Goal: Task Accomplishment & Management: Use online tool/utility

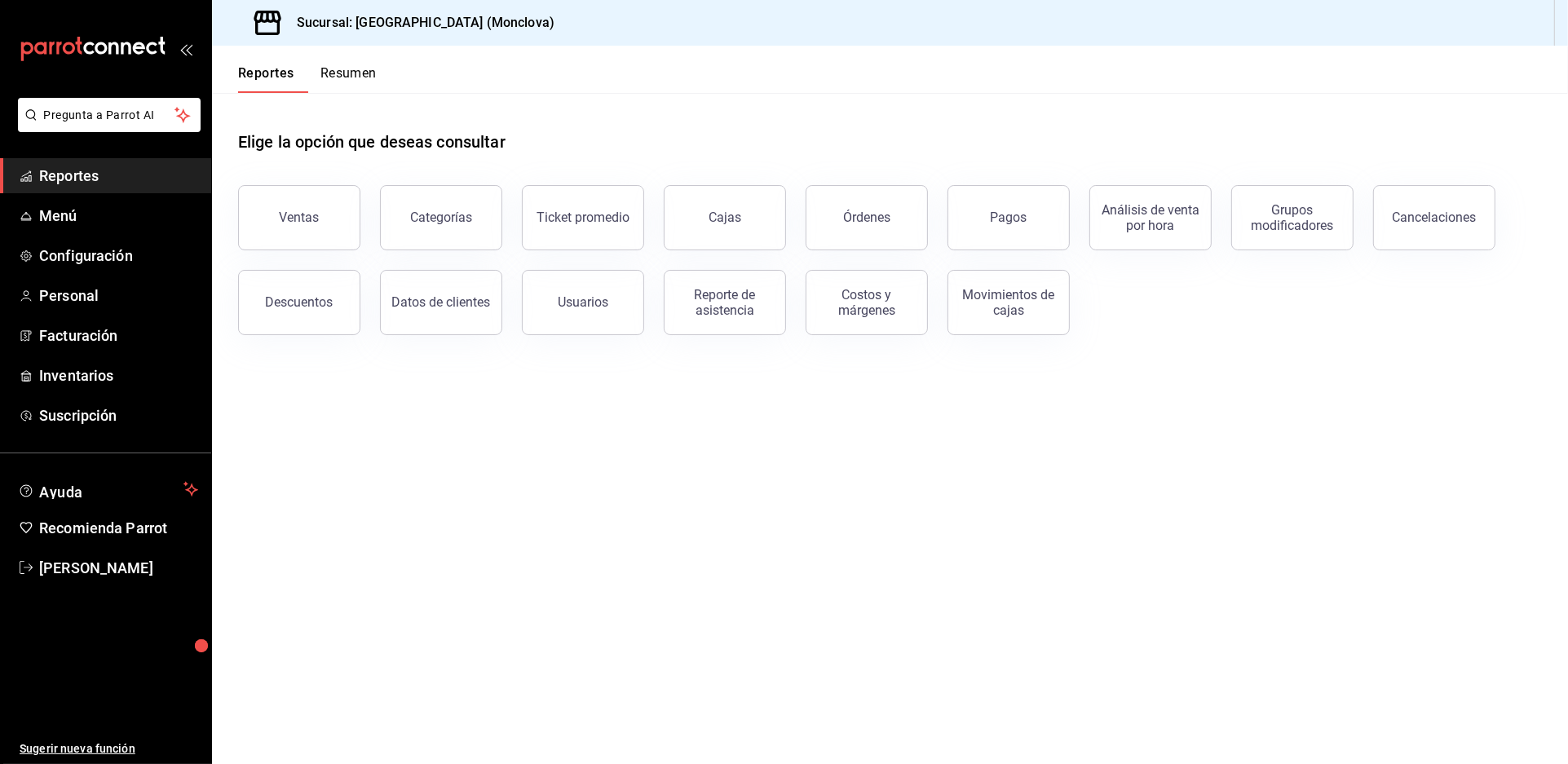
click at [596, 537] on main "Elige la opción que deseas consultar Ventas Categorías Ticket promedio Cajas Ór…" at bounding box center [889, 429] width 1356 height 671
click at [148, 186] on span "Reportes" at bounding box center [119, 175] width 159 height 22
click at [755, 251] on button "Cajas" at bounding box center [725, 218] width 122 height 65
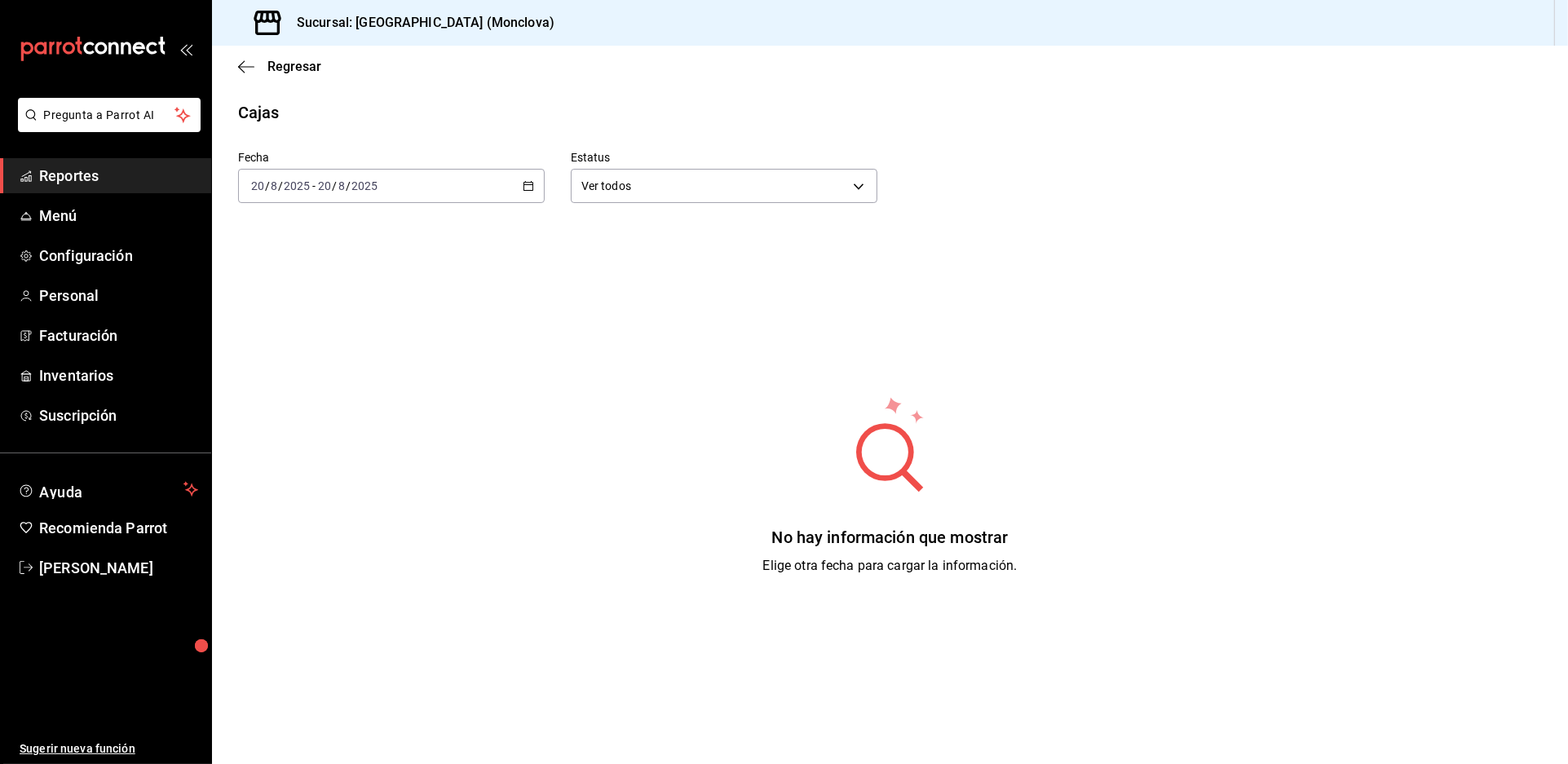
click at [537, 202] on div "[DATE] [DATE] - [DATE] [DATE]" at bounding box center [391, 185] width 307 height 34
click at [321, 427] on span "Rango de fechas" at bounding box center [314, 418] width 126 height 17
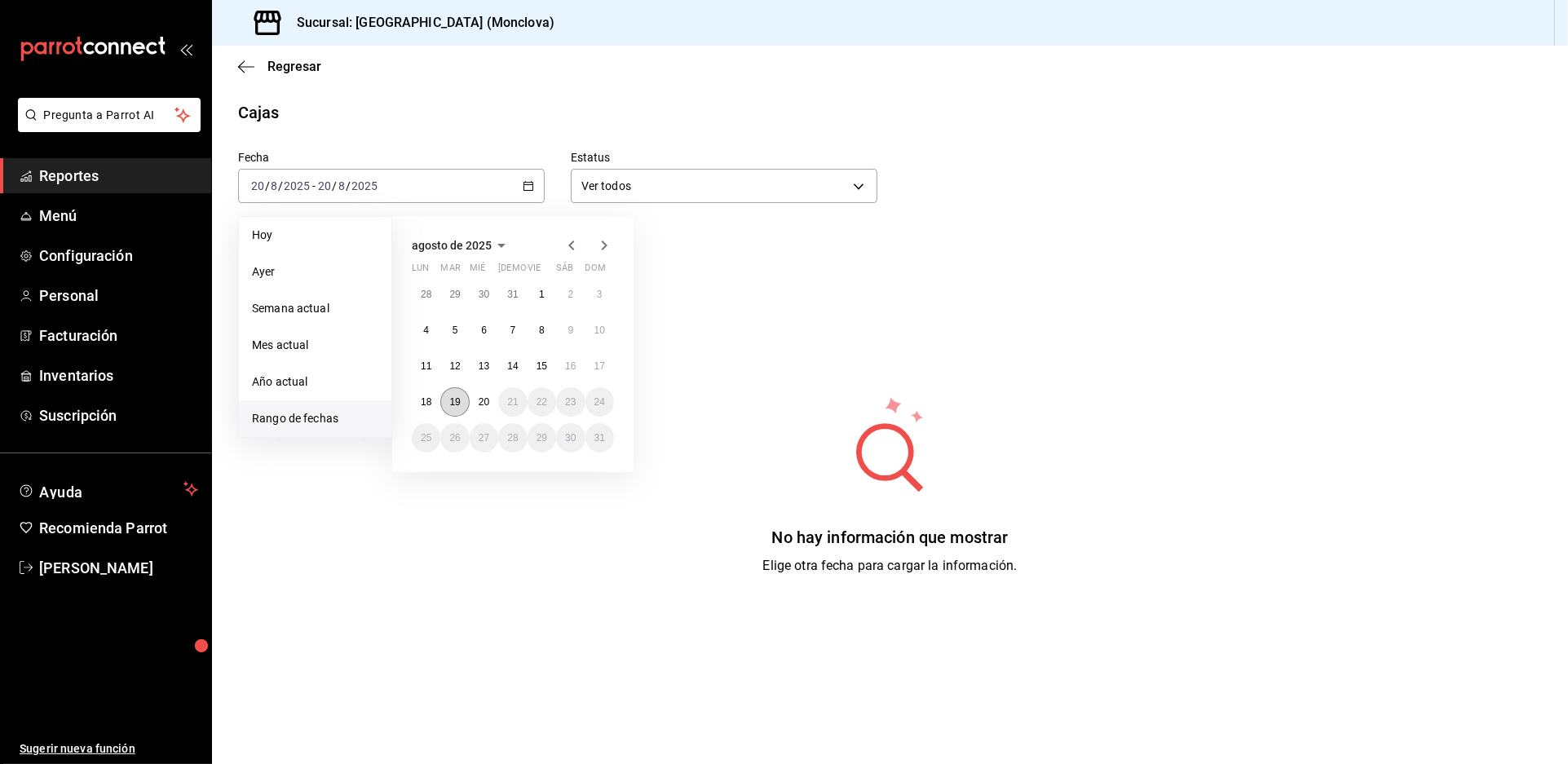
click at [460, 407] on abbr "19" at bounding box center [454, 401] width 11 height 11
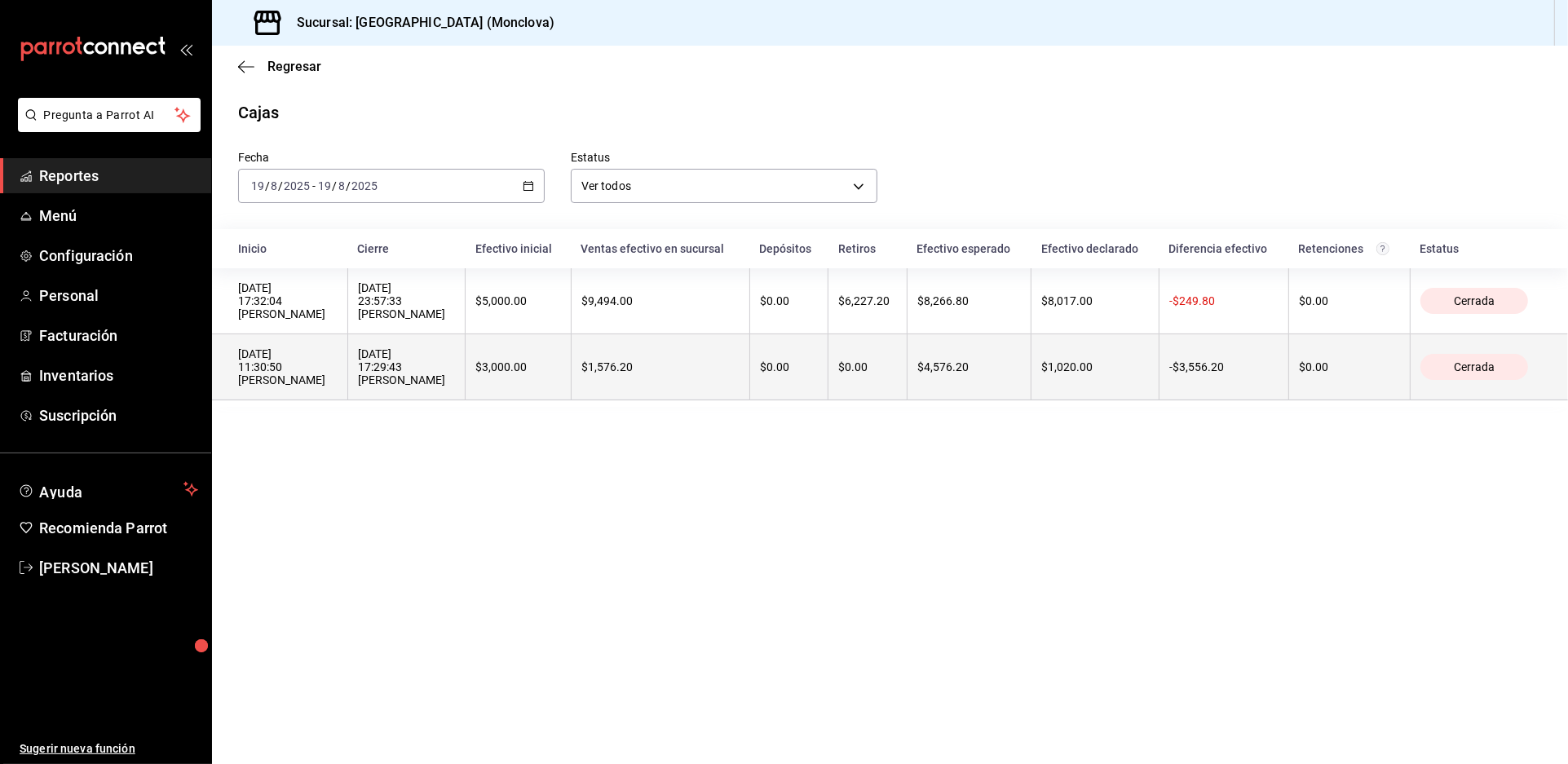
click at [456, 386] on div "[DATE] 17:29:43 [PERSON_NAME]" at bounding box center [407, 367] width 98 height 39
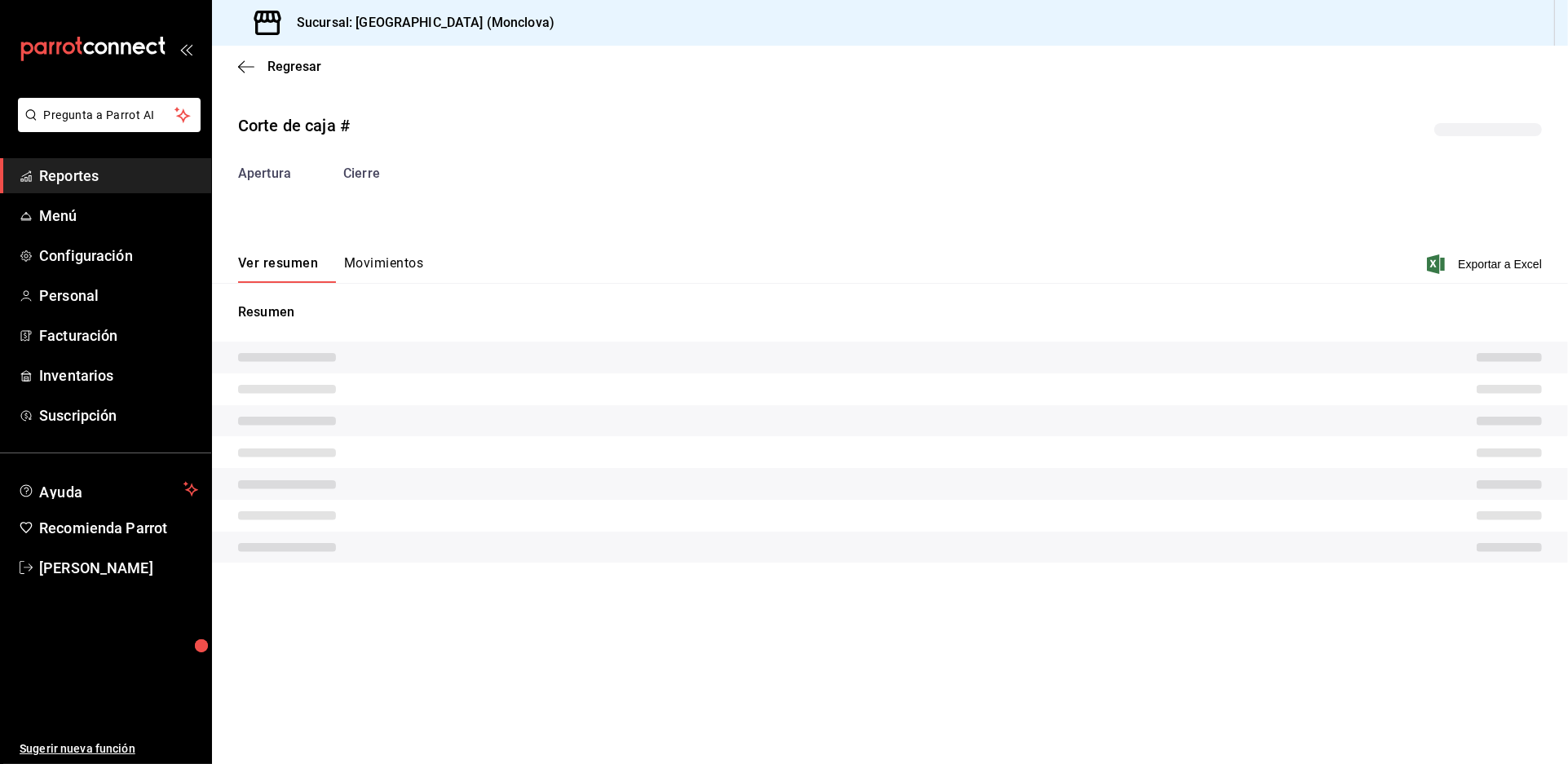
click at [553, 468] on tr at bounding box center [889, 452] width 1356 height 32
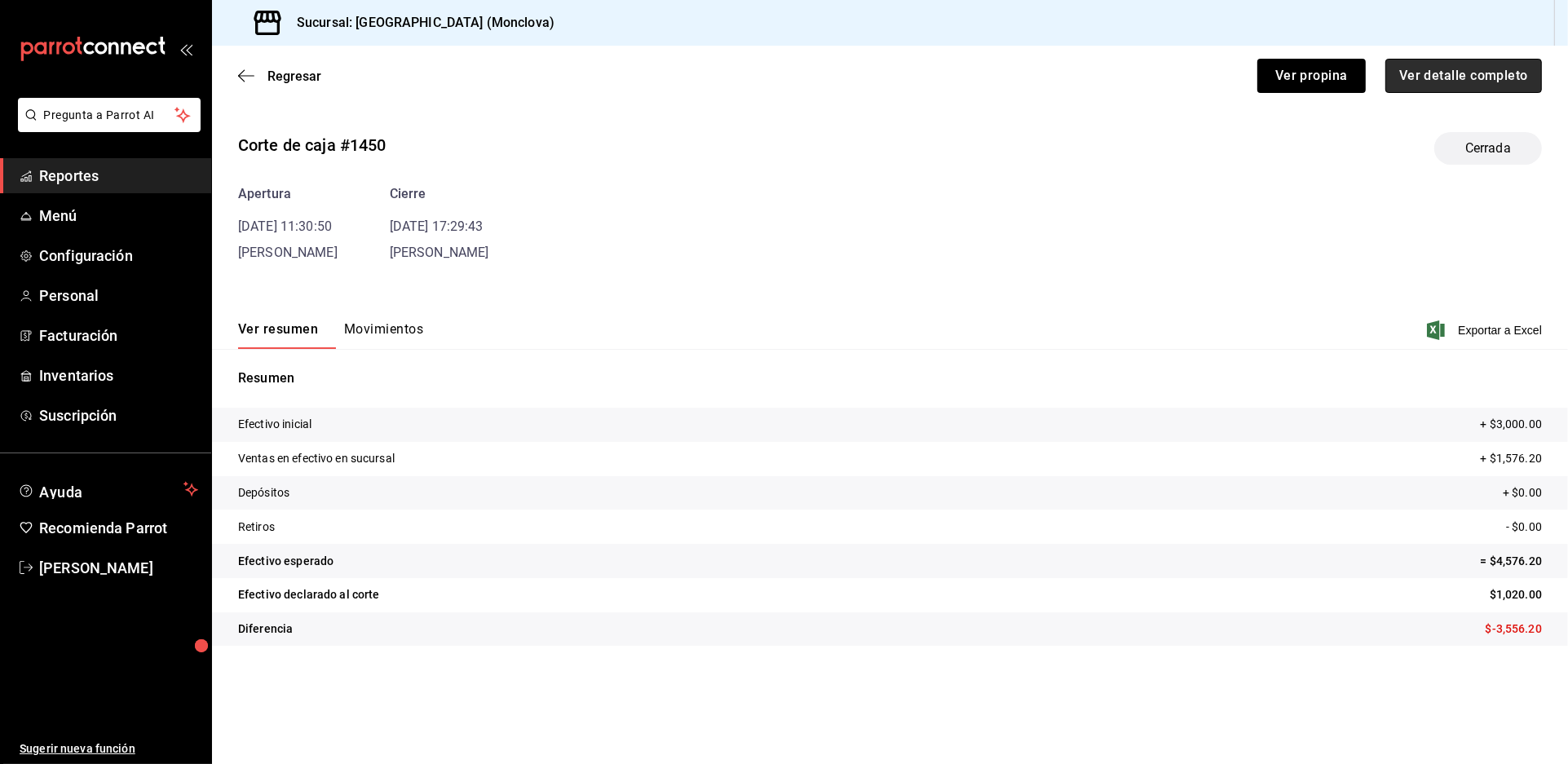
click at [1411, 93] on button "Ver detalle completo" at bounding box center [1464, 75] width 157 height 34
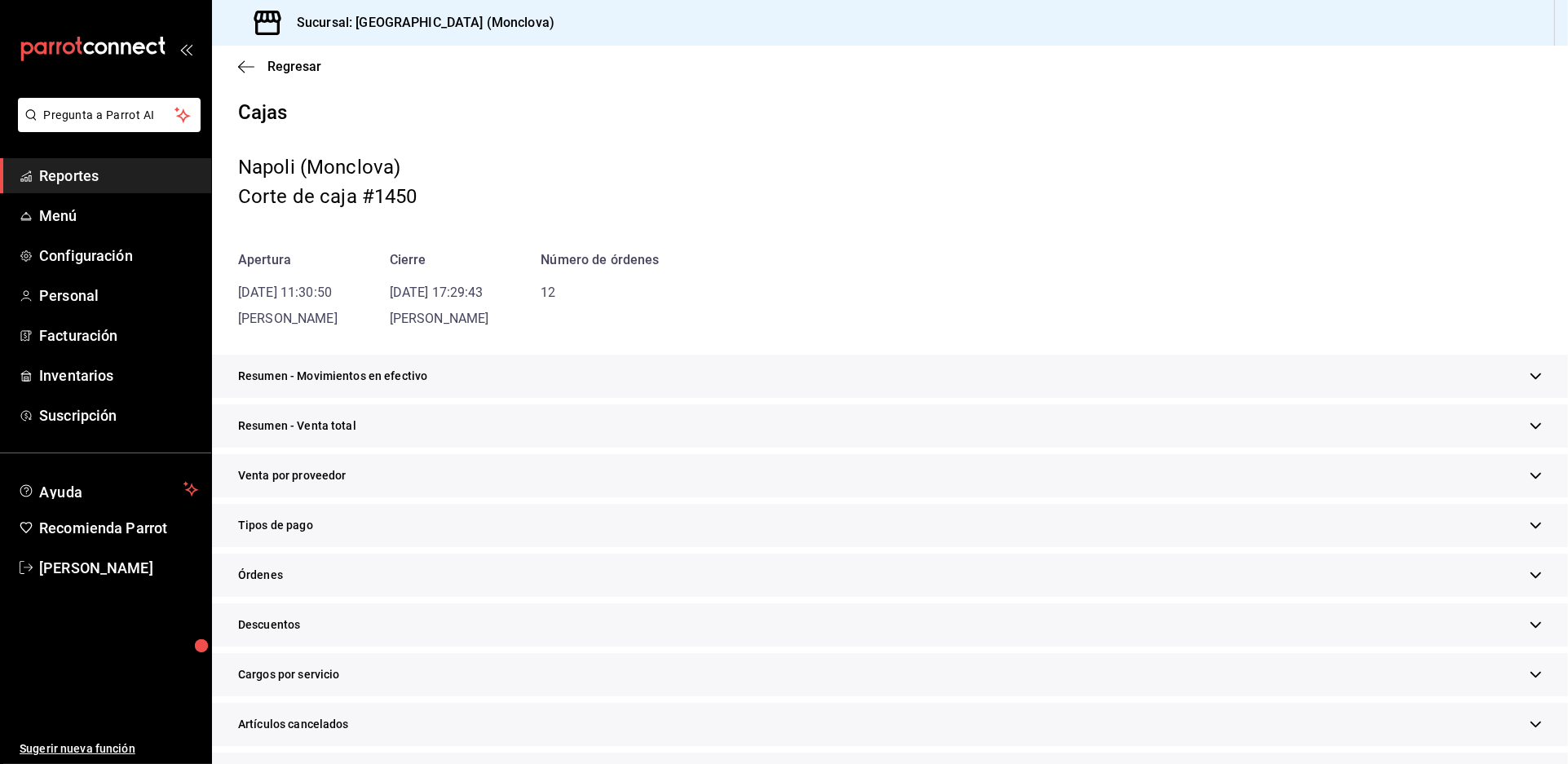
click at [876, 448] on div "Resumen - Venta total" at bounding box center [889, 426] width 1356 height 43
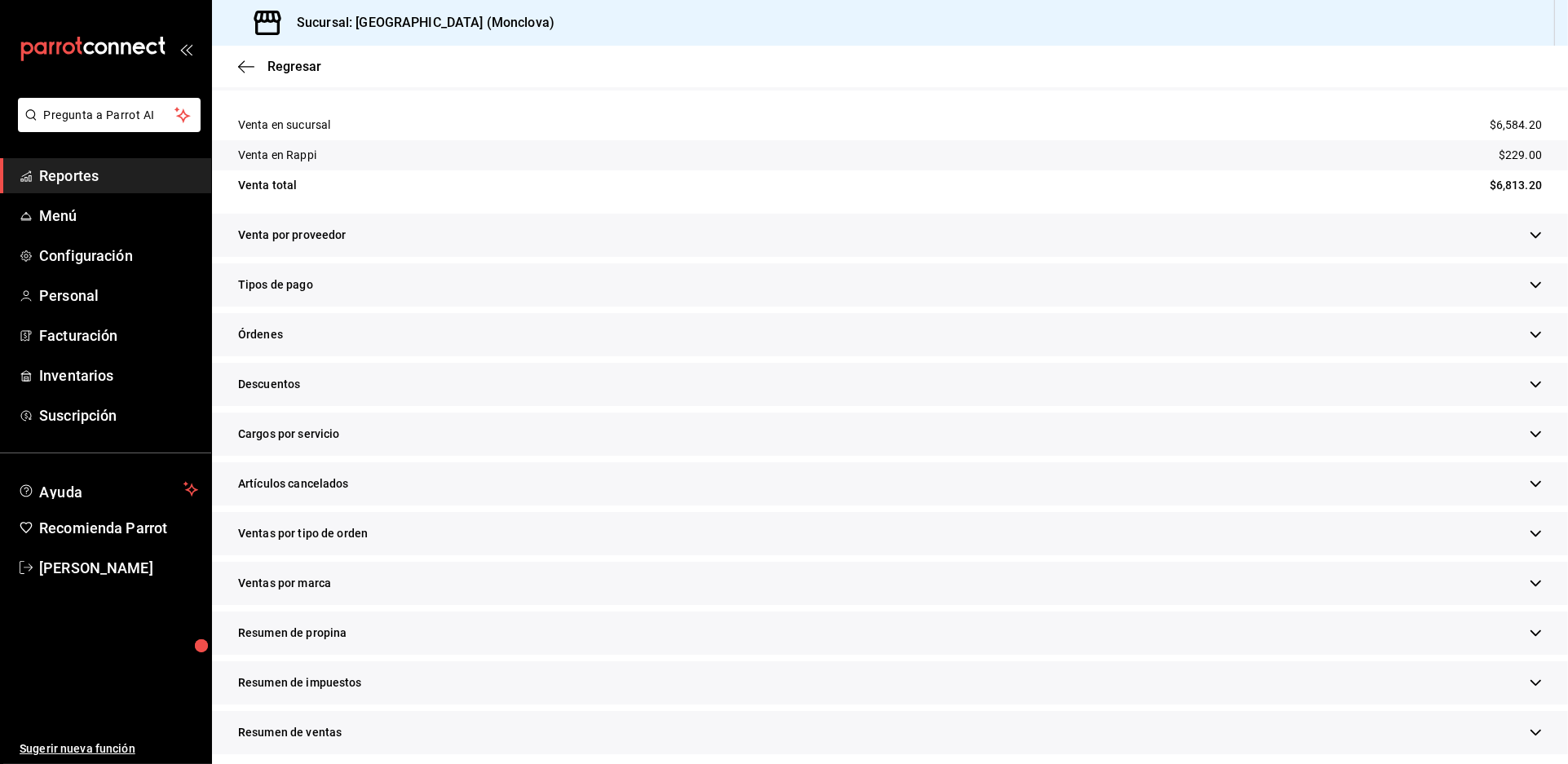
scroll to position [362, 0]
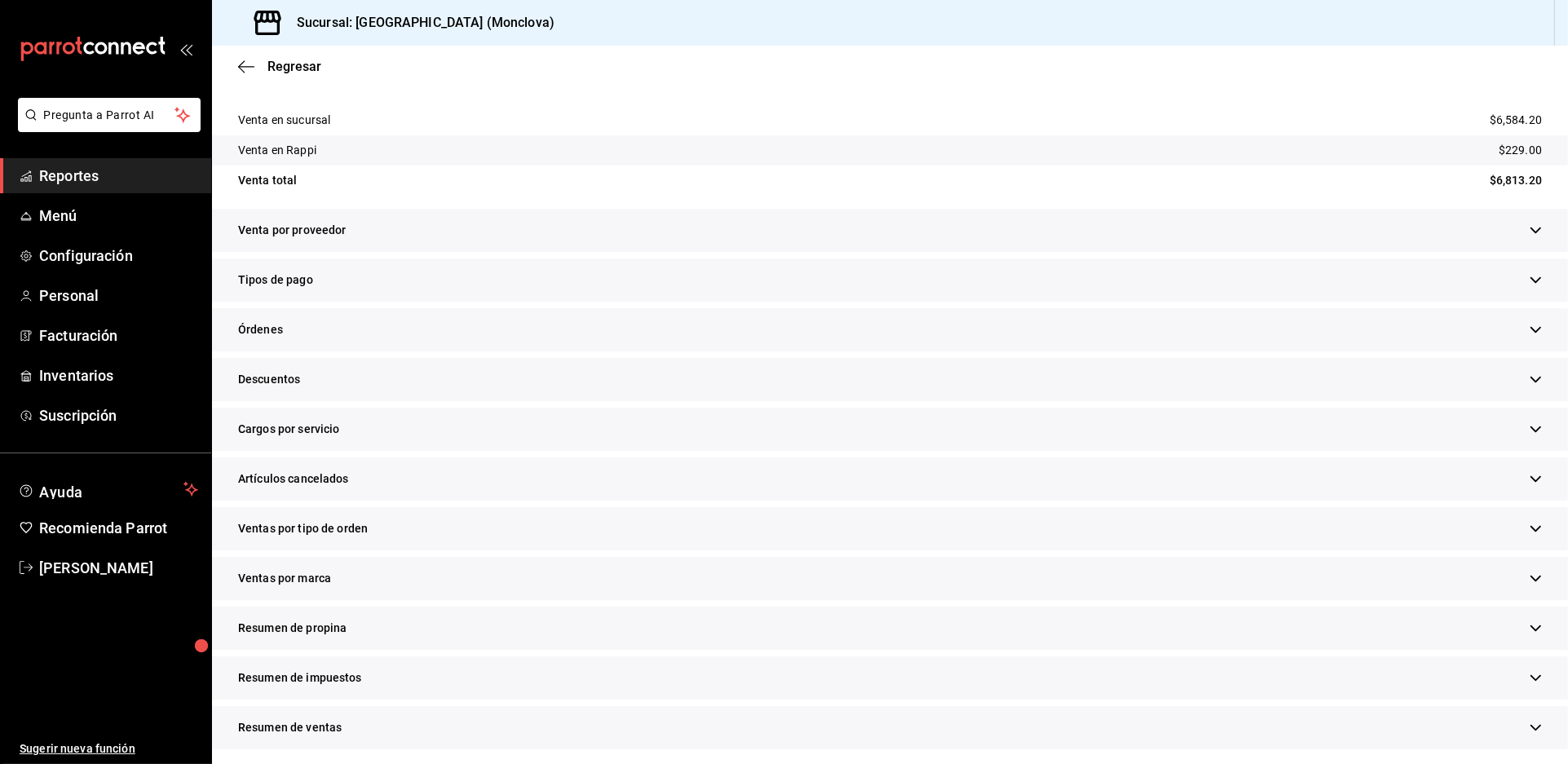
click at [500, 401] on div "Descuentos" at bounding box center [889, 379] width 1356 height 43
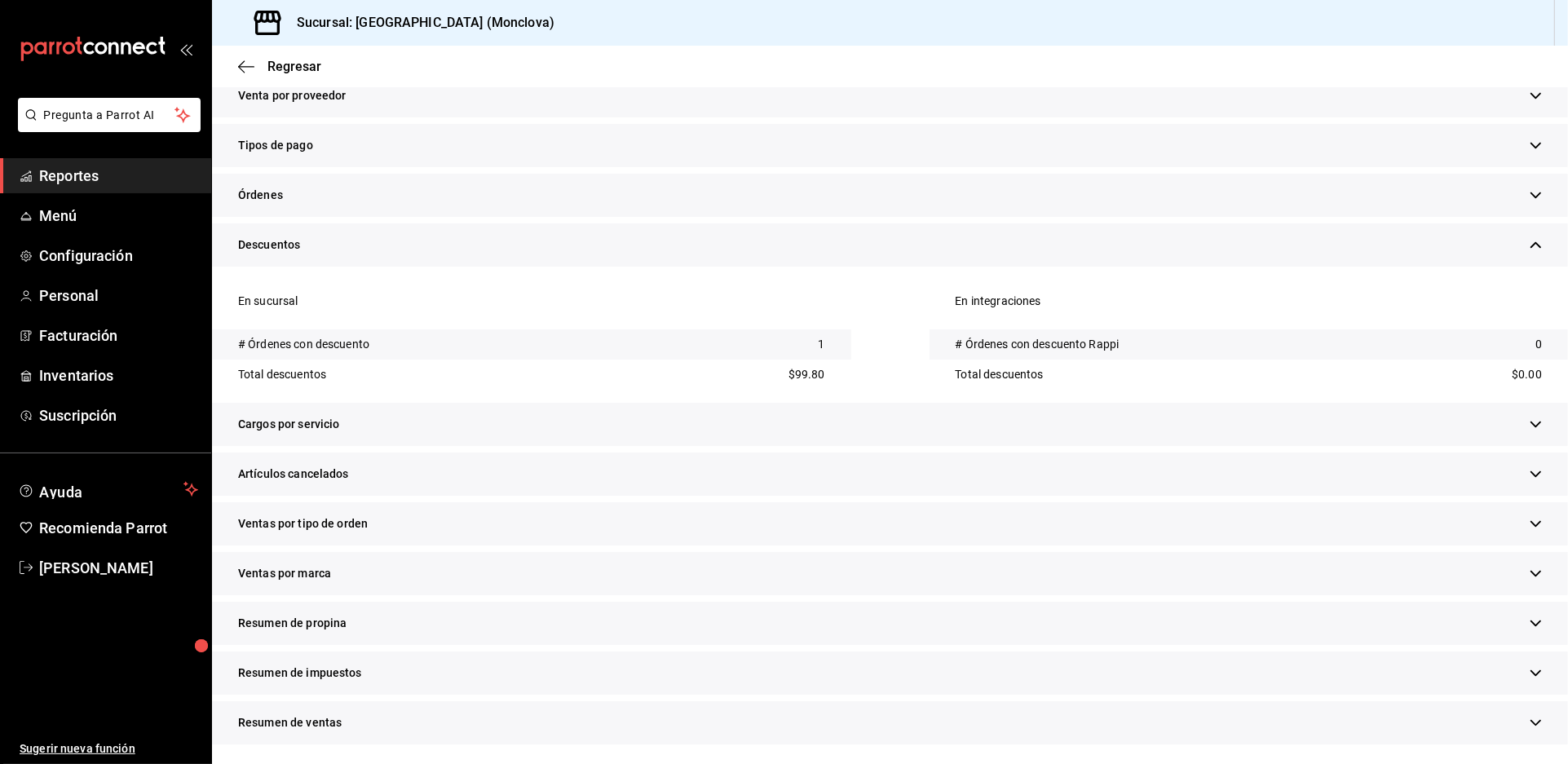
scroll to position [634, 0]
click at [549, 495] on div "Artículos cancelados" at bounding box center [889, 473] width 1356 height 43
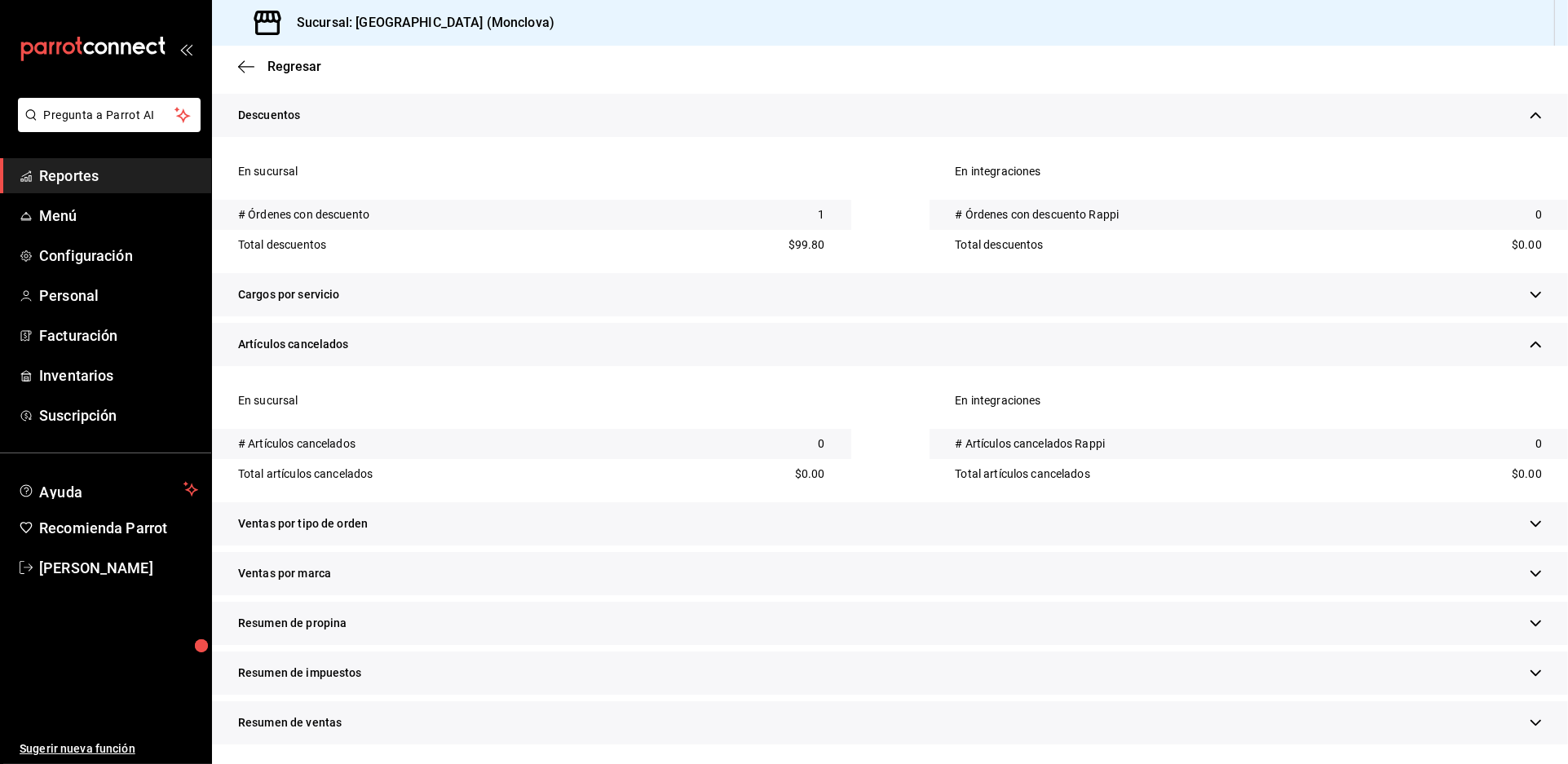
scroll to position [854, 0]
click at [601, 518] on div "Ventas por tipo de orden" at bounding box center [889, 523] width 1356 height 43
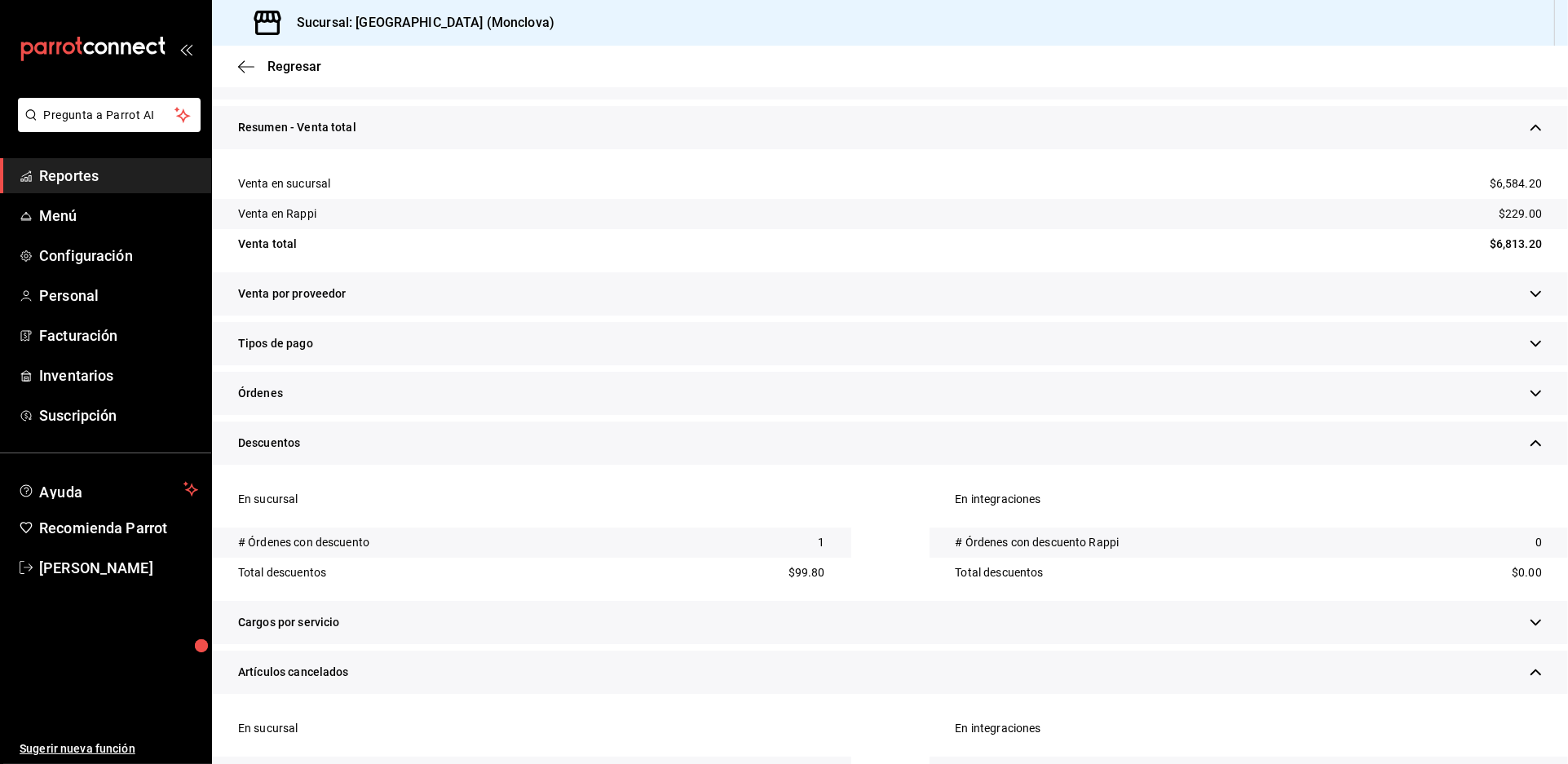
scroll to position [0, 0]
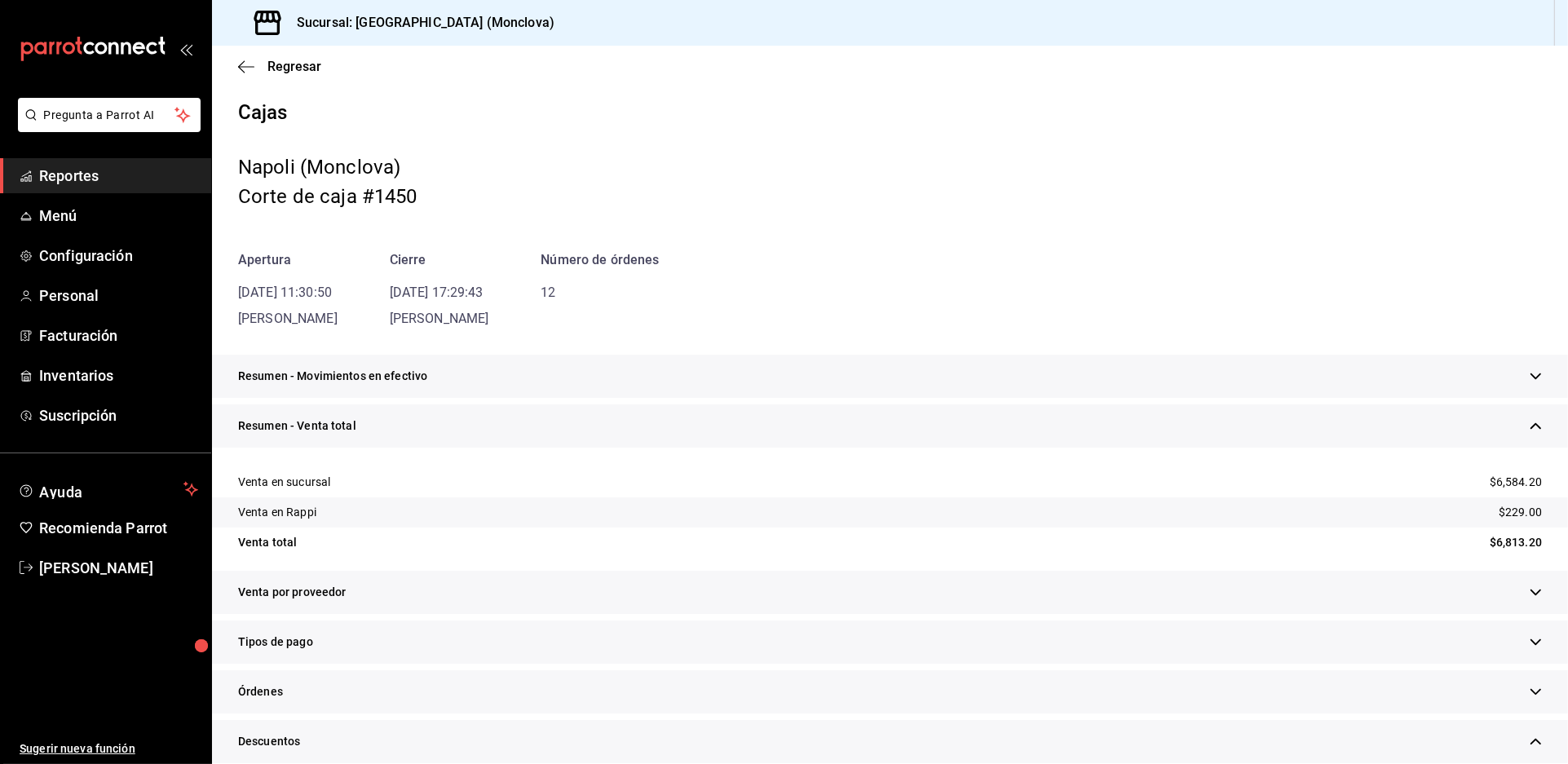
click at [723, 398] on div "Resumen - Movimientos en efectivo" at bounding box center [889, 376] width 1356 height 43
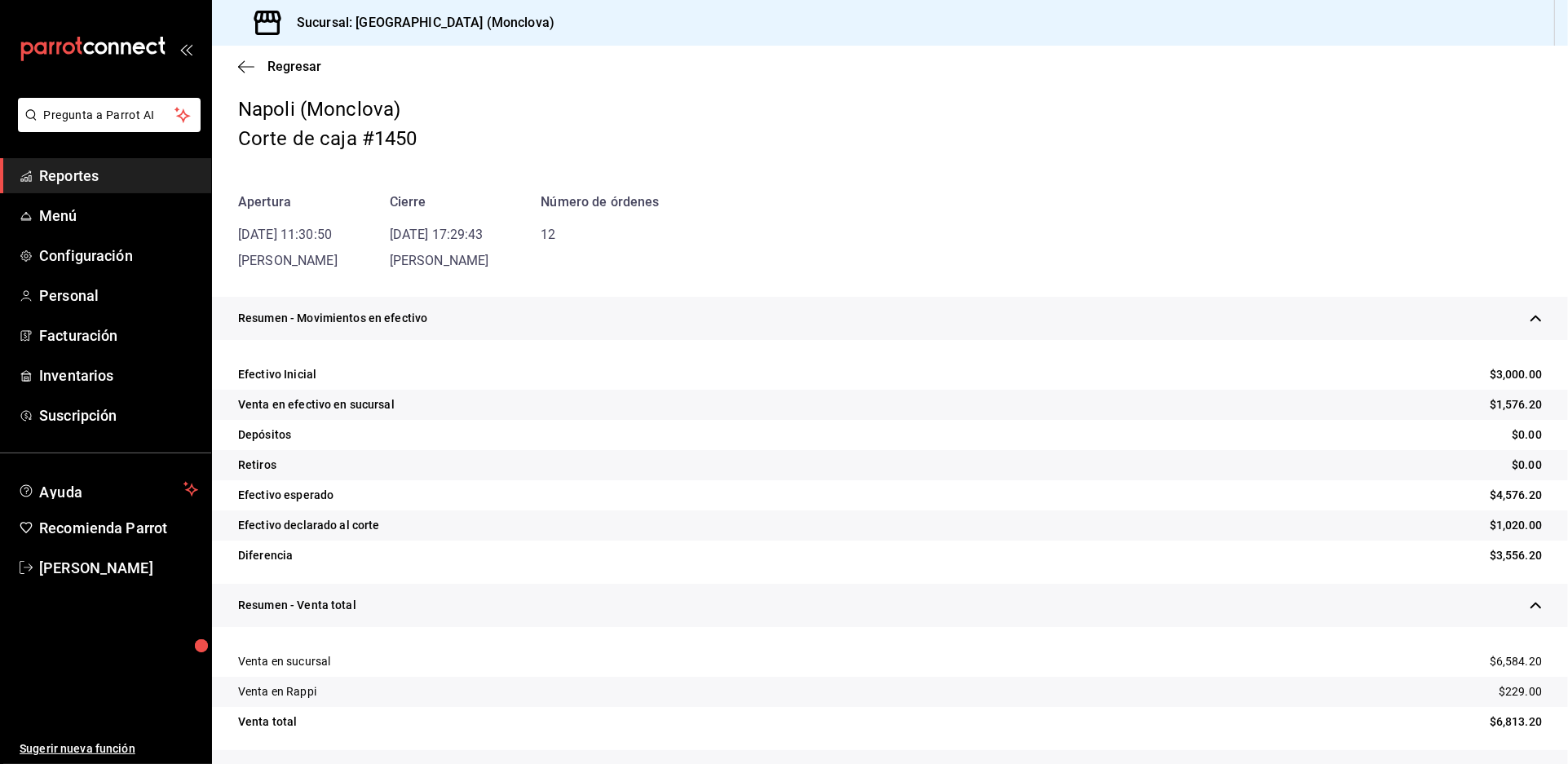
scroll to position [91, 0]
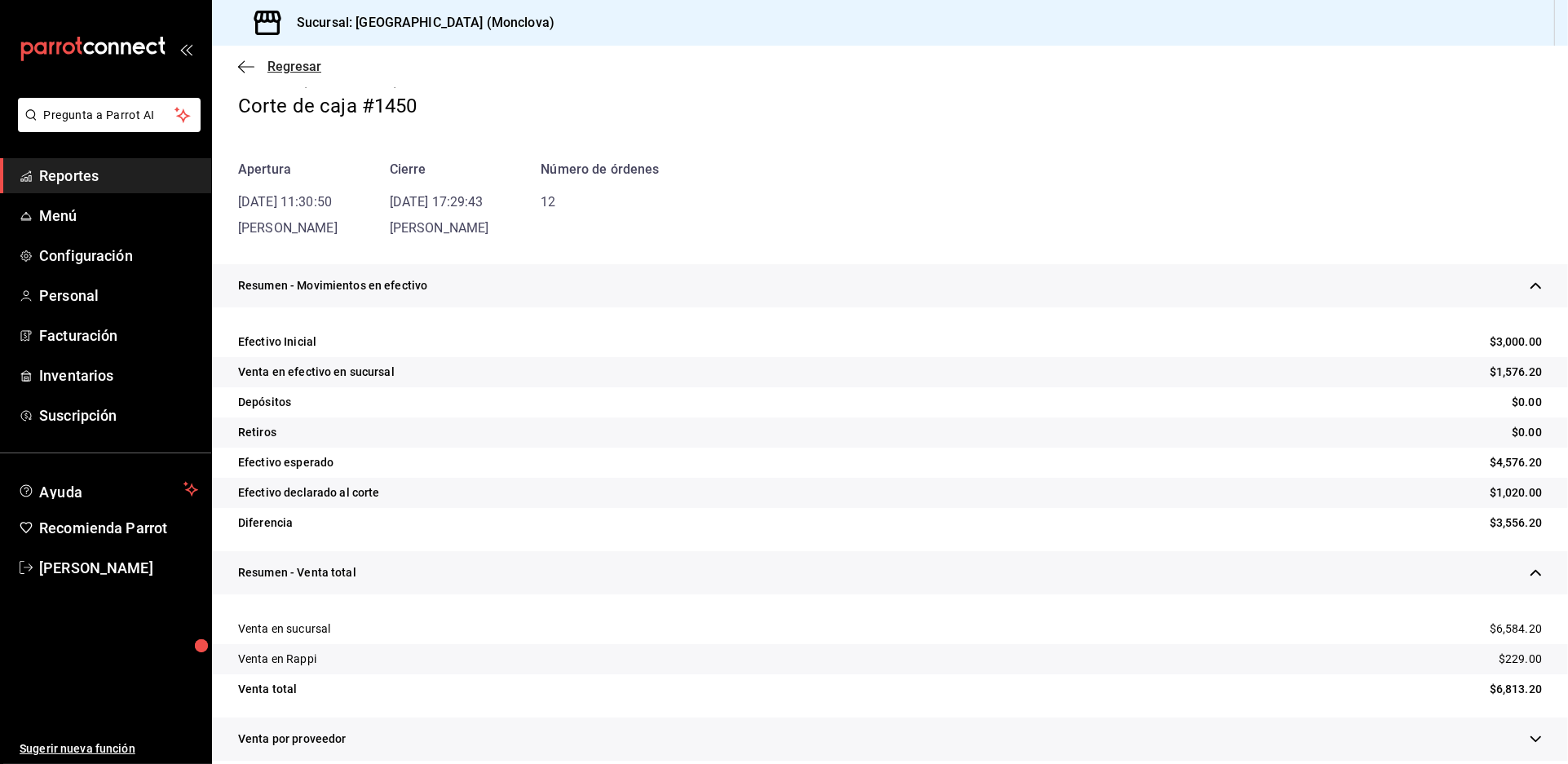
click at [303, 75] on span "Regresar" at bounding box center [295, 66] width 54 height 15
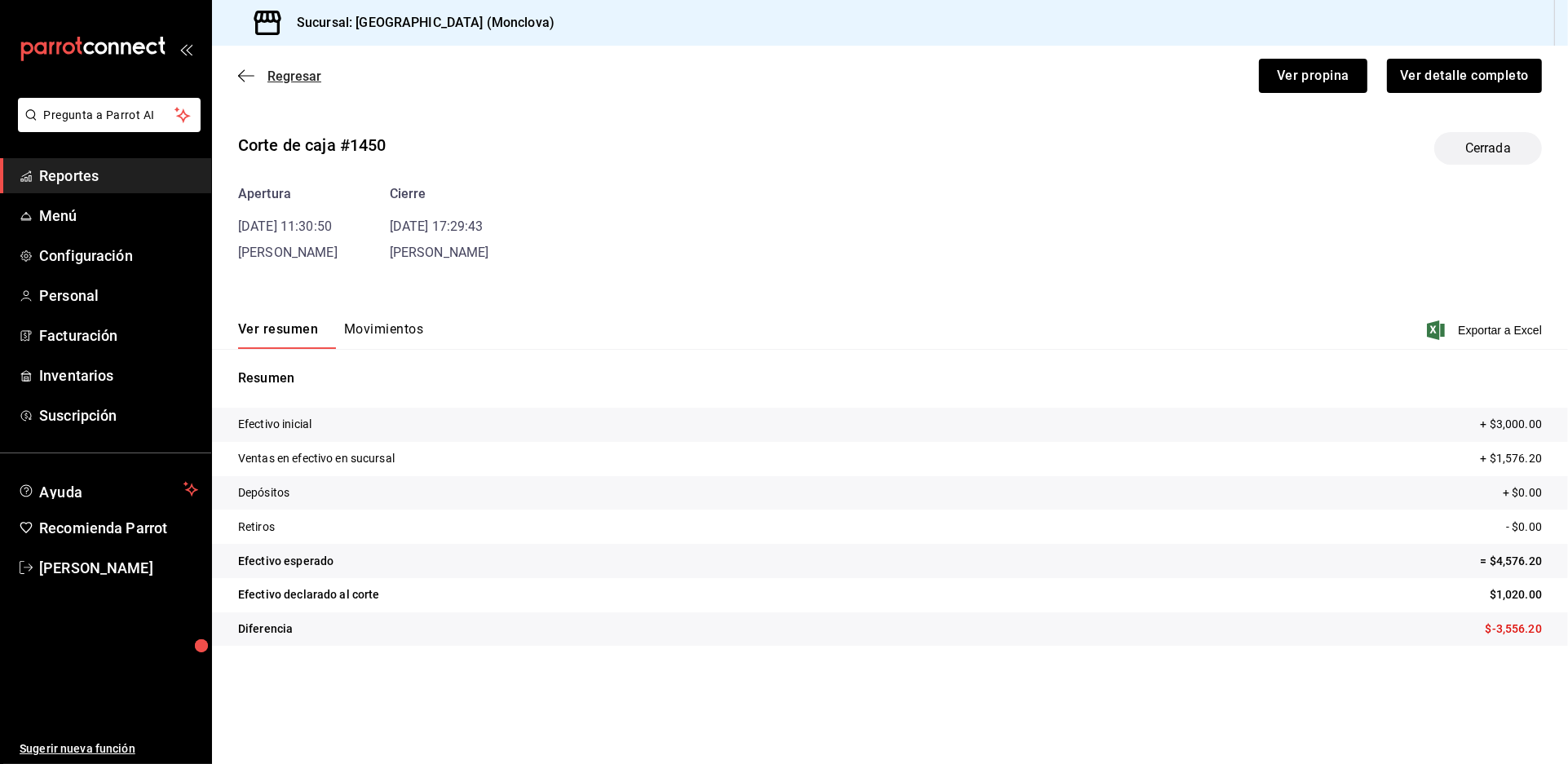
click at [302, 84] on span "Regresar" at bounding box center [295, 76] width 54 height 15
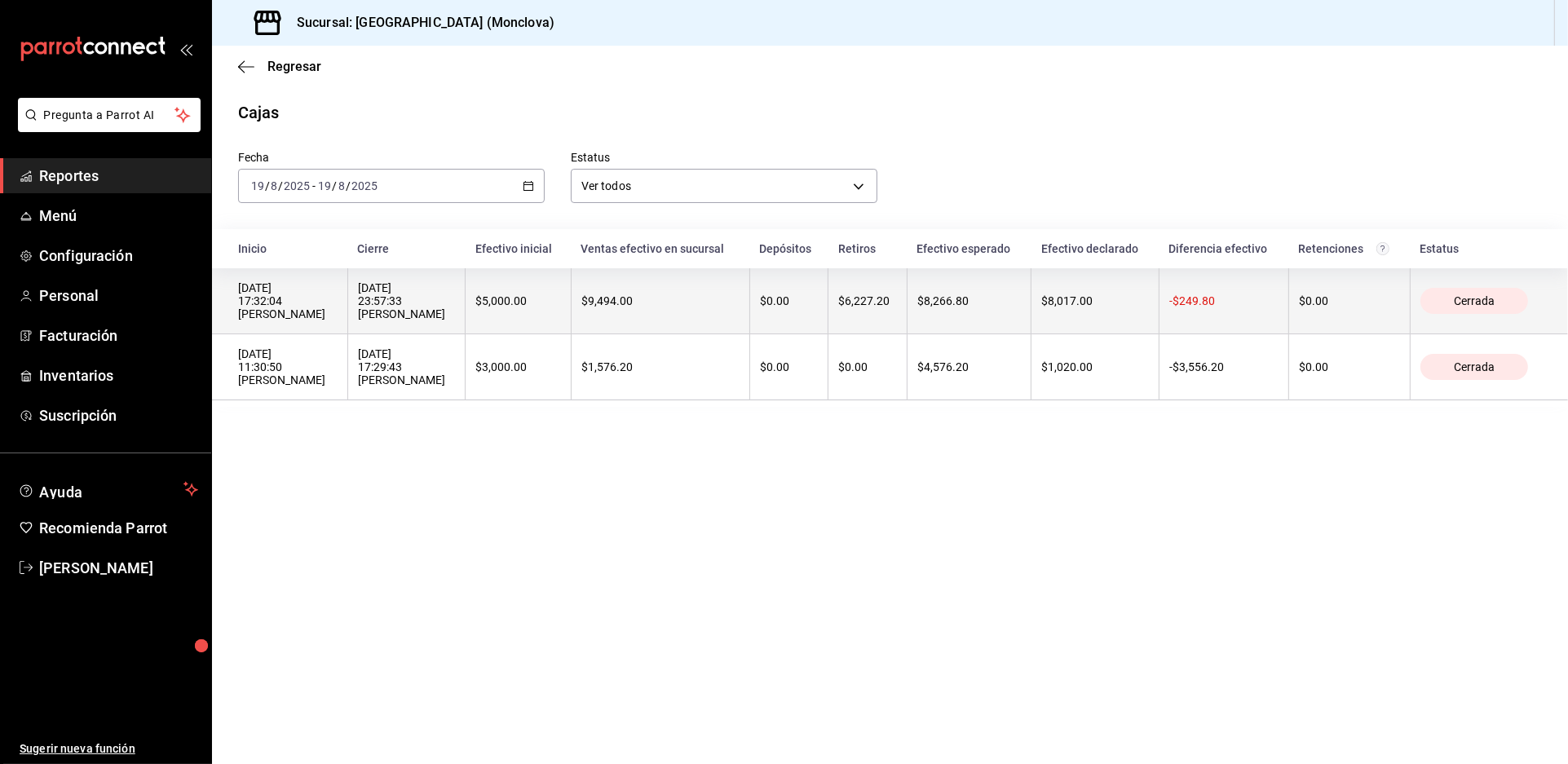
click at [456, 320] on div "[DATE] 23:57:33 [PERSON_NAME]" at bounding box center [407, 301] width 98 height 39
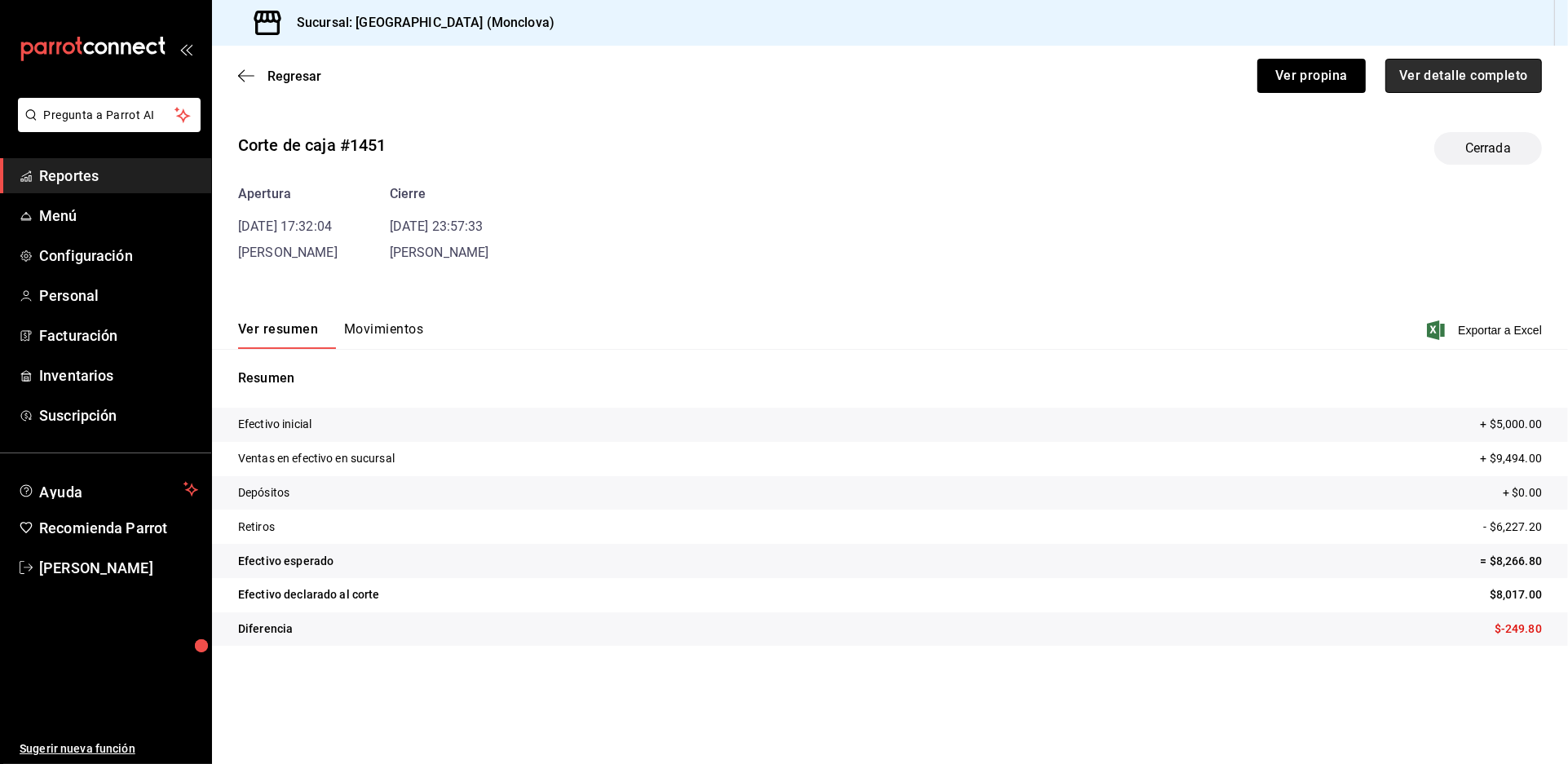
click at [1395, 93] on button "Ver detalle completo" at bounding box center [1464, 75] width 157 height 34
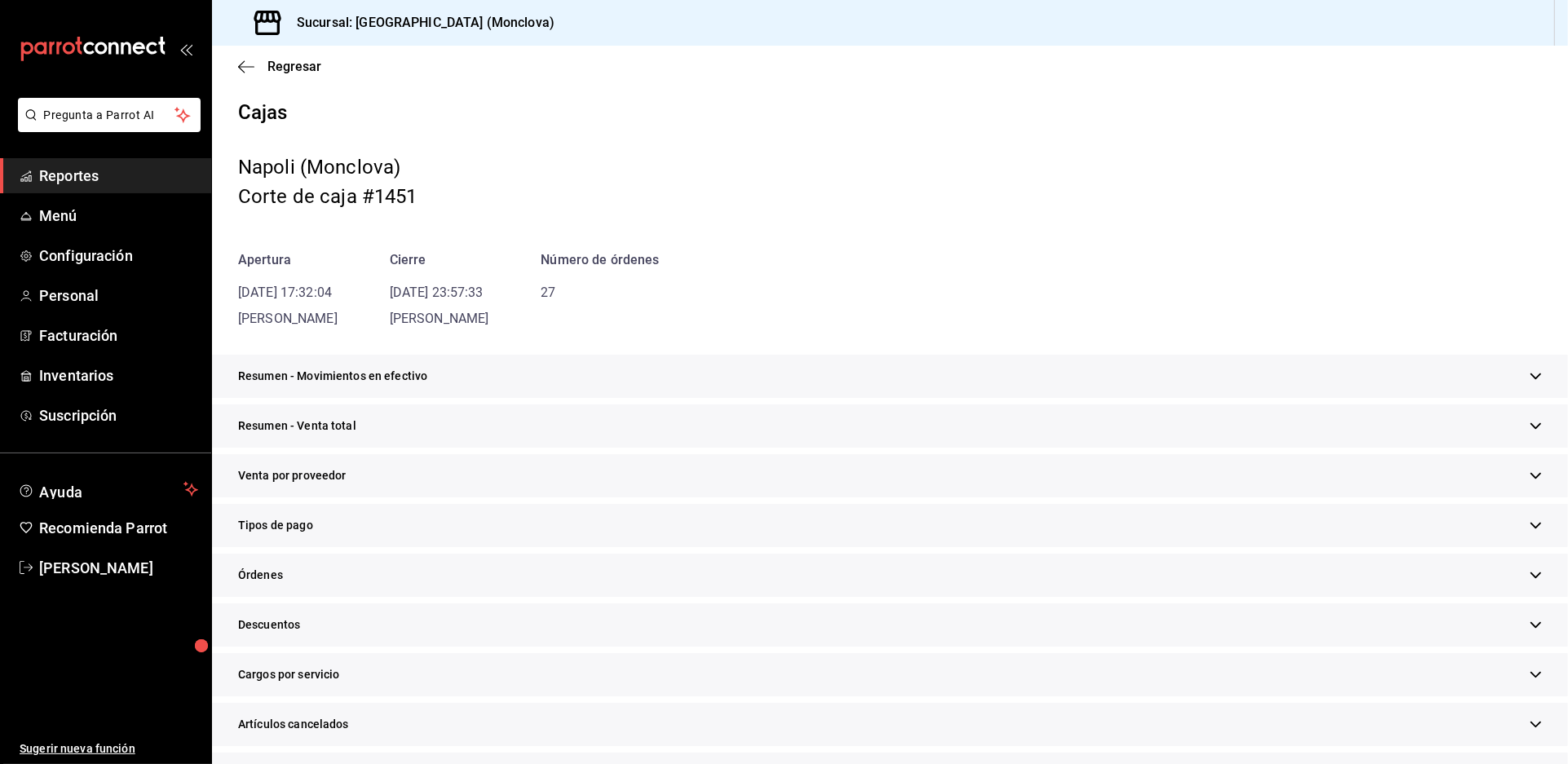
click at [766, 448] on div "Resumen - Venta total" at bounding box center [889, 426] width 1356 height 43
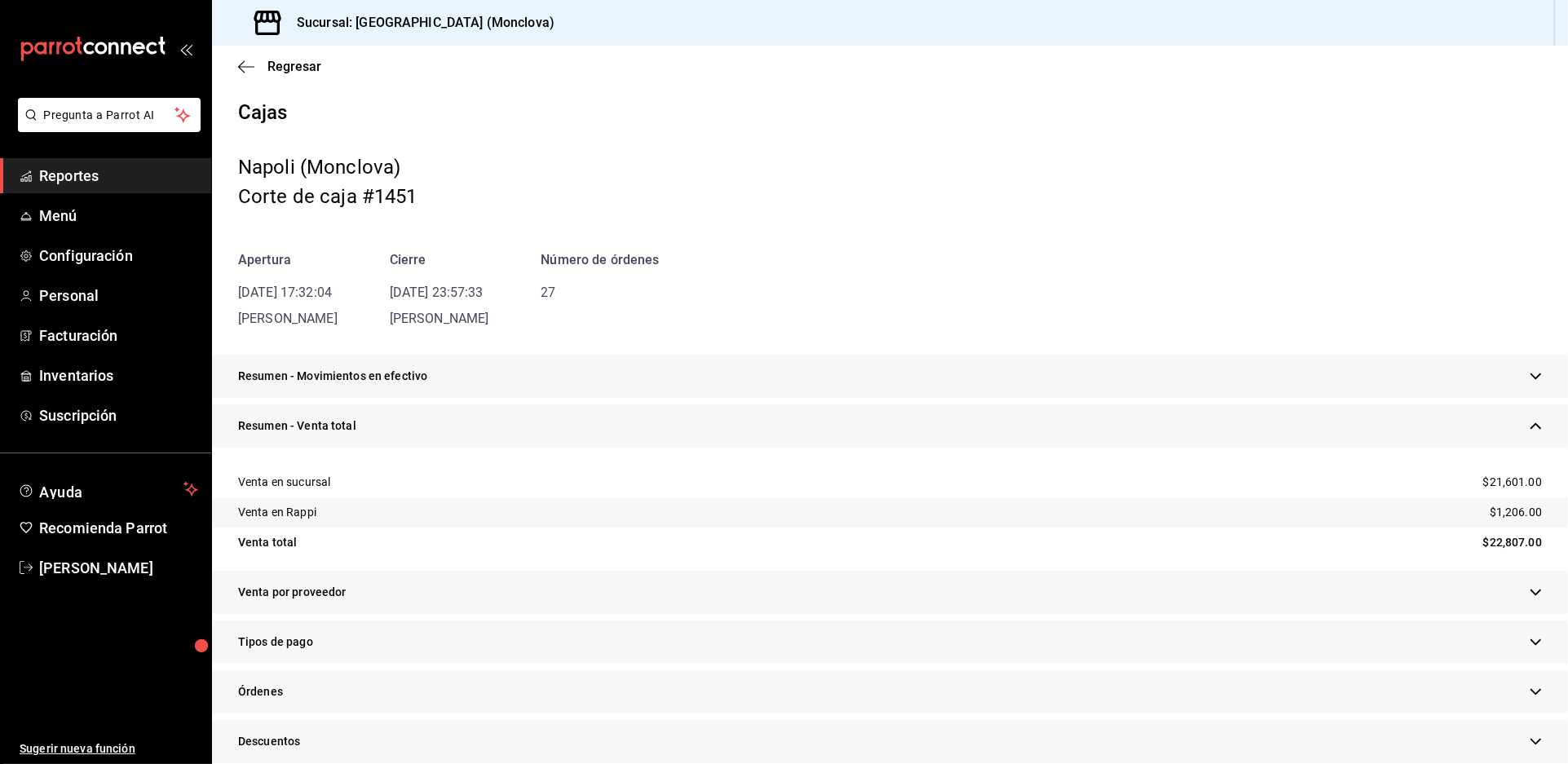
scroll to position [272, 0]
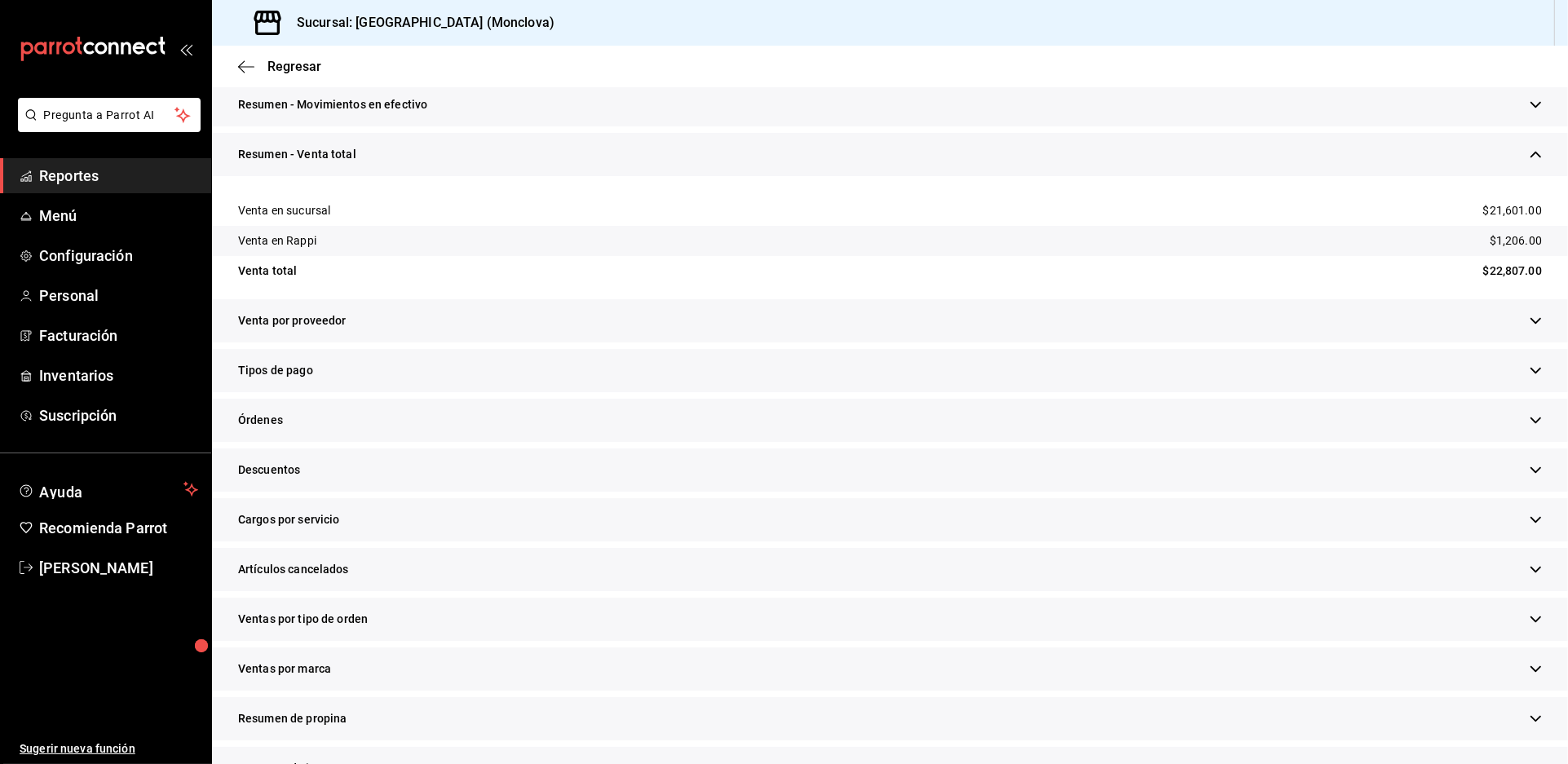
click at [636, 492] on div "Descuentos" at bounding box center [889, 469] width 1356 height 43
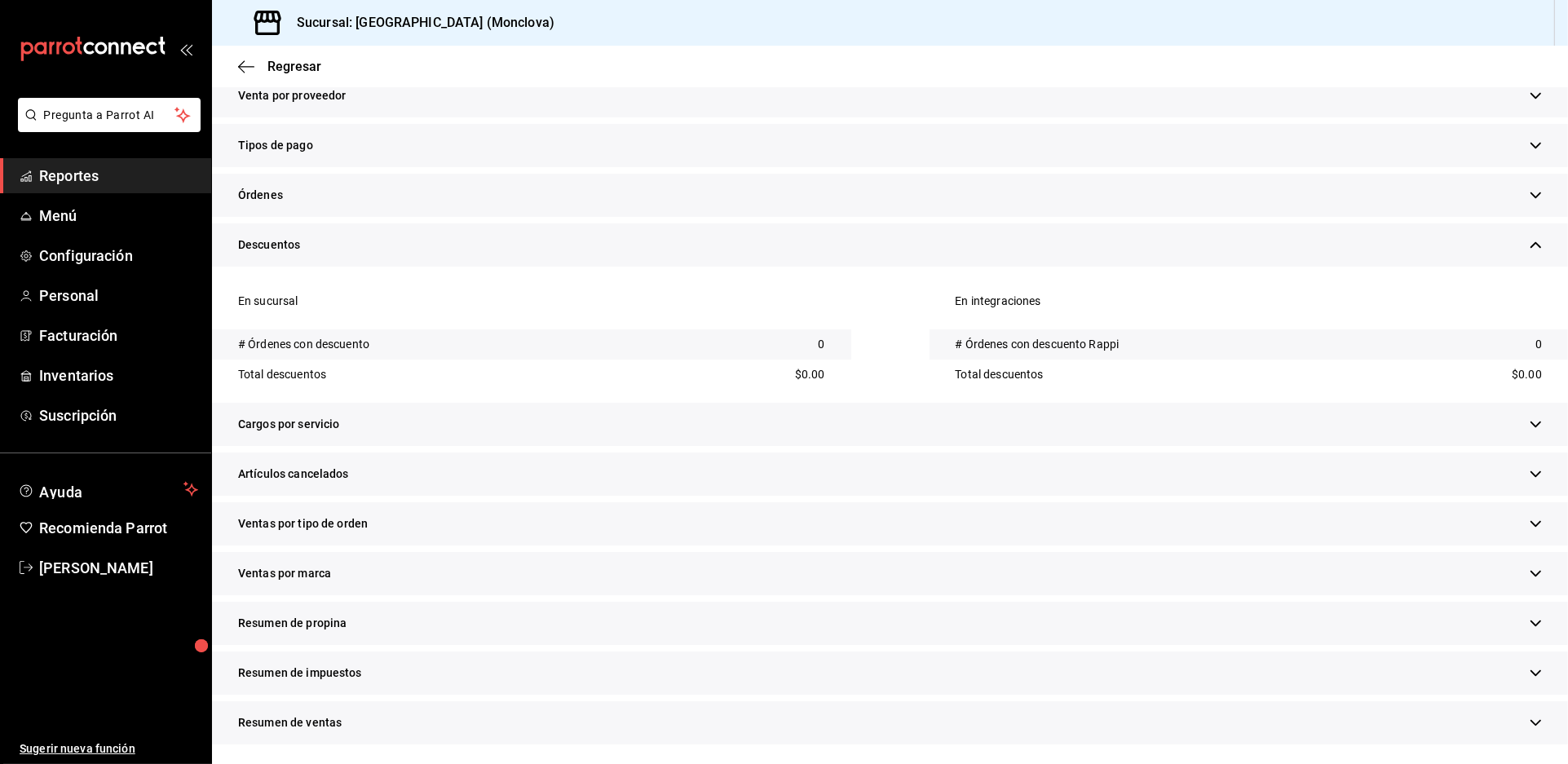
scroll to position [634, 0]
click at [612, 495] on div "Artículos cancelados" at bounding box center [889, 473] width 1356 height 43
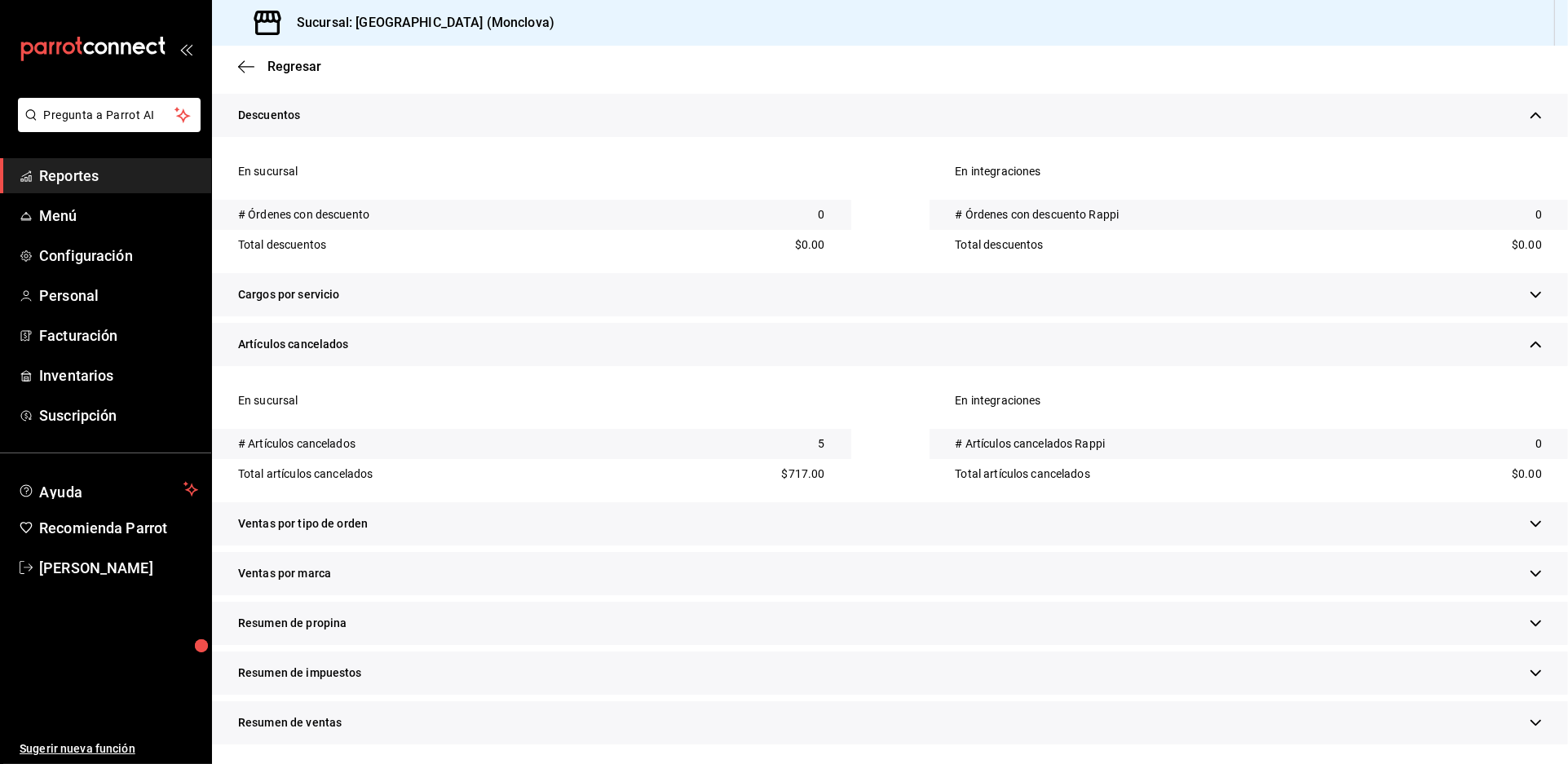
scroll to position [854, 0]
drag, startPoint x: 673, startPoint y: 484, endPoint x: 663, endPoint y: 487, distance: 10.4
click at [664, 502] on div "Ventas por tipo de orden" at bounding box center [889, 523] width 1356 height 43
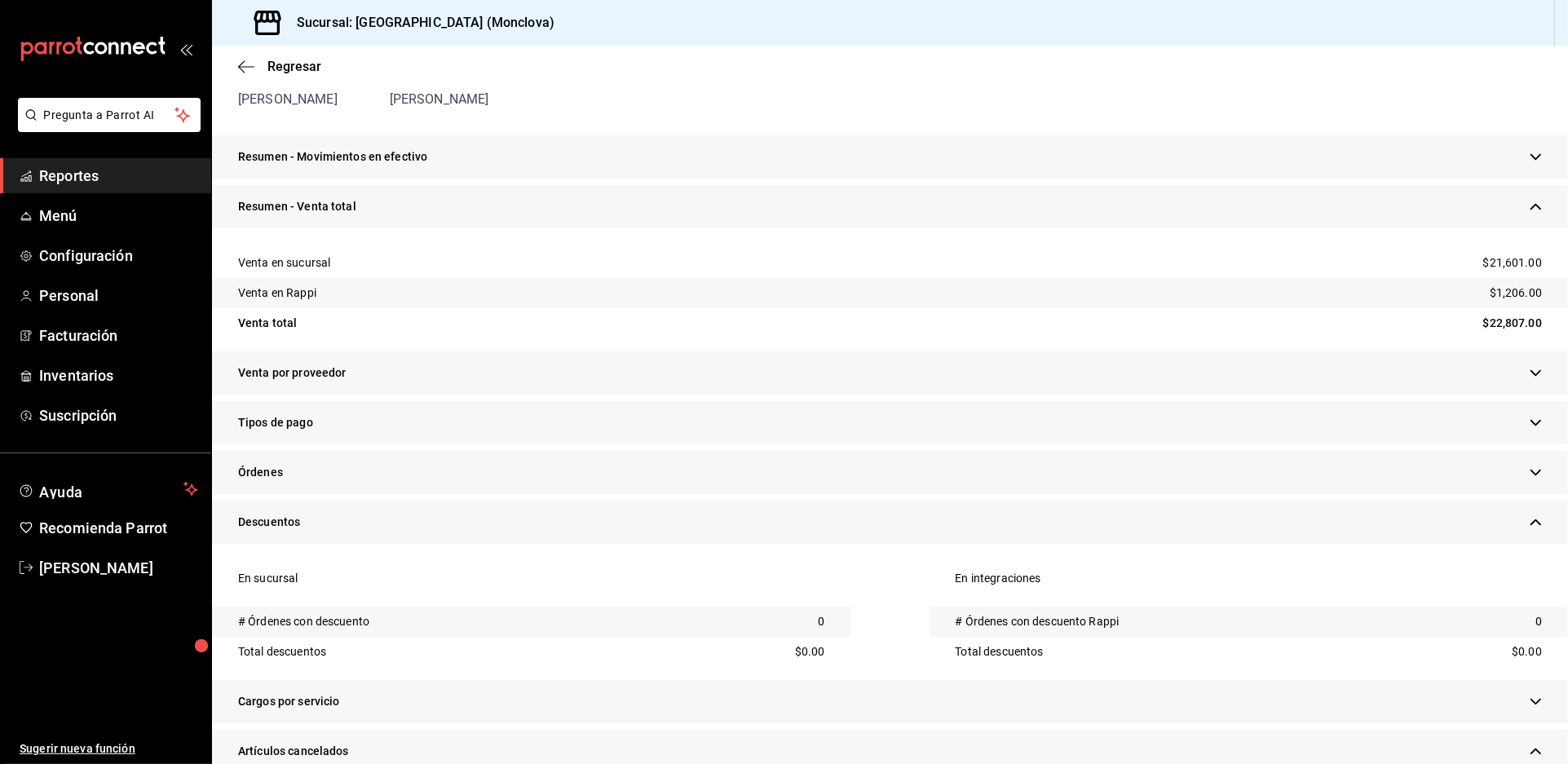
scroll to position [0, 0]
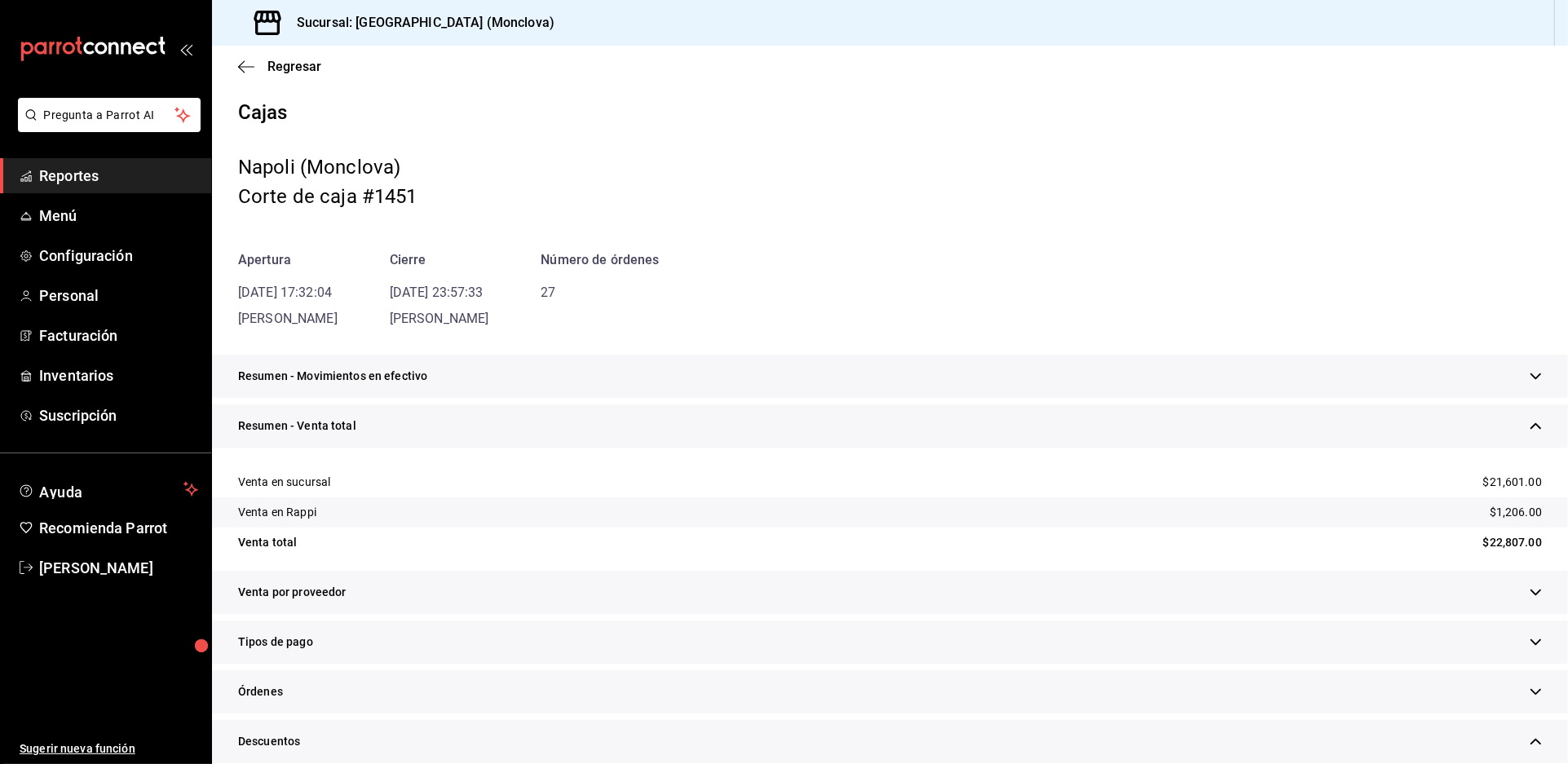
click at [955, 398] on div "Resumen - Movimientos en efectivo" at bounding box center [889, 376] width 1356 height 43
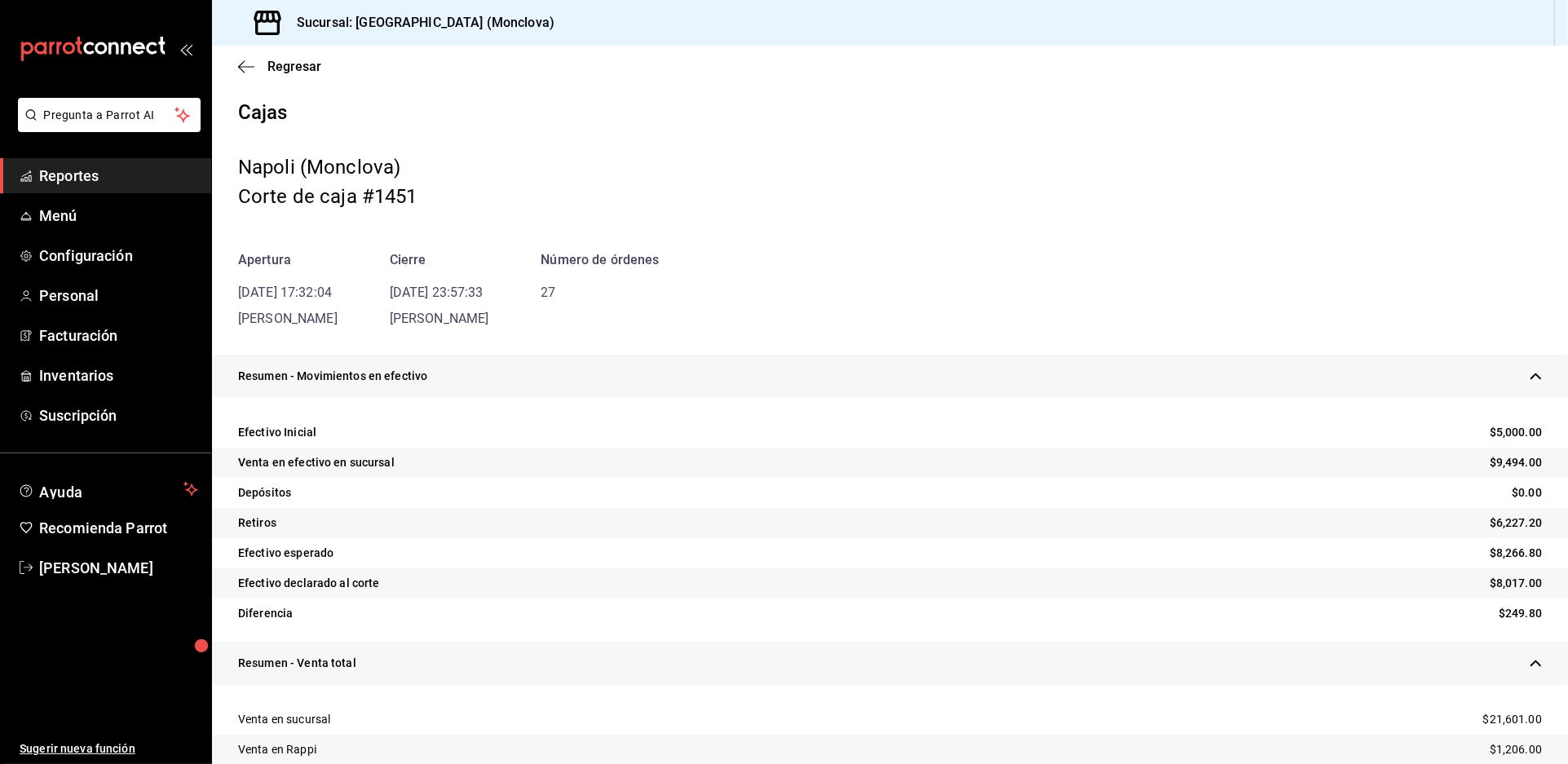
click at [119, 186] on span "Reportes" at bounding box center [119, 175] width 159 height 22
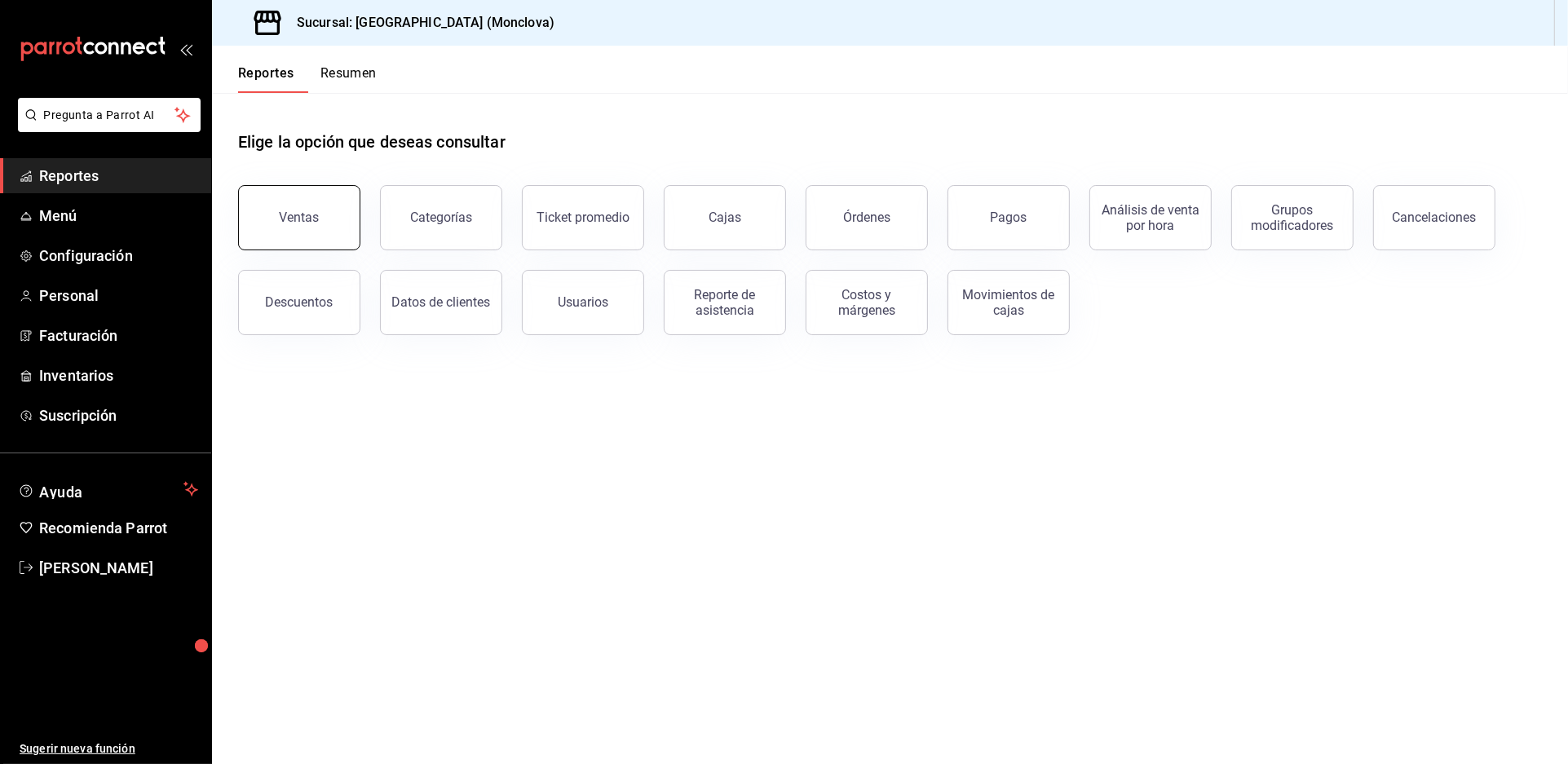
click at [335, 235] on button "Ventas" at bounding box center [299, 218] width 122 height 65
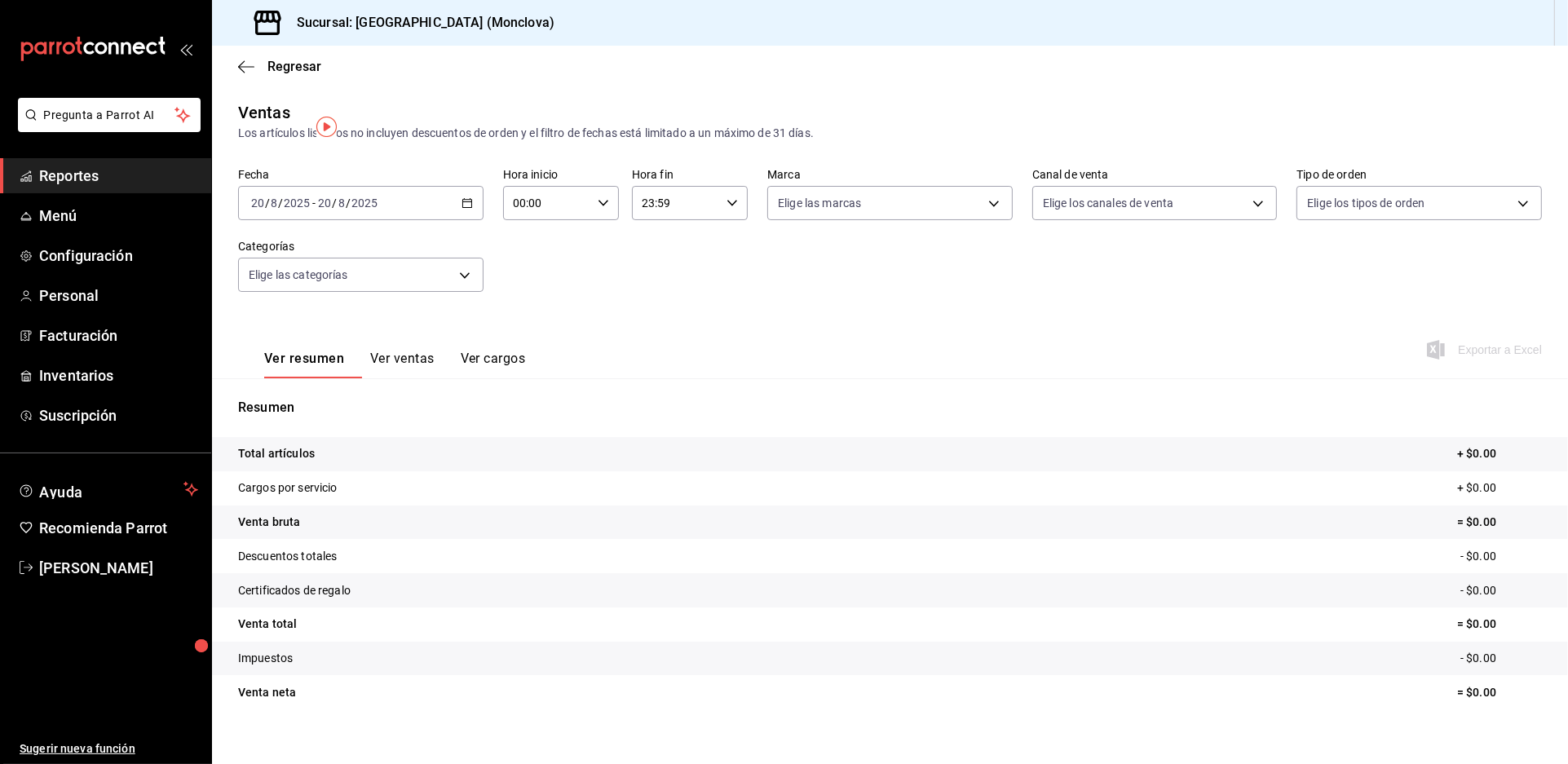
click at [472, 208] on \(Stroke\) "button" at bounding box center [468, 203] width 10 height 9
click at [363, 407] on span "Rango de fechas" at bounding box center [314, 399] width 126 height 17
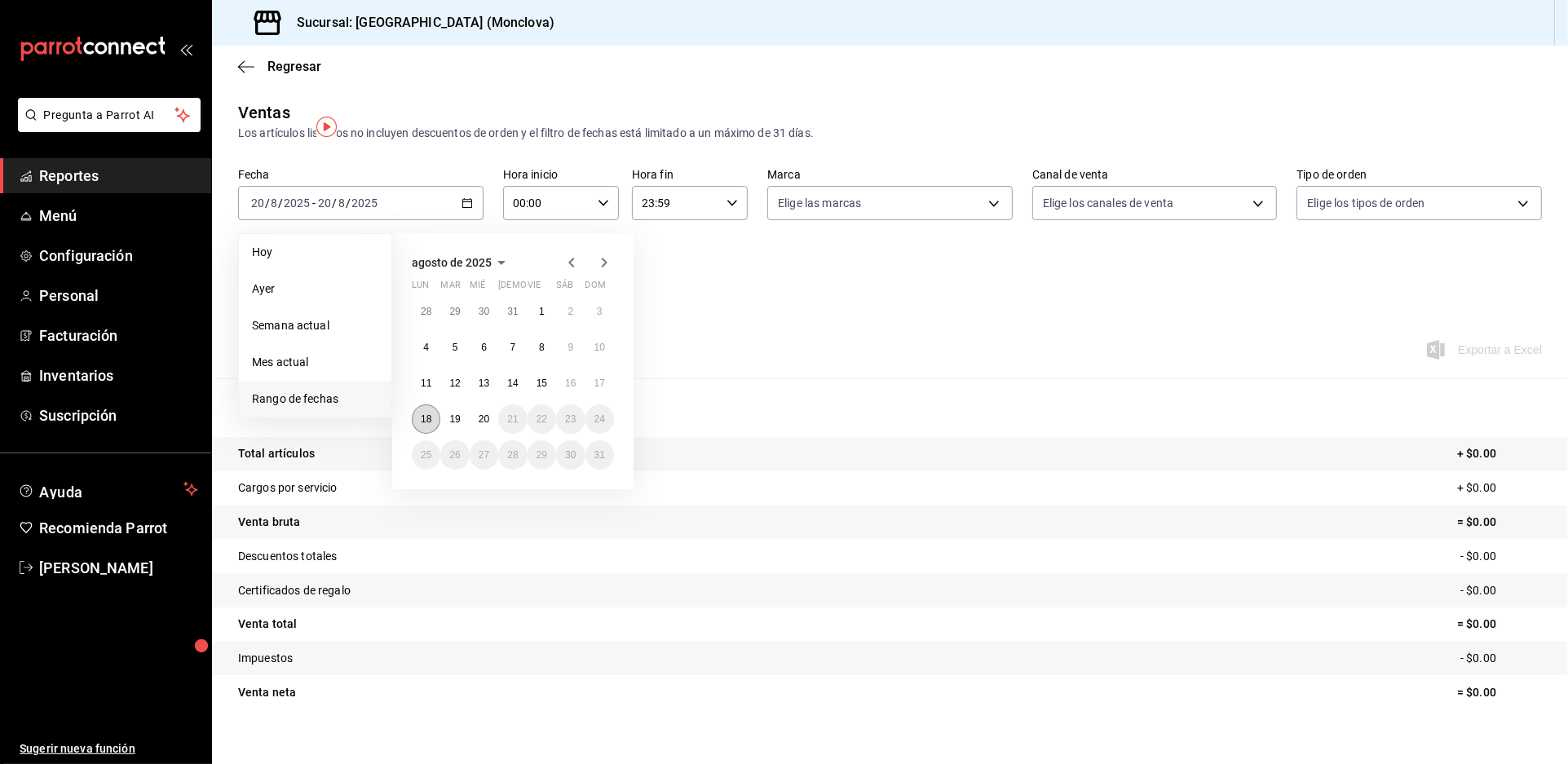
click at [426, 434] on button "18" at bounding box center [426, 419] width 29 height 30
click at [456, 425] on abbr "19" at bounding box center [454, 418] width 11 height 11
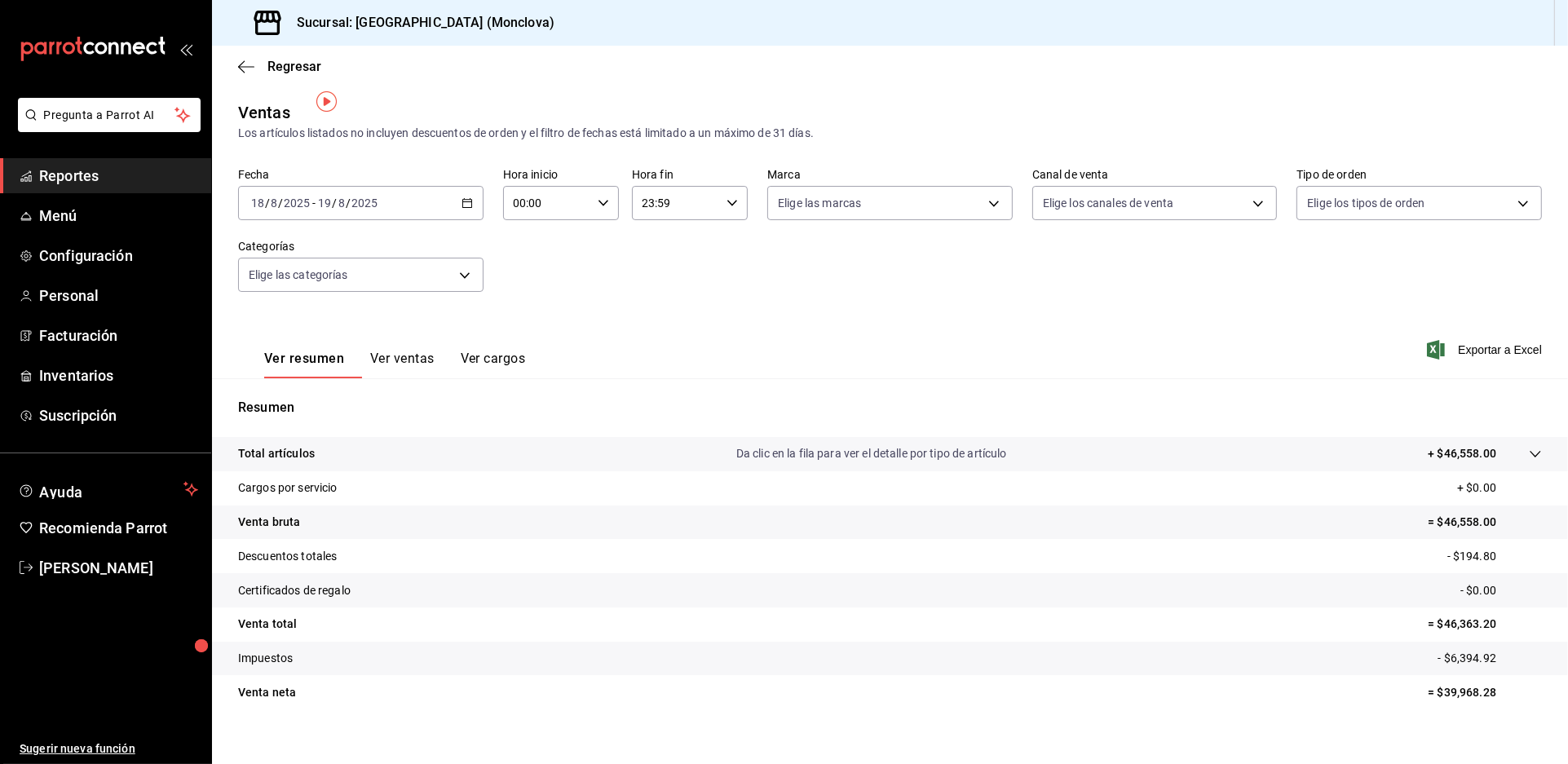
click at [152, 186] on span "Reportes" at bounding box center [119, 175] width 159 height 22
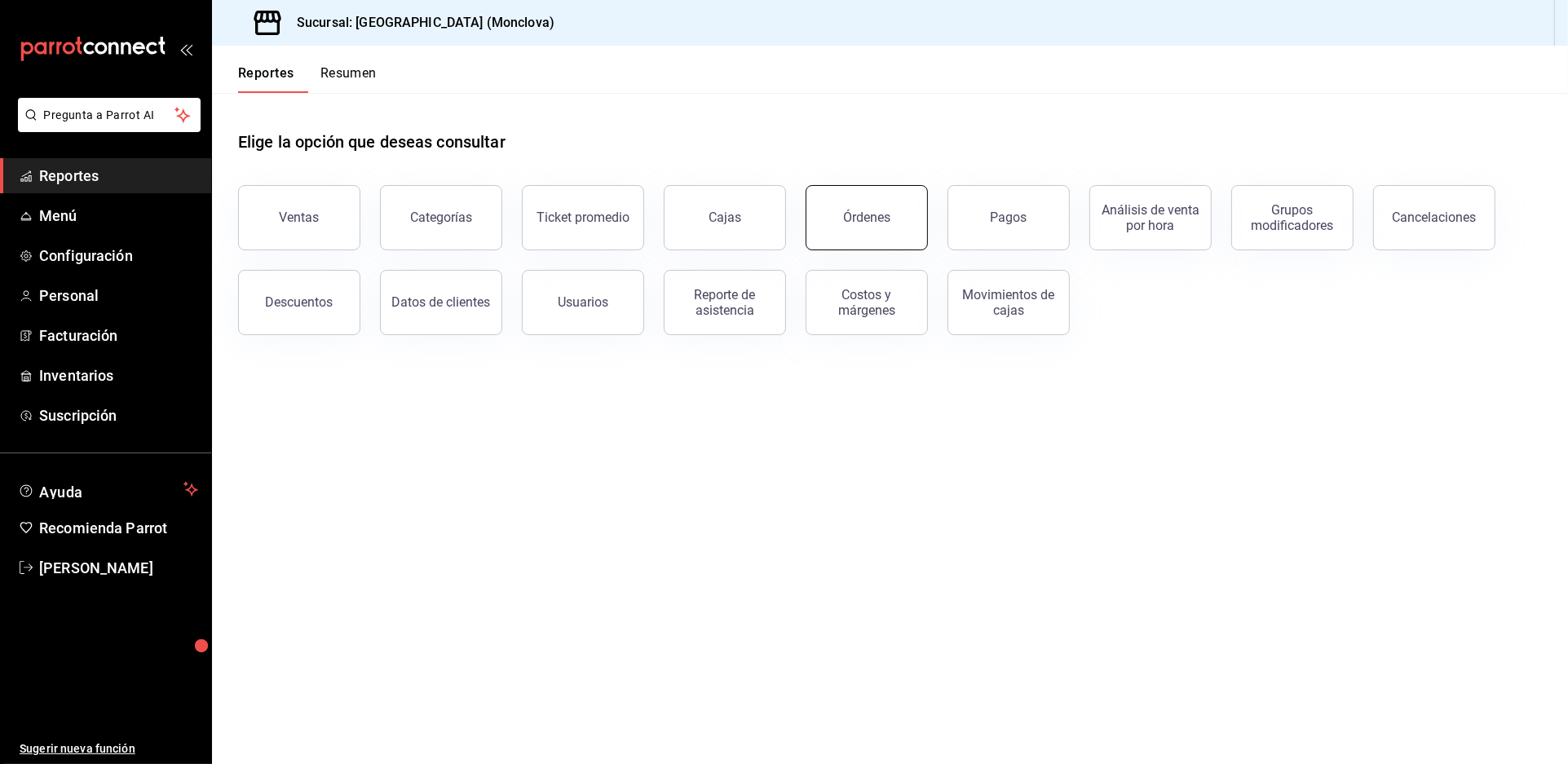
click at [834, 215] on button "Órdenes" at bounding box center [867, 218] width 122 height 65
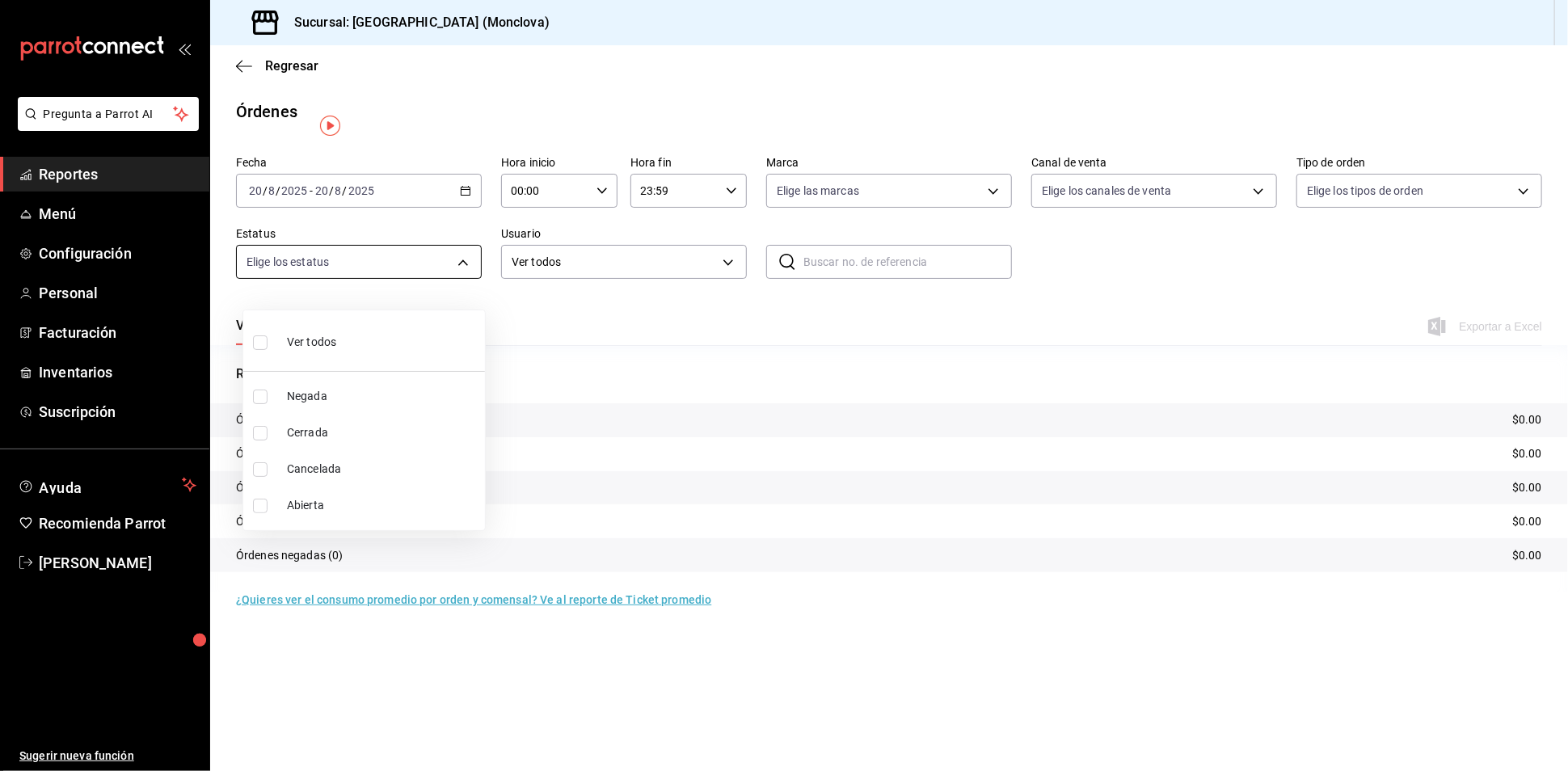
click at [469, 292] on body "Pregunta a Parrot AI Reportes Menú Configuración Personal Facturación Inventari…" at bounding box center [784, 386] width 1568 height 771
click at [254, 506] on input "checkbox" at bounding box center [259, 506] width 14 height 14
checkbox input "true"
type input "OPEN"
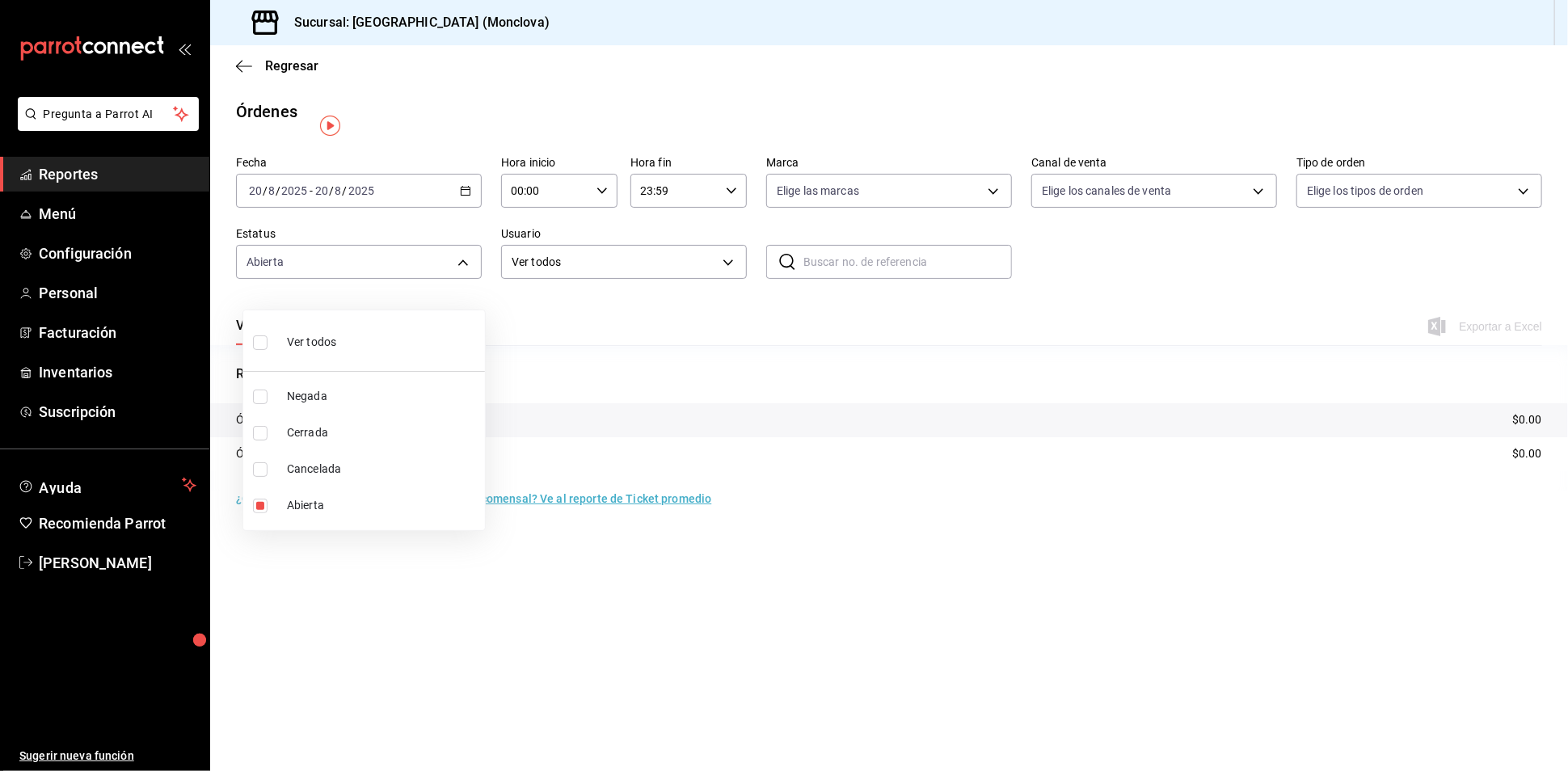
click at [463, 205] on div at bounding box center [784, 386] width 1568 height 771
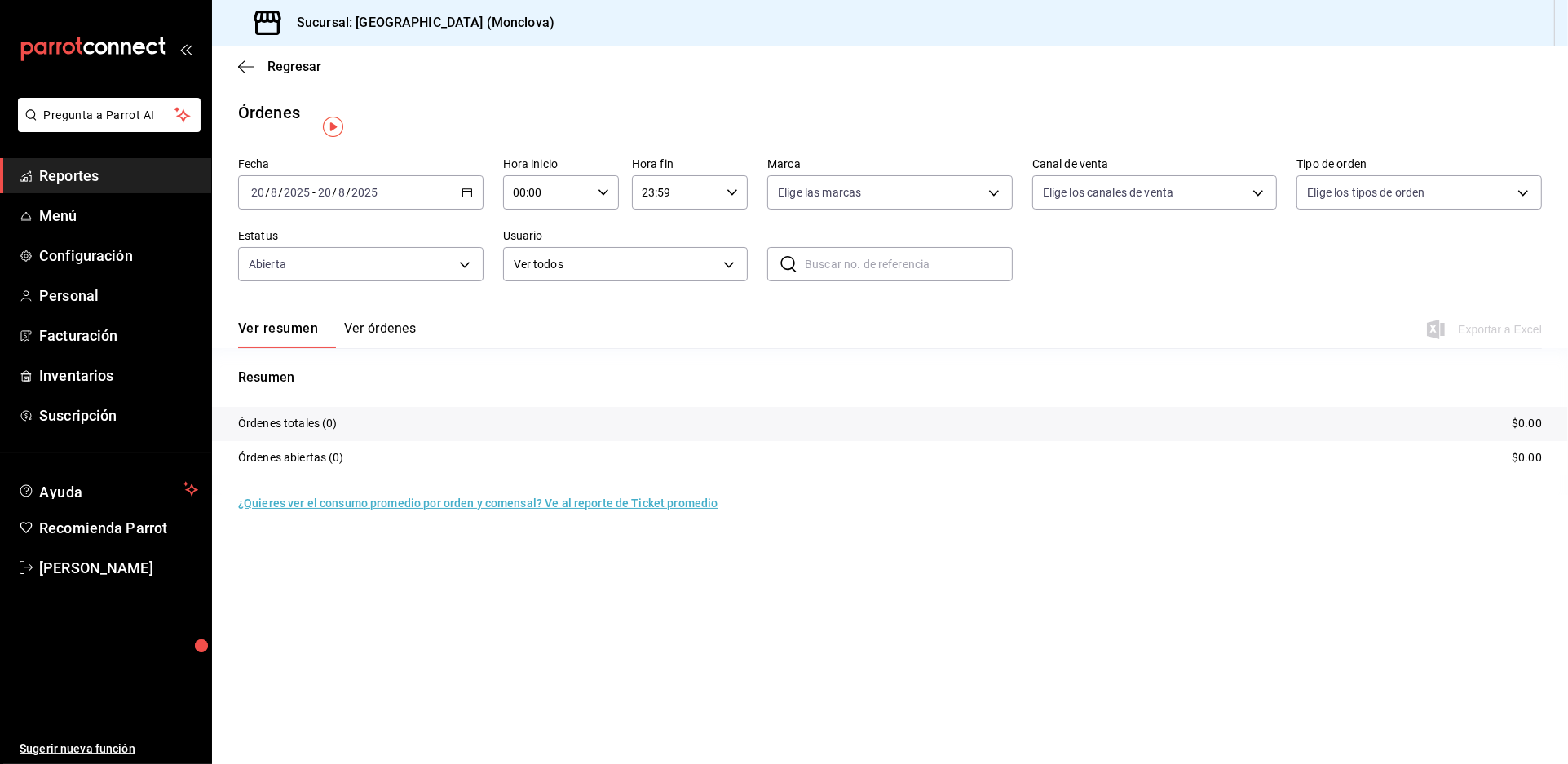
click at [468, 198] on icon "button" at bounding box center [467, 191] width 11 height 11
click at [310, 434] on span "Rango de fechas" at bounding box center [314, 425] width 126 height 17
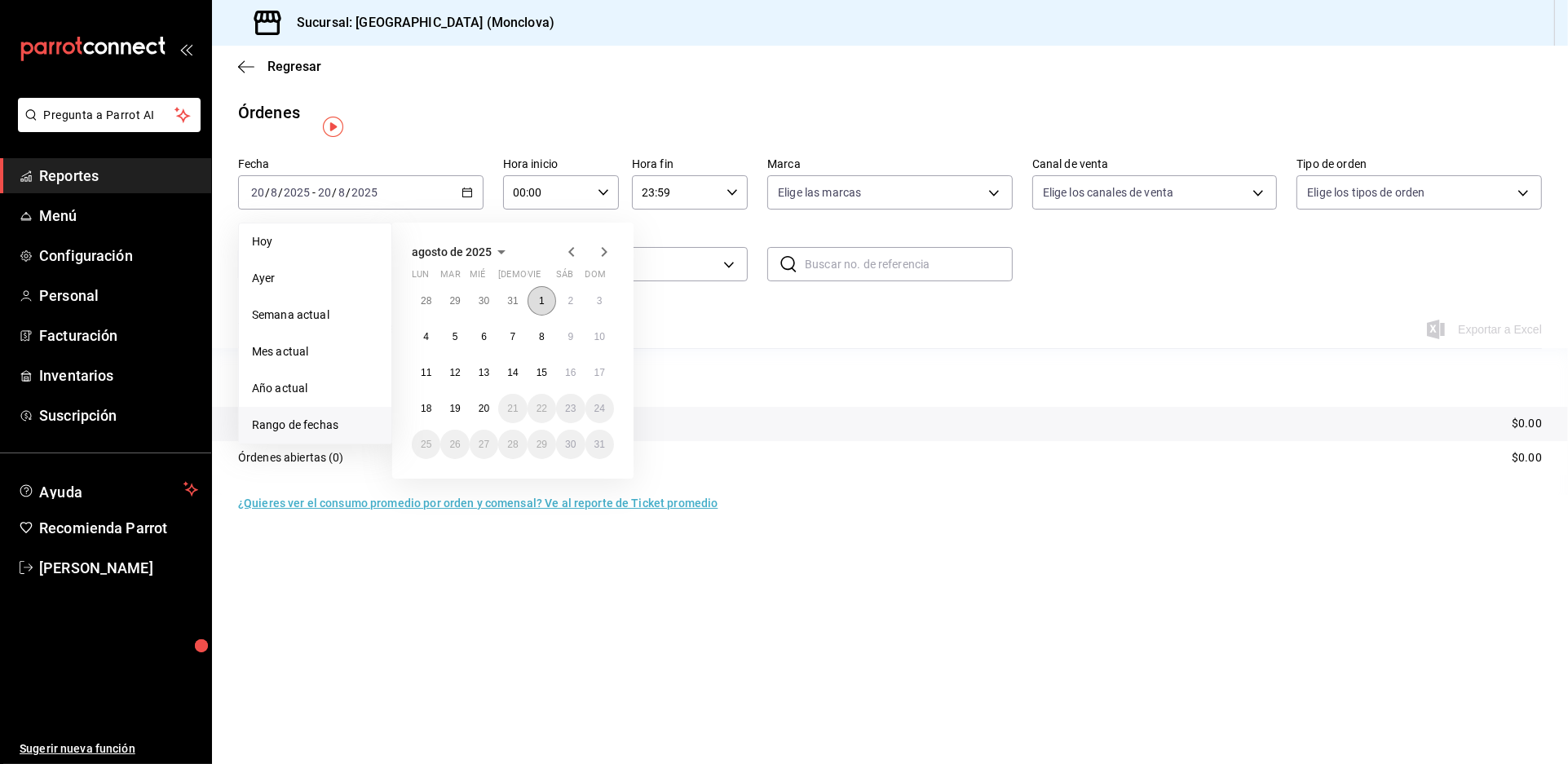
click at [544, 316] on button "1" at bounding box center [542, 301] width 29 height 30
click at [460, 414] on abbr "19" at bounding box center [454, 408] width 11 height 11
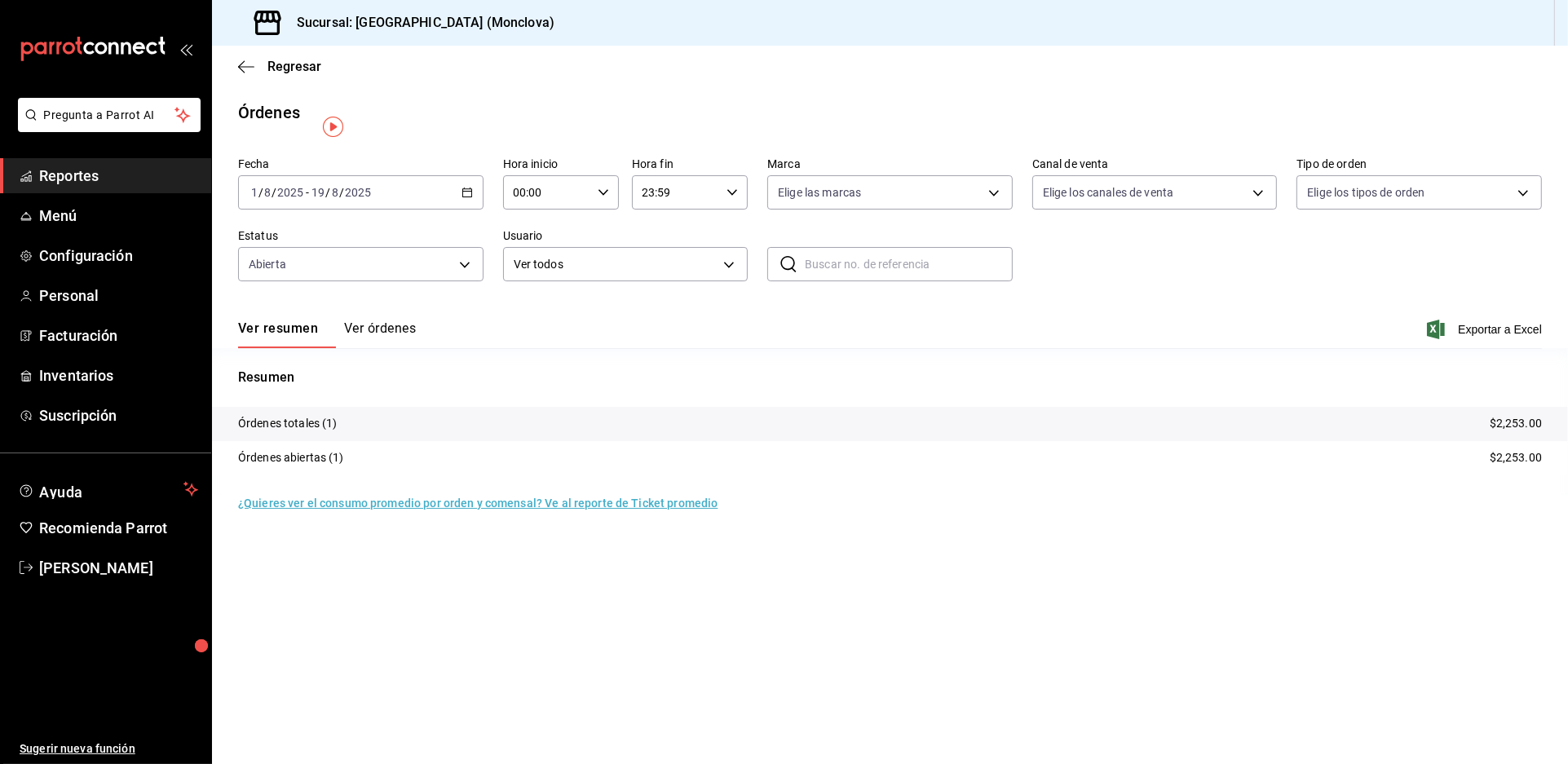
click at [416, 342] on button "Ver órdenes" at bounding box center [380, 334] width 72 height 28
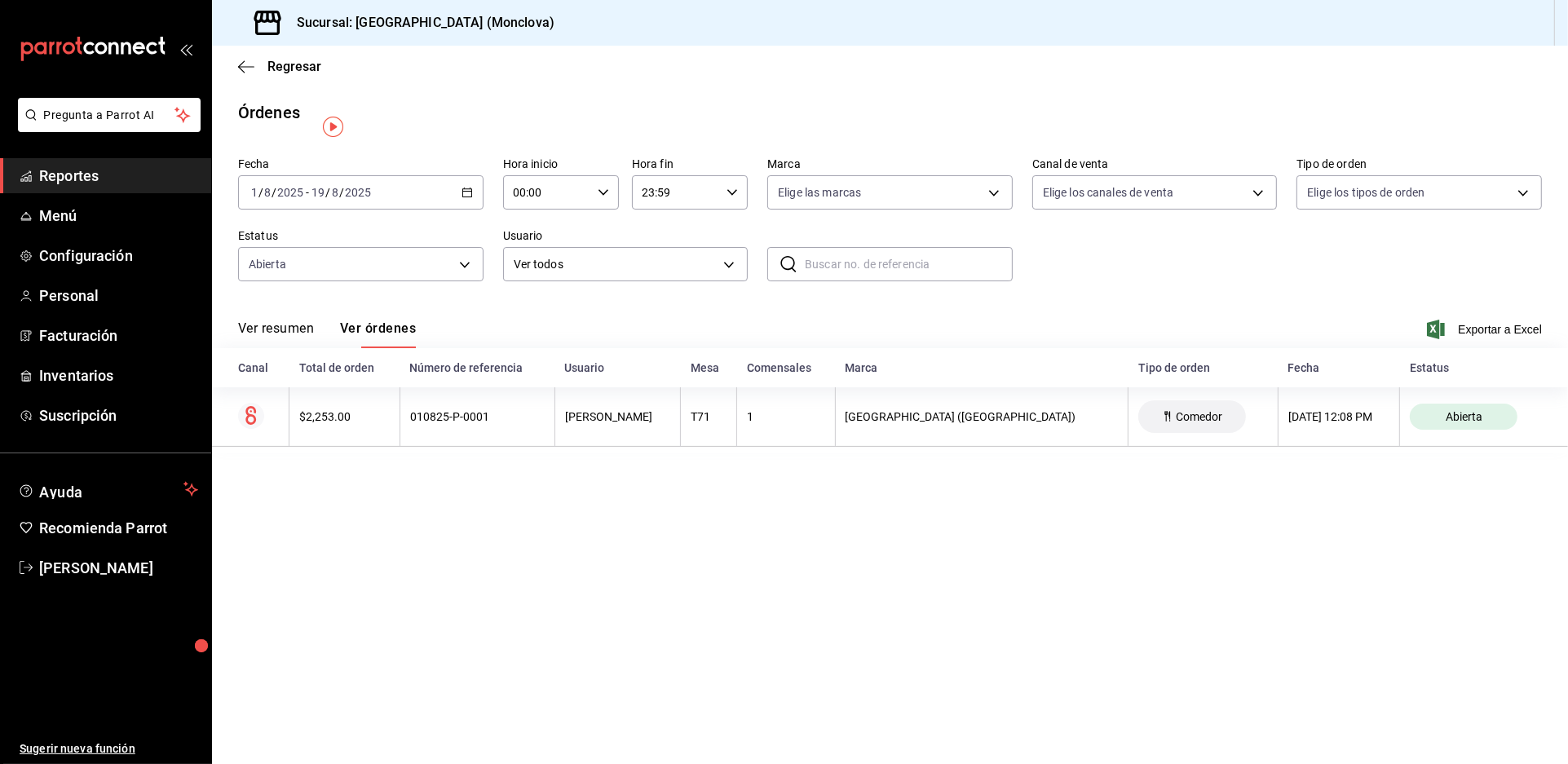
click at [664, 345] on div "Ver resumen Ver órdenes Exportar a Excel" at bounding box center [889, 324] width 1304 height 47
drag, startPoint x: 285, startPoint y: 353, endPoint x: 308, endPoint y: 349, distance: 23.3
click at [285, 348] on button "Ver resumen" at bounding box center [276, 334] width 76 height 28
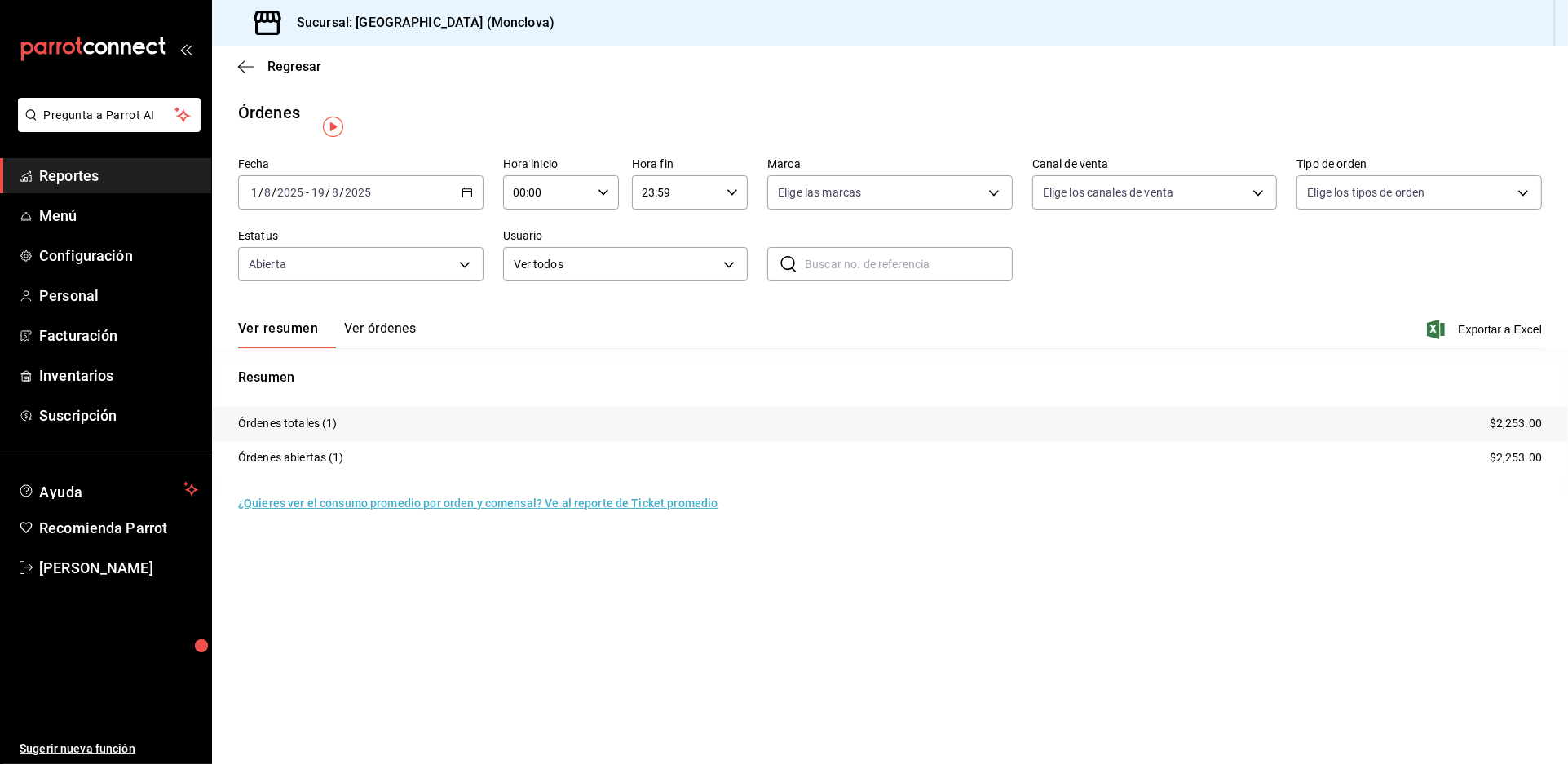
click at [114, 186] on span "Reportes" at bounding box center [119, 175] width 159 height 22
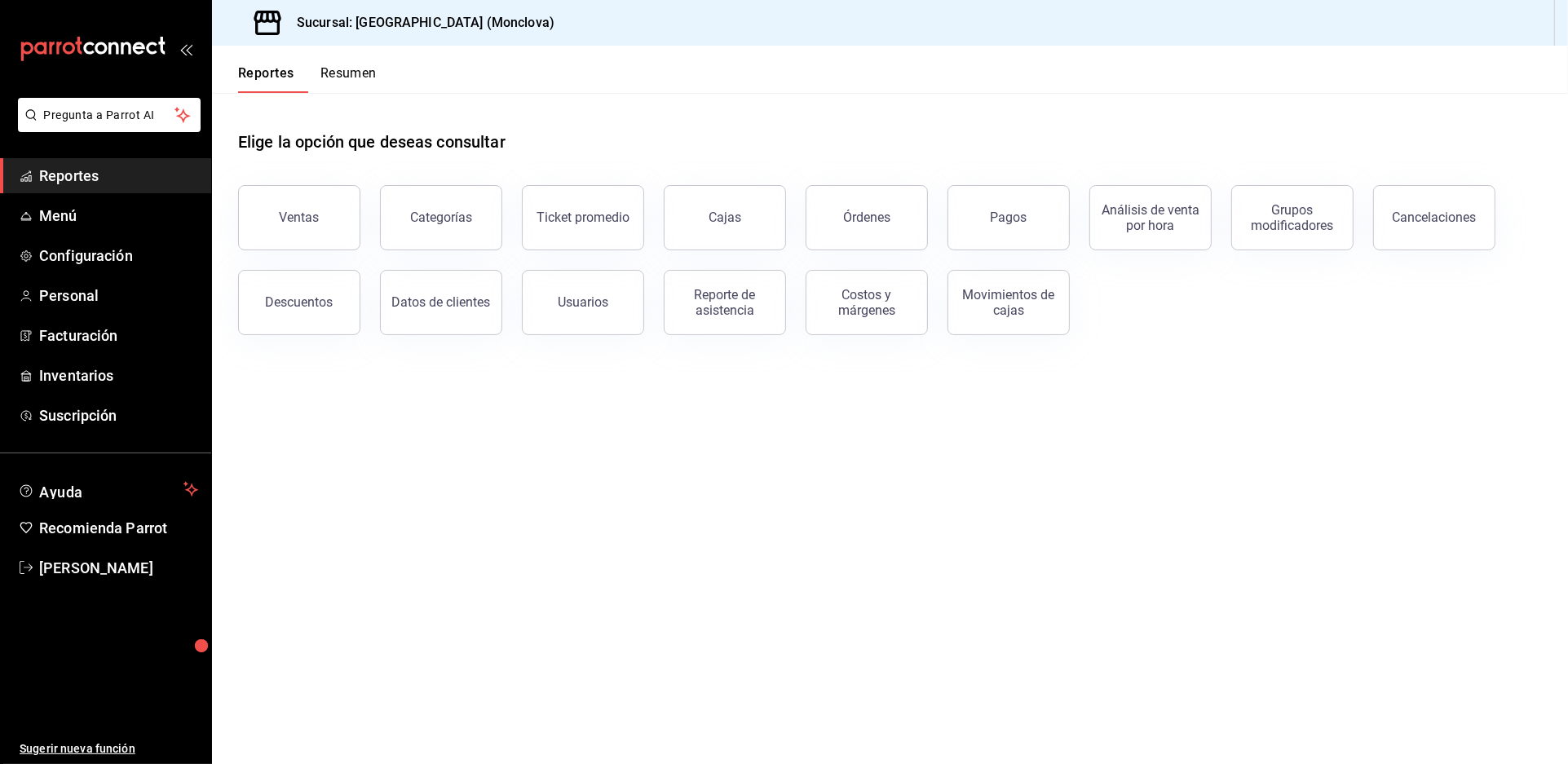
click at [665, 159] on div "Elige la opción que deseas consultar" at bounding box center [889, 130] width 1304 height 73
click at [757, 469] on main "Elige la opción que deseas consultar Ventas Categorías Ticket promedio Cajas Ór…" at bounding box center [889, 429] width 1356 height 671
click at [751, 479] on main "Elige la opción que deseas consultar Ventas Categorías Ticket promedio Cajas Ór…" at bounding box center [889, 429] width 1356 height 671
click at [797, 416] on main "Elige la opción que deseas consultar Ventas Categorías Ticket promedio Cajas Ór…" at bounding box center [889, 429] width 1356 height 671
click at [638, 136] on div "Elige la opción que deseas consultar" at bounding box center [889, 130] width 1304 height 73
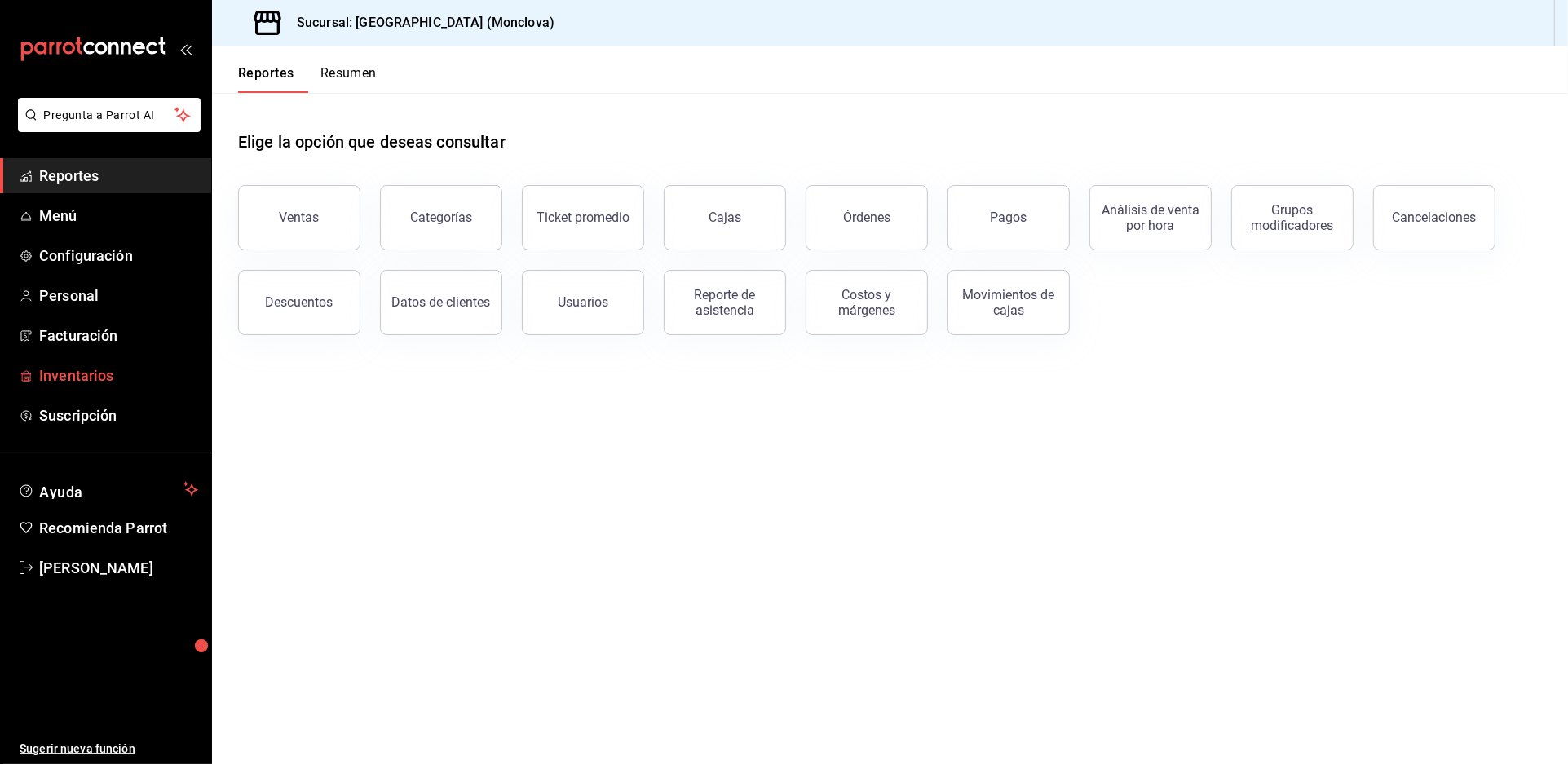
click at [147, 386] on span "Inventarios" at bounding box center [119, 375] width 159 height 22
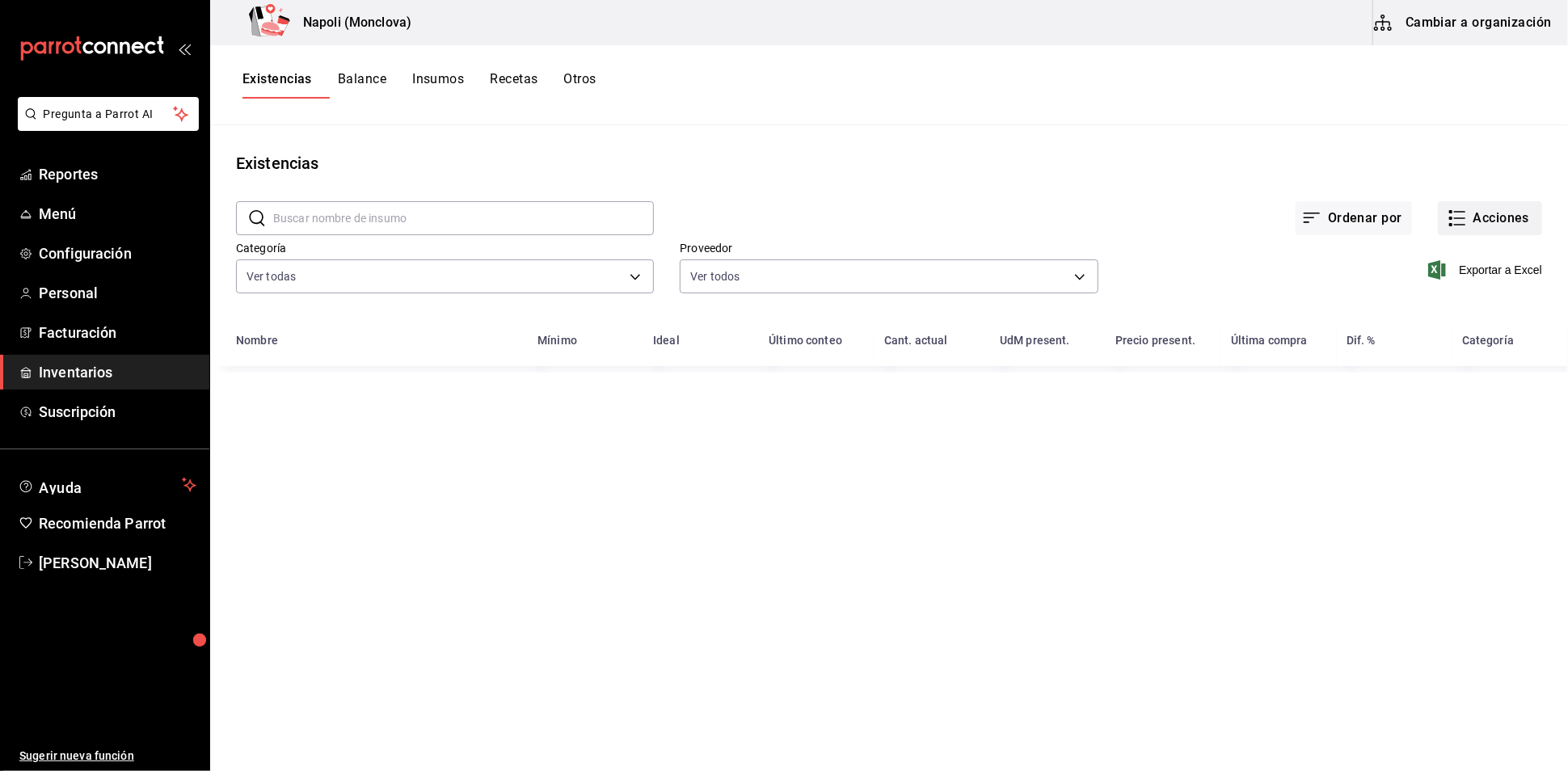
click at [1446, 235] on button "Acciones" at bounding box center [1490, 218] width 104 height 34
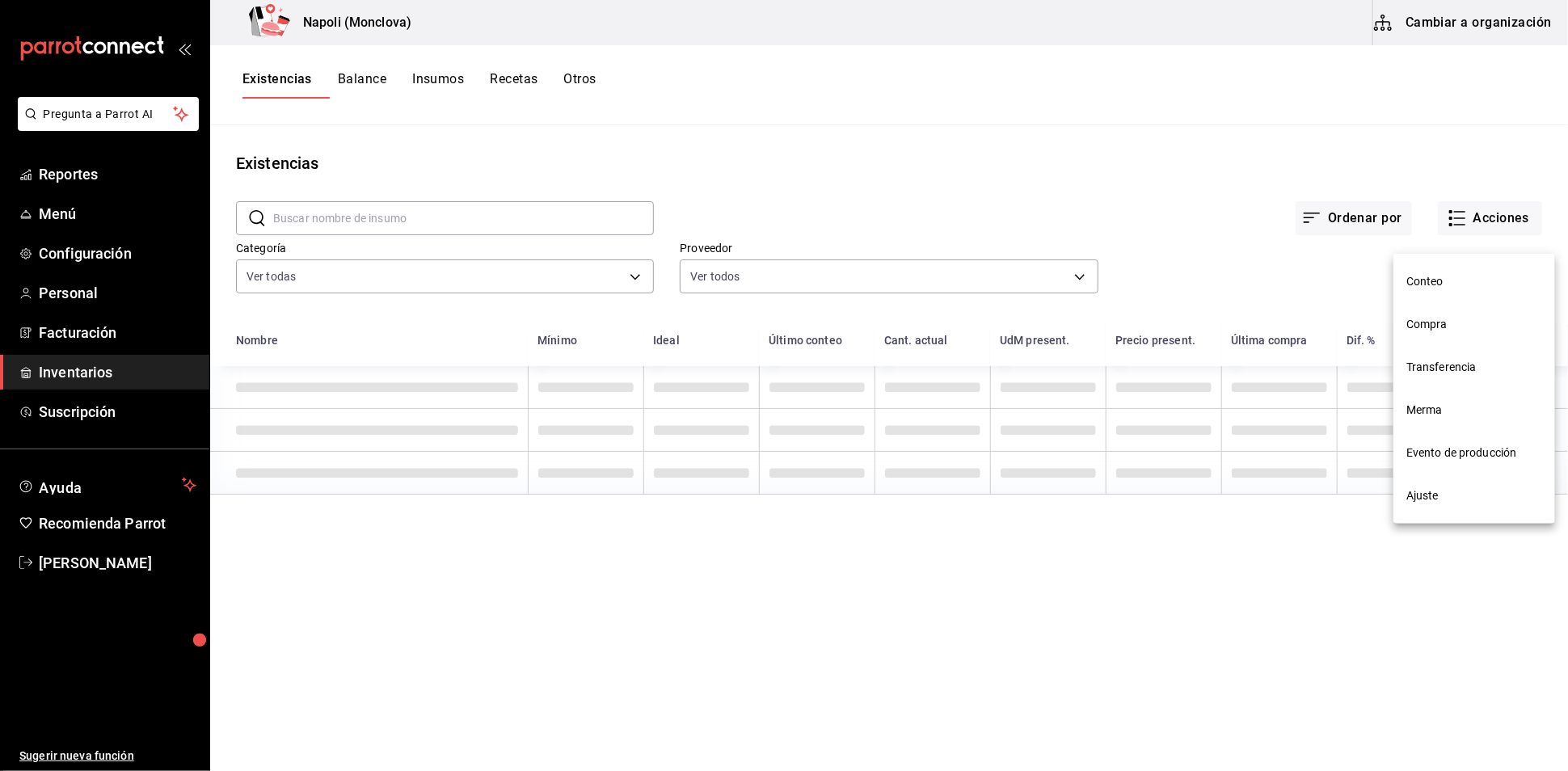
click at [1465, 312] on li "Compra" at bounding box center [1474, 324] width 162 height 43
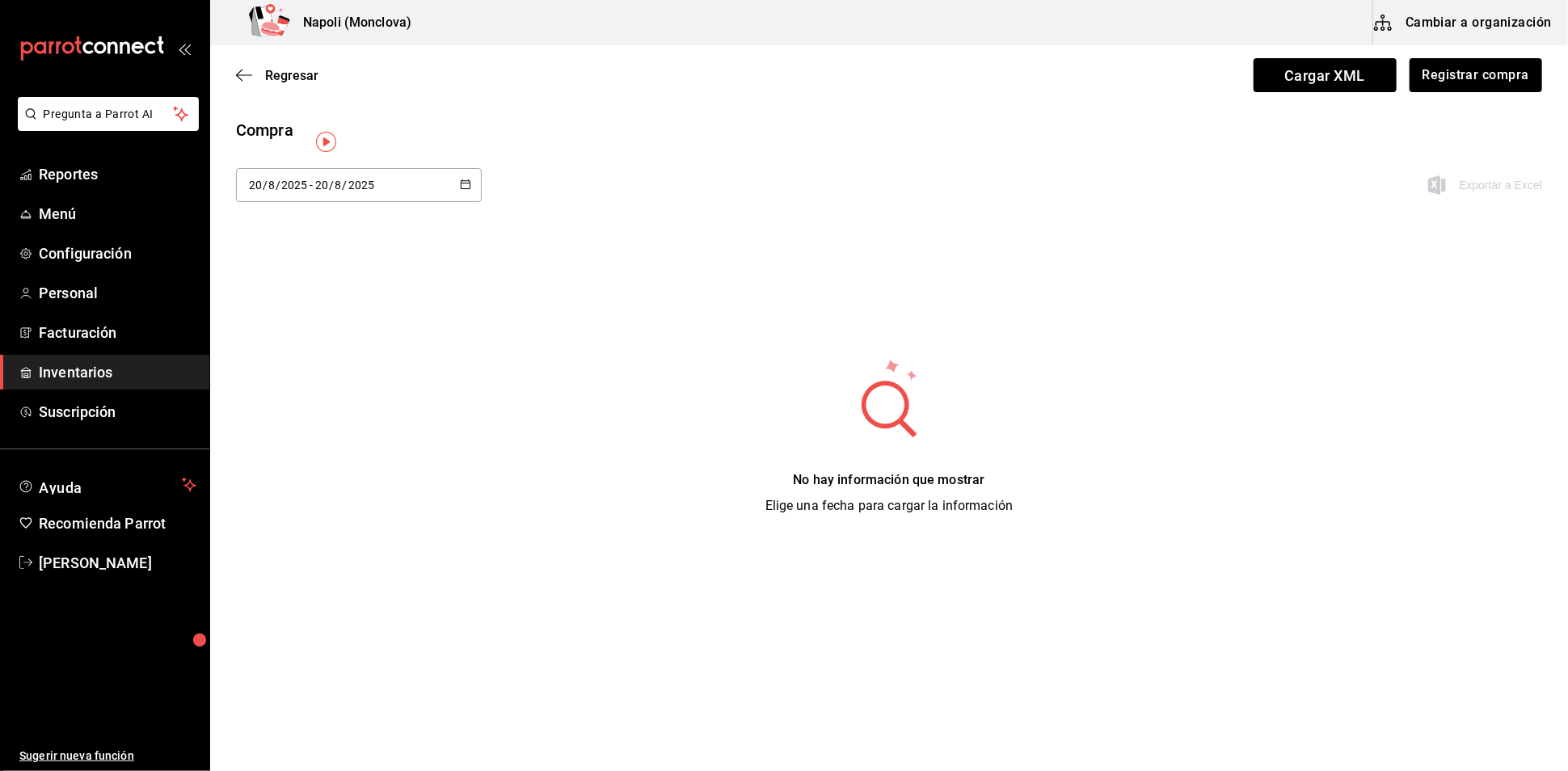
click at [145, 383] on span "Inventarios" at bounding box center [118, 372] width 158 height 22
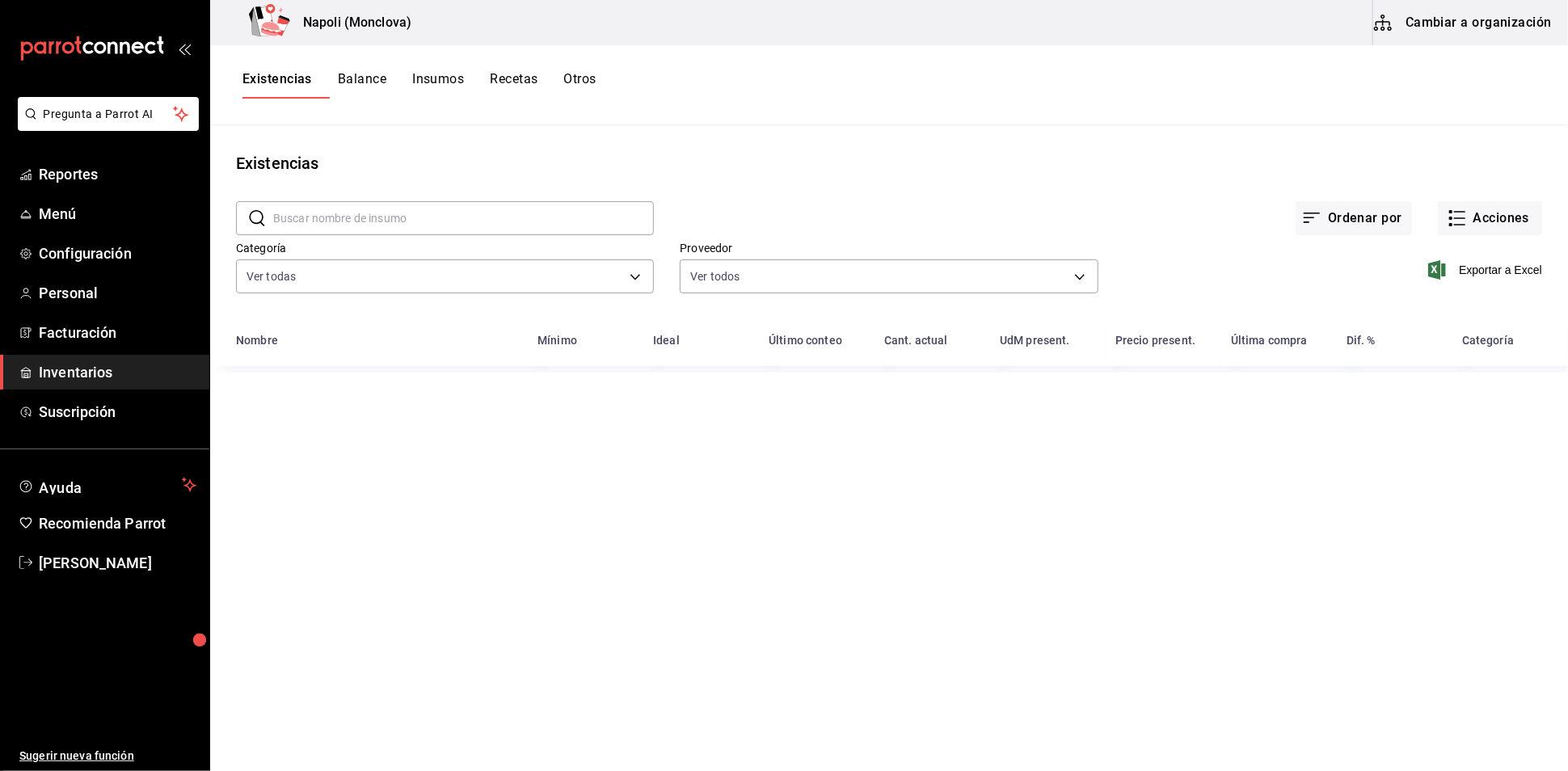
click at [327, 232] on input "text" at bounding box center [463, 218] width 380 height 33
type input "LAMBRUSCO"
click at [1500, 234] on button "Acciones" at bounding box center [1490, 218] width 104 height 34
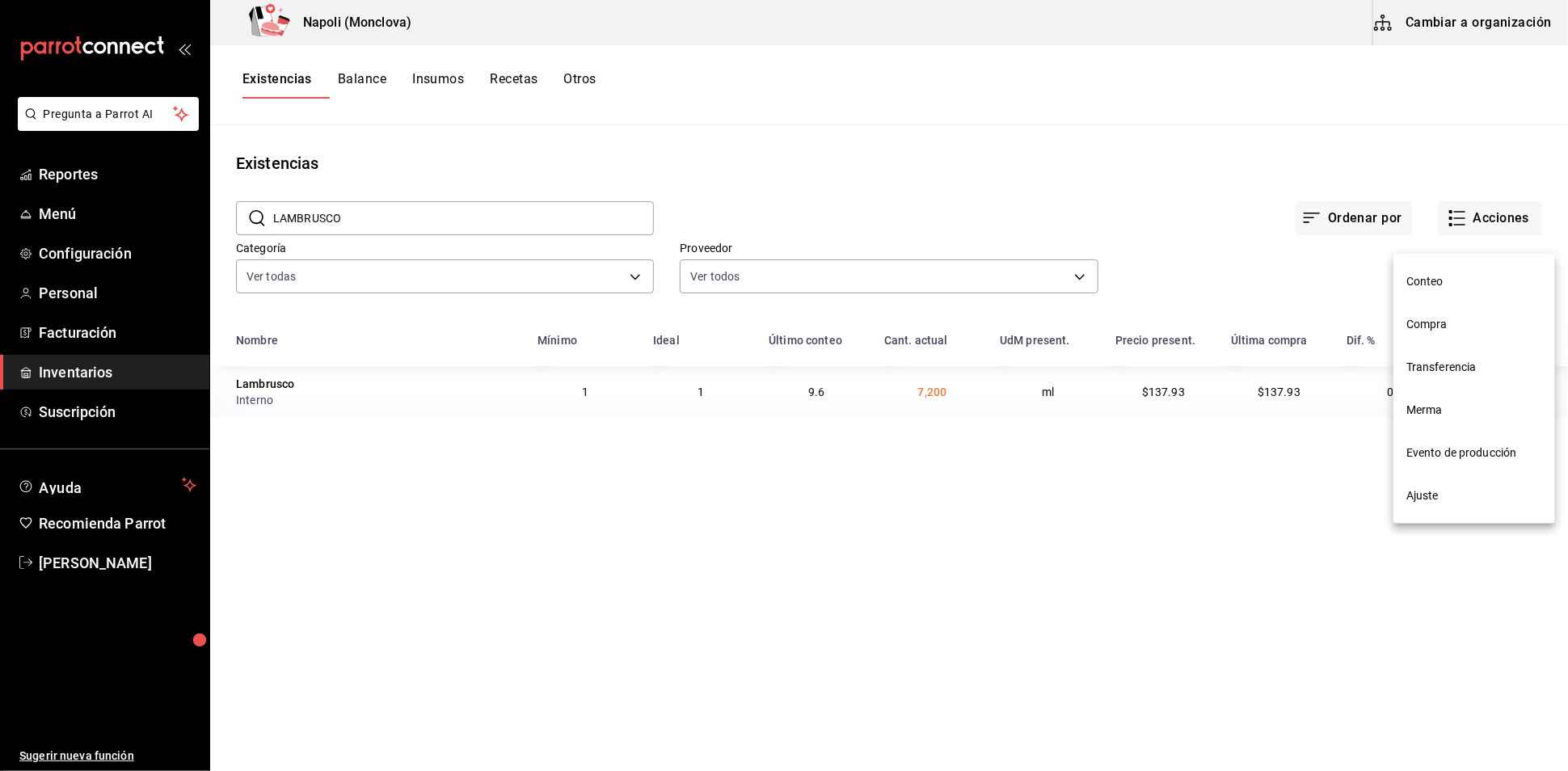
click at [1474, 316] on span "Compra" at bounding box center [1474, 324] width 136 height 17
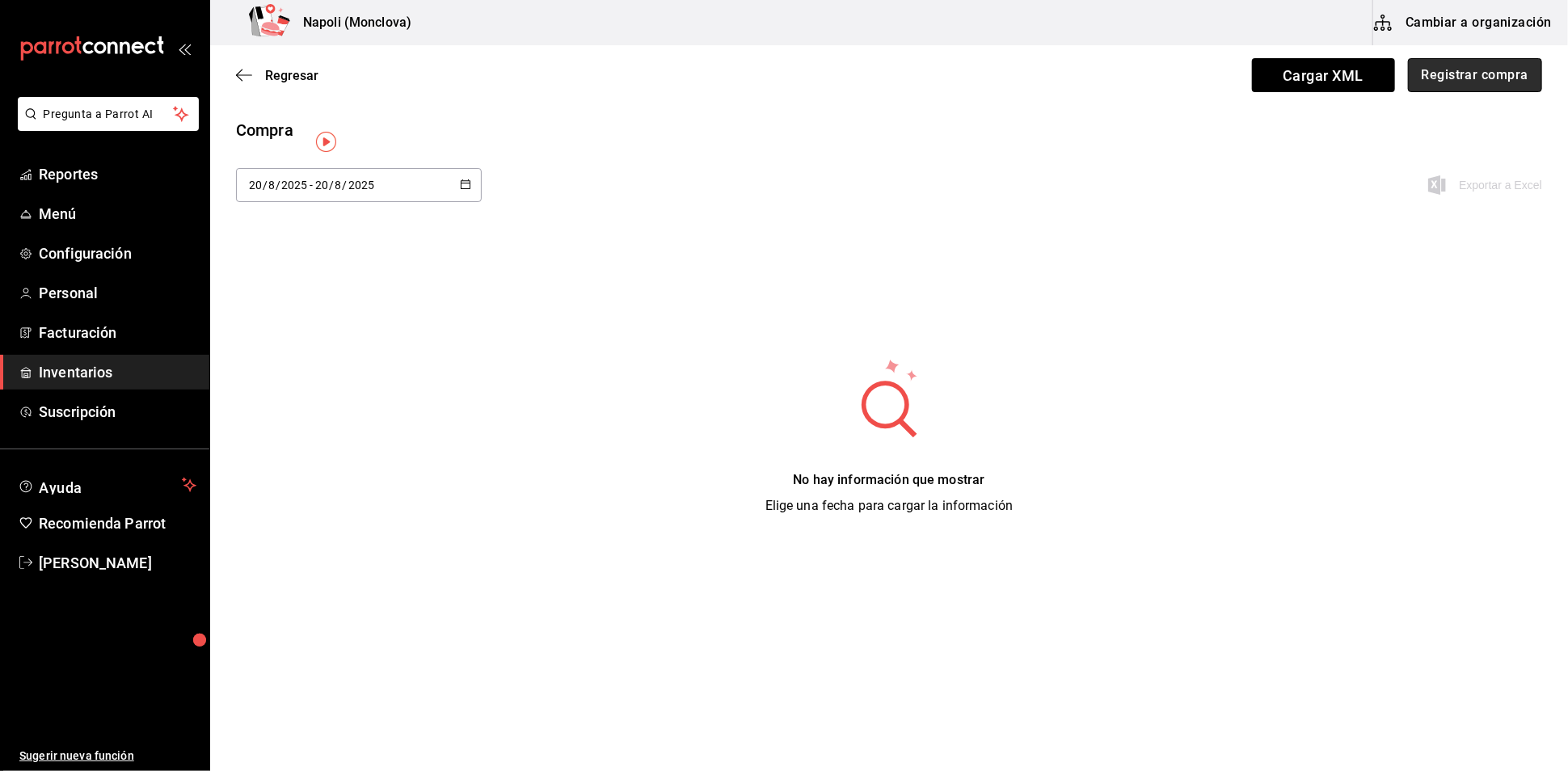
click at [1450, 70] on button "Registrar compra" at bounding box center [1475, 75] width 134 height 34
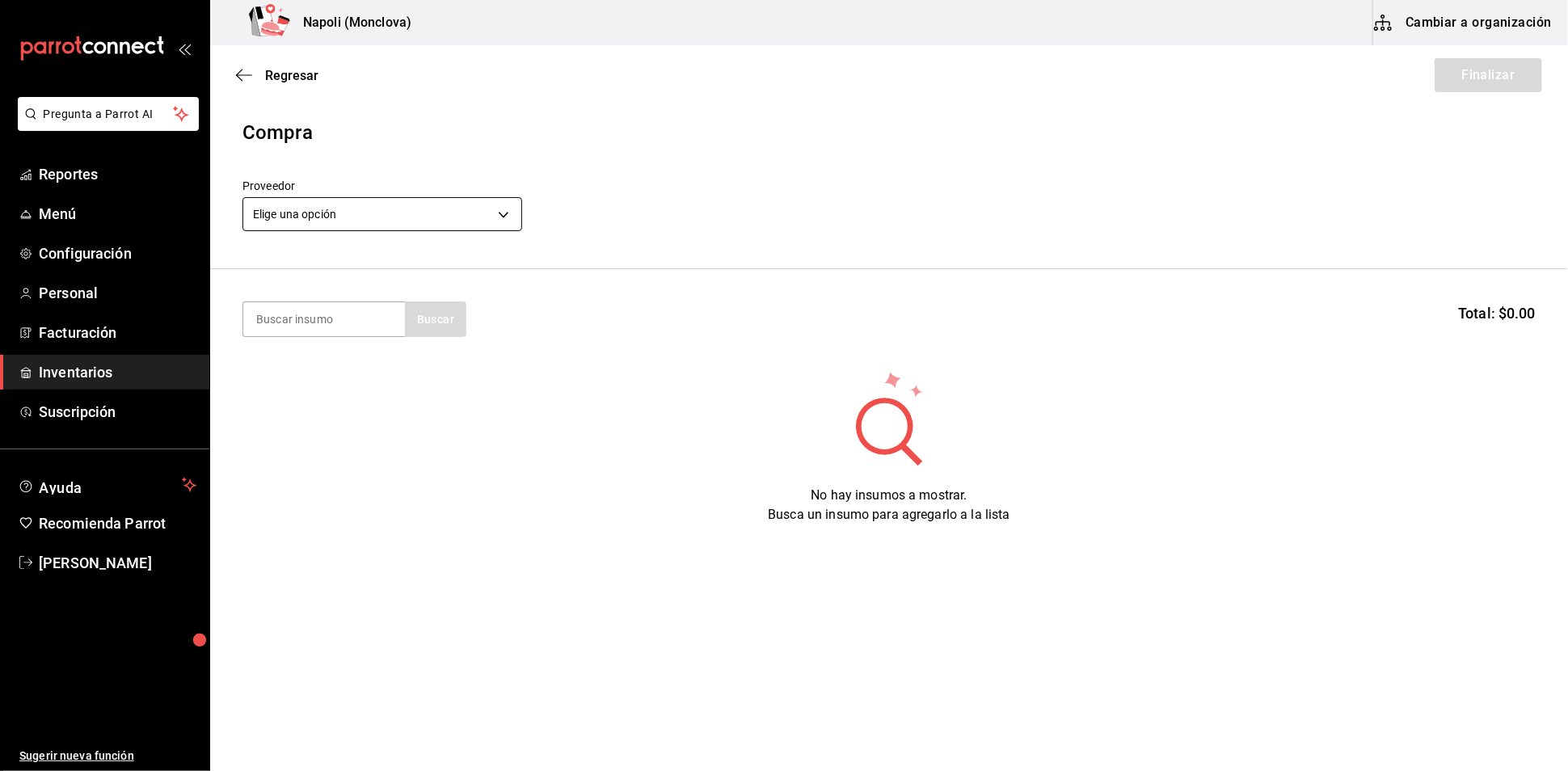
click at [496, 223] on body "Pregunta a Parrot AI Reportes Menú Configuración Personal Facturación Inventari…" at bounding box center [784, 340] width 1568 height 680
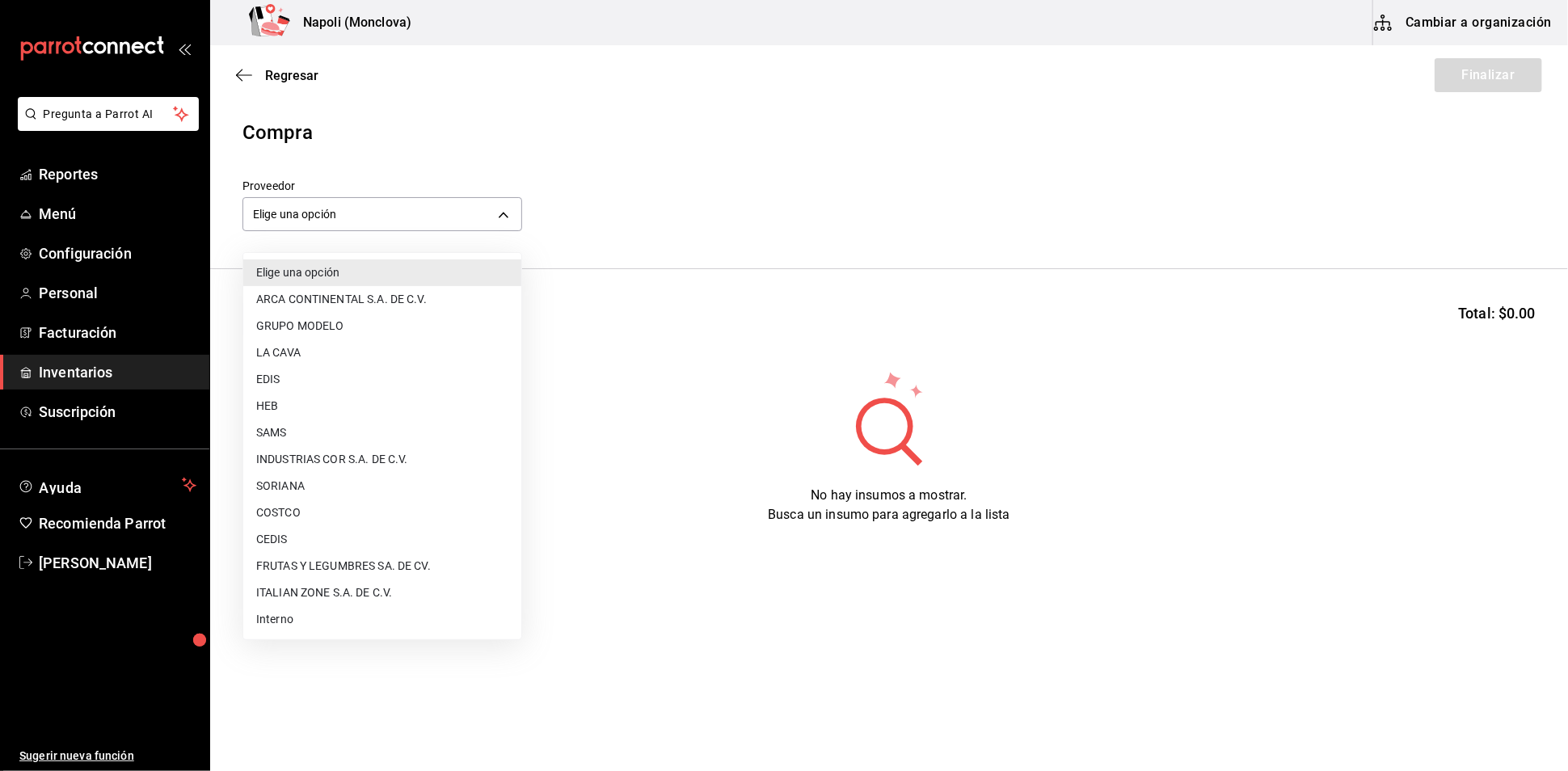
click at [324, 621] on li "Interno" at bounding box center [382, 620] width 278 height 27
type input "f09327f8-4c41-4679-ba5a-c4fdb900725a"
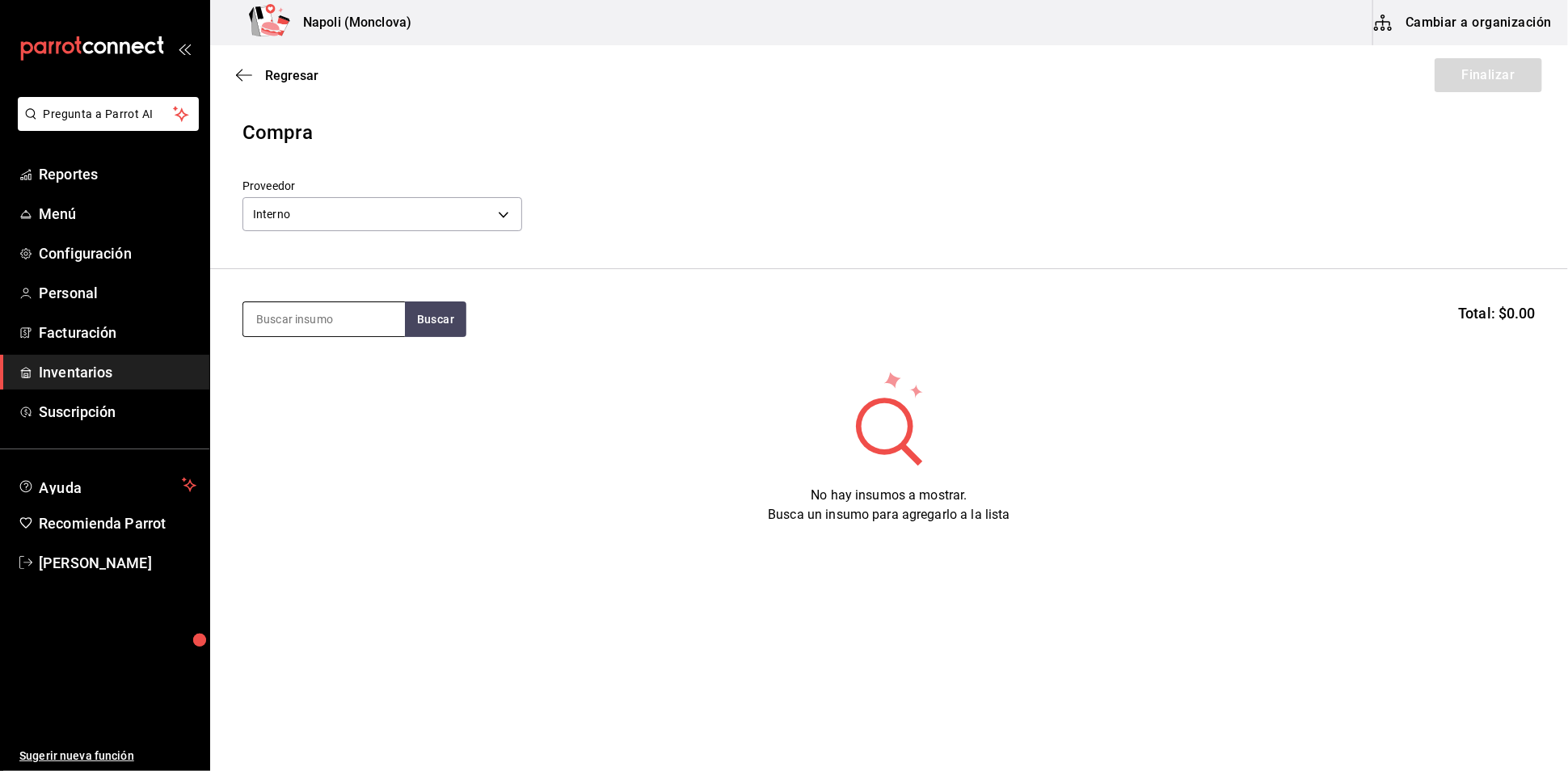
click at [303, 335] on input at bounding box center [324, 319] width 162 height 34
type input "lambrusco"
click at [452, 336] on button "Buscar" at bounding box center [435, 319] width 61 height 35
click at [310, 370] on div "Lambrusco" at bounding box center [289, 374] width 67 height 19
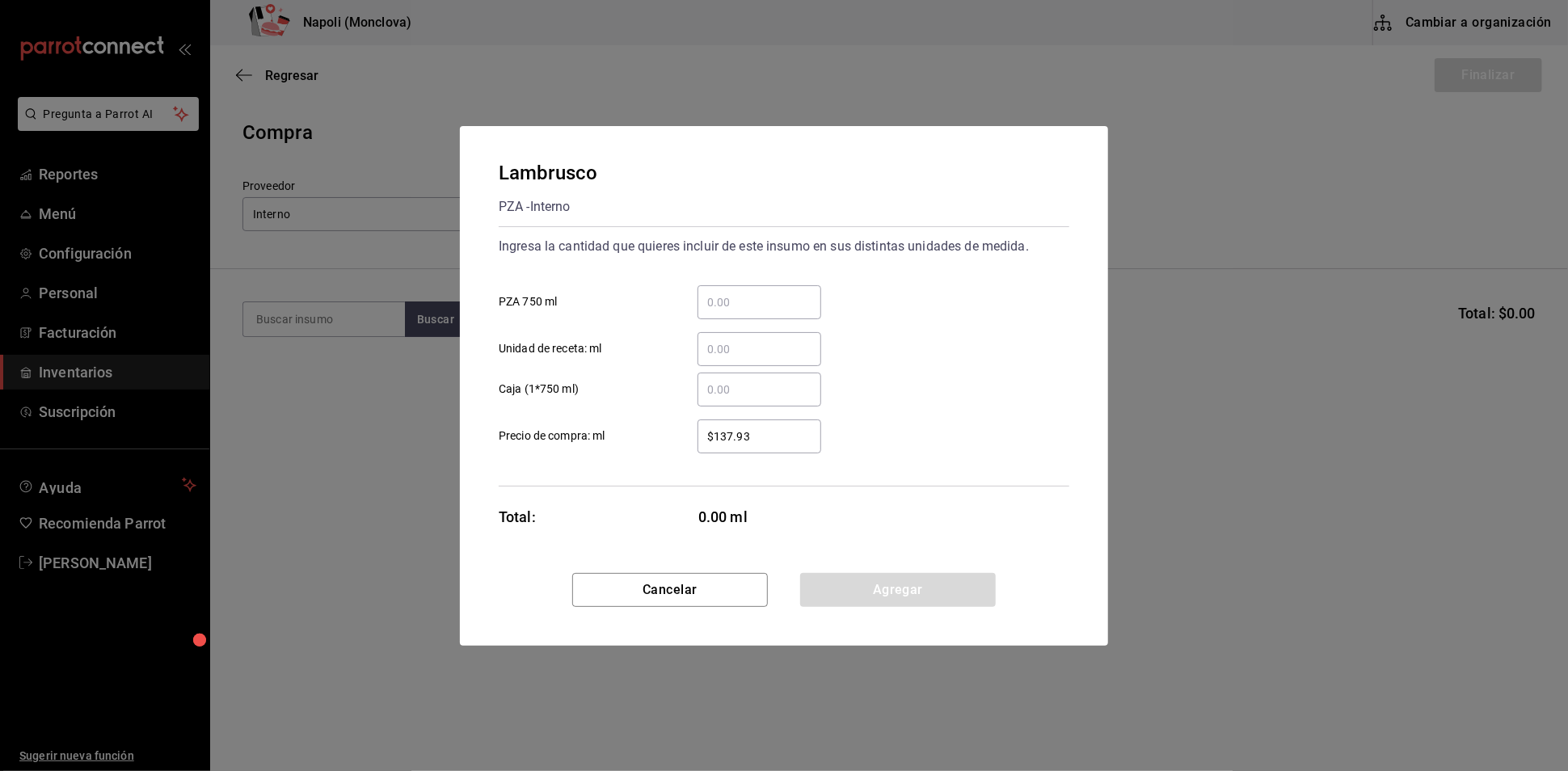
click at [751, 293] on input "​ PZA 750 ml" at bounding box center [759, 302] width 123 height 19
type input "2"
click at [899, 607] on button "Agregar" at bounding box center [897, 590] width 196 height 34
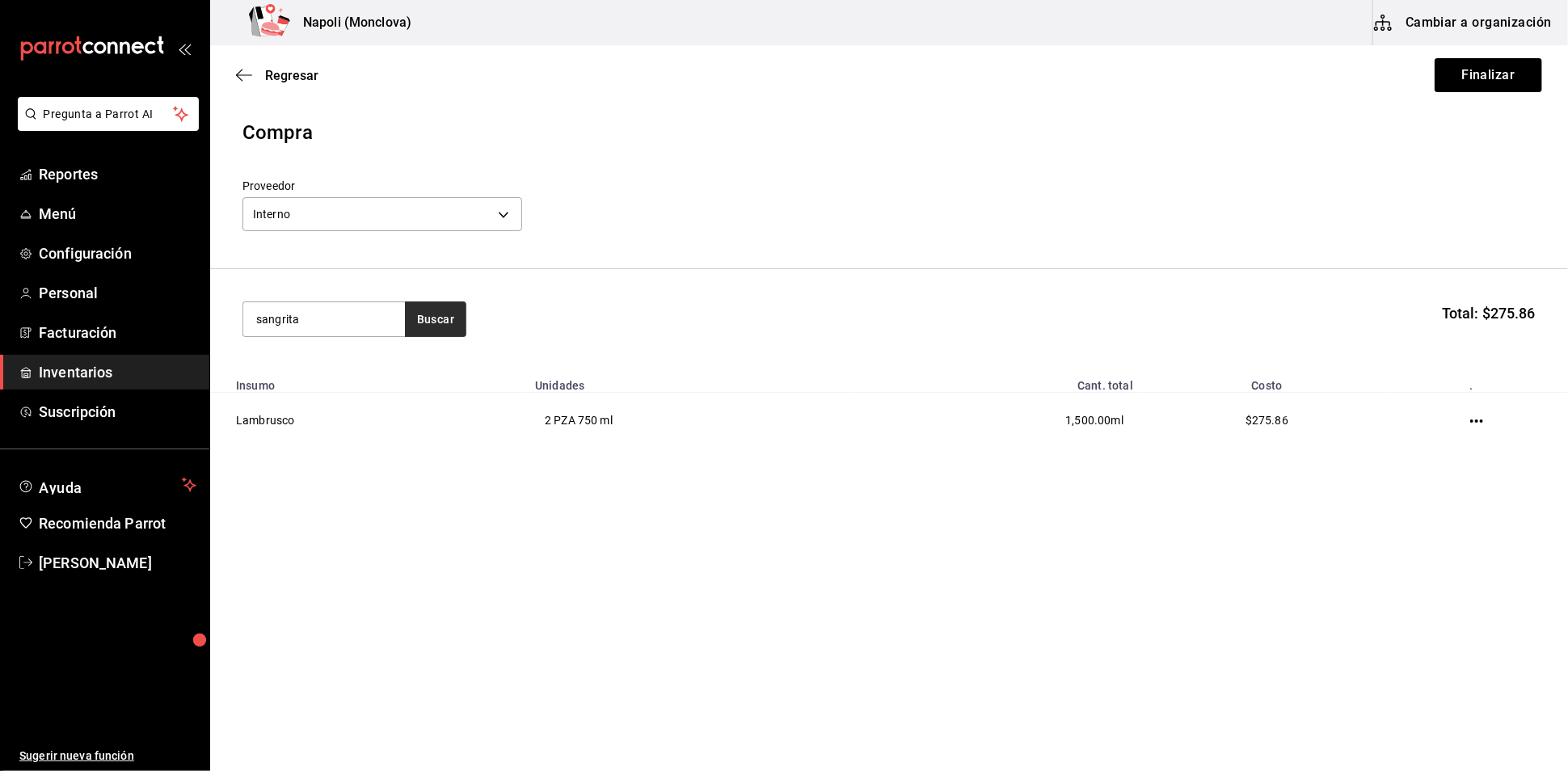
type input "sangrita"
click at [436, 319] on button "Buscar" at bounding box center [435, 319] width 61 height 35
click at [354, 366] on div "[PERSON_NAME]" at bounding box center [304, 374] width 98 height 19
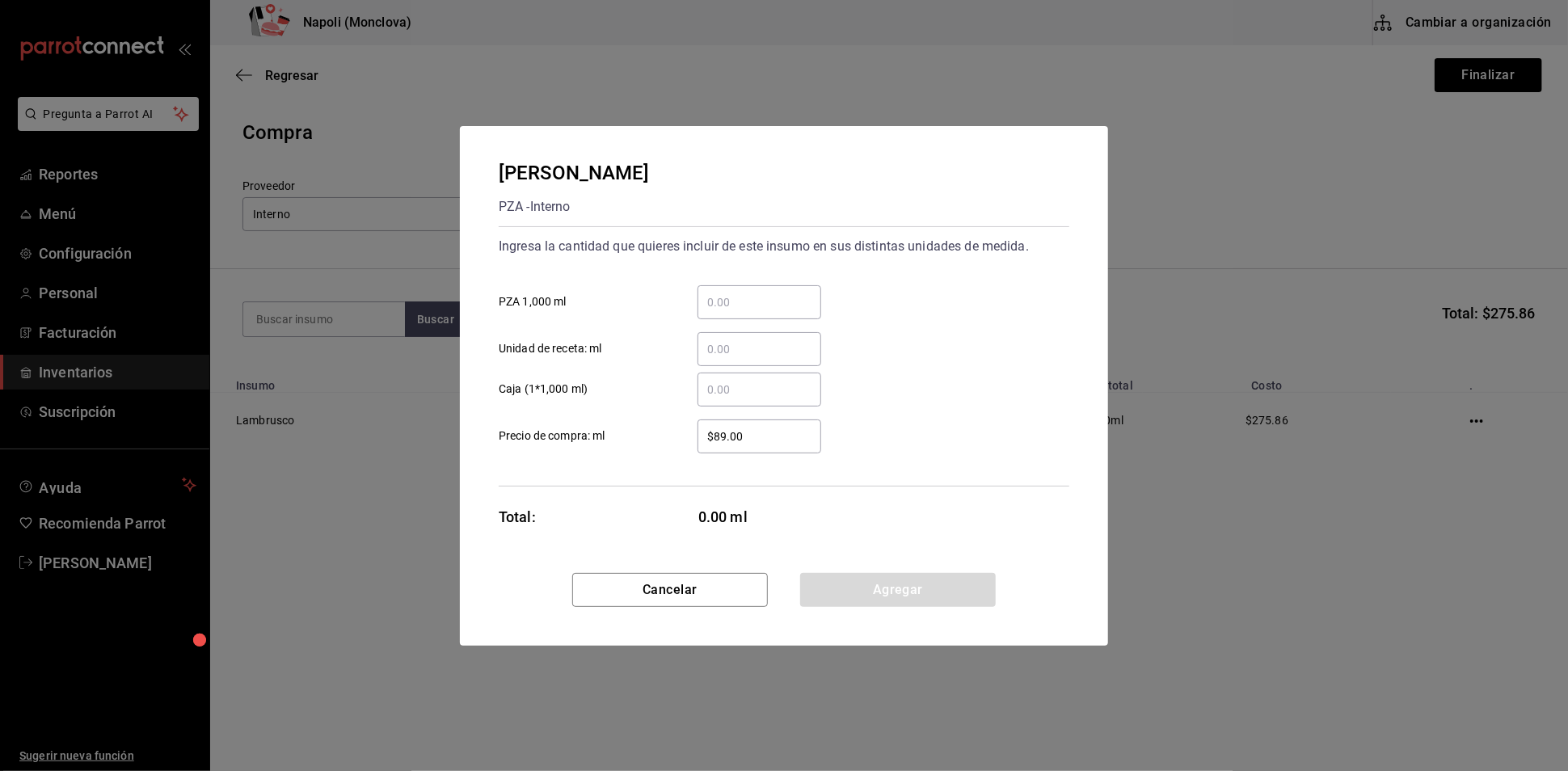
click at [791, 293] on input "​ PZA 1,000 ml" at bounding box center [759, 302] width 123 height 19
type input "2"
click at [863, 598] on button "Agregar" at bounding box center [897, 590] width 196 height 34
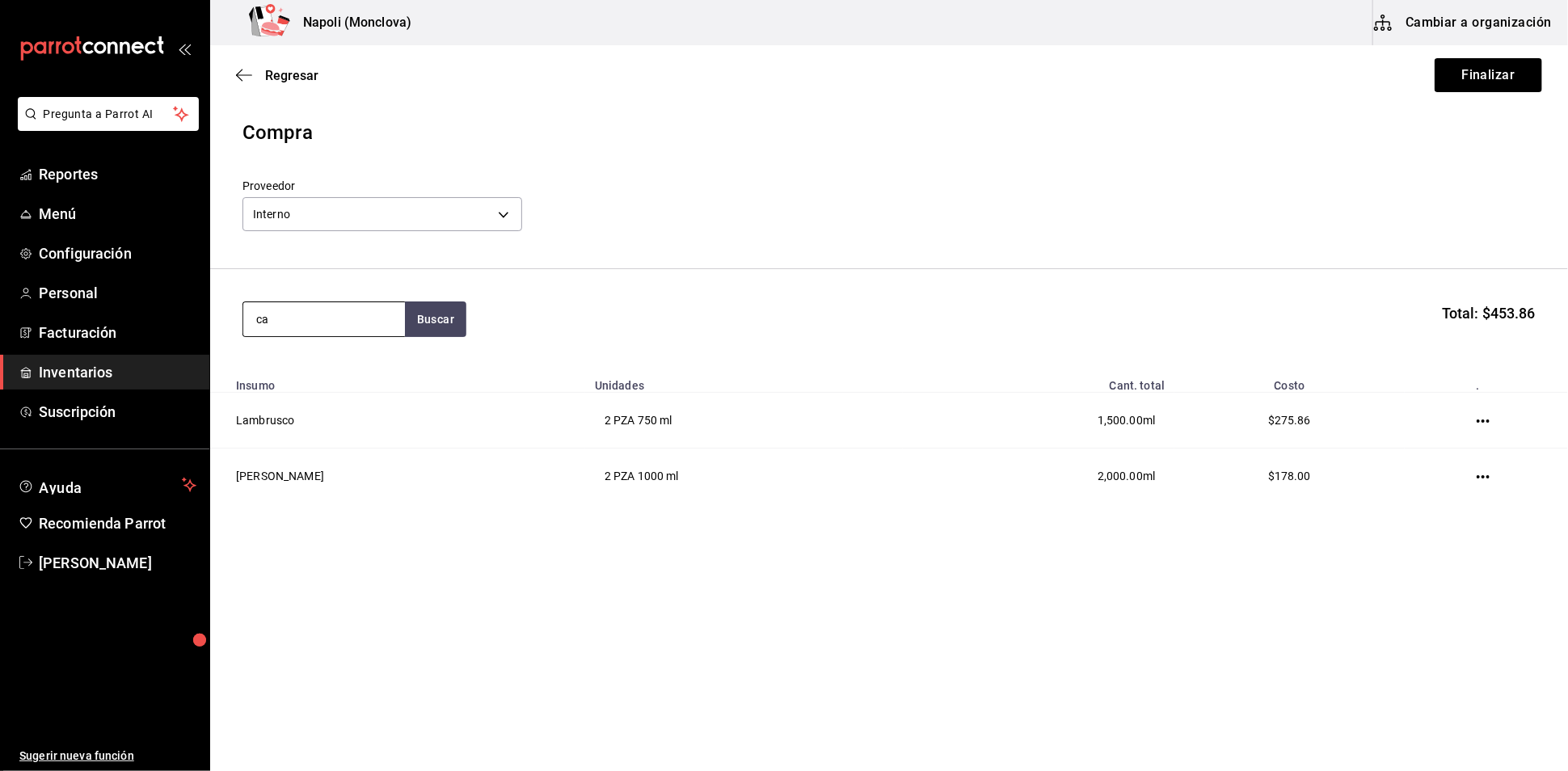
type input "c"
type input "calaH"
click at [441, 317] on button "Buscar" at bounding box center [435, 319] width 61 height 35
click at [337, 383] on div "Calahua PZA - Interno" at bounding box center [323, 383] width 162 height 62
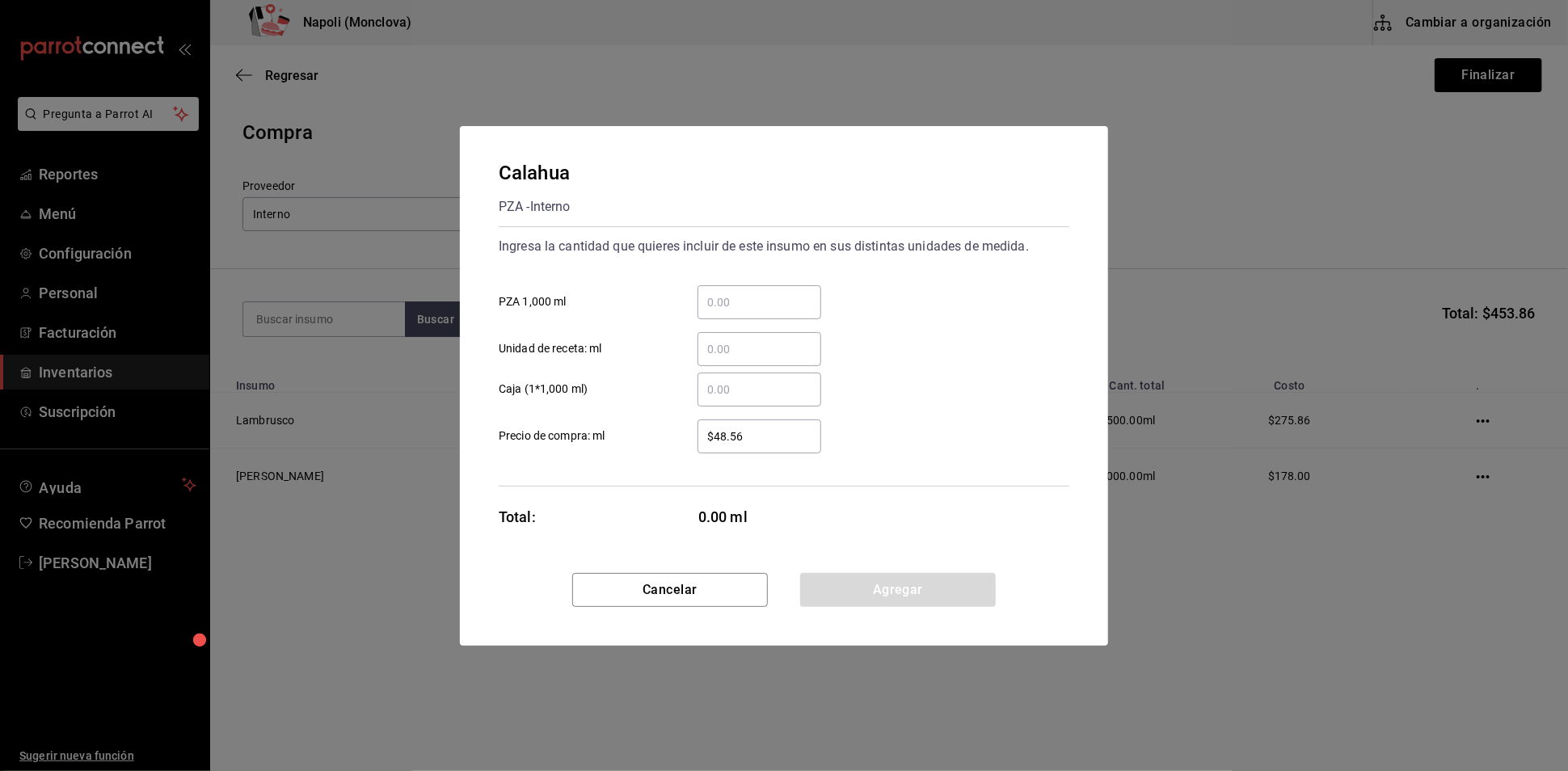
click at [761, 293] on input "​ PZA 1,000 ml" at bounding box center [759, 302] width 123 height 19
type input "6"
click at [911, 598] on button "Agregar" at bounding box center [897, 590] width 196 height 34
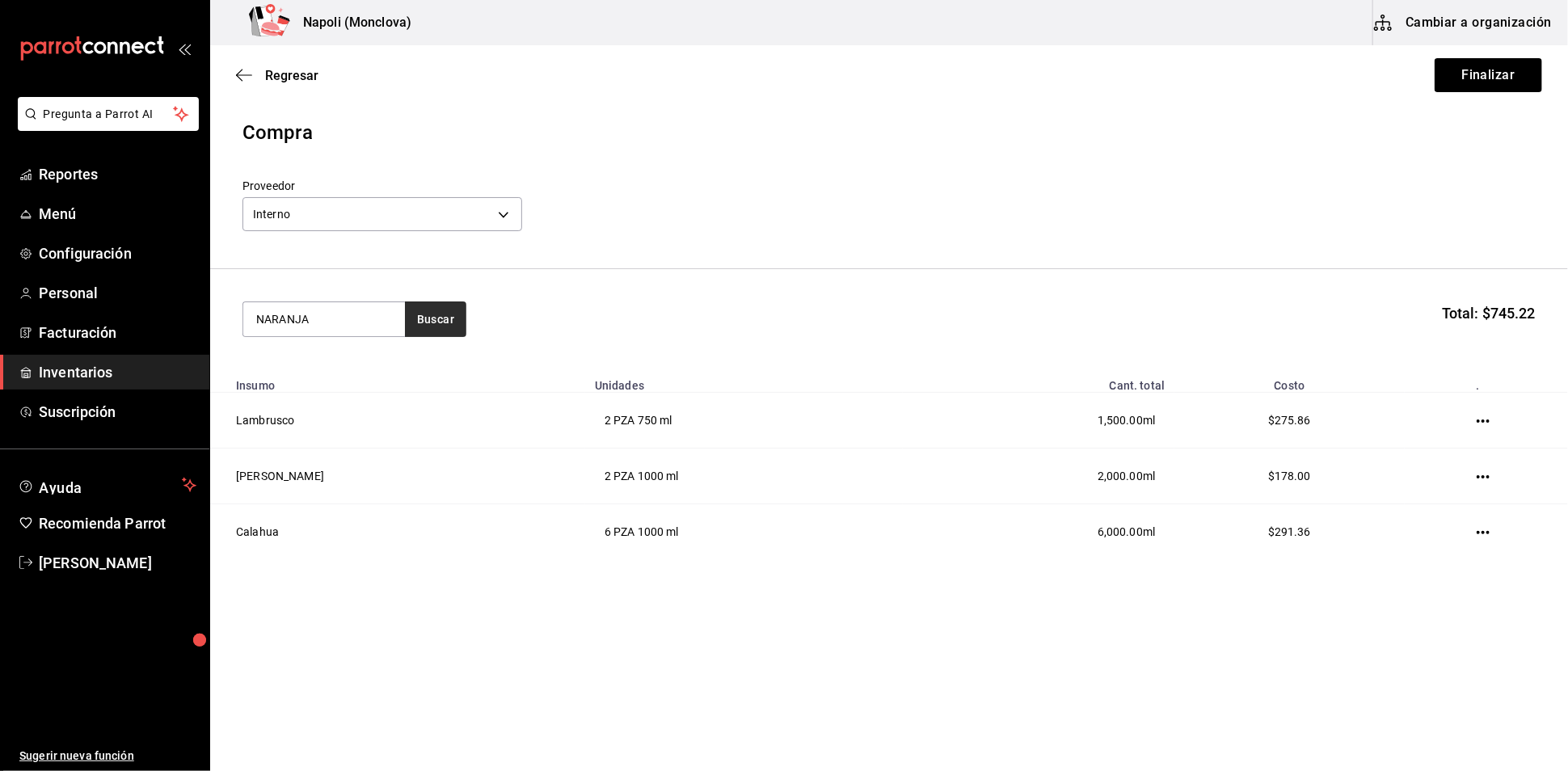
type input "NARANJA"
click at [466, 337] on button "Buscar" at bounding box center [435, 319] width 61 height 35
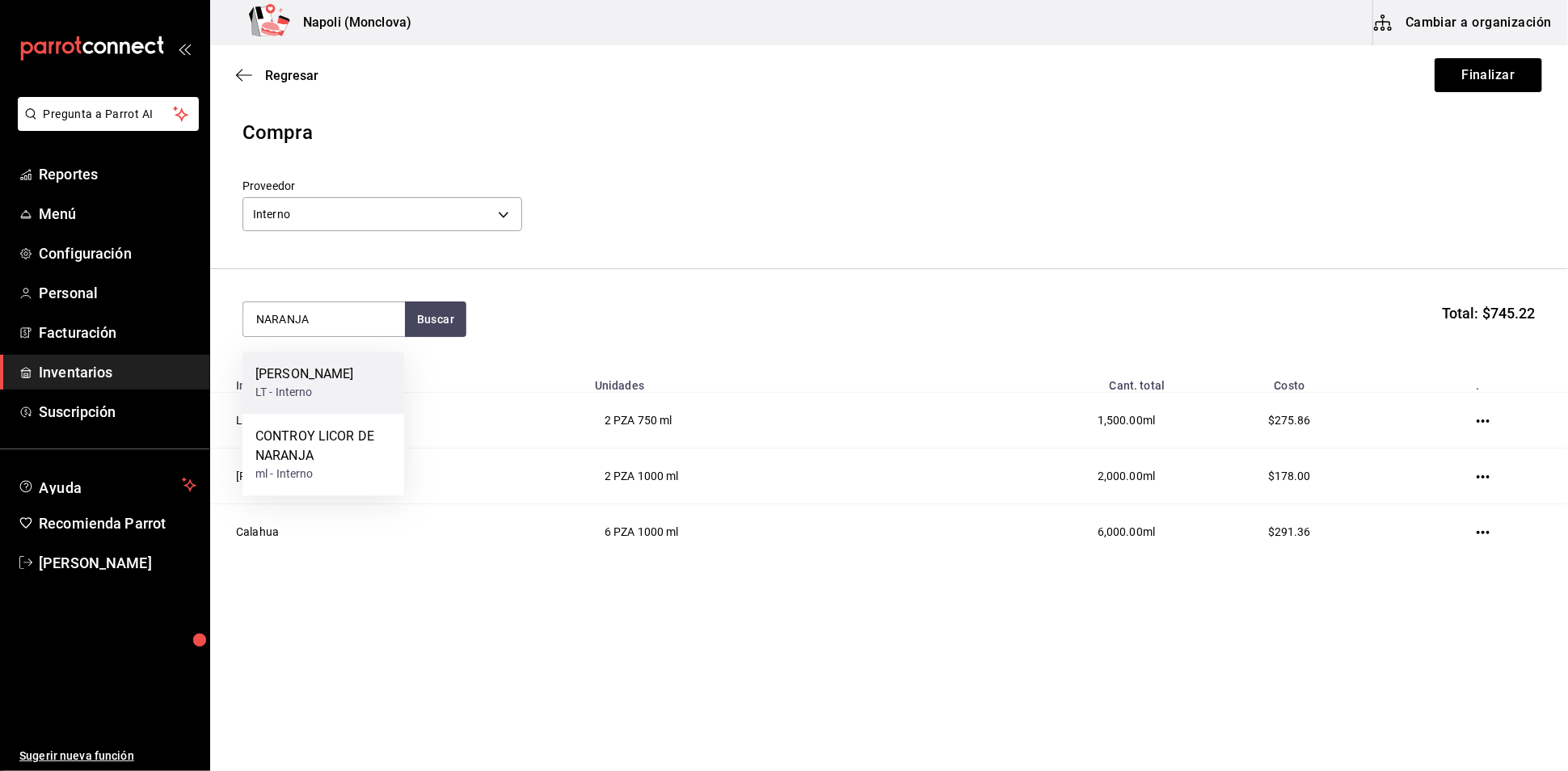
click at [339, 391] on div "[PERSON_NAME] LT - Interno" at bounding box center [323, 383] width 162 height 62
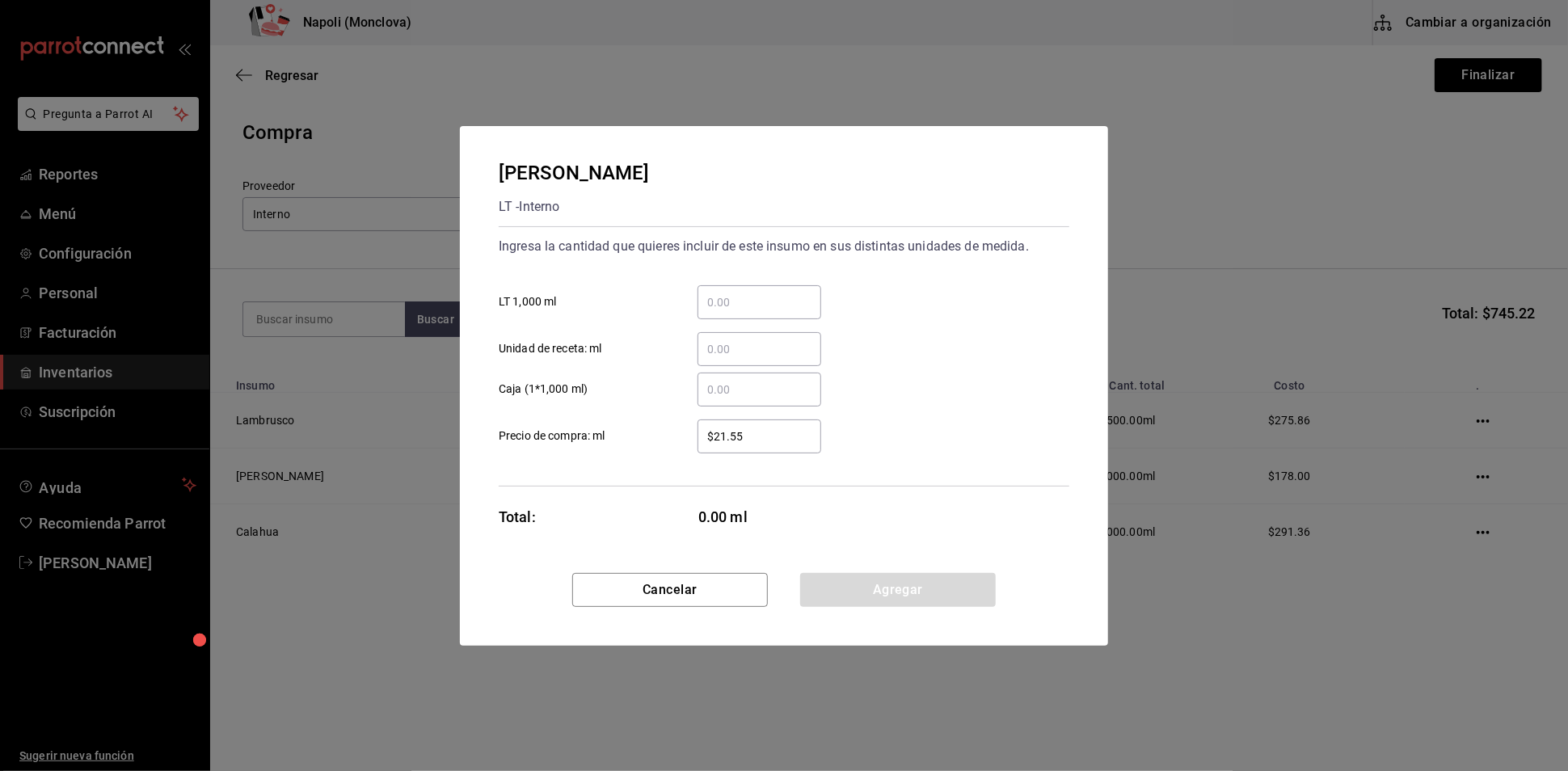
click at [730, 293] on input "​ LT 1,000 ml" at bounding box center [759, 302] width 123 height 19
type input "5"
click at [879, 599] on button "Agregar" at bounding box center [897, 590] width 196 height 34
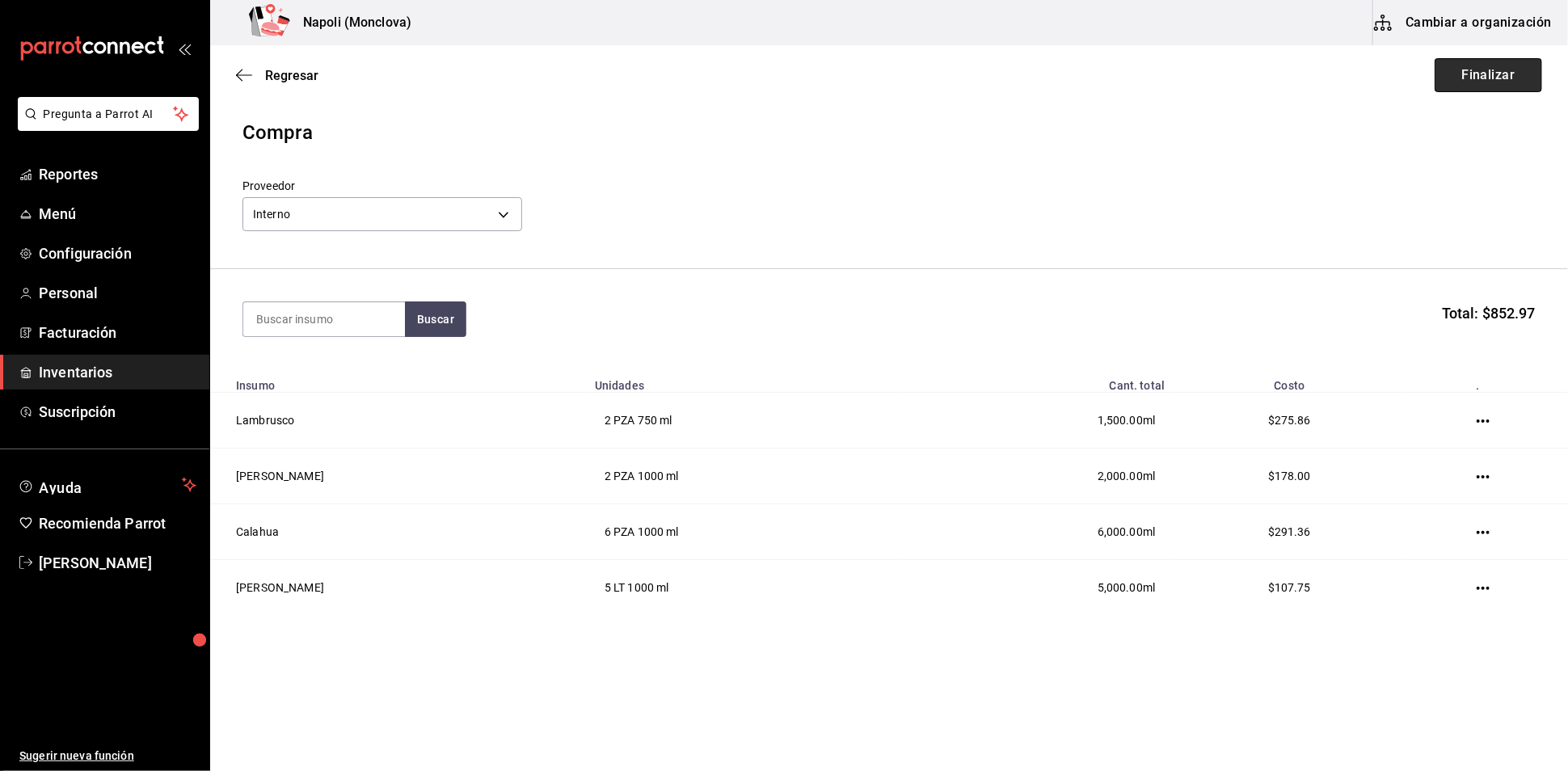
click at [1441, 71] on button "Finalizar" at bounding box center [1488, 75] width 107 height 34
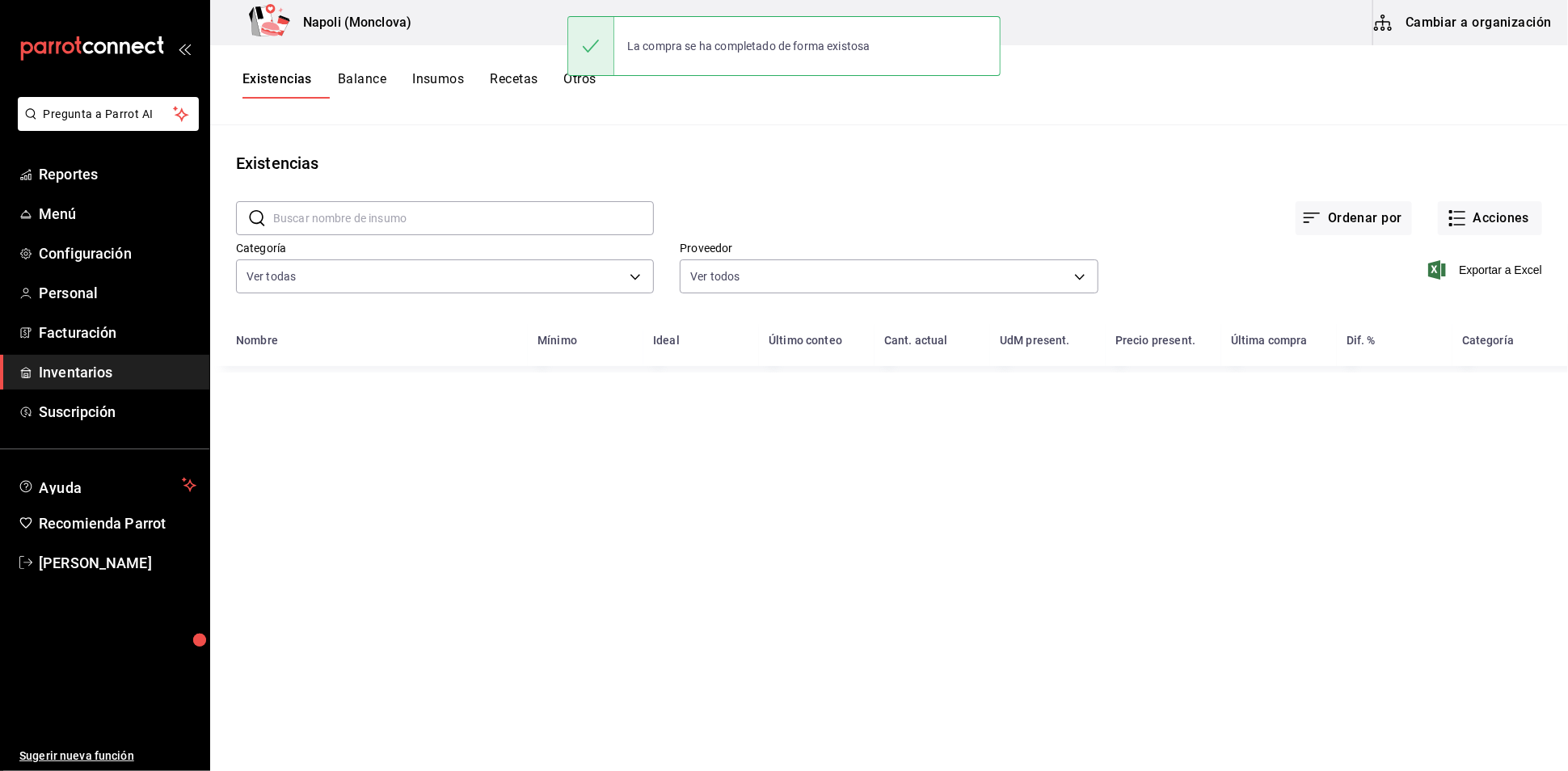
click at [451, 227] on input "text" at bounding box center [463, 218] width 380 height 33
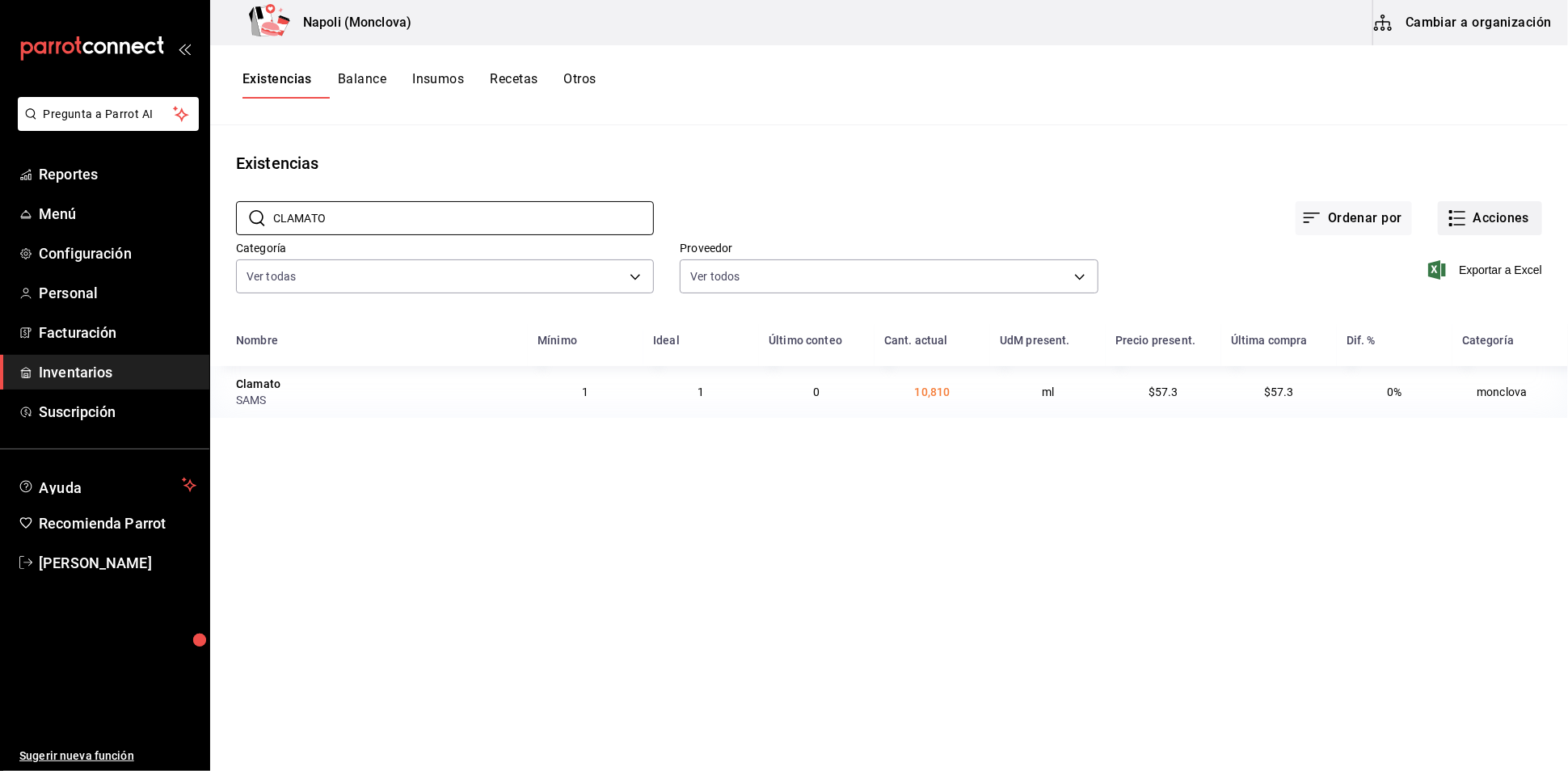
type input "CLAMATO"
click at [1502, 232] on button "Acciones" at bounding box center [1490, 218] width 104 height 34
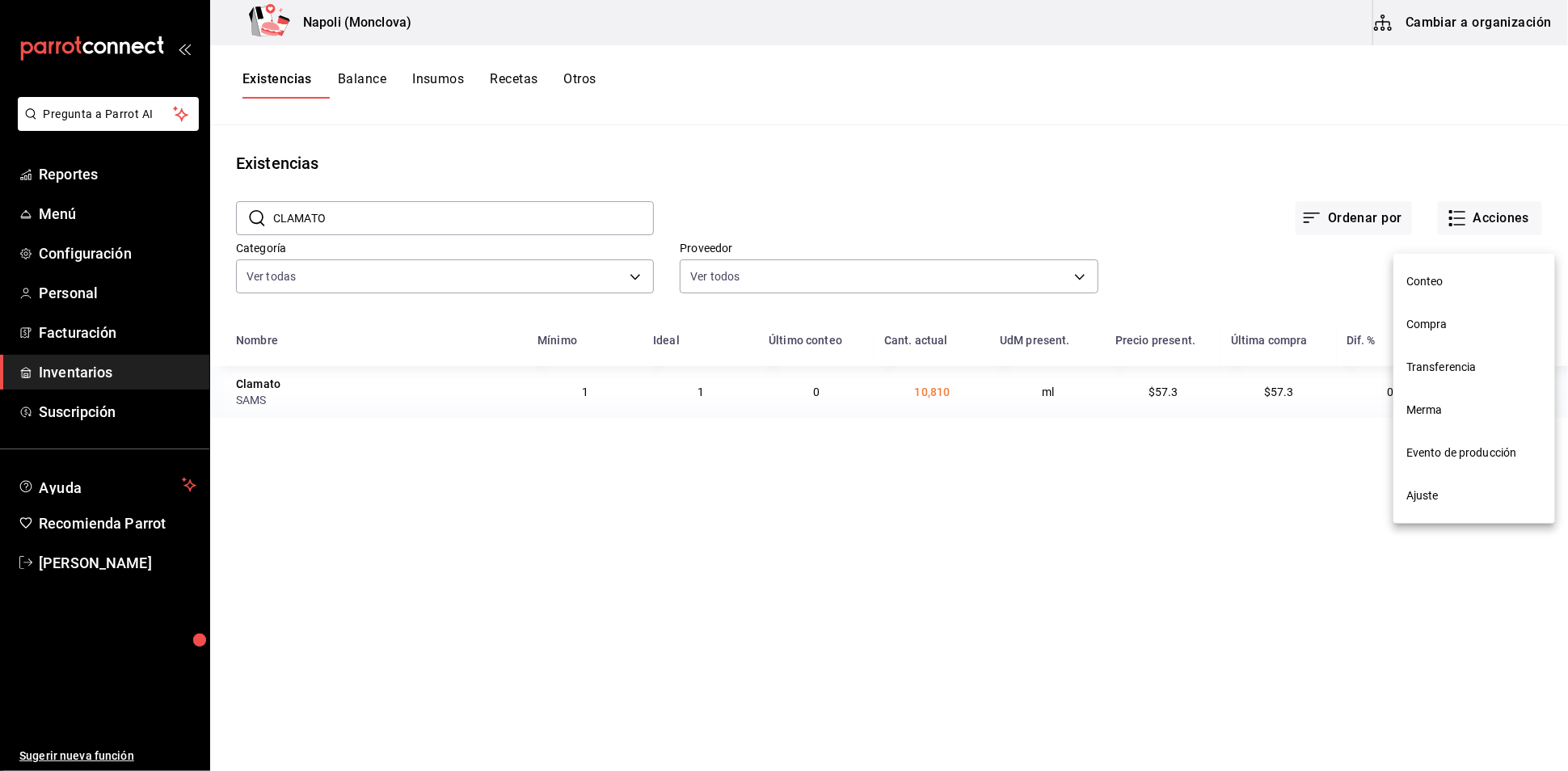
click at [1422, 323] on span "Compra" at bounding box center [1474, 324] width 136 height 17
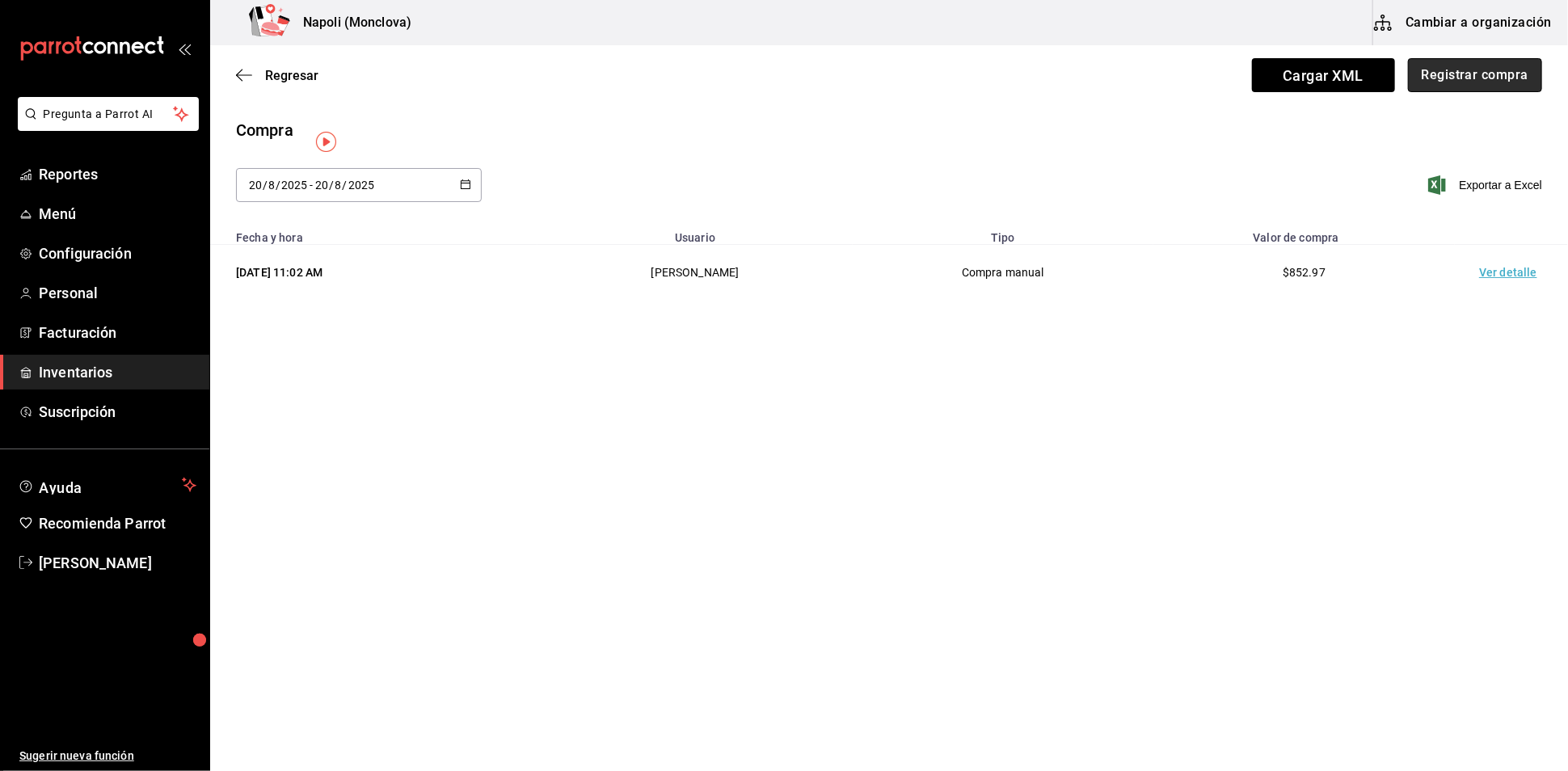
click at [1452, 87] on button "Registrar compra" at bounding box center [1475, 75] width 134 height 34
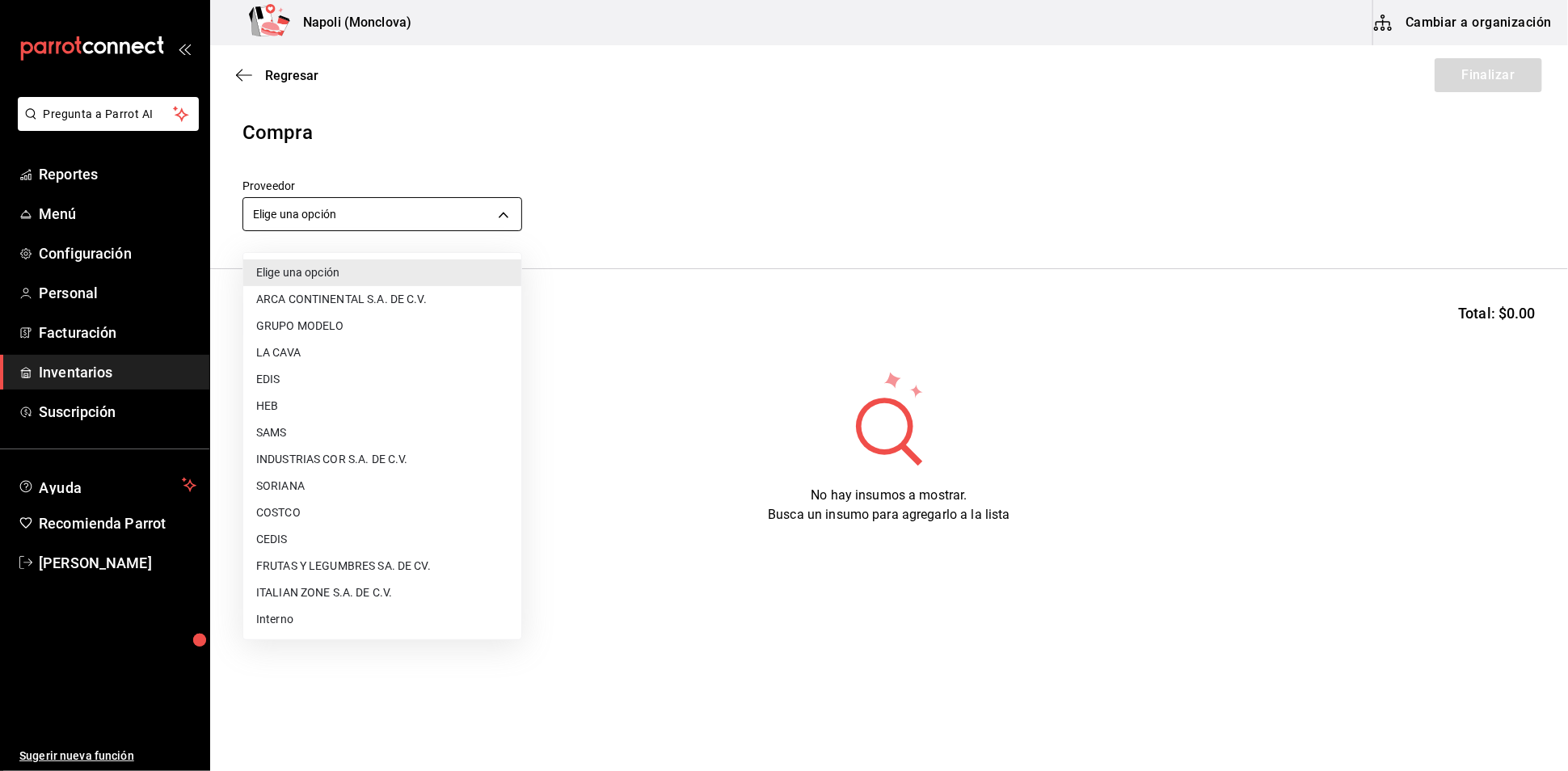
click at [507, 220] on body "Pregunta a Parrot AI Reportes Menú Configuración Personal Facturación Inventari…" at bounding box center [784, 340] width 1568 height 680
click at [341, 430] on li "SAMS" at bounding box center [382, 433] width 278 height 27
type input "c79ff9d8-8f6c-4814-bfd6-1c81d7e804f1"
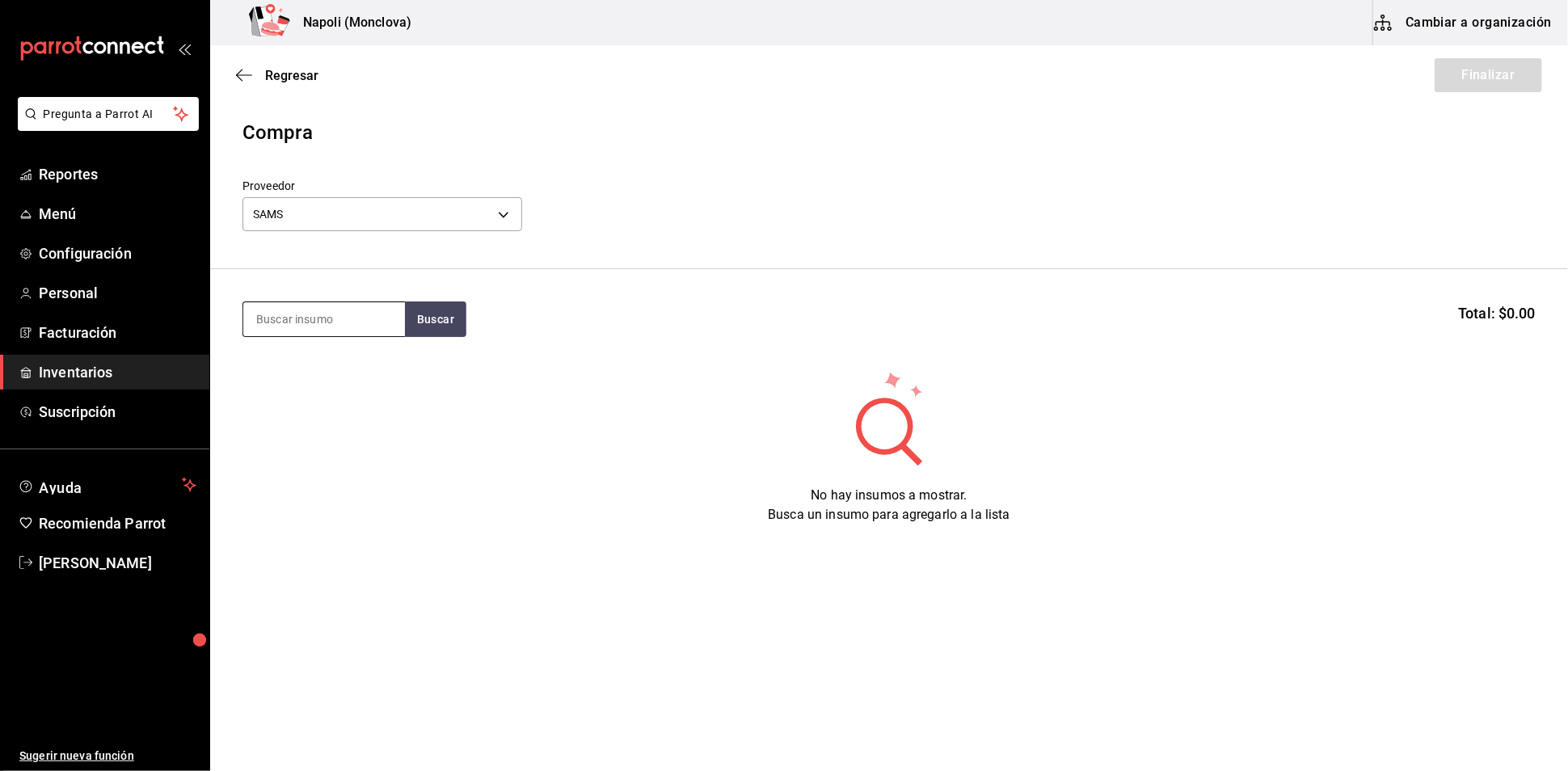
click at [345, 333] on input at bounding box center [324, 319] width 162 height 34
type input "CLAMATO"
click at [428, 328] on button "Buscar" at bounding box center [435, 319] width 61 height 35
click at [309, 392] on div "PZA - SAMS" at bounding box center [285, 392] width 60 height 17
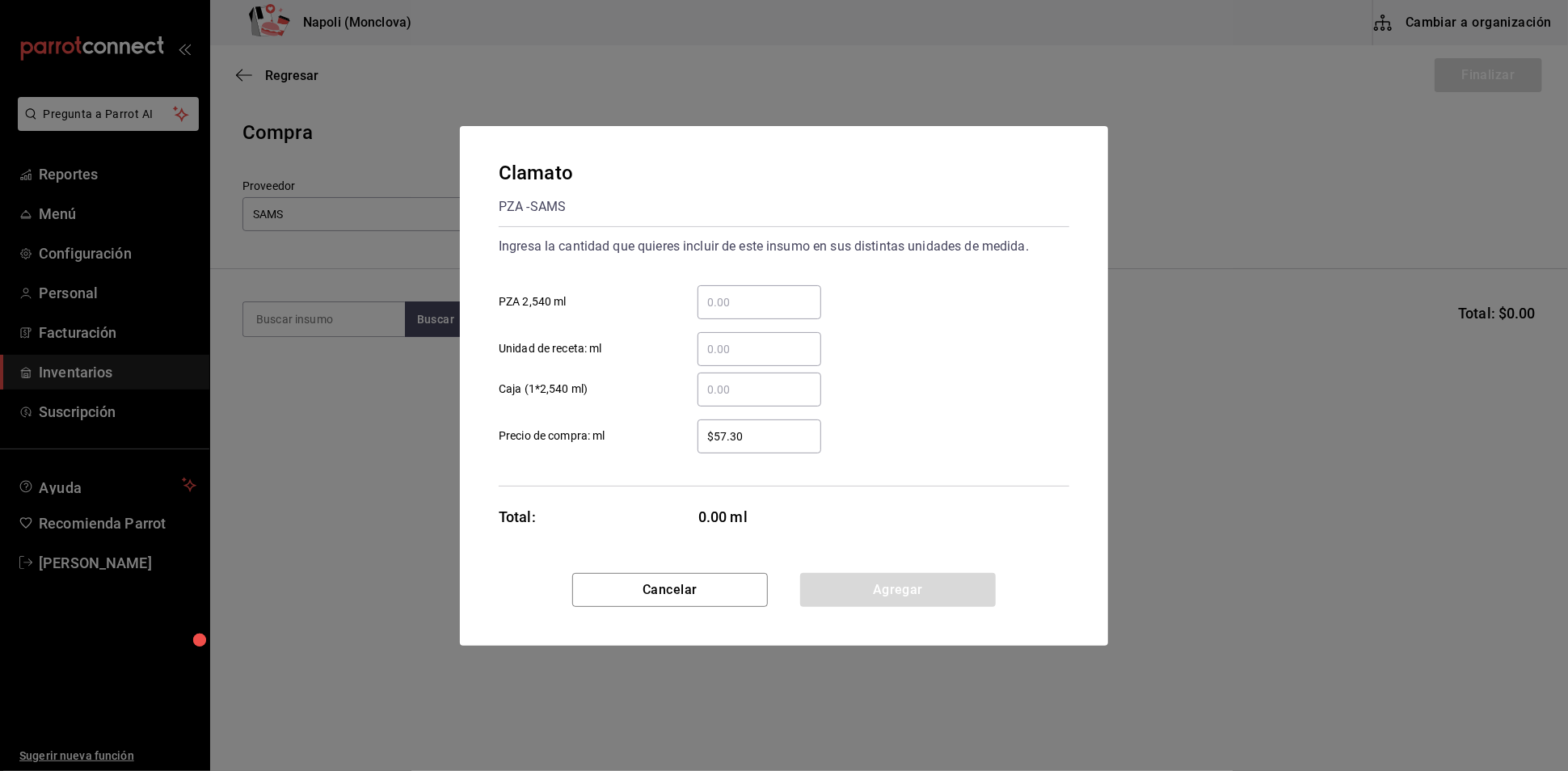
click at [719, 293] on input "​ PZA 2,540 ml" at bounding box center [759, 302] width 123 height 19
type input "2"
click at [891, 574] on div "Clamato PZA - SAMS Ingresa la cantidad que quieres incluir de este insumo en su…" at bounding box center [784, 349] width 648 height 447
click at [912, 607] on button "Agregar" at bounding box center [897, 590] width 196 height 34
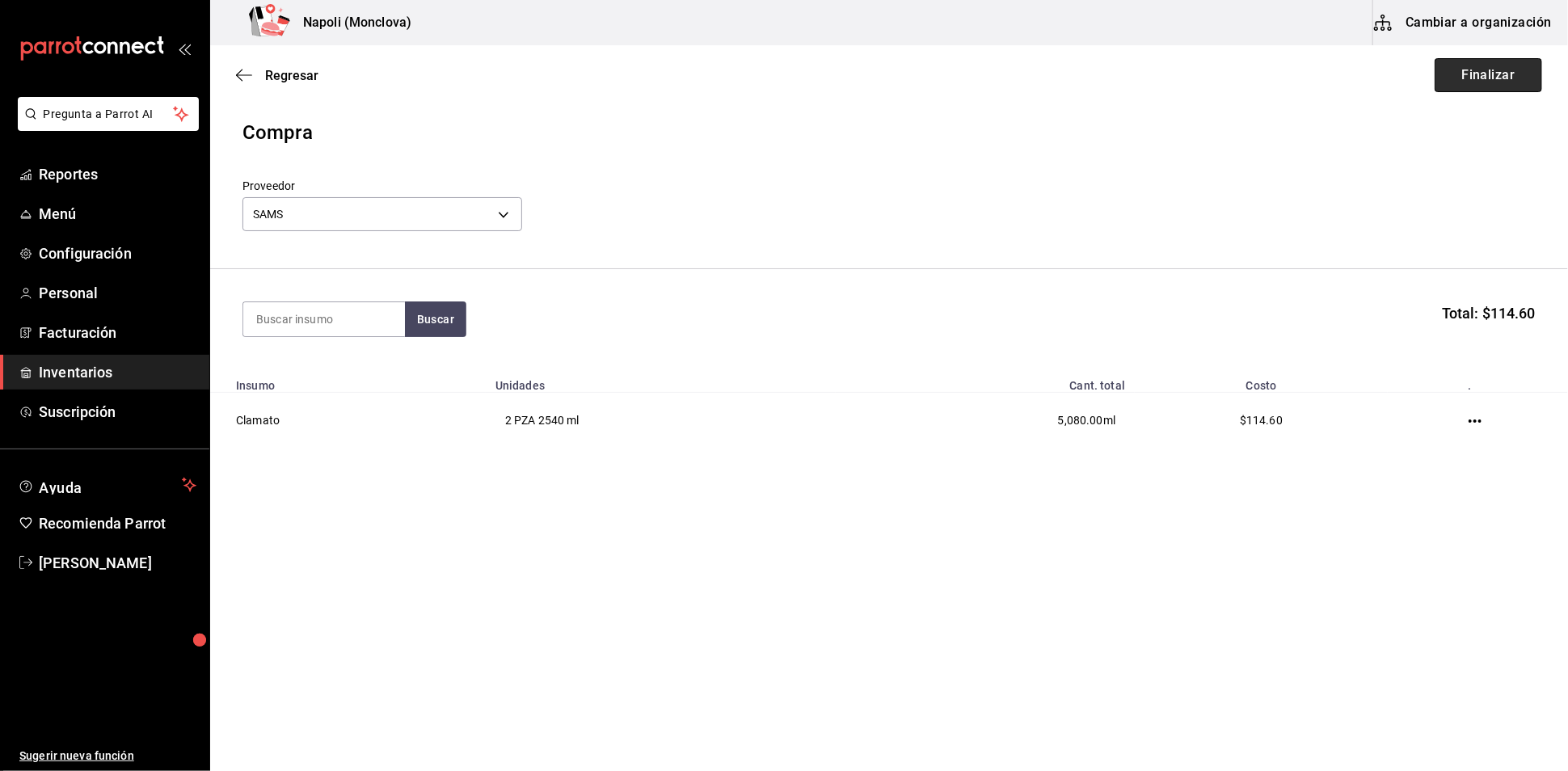
click at [1439, 81] on button "Finalizar" at bounding box center [1488, 75] width 107 height 34
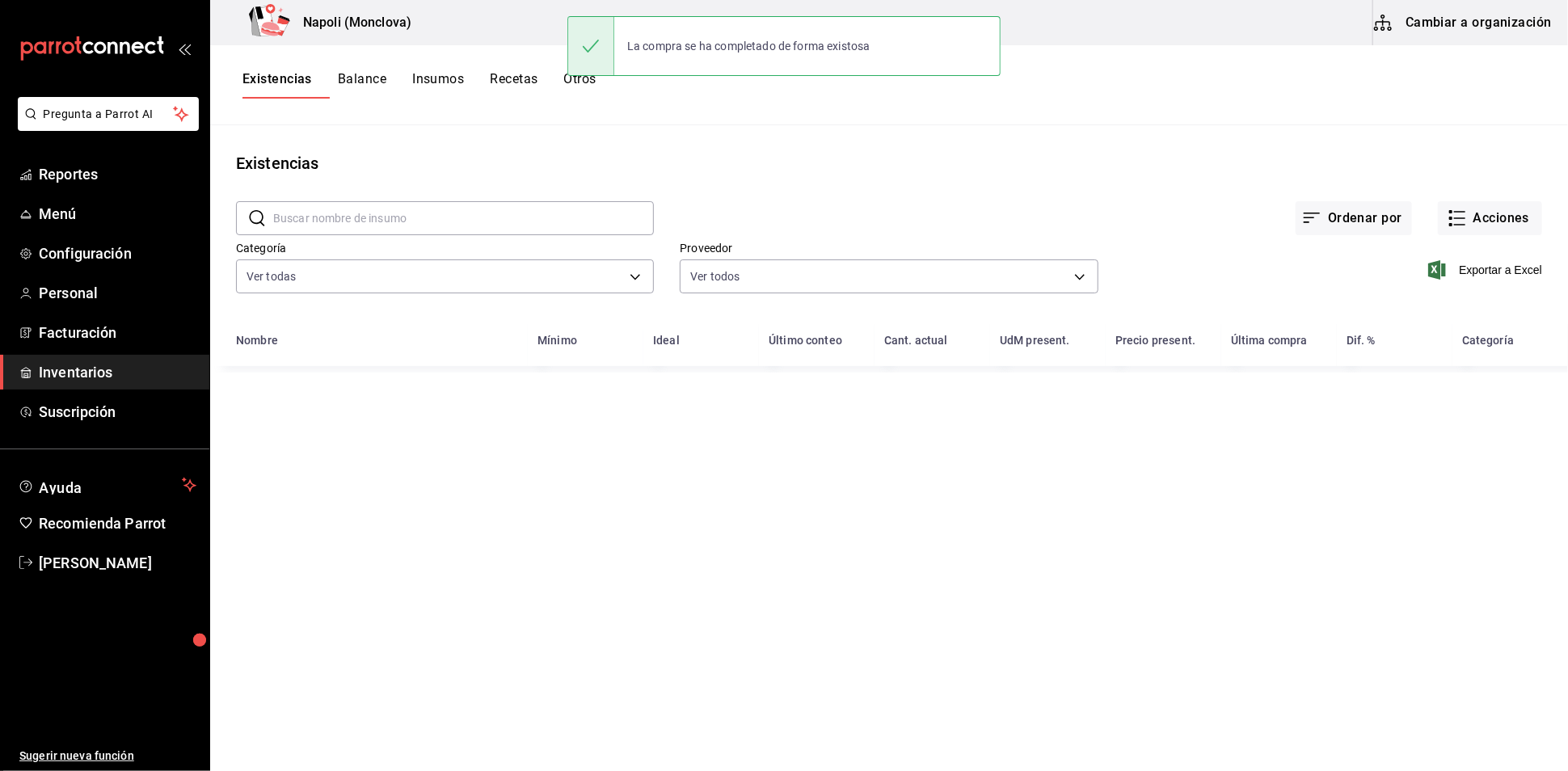
click at [354, 233] on input "text" at bounding box center [463, 218] width 380 height 33
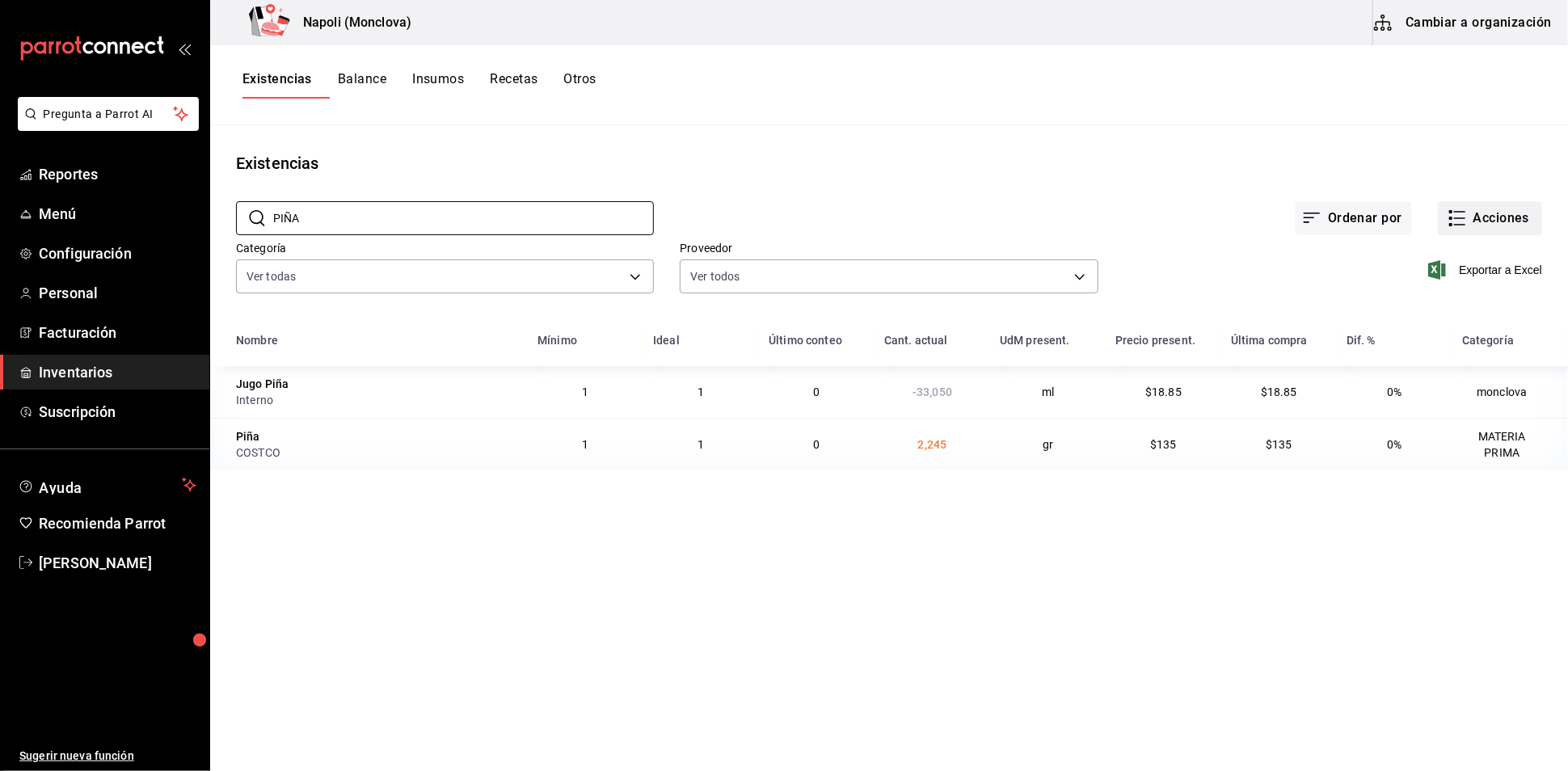
type input "PIÑA"
click at [1468, 233] on button "Acciones" at bounding box center [1490, 218] width 104 height 34
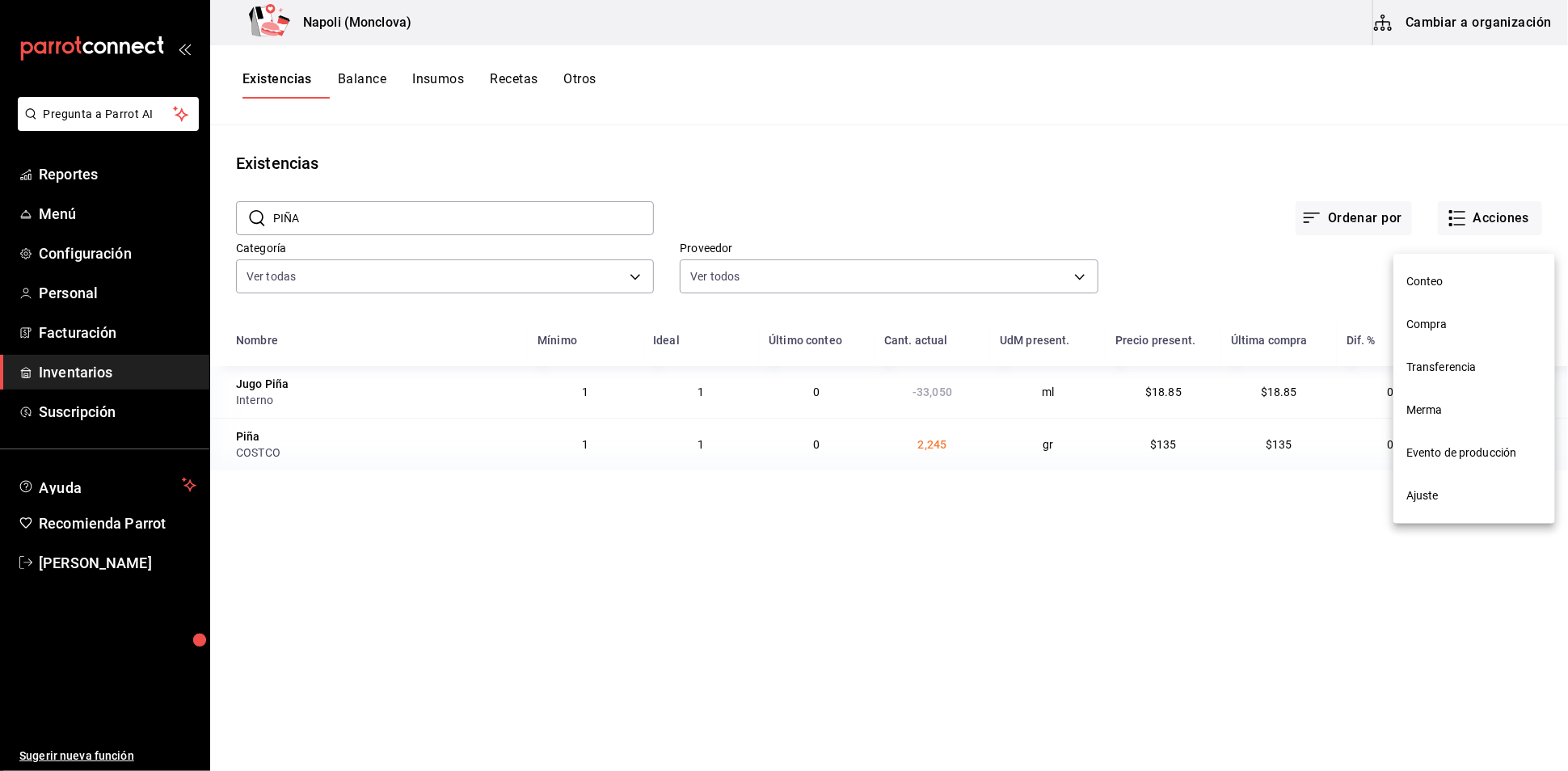
click at [1450, 321] on span "Compra" at bounding box center [1474, 324] width 136 height 17
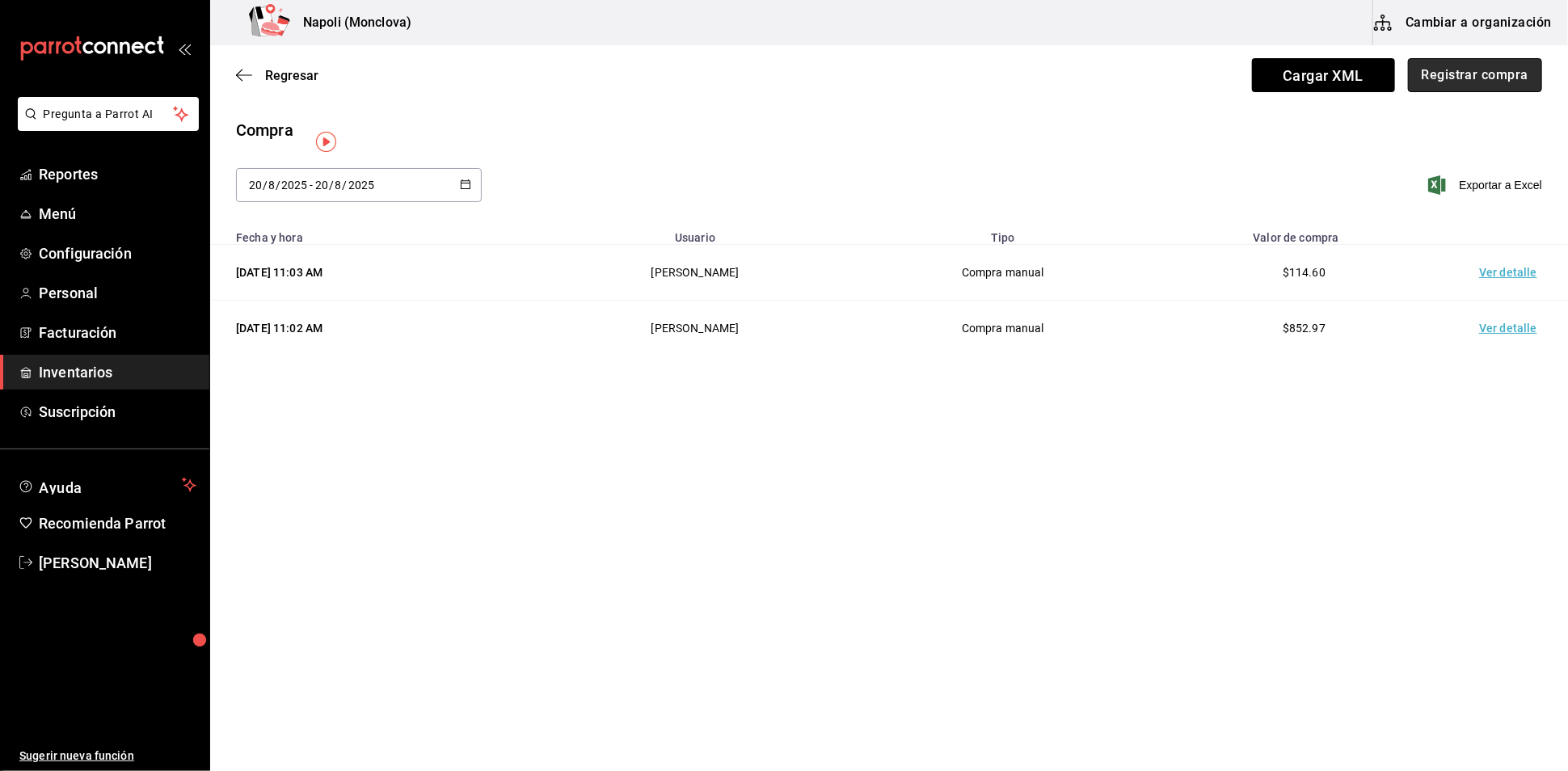
click at [1416, 76] on button "Registrar compra" at bounding box center [1475, 75] width 134 height 34
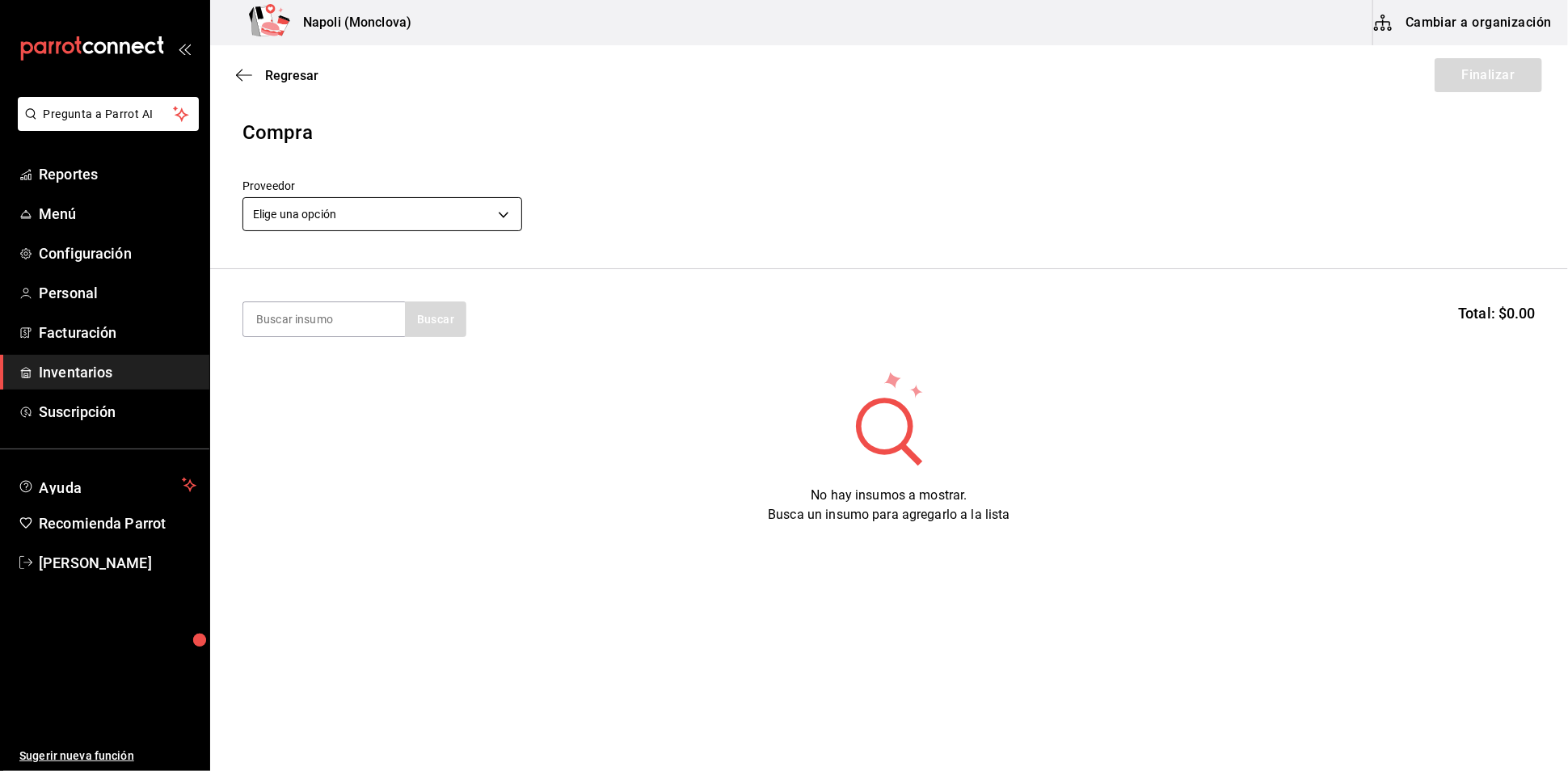
click at [510, 229] on body "Pregunta a Parrot AI Reportes Menú Configuración Personal Facturación Inventari…" at bounding box center [784, 340] width 1568 height 680
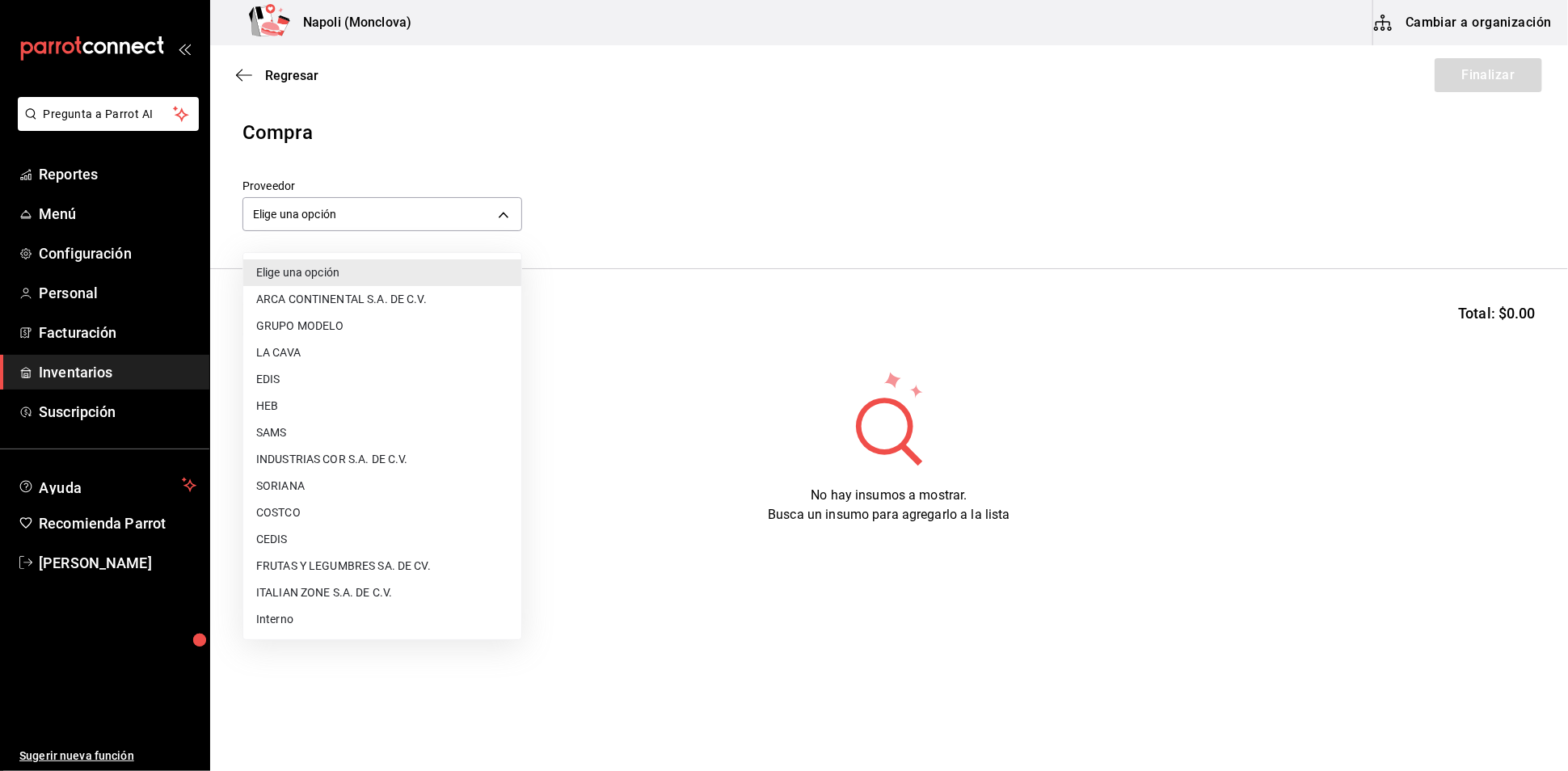
click at [356, 620] on li "Interno" at bounding box center [382, 620] width 278 height 27
type input "f09327f8-4c41-4679-ba5a-c4fdb900725a"
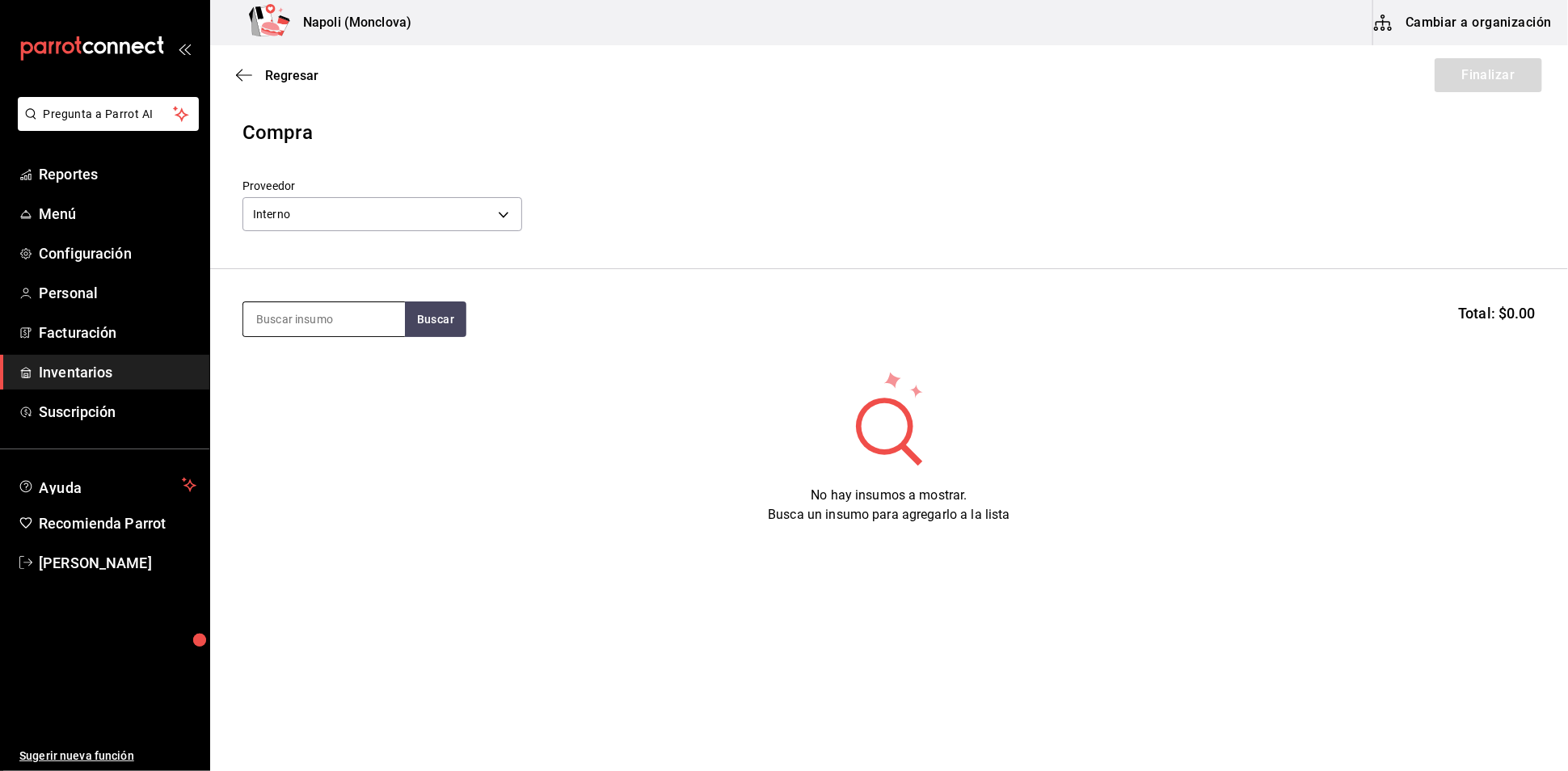
click at [301, 329] on input at bounding box center [324, 319] width 162 height 34
type input "PIÑA"
click at [442, 337] on button "Buscar" at bounding box center [435, 319] width 61 height 35
click at [312, 376] on div "Jugo Piña" at bounding box center [285, 374] width 59 height 19
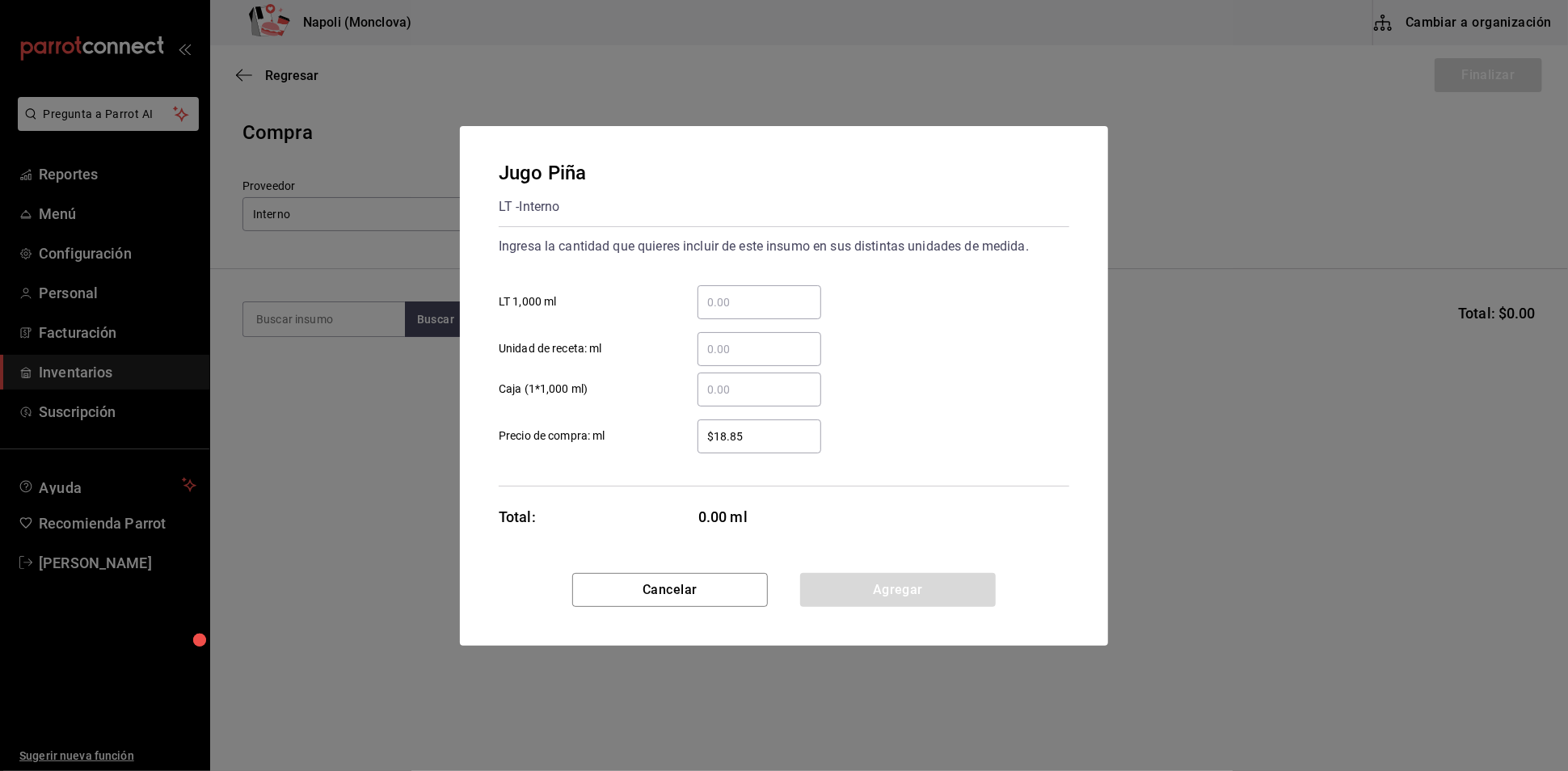
click at [750, 293] on input "​ LT 1,000 ml" at bounding box center [759, 302] width 123 height 19
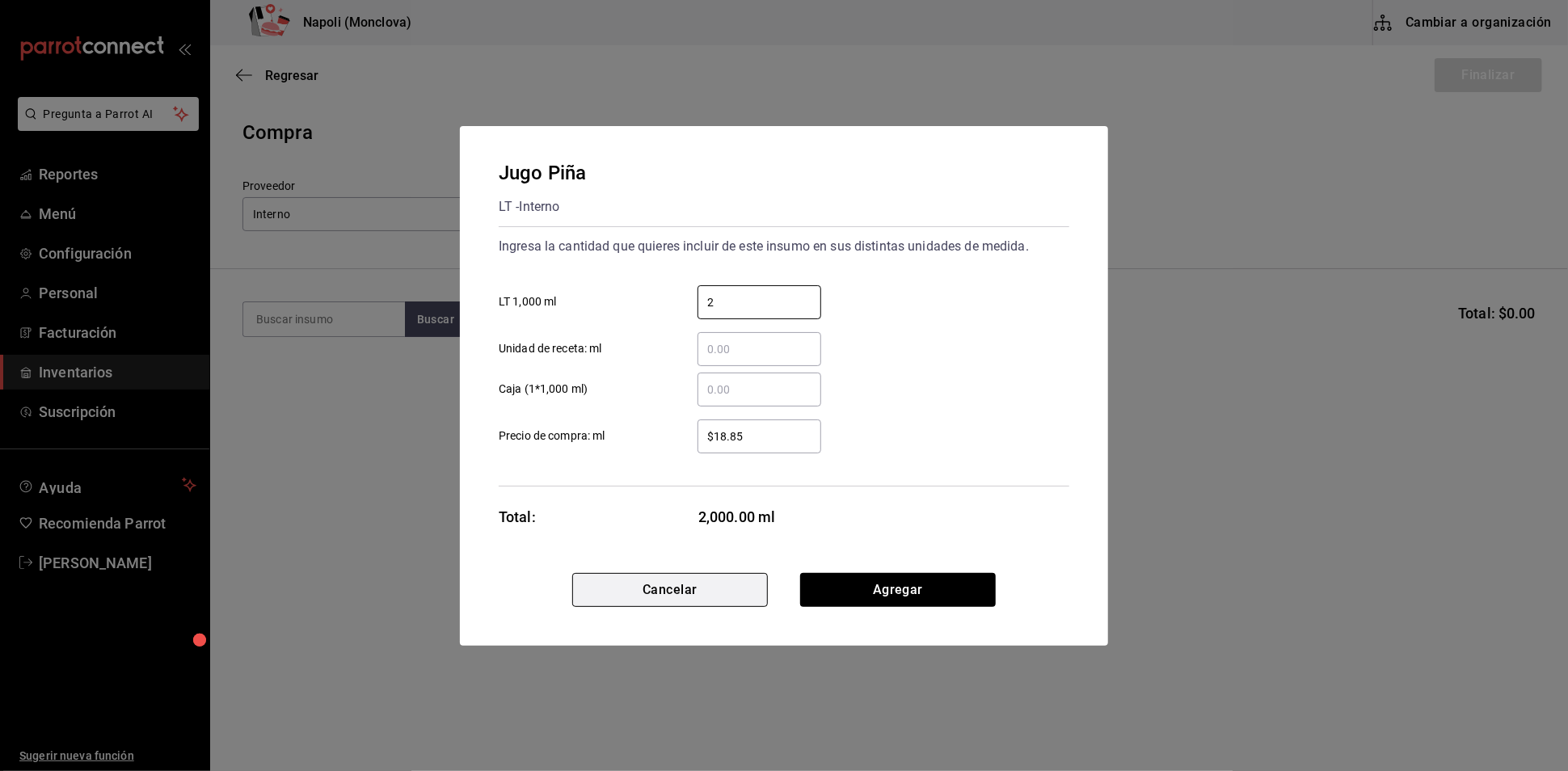
type input "2"
click at [693, 607] on button "Cancelar" at bounding box center [670, 590] width 196 height 34
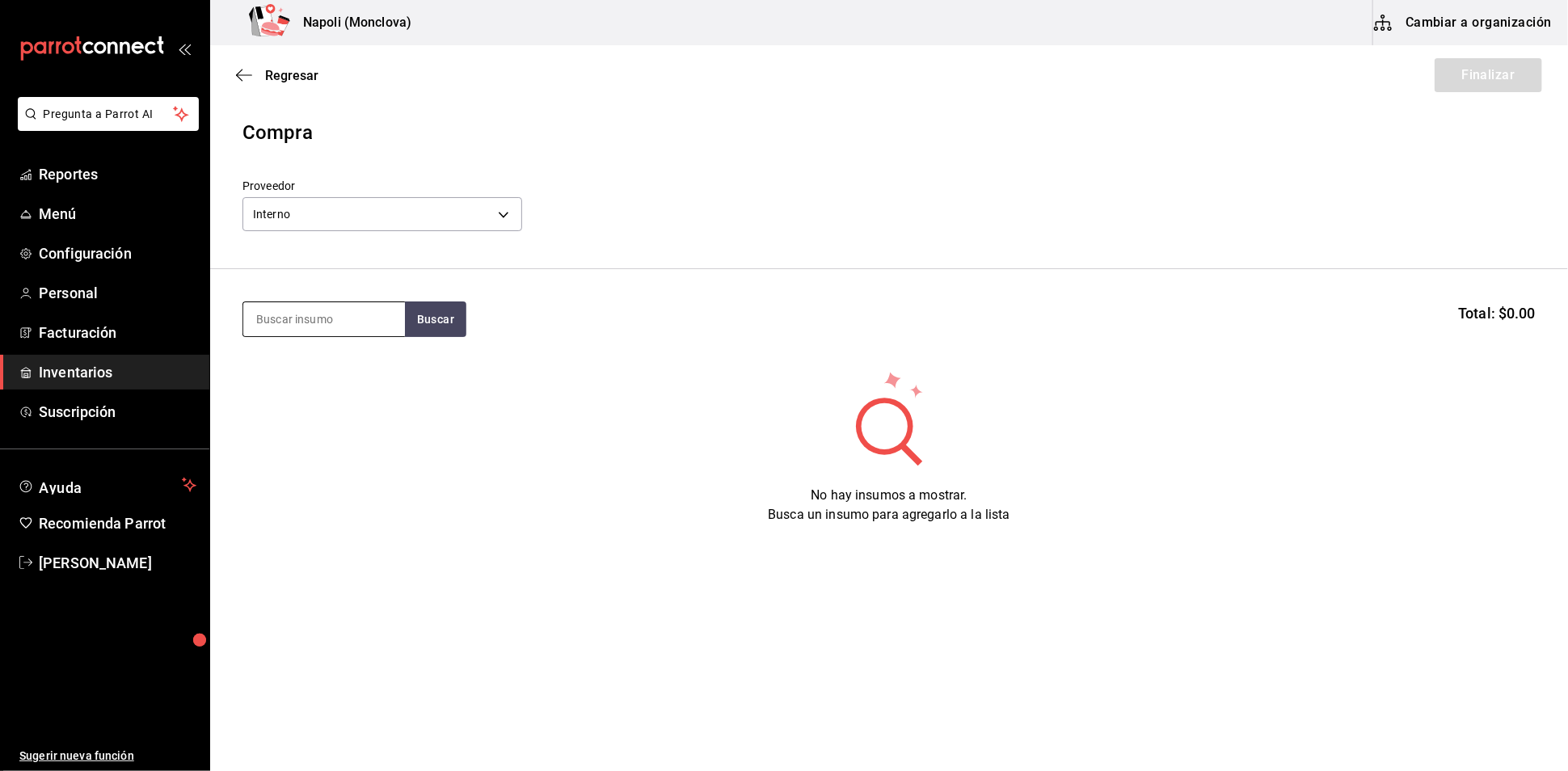
click at [335, 314] on input at bounding box center [324, 319] width 162 height 34
type input "PIÑA"
click at [346, 365] on div "Jugo Piña LT - Interno" at bounding box center [323, 383] width 162 height 62
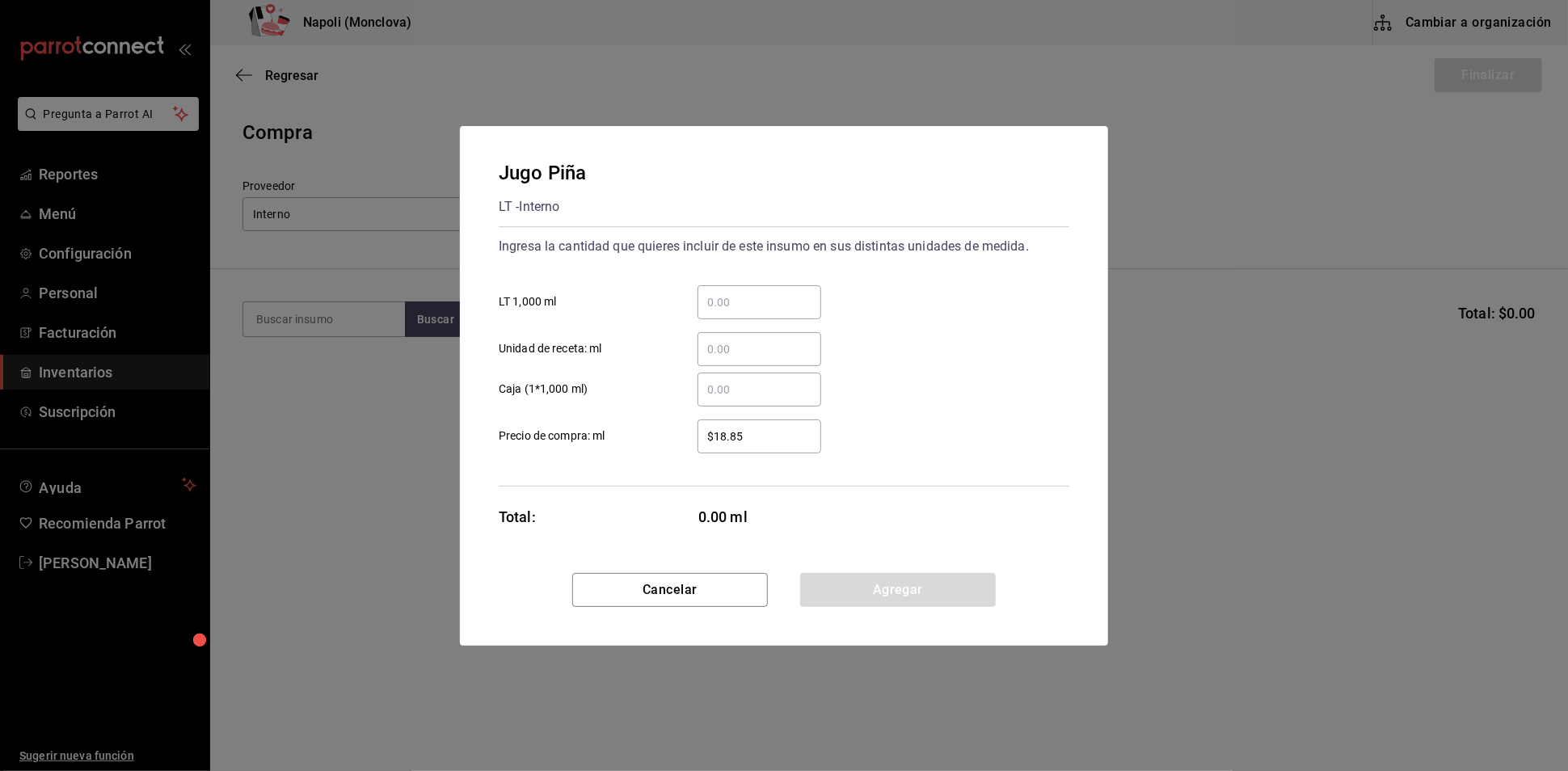
click at [713, 293] on input "​ LT 1,000 ml" at bounding box center [759, 302] width 123 height 19
type input "4"
click at [910, 607] on button "Agregar" at bounding box center [897, 590] width 196 height 34
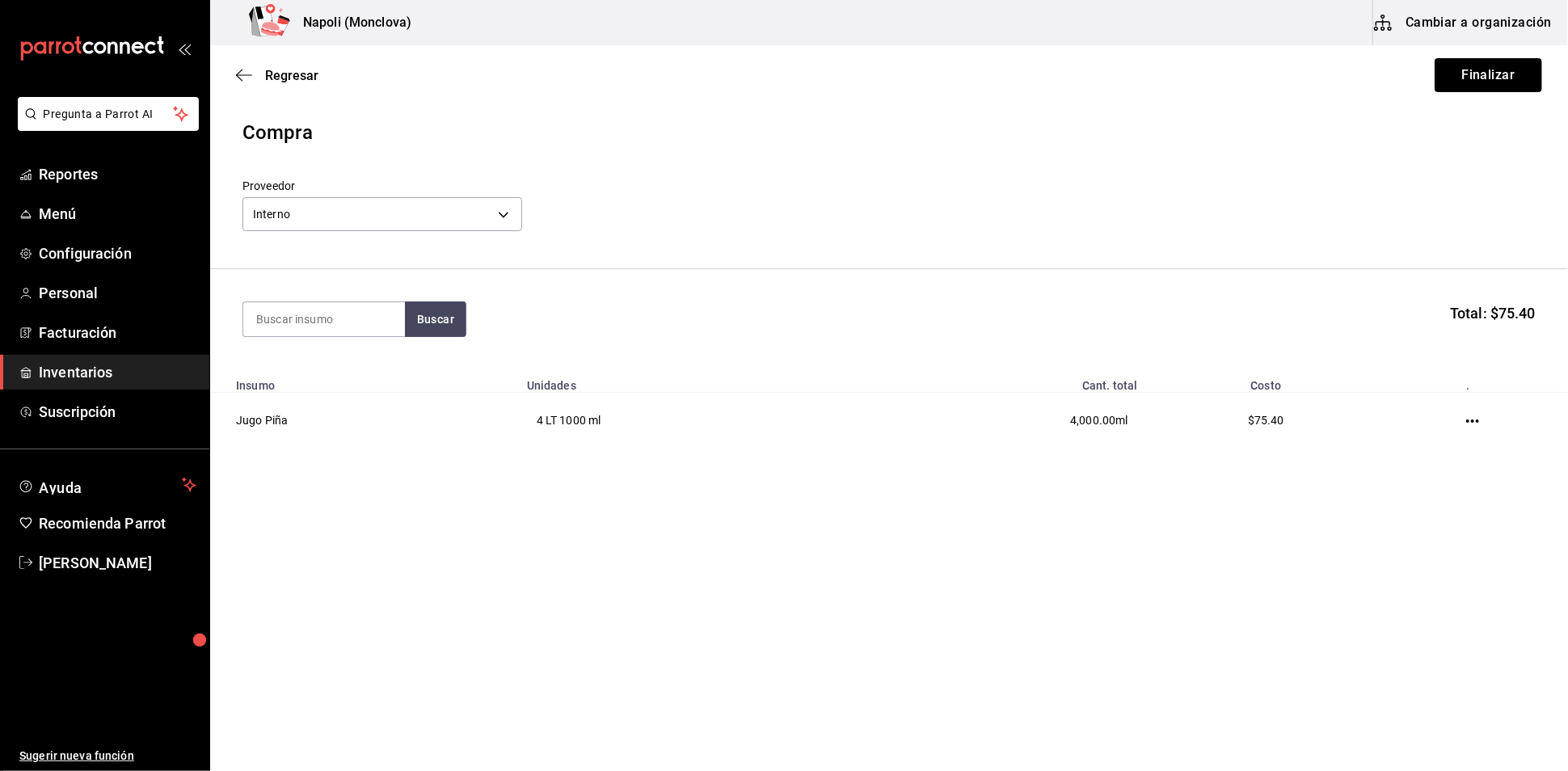
click at [1475, 58] on button "Finalizar" at bounding box center [1488, 75] width 107 height 34
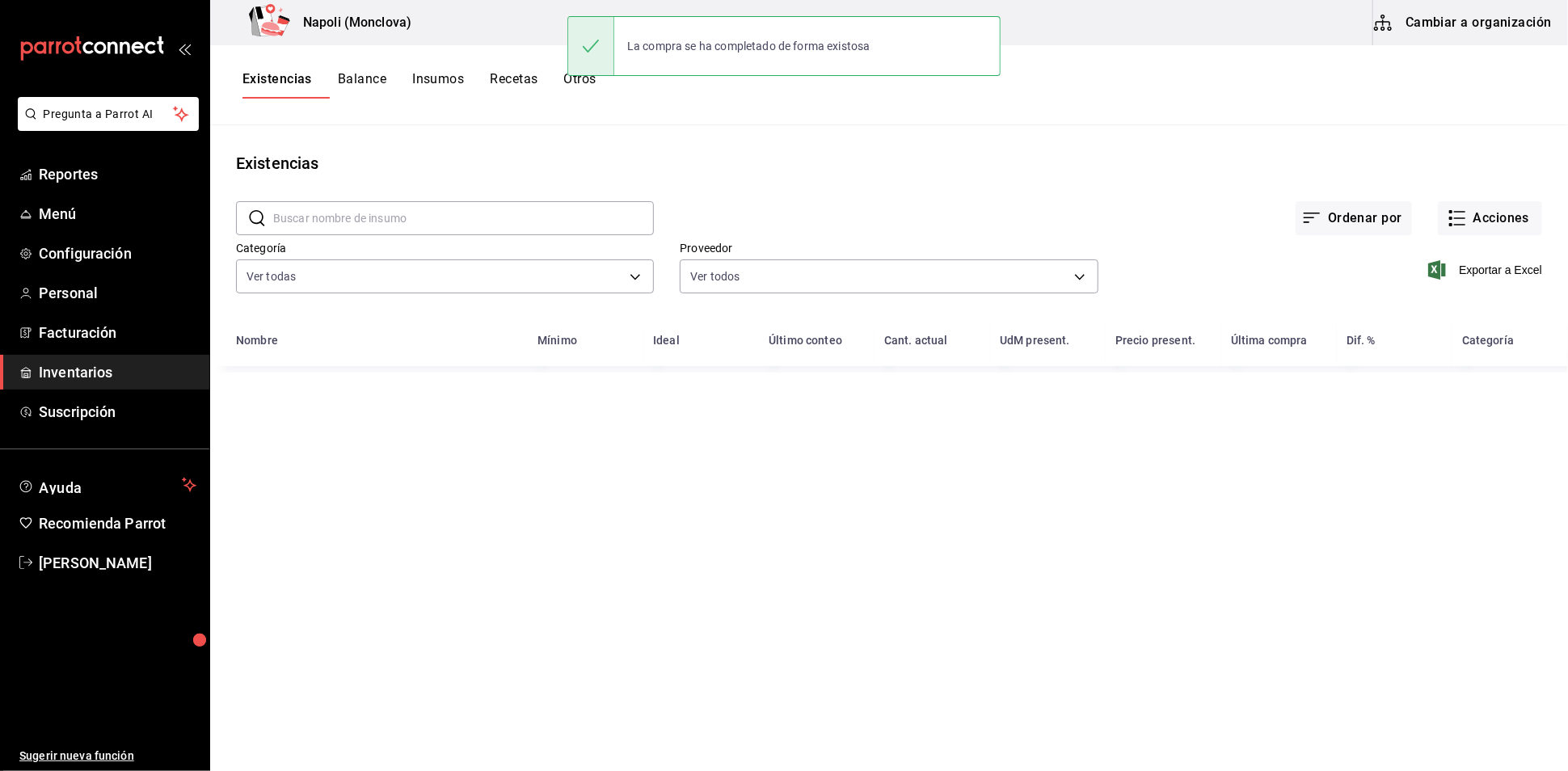
click at [522, 223] on input "text" at bounding box center [463, 218] width 380 height 33
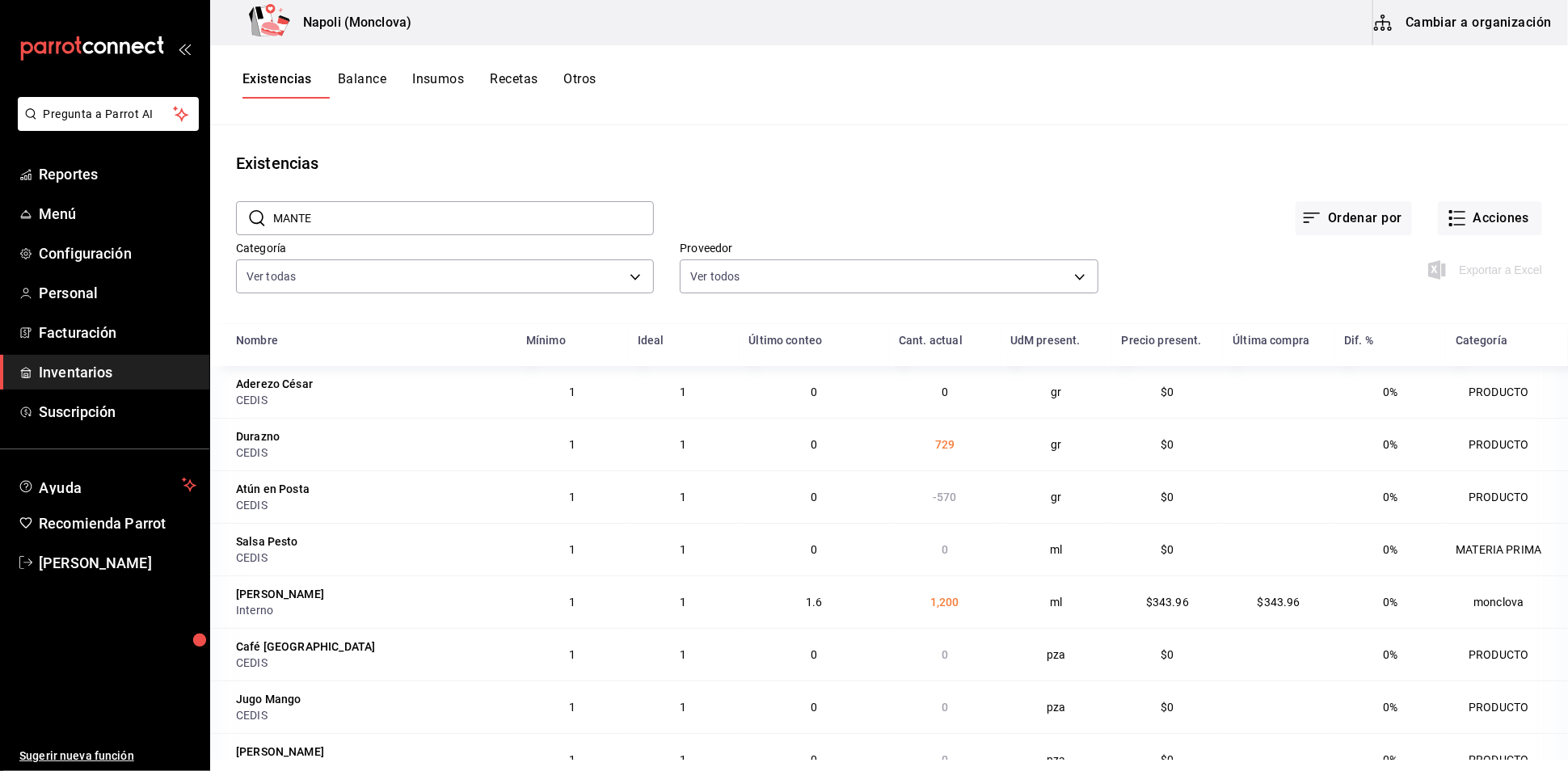
click at [515, 223] on input "MANTE" at bounding box center [463, 218] width 380 height 33
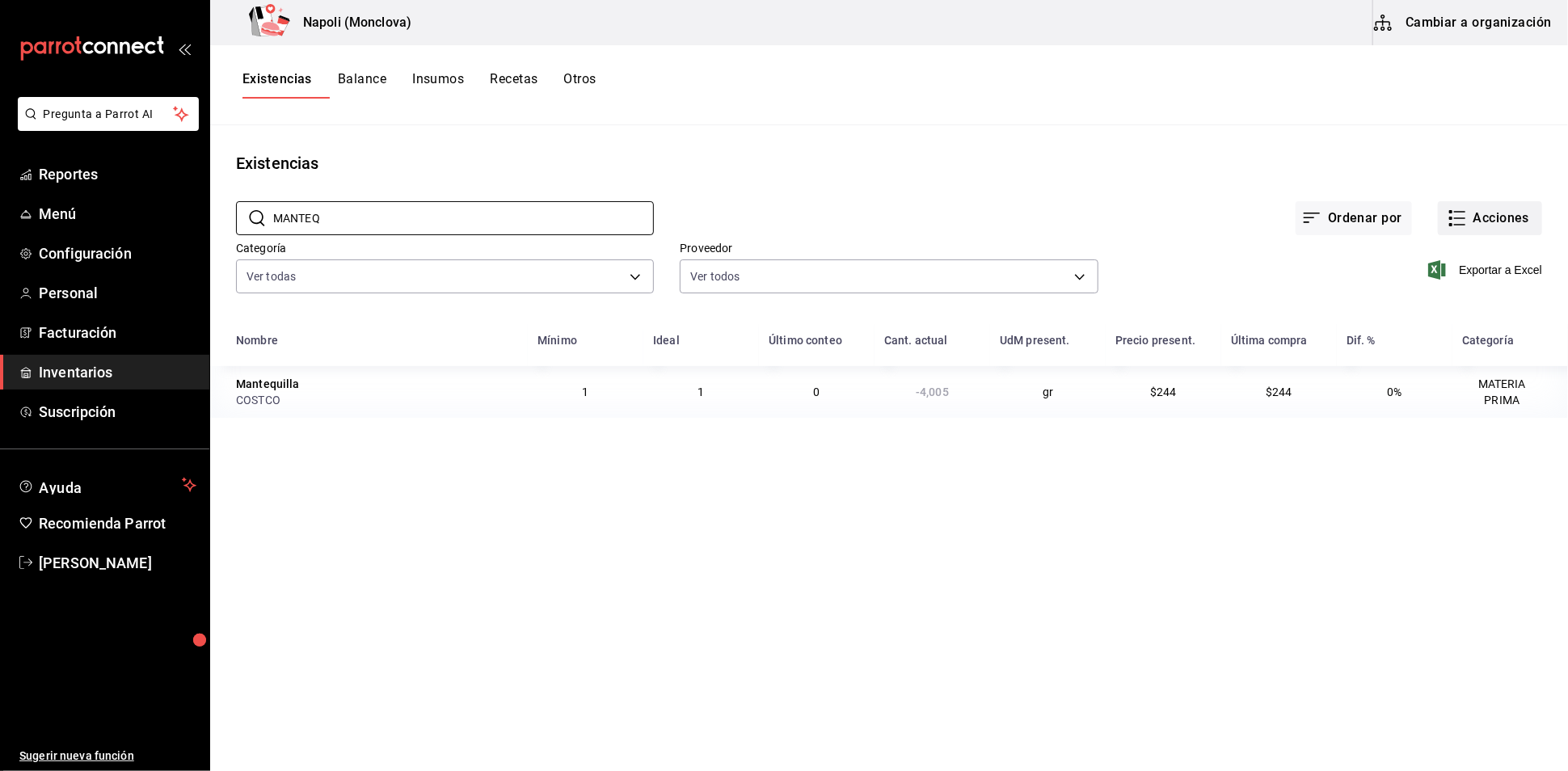
type input "MANTEQ"
click at [1447, 235] on button "Acciones" at bounding box center [1490, 218] width 104 height 34
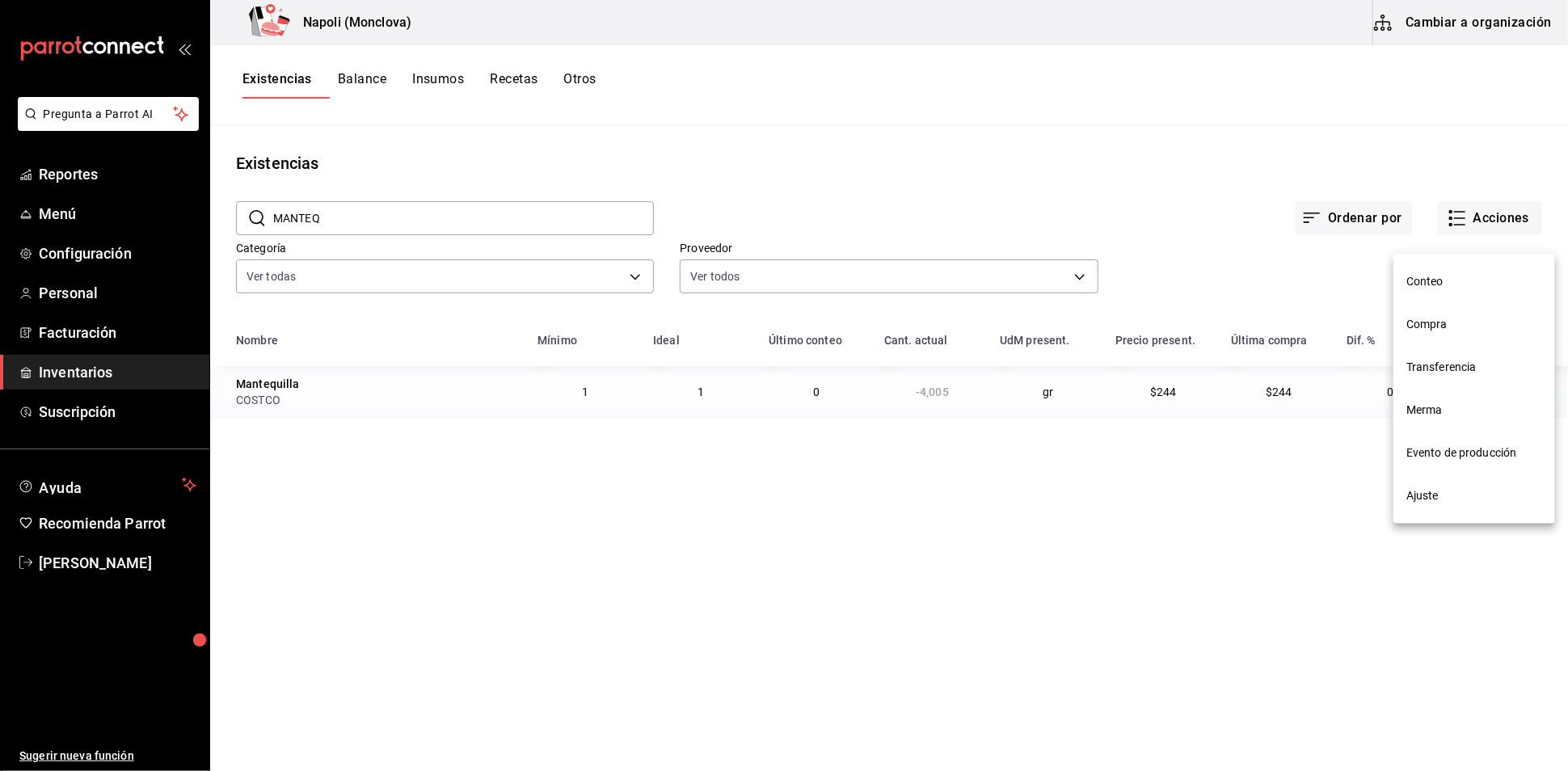
click at [1461, 312] on li "Compra" at bounding box center [1474, 324] width 162 height 43
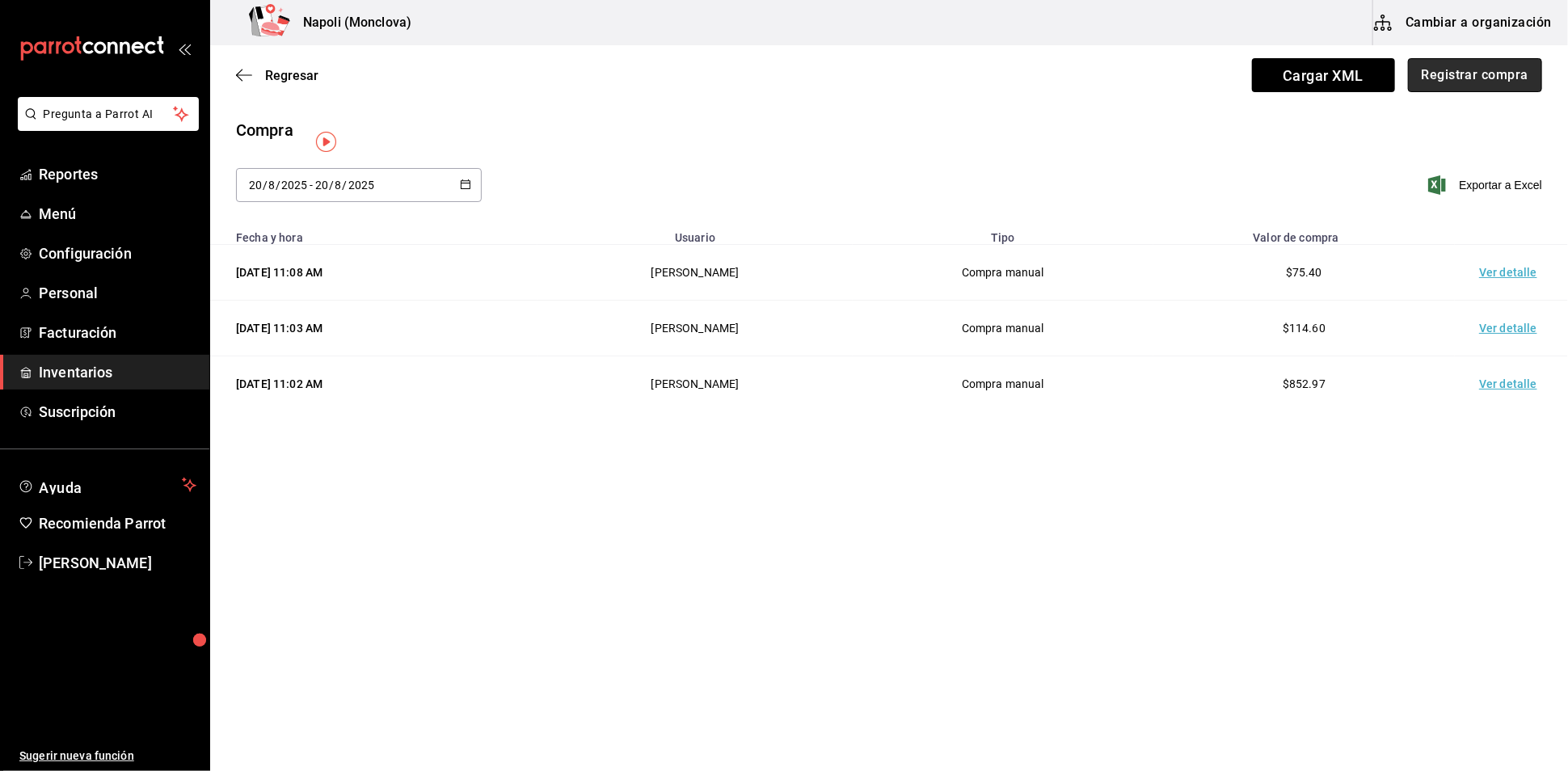
click at [1429, 87] on button "Registrar compra" at bounding box center [1475, 75] width 134 height 34
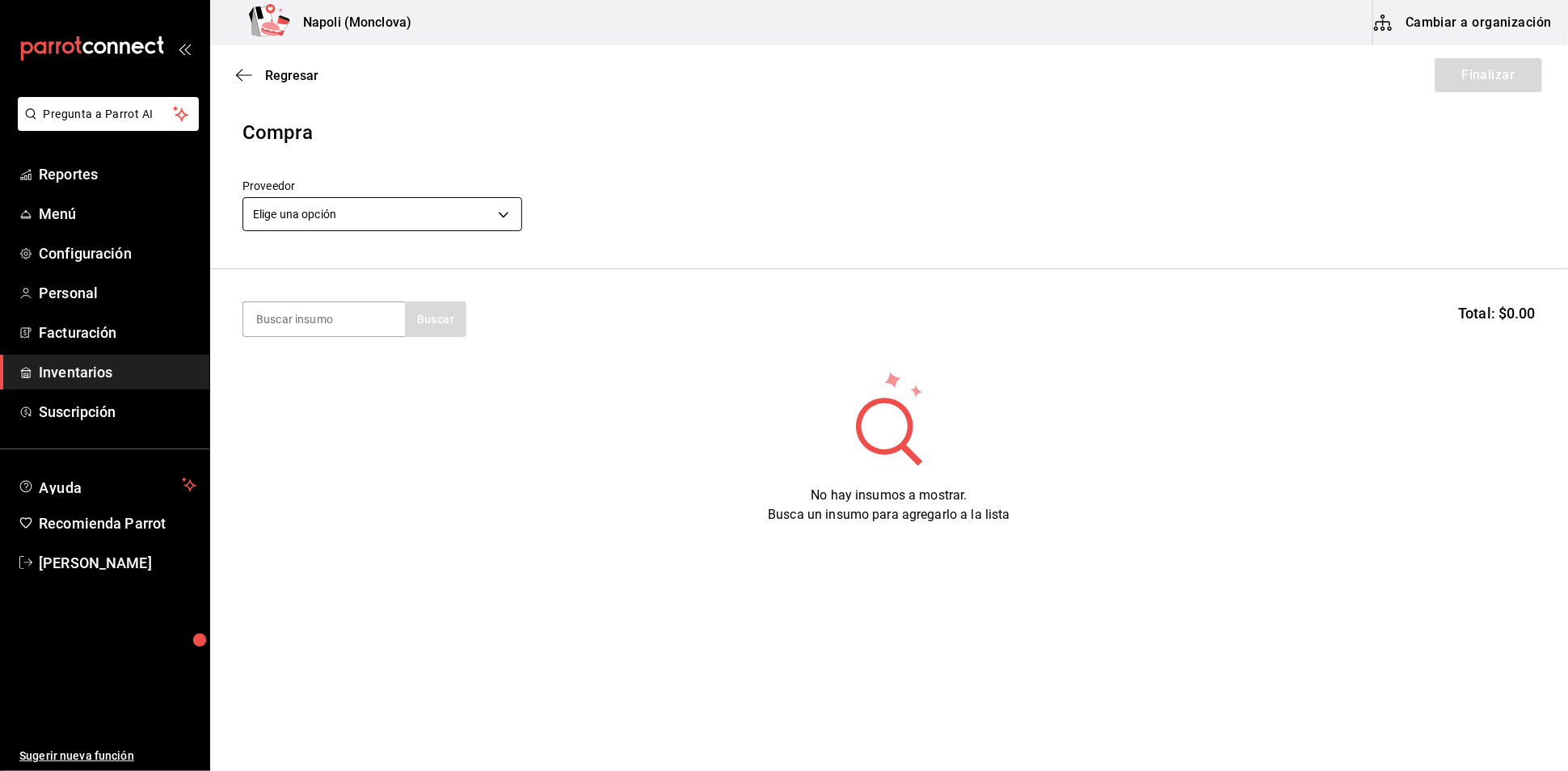
click at [505, 229] on body "Pregunta a Parrot AI Reportes Menú Configuración Personal Facturación Inventari…" at bounding box center [784, 340] width 1568 height 680
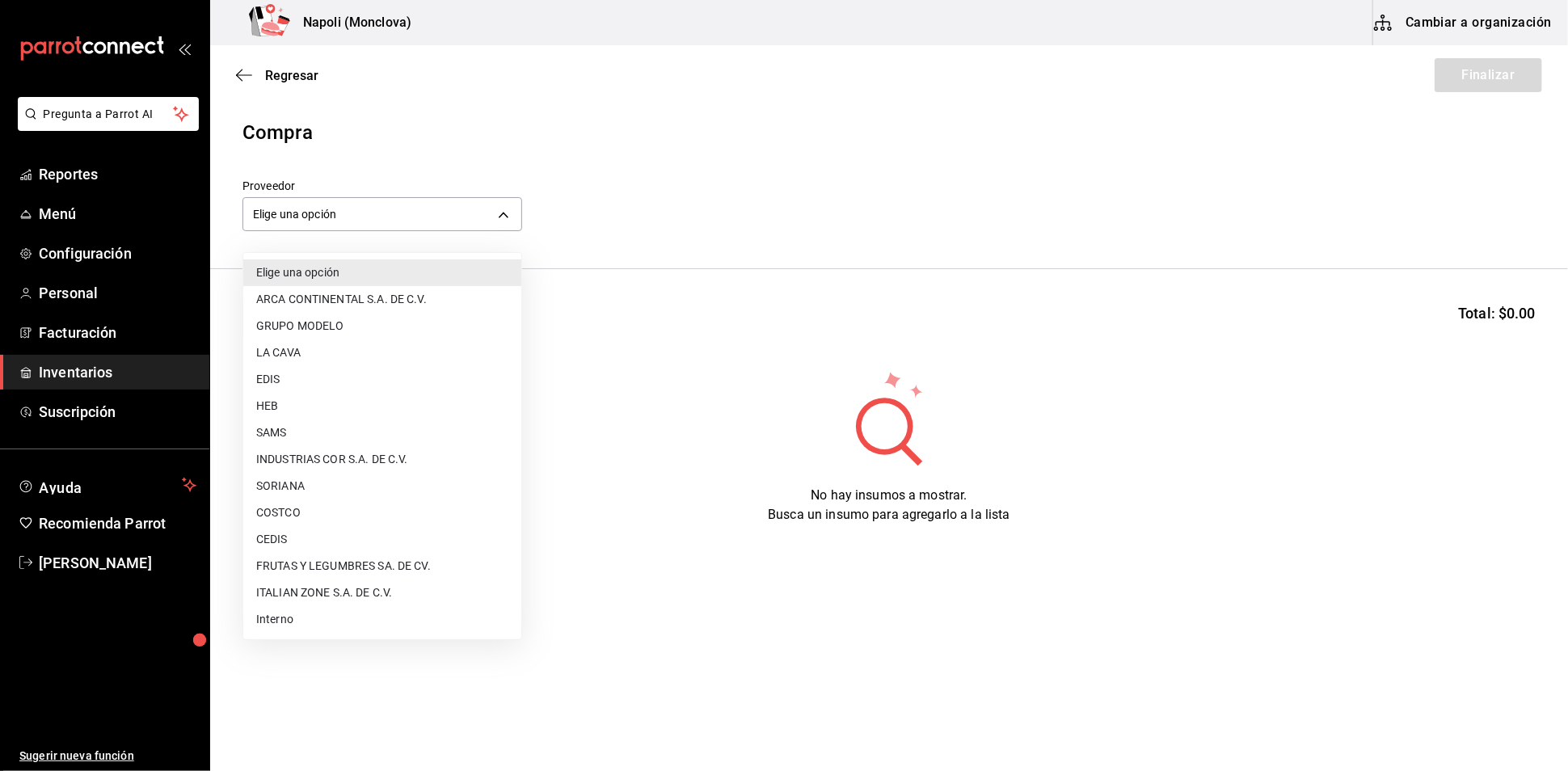
click at [354, 517] on li "COSTCO" at bounding box center [382, 513] width 278 height 27
type input "297da1de-2487-48f5-9e1b-f813c29ab2ab"
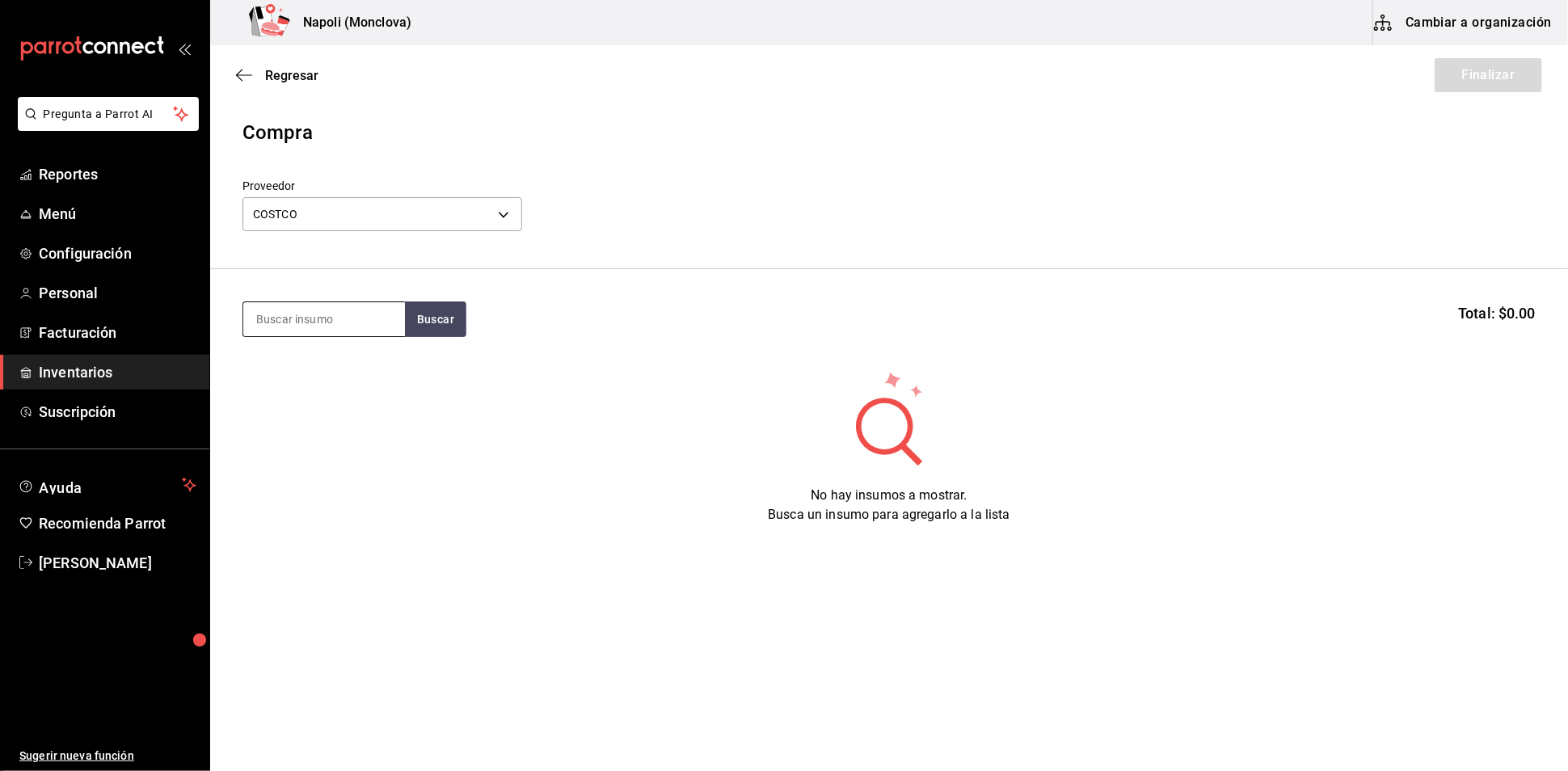
click at [341, 332] on input at bounding box center [324, 319] width 162 height 34
click at [401, 330] on input "MANTEQUILL" at bounding box center [324, 319] width 162 height 34
type input "MANTEQUILL"
click at [421, 332] on button "Buscar" at bounding box center [435, 319] width 61 height 35
click at [311, 380] on div "Mantequilla" at bounding box center [290, 374] width 69 height 19
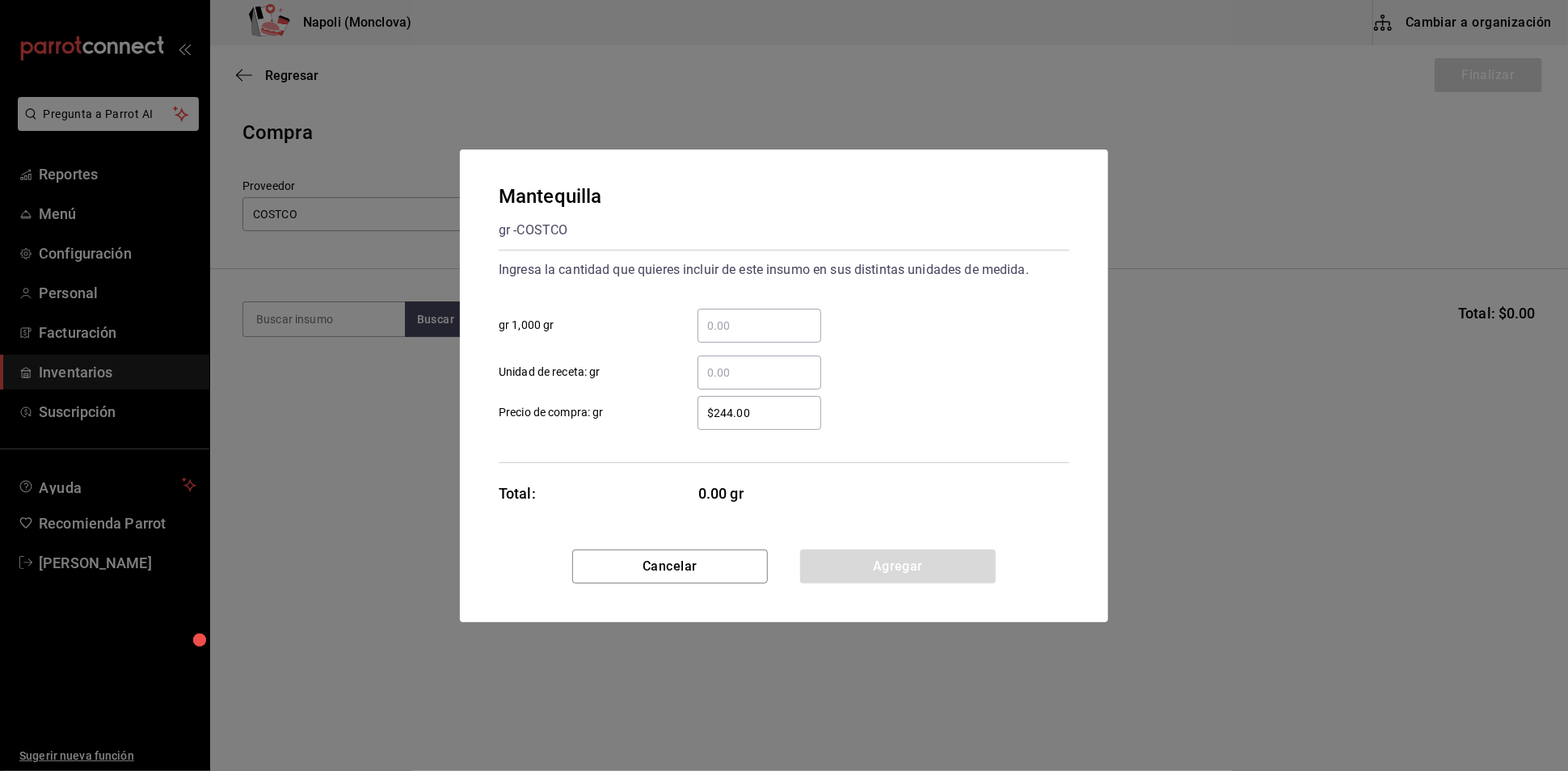
click at [759, 316] on input "​ gr 1,000 gr" at bounding box center [759, 325] width 123 height 19
type input "1.08"
click at [875, 584] on button "Agregar" at bounding box center [897, 567] width 196 height 34
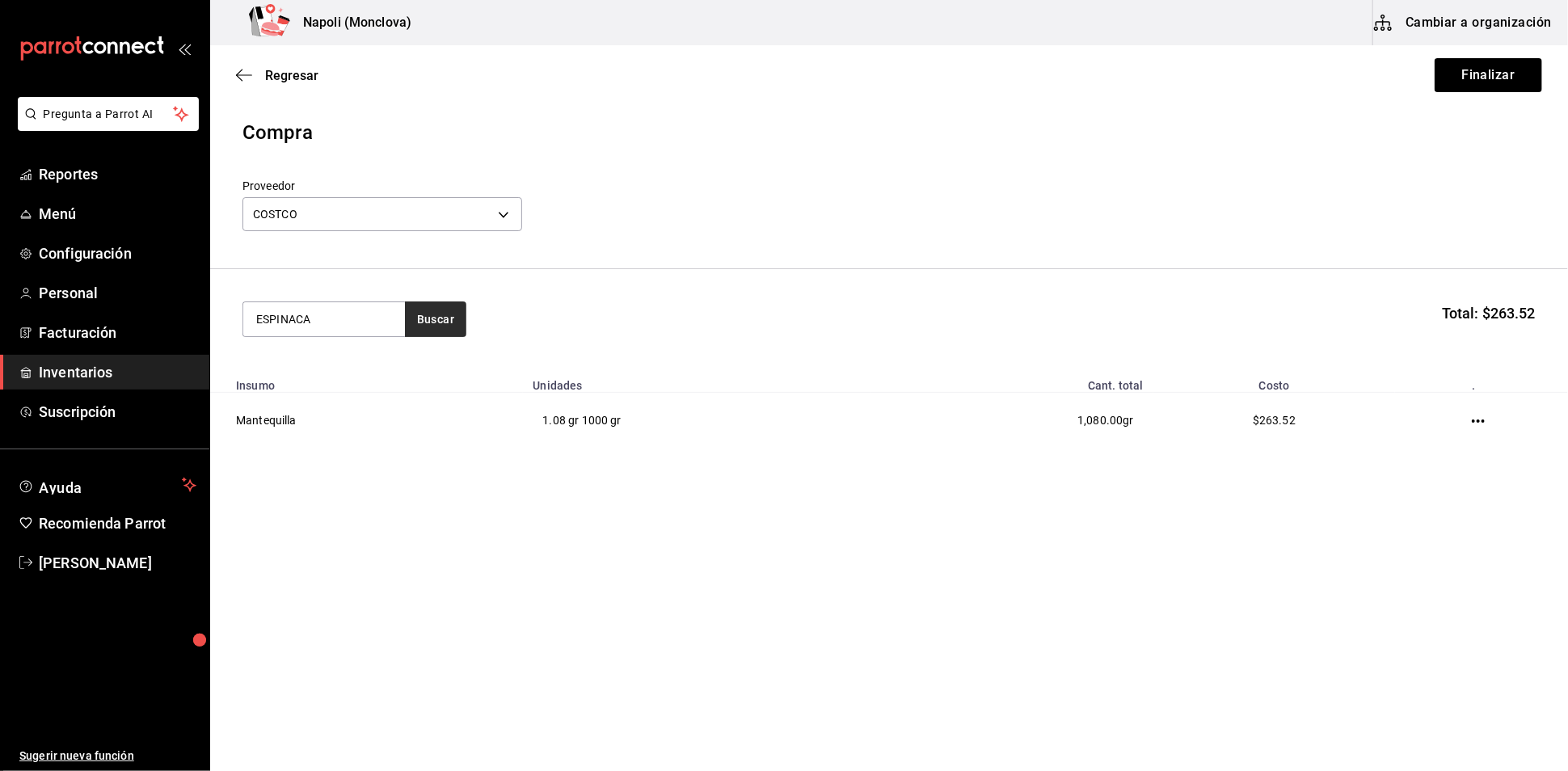
type input "ESPINACA"
click at [444, 325] on button "Buscar" at bounding box center [435, 319] width 61 height 35
click at [293, 371] on div "Espinaca Baby" at bounding box center [298, 374] width 86 height 19
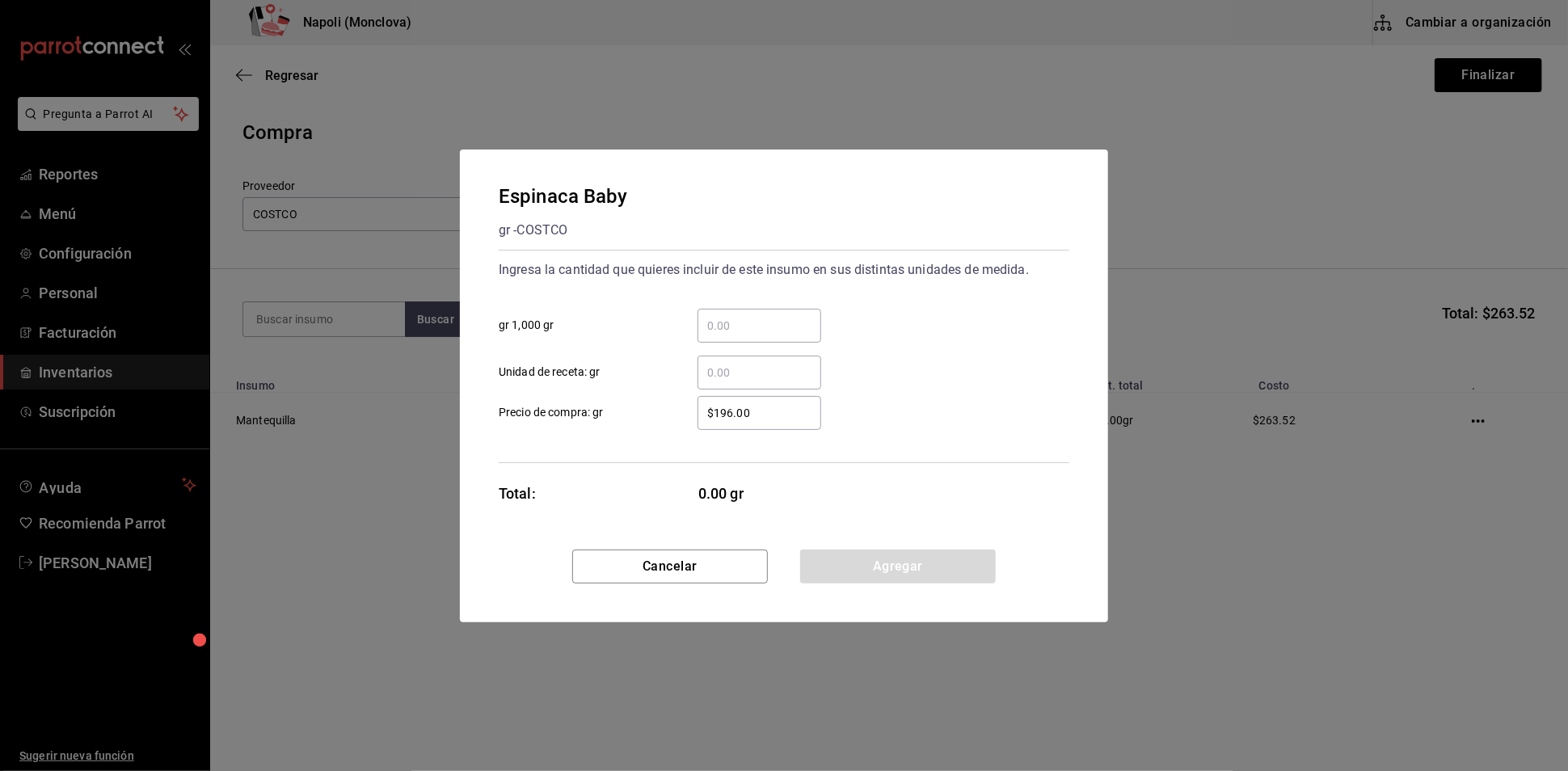
click at [729, 316] on input "​ gr 1,000 gr" at bounding box center [759, 325] width 123 height 19
type input "0.45"
click at [892, 584] on button "Agregar" at bounding box center [897, 567] width 196 height 34
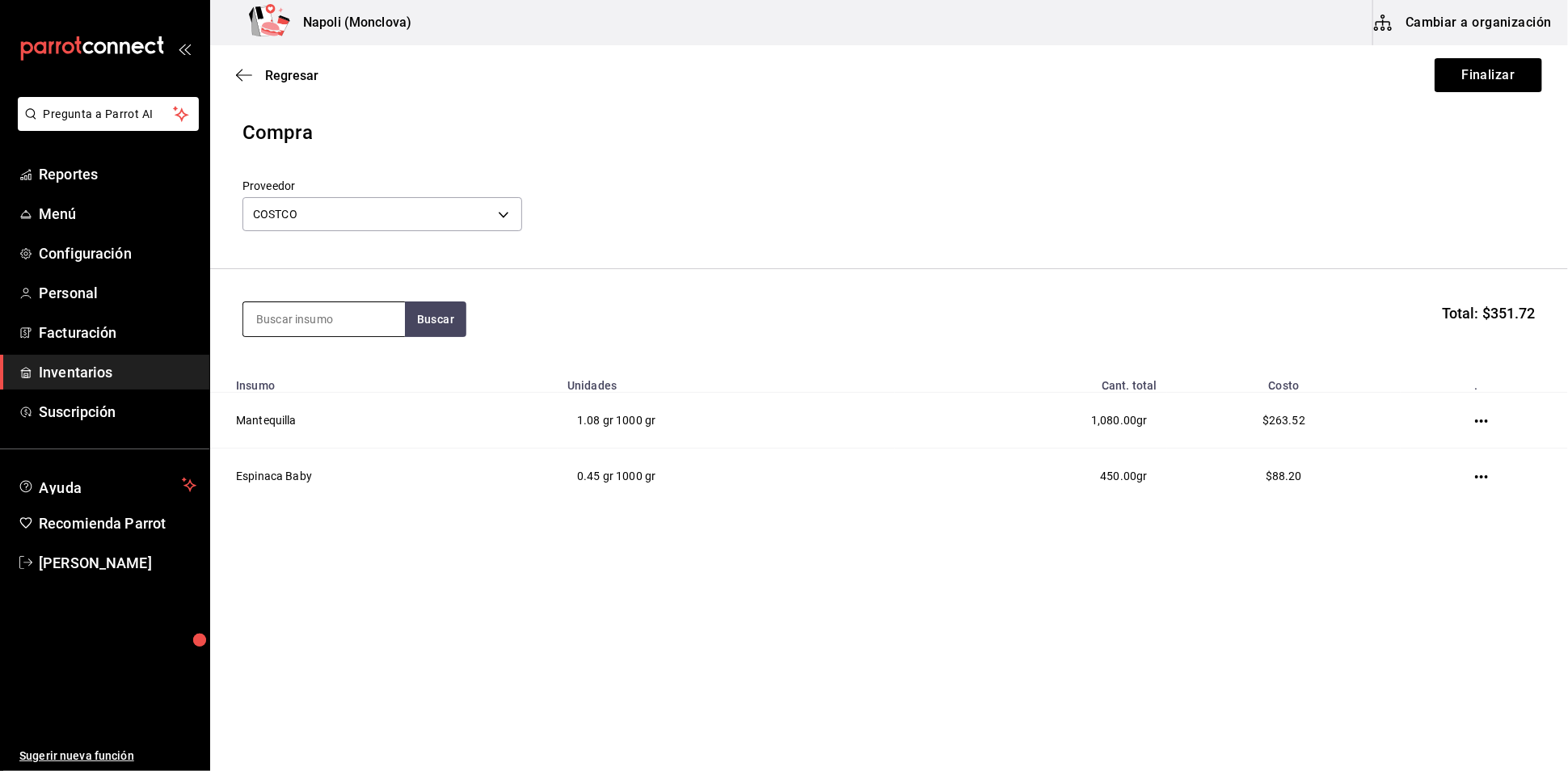
click at [291, 336] on input at bounding box center [324, 319] width 162 height 34
type input "JALAPEÑO"
click at [410, 330] on button "Buscar" at bounding box center [435, 319] width 61 height 35
click at [325, 372] on div "Jalapeño gr - COSTCO" at bounding box center [323, 383] width 162 height 62
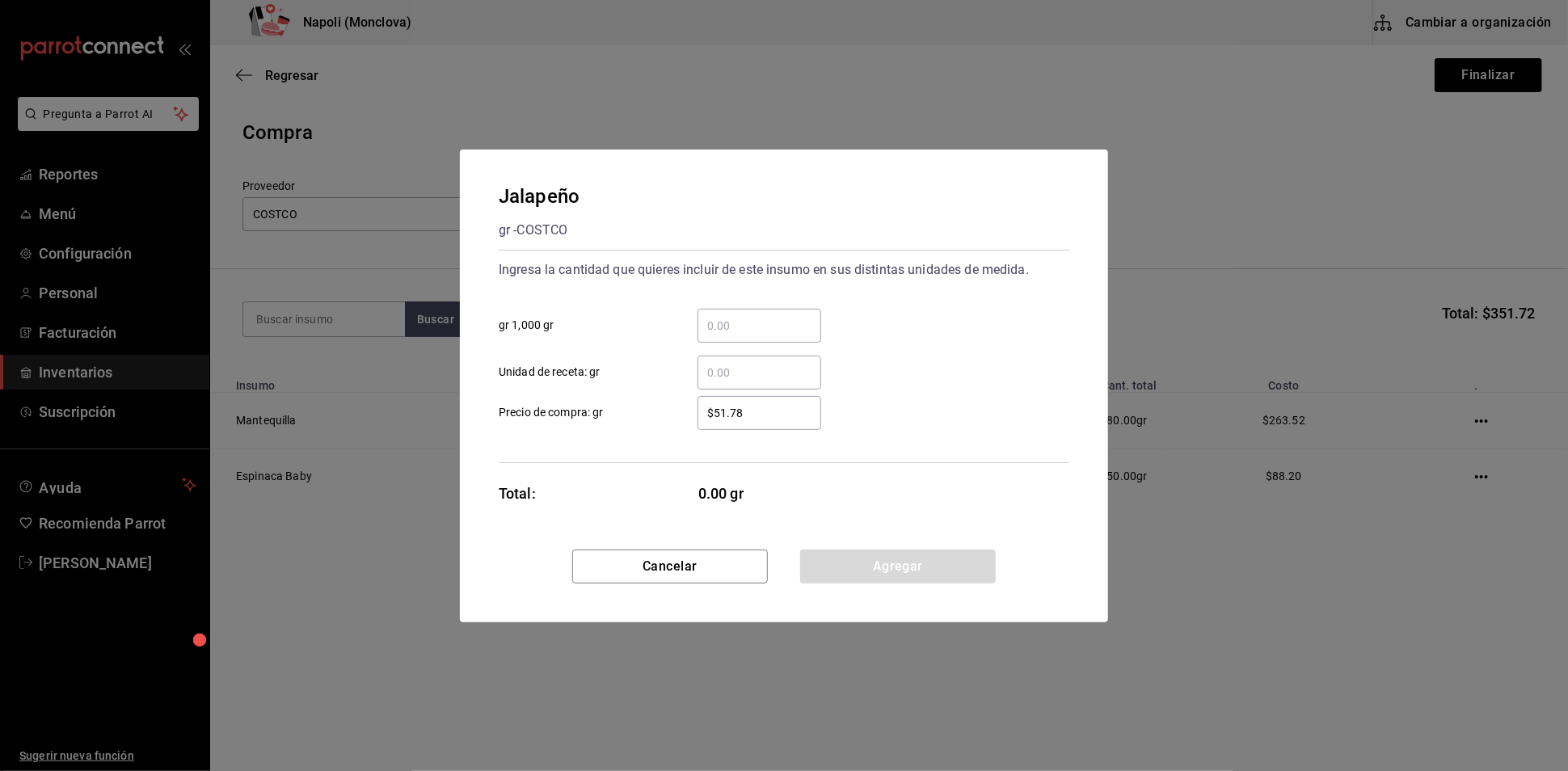
click at [728, 316] on input "​ gr 1,000 gr" at bounding box center [759, 325] width 123 height 19
type input "3"
click at [908, 583] on button "Agregar" at bounding box center [897, 567] width 196 height 34
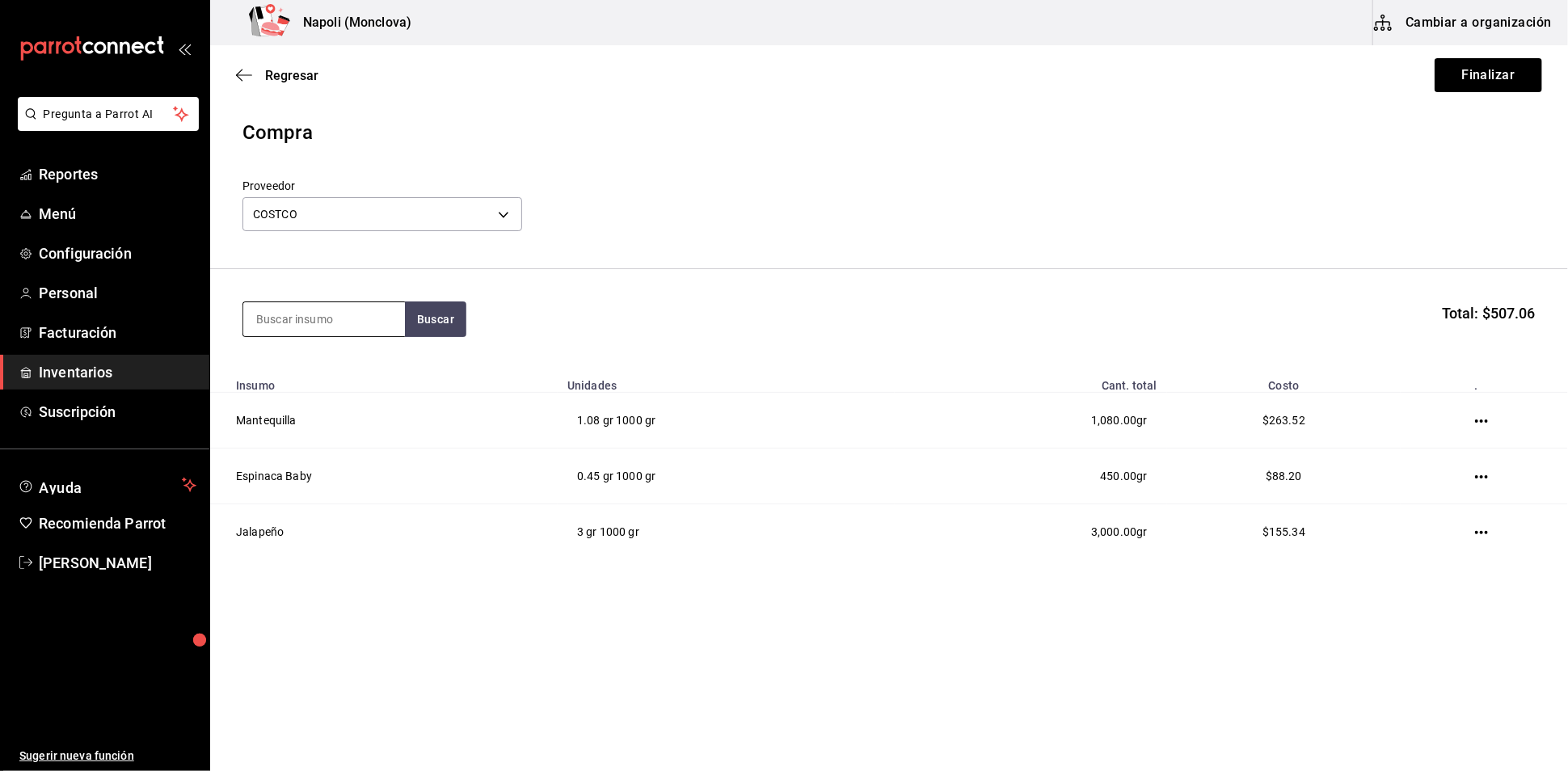
click at [372, 335] on input at bounding box center [324, 319] width 162 height 34
type input "ACEITUNA"
click at [433, 336] on button "Buscar" at bounding box center [435, 319] width 61 height 35
drag, startPoint x: 389, startPoint y: 333, endPoint x: 245, endPoint y: 333, distance: 144.0
click at [246, 333] on input "ACEITUNA" at bounding box center [324, 319] width 162 height 34
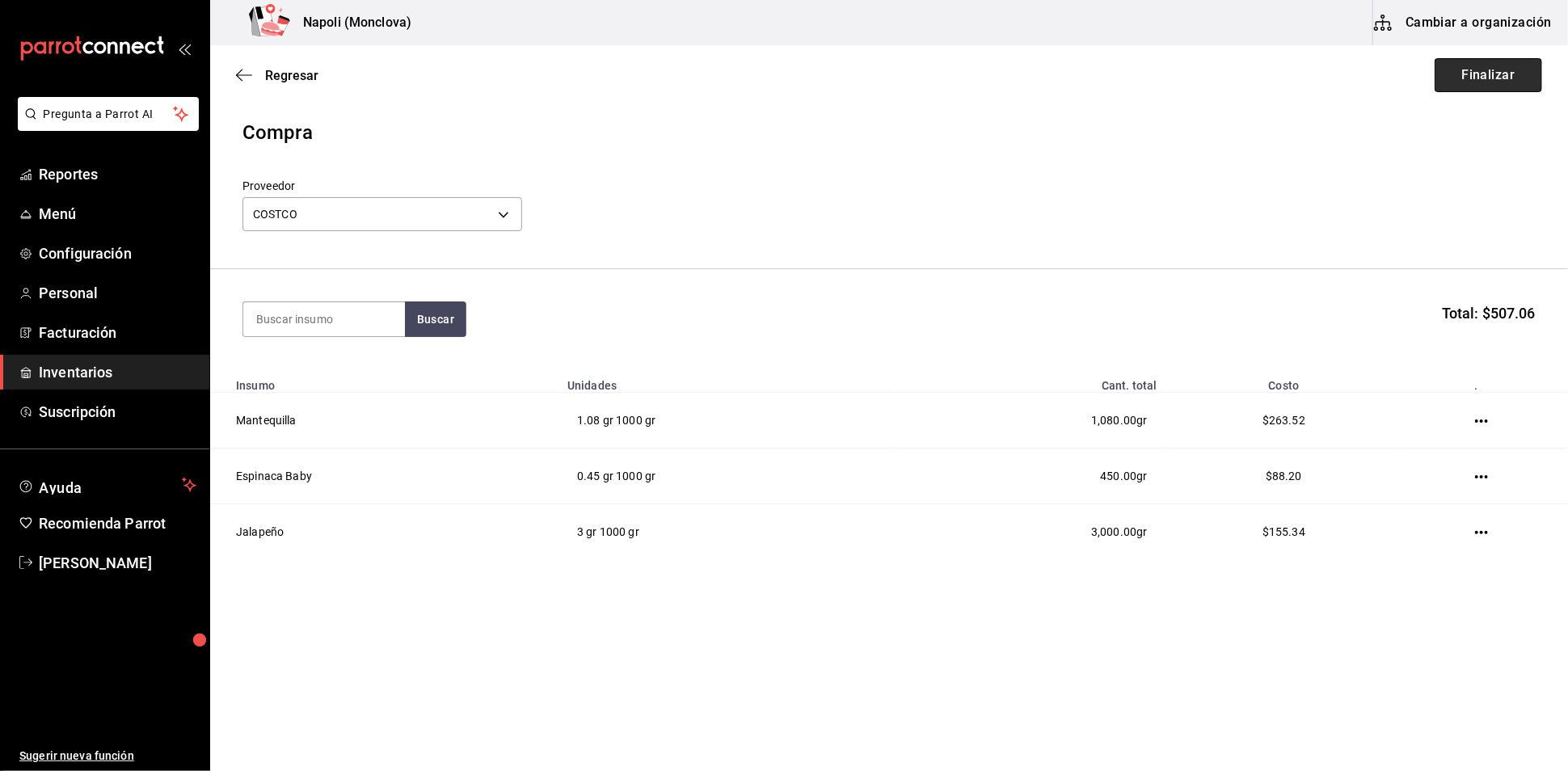
click at [1457, 60] on button "Finalizar" at bounding box center [1488, 75] width 107 height 34
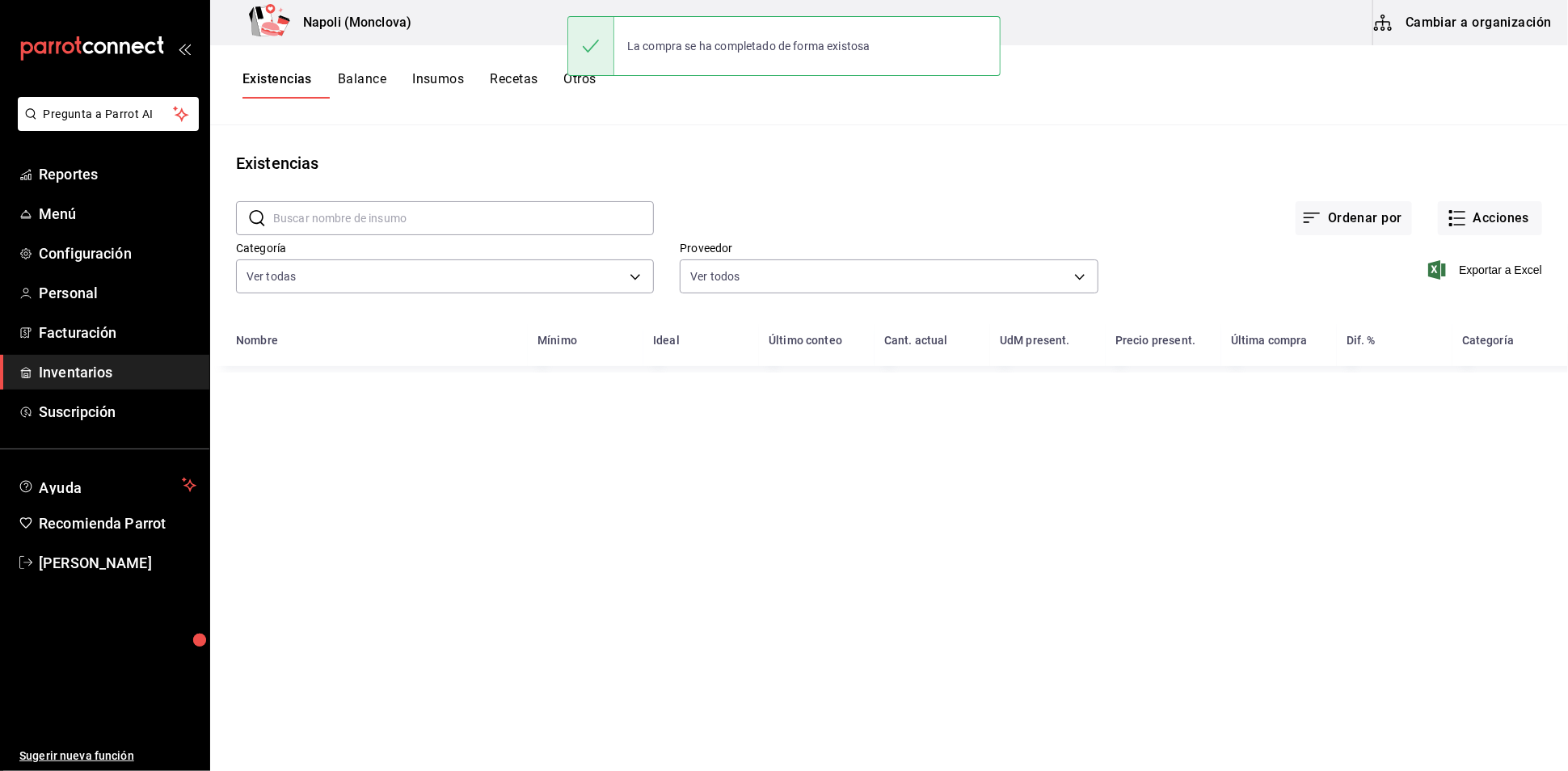
click at [363, 228] on input "text" at bounding box center [463, 218] width 380 height 33
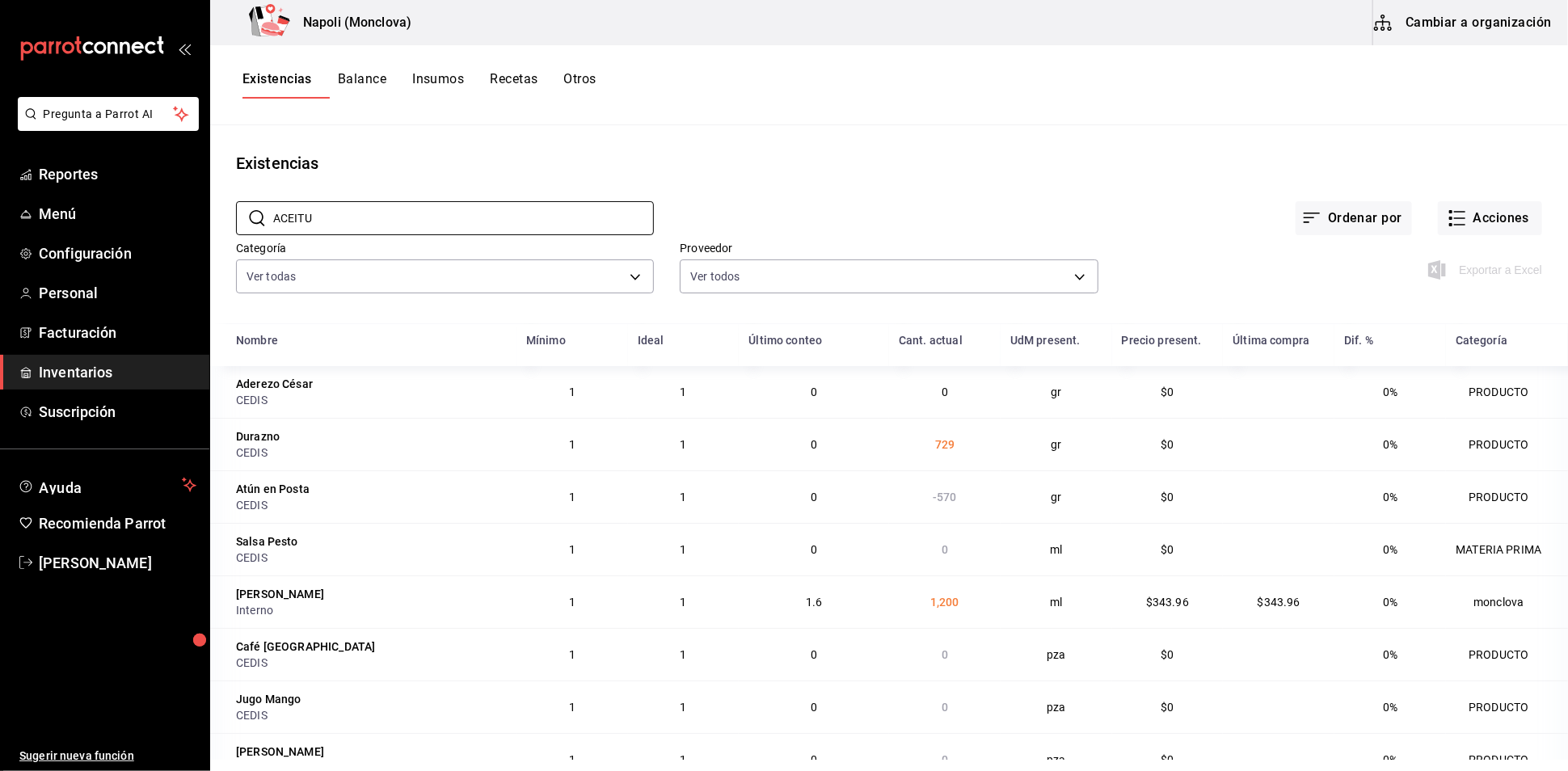
type input "ACEITUNA"
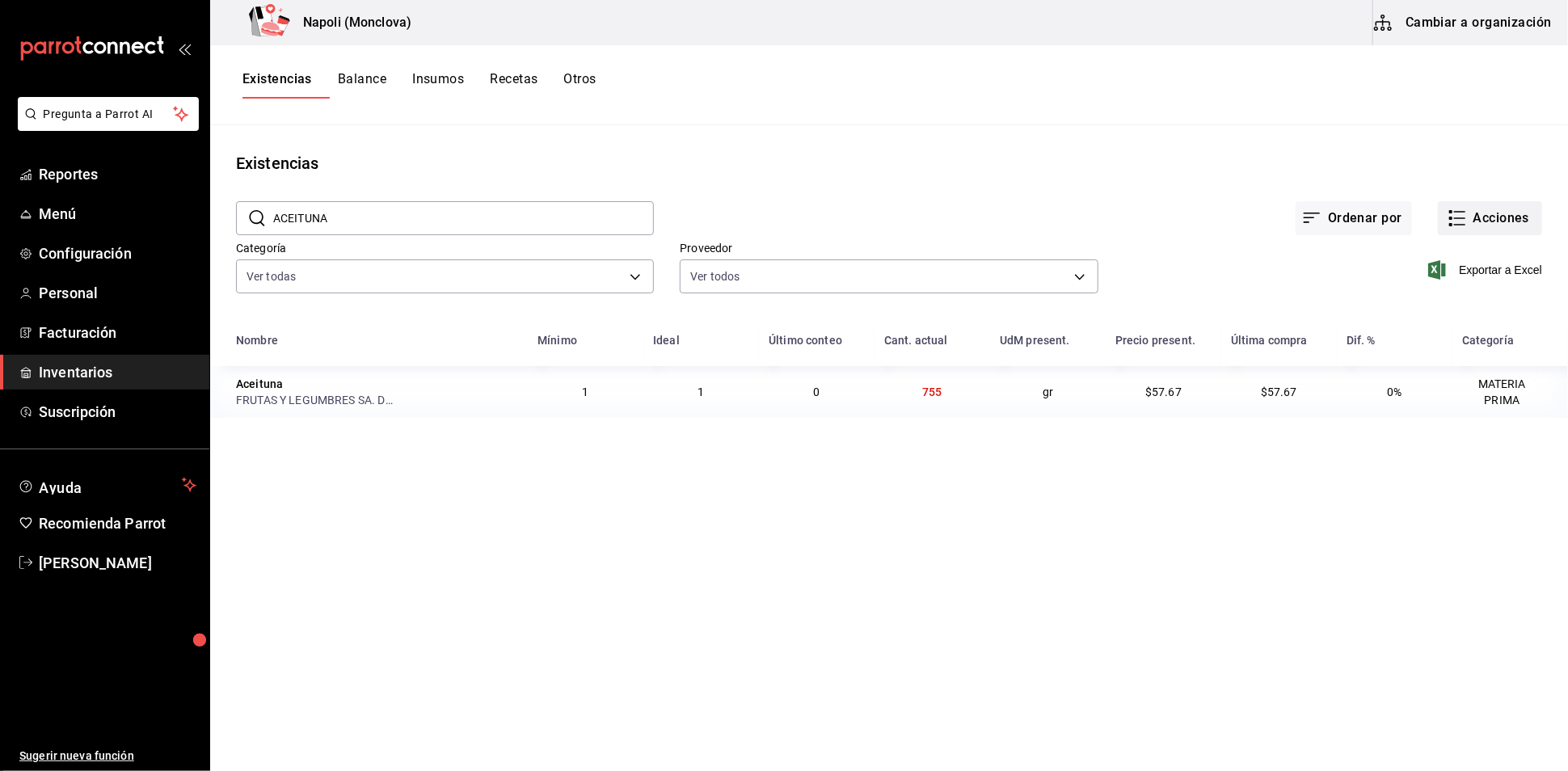
click at [1492, 228] on button "Acciones" at bounding box center [1490, 218] width 104 height 34
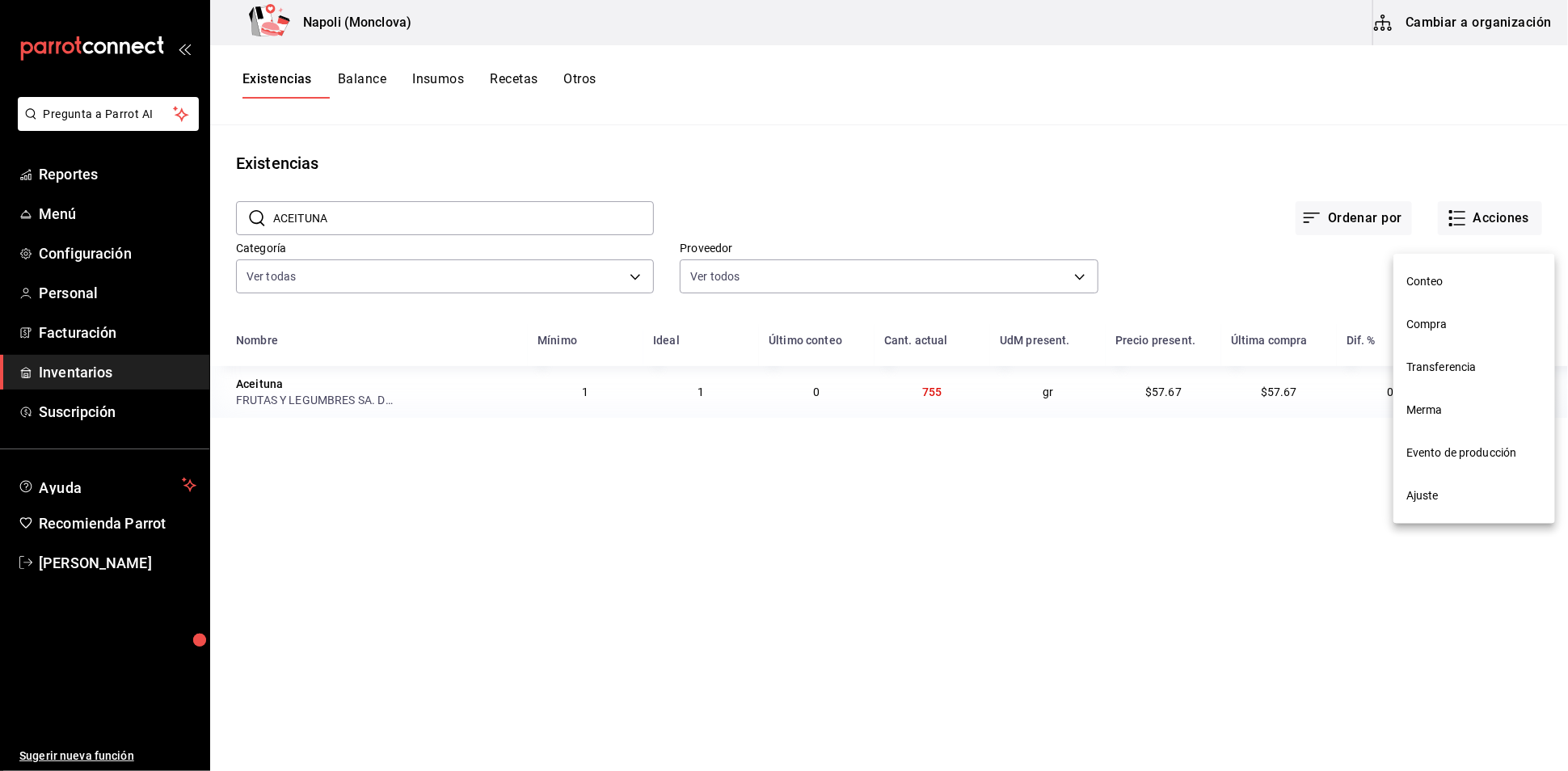
click at [1453, 333] on span "Compra" at bounding box center [1474, 324] width 136 height 17
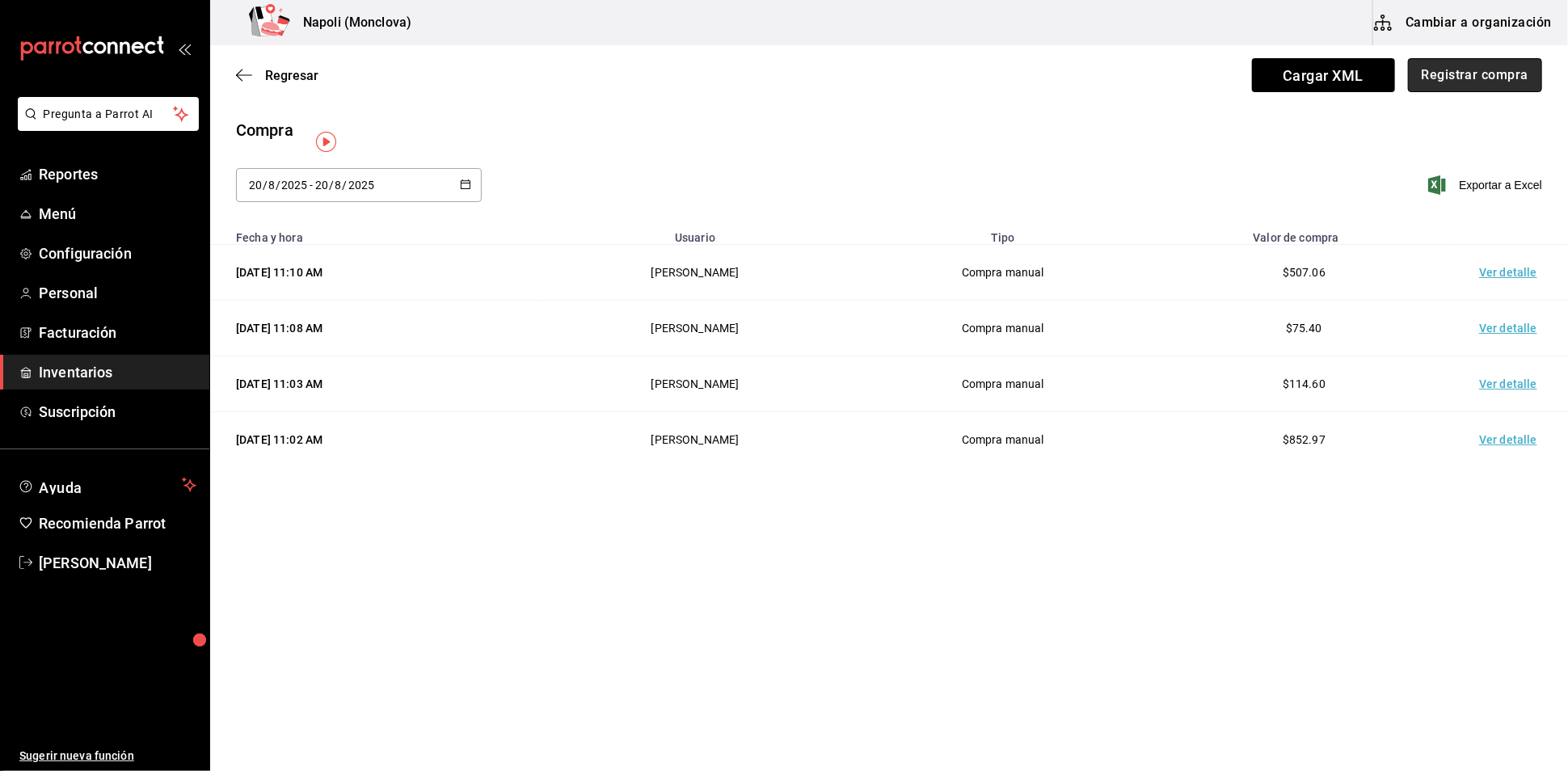
click at [1459, 87] on button "Registrar compra" at bounding box center [1475, 75] width 134 height 34
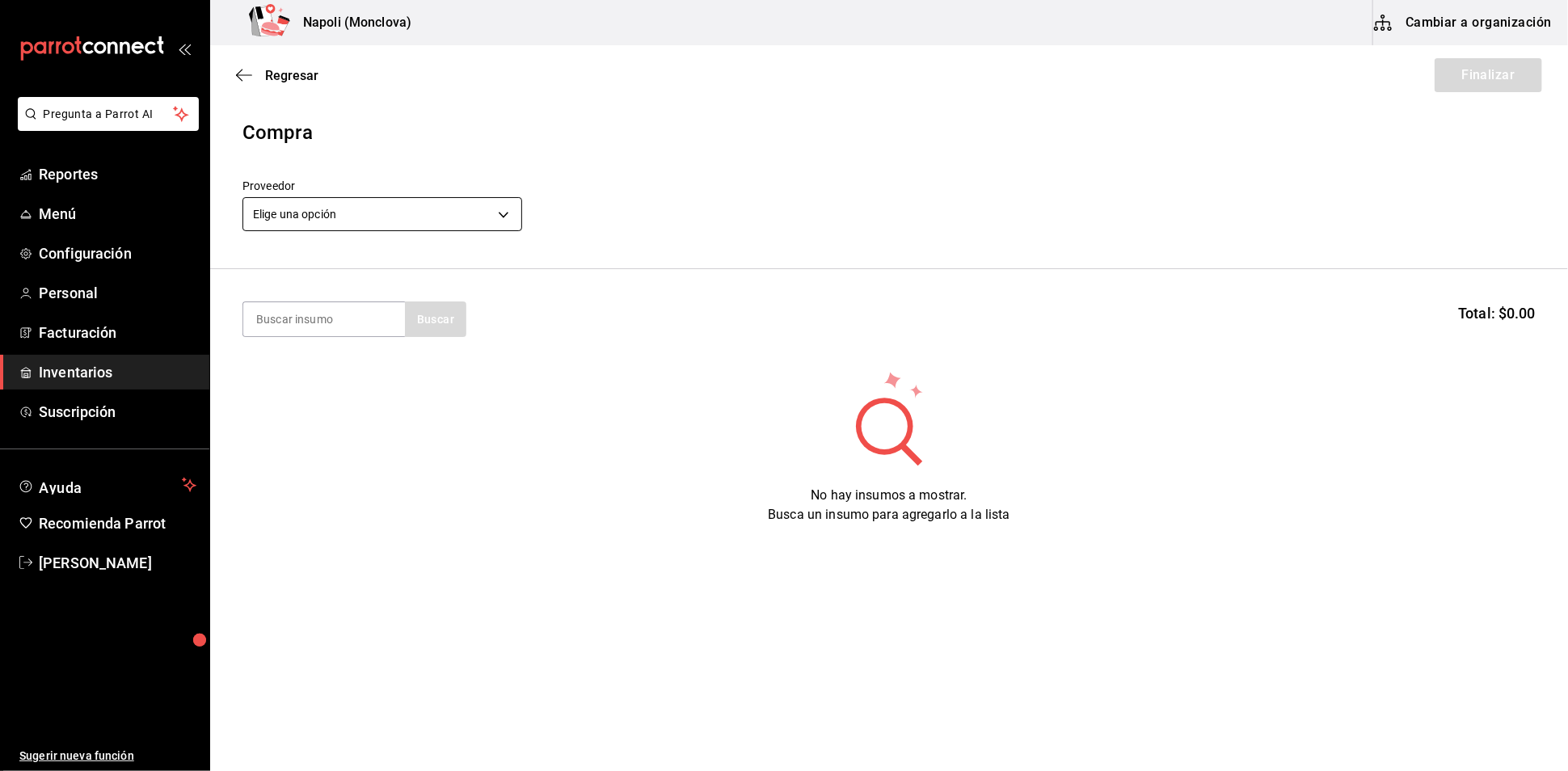
click at [501, 227] on body "Pregunta a Parrot AI Reportes Menú Configuración Personal Facturación Inventari…" at bounding box center [784, 340] width 1568 height 680
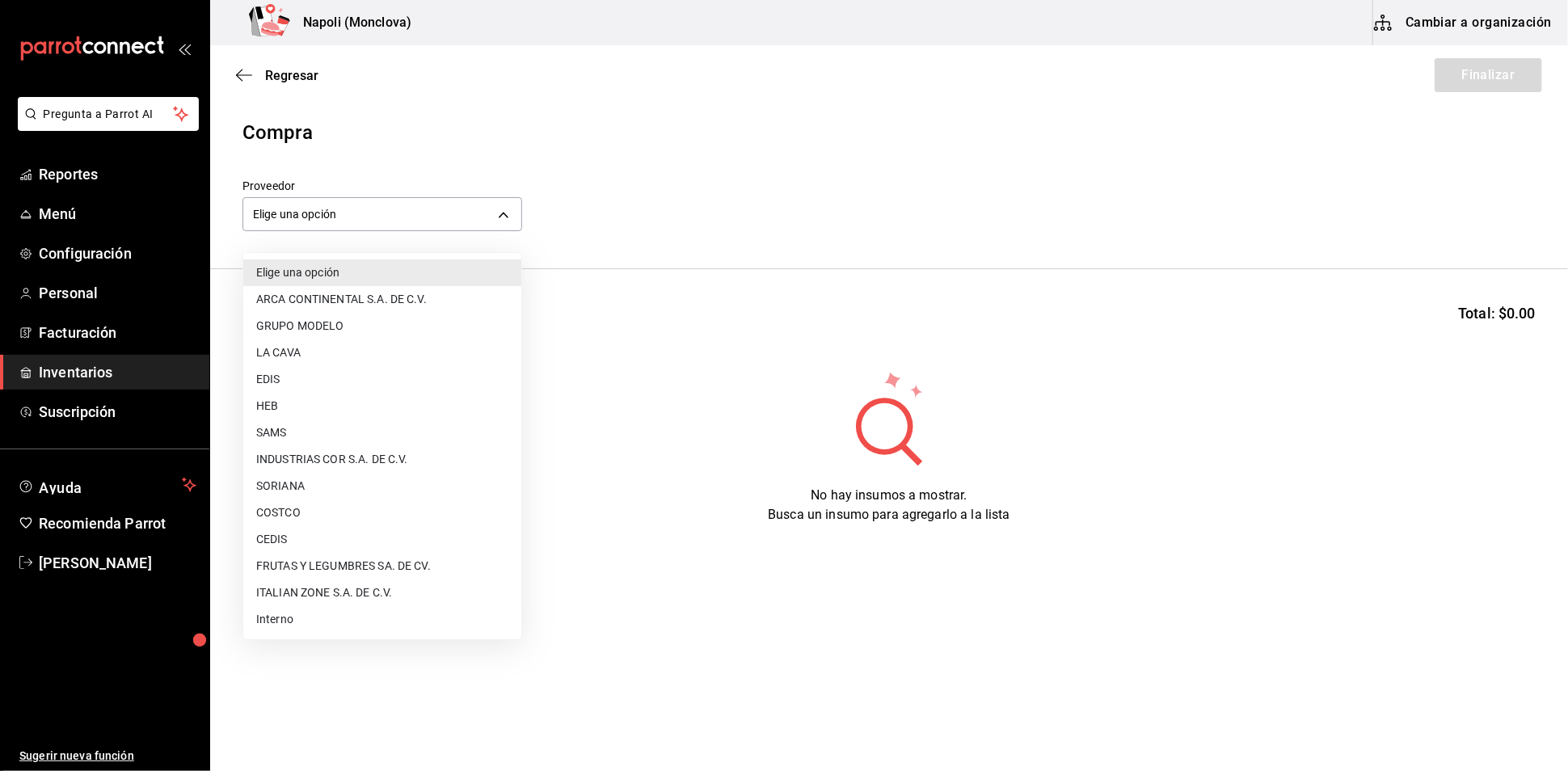
click at [345, 566] on li "FRUTAS Y LEGUMBRES SA. DE CV." at bounding box center [382, 566] width 278 height 27
type input "05b4ca23-b36a-46a1-ac6b-e80d2dc61e96"
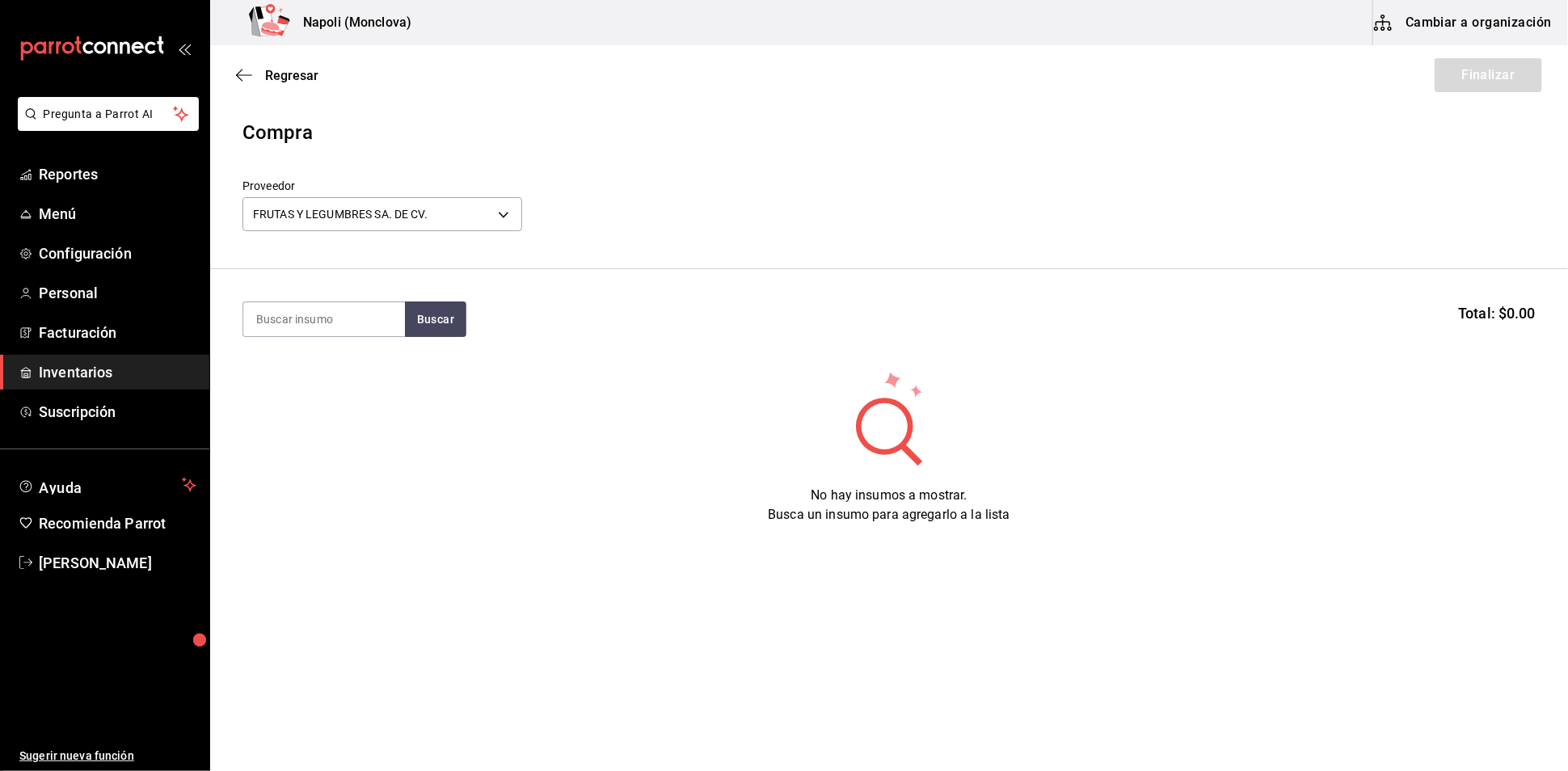
click at [292, 335] on input at bounding box center [324, 319] width 162 height 34
type input "ACEITUNA"
click at [447, 331] on button "Buscar" at bounding box center [435, 319] width 61 height 35
click at [291, 379] on div "Aceituna" at bounding box center [323, 374] width 136 height 19
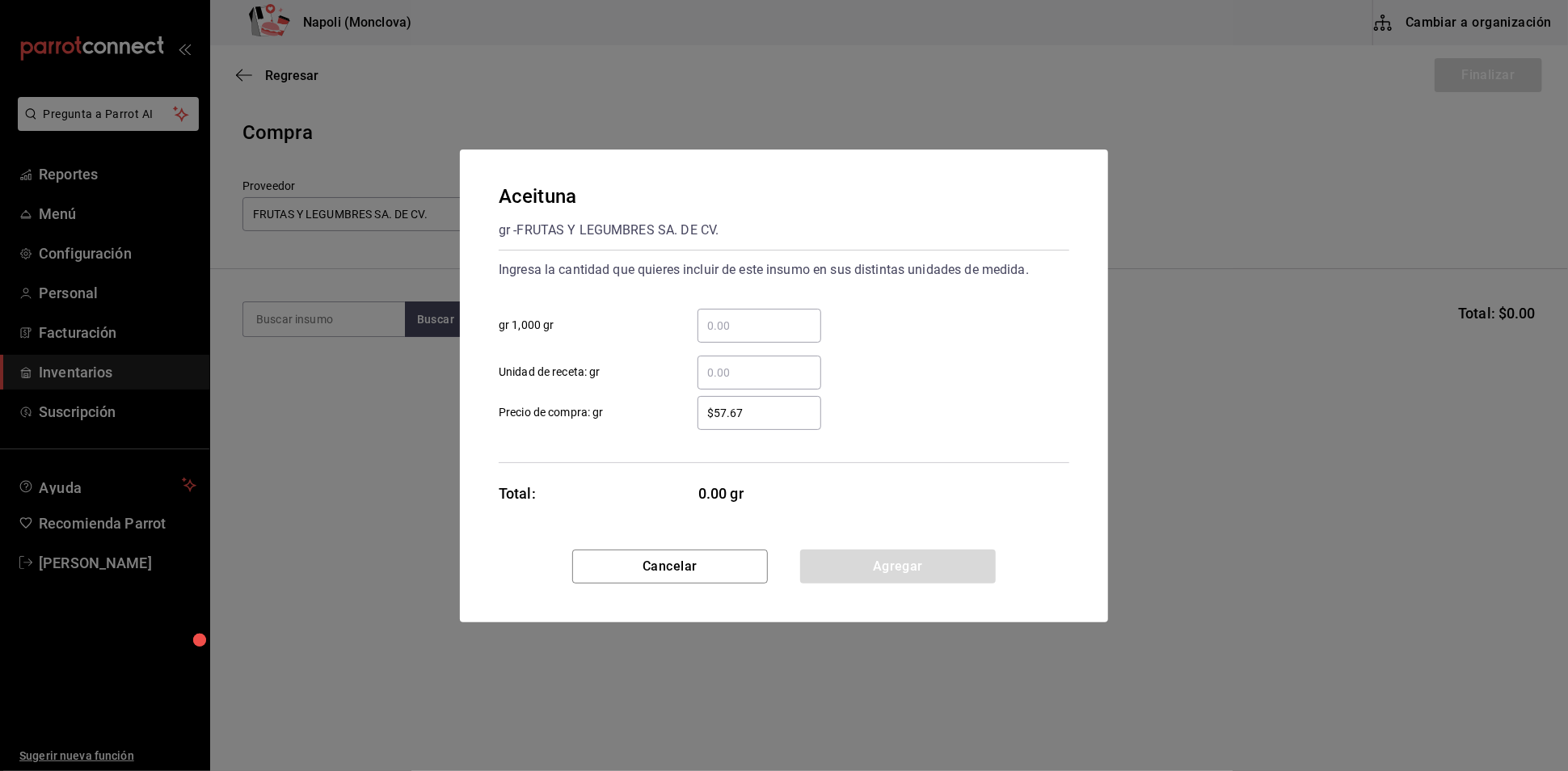
click at [747, 316] on input "​ gr 1,000 gr" at bounding box center [759, 325] width 123 height 19
type input "3"
click at [891, 573] on button "Agregar" at bounding box center [897, 567] width 196 height 34
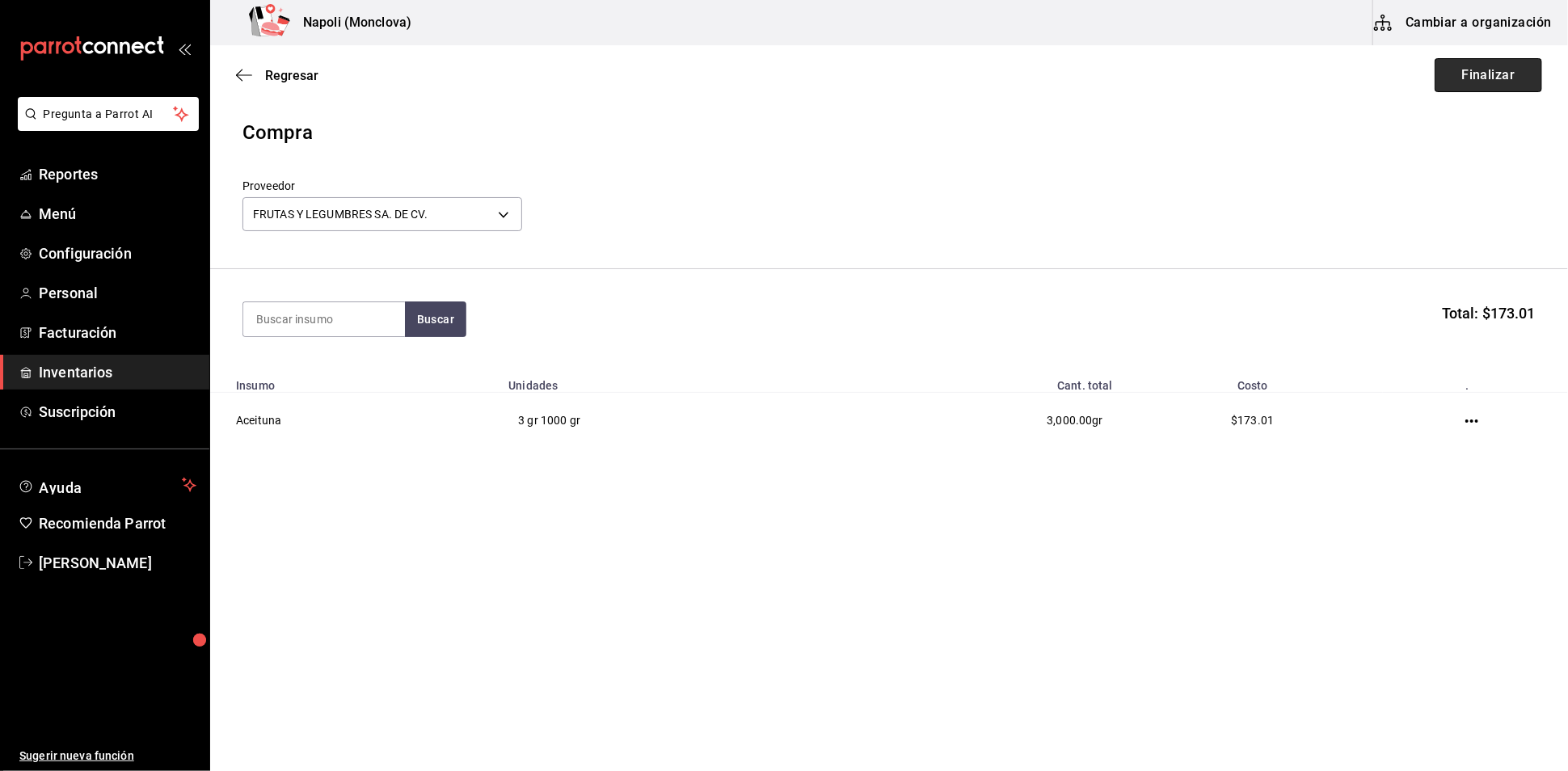
click at [1461, 92] on button "Finalizar" at bounding box center [1488, 75] width 107 height 34
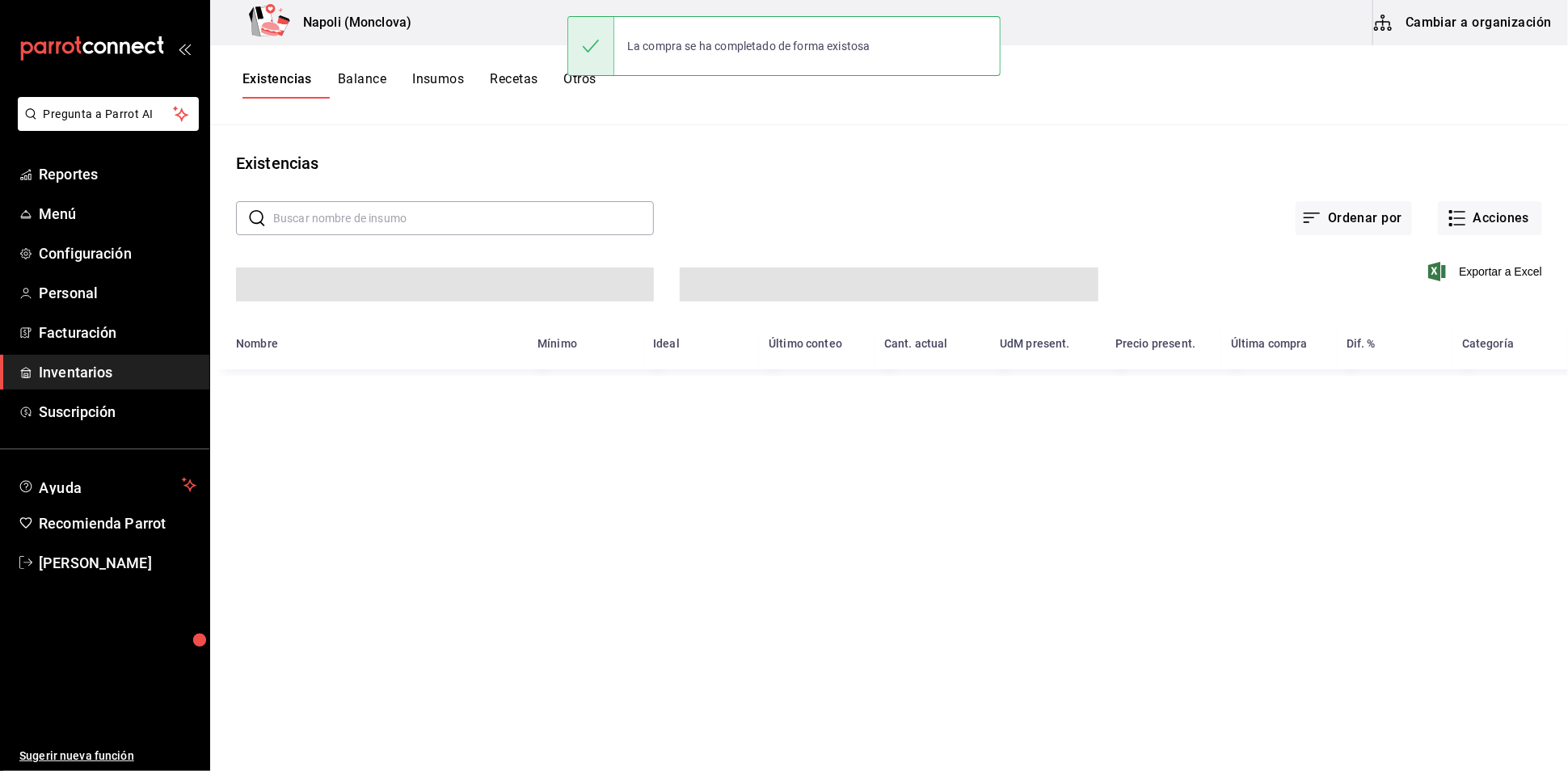
click at [407, 234] on input "text" at bounding box center [463, 218] width 380 height 33
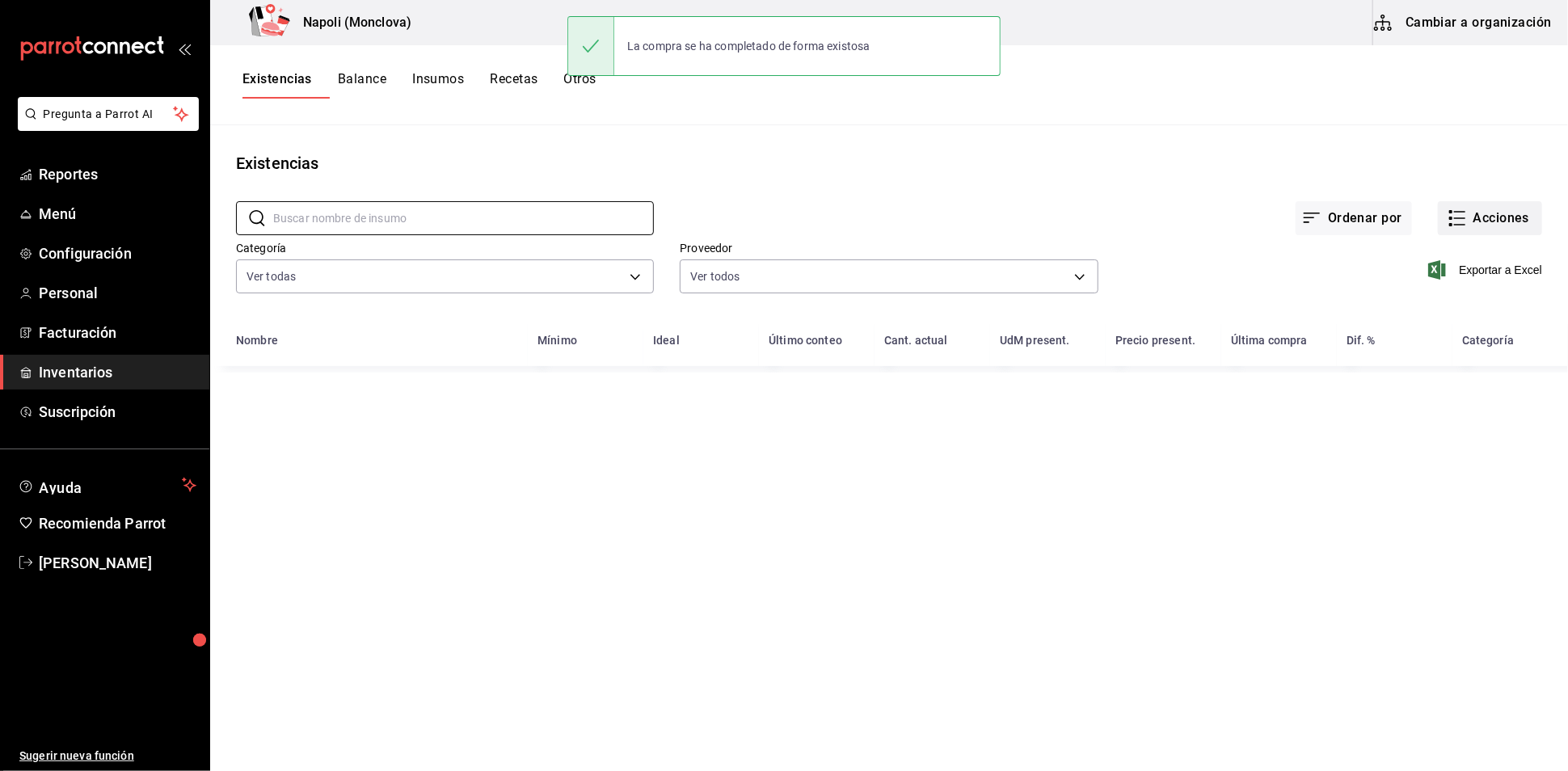
click at [1411, 206] on div "Ordenar por Acciones" at bounding box center [1098, 205] width 888 height 60
click at [1465, 235] on button "Acciones" at bounding box center [1490, 218] width 104 height 34
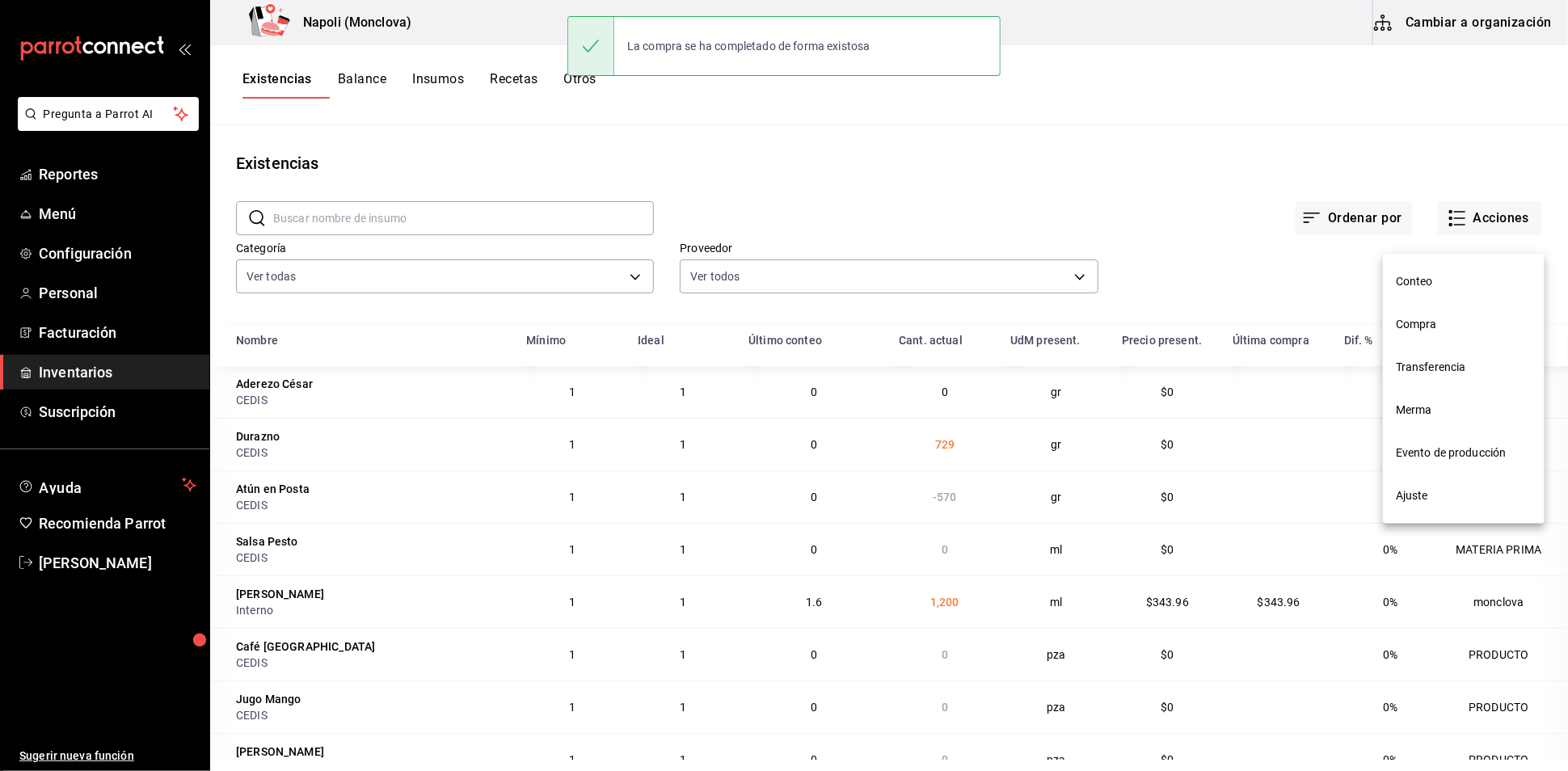
click at [1463, 231] on div at bounding box center [784, 386] width 1568 height 771
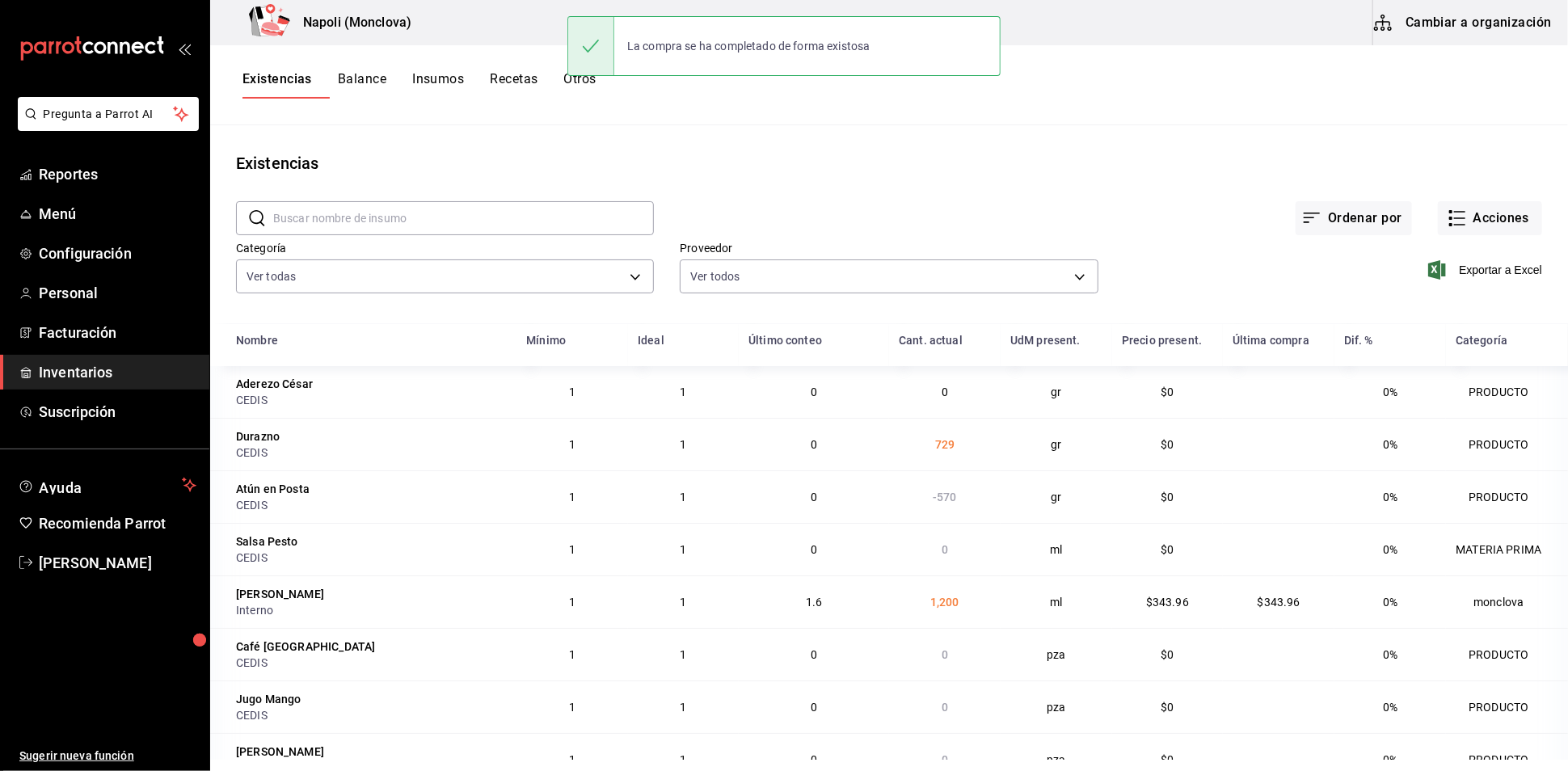
click at [1449, 328] on li "Transferencia" at bounding box center [1463, 317] width 121 height 24
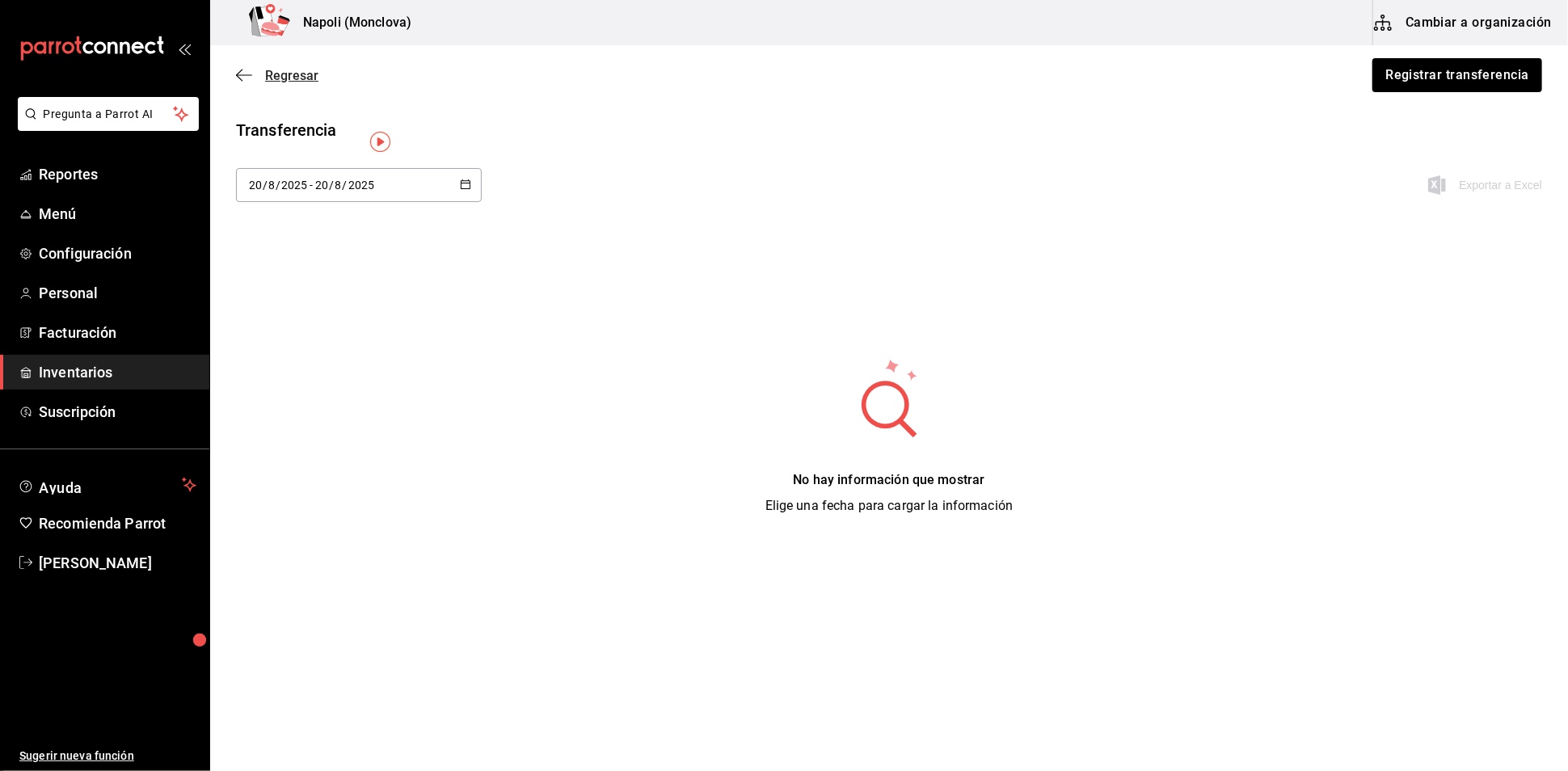
click at [264, 83] on span "Regresar" at bounding box center [277, 76] width 82 height 15
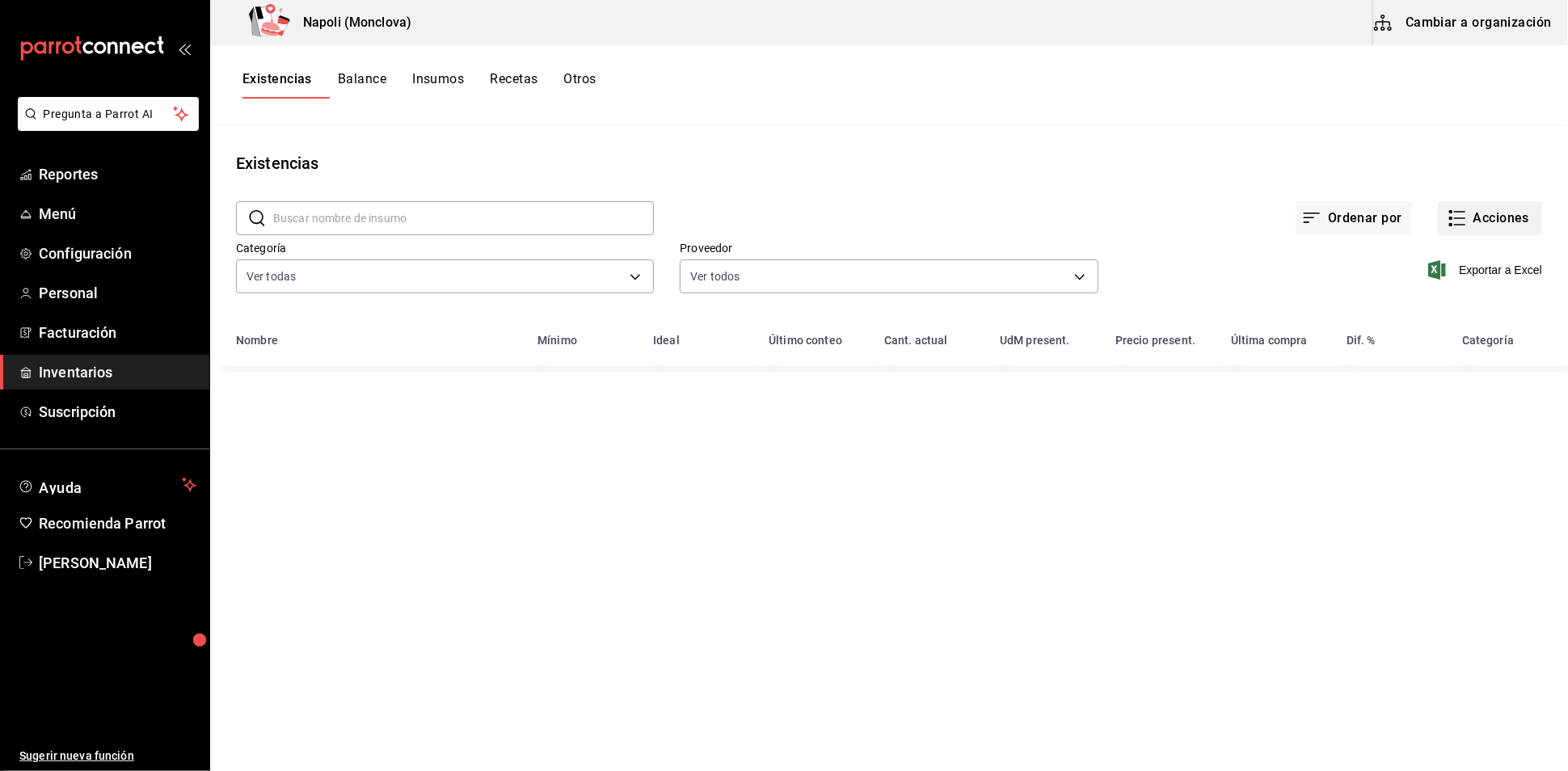
click at [1497, 217] on button "Acciones" at bounding box center [1490, 218] width 104 height 34
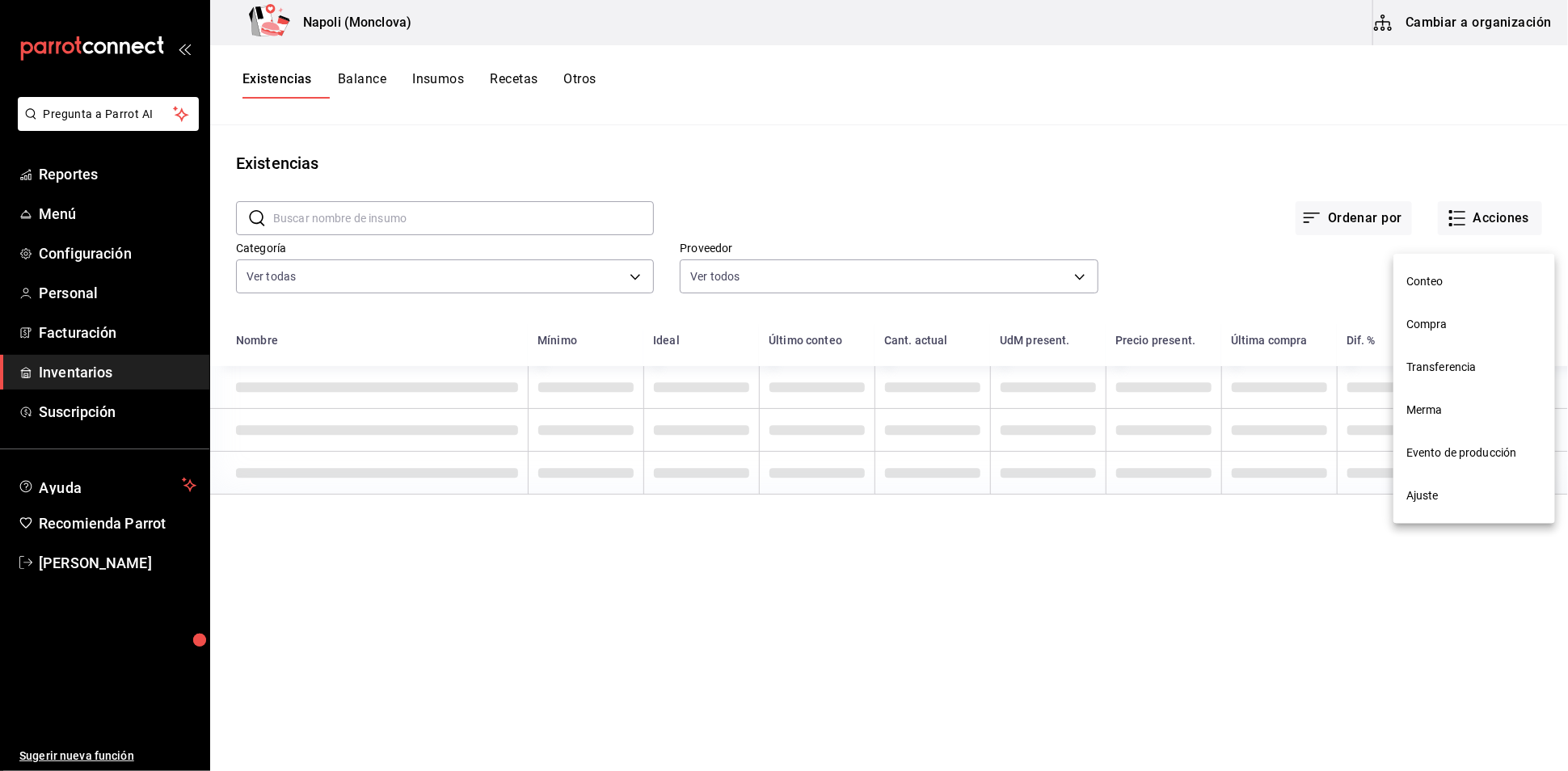
click at [1470, 312] on li "Compra" at bounding box center [1474, 324] width 162 height 43
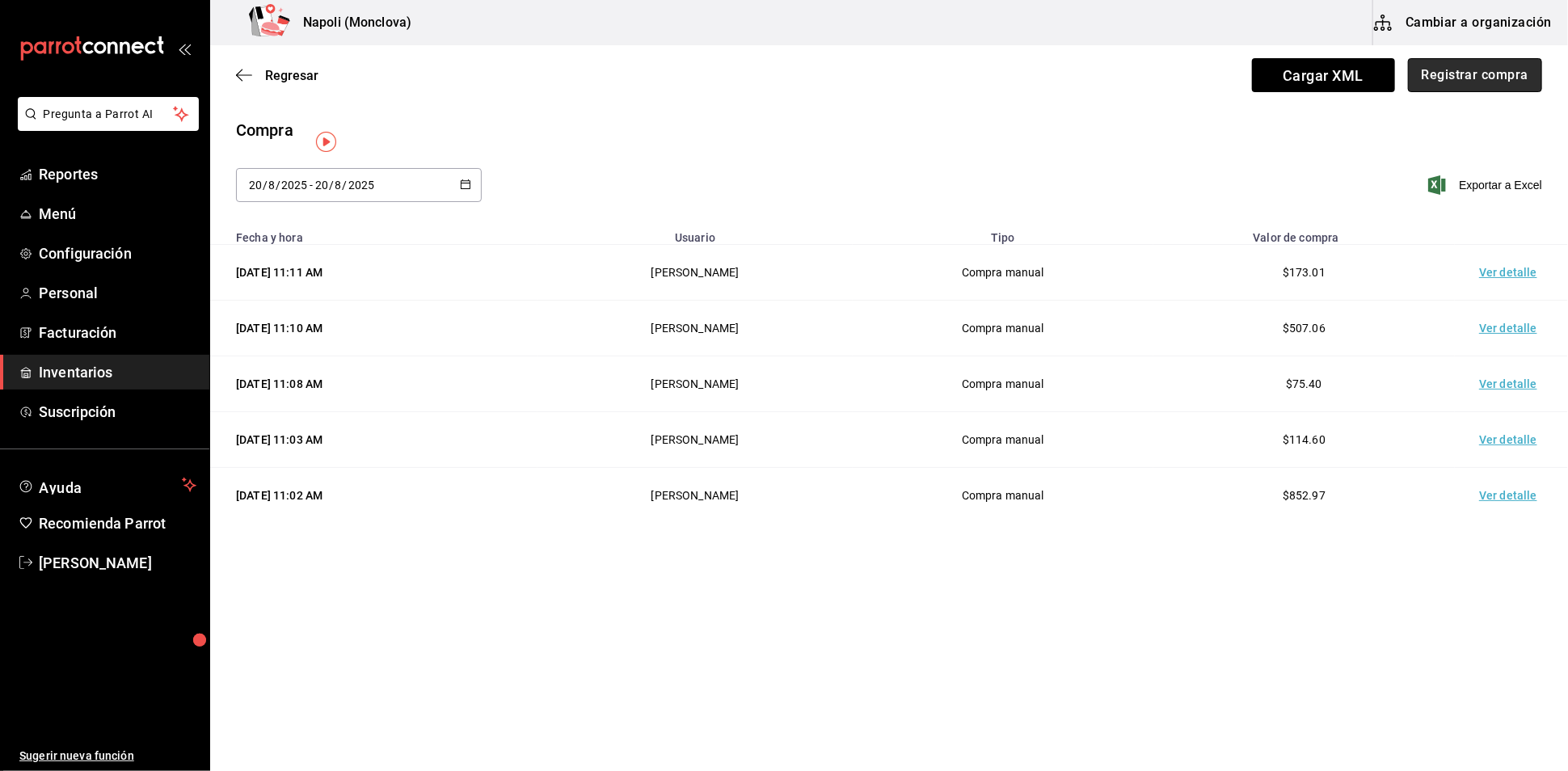
click at [1450, 74] on button "Registrar compra" at bounding box center [1475, 75] width 134 height 34
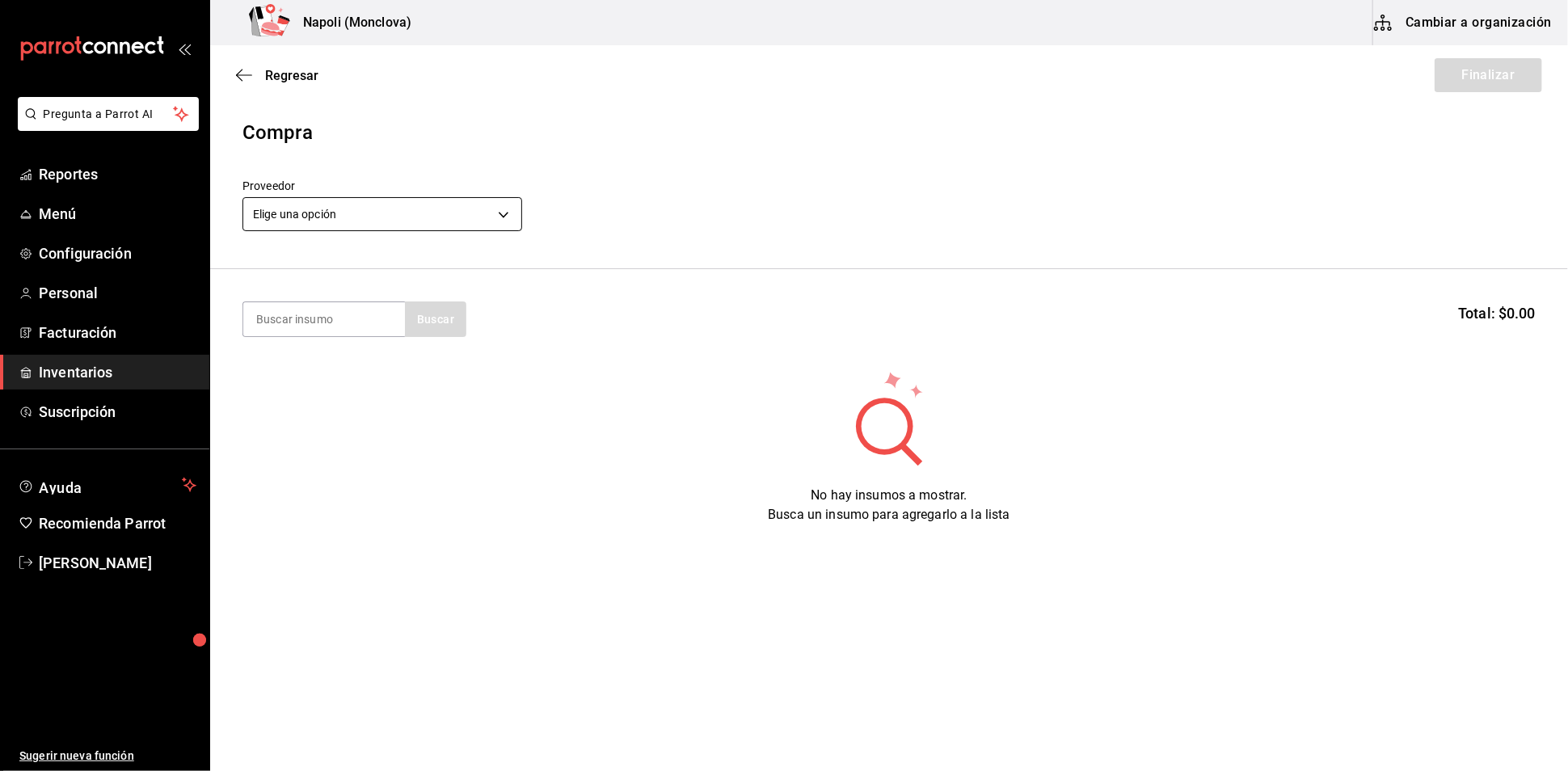
click at [497, 220] on body "Pregunta a Parrot AI Reportes Menú Configuración Personal Facturación Inventari…" at bounding box center [784, 340] width 1568 height 680
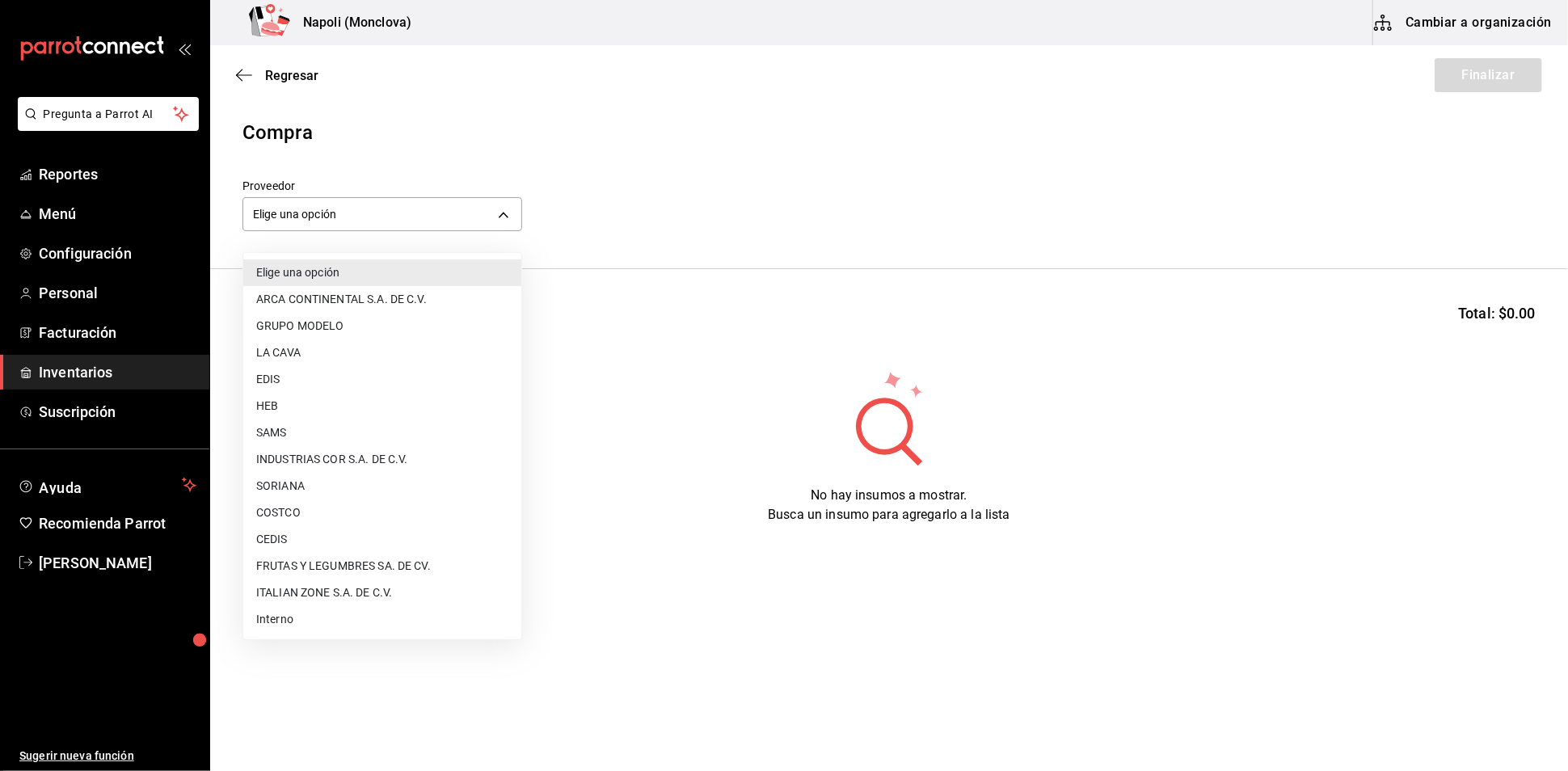
click at [311, 540] on li "CEDIS" at bounding box center [382, 540] width 278 height 27
type input "8bbbf040-4be4-464d-a164-6baf154bd563"
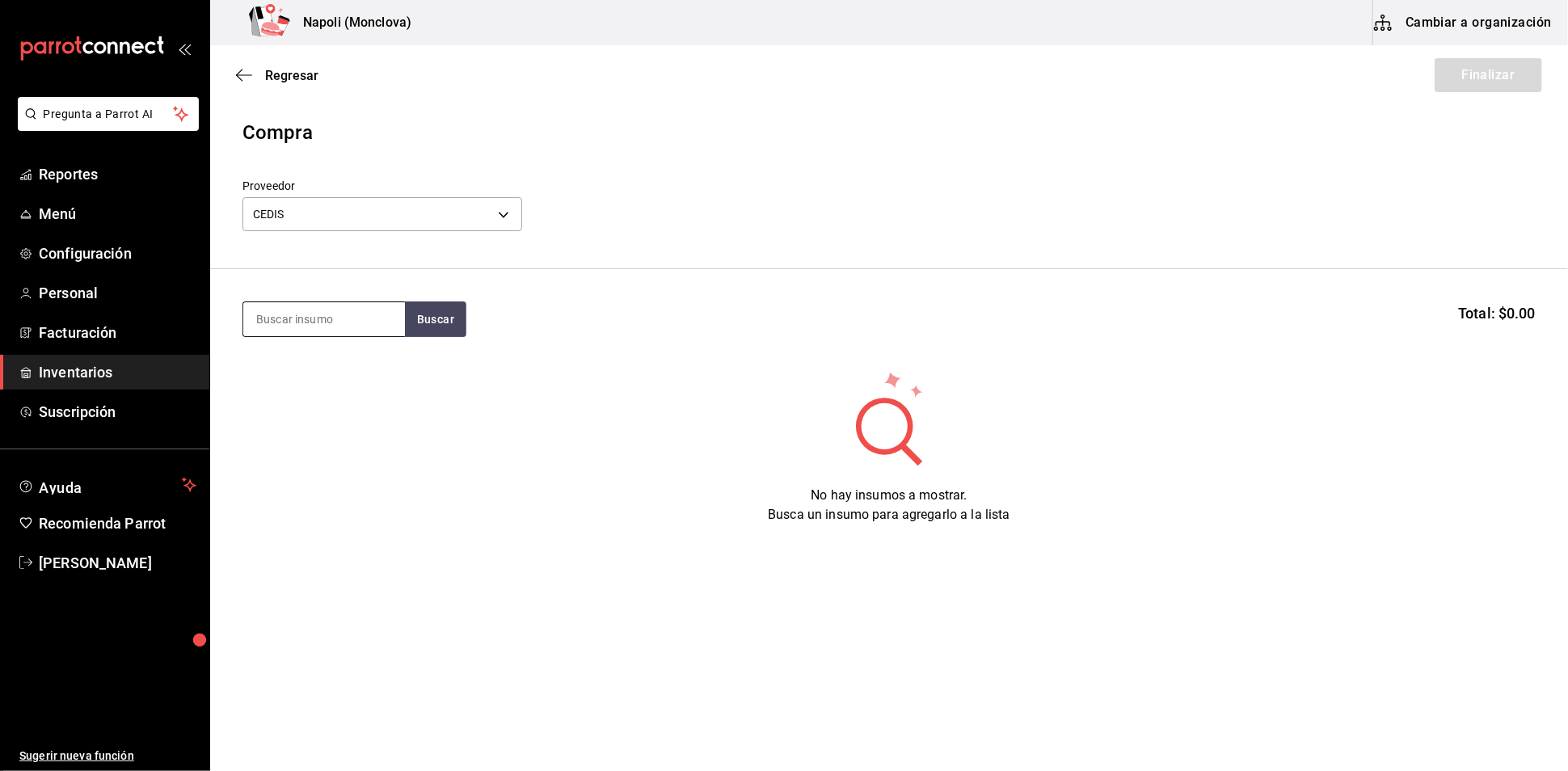
click at [311, 334] on input at bounding box center [324, 319] width 162 height 34
type input "FET"
click at [466, 326] on button "Buscar" at bounding box center [435, 319] width 61 height 35
click at [285, 380] on div "Fettucini" at bounding box center [280, 374] width 50 height 19
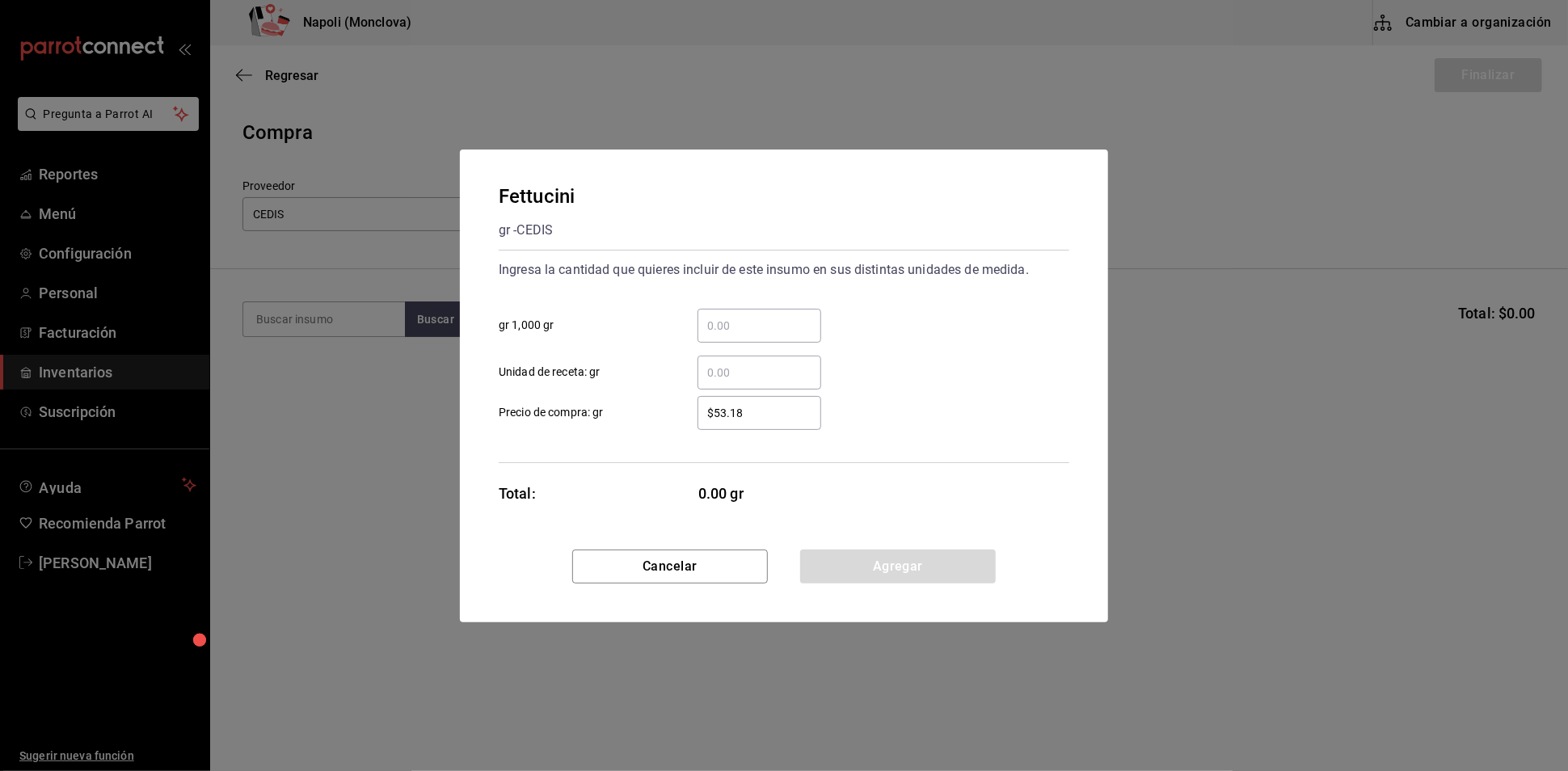
click at [730, 316] on input "​ gr 1,000 gr" at bounding box center [759, 325] width 123 height 19
type input "7.5"
click at [882, 582] on button "Agregar" at bounding box center [897, 567] width 196 height 34
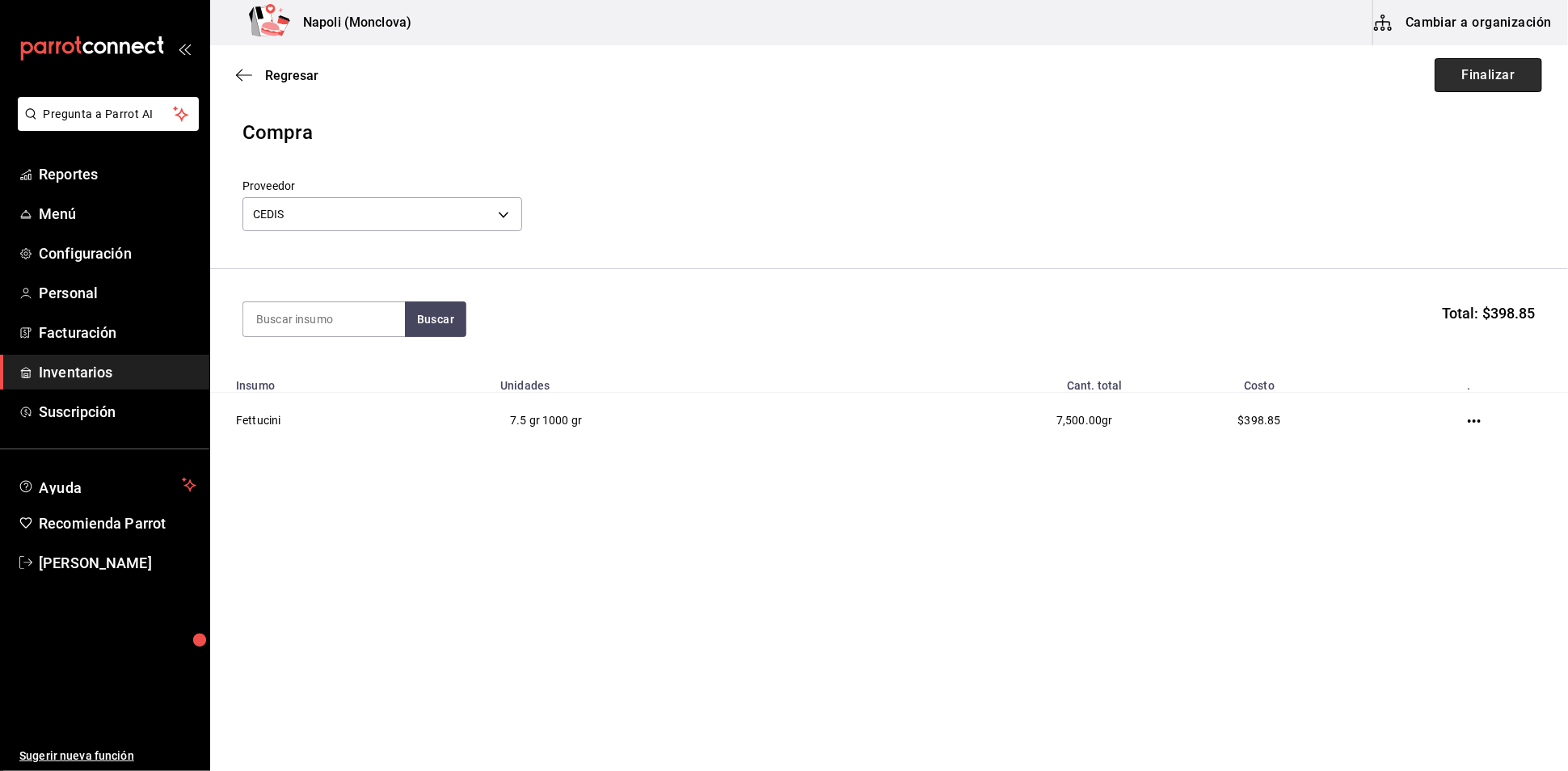
click at [1469, 83] on button "Finalizar" at bounding box center [1488, 75] width 107 height 34
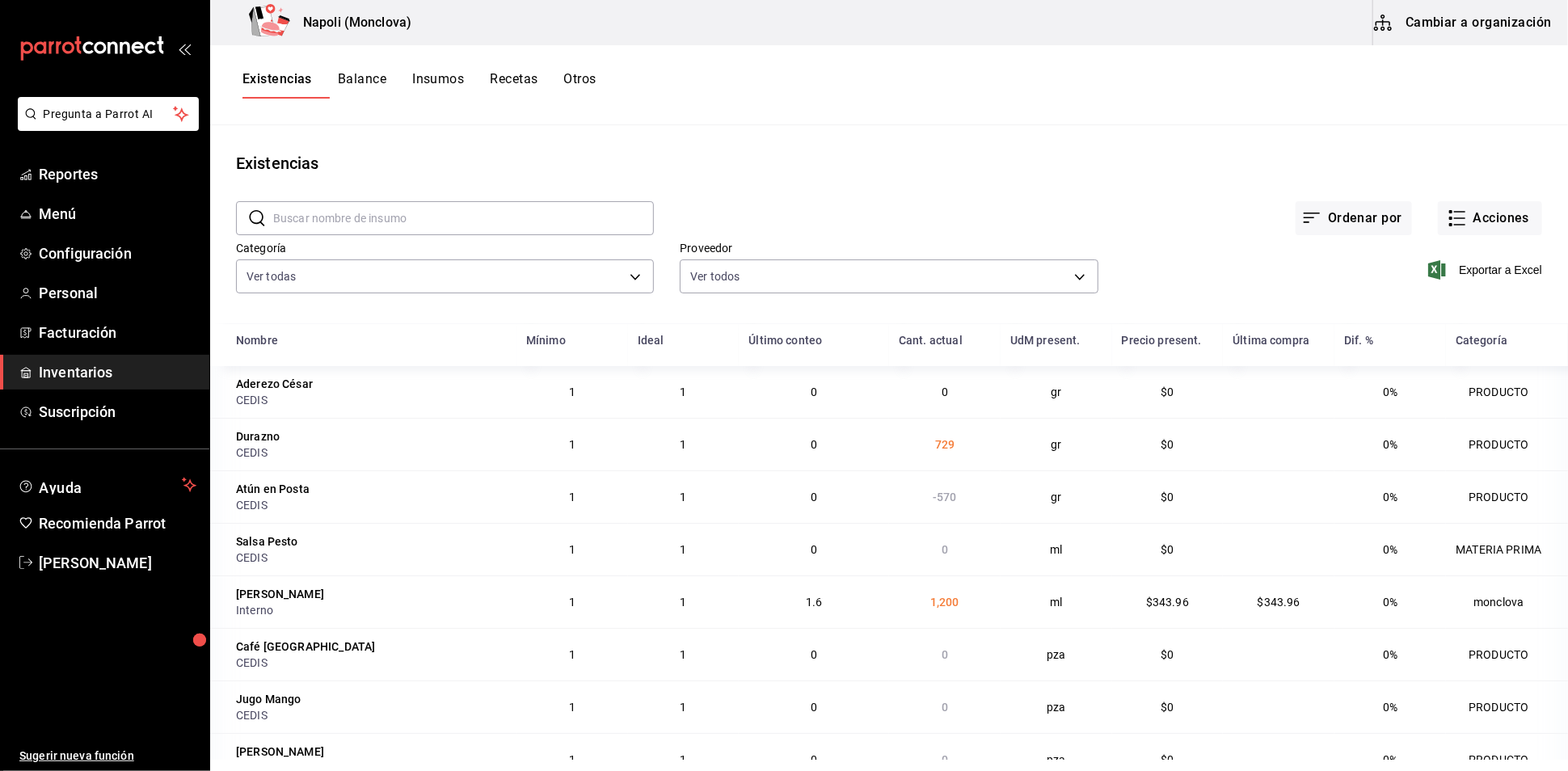
click at [354, 227] on input "text" at bounding box center [463, 218] width 380 height 33
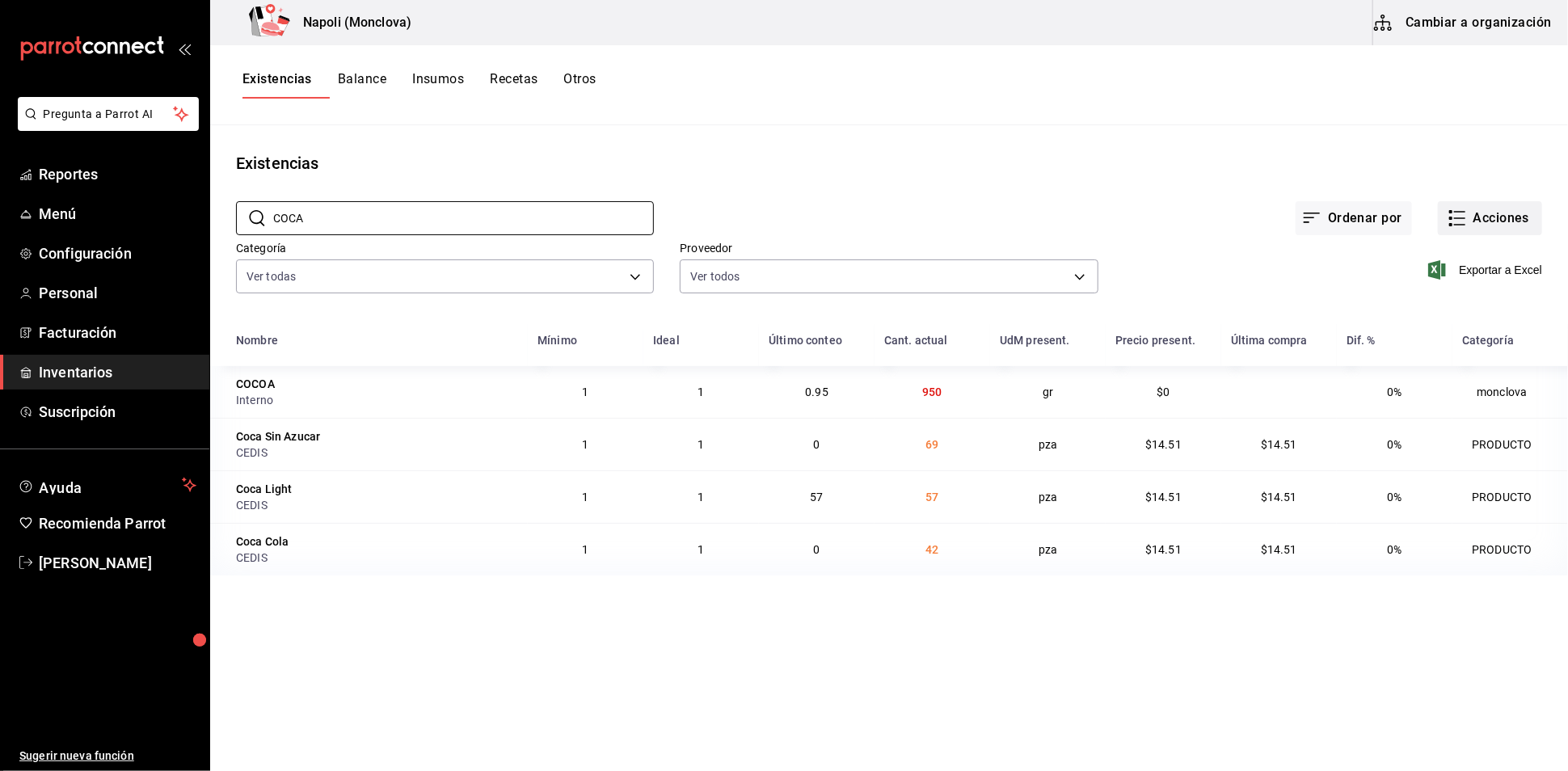
type input "COCA"
click at [1484, 228] on button "Acciones" at bounding box center [1490, 218] width 104 height 34
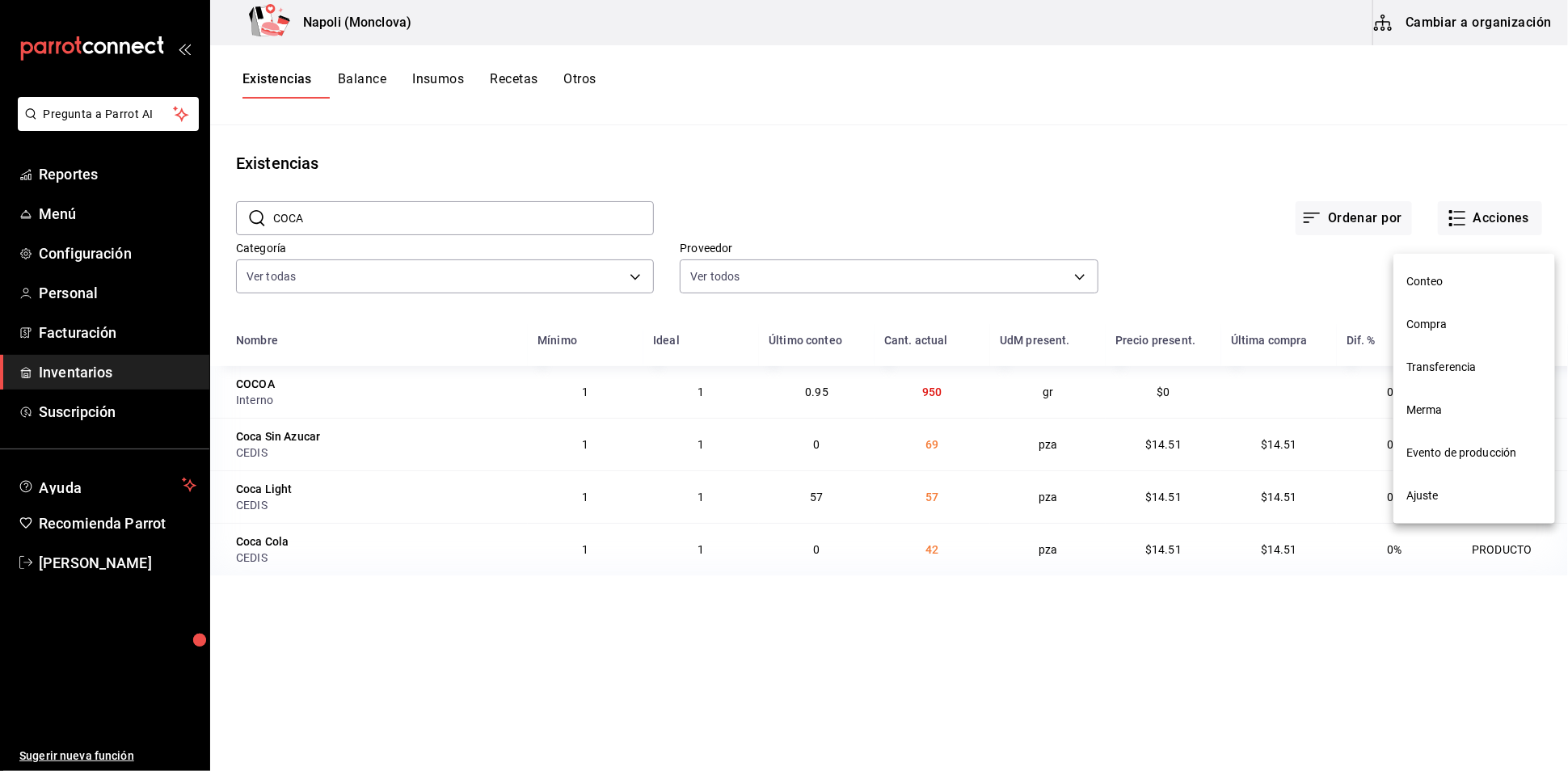
click at [1461, 336] on li "Compra" at bounding box center [1474, 324] width 162 height 43
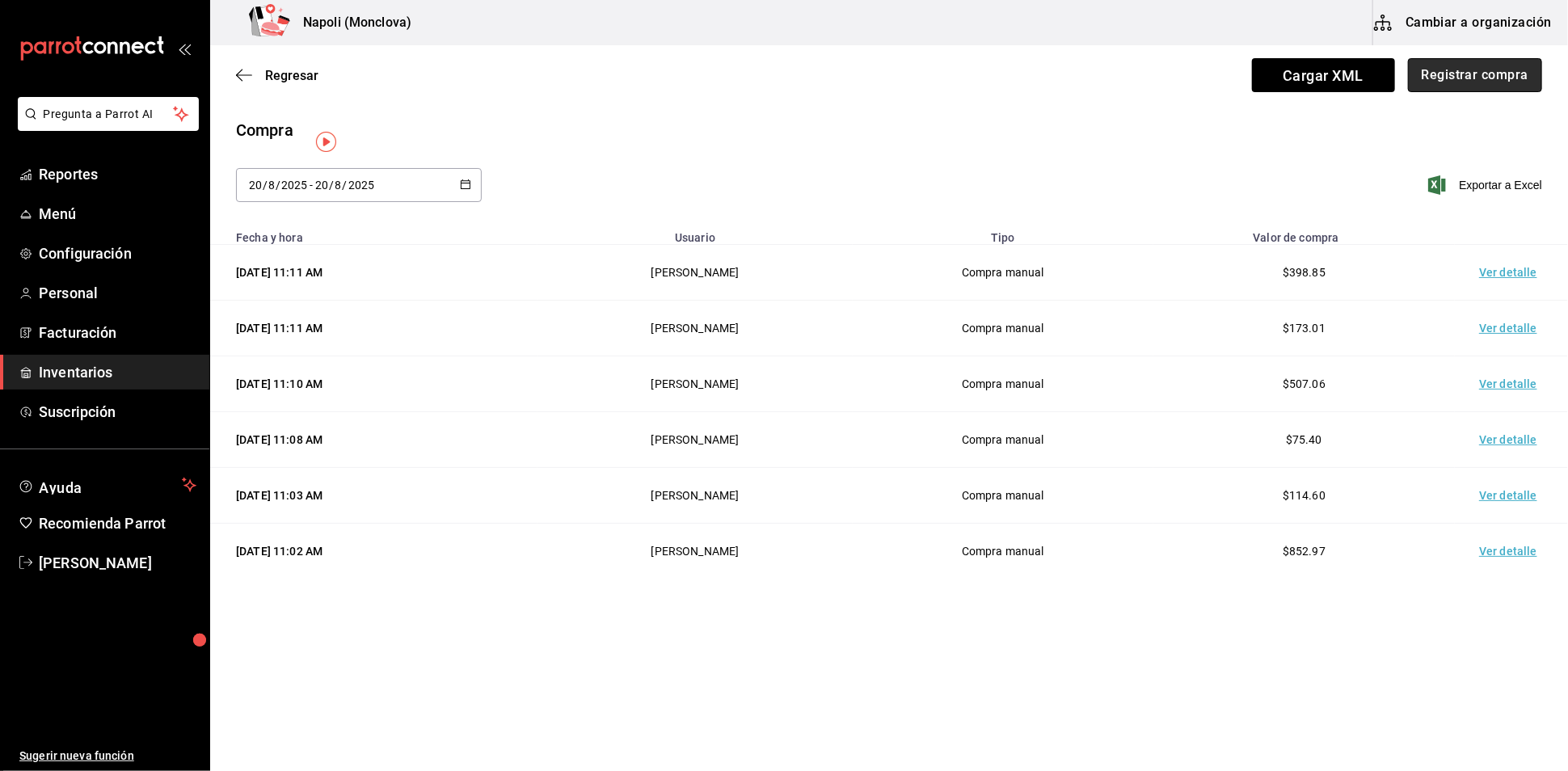
click at [1440, 75] on button "Registrar compra" at bounding box center [1475, 75] width 134 height 34
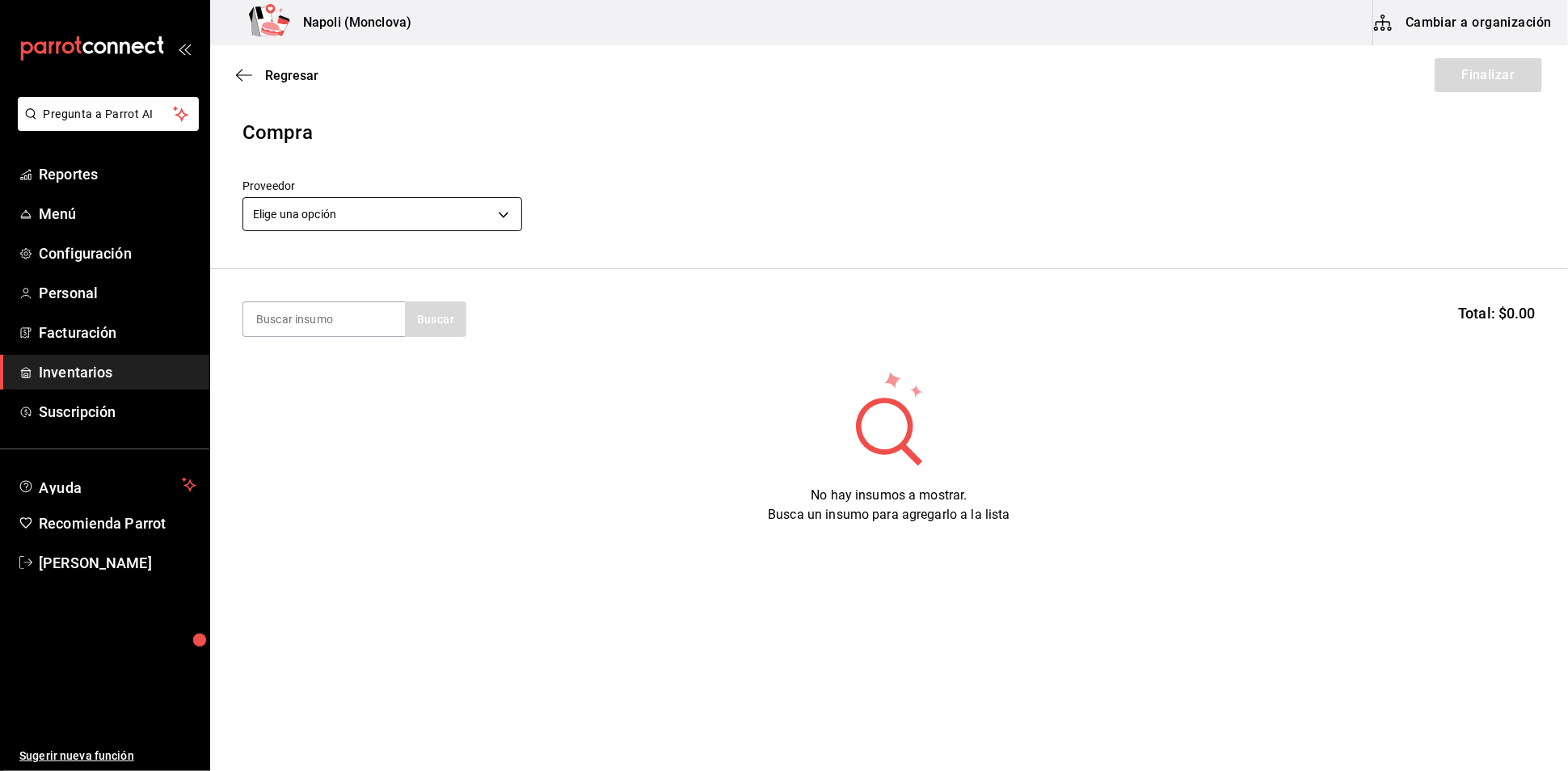
click at [509, 219] on body "Pregunta a Parrot AI Reportes Menú Configuración Personal Facturación Inventari…" at bounding box center [784, 340] width 1568 height 680
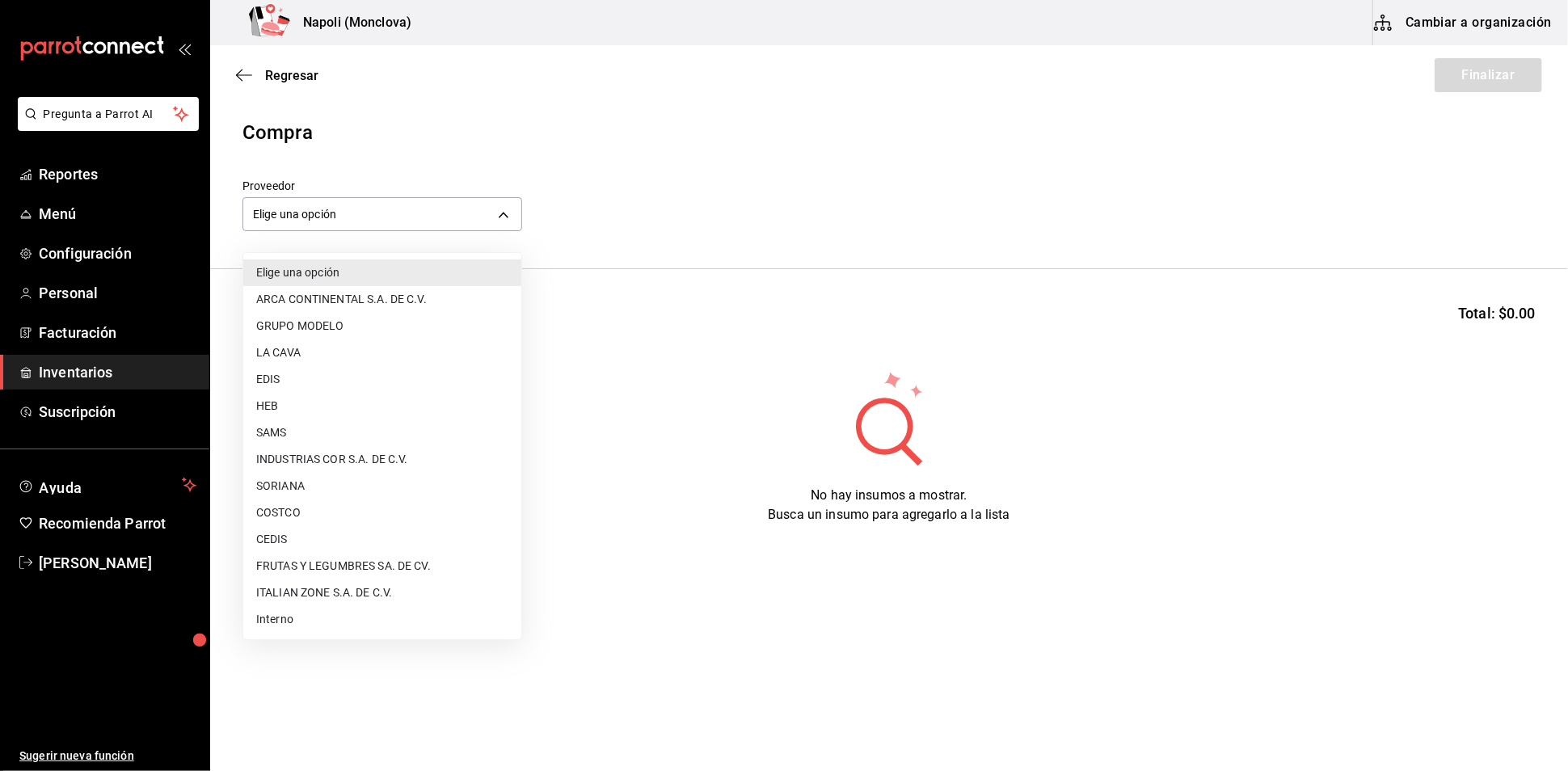
click at [293, 613] on li "Interno" at bounding box center [382, 620] width 278 height 27
type input "f09327f8-4c41-4679-ba5a-c4fdb900725a"
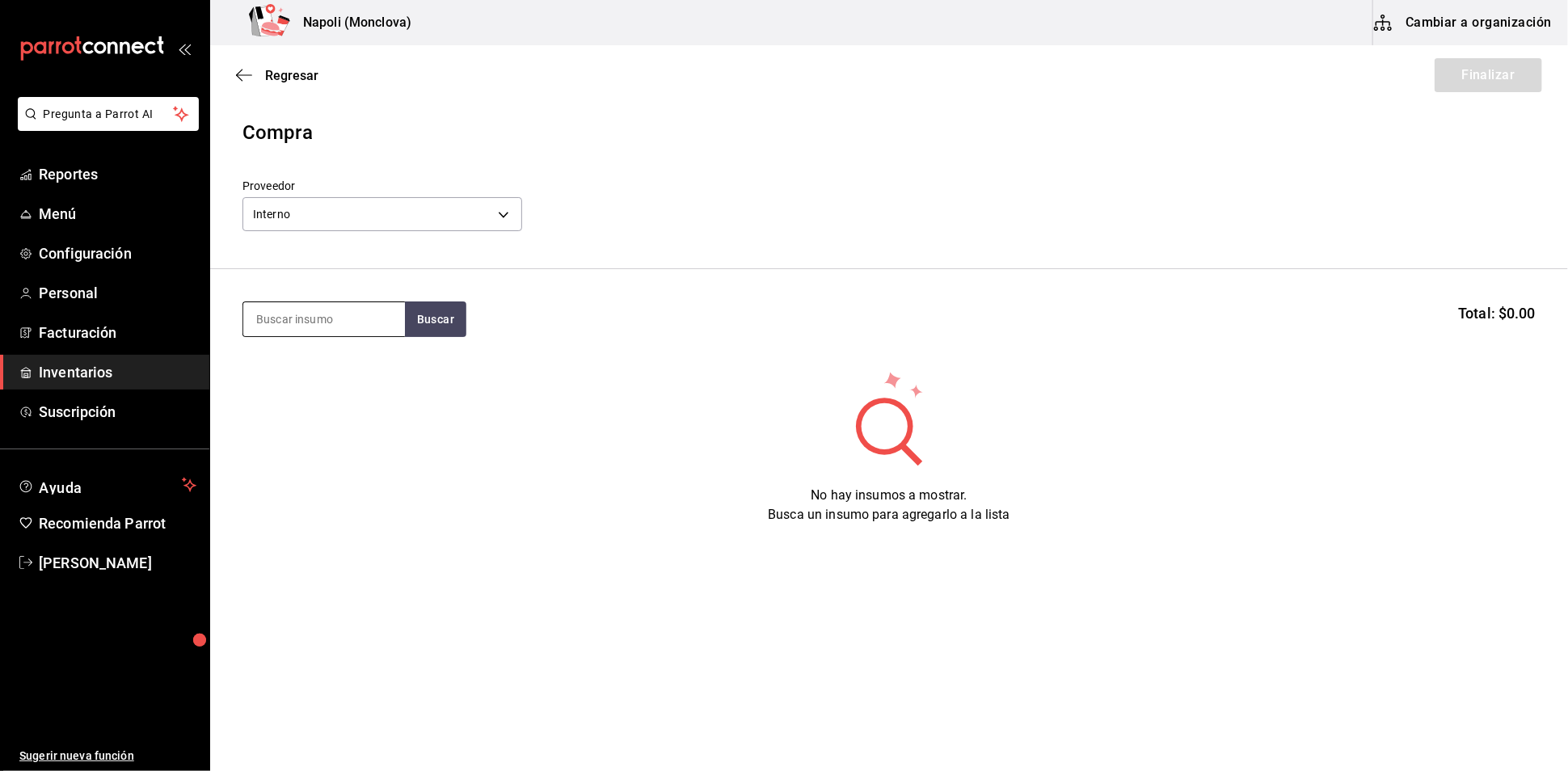
click at [356, 336] on input at bounding box center [324, 319] width 162 height 34
type input "COCA"
click at [453, 334] on button "Buscar" at bounding box center [435, 319] width 61 height 35
click at [376, 330] on input "COCA" at bounding box center [324, 319] width 162 height 34
drag, startPoint x: 333, startPoint y: 337, endPoint x: 248, endPoint y: 337, distance: 85.0
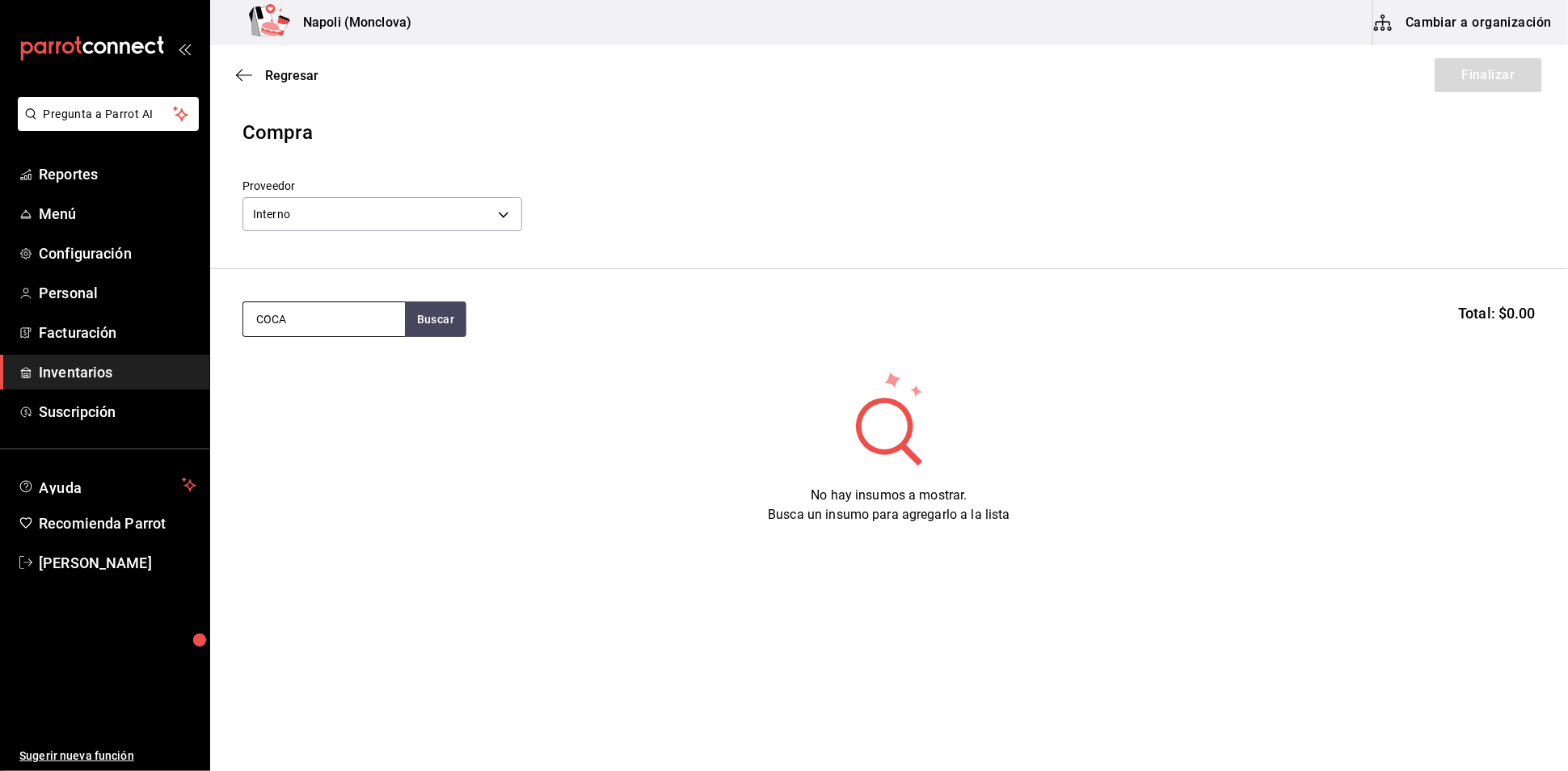
click at [248, 336] on input "COCA" at bounding box center [324, 319] width 162 height 34
click at [294, 73] on span "Regresar" at bounding box center [292, 76] width 54 height 15
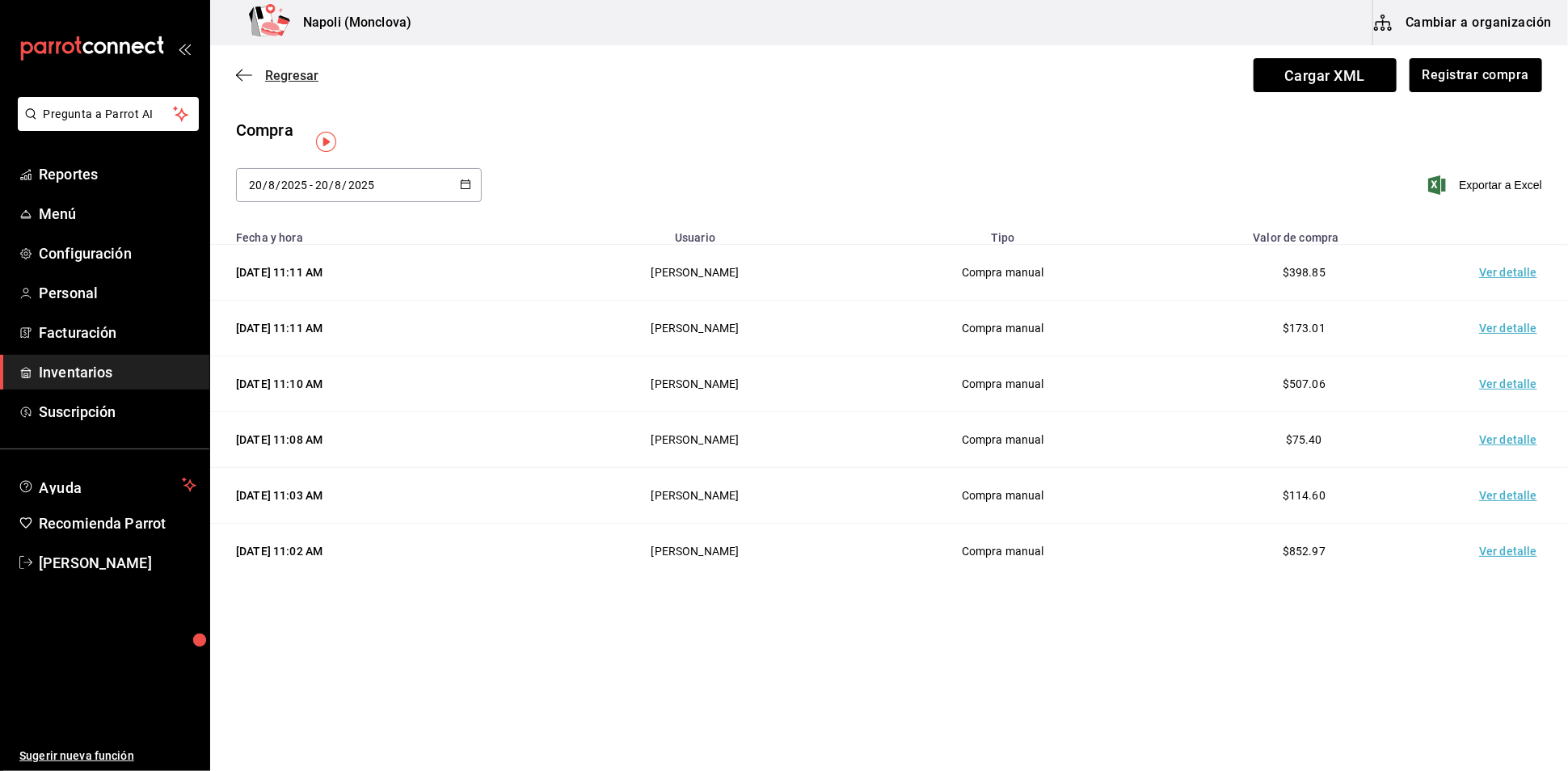
click at [306, 83] on span "Regresar" at bounding box center [292, 76] width 54 height 15
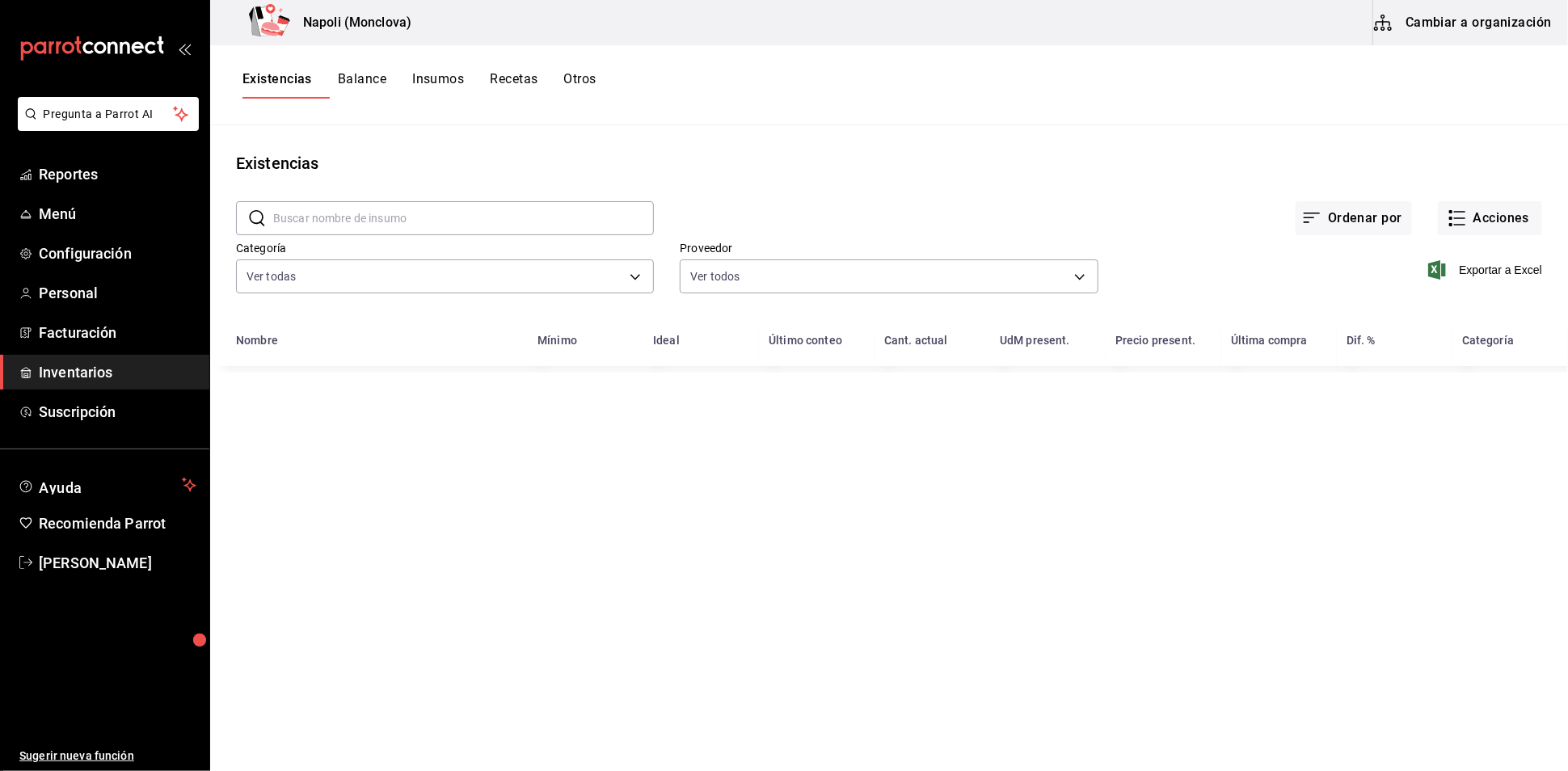
click at [330, 234] on input "text" at bounding box center [463, 218] width 380 height 33
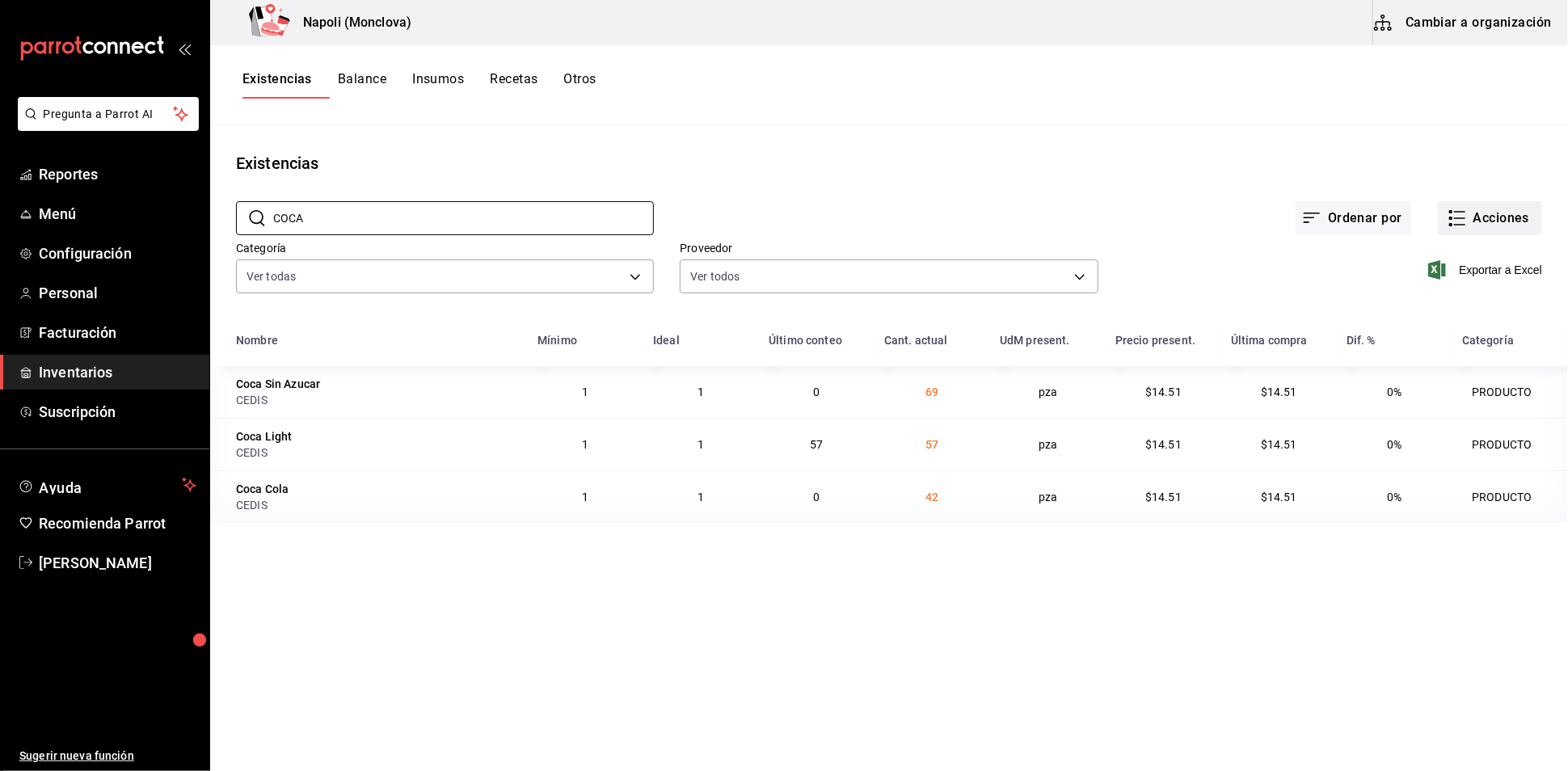
type input "COCA"
click at [1456, 223] on button "Acciones" at bounding box center [1490, 218] width 104 height 34
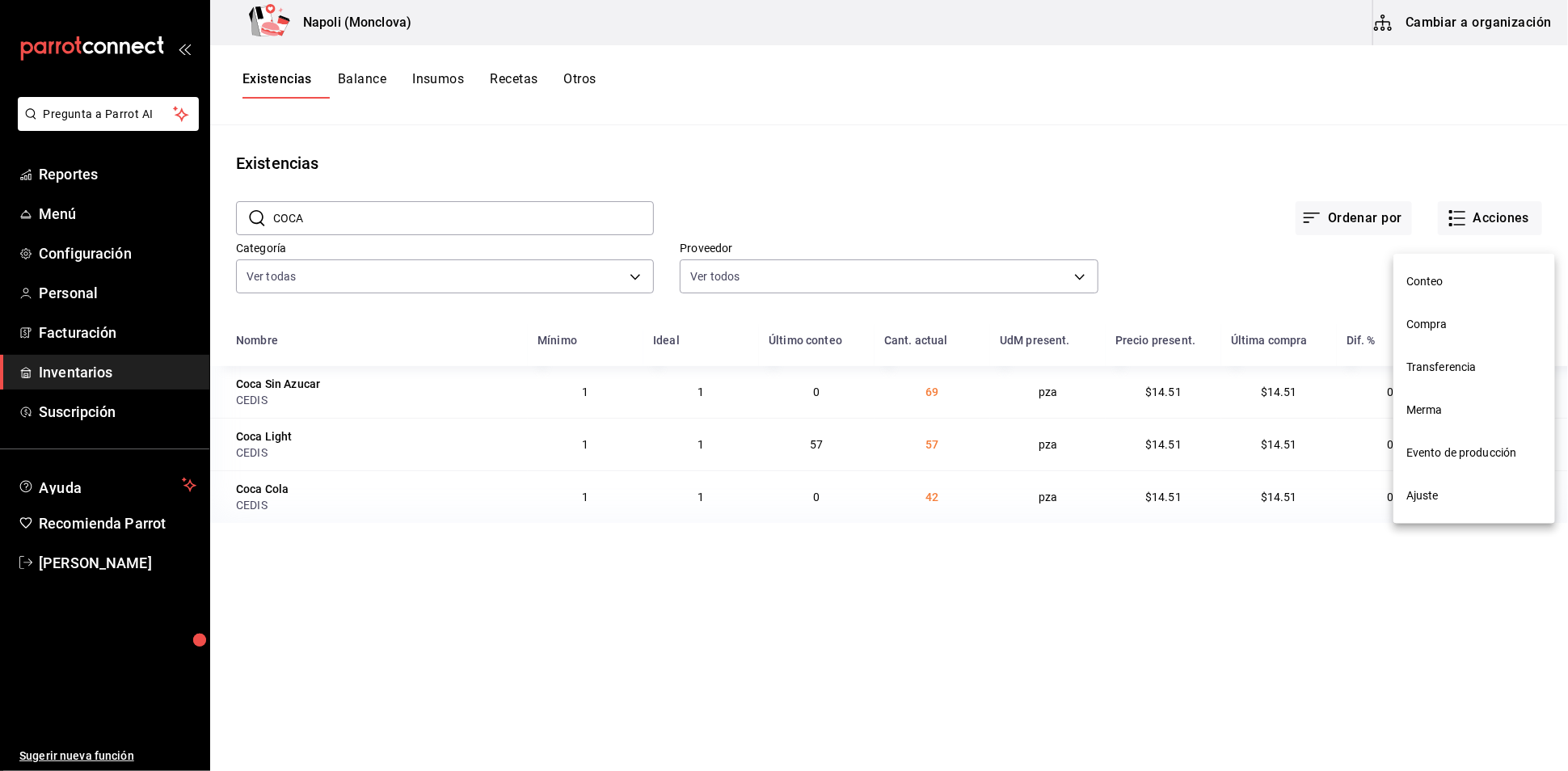
click at [1485, 336] on li "Compra" at bounding box center [1474, 324] width 162 height 43
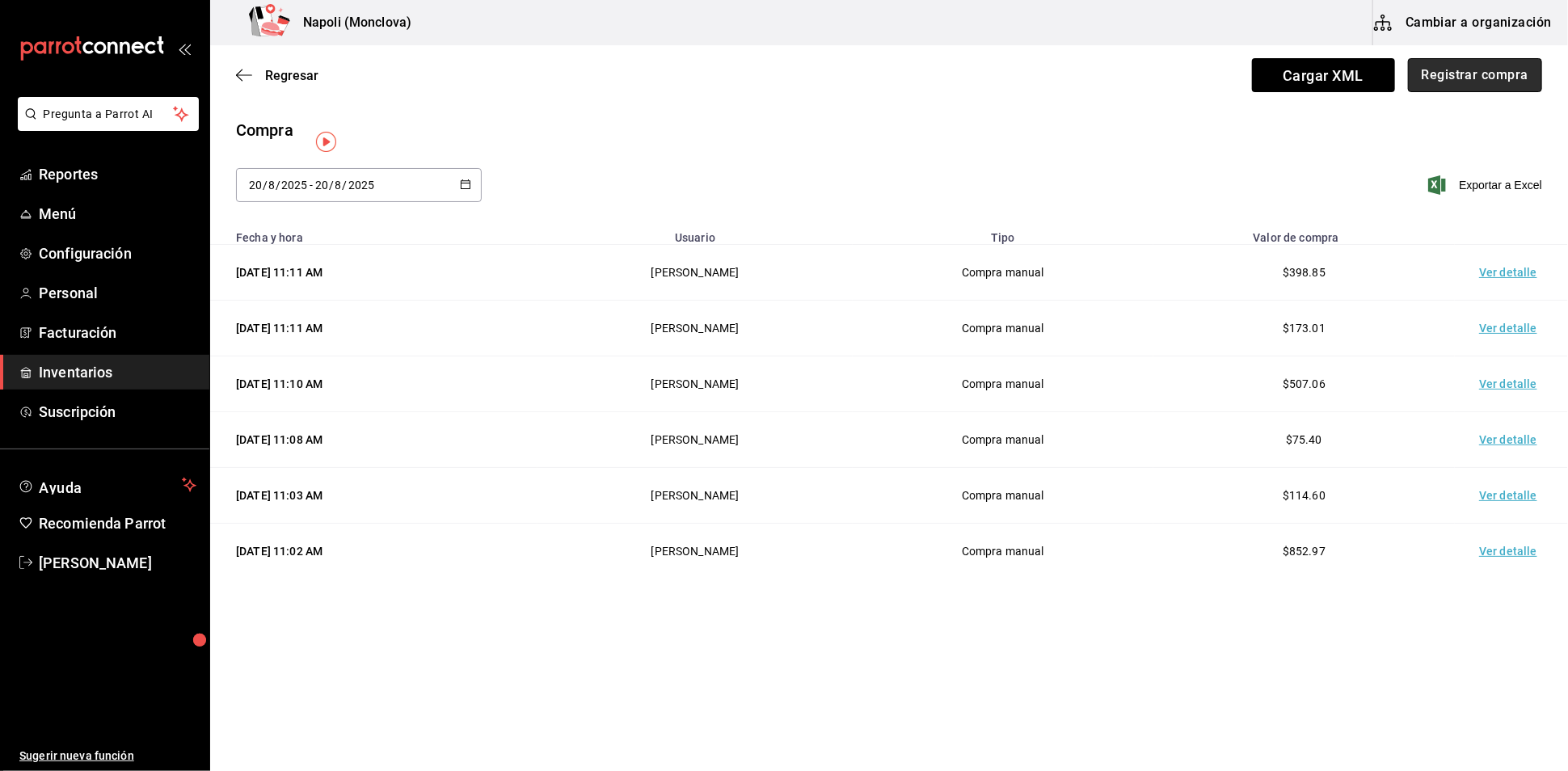
click at [1472, 92] on button "Registrar compra" at bounding box center [1475, 75] width 134 height 34
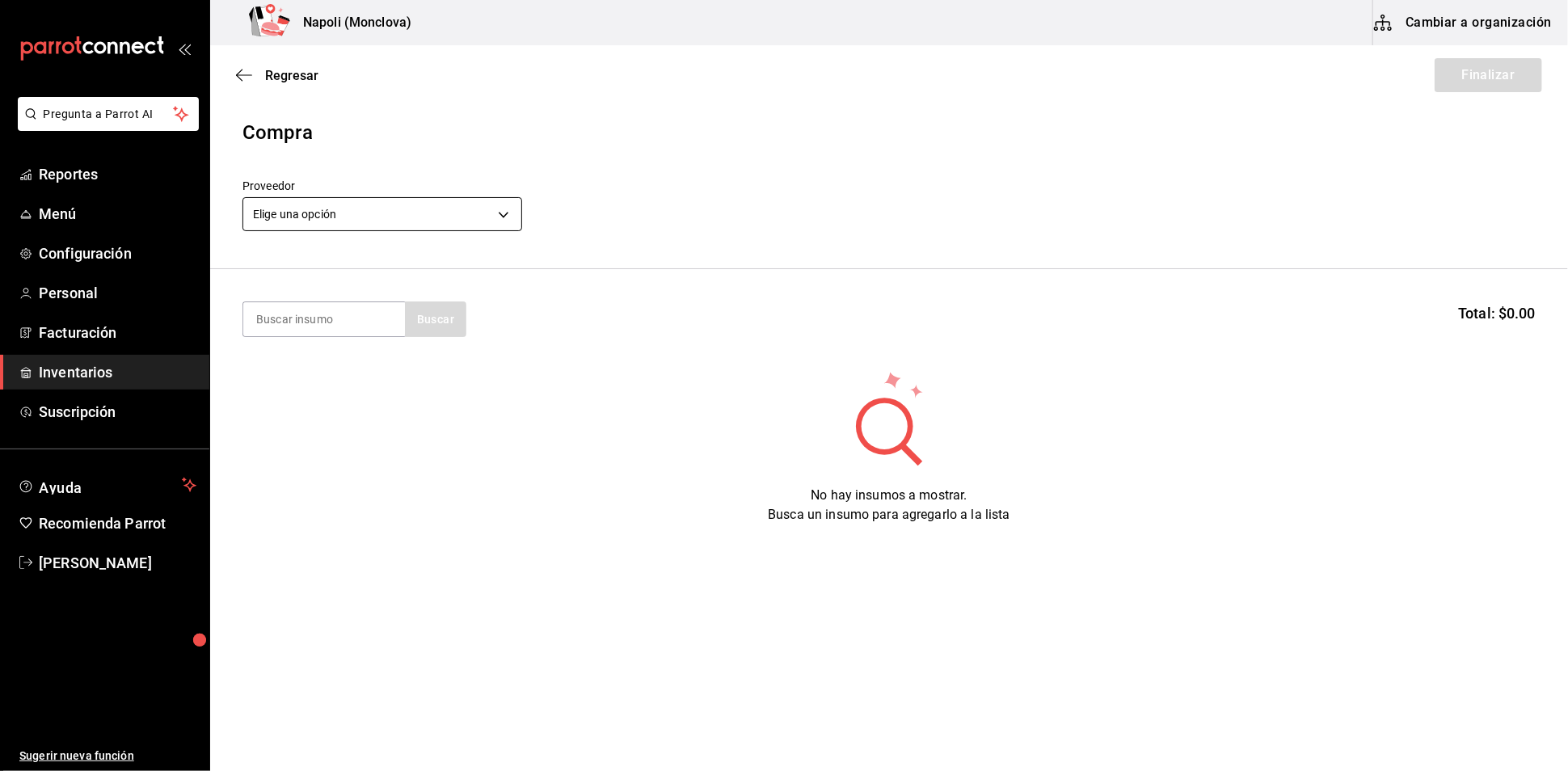
click at [494, 222] on body "Pregunta a Parrot AI Reportes Menú Configuración Personal Facturación Inventari…" at bounding box center [784, 340] width 1568 height 680
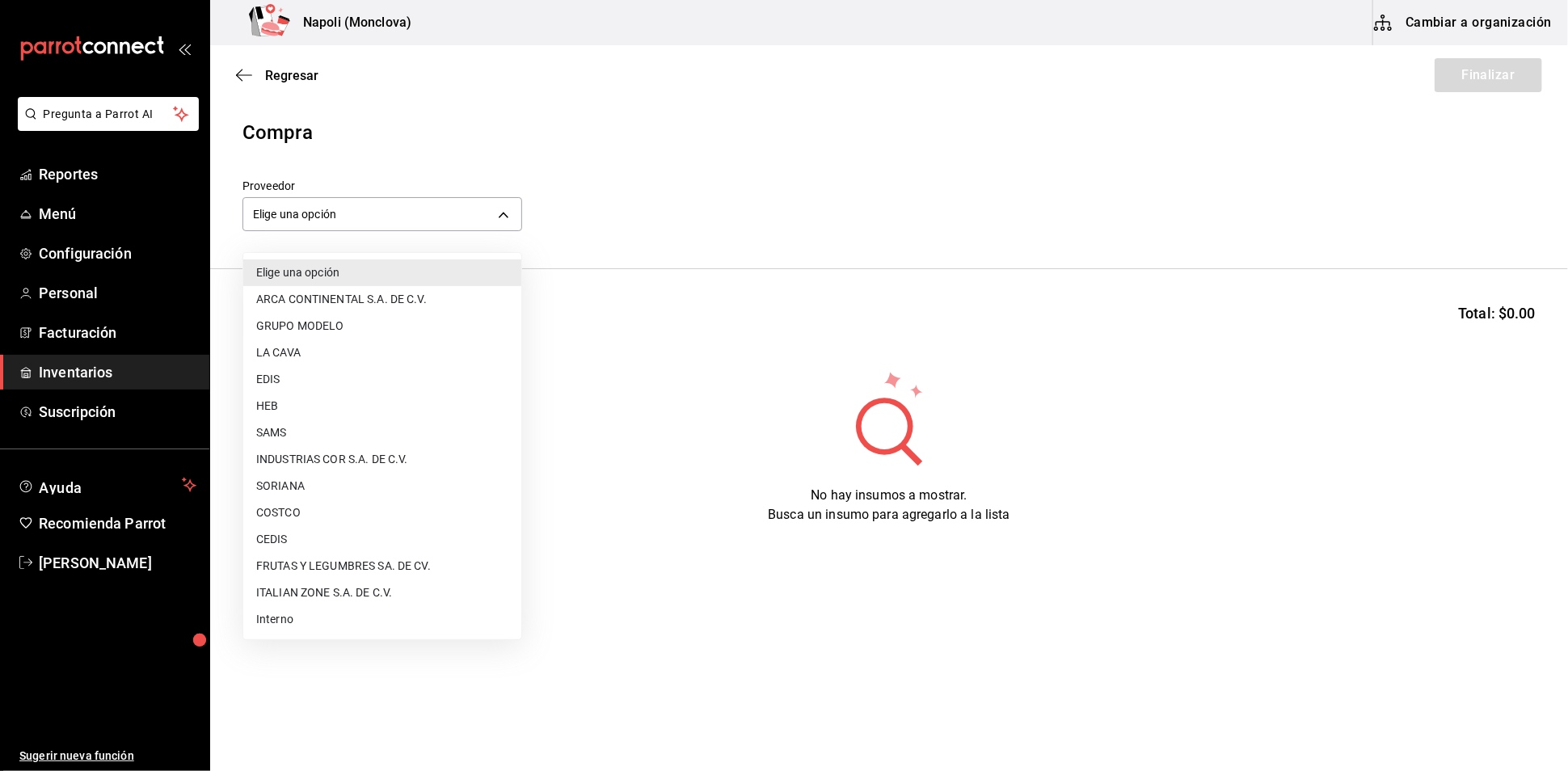
click at [311, 538] on li "CEDIS" at bounding box center [382, 540] width 278 height 27
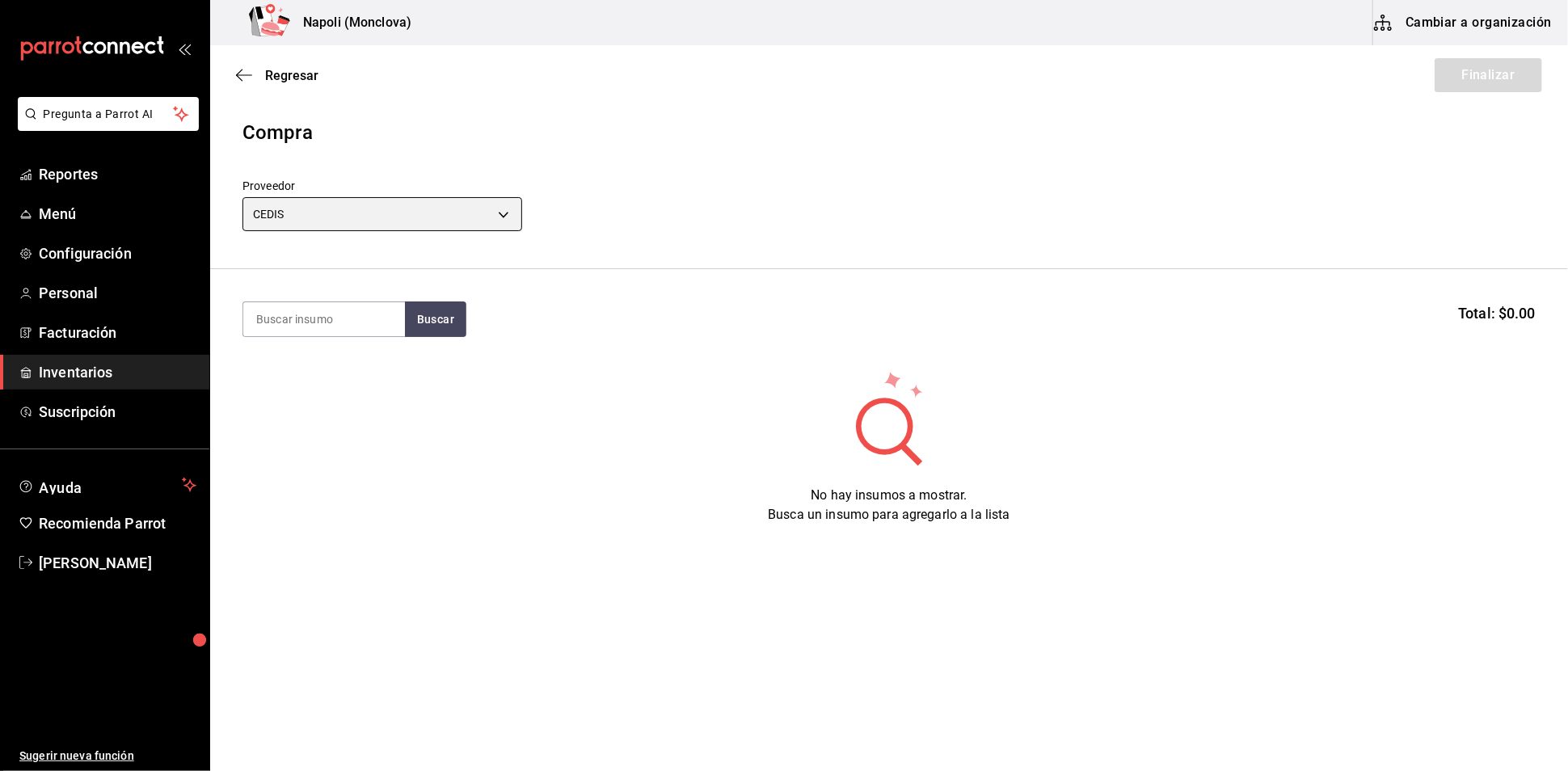
type input "8bbbf040-4be4-464d-a164-6baf154bd563"
click at [321, 336] on input at bounding box center [324, 319] width 162 height 34
type input "COCA"
click at [431, 321] on button "Buscar" at bounding box center [435, 319] width 61 height 35
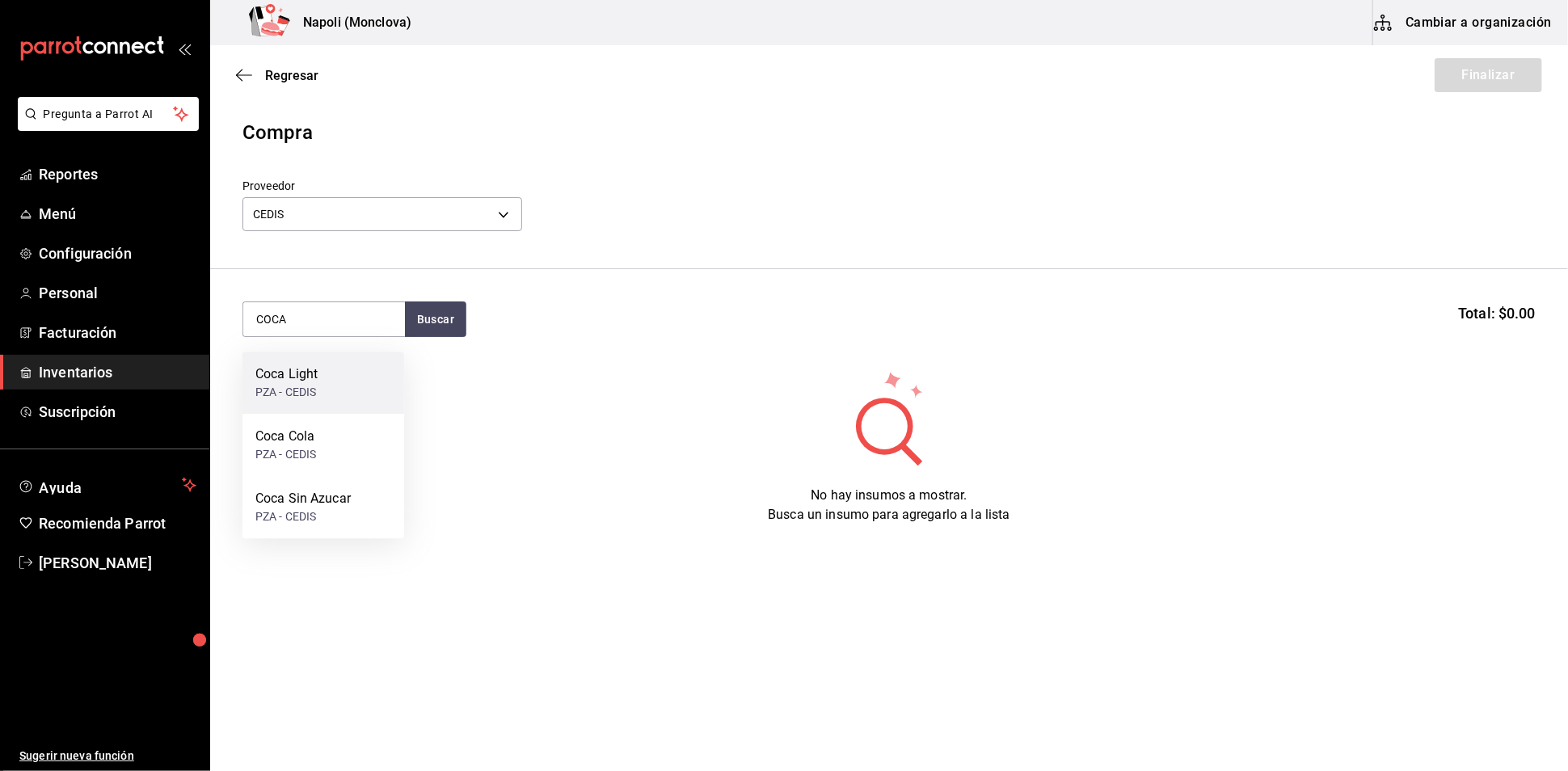
click at [288, 387] on div "PZA - CEDIS" at bounding box center [286, 392] width 62 height 17
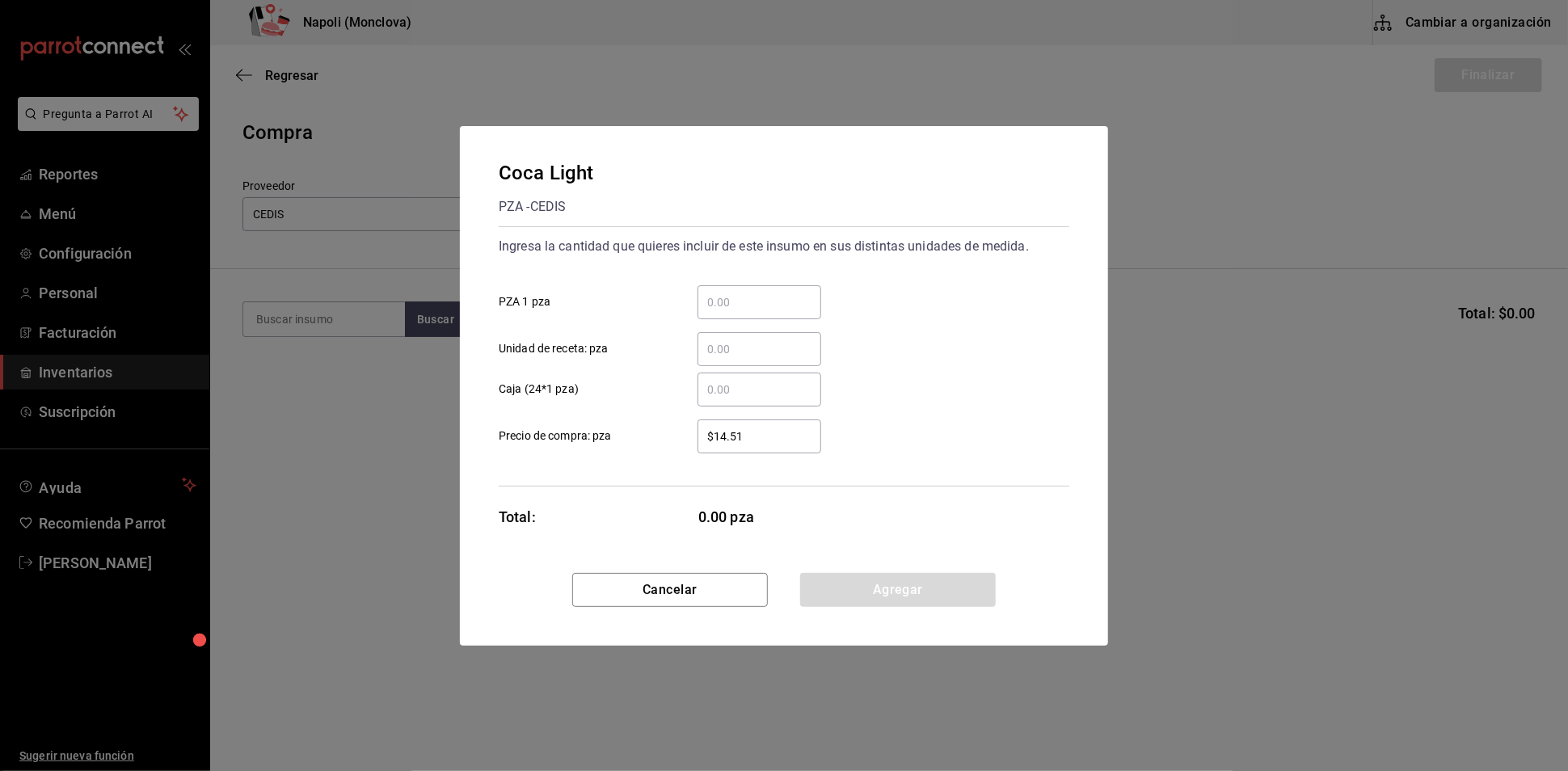
click at [722, 286] on div "​" at bounding box center [759, 302] width 123 height 34
click at [722, 293] on input "​ PZA 1 pza" at bounding box center [759, 302] width 123 height 19
type input "48"
click at [886, 603] on button "Agregar" at bounding box center [897, 590] width 196 height 34
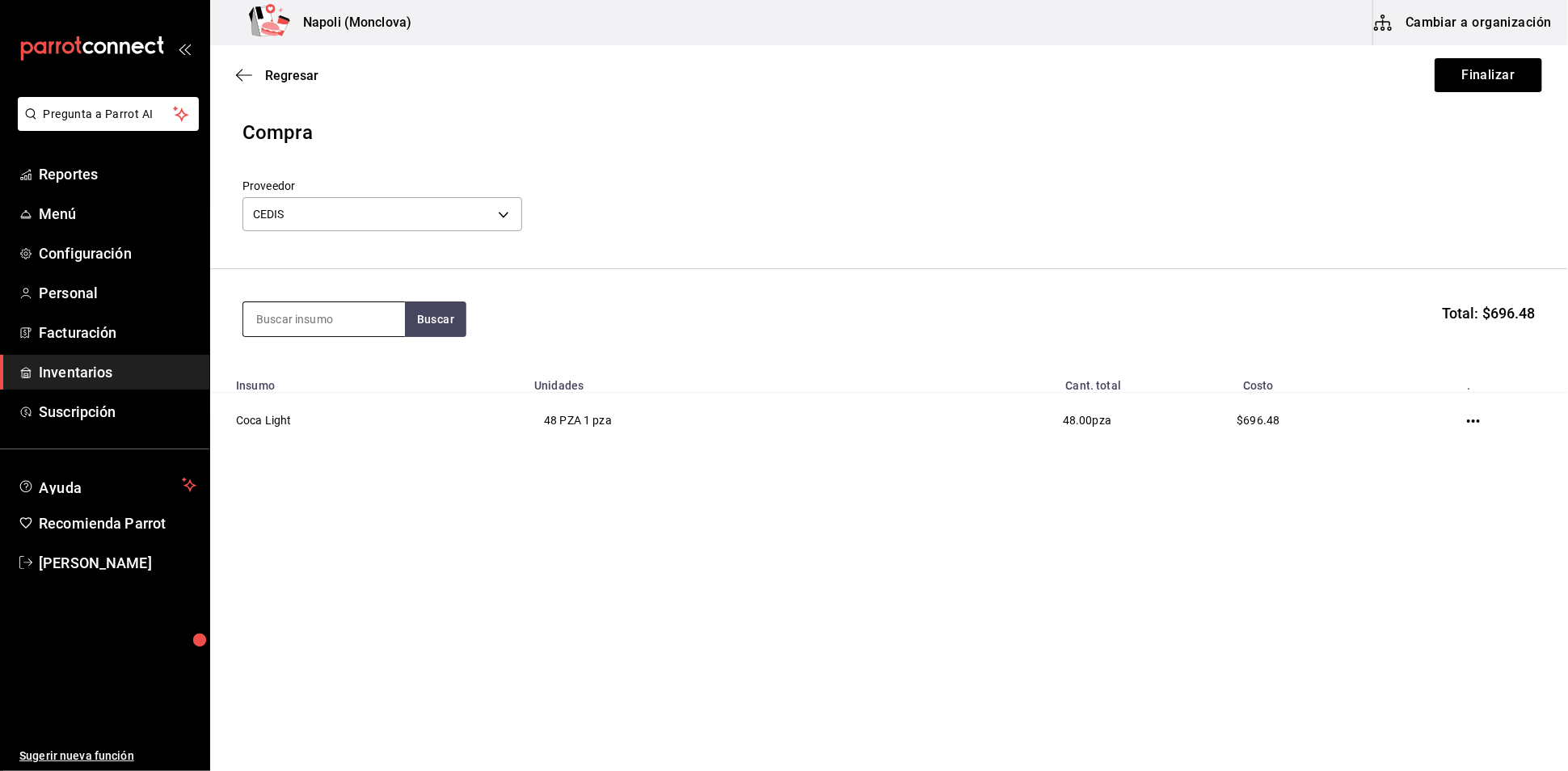
click at [343, 332] on input at bounding box center [324, 319] width 162 height 34
type input "COCA"
click at [329, 398] on div "Coca Cola PZA - CEDIS" at bounding box center [323, 383] width 162 height 62
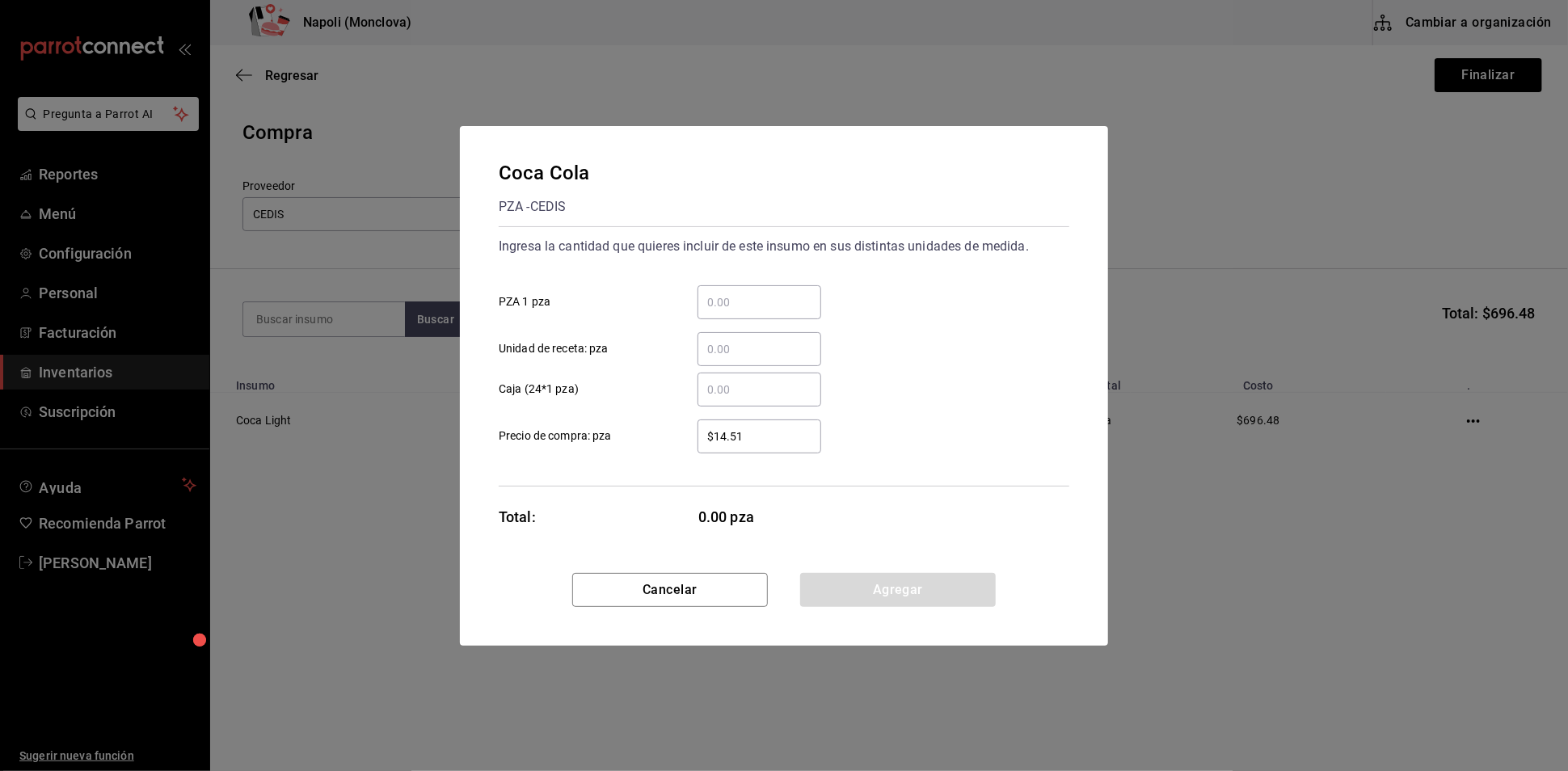
click at [761, 293] on input "​ PZA 1 pza" at bounding box center [759, 302] width 123 height 19
type input "72"
click at [896, 600] on button "Agregar" at bounding box center [897, 590] width 196 height 34
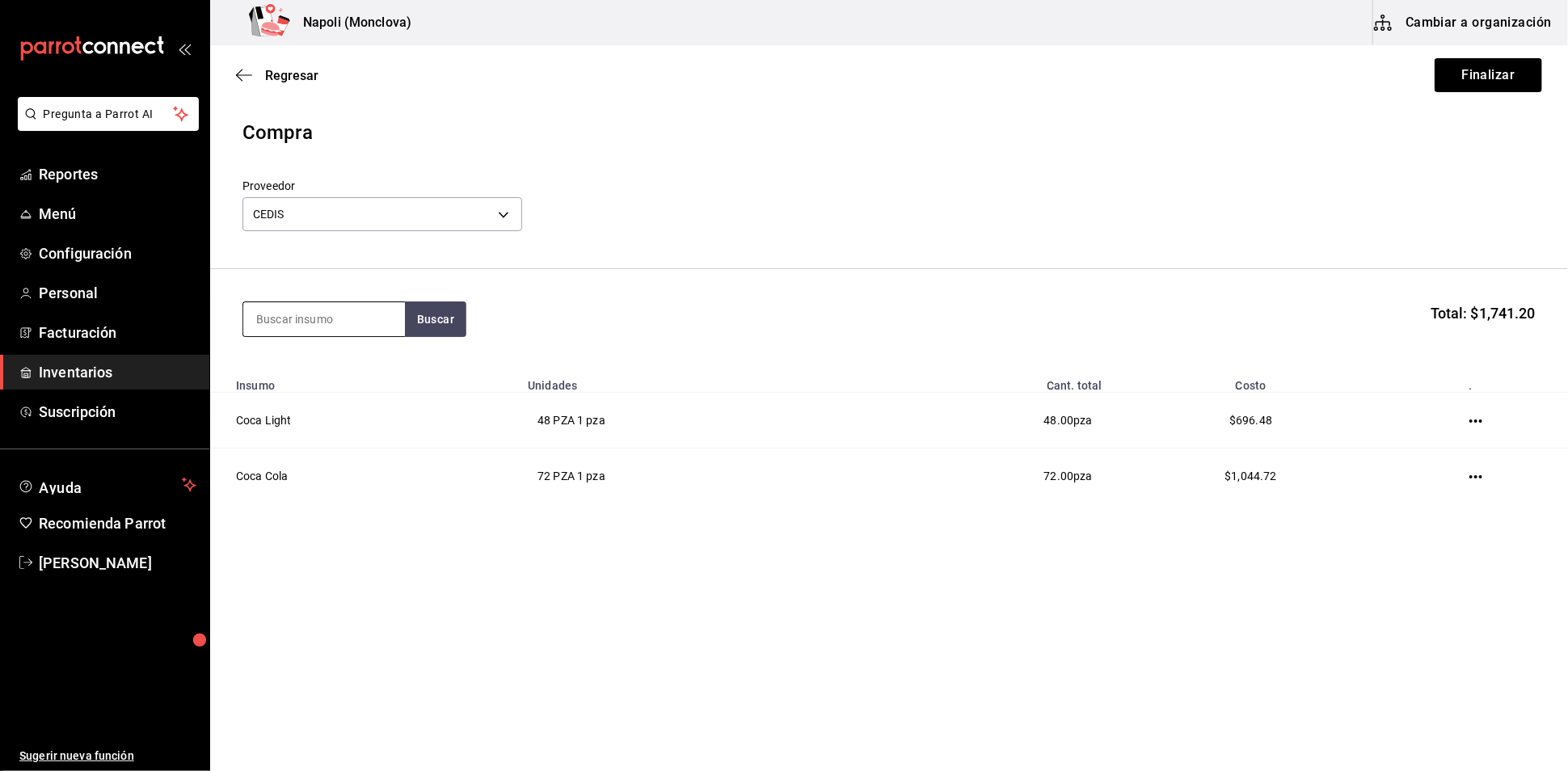
click at [374, 336] on input at bounding box center [324, 319] width 162 height 34
type input "COCA"
click at [340, 375] on div "Coca Sin Azucar" at bounding box center [303, 374] width 96 height 19
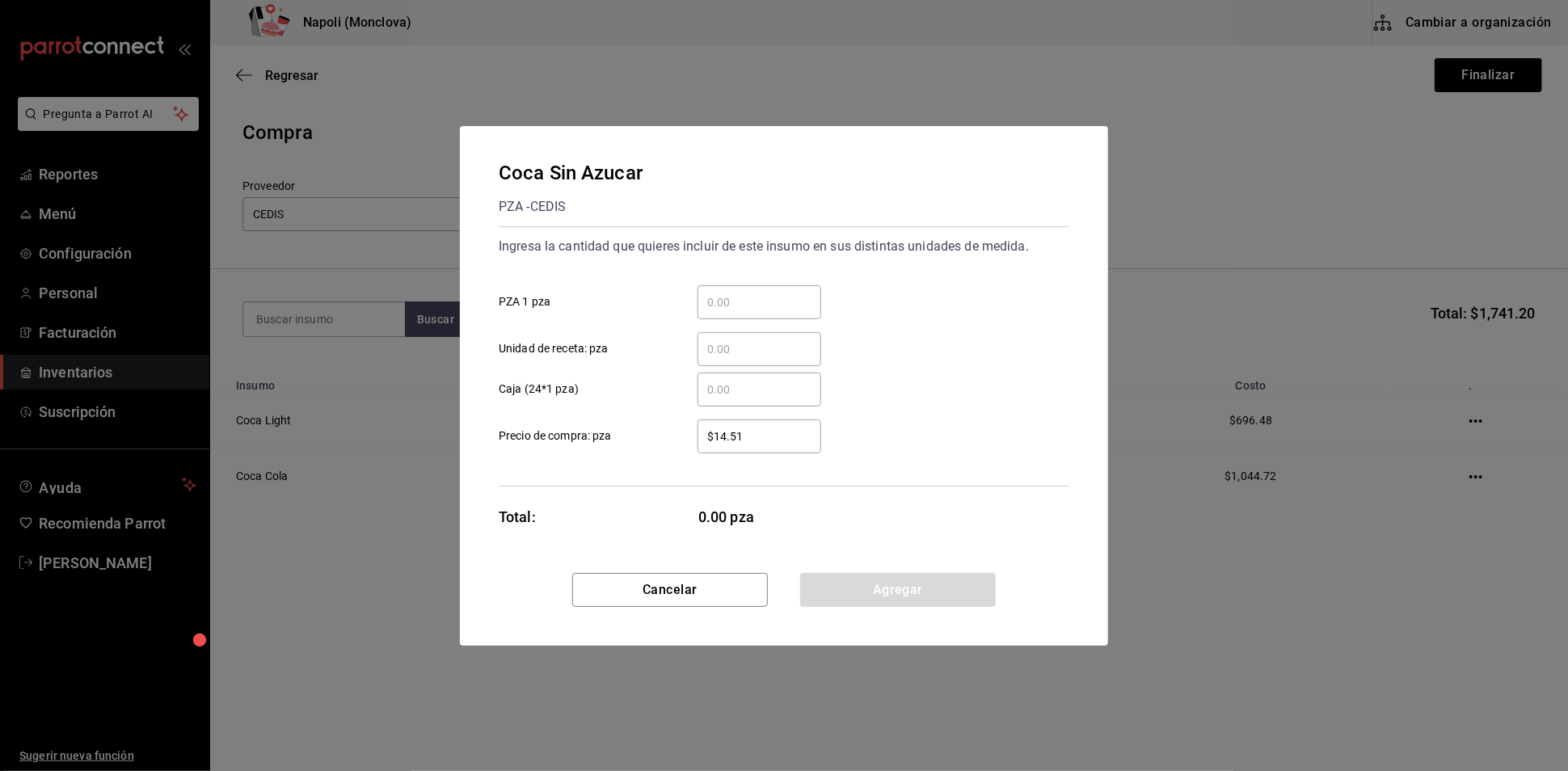
click at [738, 293] on input "​ PZA 1 pza" at bounding box center [759, 302] width 123 height 19
type input "48"
click at [917, 601] on button "Agregar" at bounding box center [897, 590] width 196 height 34
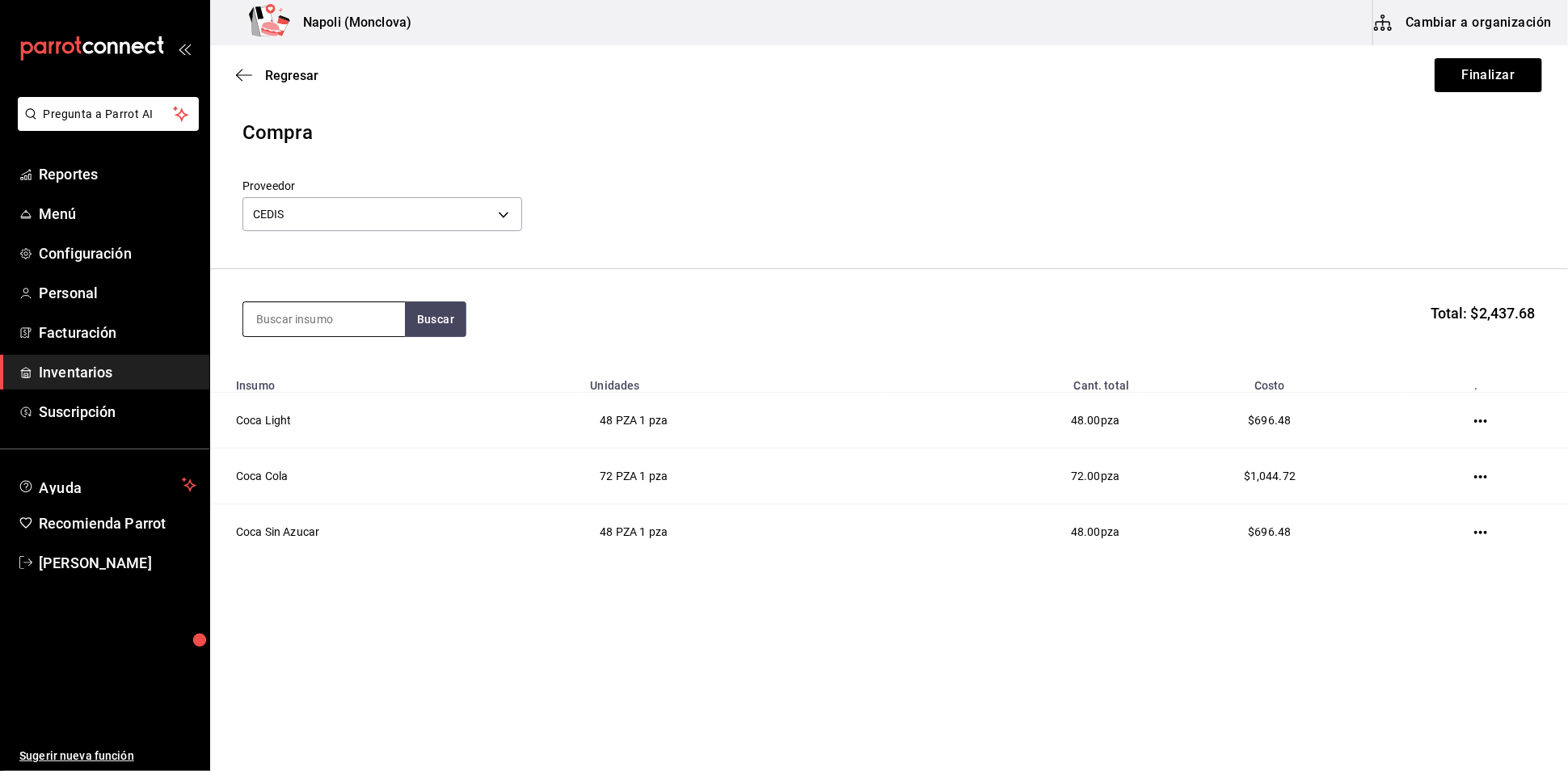
click at [347, 326] on input at bounding box center [324, 319] width 162 height 34
type input "TOPO"
click at [450, 337] on button "Buscar" at bounding box center [435, 319] width 61 height 35
click at [318, 397] on div "PZA - CEDIS" at bounding box center [300, 392] width 90 height 17
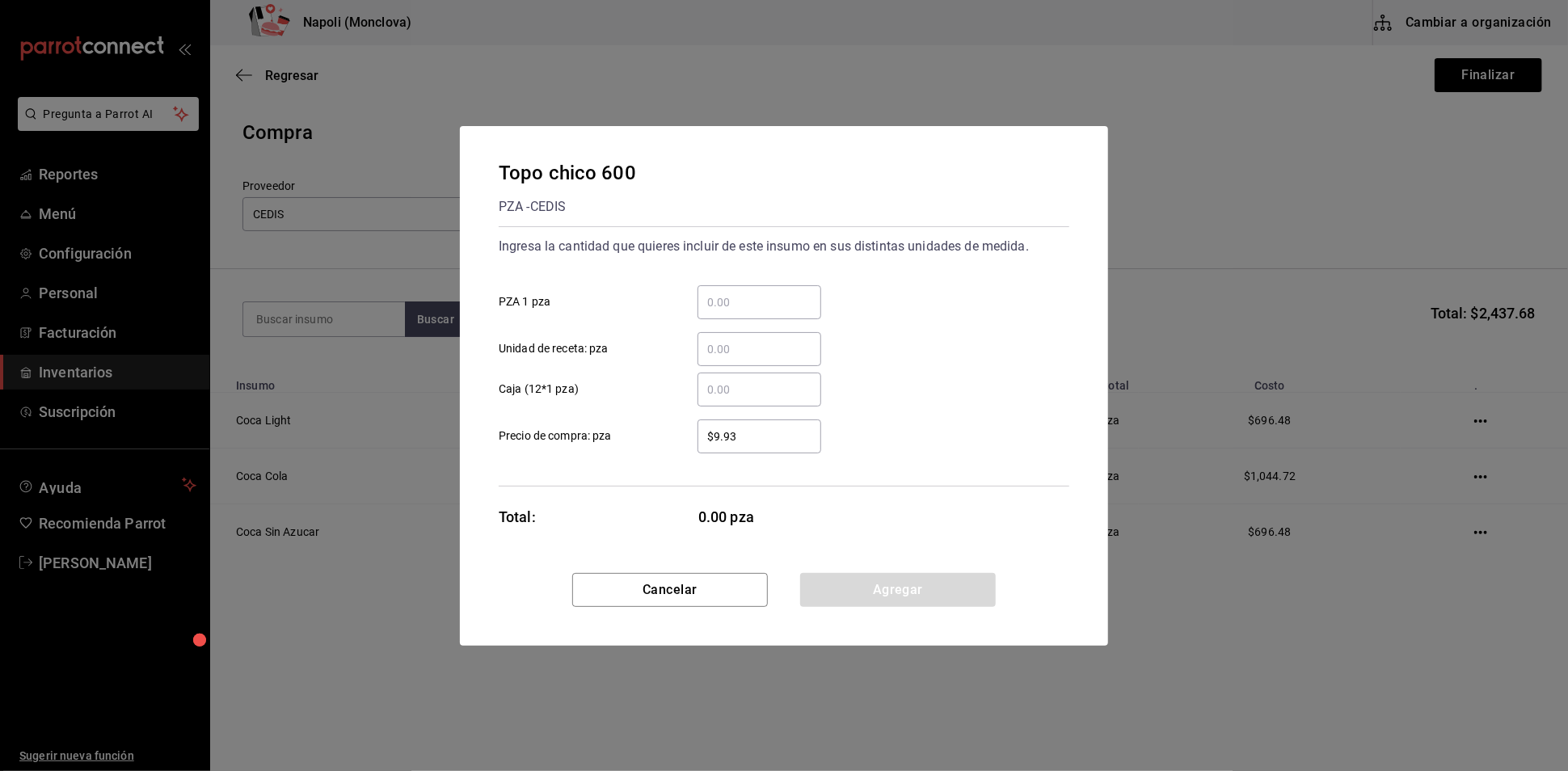
click at [749, 293] on input "​ PZA 1 pza" at bounding box center [759, 302] width 123 height 19
type input "24"
click at [886, 607] on button "Agregar" at bounding box center [897, 590] width 196 height 34
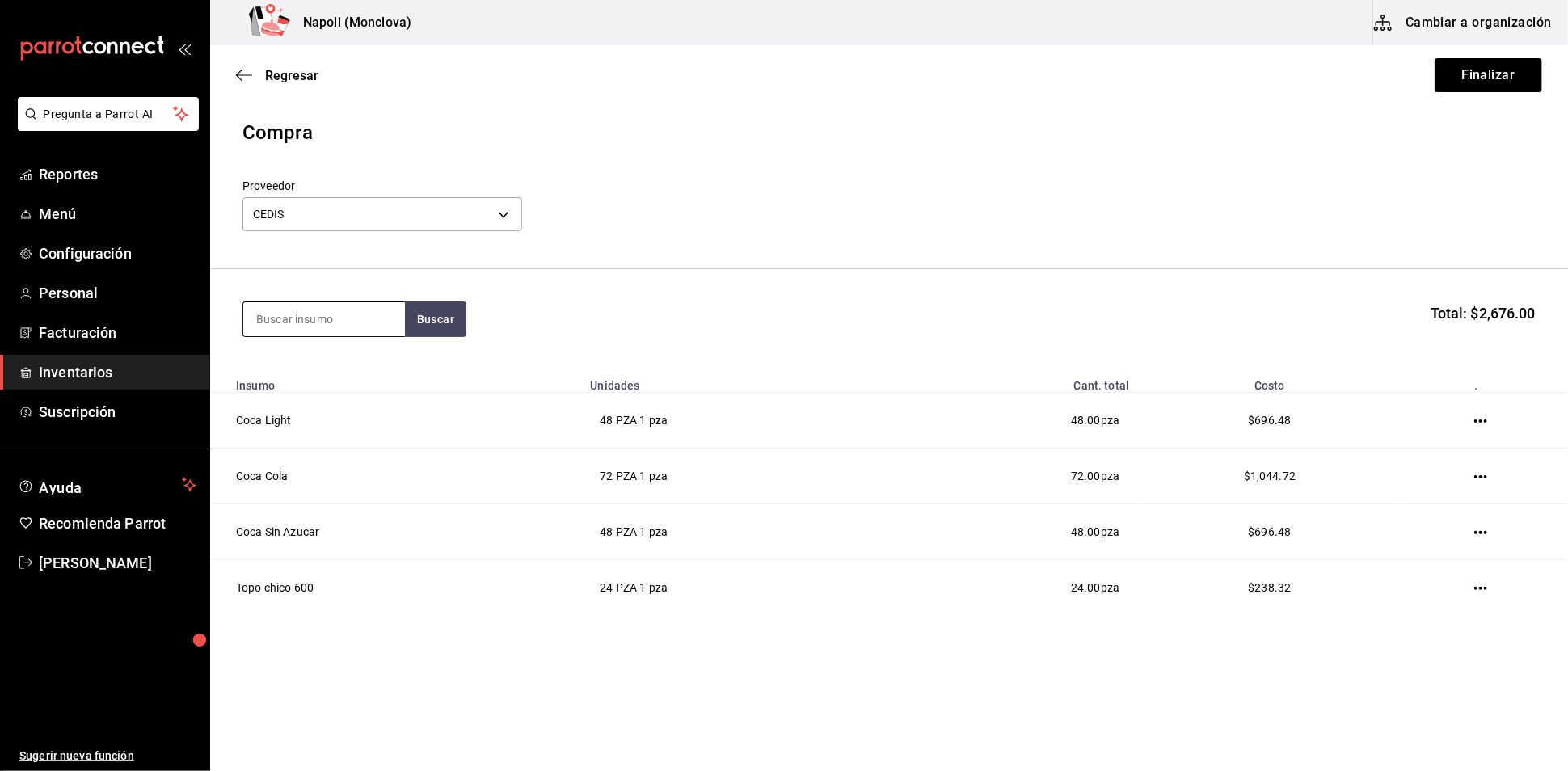
click at [333, 330] on input at bounding box center [324, 319] width 162 height 34
type input "FRESCA"
click at [436, 312] on button "Buscar" at bounding box center [435, 319] width 61 height 35
click at [329, 395] on div "Fresca PZA - CEDIS" at bounding box center [323, 383] width 162 height 62
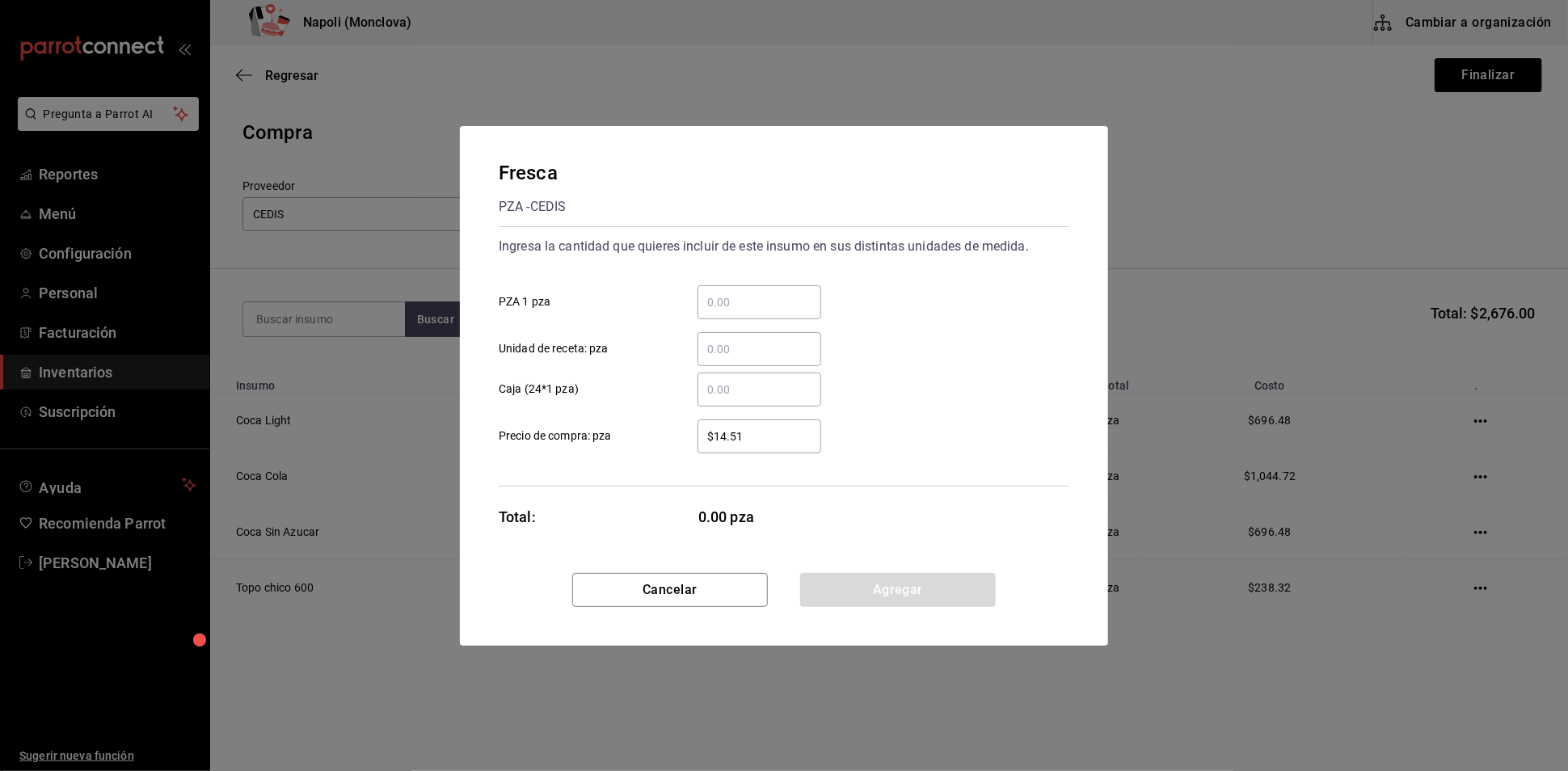
click at [751, 293] on input "​ PZA 1 pza" at bounding box center [759, 302] width 123 height 19
type input "24"
click at [912, 601] on button "Agregar" at bounding box center [897, 590] width 196 height 34
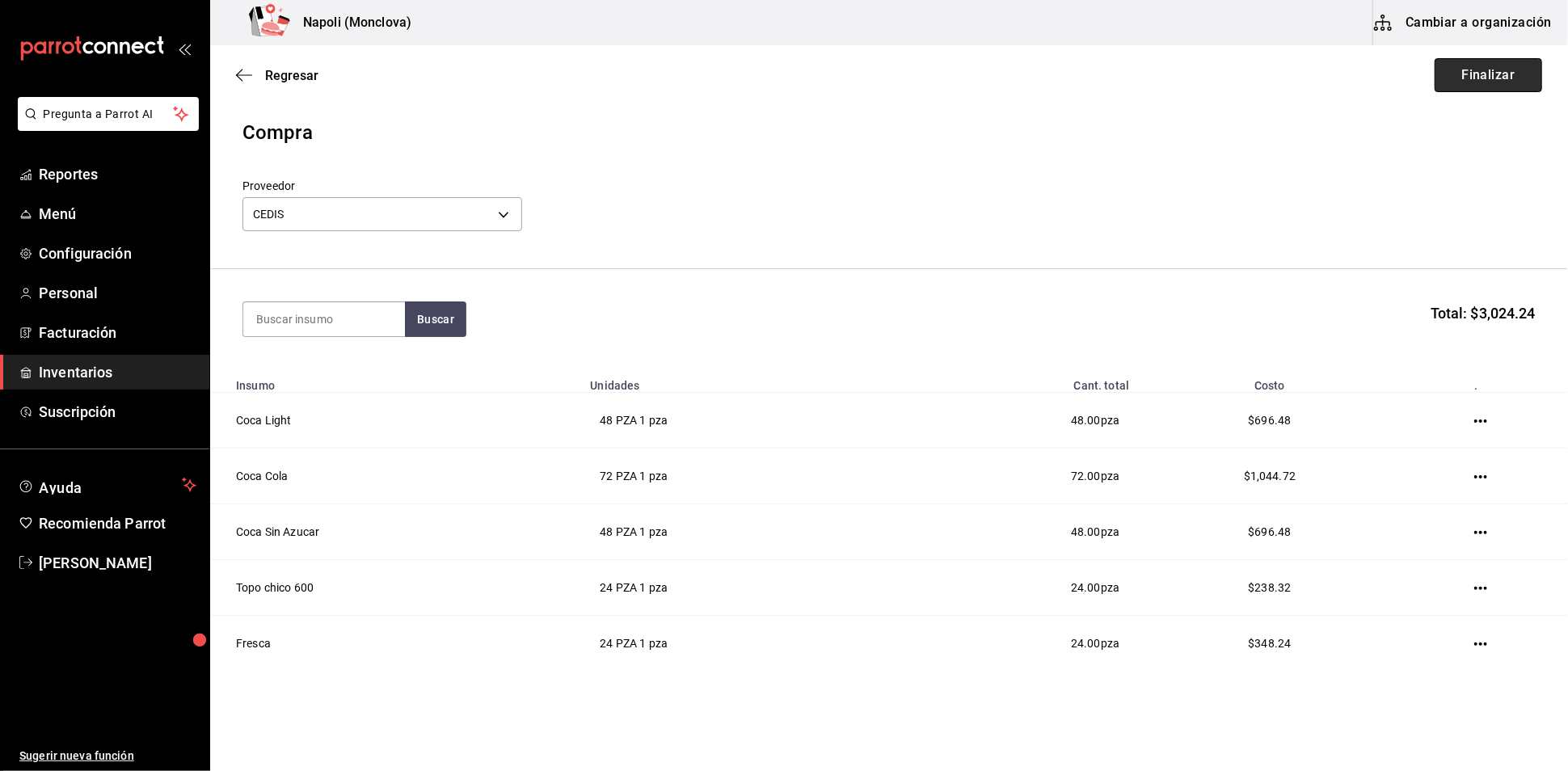
click at [1450, 92] on button "Finalizar" at bounding box center [1488, 75] width 107 height 34
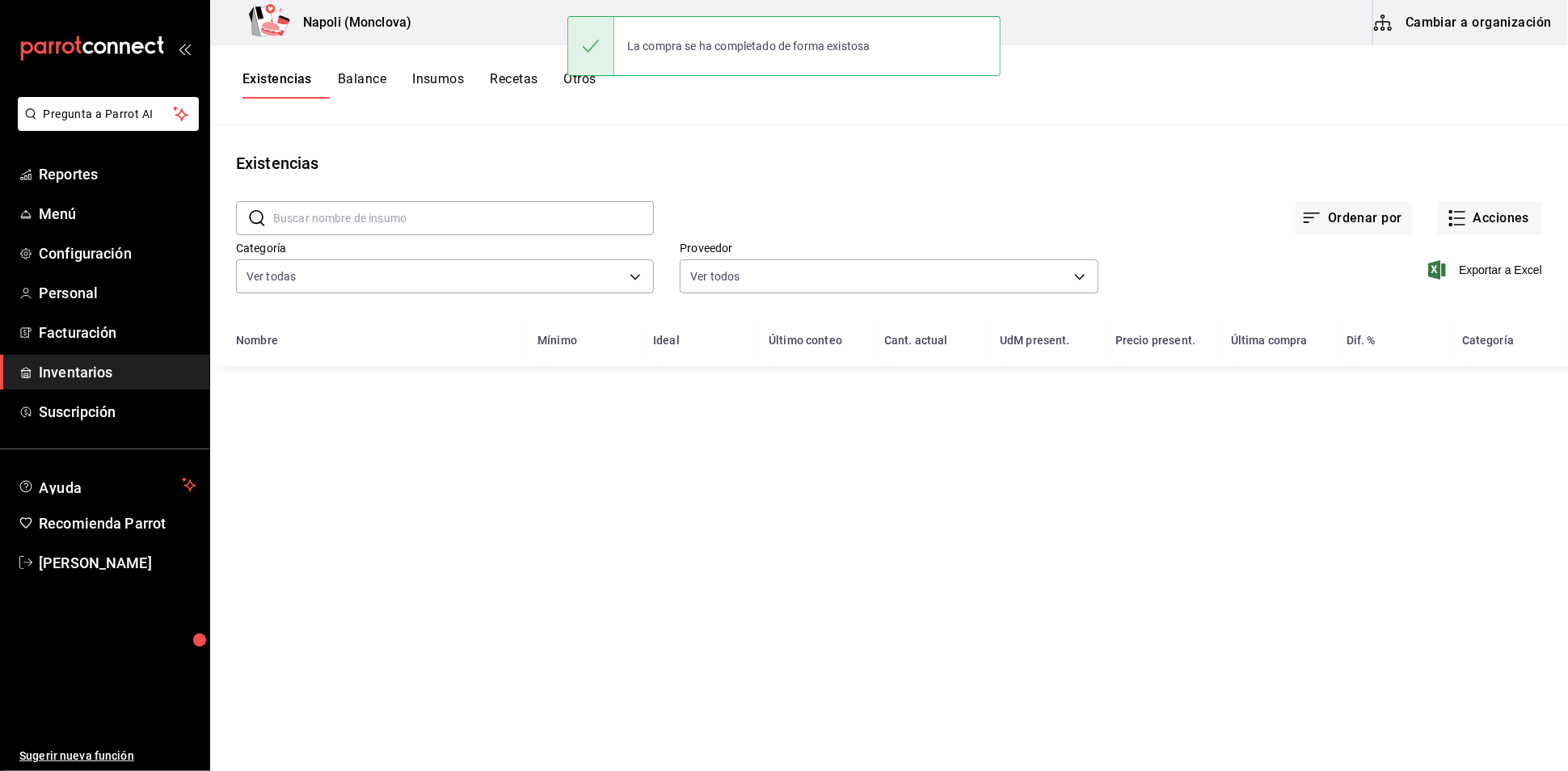
click at [337, 228] on input "text" at bounding box center [463, 218] width 380 height 33
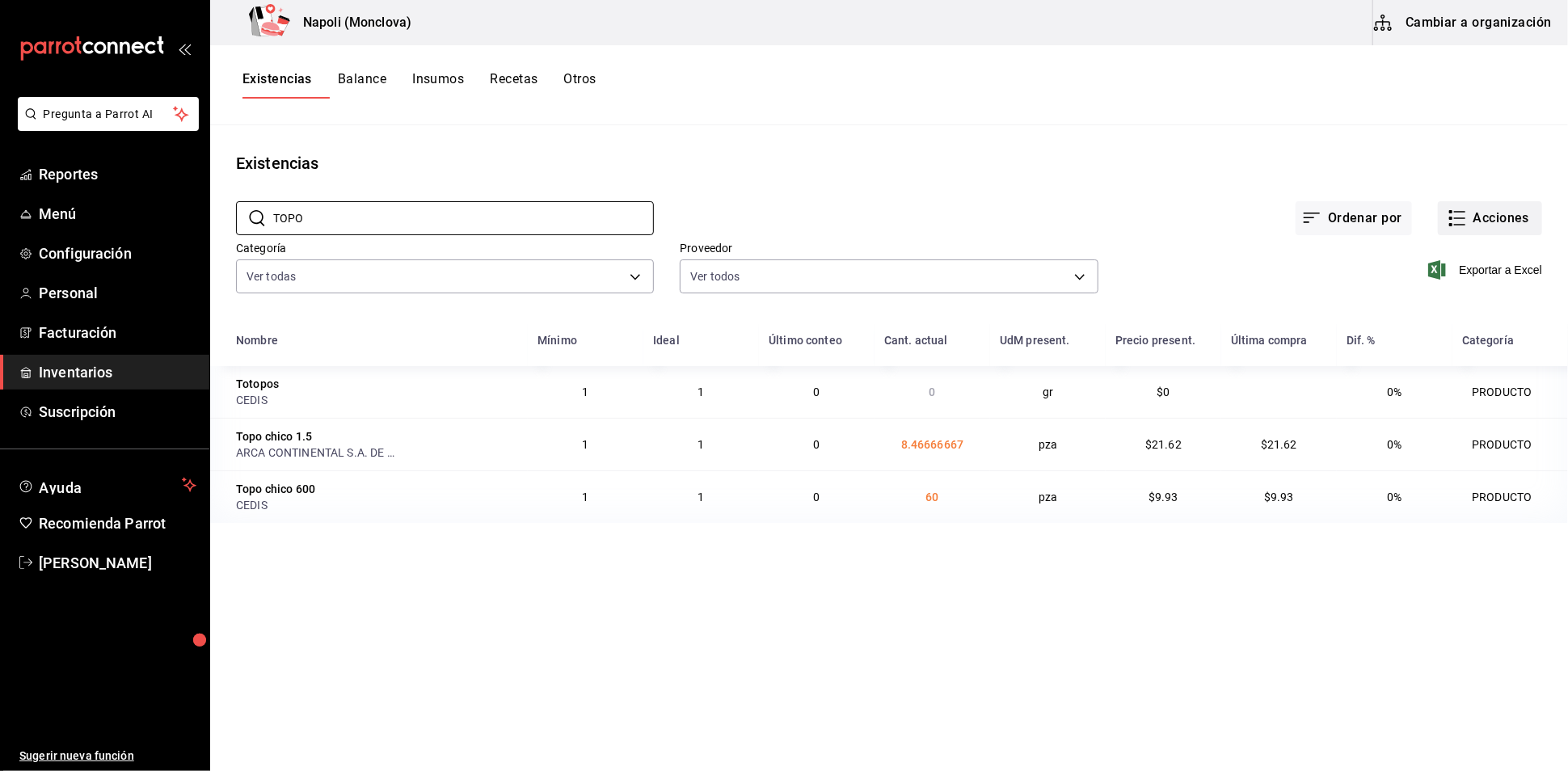
type input "TOPO"
click at [1452, 235] on button "Acciones" at bounding box center [1490, 218] width 104 height 34
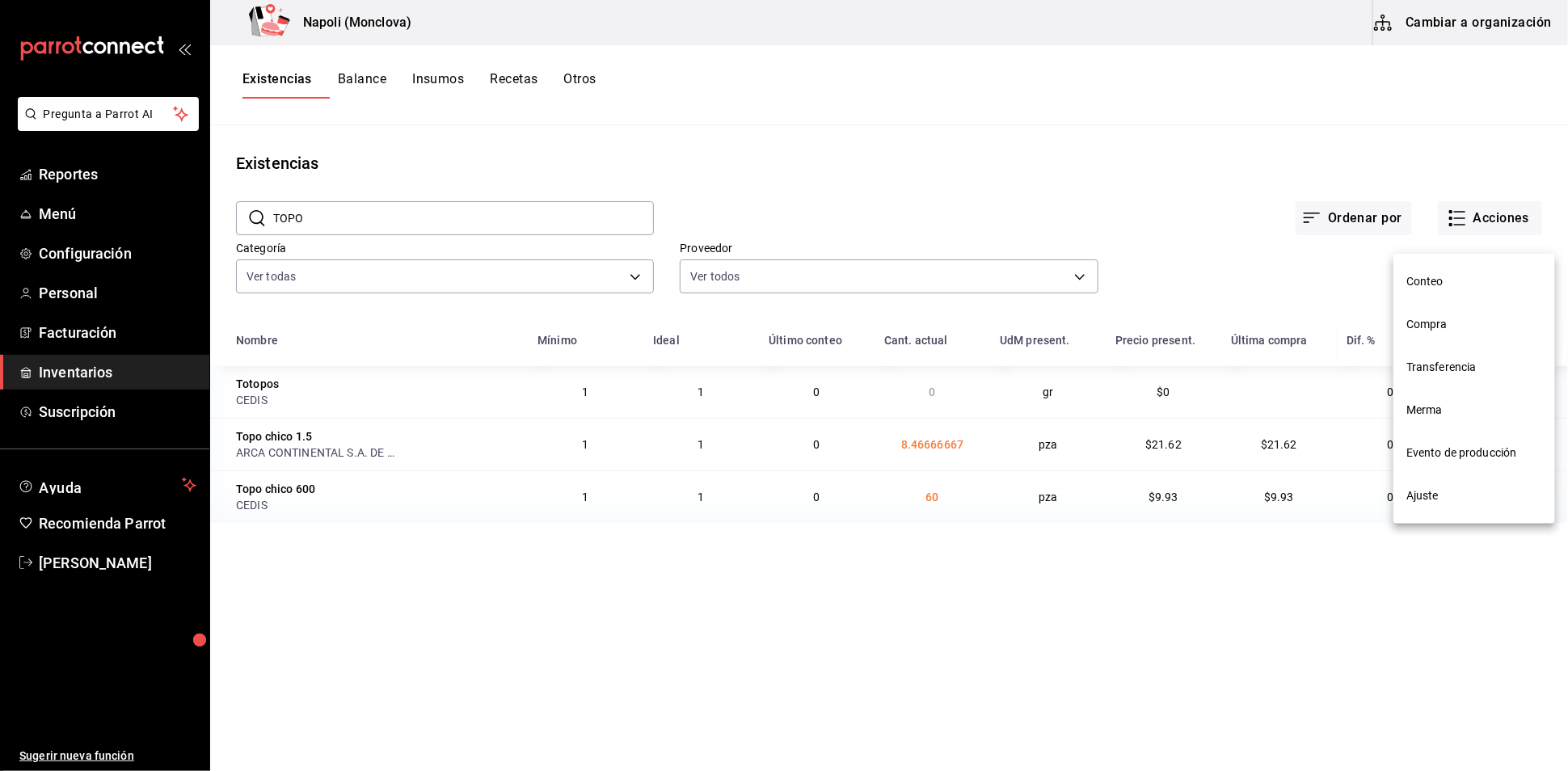
click at [1445, 328] on span "Compra" at bounding box center [1474, 324] width 136 height 17
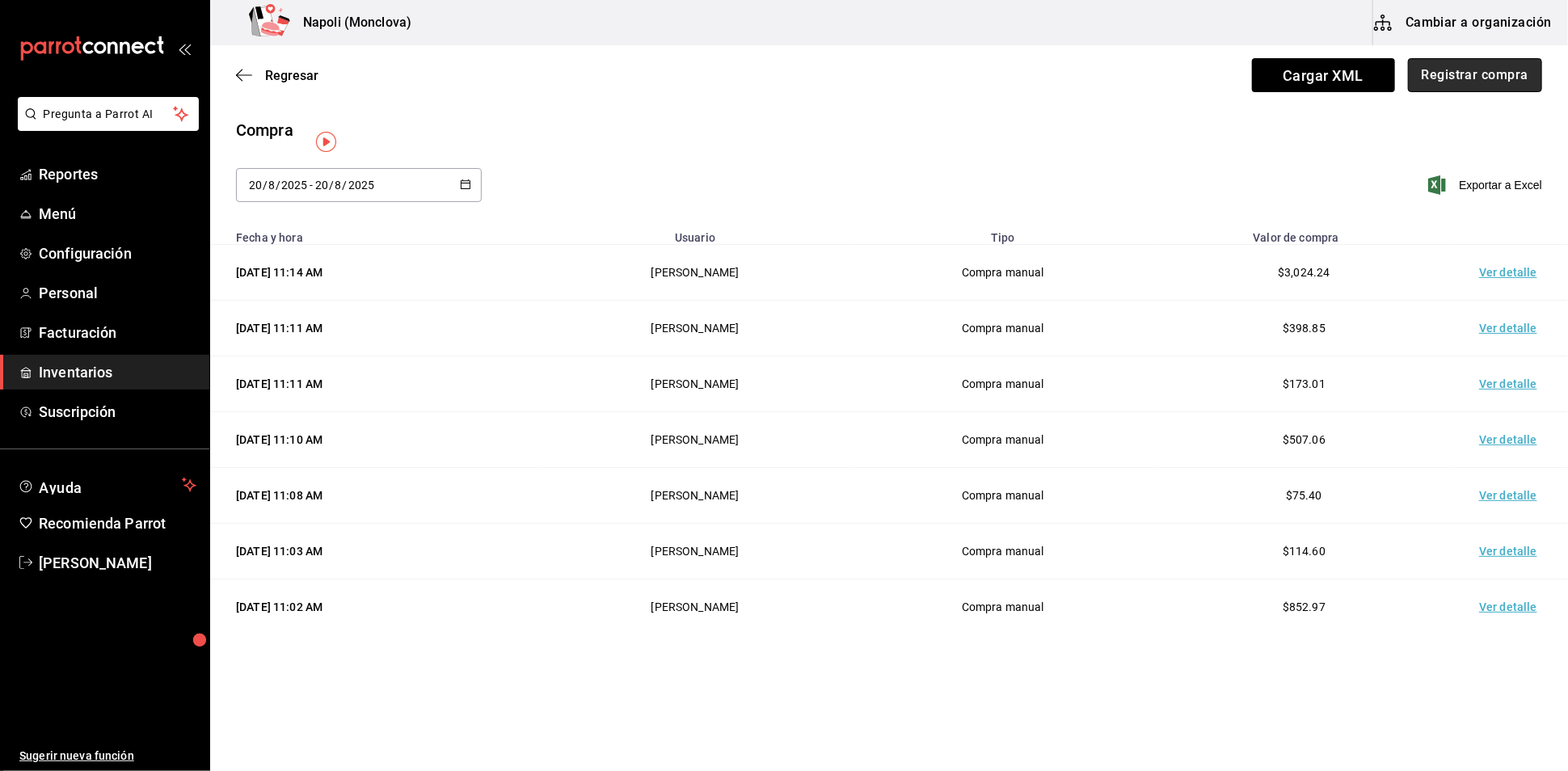
click at [1449, 86] on button "Registrar compra" at bounding box center [1475, 75] width 134 height 34
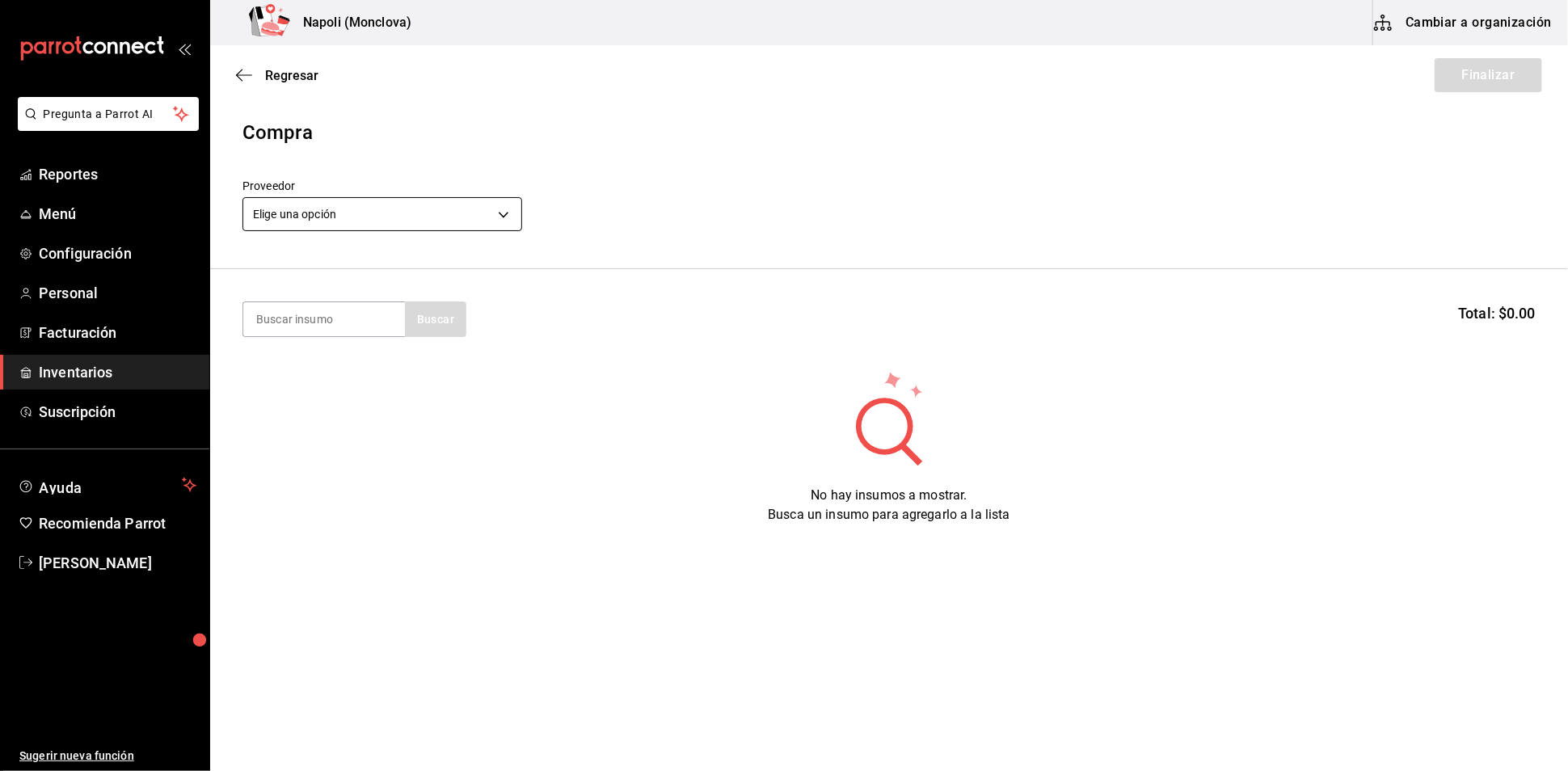
click at [508, 224] on body "Pregunta a Parrot AI Reportes Menú Configuración Personal Facturación Inventari…" at bounding box center [784, 340] width 1568 height 680
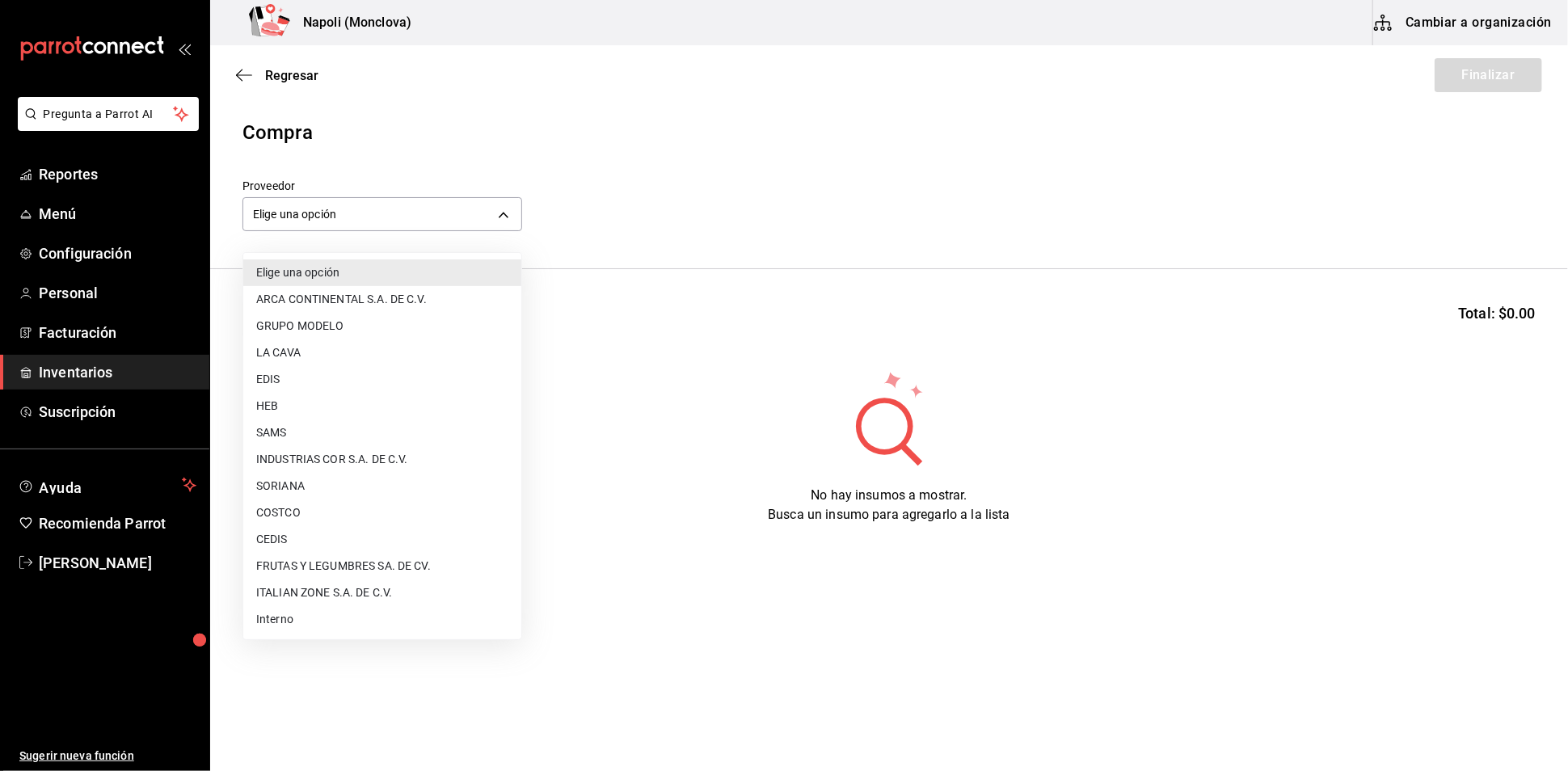
click at [359, 289] on li "ARCA CONTINENTAL S.A. DE C.V." at bounding box center [382, 300] width 278 height 27
type input "20dab52d-5566-43c6-9ccf-f51c7596d89a"
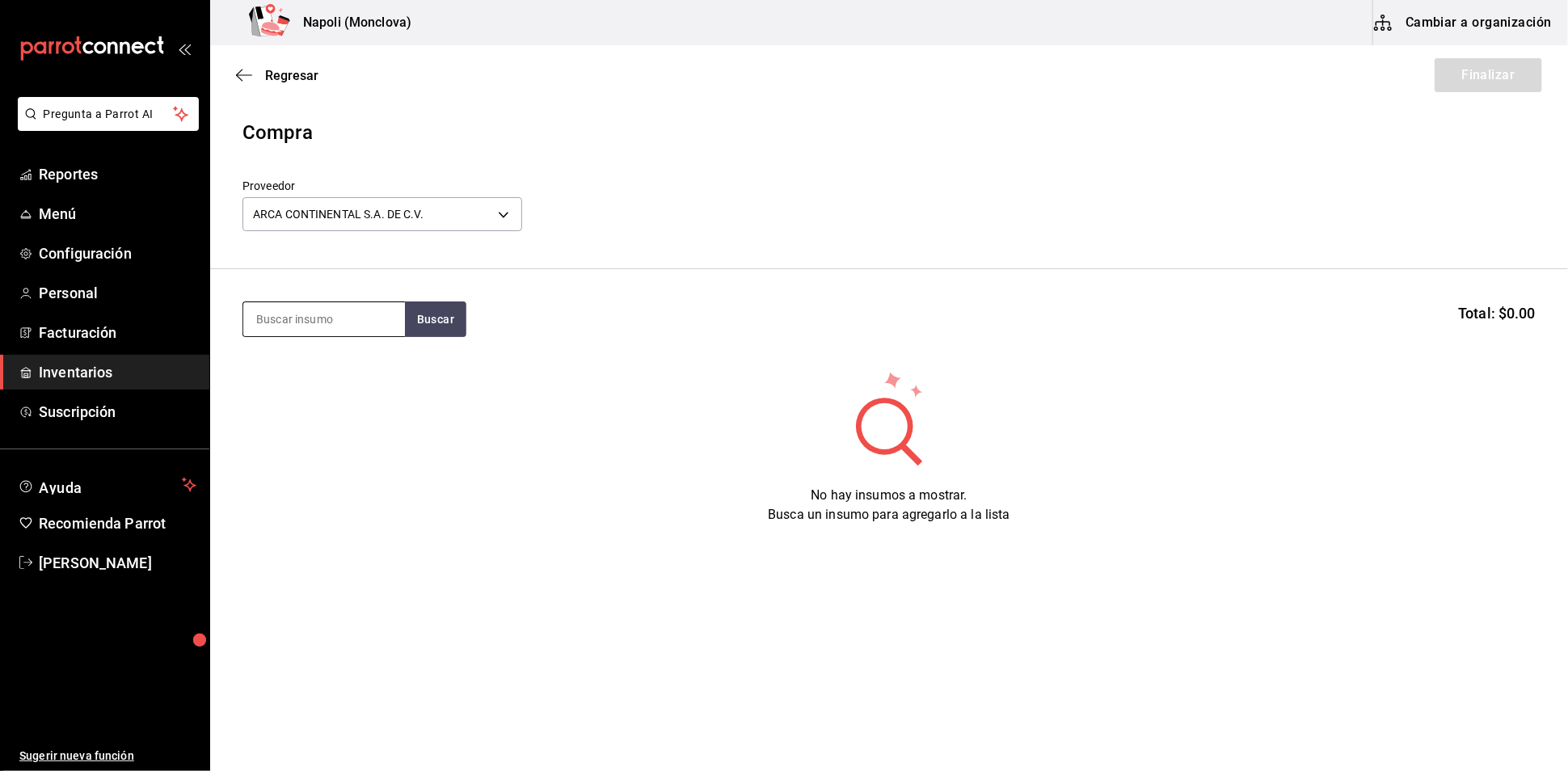
click at [346, 329] on input at bounding box center [324, 319] width 162 height 34
type input "TOPO"
click at [434, 337] on button "Buscar" at bounding box center [435, 319] width 61 height 35
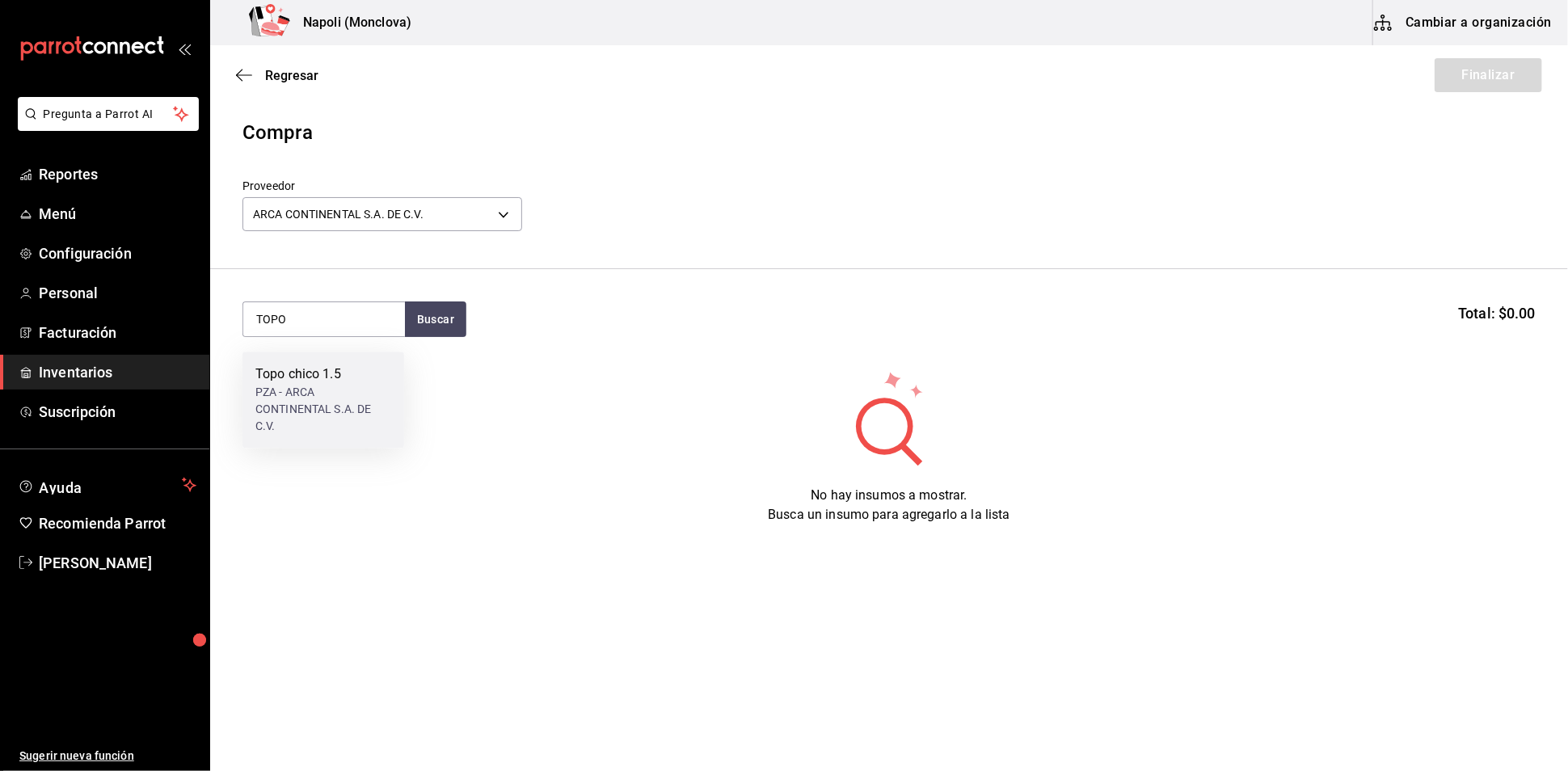
click at [336, 396] on div "PZA - ARCA CONTINENTAL S.A. DE C.V." at bounding box center [323, 409] width 136 height 51
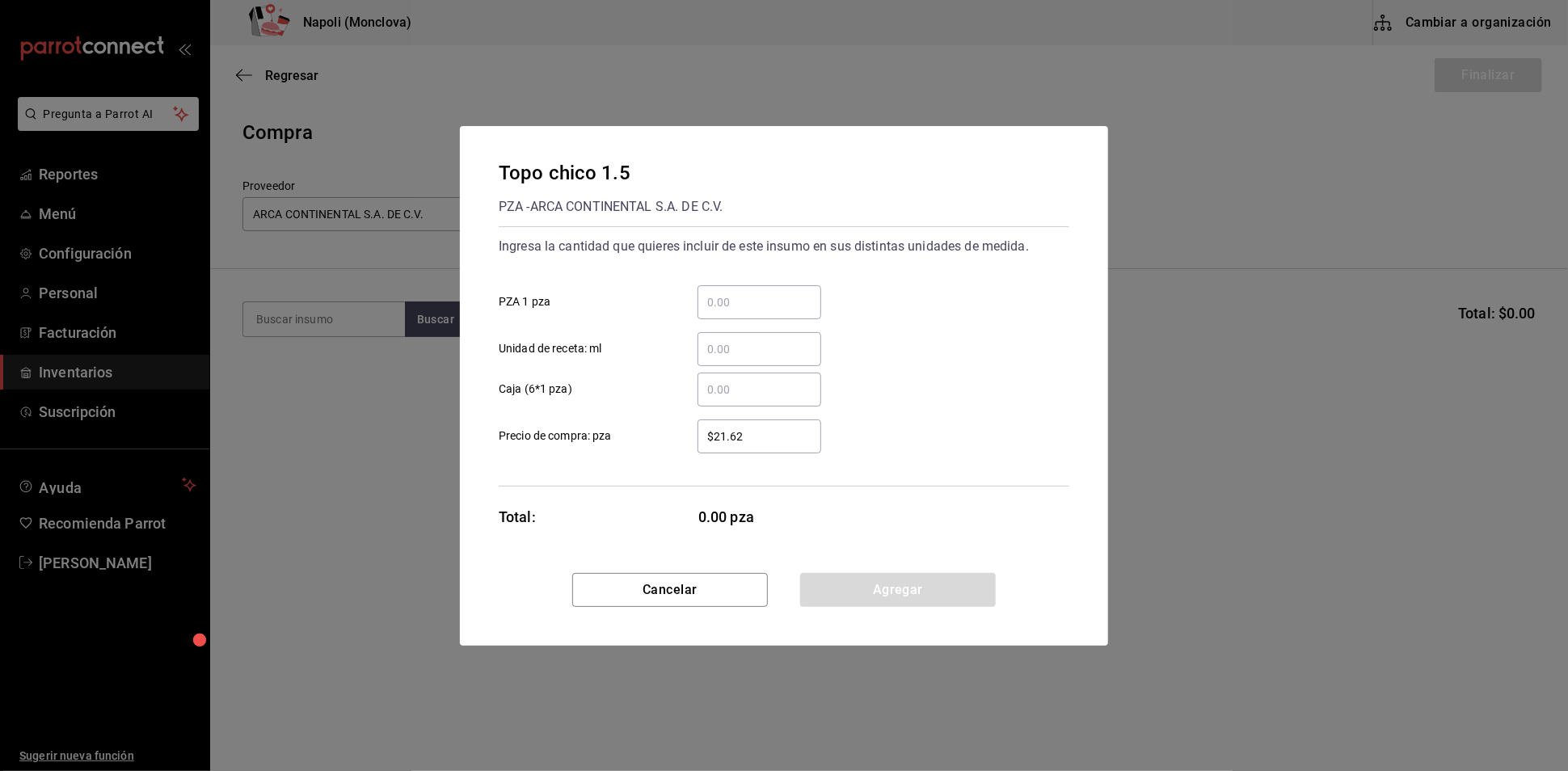
click at [731, 293] on input "​ PZA 1 pza" at bounding box center [759, 302] width 123 height 19
type input "60"
click at [912, 601] on button "Agregar" at bounding box center [897, 590] width 196 height 34
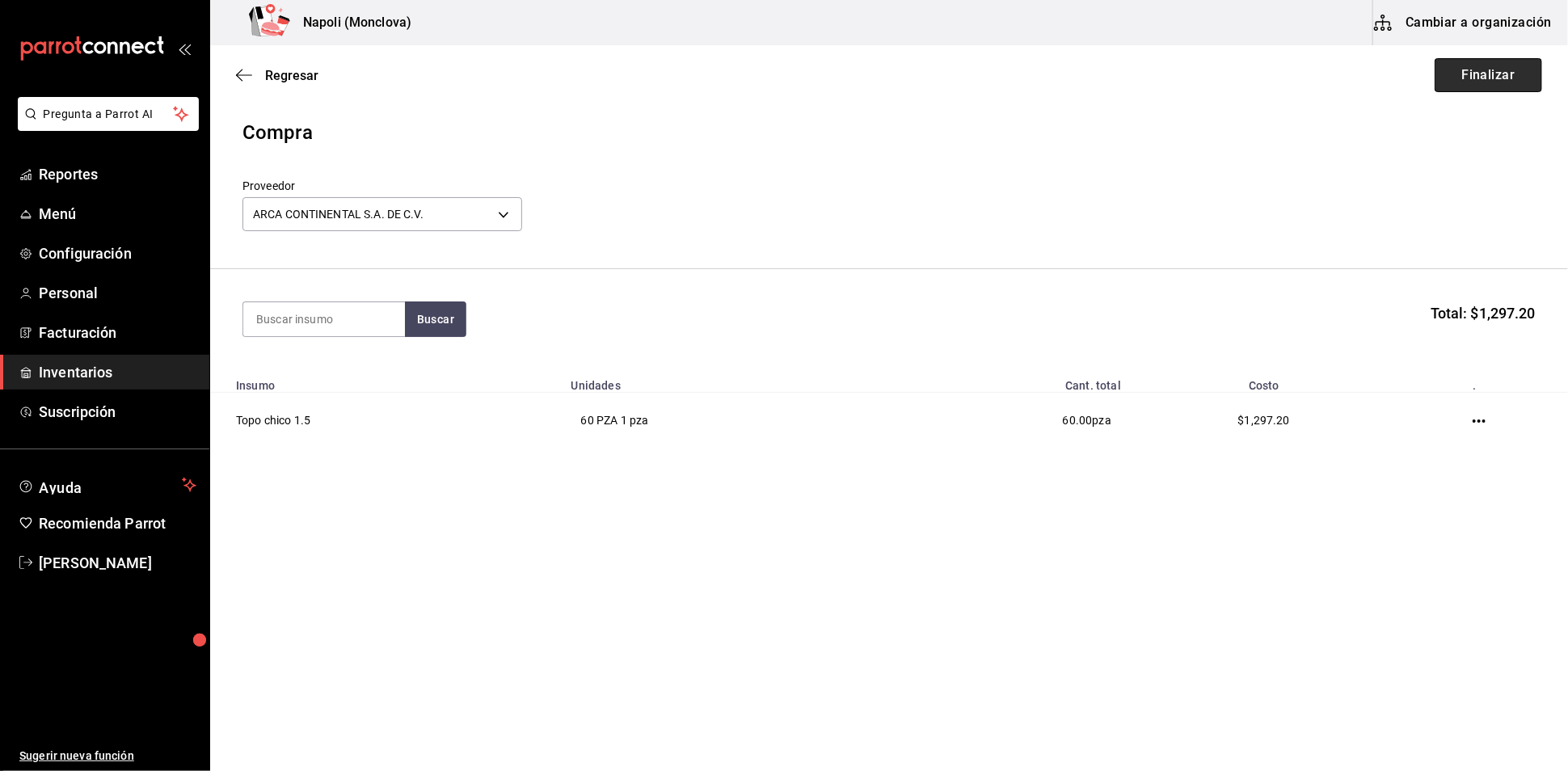
click at [1478, 86] on button "Finalizar" at bounding box center [1488, 75] width 107 height 34
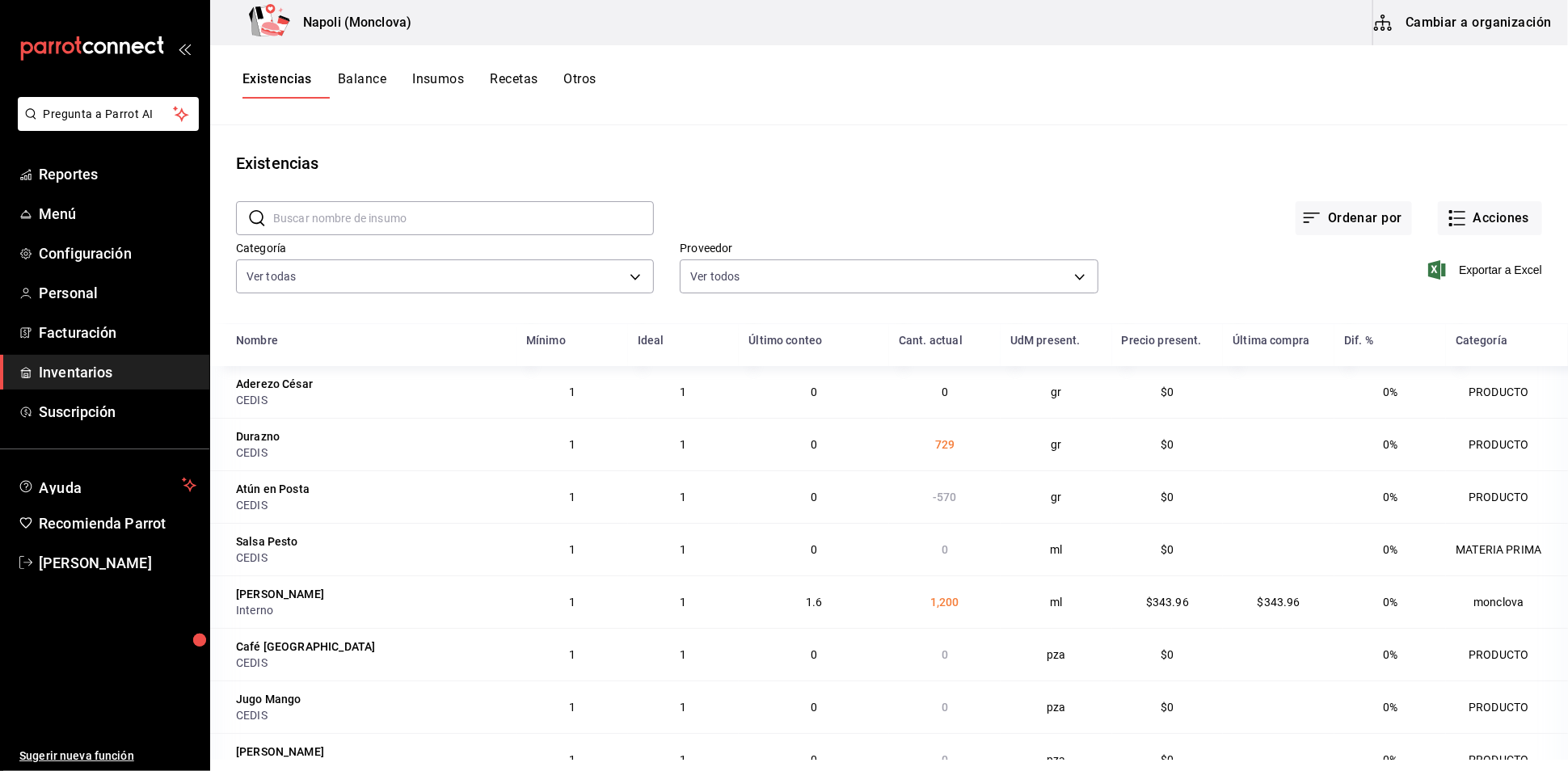
click at [802, 166] on div "Existencias" at bounding box center [888, 163] width 1357 height 24
click at [325, 228] on input "text" at bounding box center [463, 218] width 380 height 33
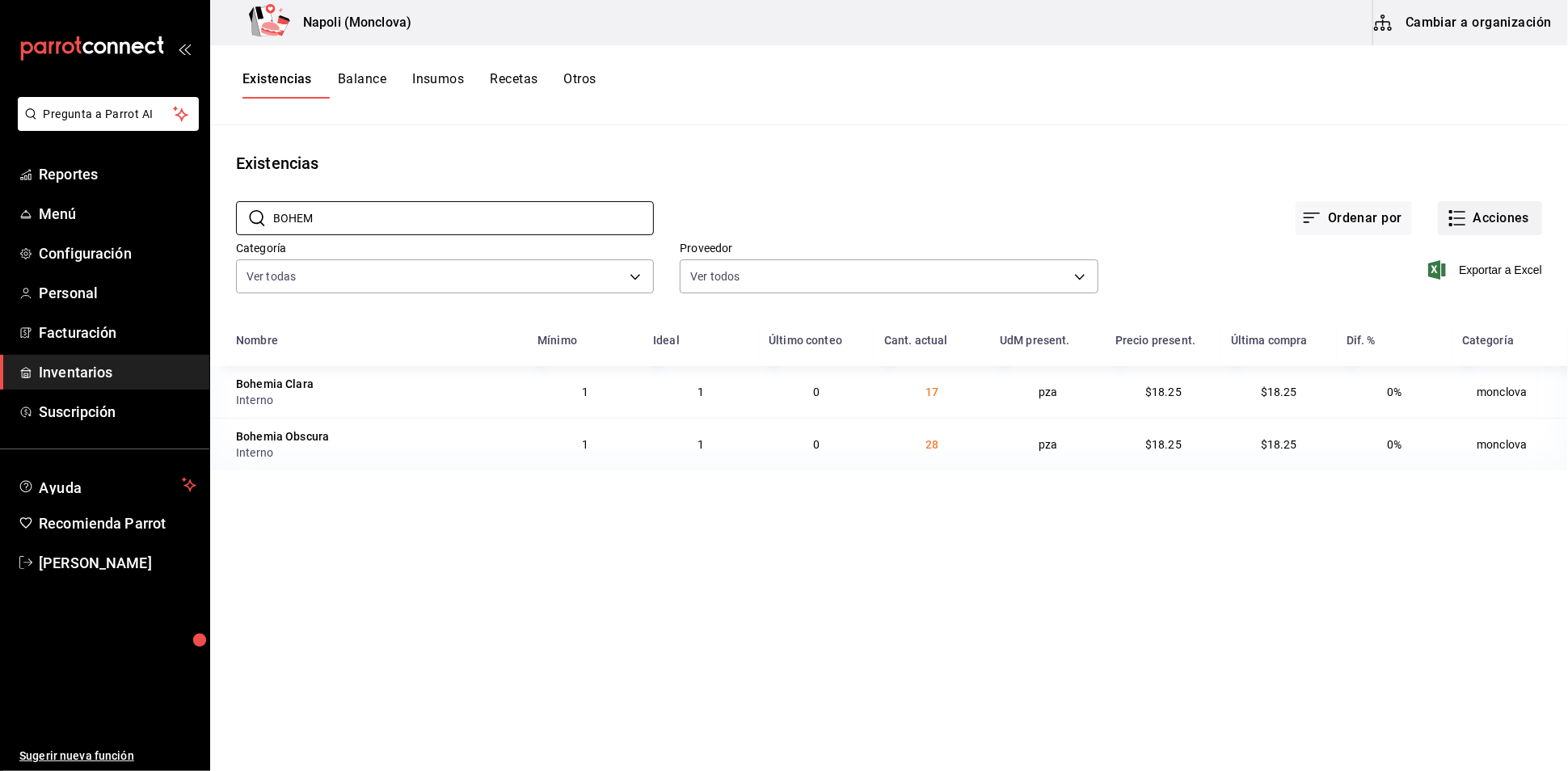
type input "BOHEM"
click at [1518, 233] on button "Acciones" at bounding box center [1490, 218] width 104 height 34
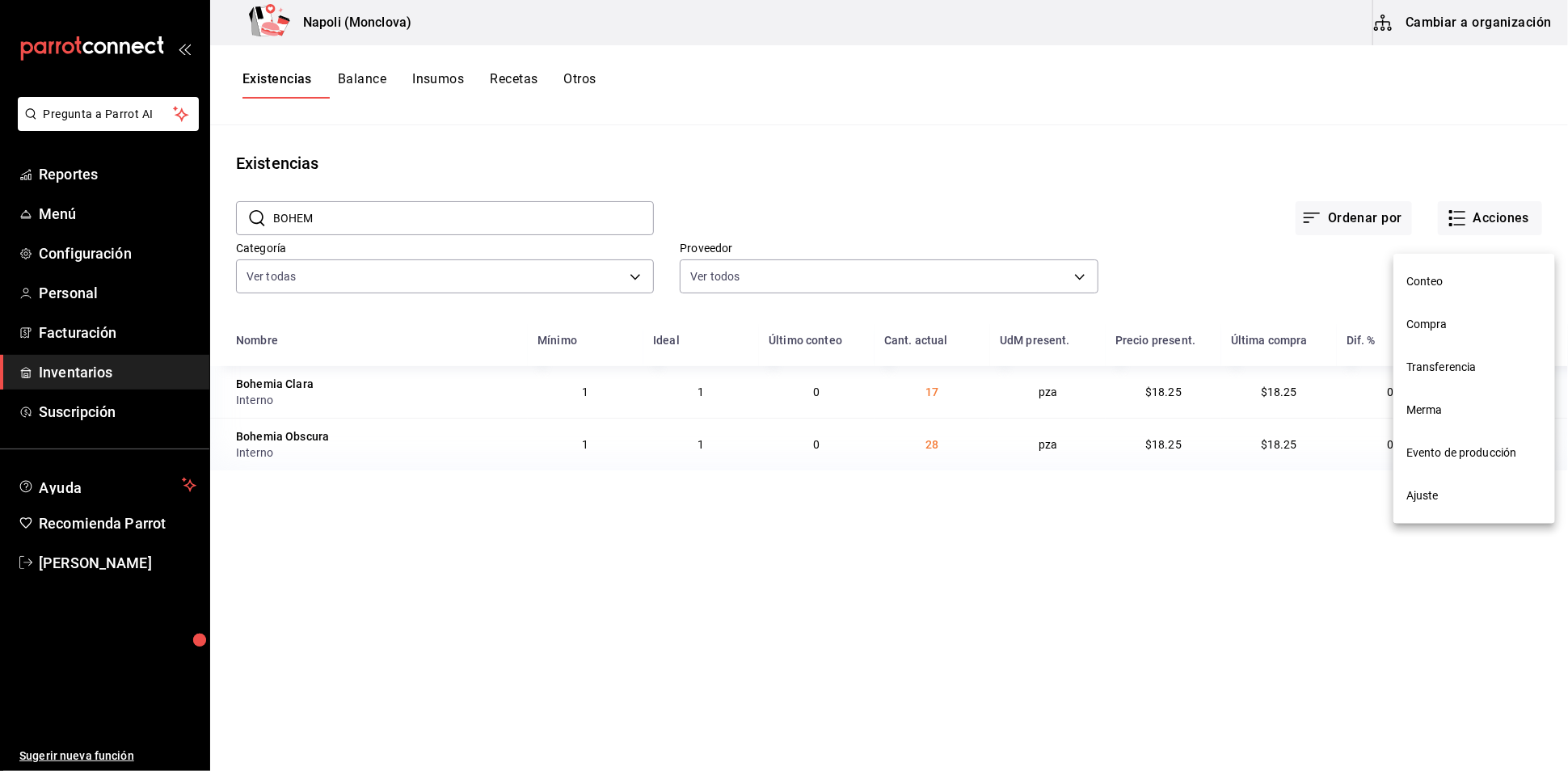
click at [1456, 318] on span "Compra" at bounding box center [1474, 324] width 136 height 17
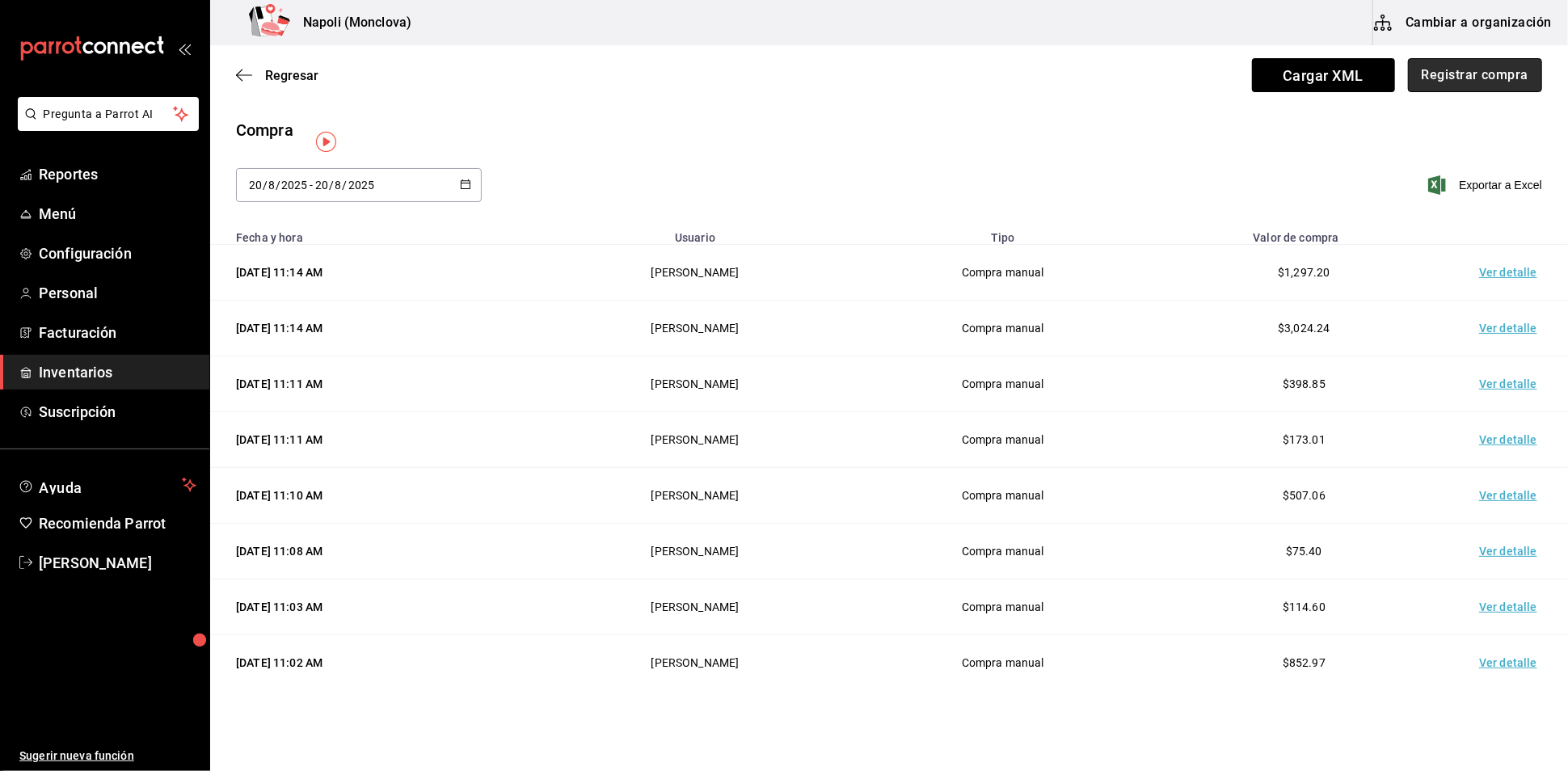
click at [1466, 82] on button "Registrar compra" at bounding box center [1475, 75] width 134 height 34
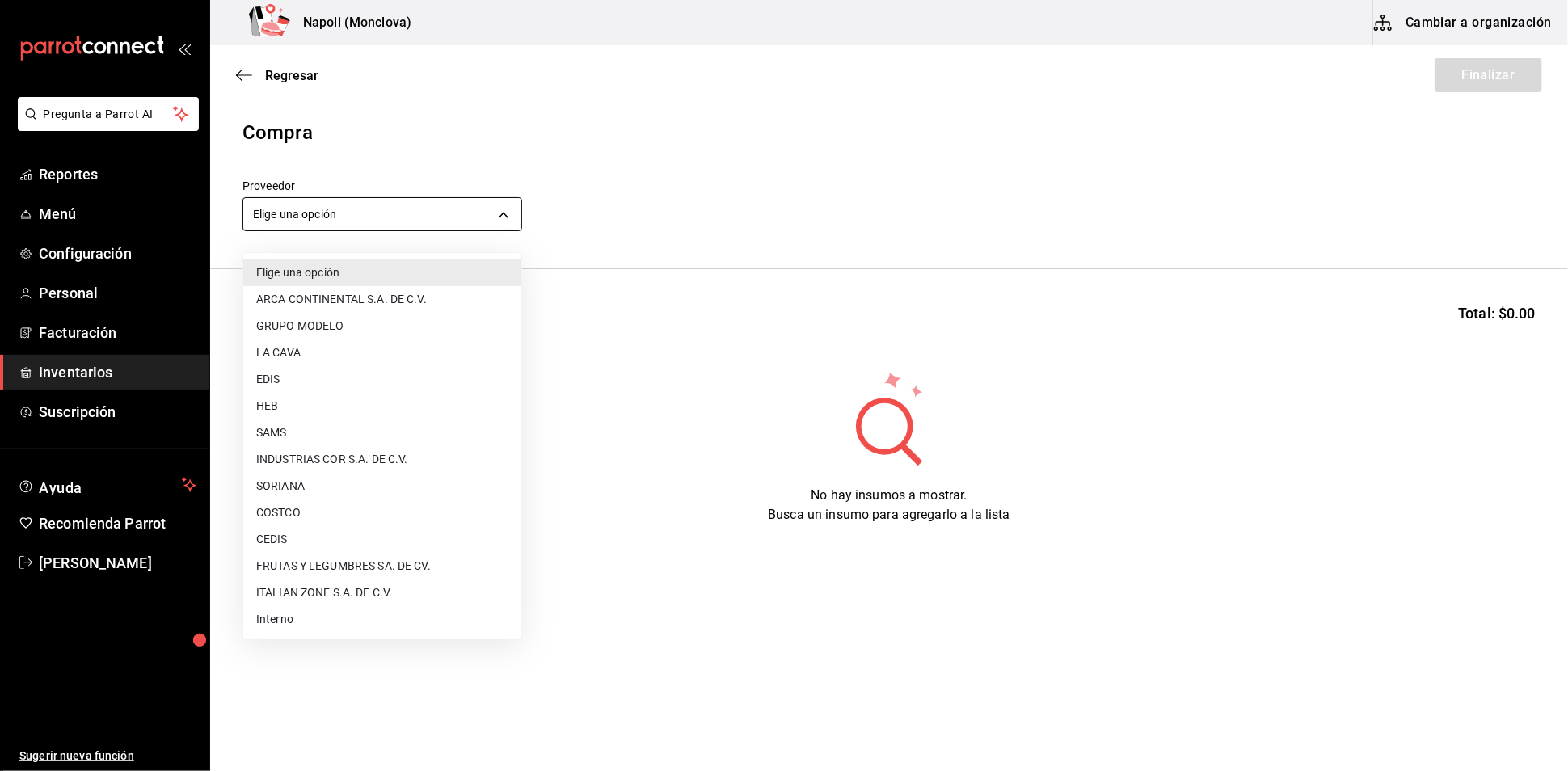
click at [515, 220] on body "Pregunta a Parrot AI Reportes Menú Configuración Personal Facturación Inventari…" at bounding box center [784, 340] width 1568 height 680
click at [274, 620] on li "Interno" at bounding box center [382, 620] width 278 height 27
type input "f09327f8-4c41-4679-ba5a-c4fdb900725a"
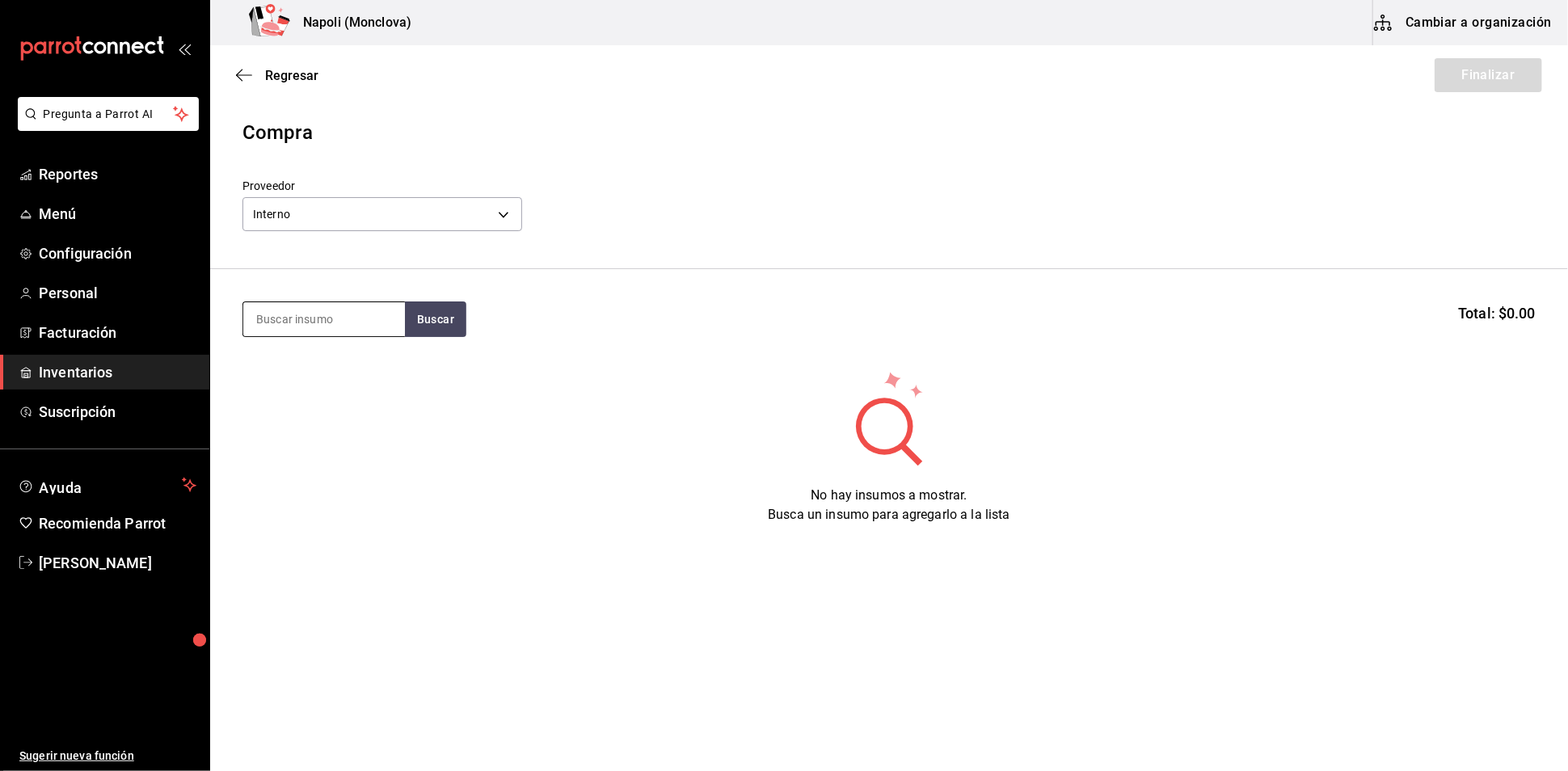
click at [306, 330] on input at bounding box center [324, 319] width 162 height 34
type input "BOHEMIA"
click at [466, 318] on button "Buscar" at bounding box center [435, 319] width 61 height 35
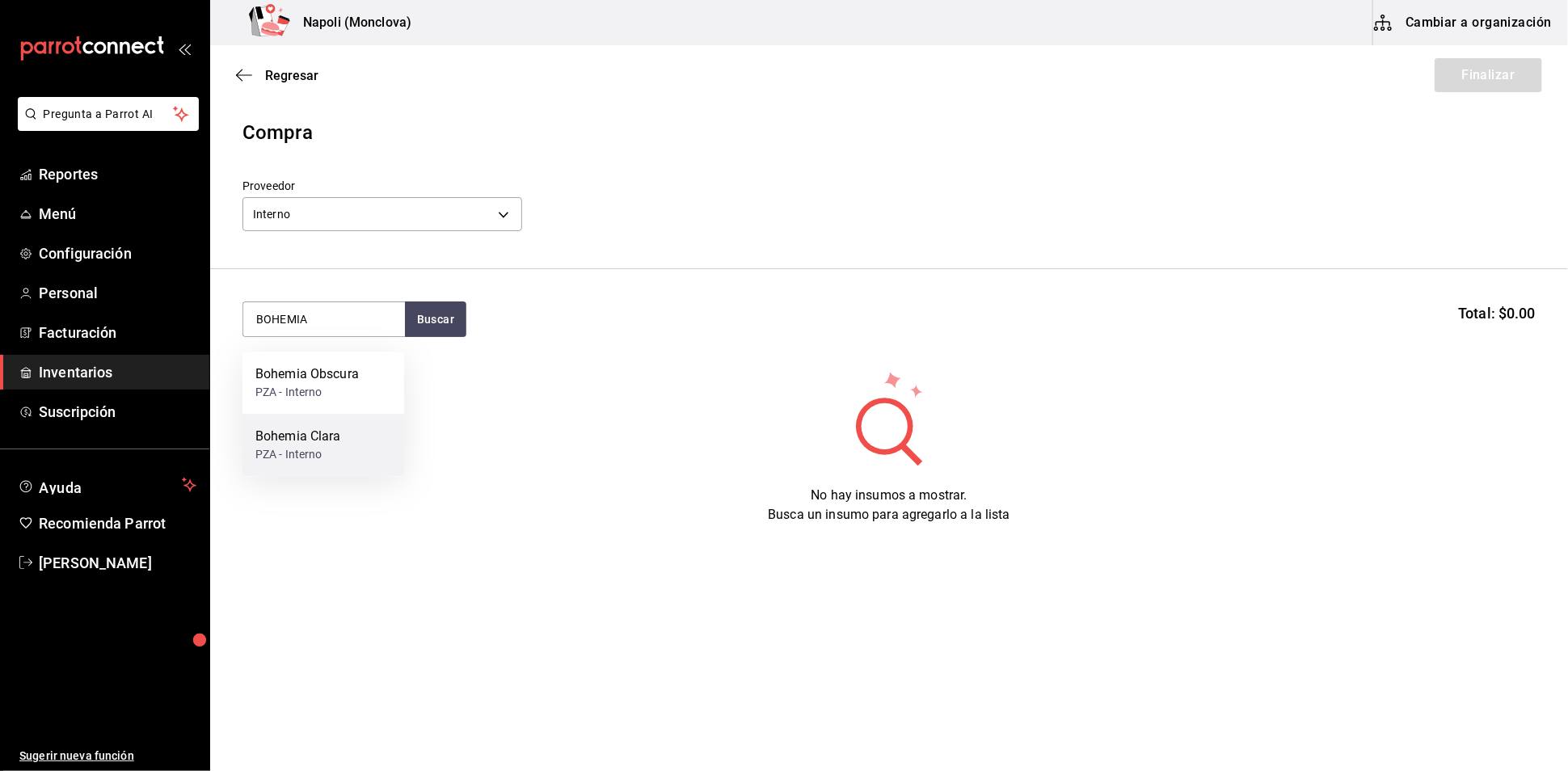
click at [344, 426] on div "Bohemia [PERSON_NAME] - Interno" at bounding box center [323, 445] width 162 height 62
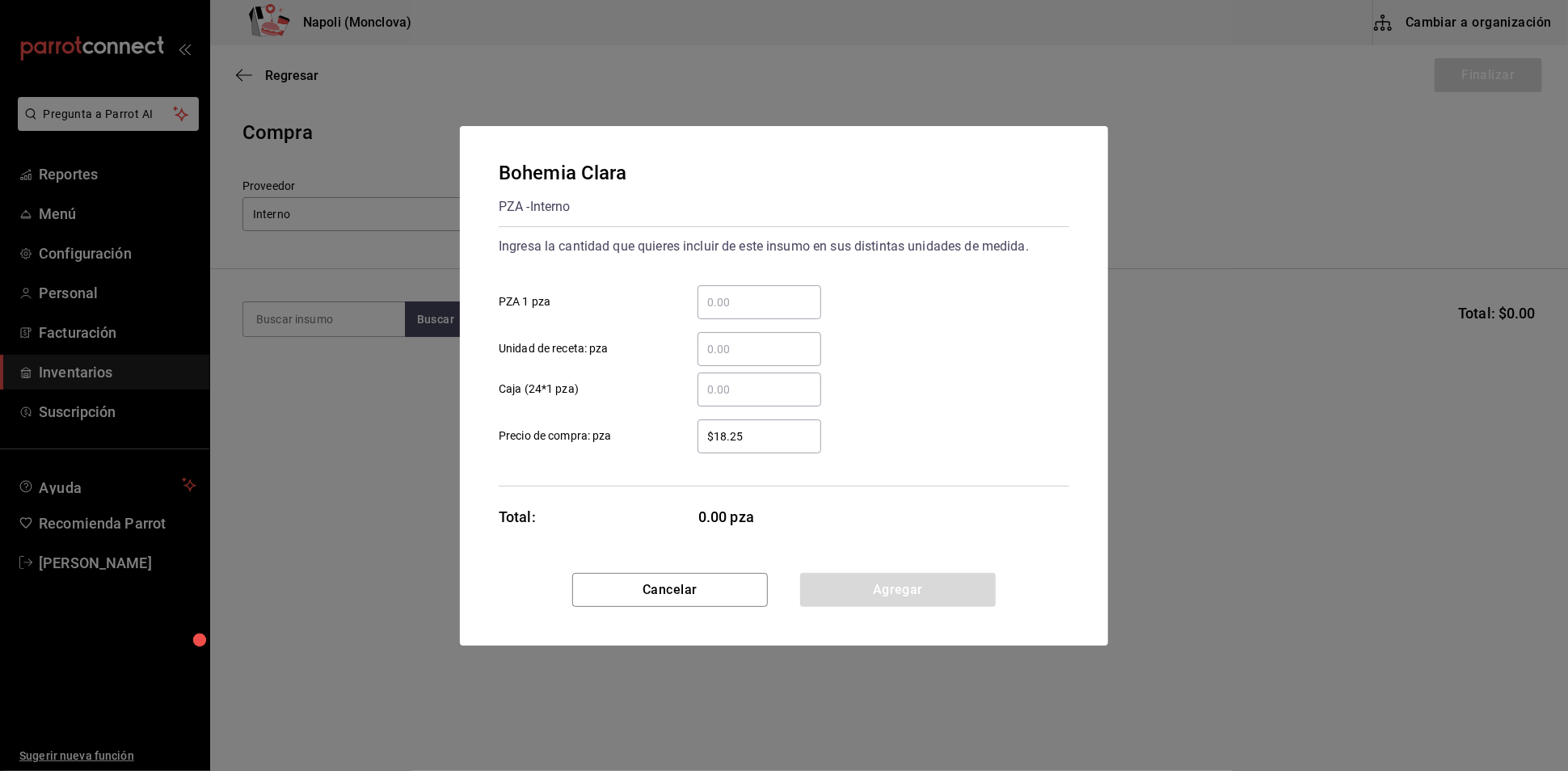
click at [745, 293] on input "​ PZA 1 pza" at bounding box center [759, 302] width 123 height 19
type input "24"
click at [901, 596] on button "Agregar" at bounding box center [897, 590] width 196 height 34
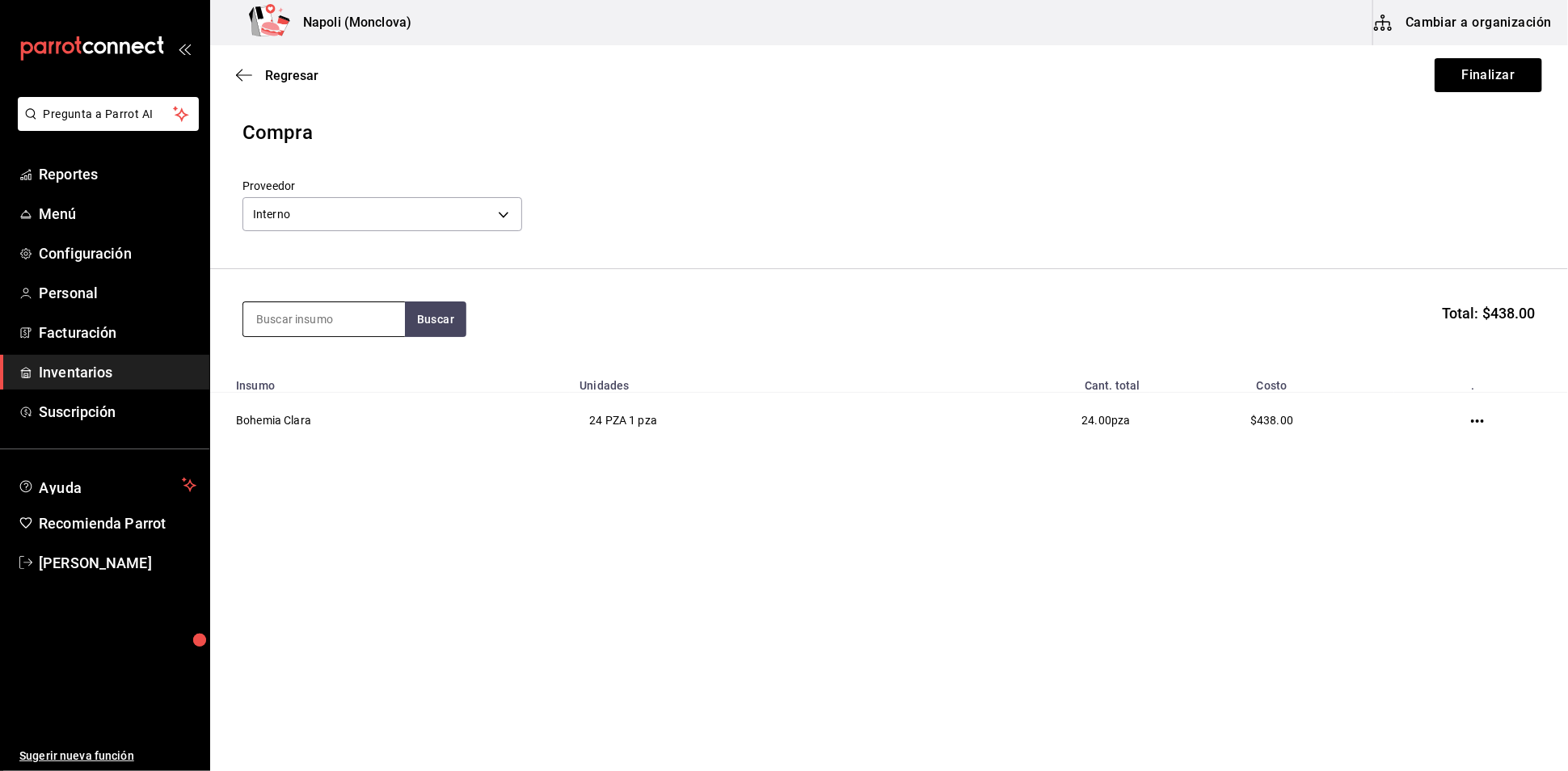
click at [304, 335] on input at bounding box center [324, 319] width 162 height 34
type input "CARTA"
click at [449, 313] on button "Buscar" at bounding box center [435, 319] width 61 height 35
click at [348, 385] on div "Carta Blanca PZA - Interno" at bounding box center [323, 383] width 162 height 62
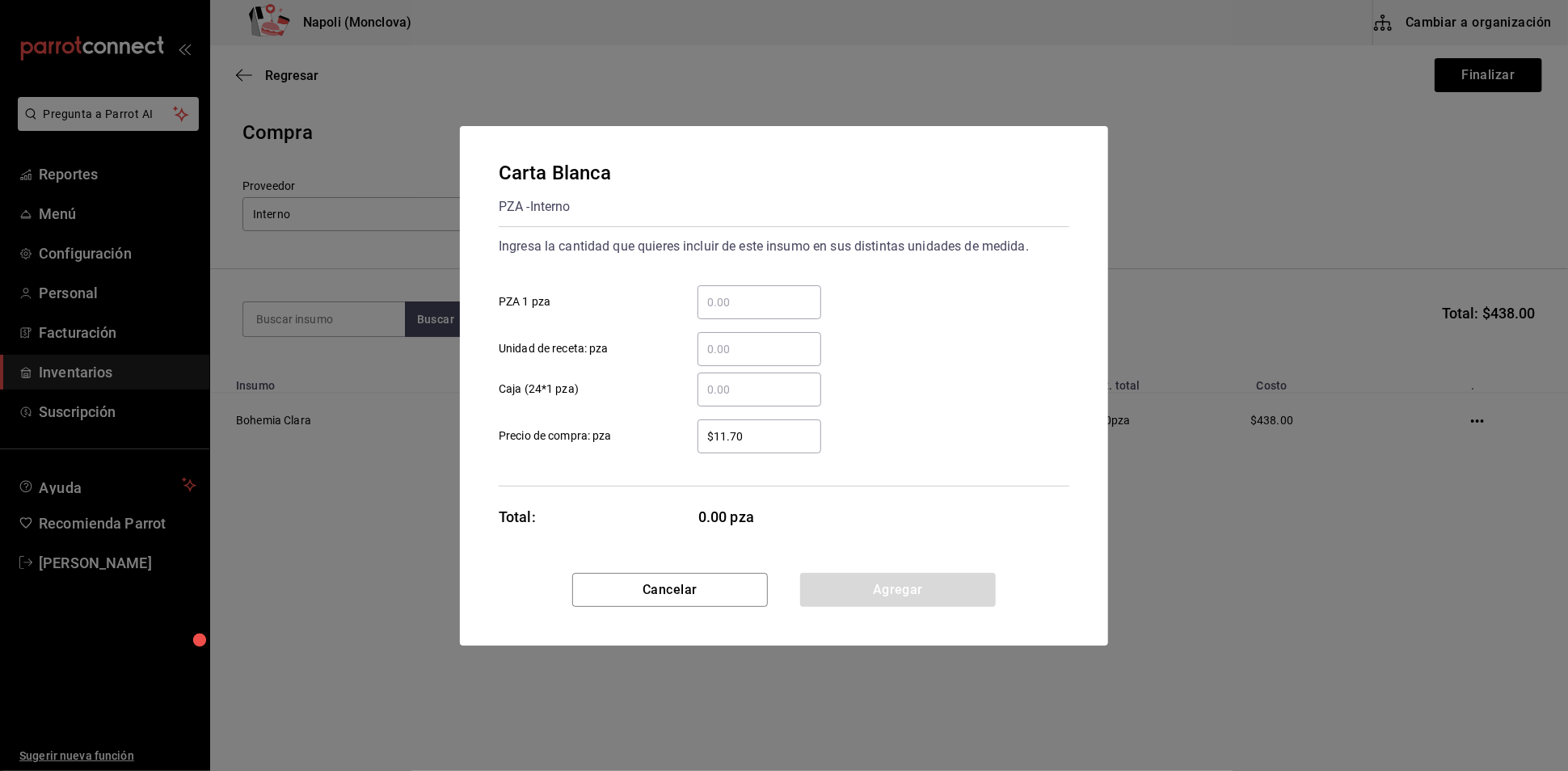
click at [741, 293] on input "​ PZA 1 pza" at bounding box center [759, 302] width 123 height 19
type input "20"
click at [859, 593] on button "Agregar" at bounding box center [897, 590] width 196 height 34
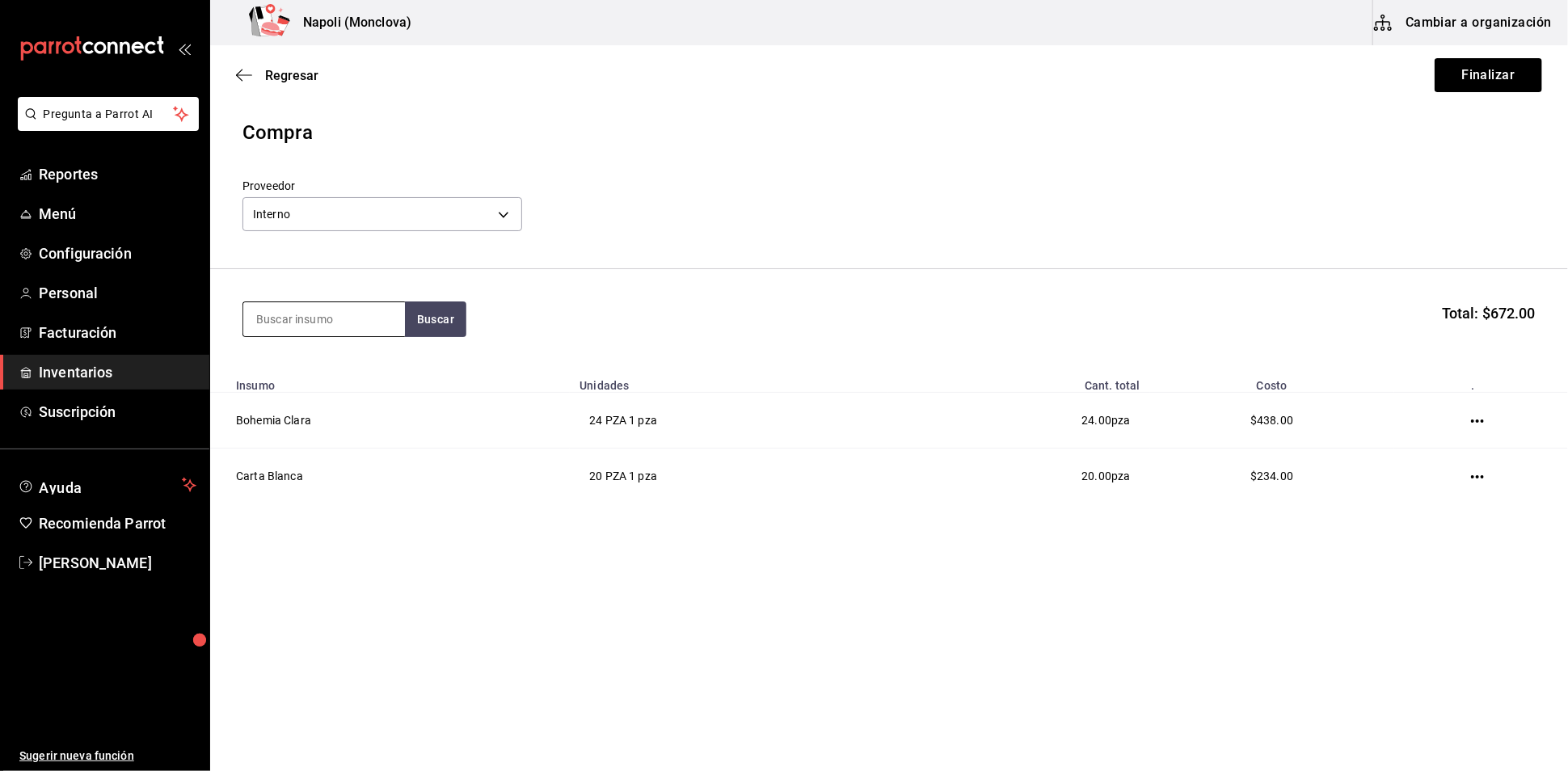
click at [359, 330] on input at bounding box center [324, 319] width 162 height 34
type input "HEINEK"
click at [428, 337] on button "Buscar" at bounding box center [435, 319] width 61 height 35
click at [309, 386] on div "PZA - Interno" at bounding box center [289, 392] width 67 height 17
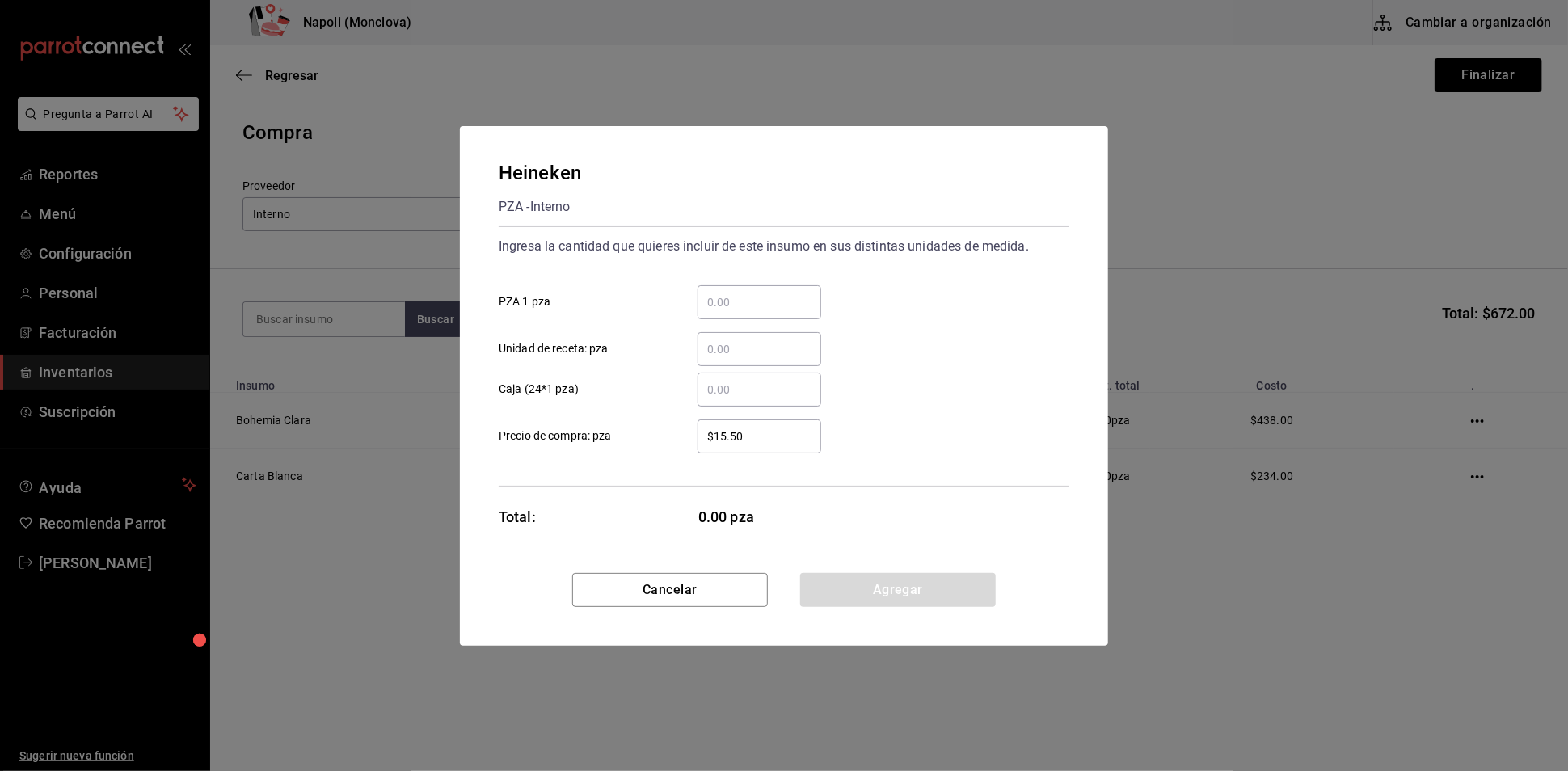
click at [755, 293] on input "​ PZA 1 pza" at bounding box center [759, 302] width 123 height 19
type input "12"
click at [881, 607] on button "Agregar" at bounding box center [897, 590] width 196 height 34
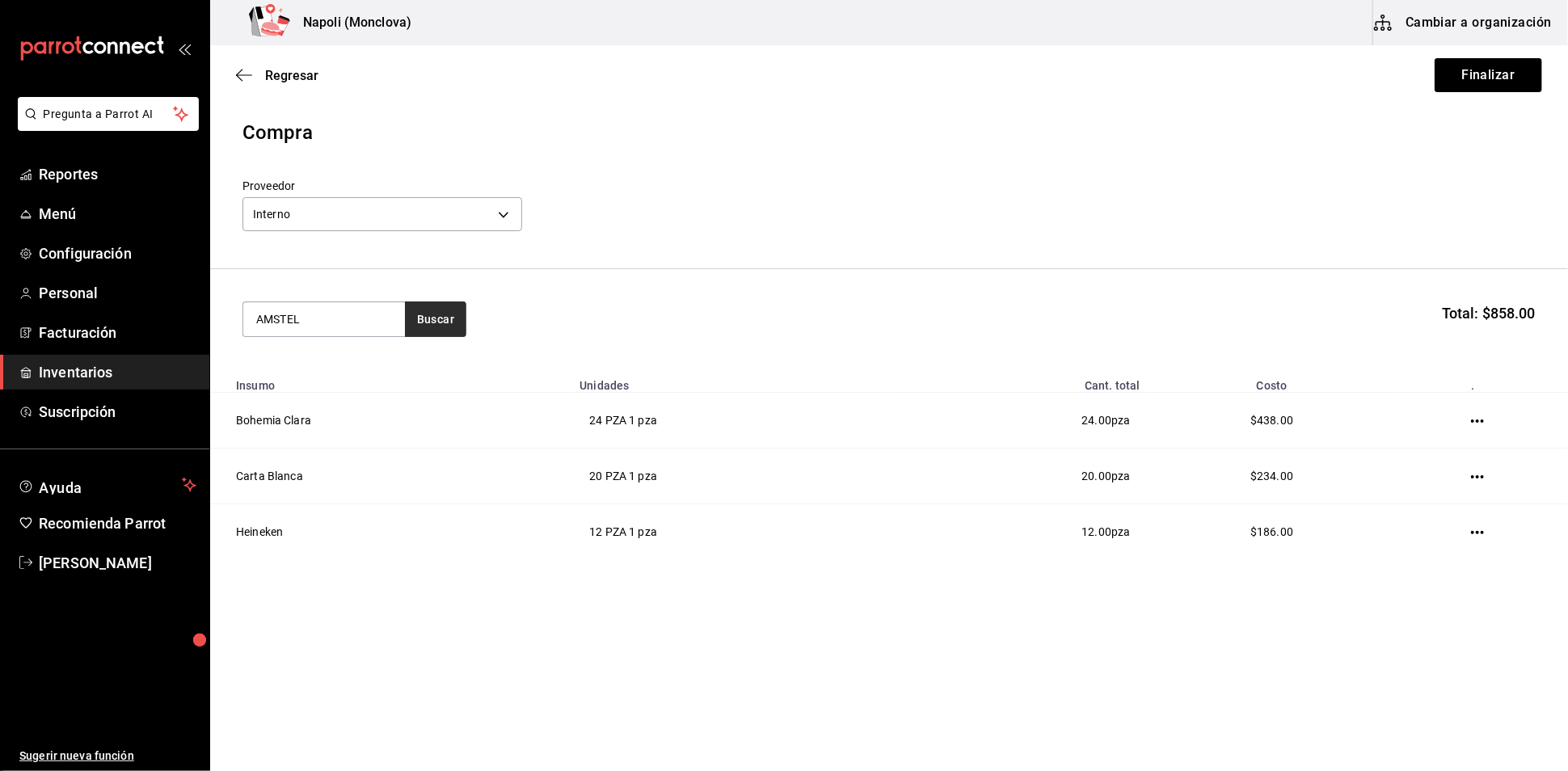
type input "AMSTEL"
click at [444, 333] on button "Buscar" at bounding box center [435, 319] width 61 height 35
click at [358, 386] on div "Amstel PZA - Interno" at bounding box center [323, 383] width 162 height 62
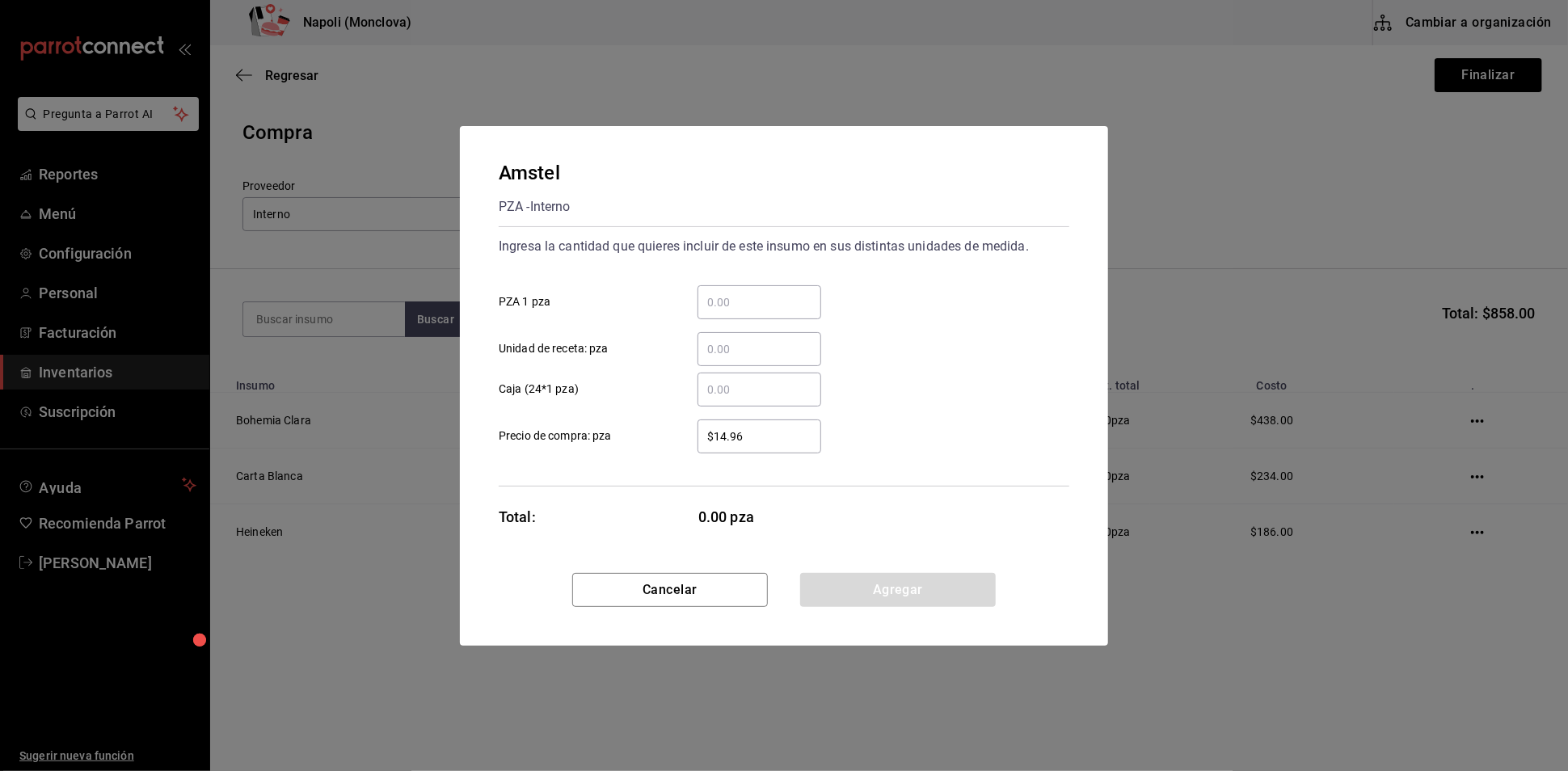
click at [760, 293] on input "​ PZA 1 pza" at bounding box center [759, 302] width 123 height 19
type input "24"
click at [867, 607] on button "Agregar" at bounding box center [897, 590] width 196 height 34
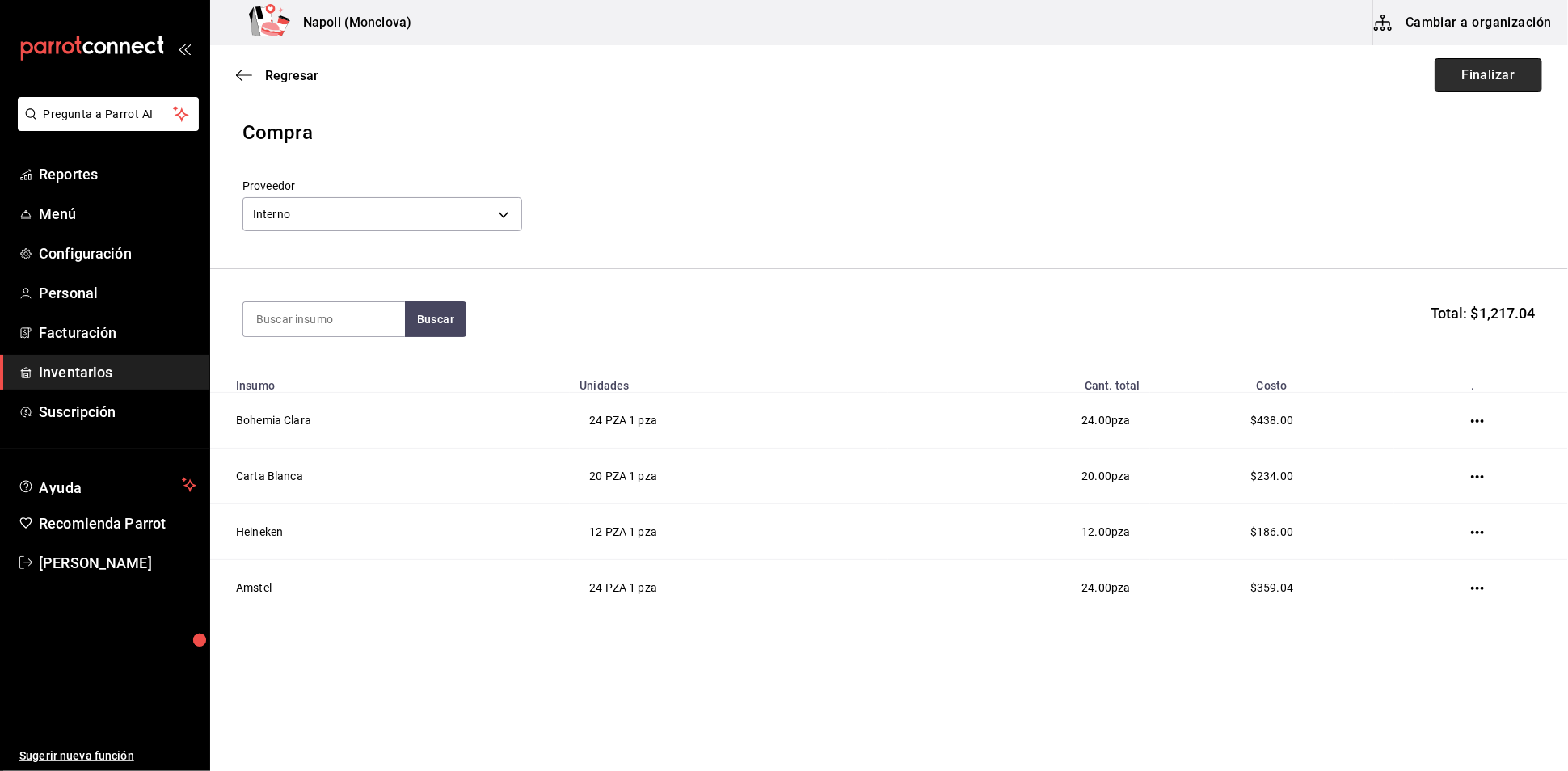
click at [1444, 80] on button "Finalizar" at bounding box center [1488, 75] width 107 height 34
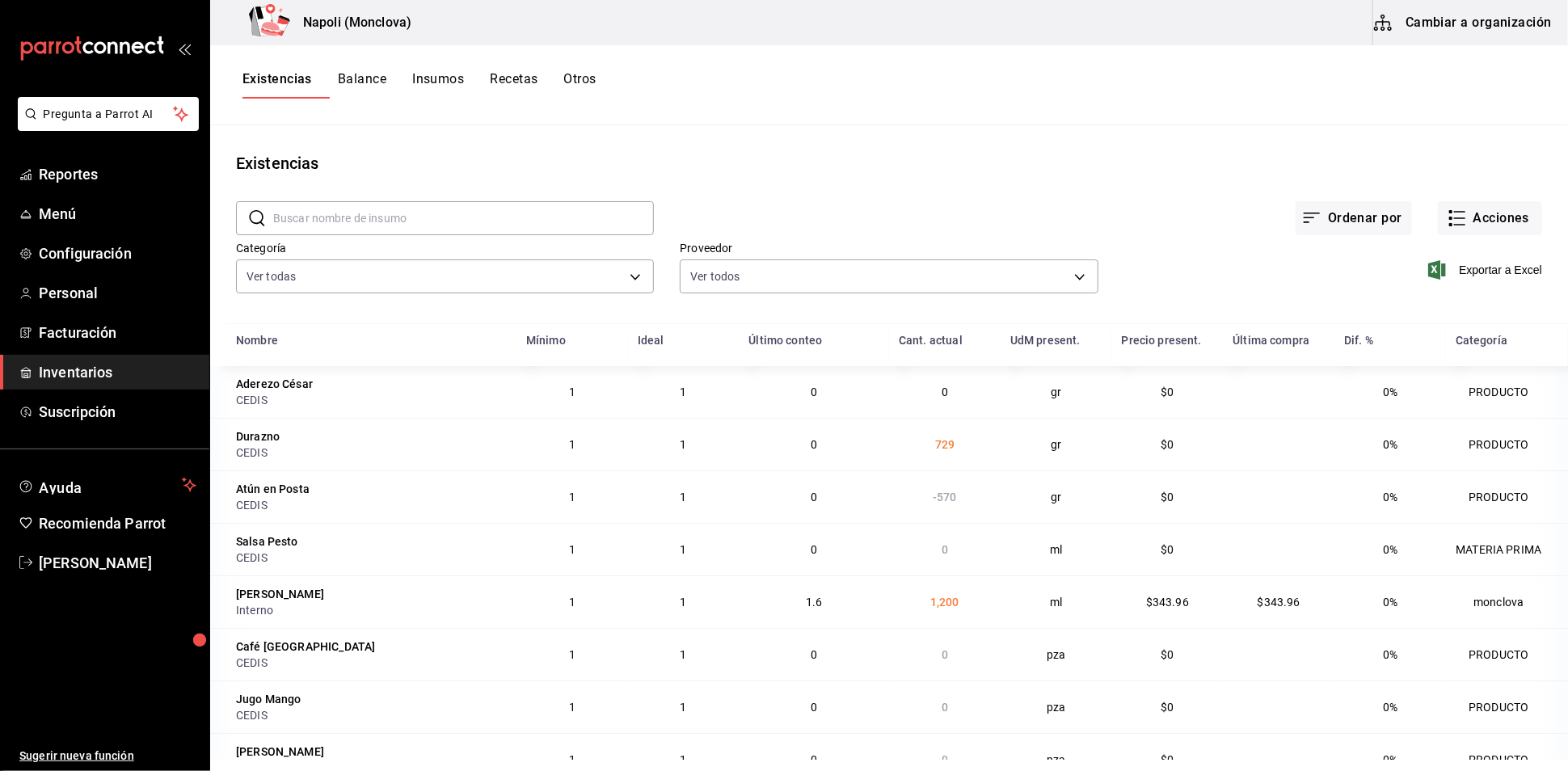
click at [1104, 125] on div "Existencias Balance Insumos Recetas Otros" at bounding box center [888, 85] width 1357 height 80
click at [65, 185] on span "Reportes" at bounding box center [118, 174] width 158 height 22
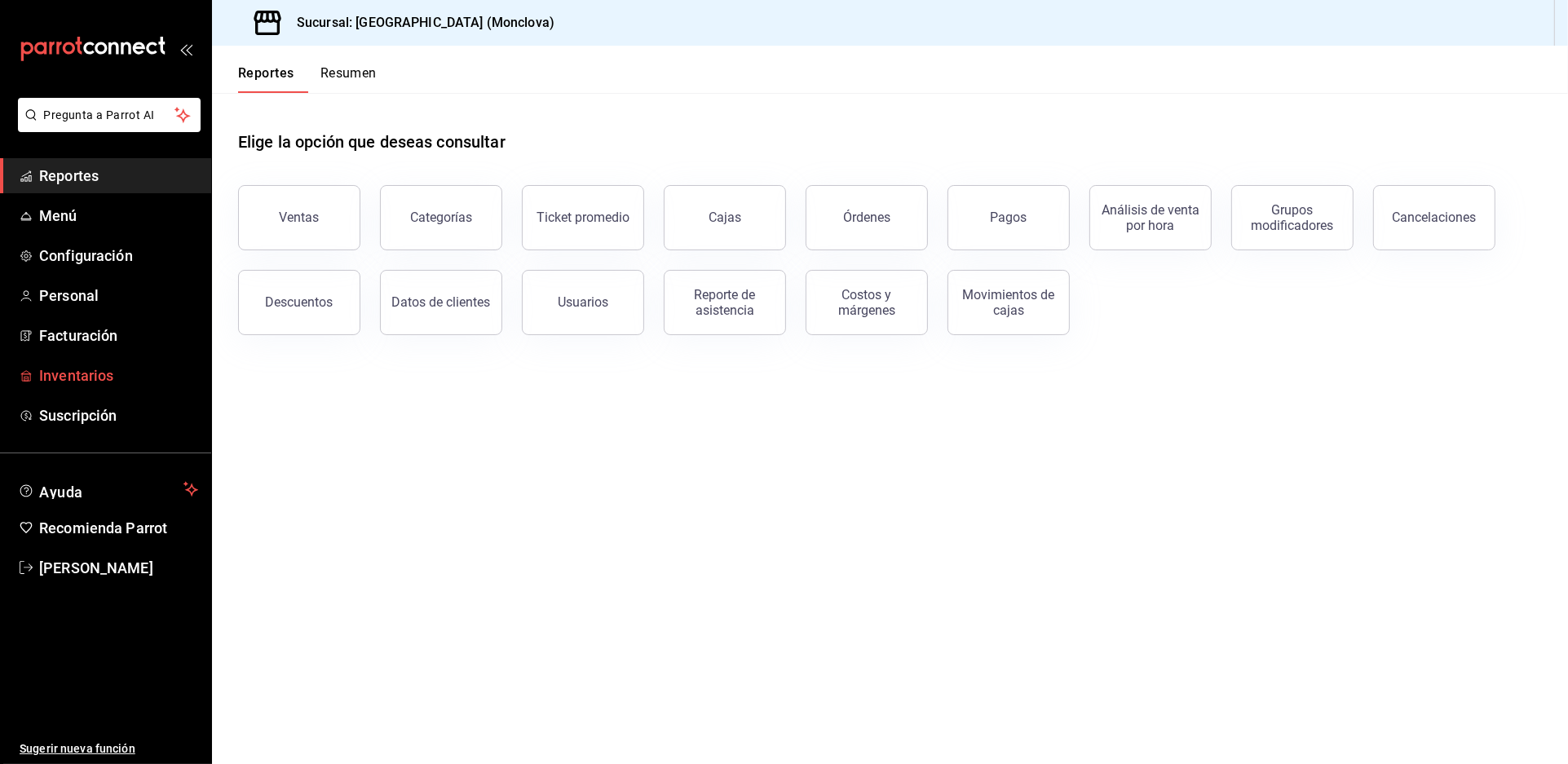
click at [125, 386] on span "Inventarios" at bounding box center [119, 375] width 159 height 22
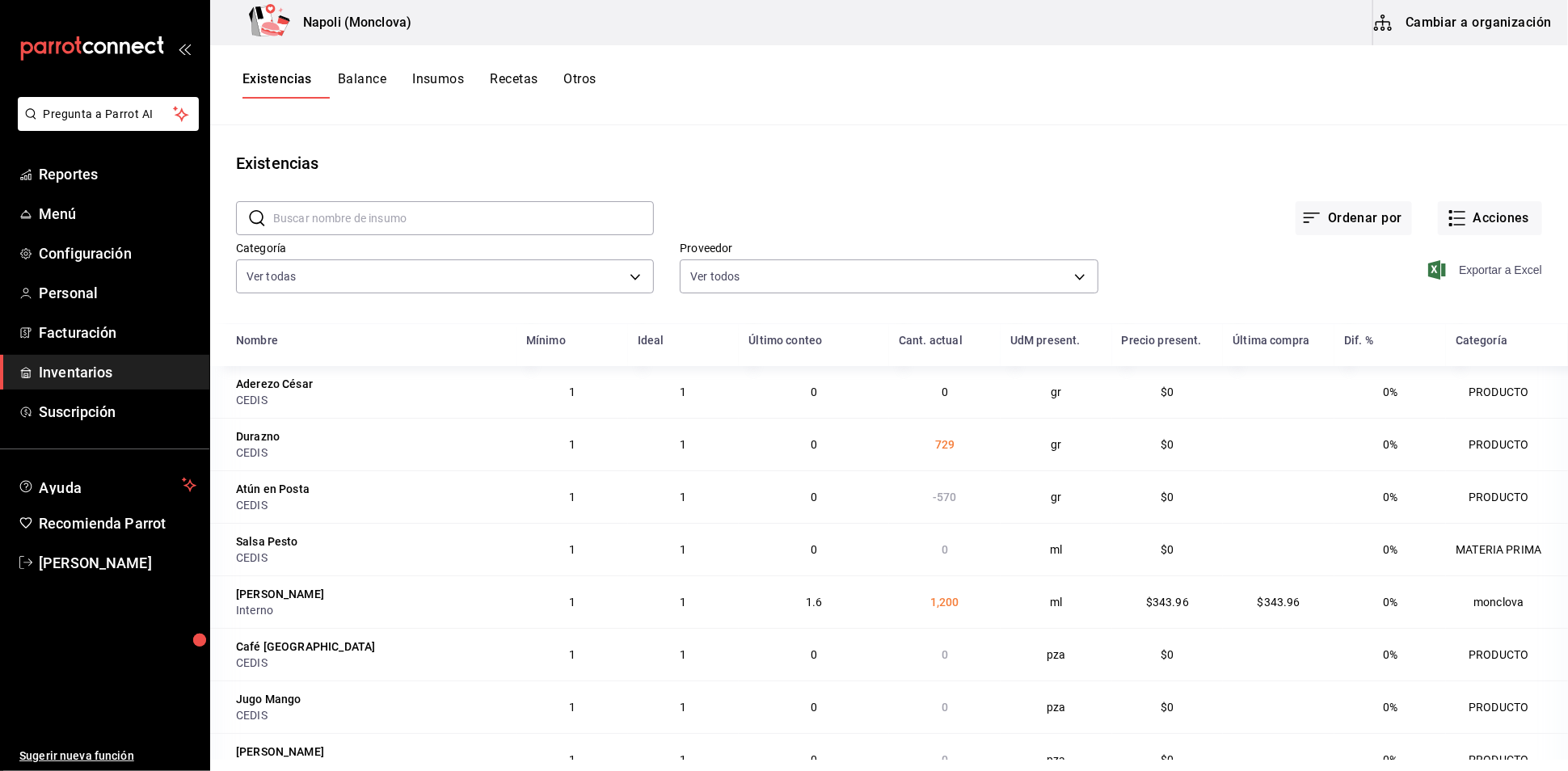
click at [1456, 280] on span "Exportar a Excel" at bounding box center [1487, 270] width 111 height 19
click at [350, 223] on input "text" at bounding box center [463, 218] width 380 height 33
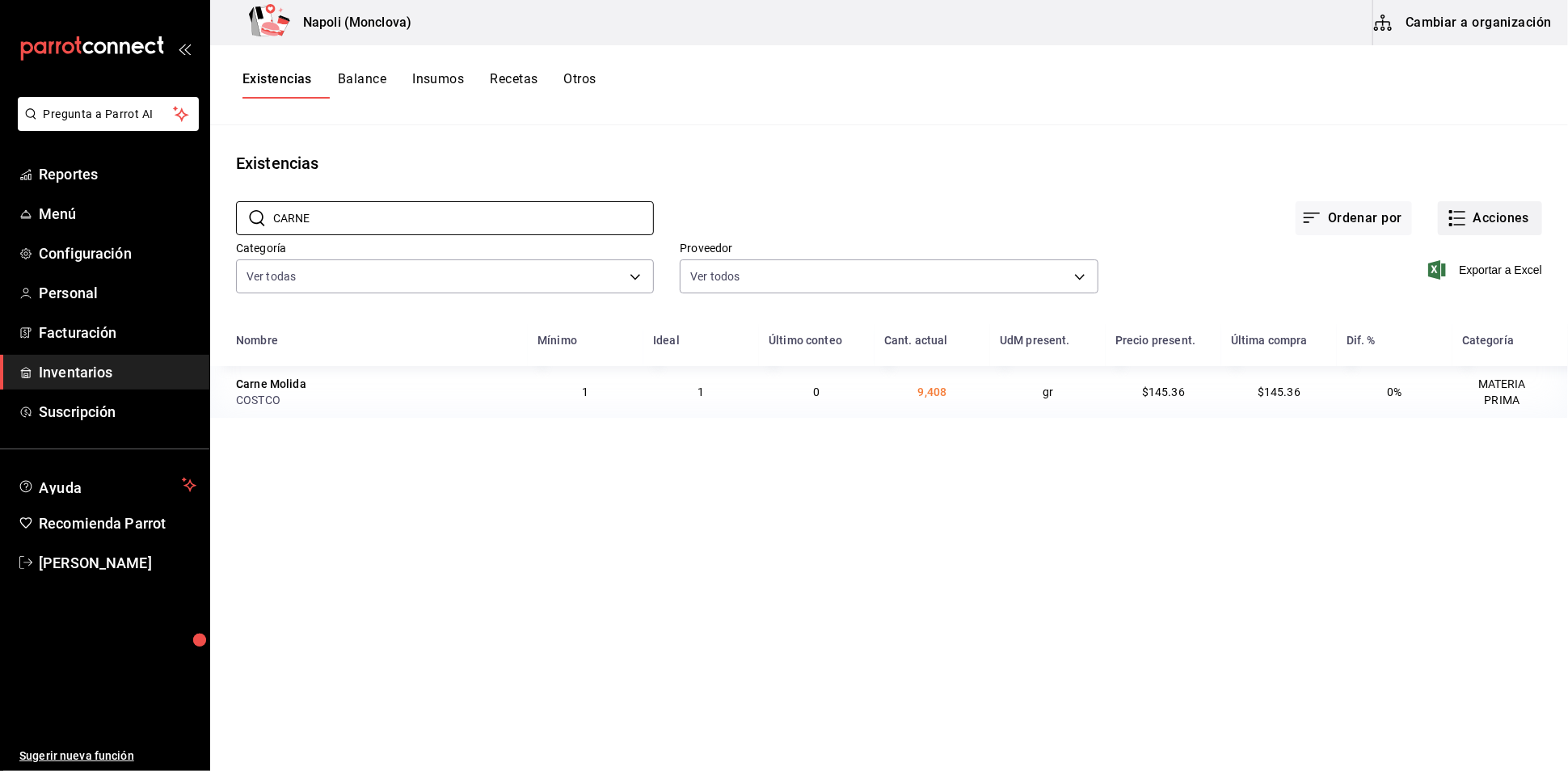
type input "CARNE"
click at [1450, 230] on button "Acciones" at bounding box center [1490, 218] width 104 height 34
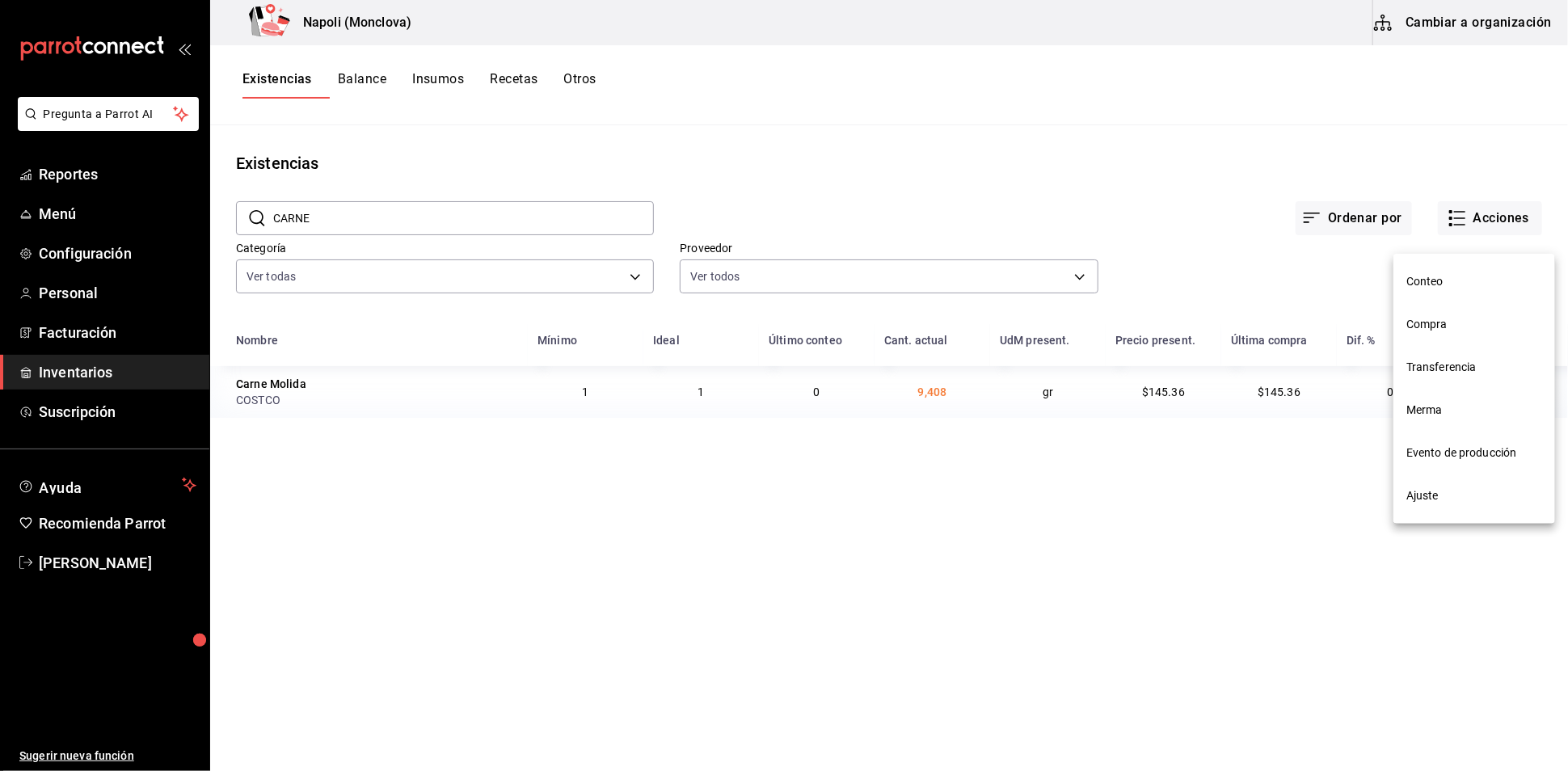
click at [1440, 321] on span "Compra" at bounding box center [1474, 324] width 136 height 17
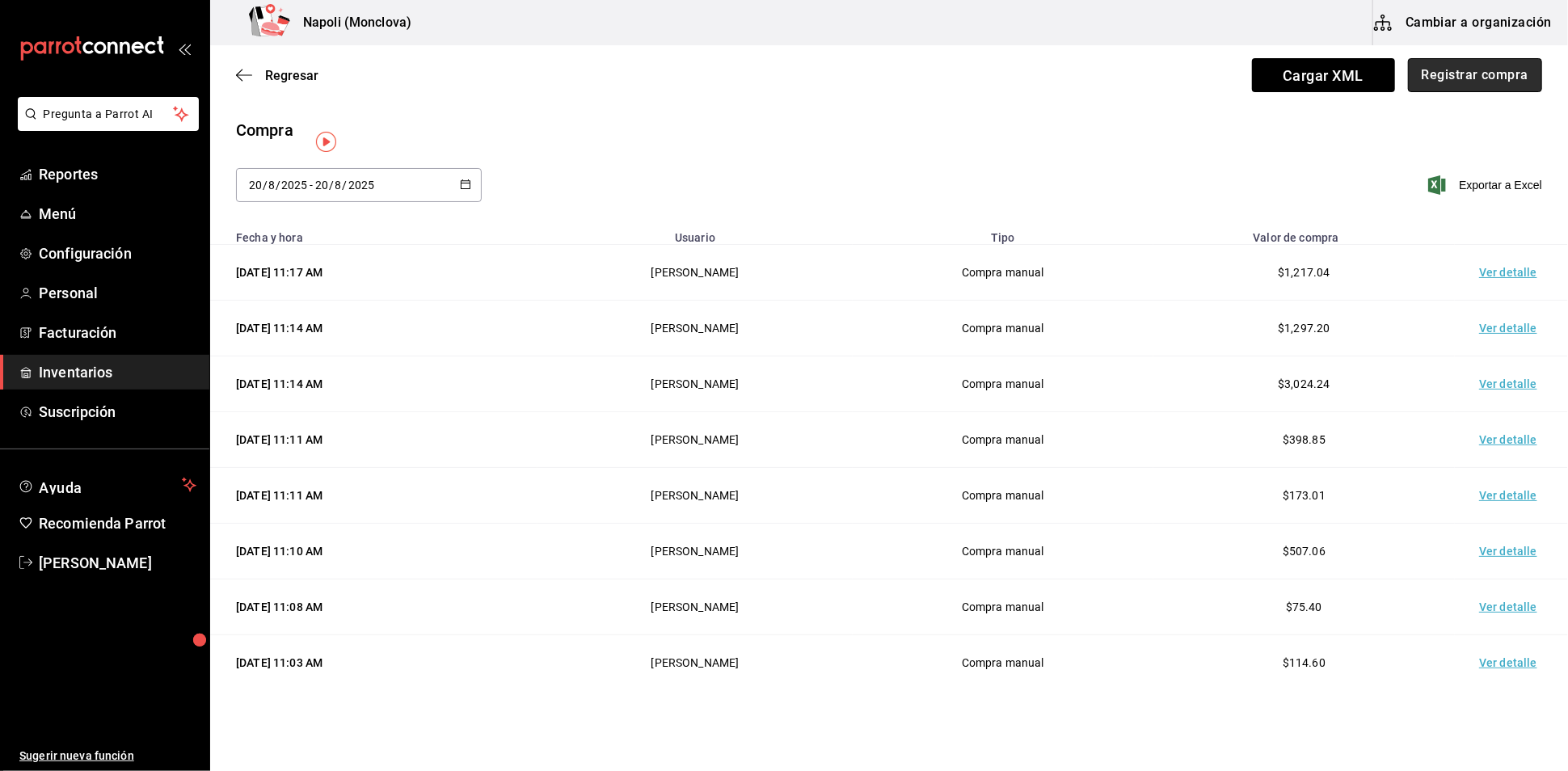
click at [1448, 87] on button "Registrar compra" at bounding box center [1475, 75] width 134 height 34
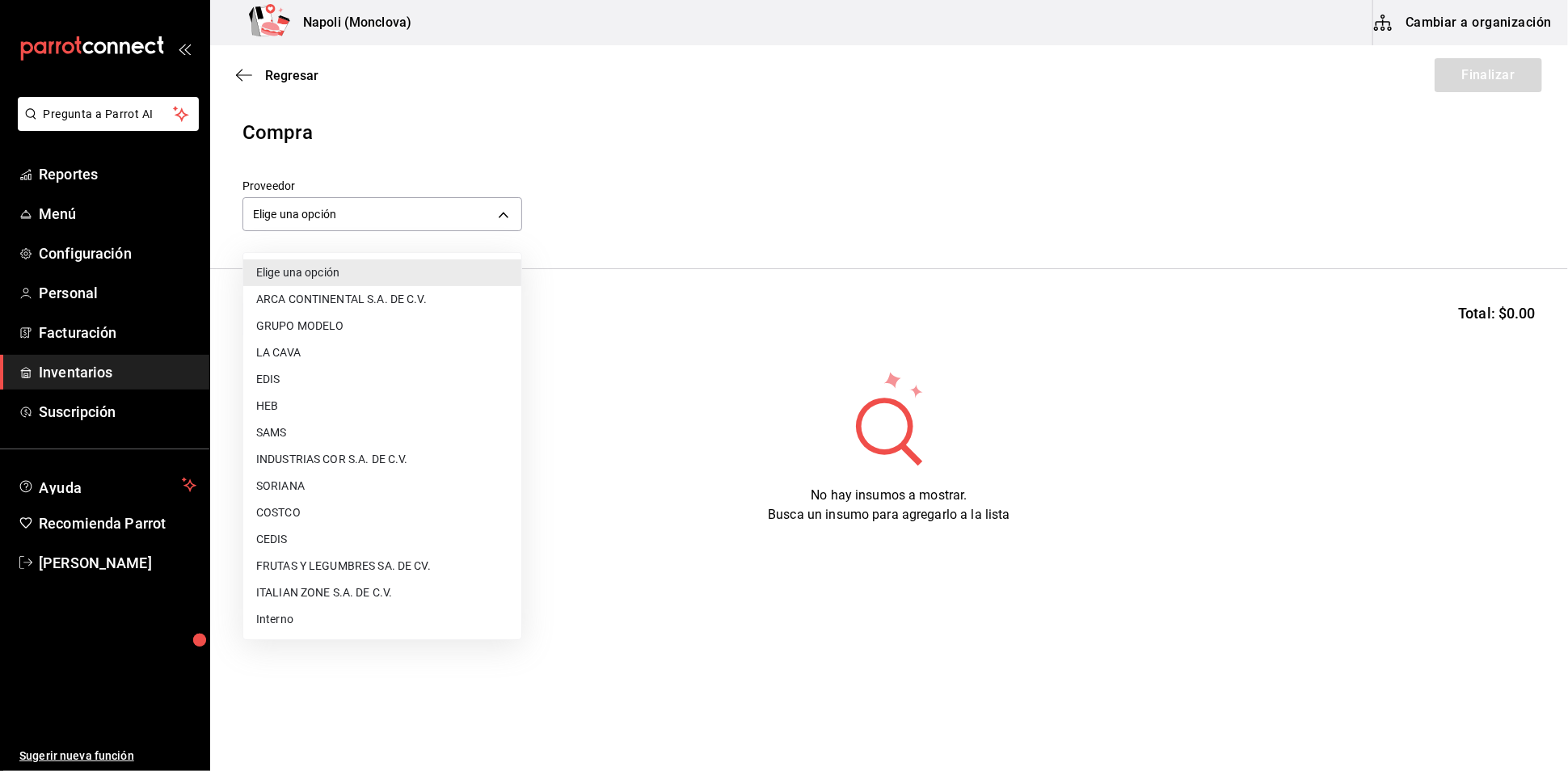
click at [512, 228] on body "Pregunta a Parrot AI Reportes Menú Configuración Personal Facturación Inventari…" at bounding box center [784, 340] width 1568 height 680
click at [357, 501] on li "COSTCO" at bounding box center [382, 513] width 278 height 27
type input "297da1de-2487-48f5-9e1b-f813c29ab2ab"
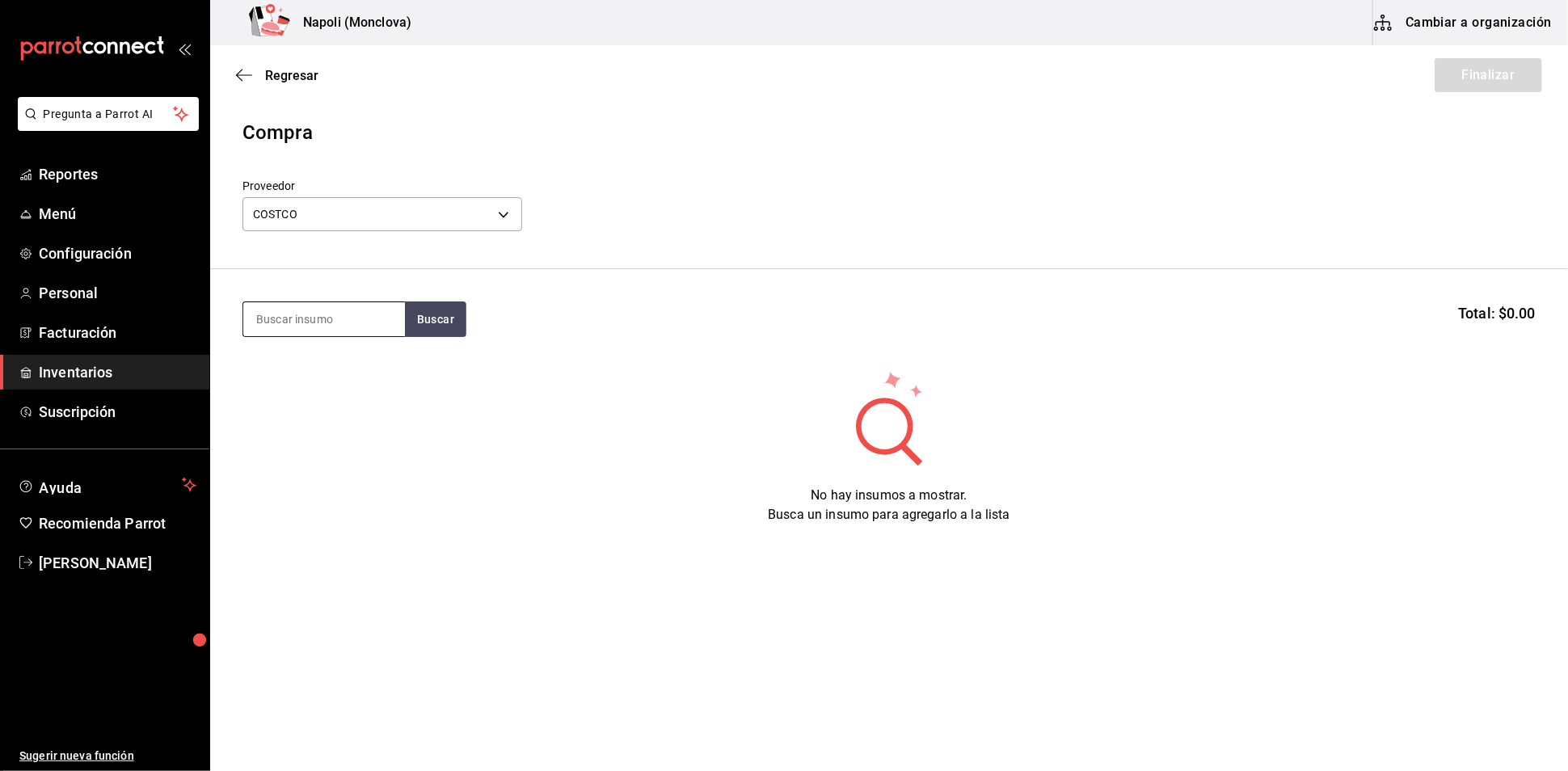
click at [318, 322] on input at bounding box center [324, 319] width 162 height 34
type input "CARNE"
click at [436, 337] on button "Buscar" at bounding box center [435, 319] width 61 height 35
click at [326, 389] on div "gr - COSTCO" at bounding box center [294, 392] width 77 height 17
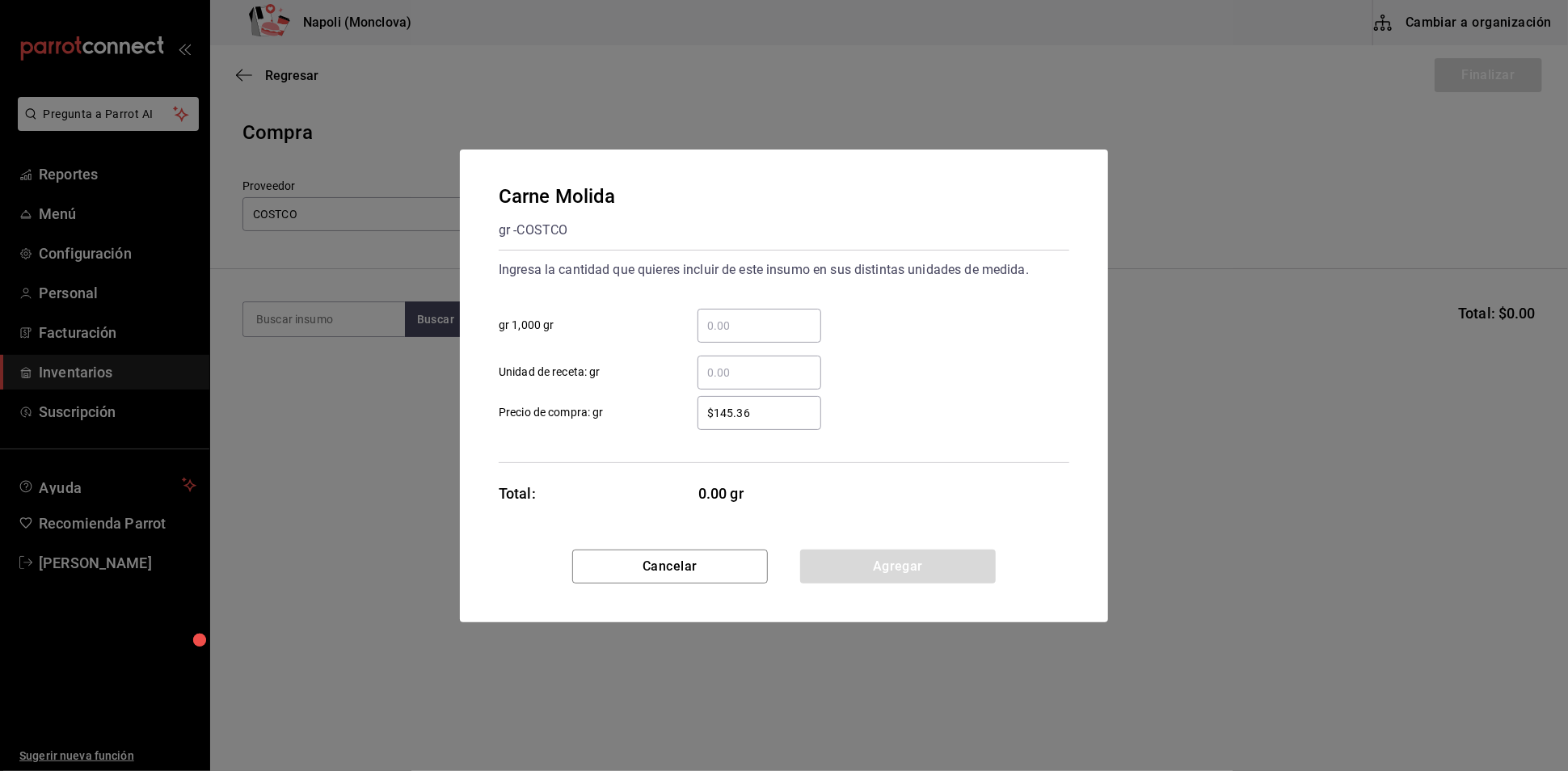
click at [729, 316] on input "​ gr 1,000 gr" at bounding box center [759, 325] width 123 height 19
type input "2"
click at [913, 584] on button "Agregar" at bounding box center [897, 567] width 196 height 34
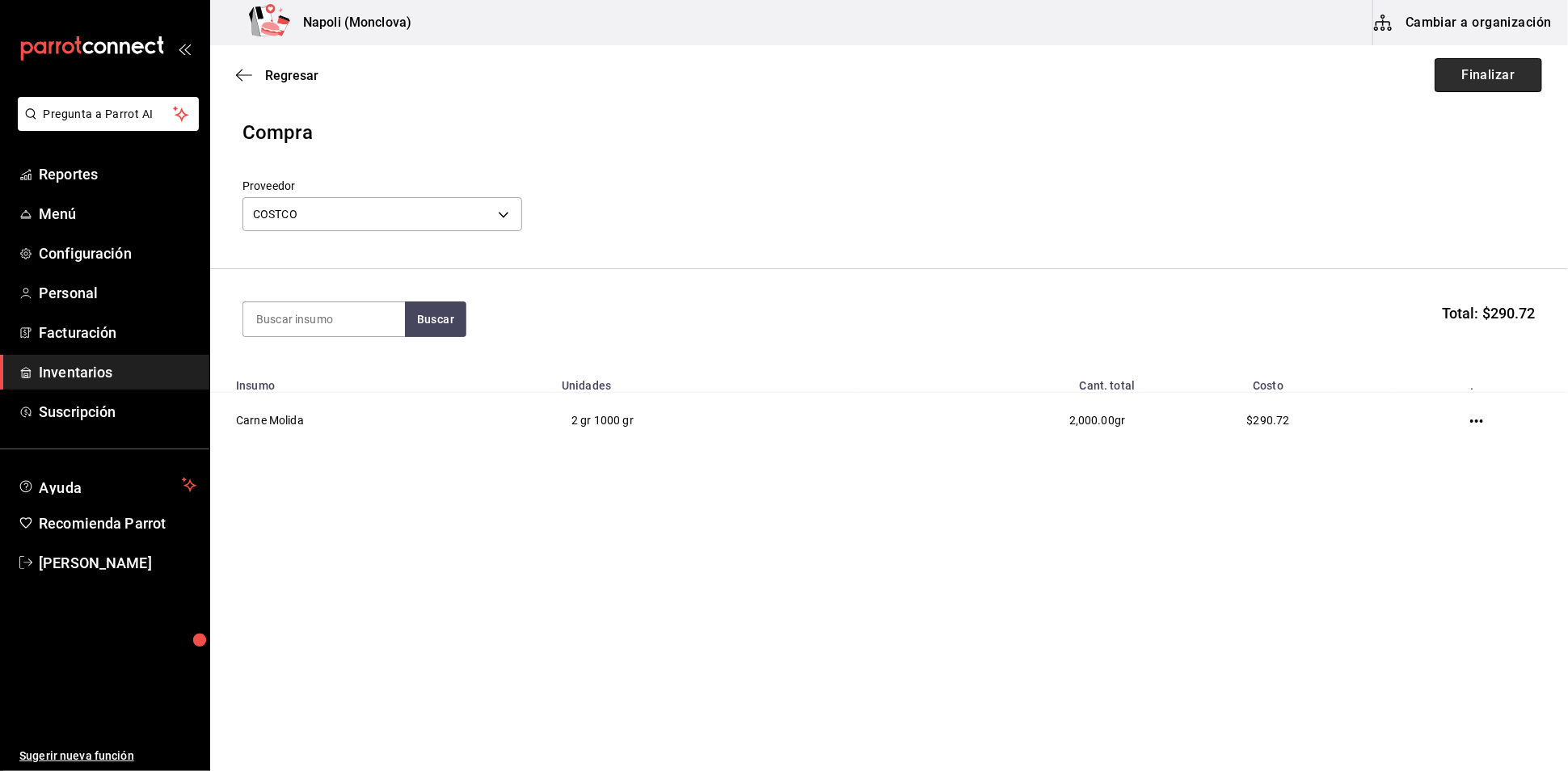
click at [1443, 90] on button "Finalizar" at bounding box center [1488, 75] width 107 height 34
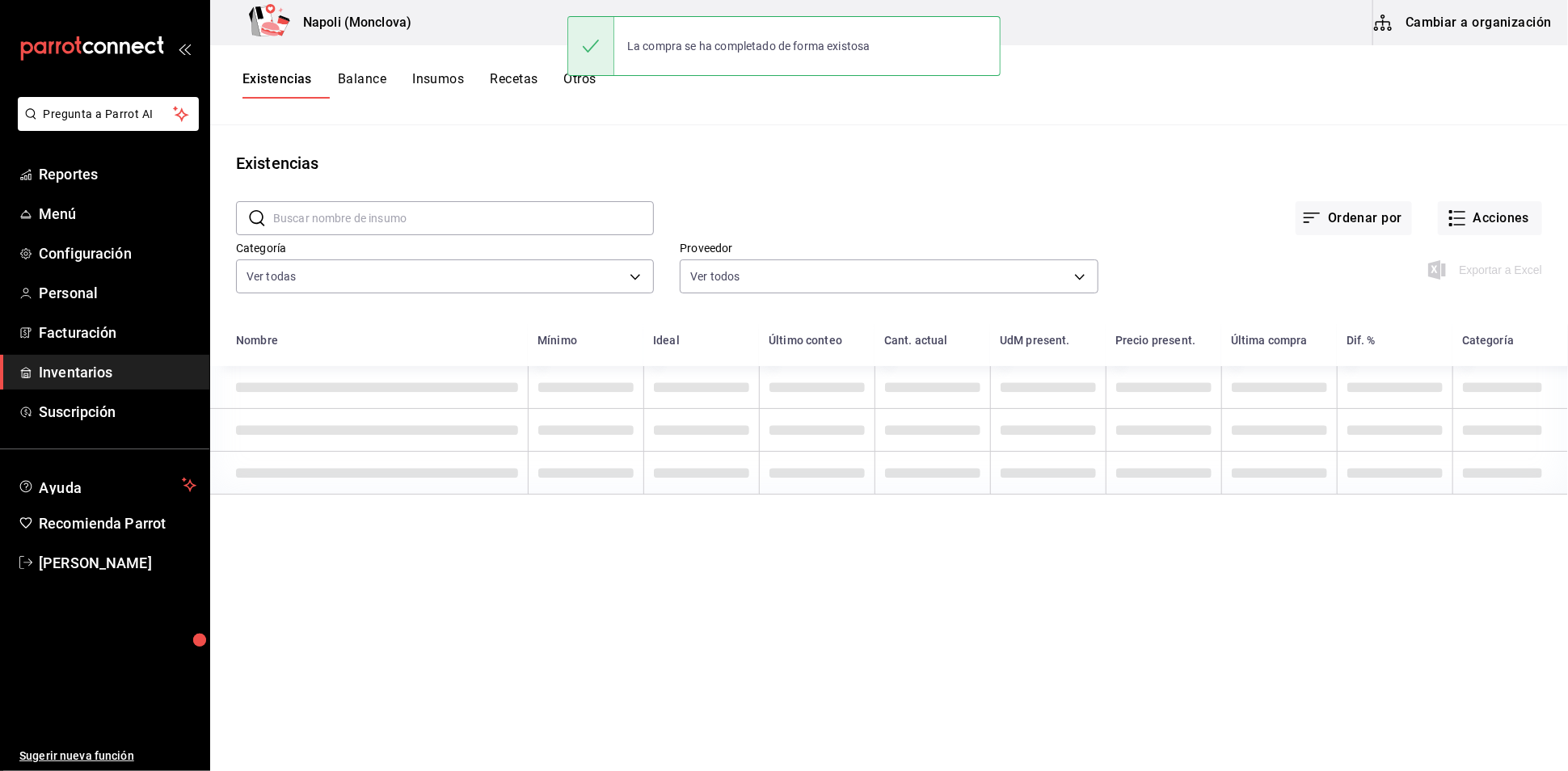
click at [440, 228] on input "text" at bounding box center [463, 218] width 380 height 33
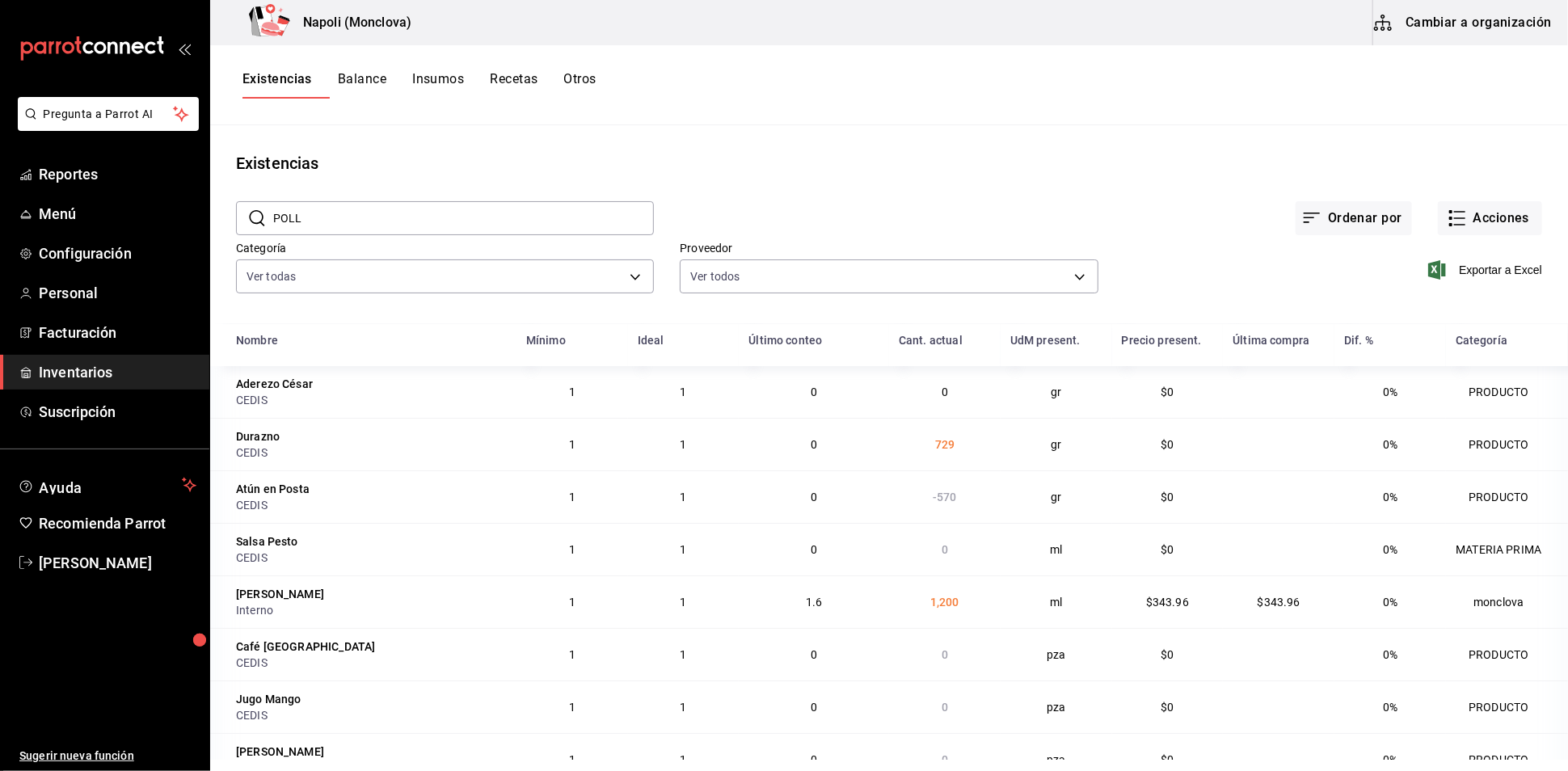
type input "POLLO"
drag, startPoint x: 475, startPoint y: 233, endPoint x: 249, endPoint y: 232, distance: 226.0
click at [249, 232] on div "​ POLLO ​" at bounding box center [445, 218] width 418 height 34
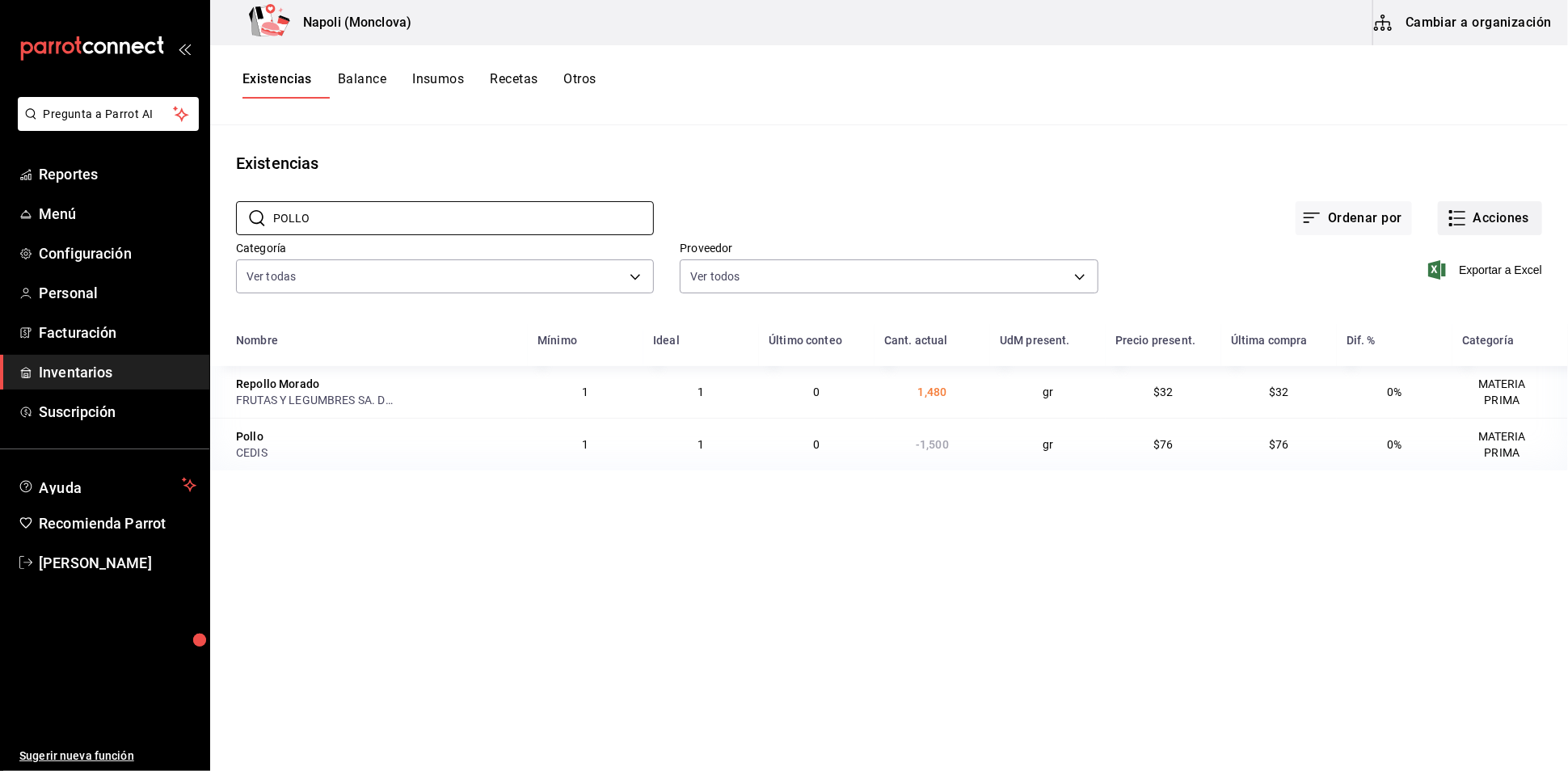
type input "POLLO"
click at [1446, 235] on button "Acciones" at bounding box center [1490, 218] width 104 height 34
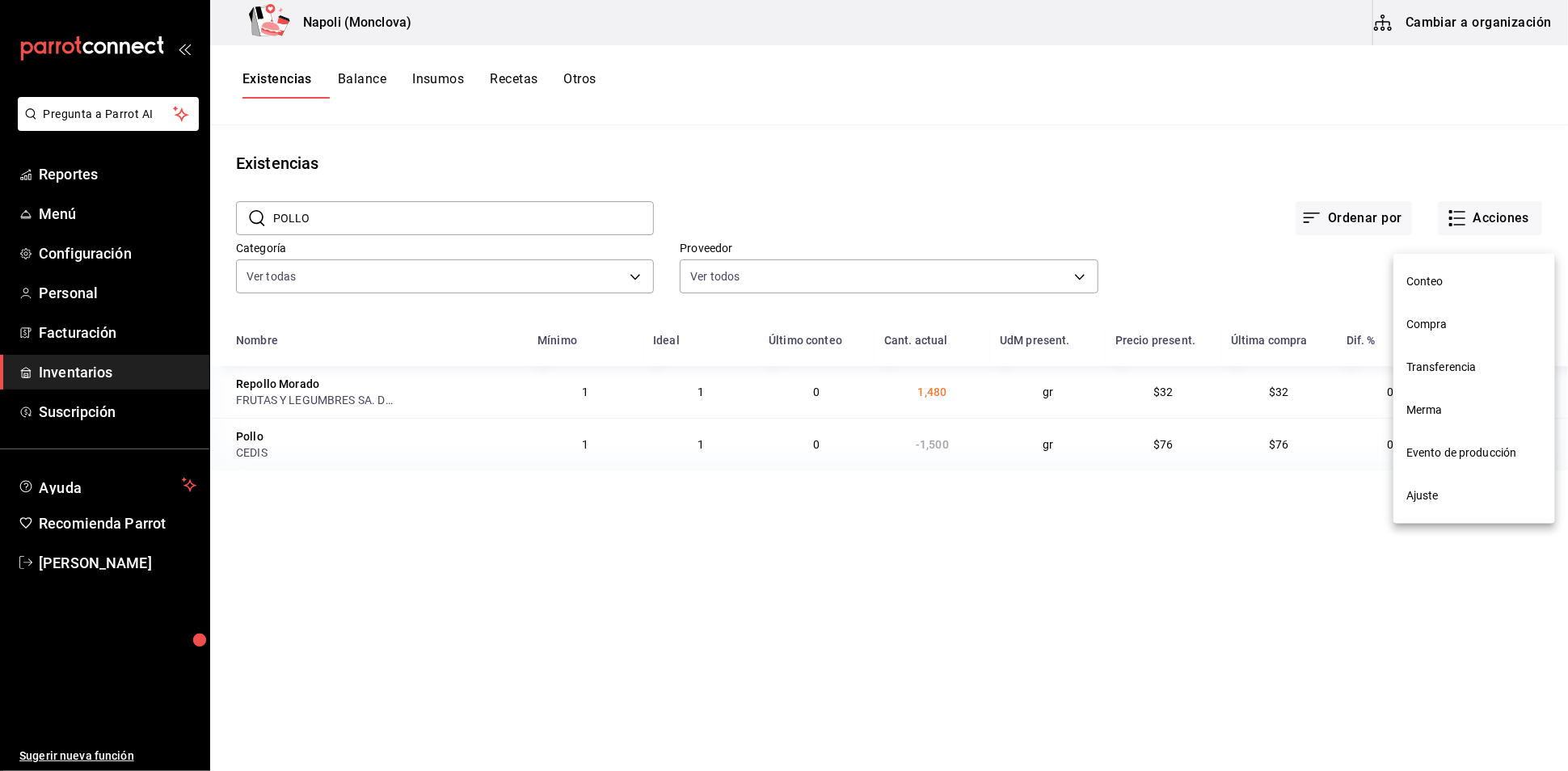
click at [1406, 317] on span "Compra" at bounding box center [1474, 324] width 136 height 17
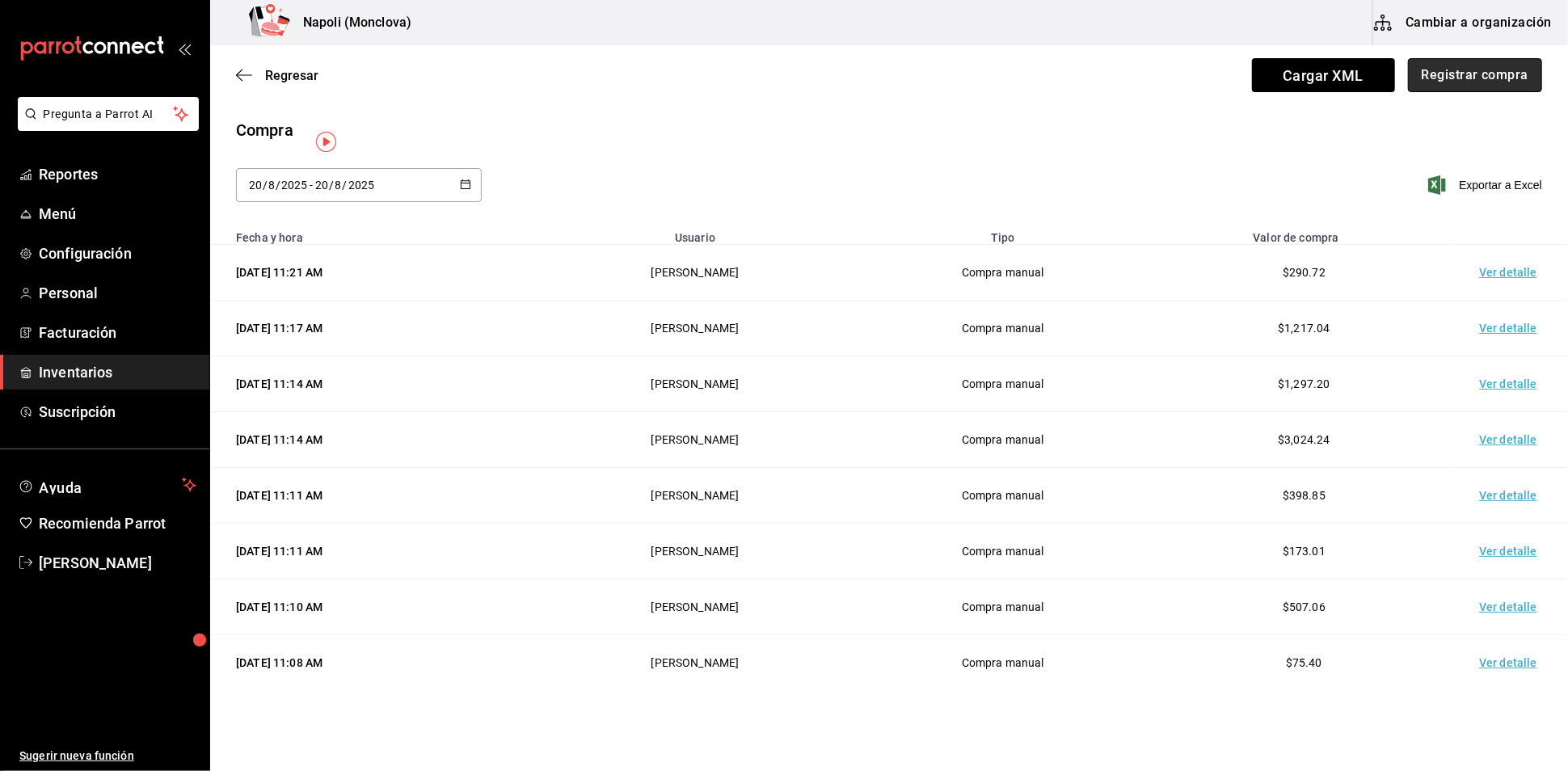
click at [1457, 80] on button "Registrar compra" at bounding box center [1475, 75] width 134 height 34
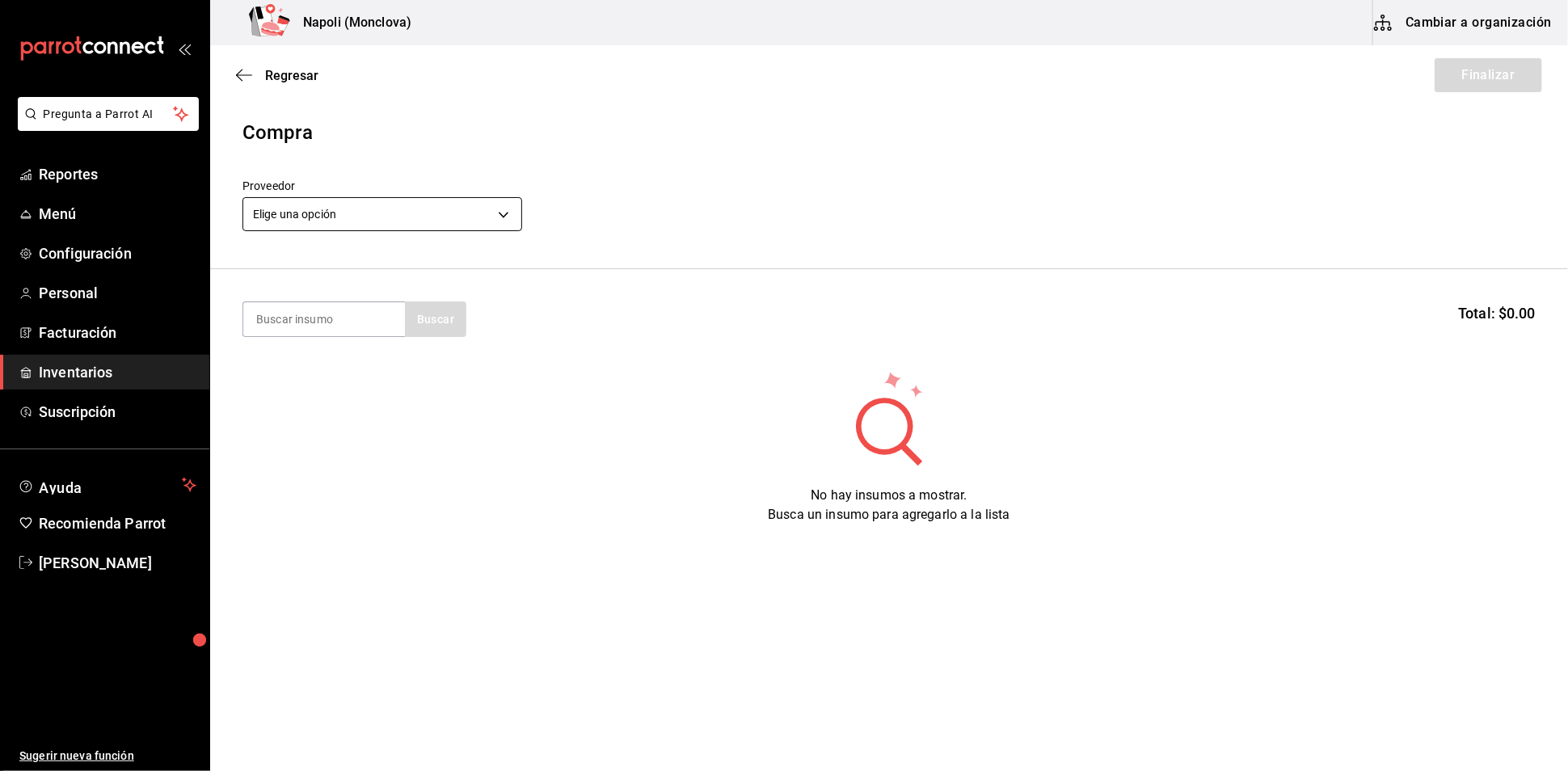
click at [500, 219] on body "Pregunta a Parrot AI Reportes Menú Configuración Personal Facturación Inventari…" at bounding box center [784, 340] width 1568 height 680
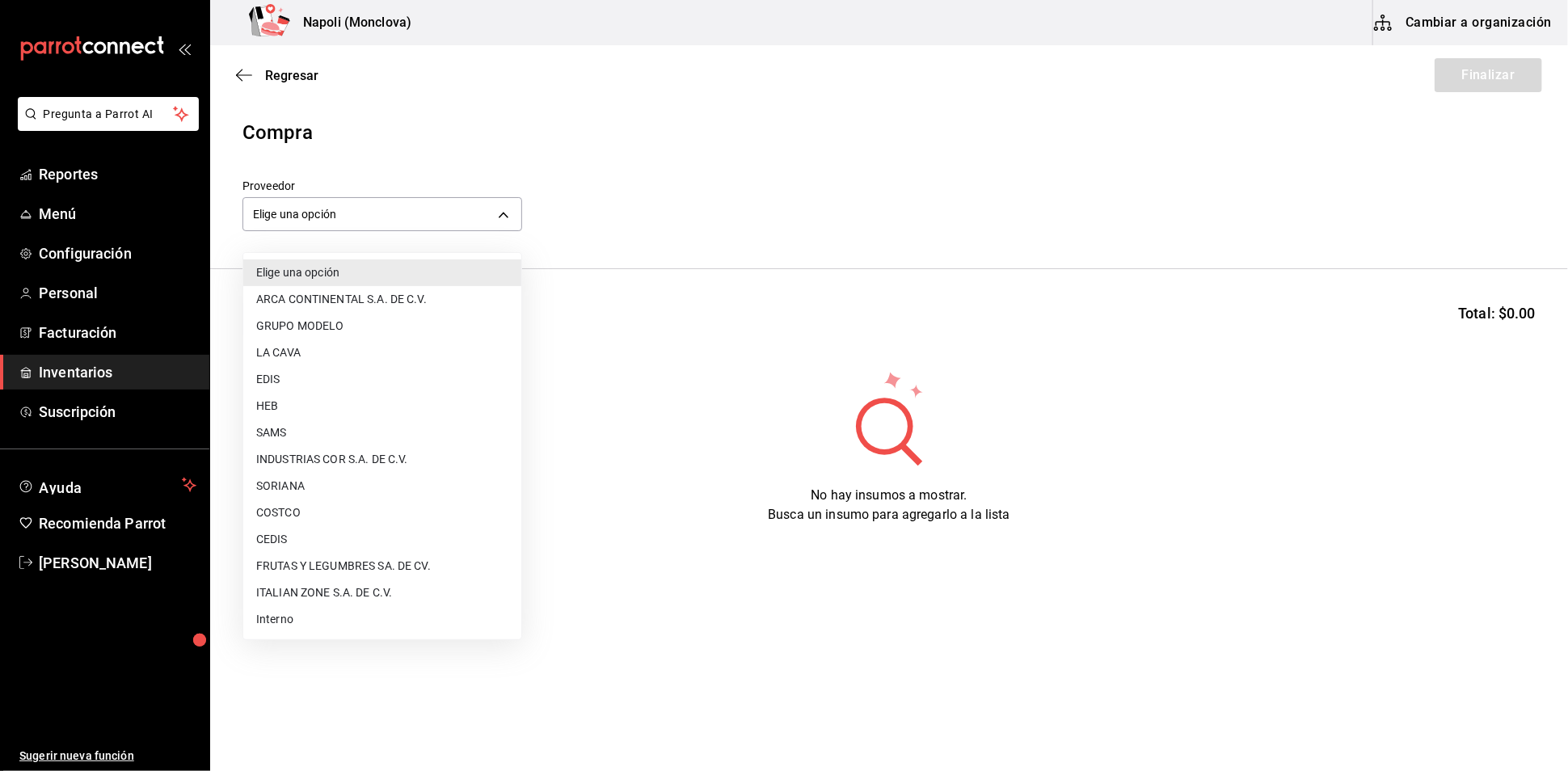
click at [309, 540] on li "CEDIS" at bounding box center [382, 540] width 278 height 27
type input "8bbbf040-4be4-464d-a164-6baf154bd563"
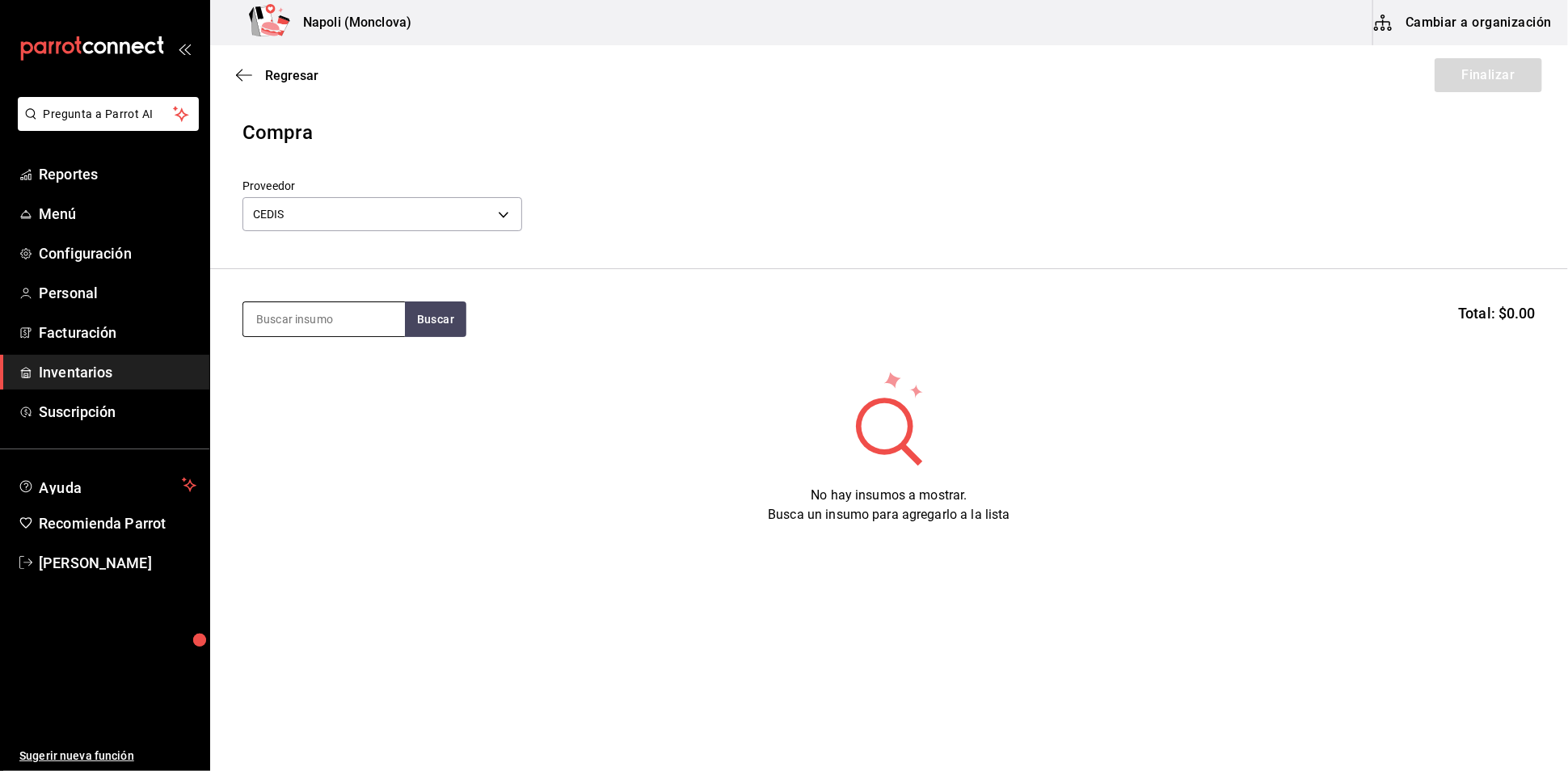
click at [316, 320] on input at bounding box center [324, 319] width 162 height 34
type input "POLLO"
click at [427, 337] on button "Buscar" at bounding box center [435, 319] width 61 height 35
click at [316, 361] on div "Pollo gr - CEDIS" at bounding box center [323, 383] width 162 height 62
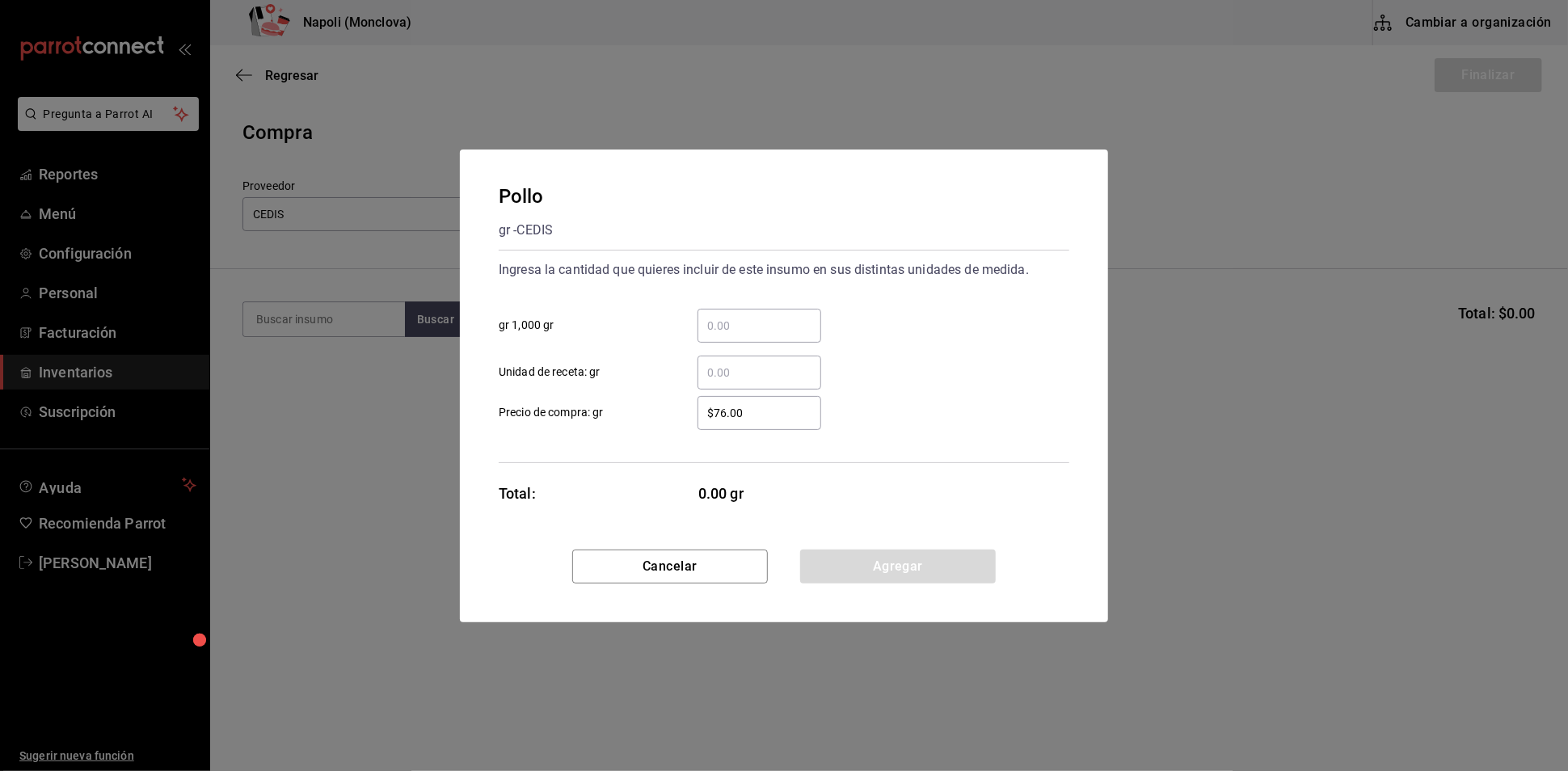
click at [733, 316] on input "​ gr 1,000 gr" at bounding box center [759, 325] width 123 height 19
type input "13"
click at [880, 573] on button "Agregar" at bounding box center [897, 567] width 196 height 34
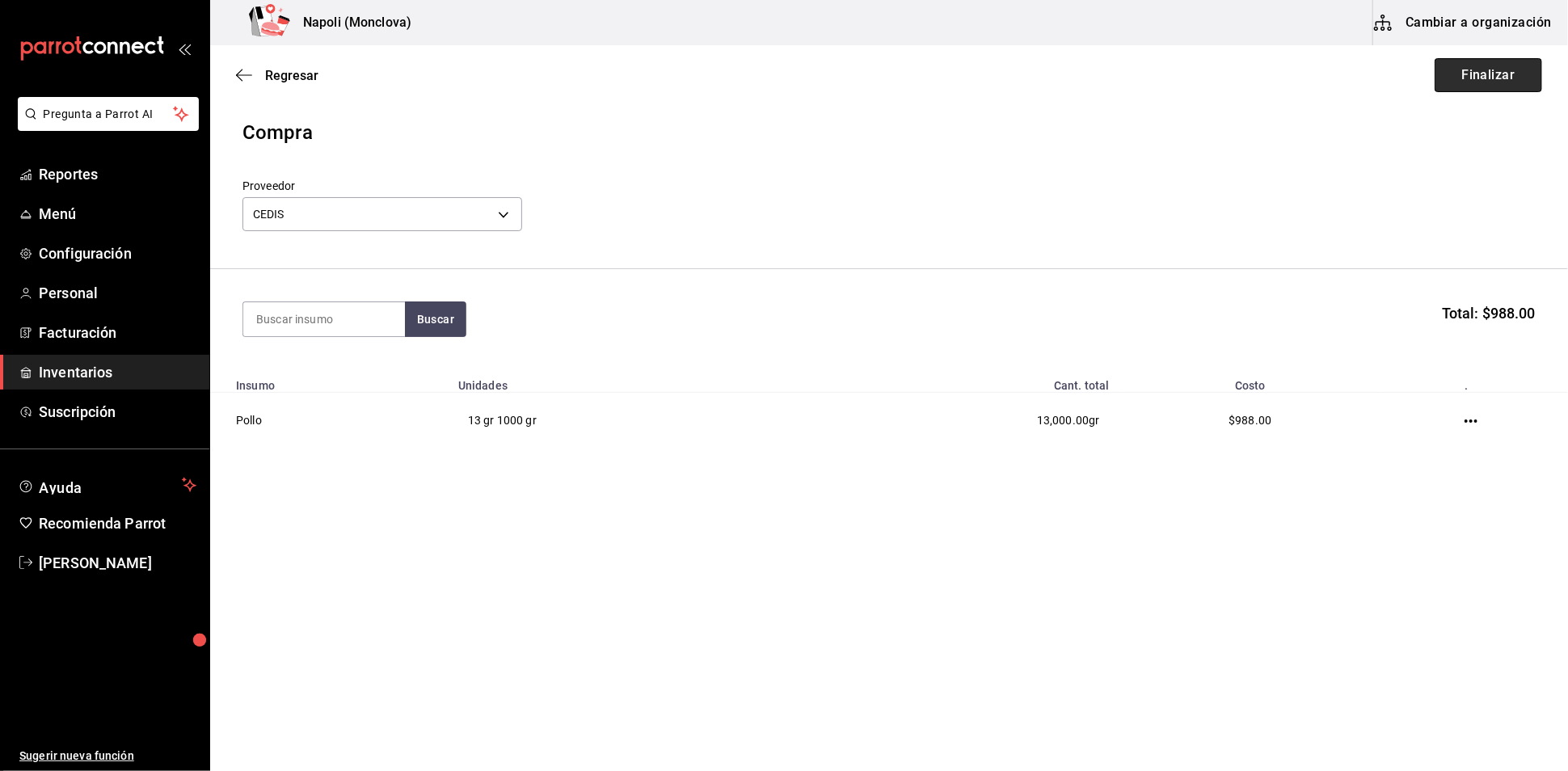
click at [1463, 80] on button "Finalizar" at bounding box center [1488, 75] width 107 height 34
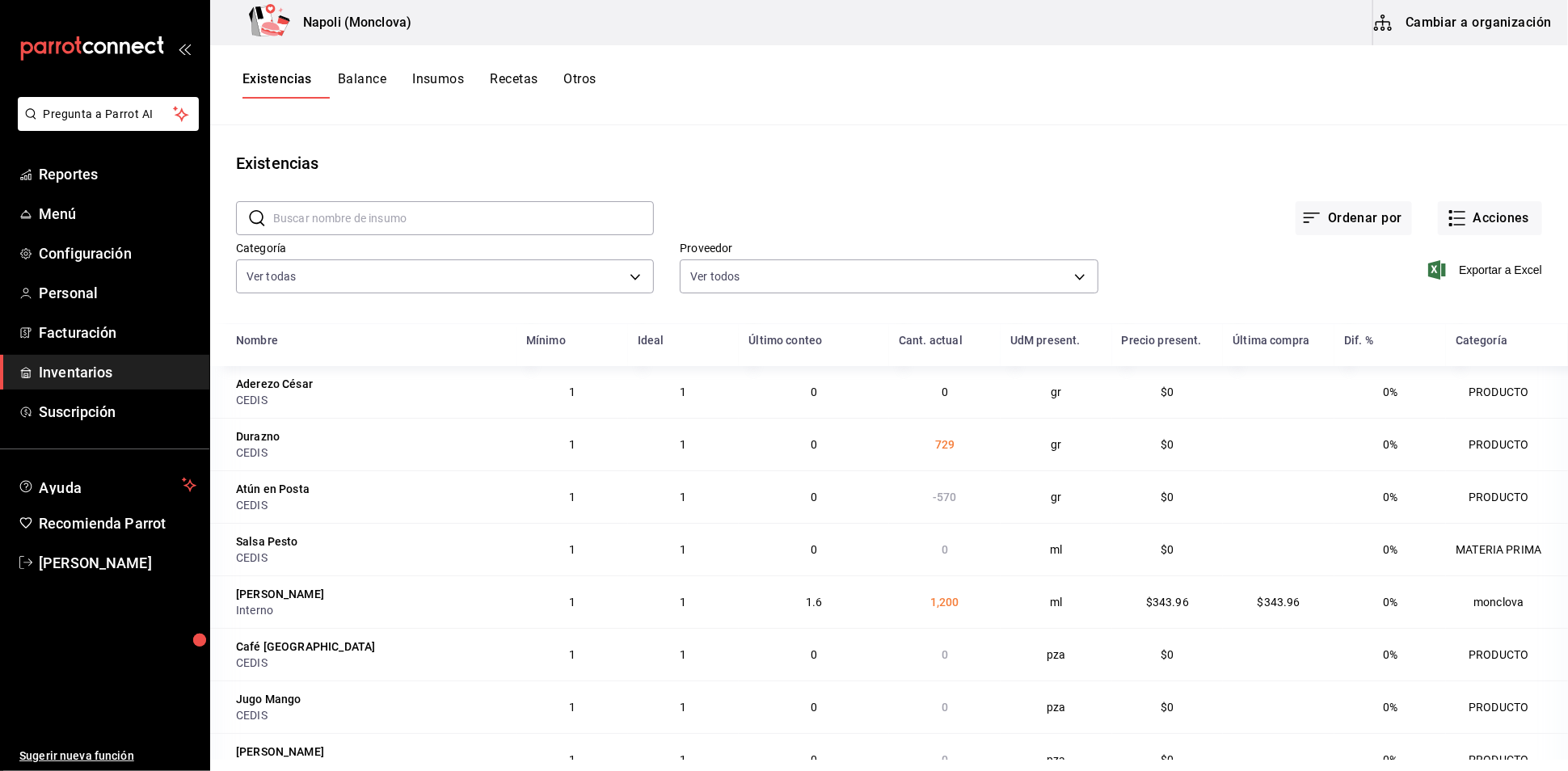
click at [476, 221] on input "text" at bounding box center [463, 218] width 380 height 33
click at [1503, 228] on button "Acciones" at bounding box center [1490, 218] width 104 height 34
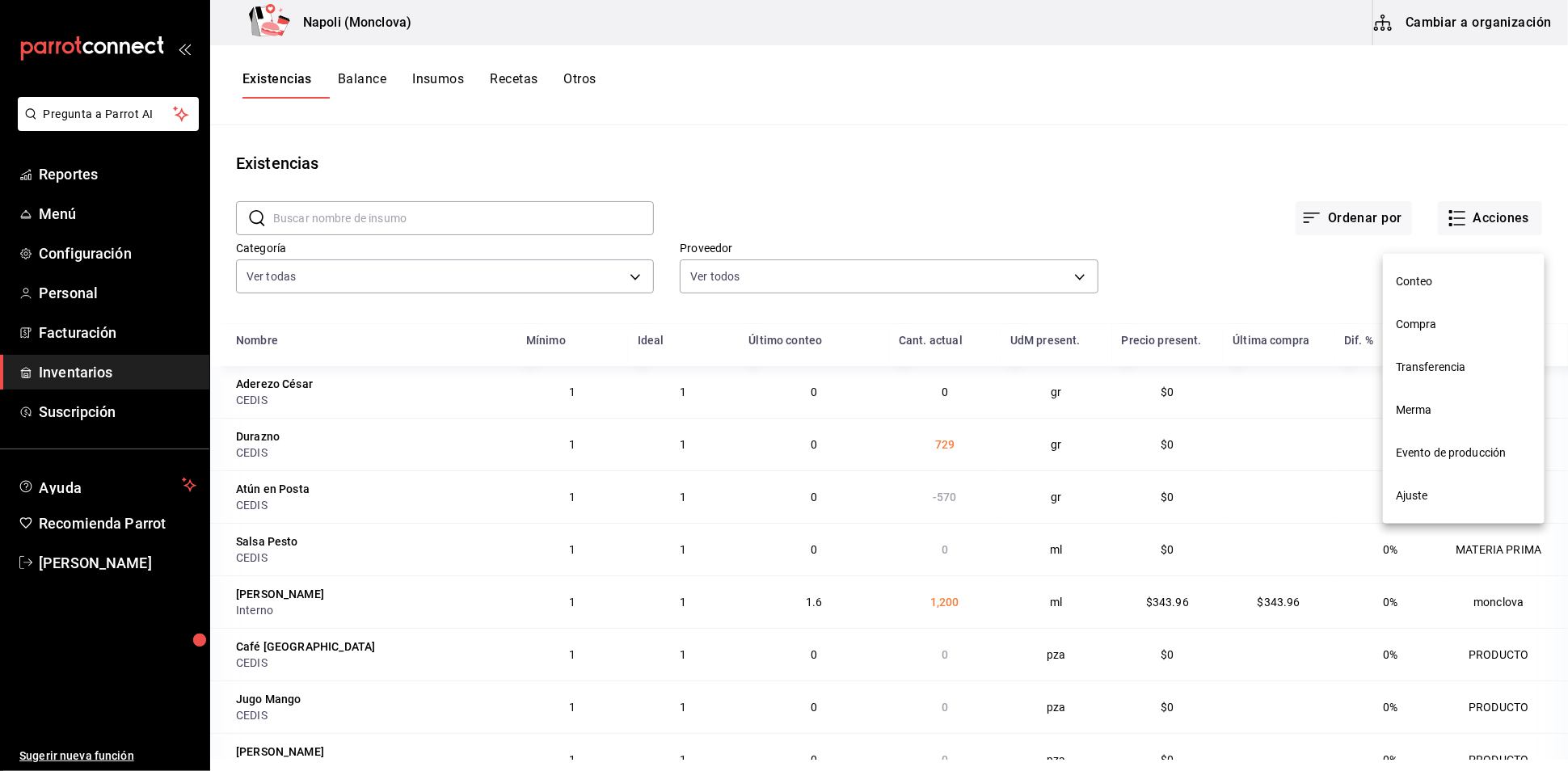
click at [1447, 317] on span "Compra" at bounding box center [1464, 324] width 136 height 17
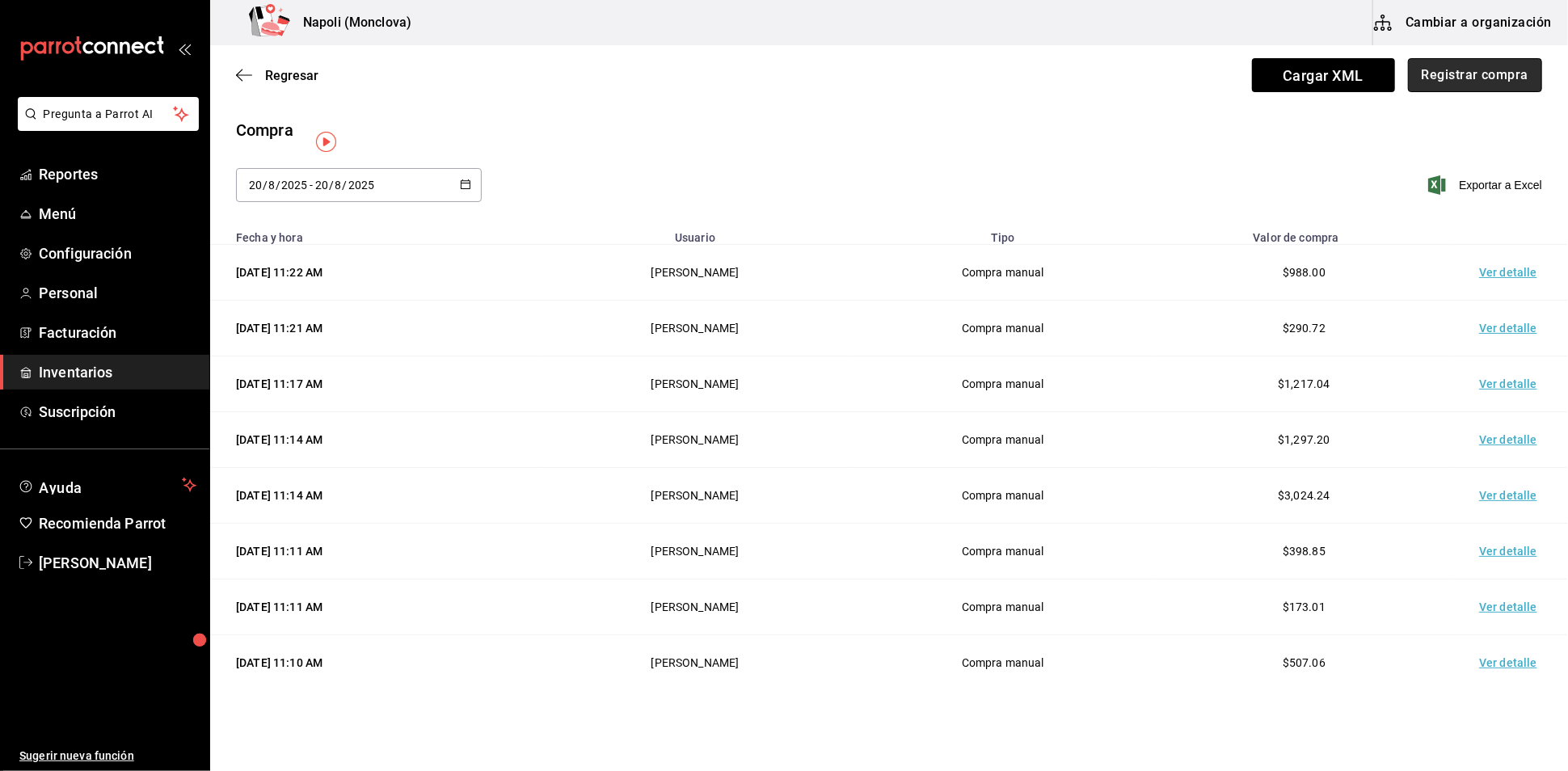
click at [1454, 92] on button "Registrar compra" at bounding box center [1475, 75] width 134 height 34
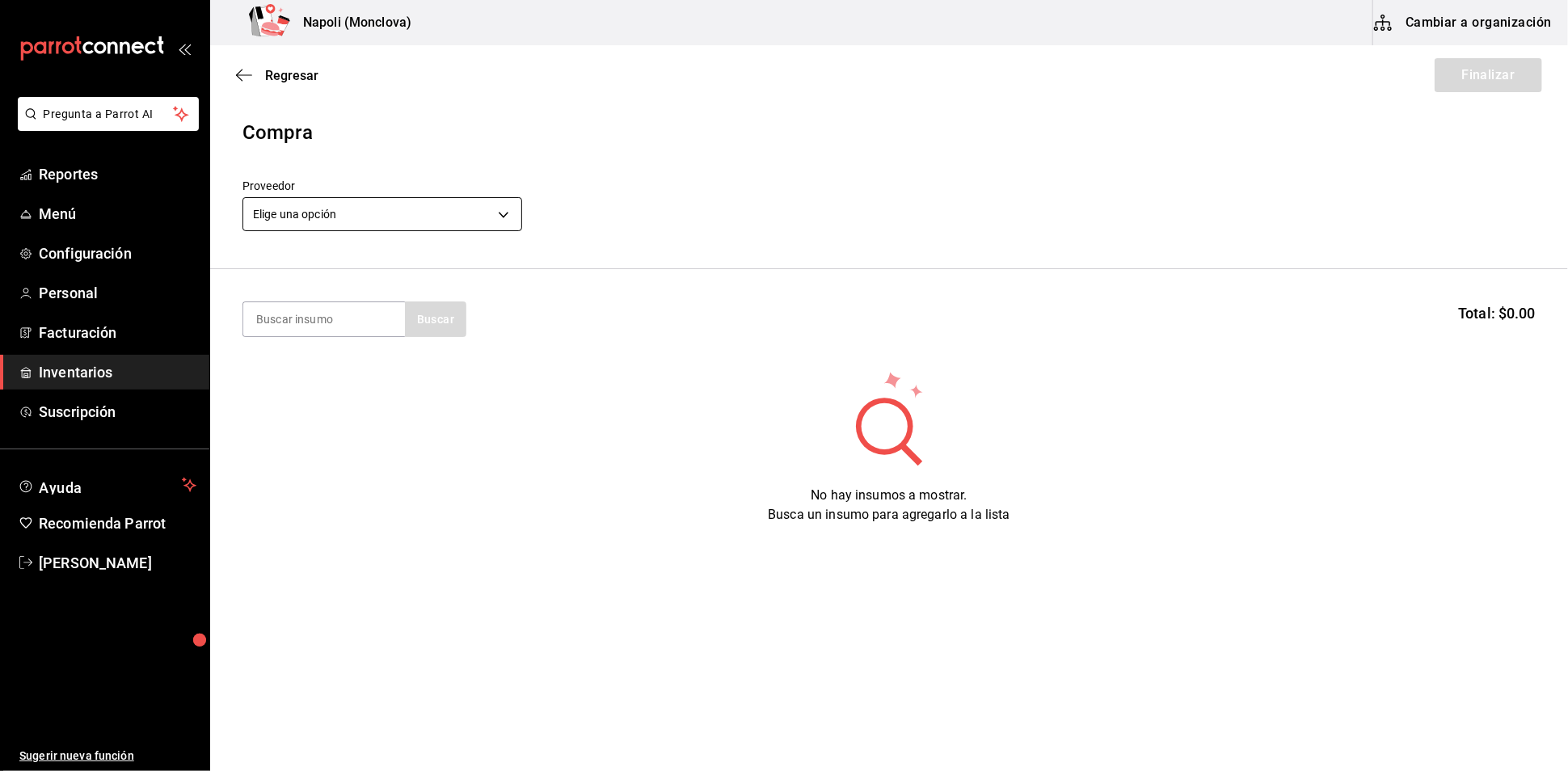
click at [501, 223] on body "Pregunta a Parrot AI Reportes Menú Configuración Personal Facturación Inventari…" at bounding box center [784, 340] width 1568 height 680
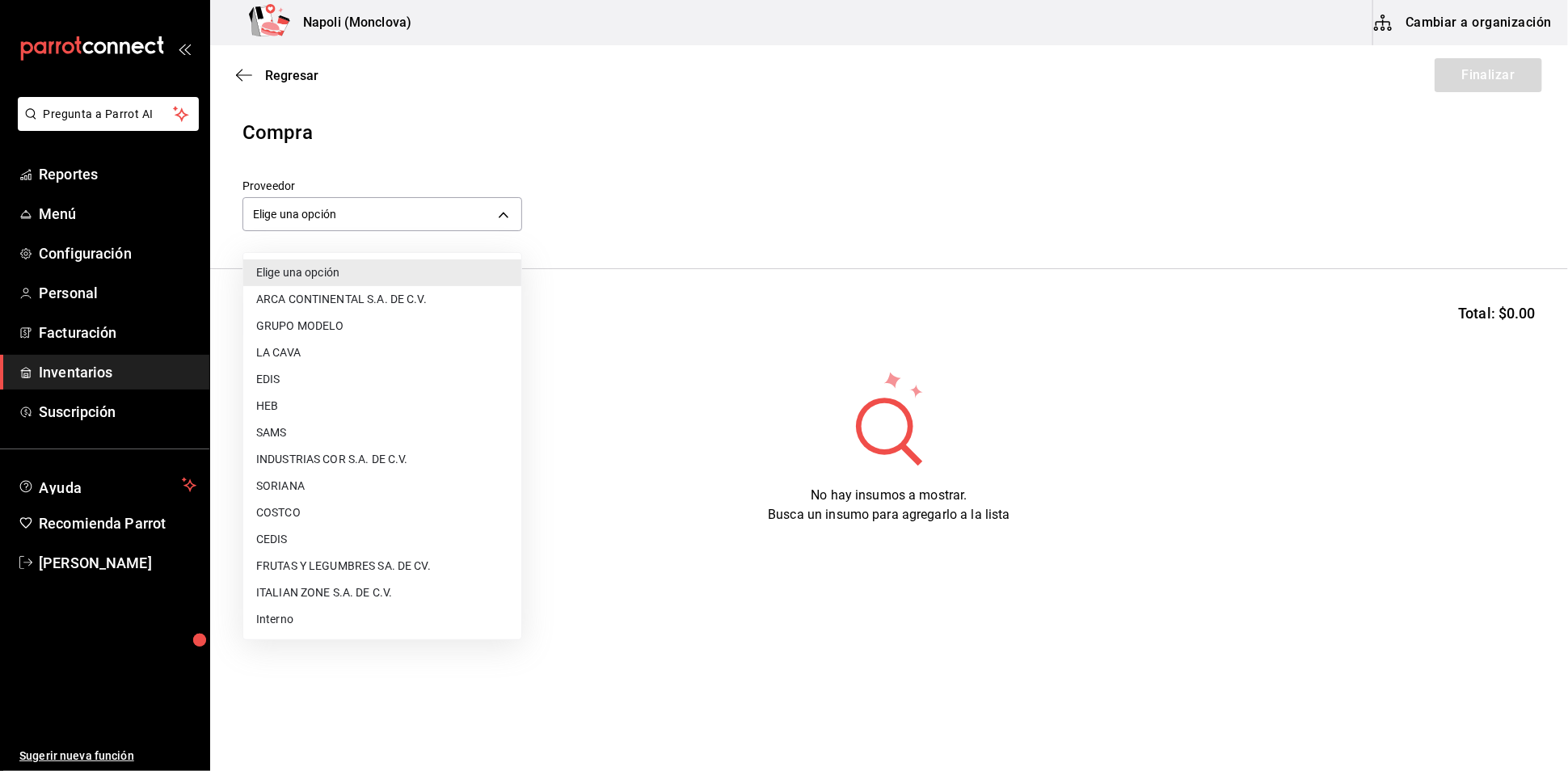
click at [342, 422] on li "SAMS" at bounding box center [382, 433] width 278 height 27
type input "c79ff9d8-8f6c-4814-bfd6-1c81d7e804f1"
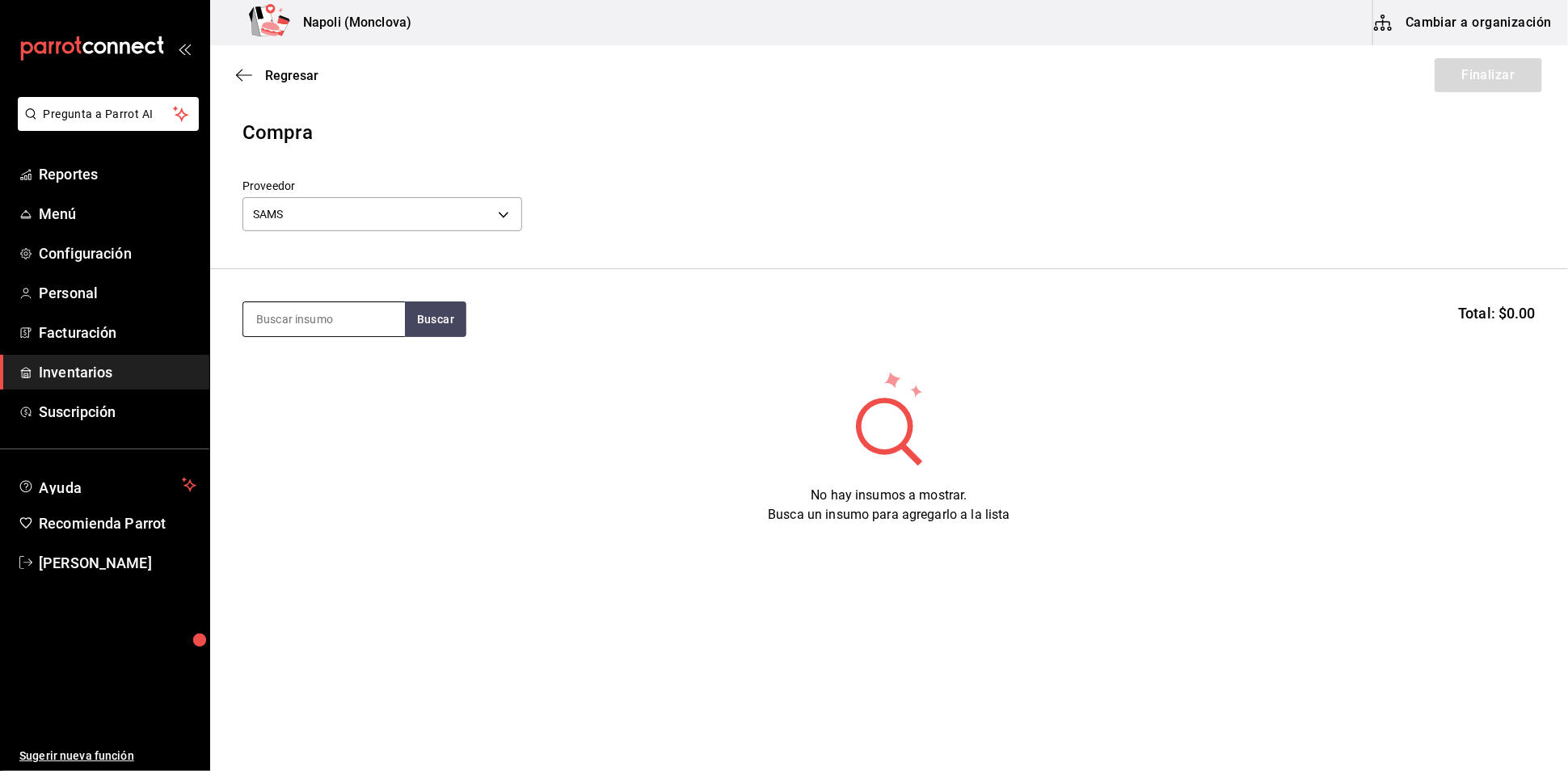
click at [353, 320] on input at bounding box center [324, 319] width 162 height 34
type input "PARMESANO"
click at [436, 331] on button "Buscar" at bounding box center [435, 319] width 61 height 35
click at [324, 381] on div "Parmesano gr - SAMS" at bounding box center [323, 383] width 162 height 62
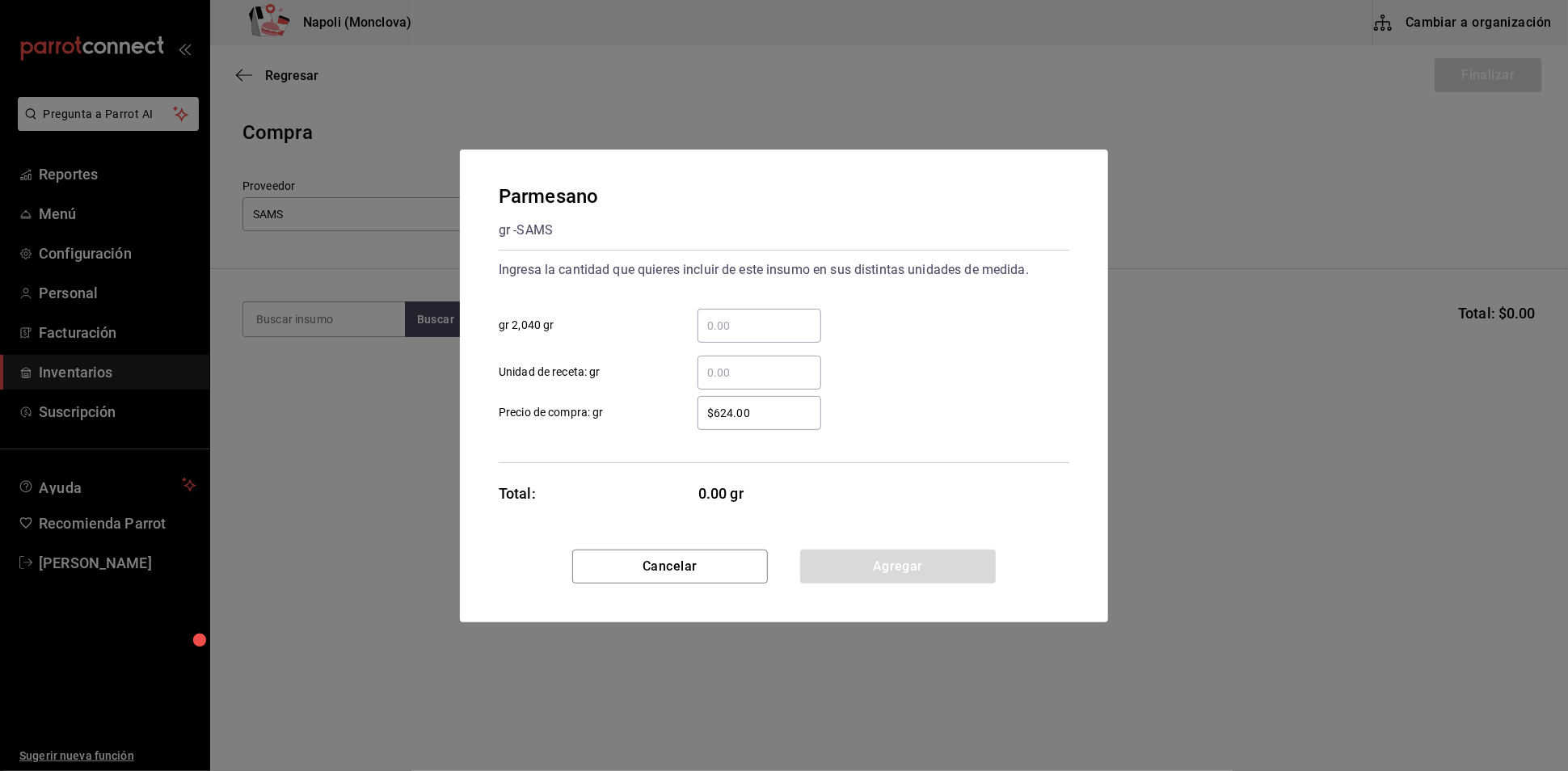
click at [795, 309] on div "​" at bounding box center [759, 326] width 123 height 34
click at [795, 316] on input "​ gr 2,040 gr" at bounding box center [759, 325] width 123 height 19
type input "1"
click at [865, 578] on button "Agregar" at bounding box center [897, 567] width 196 height 34
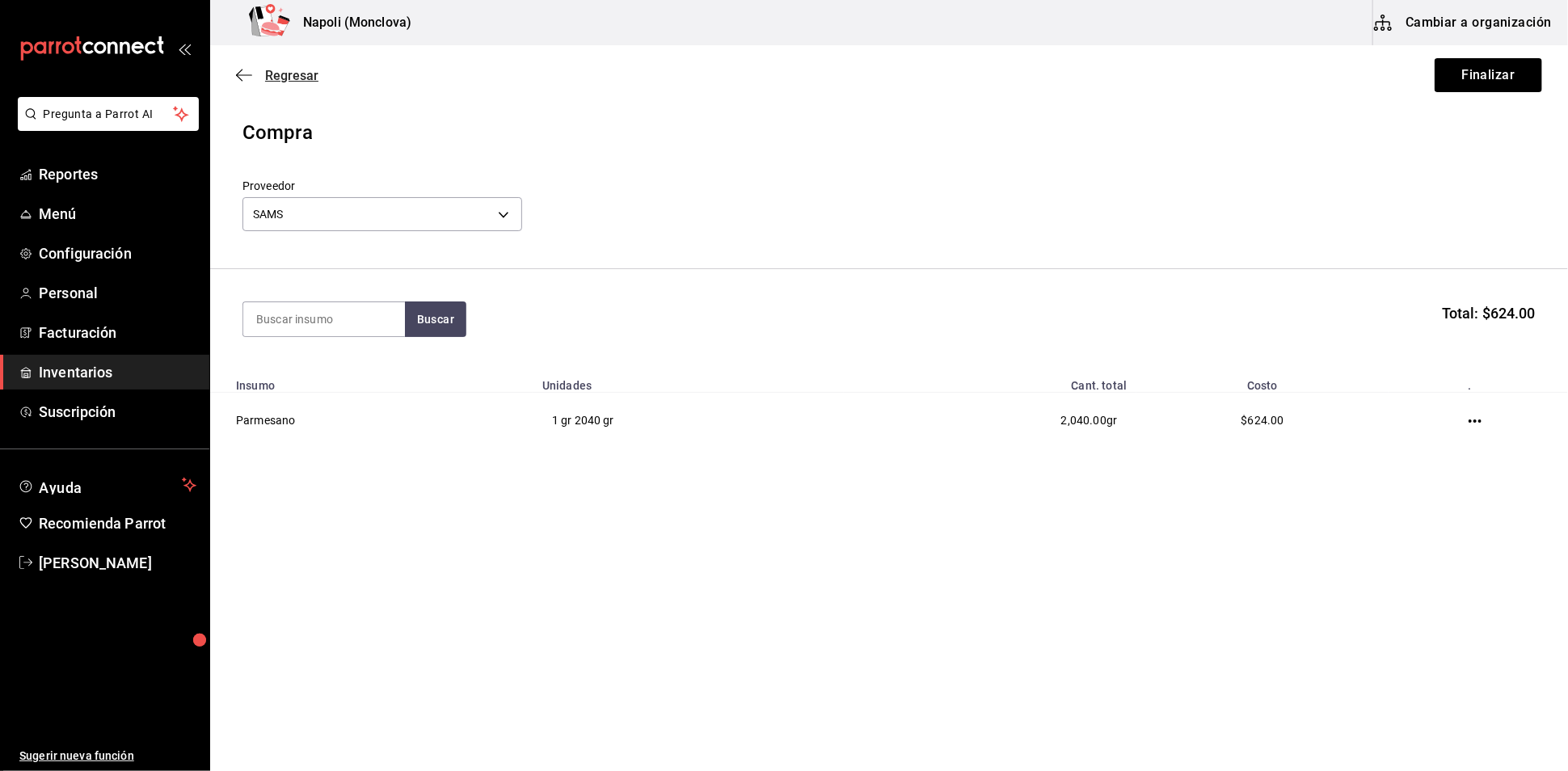
click at [286, 83] on span "Regresar" at bounding box center [292, 76] width 54 height 15
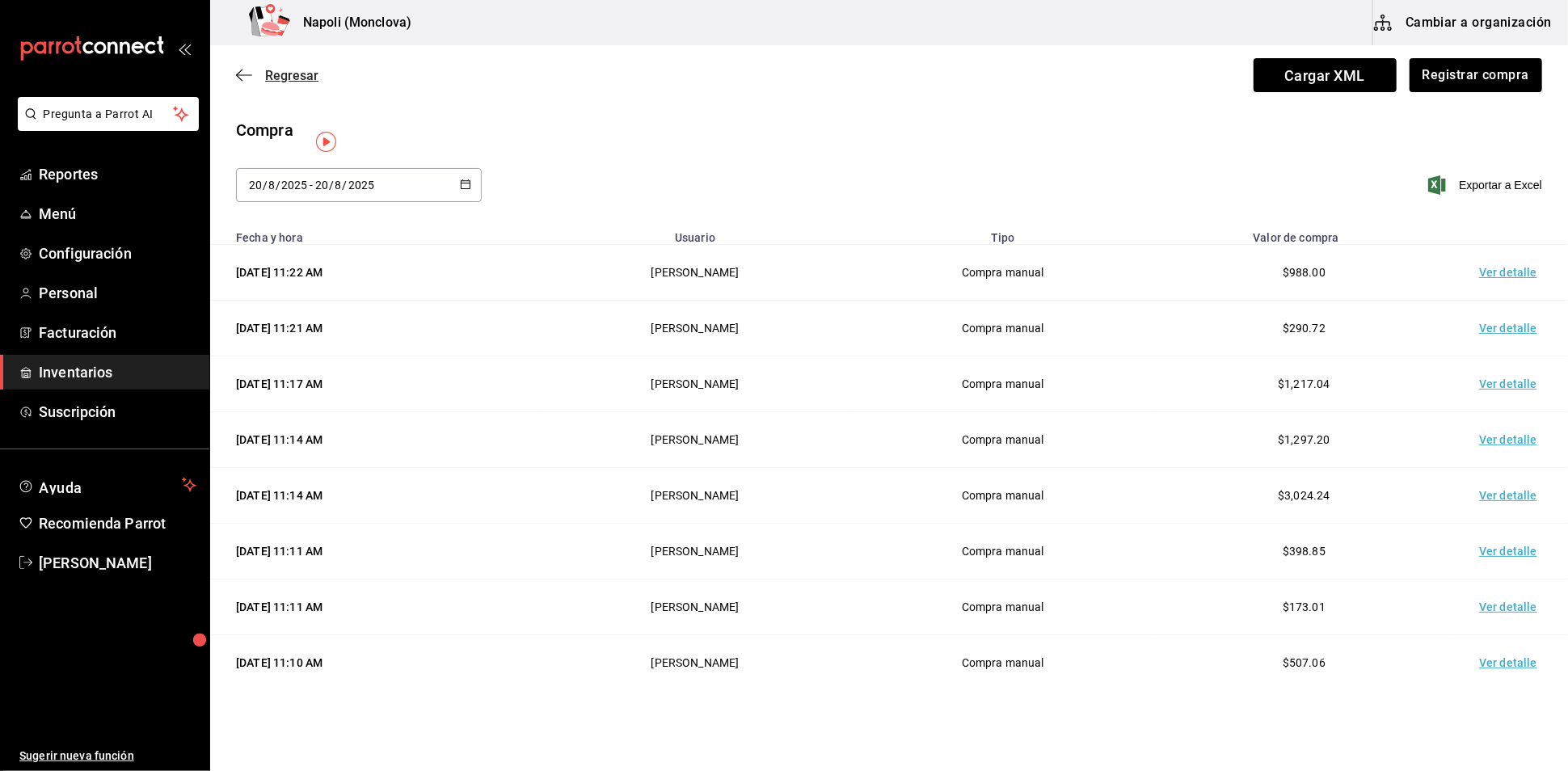
click at [295, 76] on span "Regresar" at bounding box center [292, 76] width 54 height 15
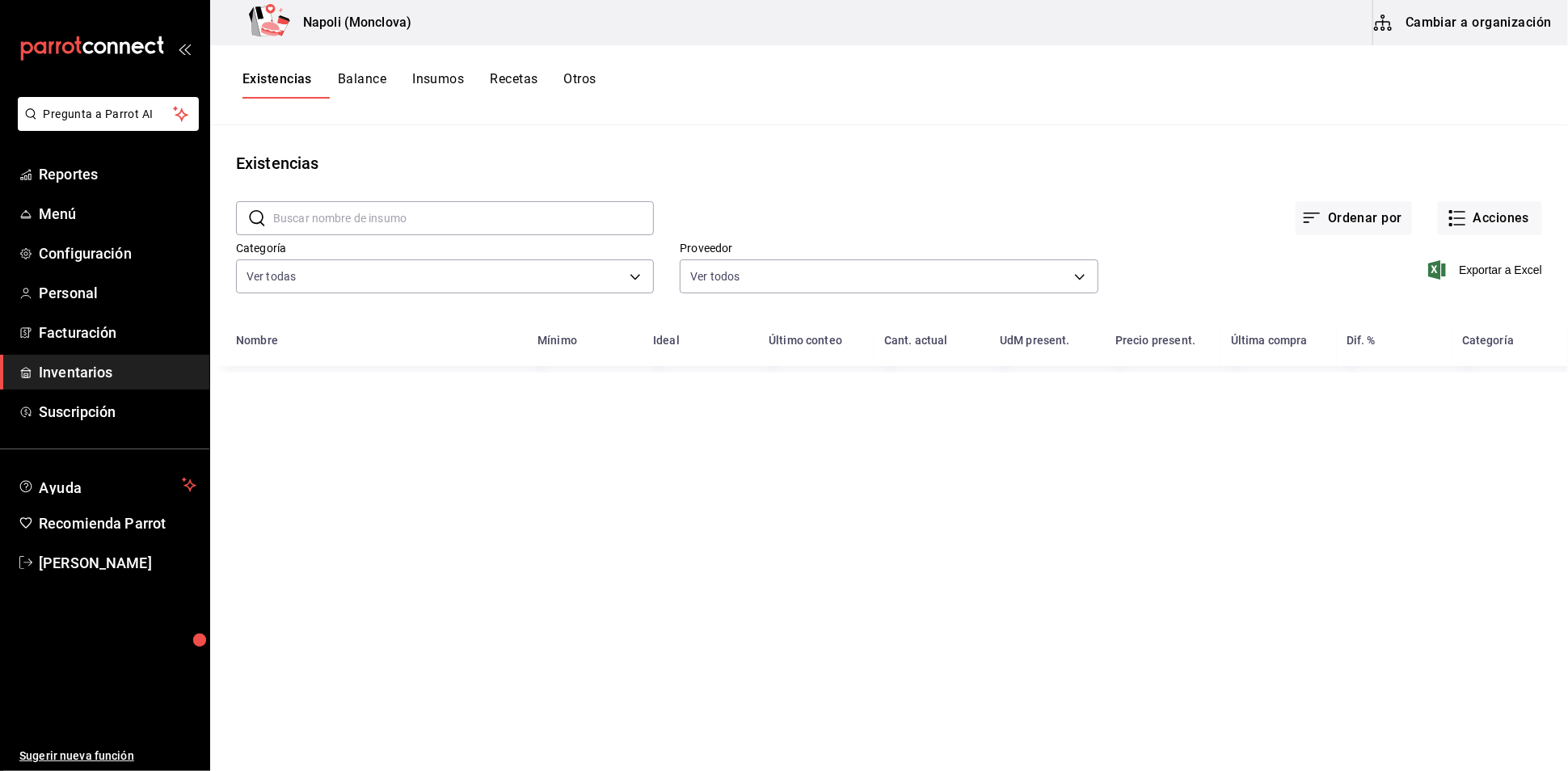
click at [357, 227] on input "text" at bounding box center [463, 218] width 380 height 33
type input "ALBA"
click at [1503, 210] on button "Acciones" at bounding box center [1490, 218] width 104 height 34
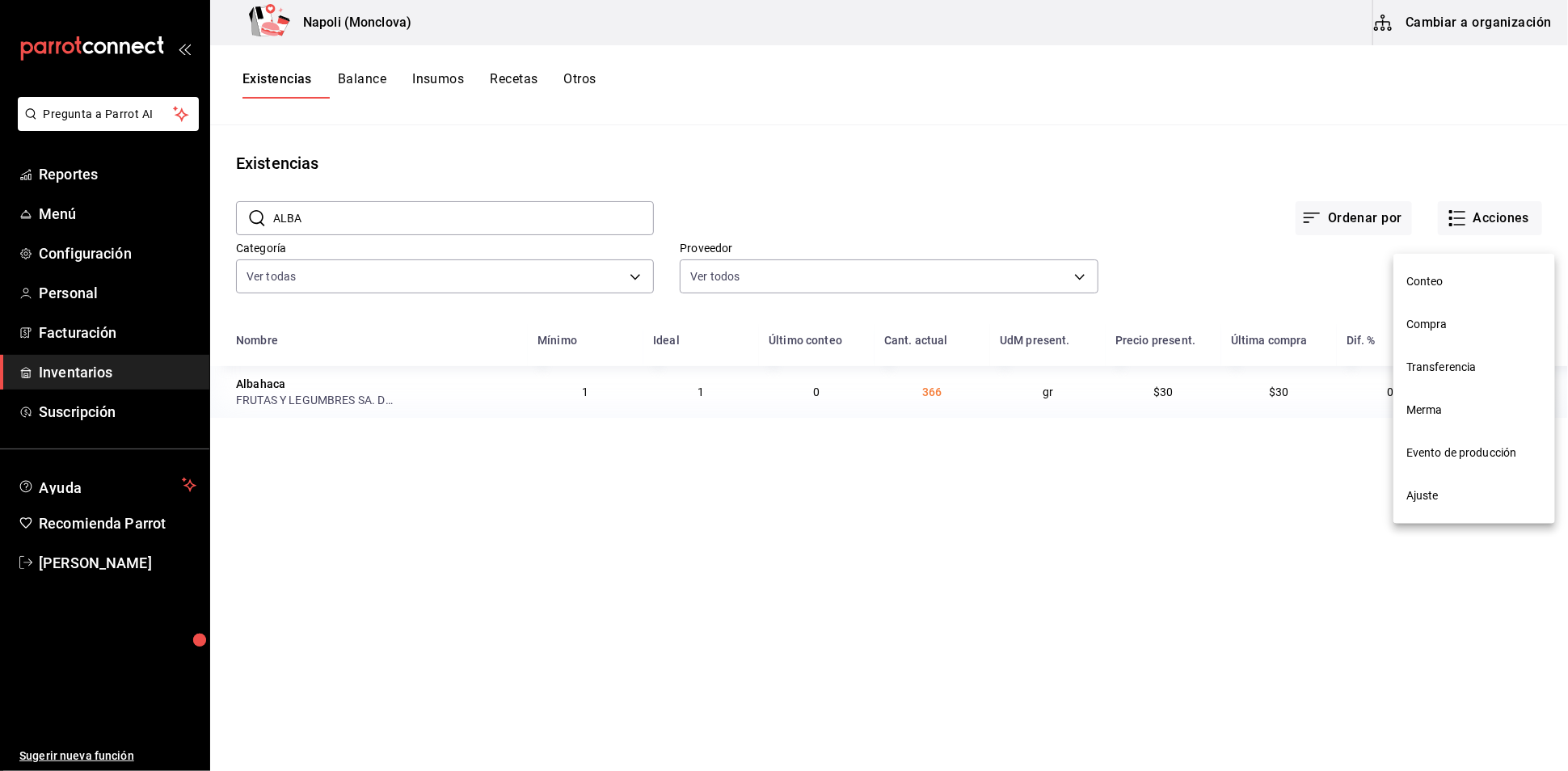
click at [1477, 313] on li "Compra" at bounding box center [1474, 324] width 162 height 43
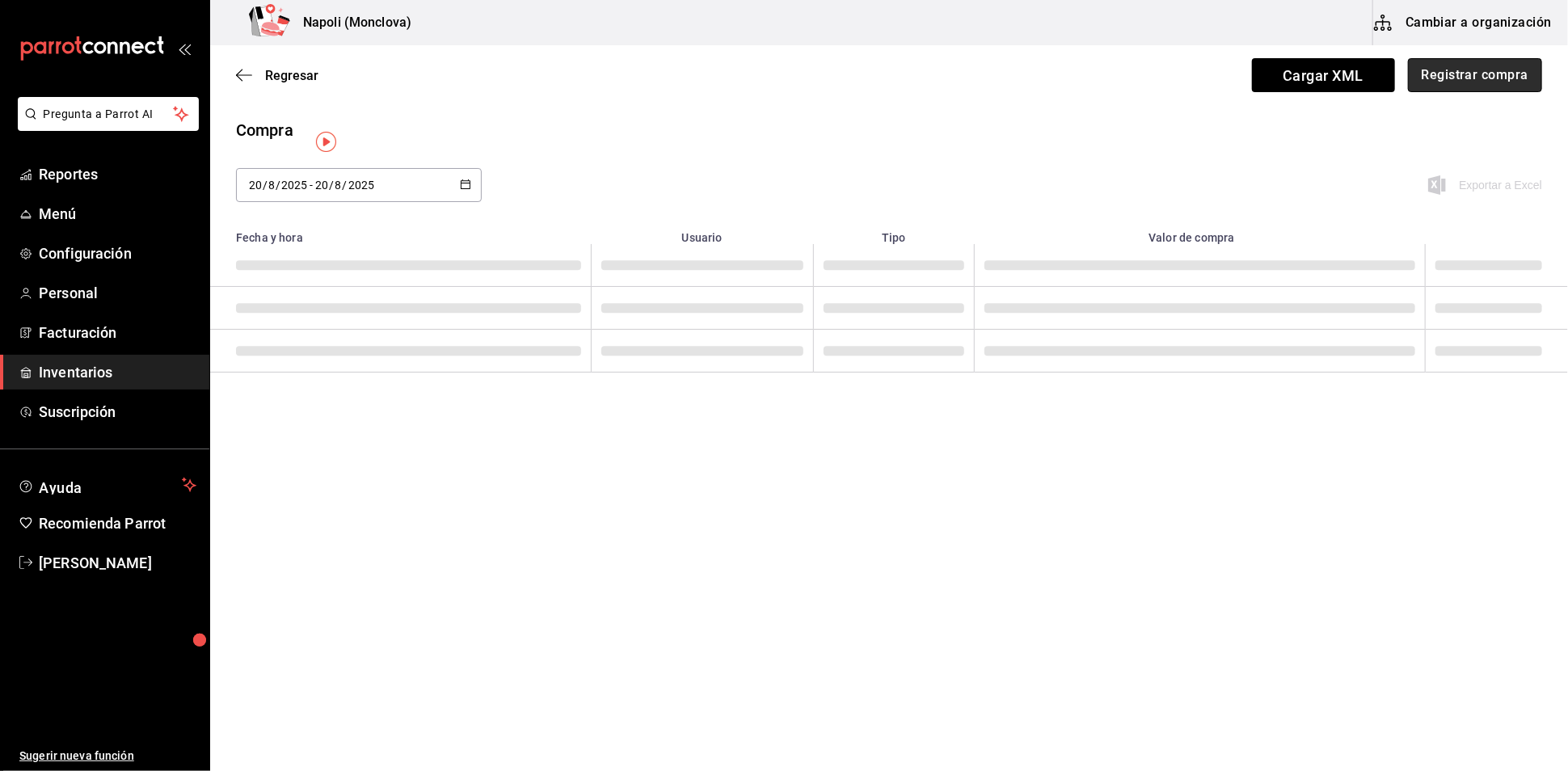
click at [1440, 92] on button "Registrar compra" at bounding box center [1475, 75] width 134 height 34
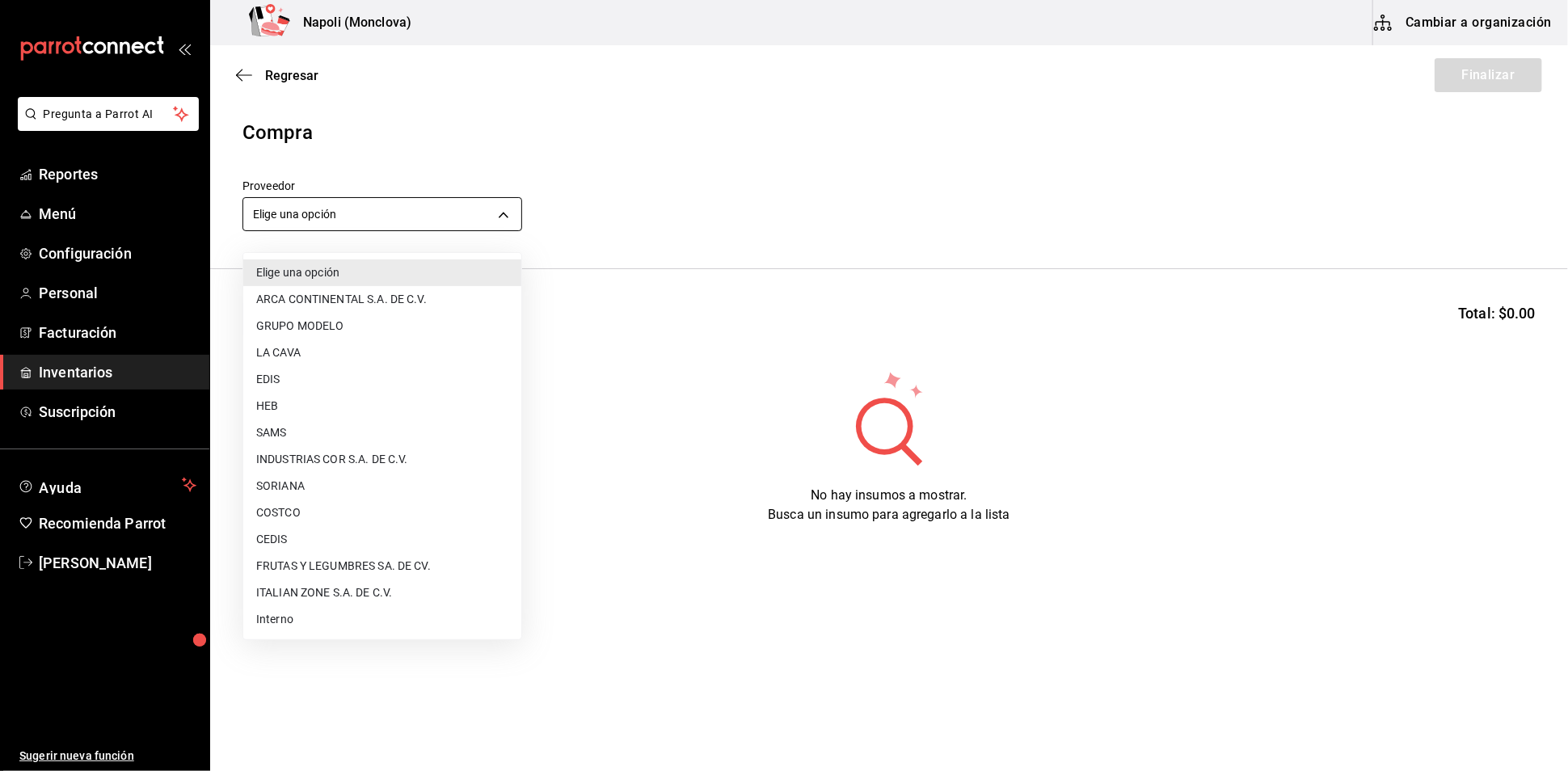
click at [510, 209] on body "Pregunta a Parrot AI Reportes Menú Configuración Personal Facturación Inventari…" at bounding box center [784, 340] width 1568 height 680
click at [316, 564] on li "FRUTAS Y LEGUMBRES SA. DE CV." at bounding box center [382, 566] width 278 height 27
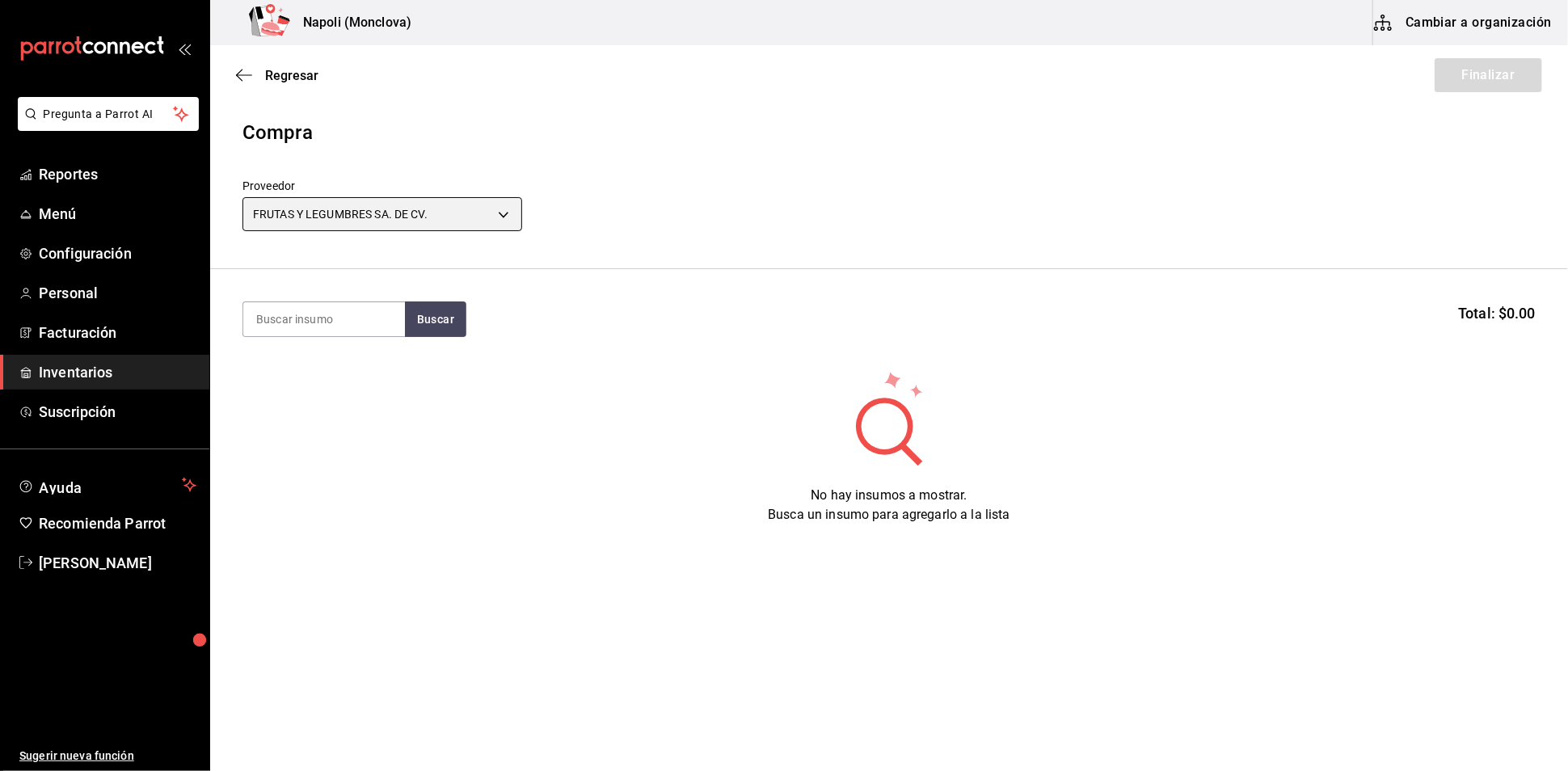
type input "05b4ca23-b36a-46a1-ac6b-e80d2dc61e96"
click at [327, 336] on input at bounding box center [324, 319] width 162 height 34
click at [444, 314] on button "Buscar" at bounding box center [435, 319] width 61 height 35
click at [372, 334] on input "ABHA" at bounding box center [324, 319] width 162 height 34
type input "A"
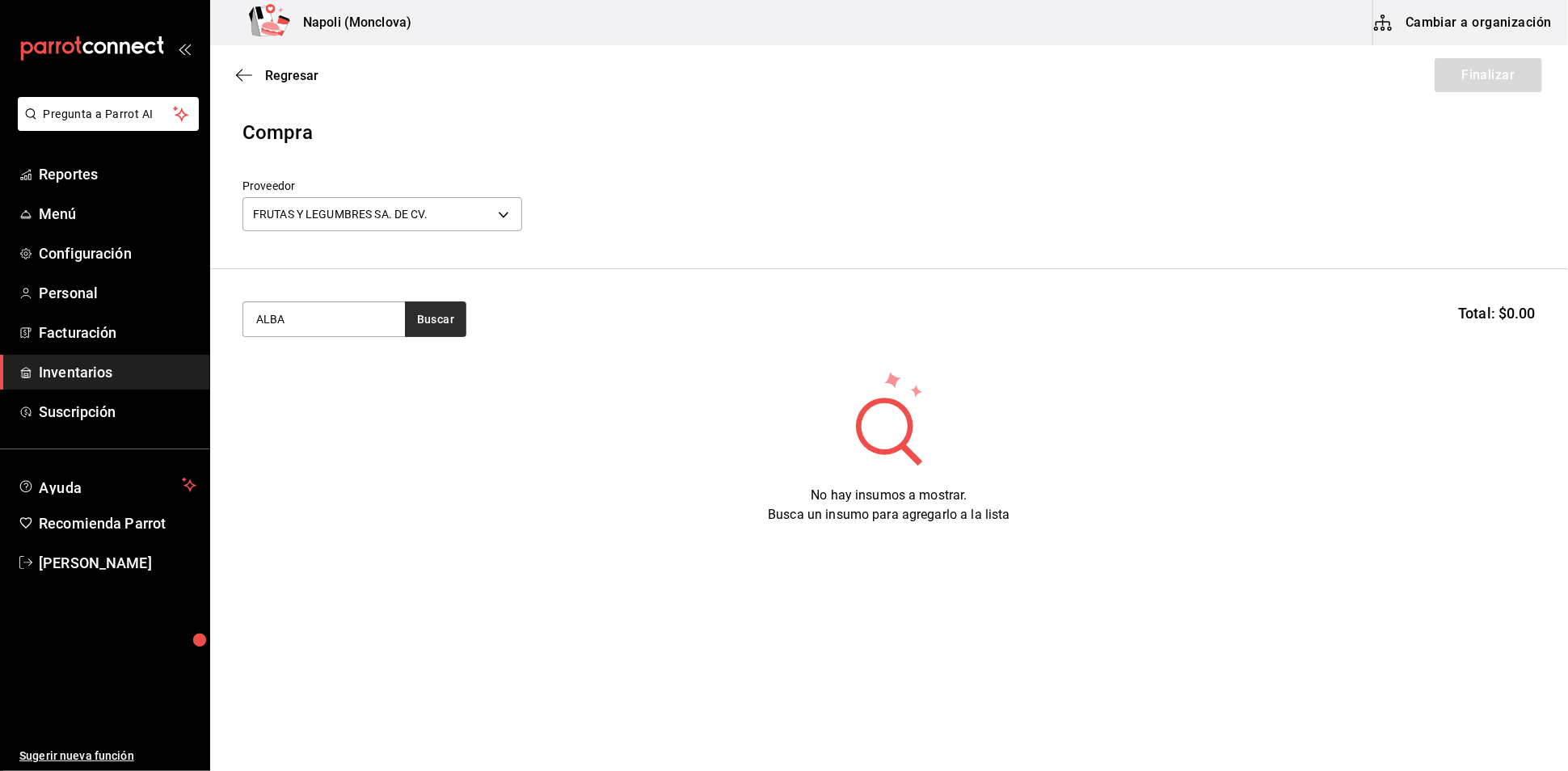
type input "ALBA"
click at [450, 319] on button "Buscar" at bounding box center [435, 319] width 61 height 35
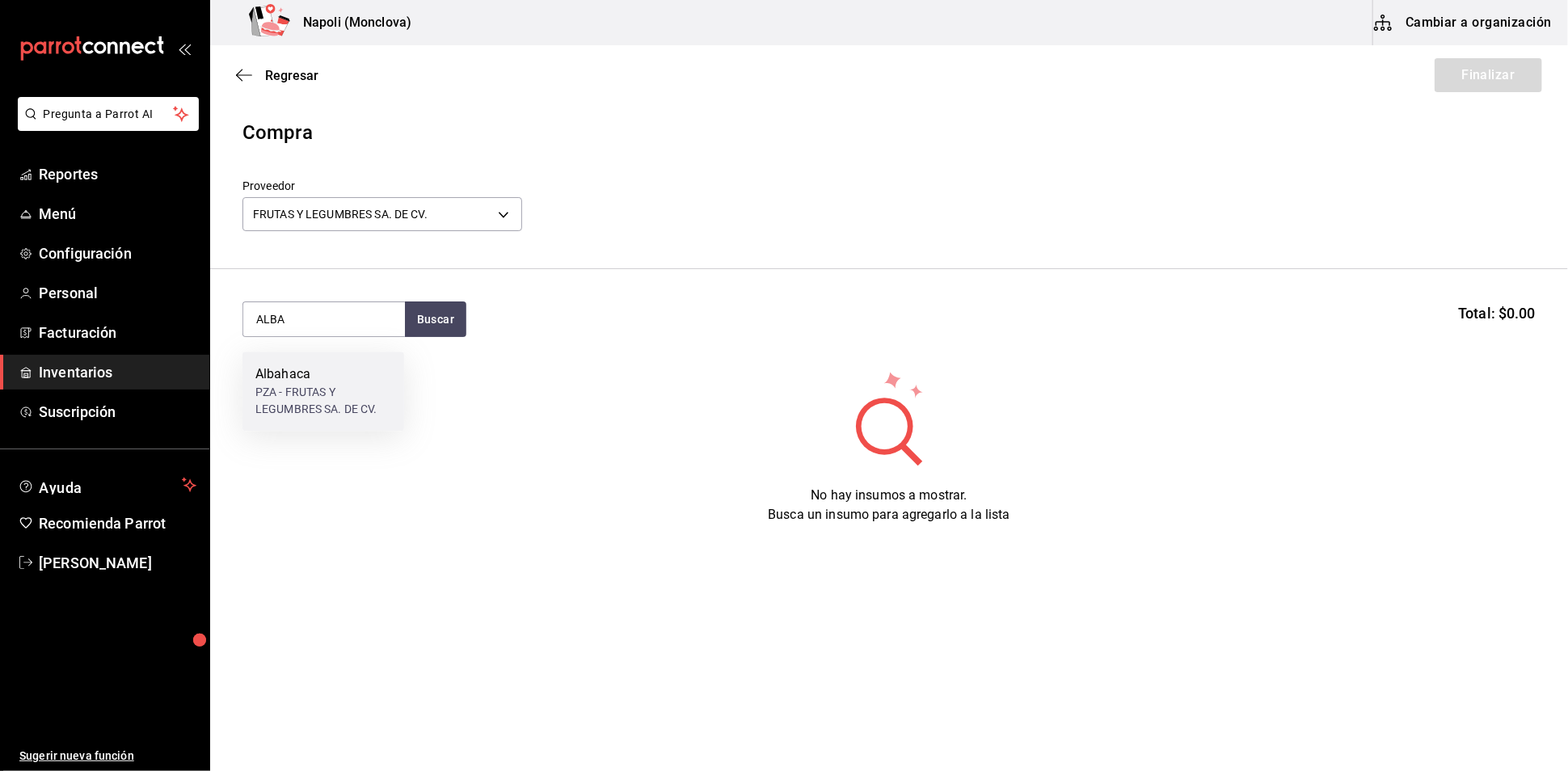
click at [336, 384] on div "PZA - FRUTAS Y LEGUMBRES SA. DE CV." at bounding box center [323, 401] width 136 height 34
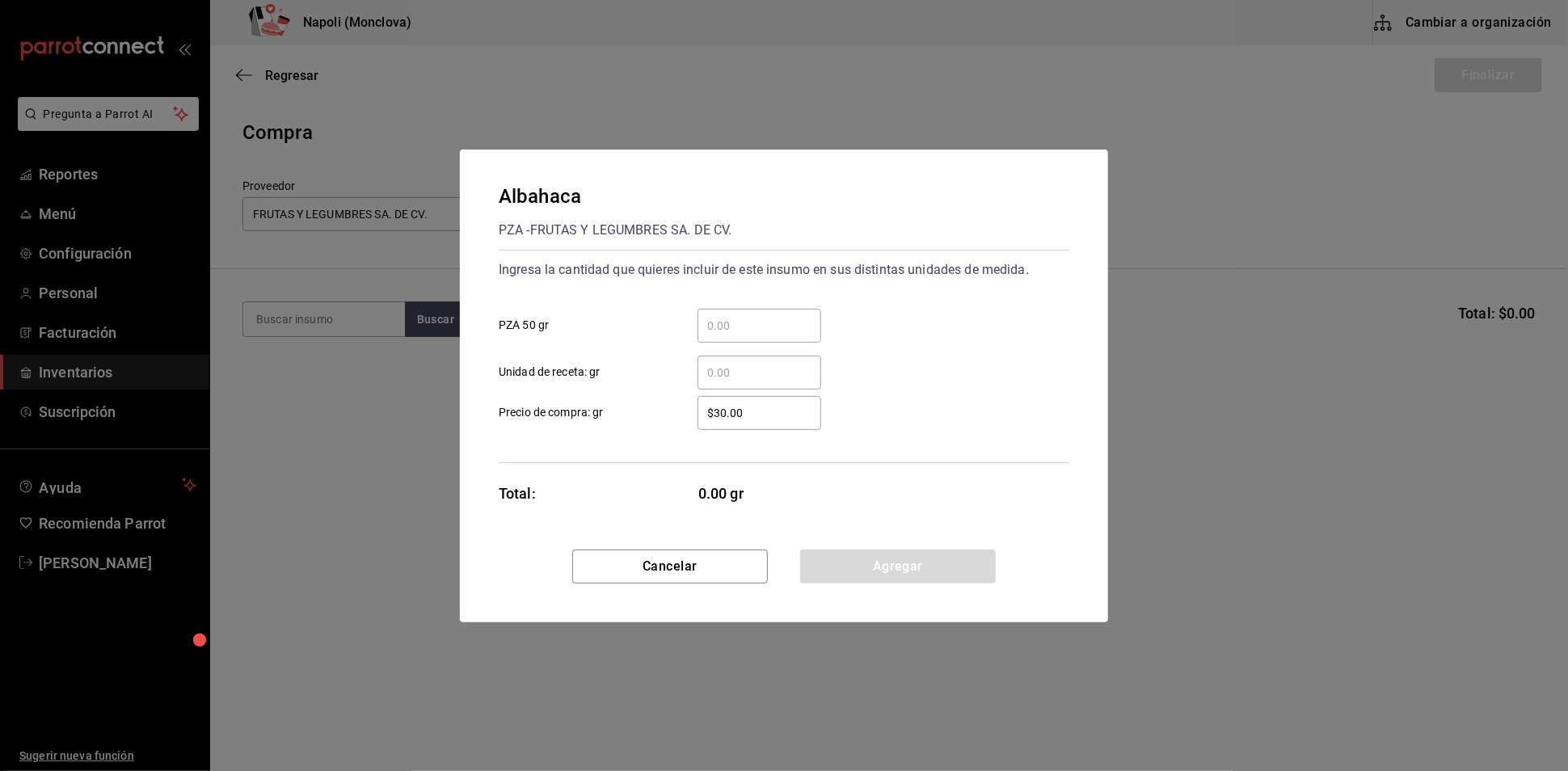
click at [771, 296] on div "​ PZA 50 gr" at bounding box center [777, 319] width 583 height 47
click at [775, 316] on input "​ PZA 50 gr" at bounding box center [759, 325] width 123 height 19
type input "."
type input "1"
type input "3"
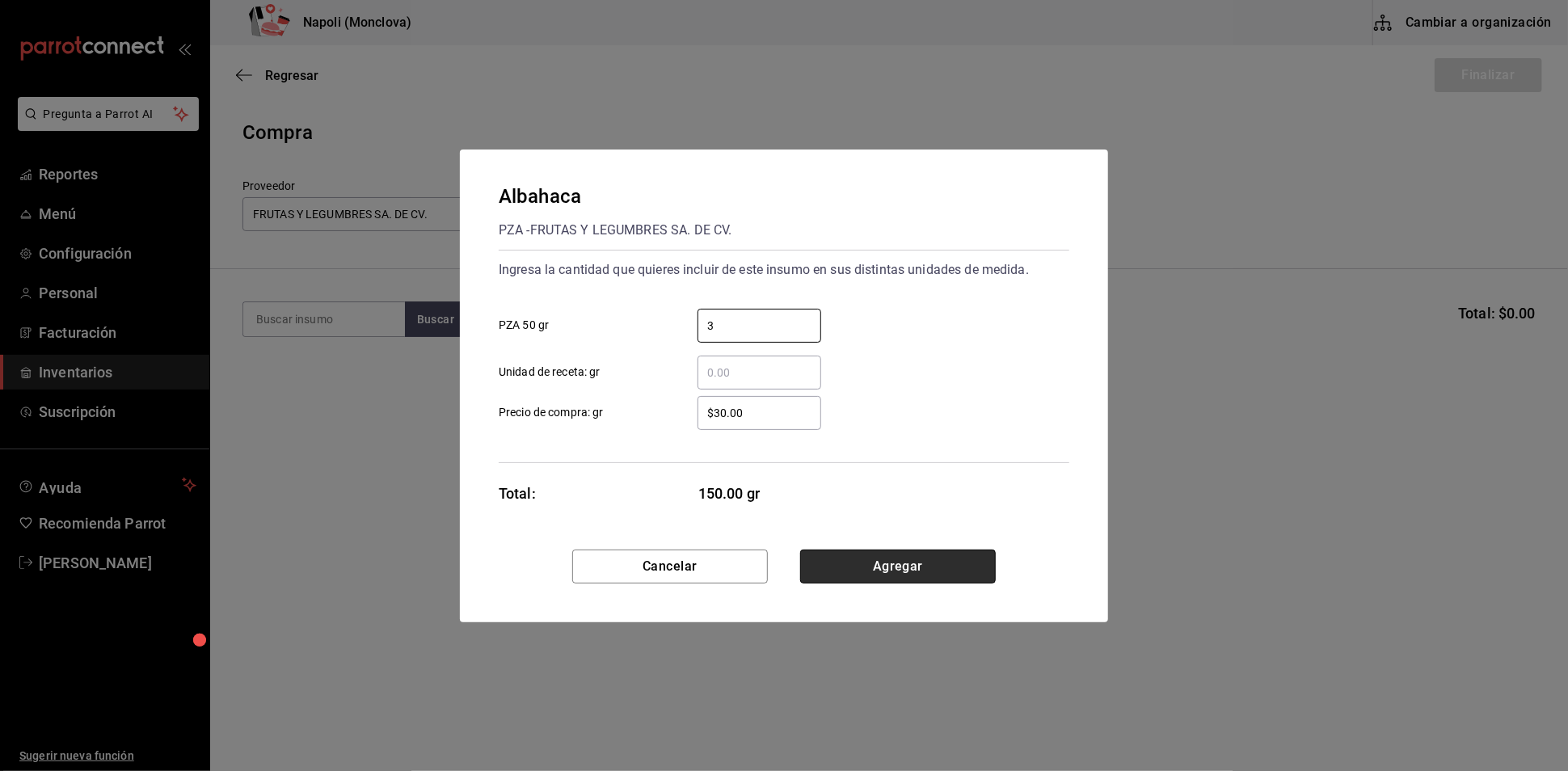
click at [912, 584] on button "Agregar" at bounding box center [897, 567] width 196 height 34
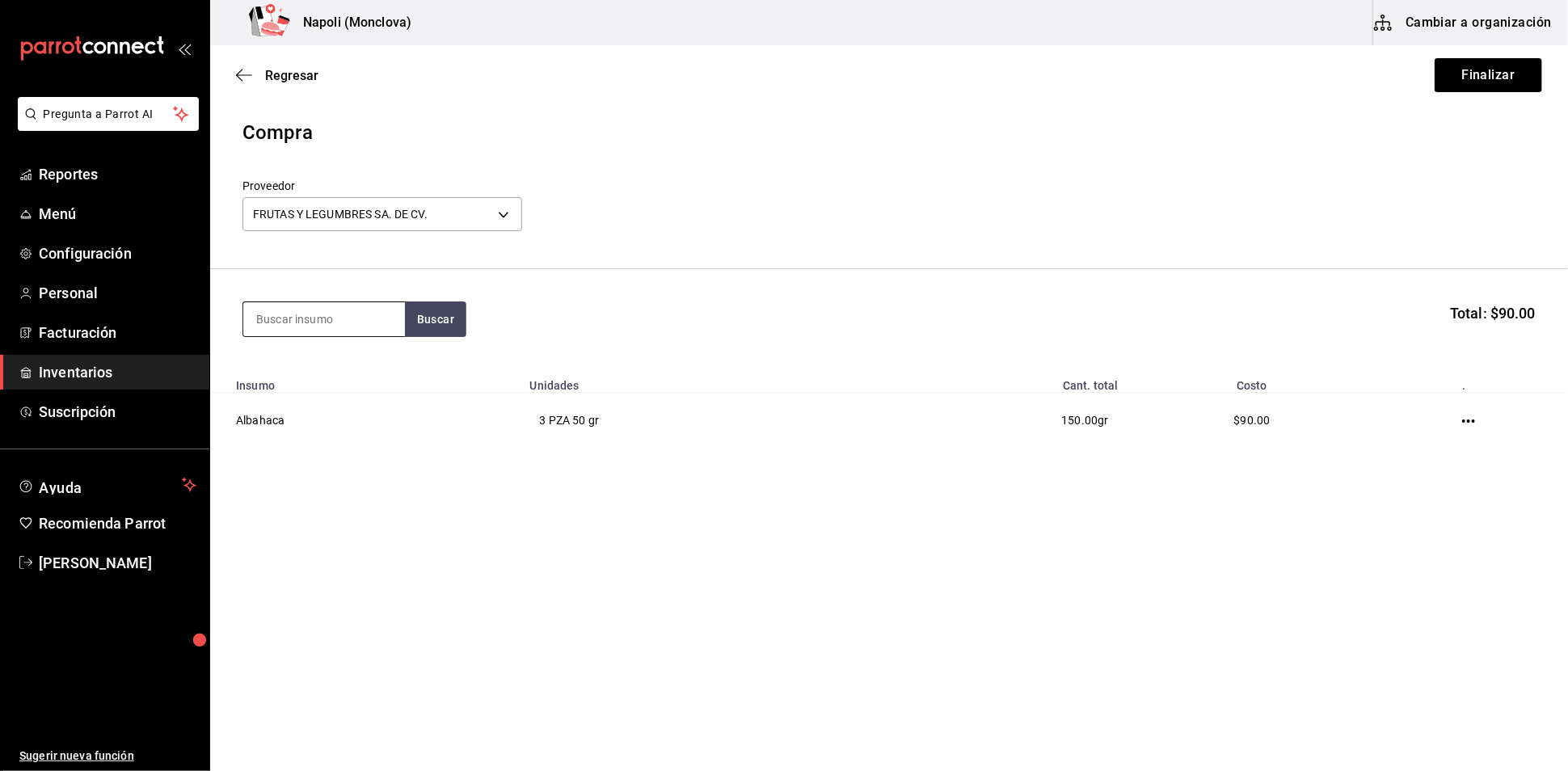
click at [295, 323] on input at bounding box center [324, 319] width 162 height 34
type input "ARUGULA"
click at [444, 337] on button "Buscar" at bounding box center [435, 319] width 61 height 35
click at [332, 391] on div "gr - FRUTAS Y LEGUMBRES SA. DE CV." at bounding box center [323, 401] width 136 height 34
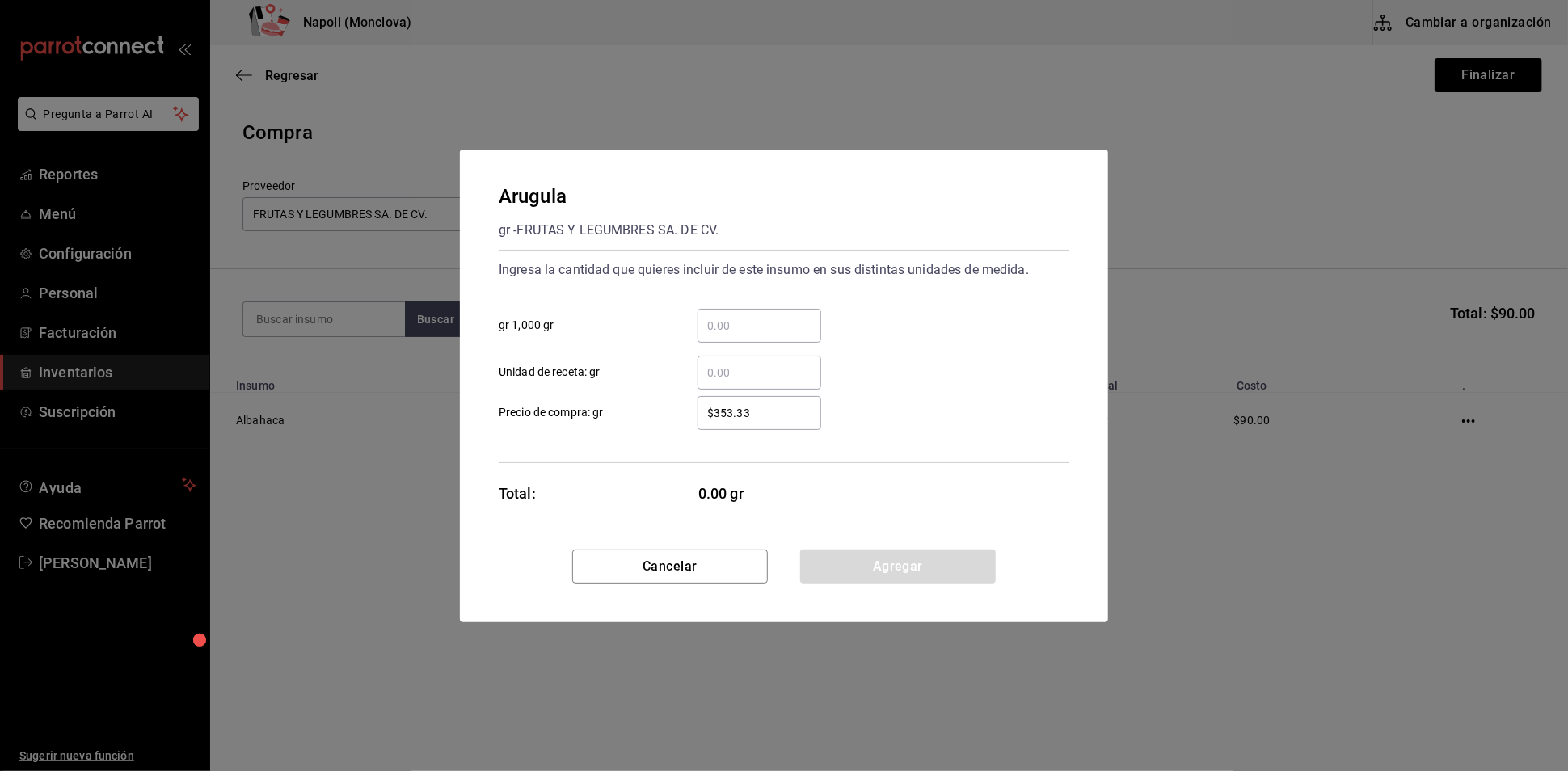
click at [716, 316] on input "​ gr 1,000 gr" at bounding box center [759, 325] width 123 height 19
type input "0.14"
click at [876, 569] on button "Agregar" at bounding box center [897, 567] width 196 height 34
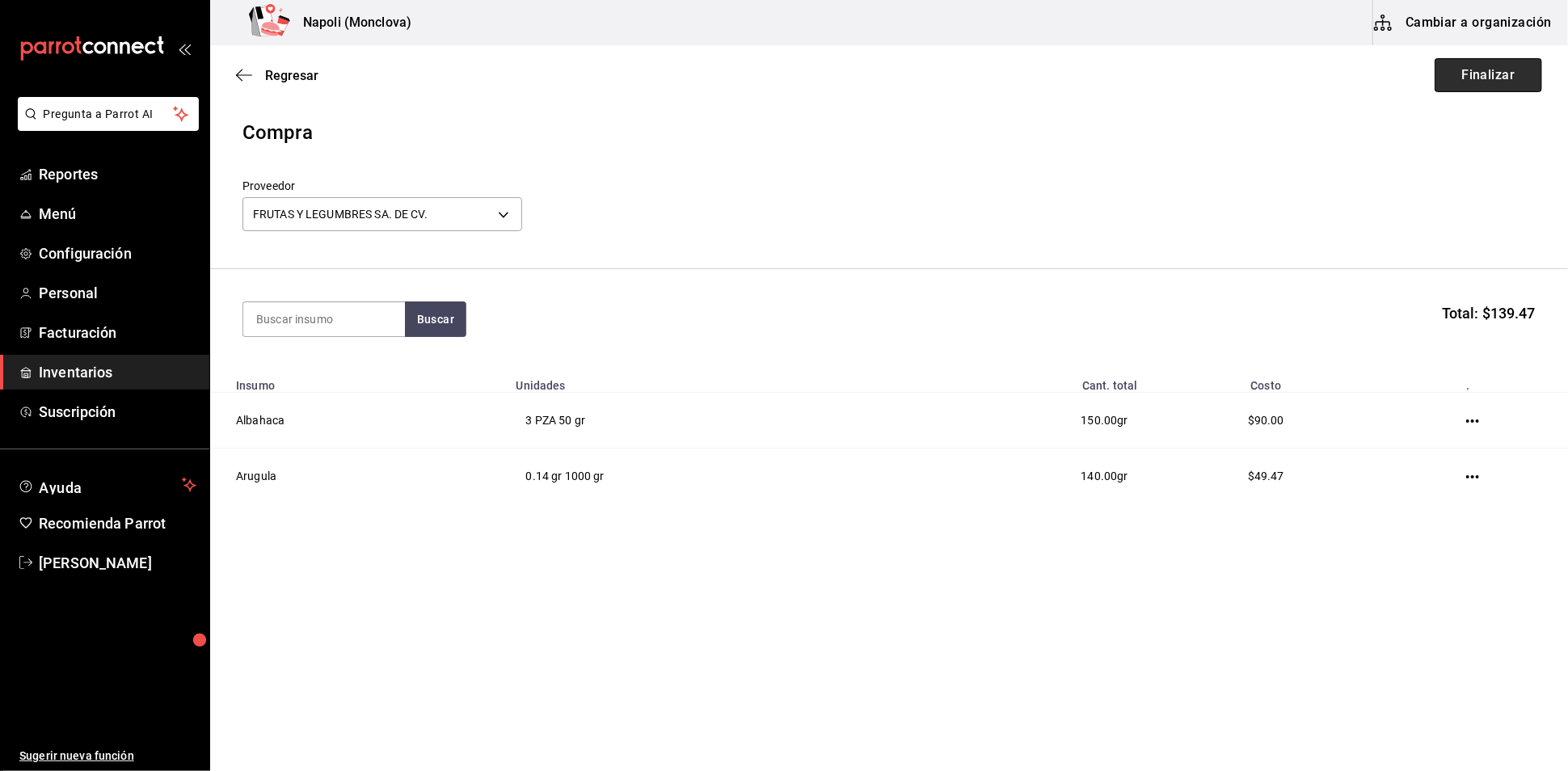
click at [1502, 72] on button "Finalizar" at bounding box center [1488, 75] width 107 height 34
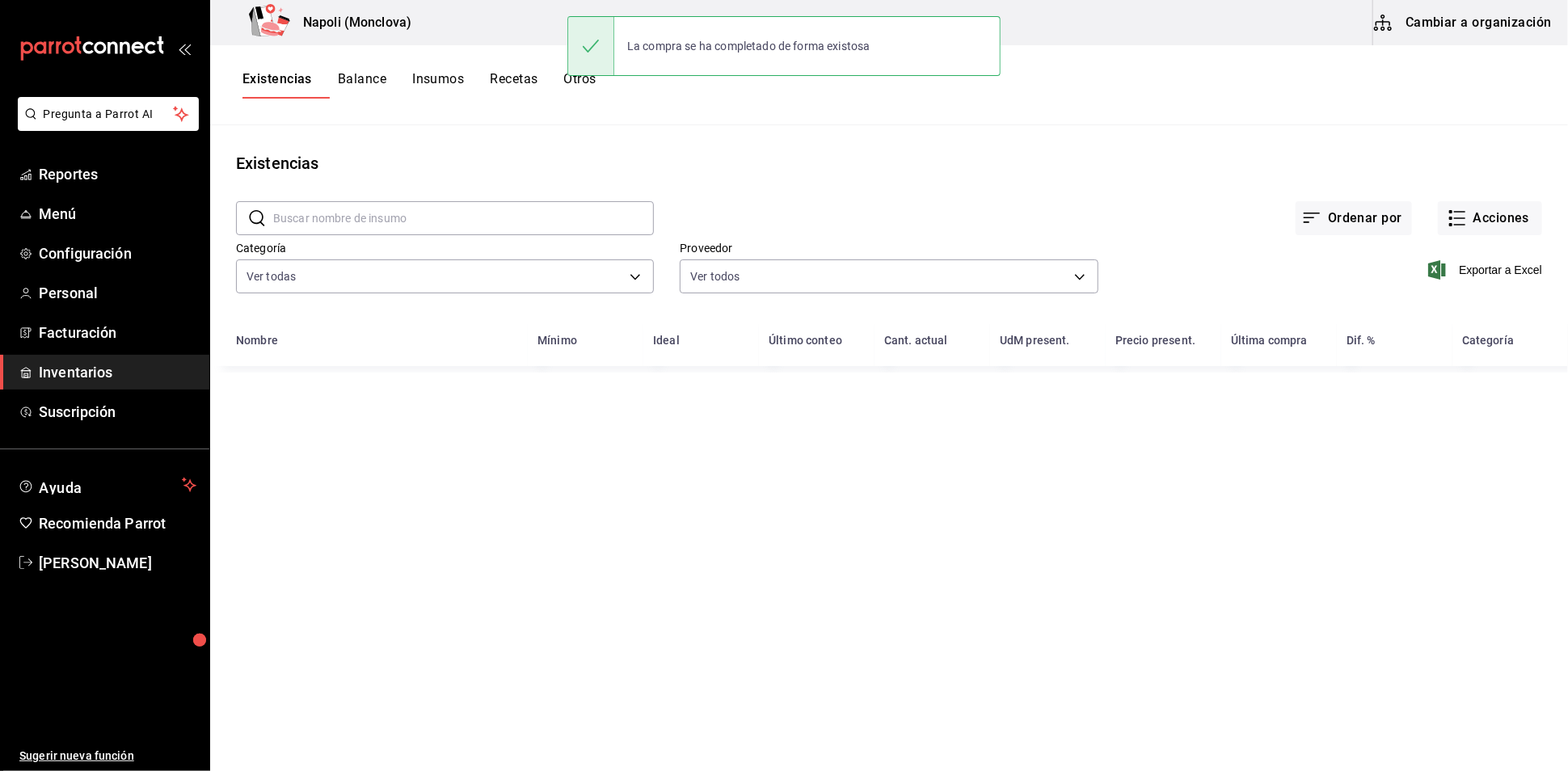
click at [407, 233] on input "text" at bounding box center [463, 218] width 380 height 33
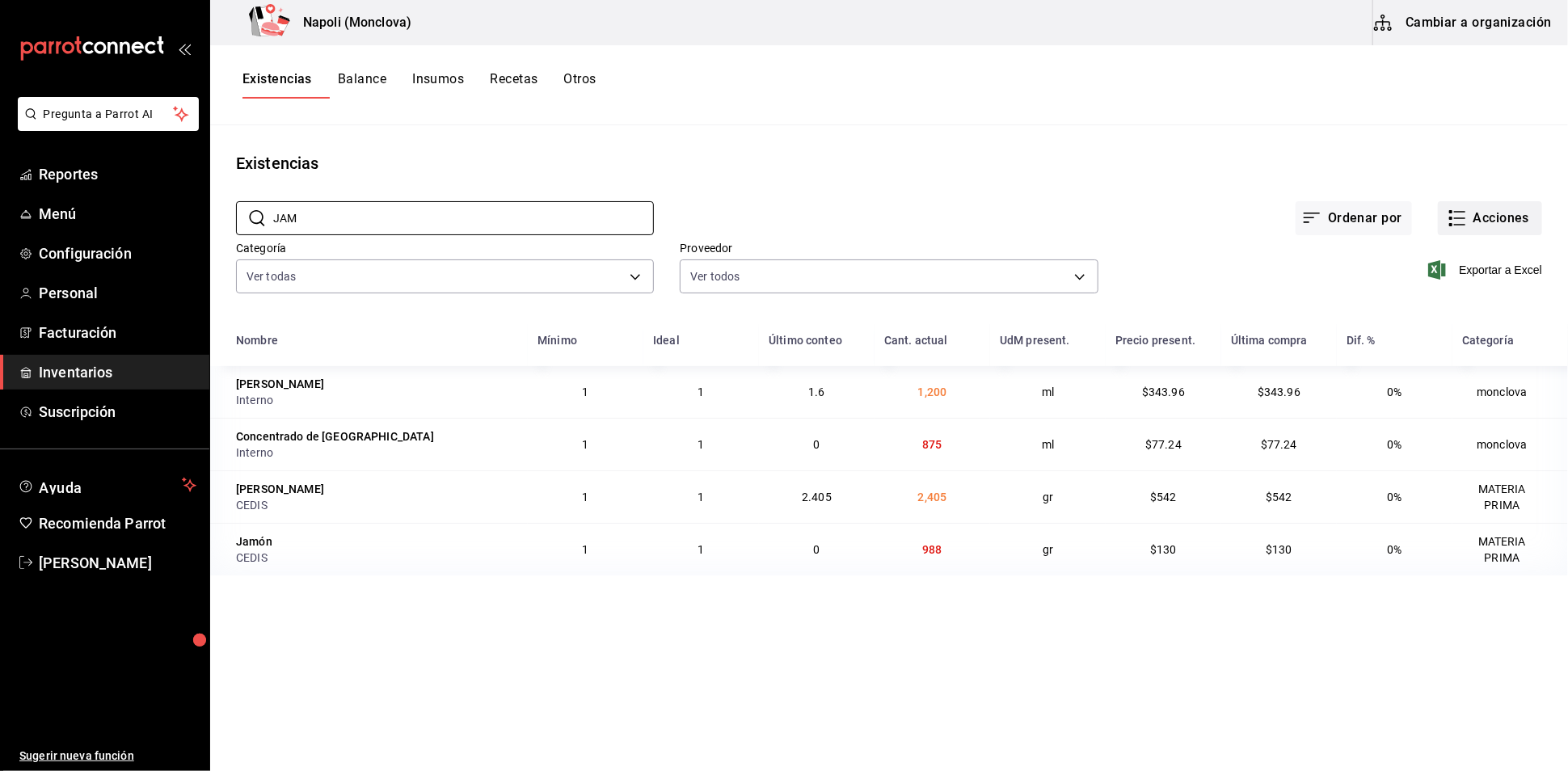
type input "JAM"
click at [1468, 232] on button "Acciones" at bounding box center [1490, 218] width 104 height 34
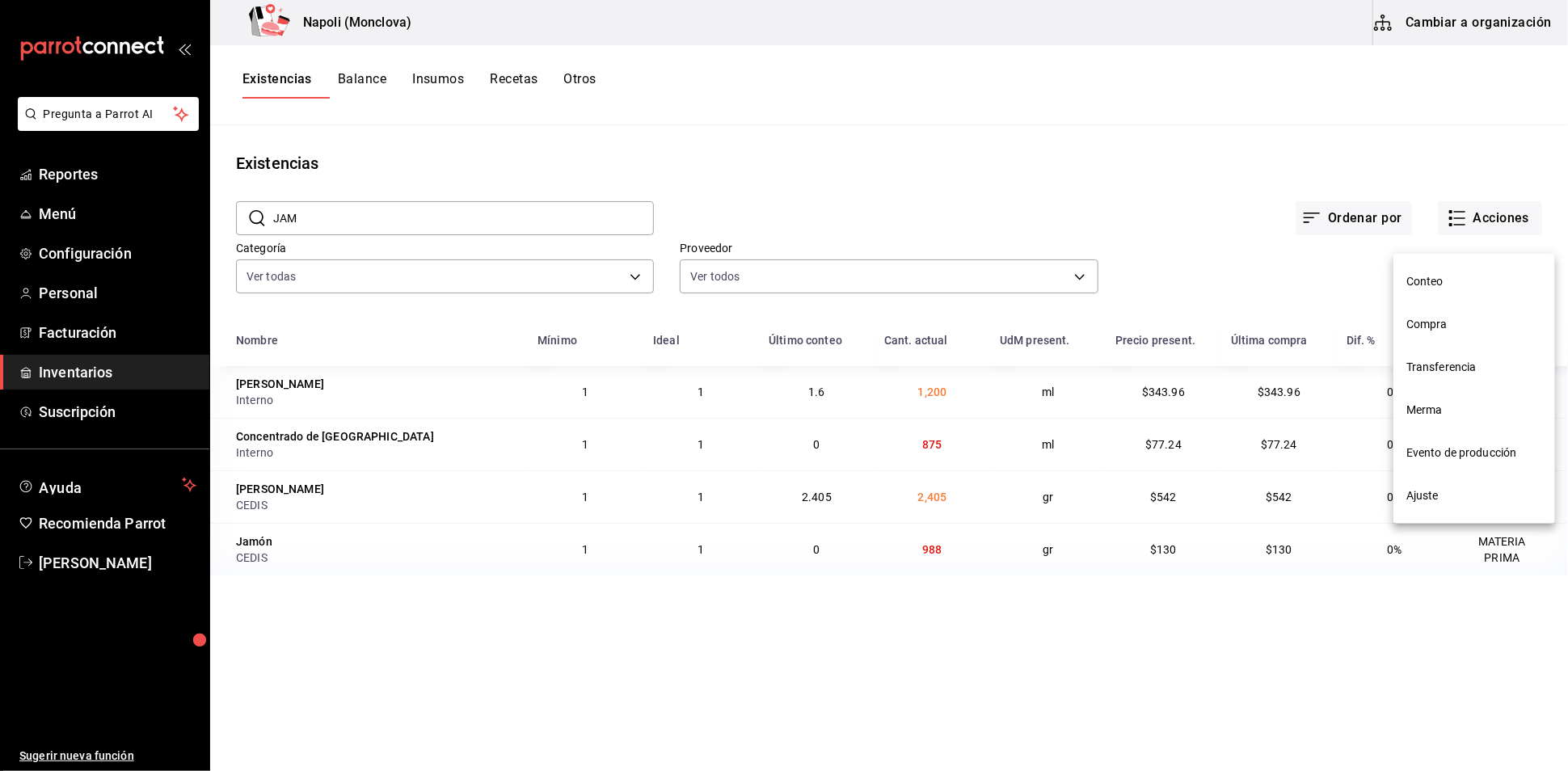
click at [1482, 327] on span "Compra" at bounding box center [1474, 324] width 136 height 17
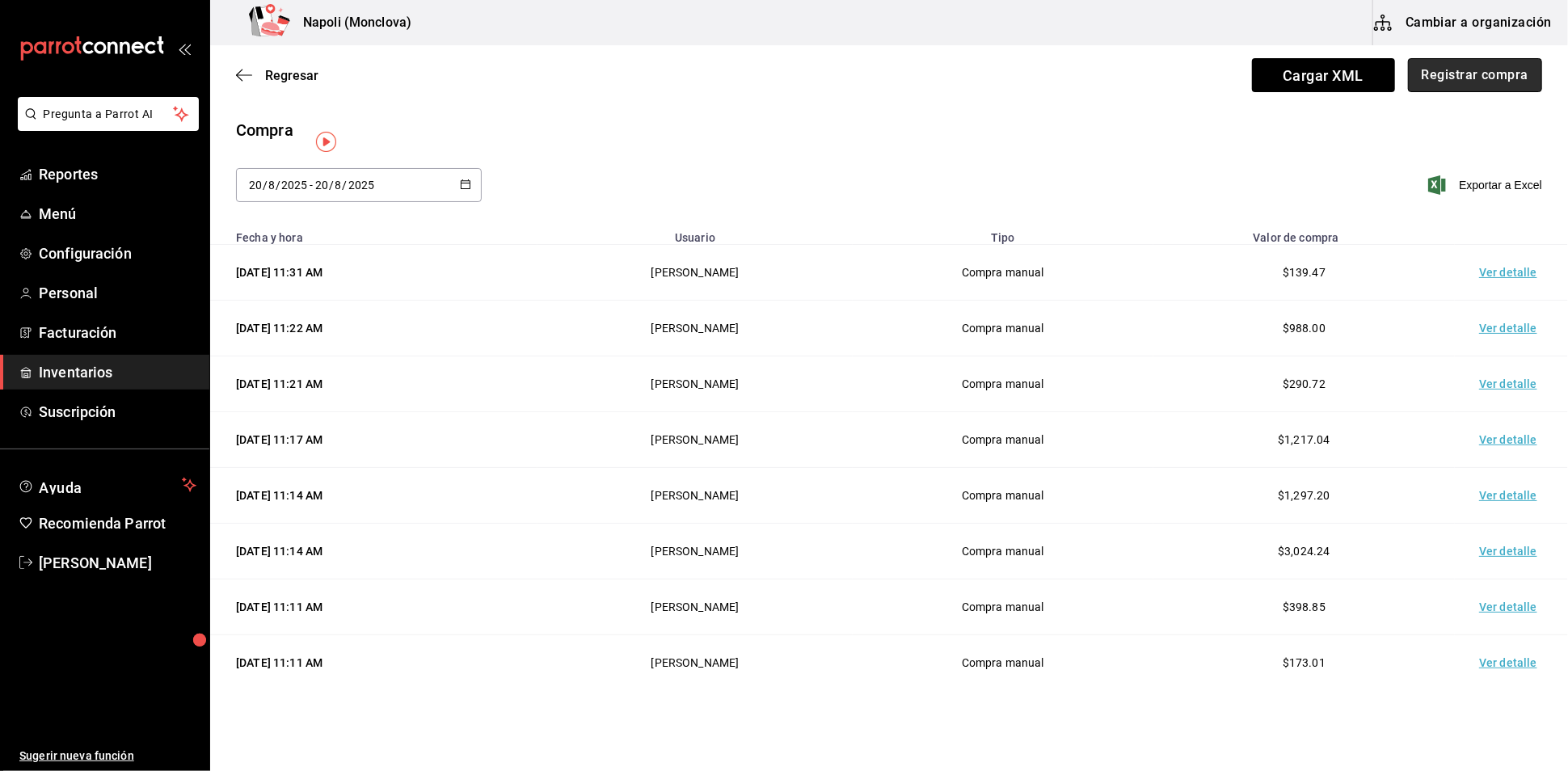
click at [1453, 67] on button "Registrar compra" at bounding box center [1475, 75] width 134 height 34
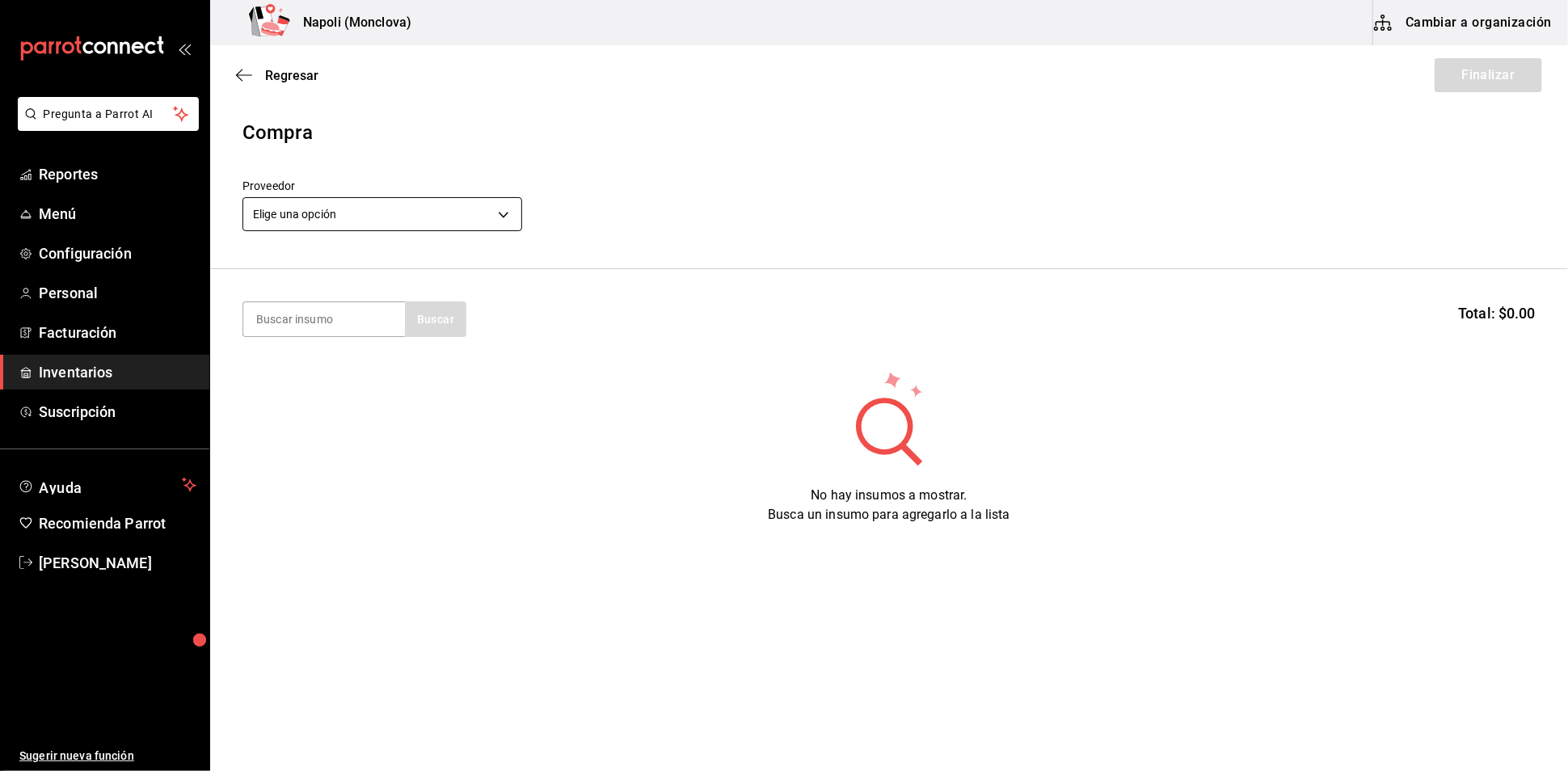
click at [514, 228] on body "Pregunta a Parrot AI Reportes Menú Configuración Personal Facturación Inventari…" at bounding box center [784, 340] width 1568 height 680
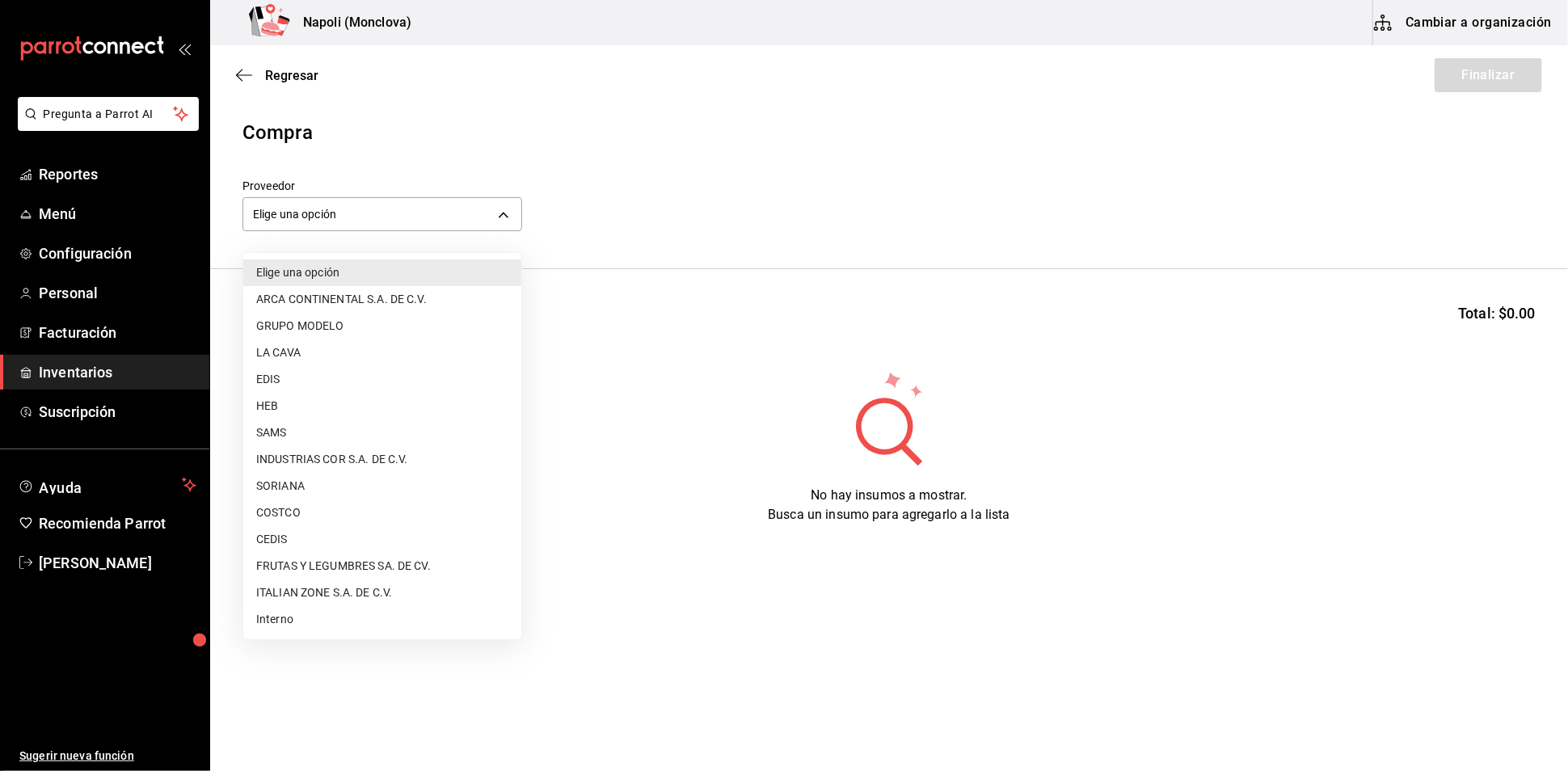
click at [358, 534] on li "CEDIS" at bounding box center [382, 540] width 278 height 27
type input "8bbbf040-4be4-464d-a164-6baf154bd563"
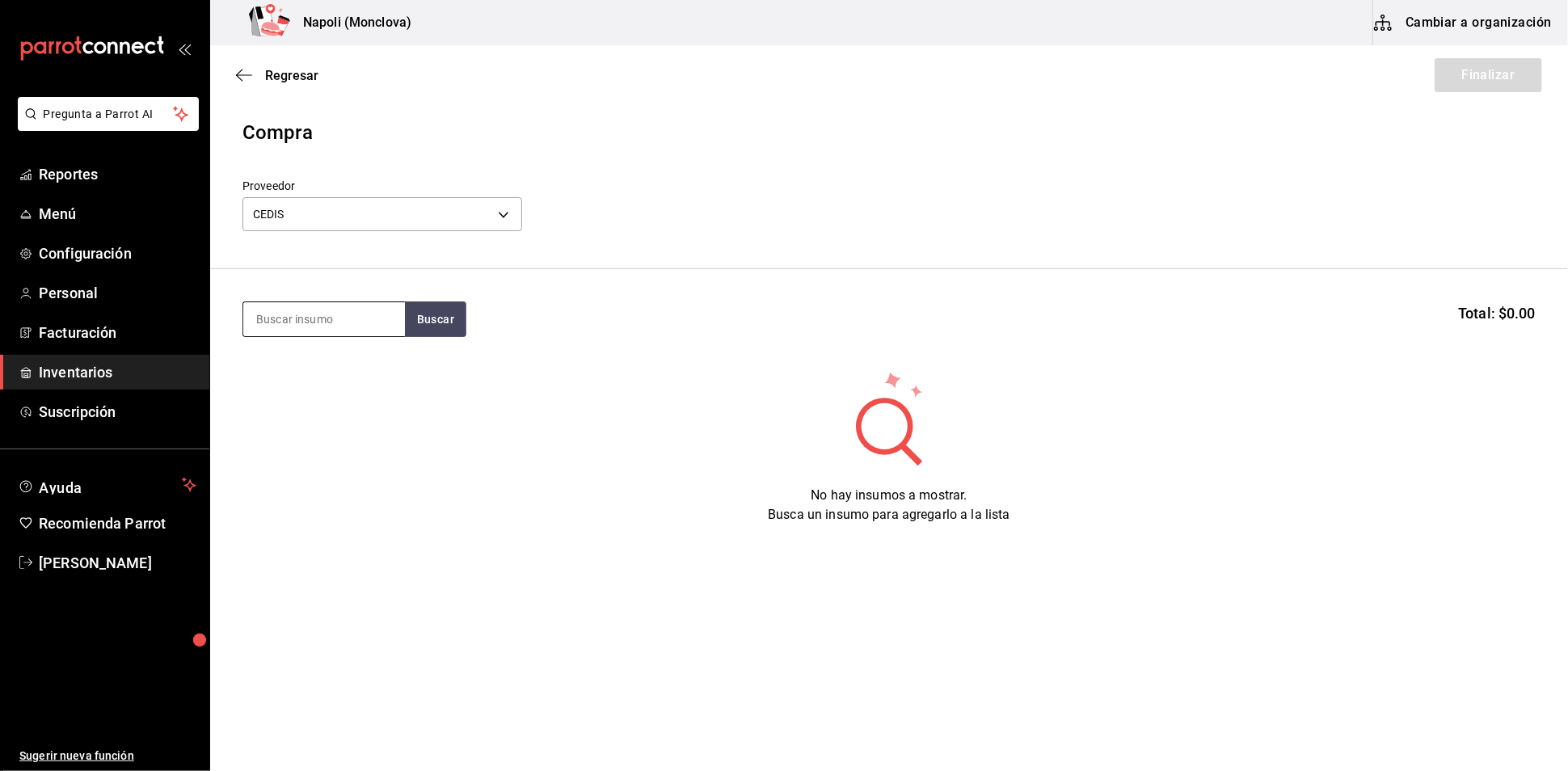
click at [318, 333] on input at bounding box center [324, 319] width 162 height 34
type input "JAM"
click at [487, 337] on div "JAM Buscar Total: $0.00" at bounding box center [889, 319] width 1293 height 35
click at [453, 337] on button "Buscar" at bounding box center [435, 319] width 61 height 35
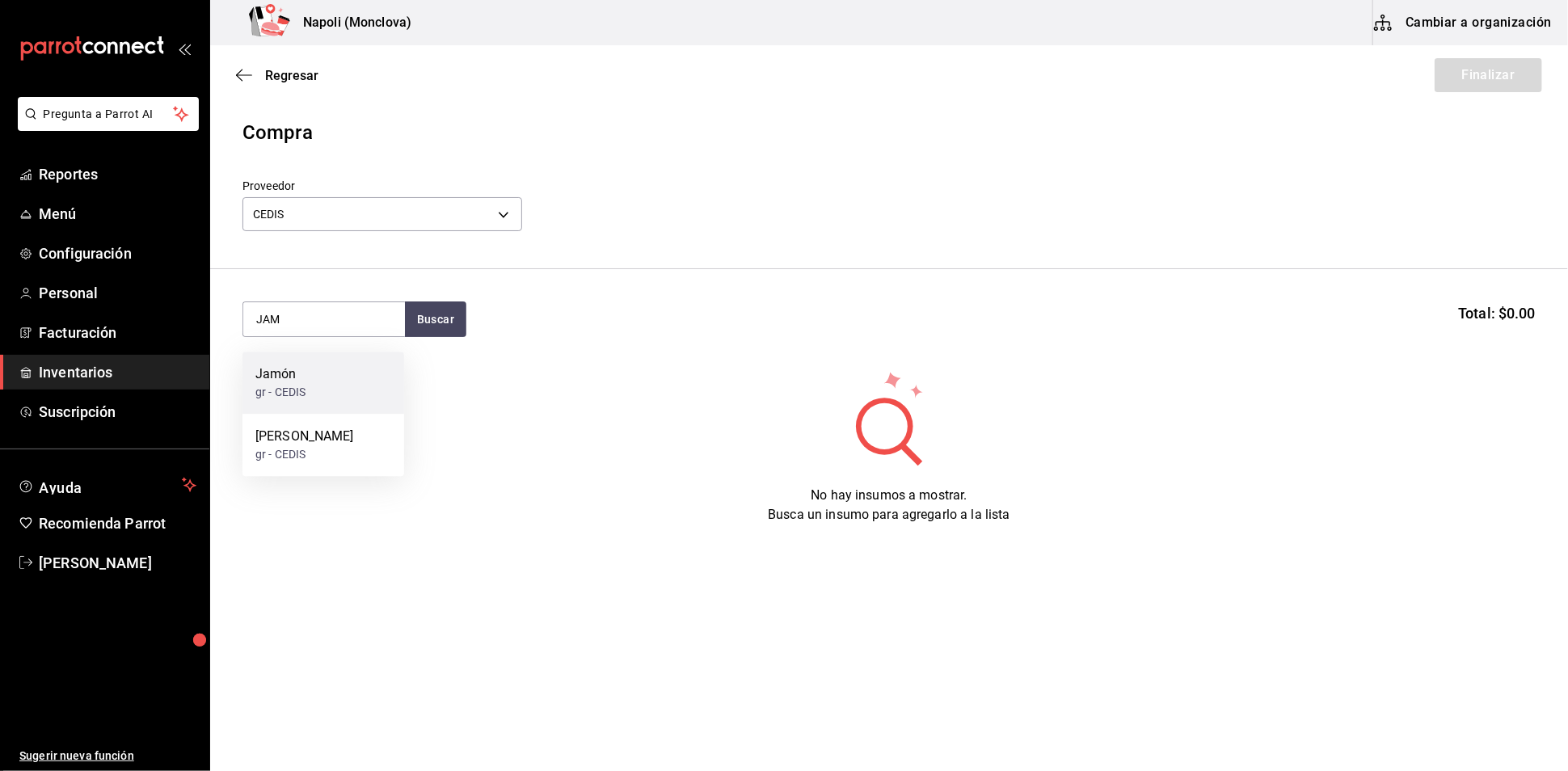
click at [330, 386] on div "Jamón gr - CEDIS" at bounding box center [323, 383] width 162 height 62
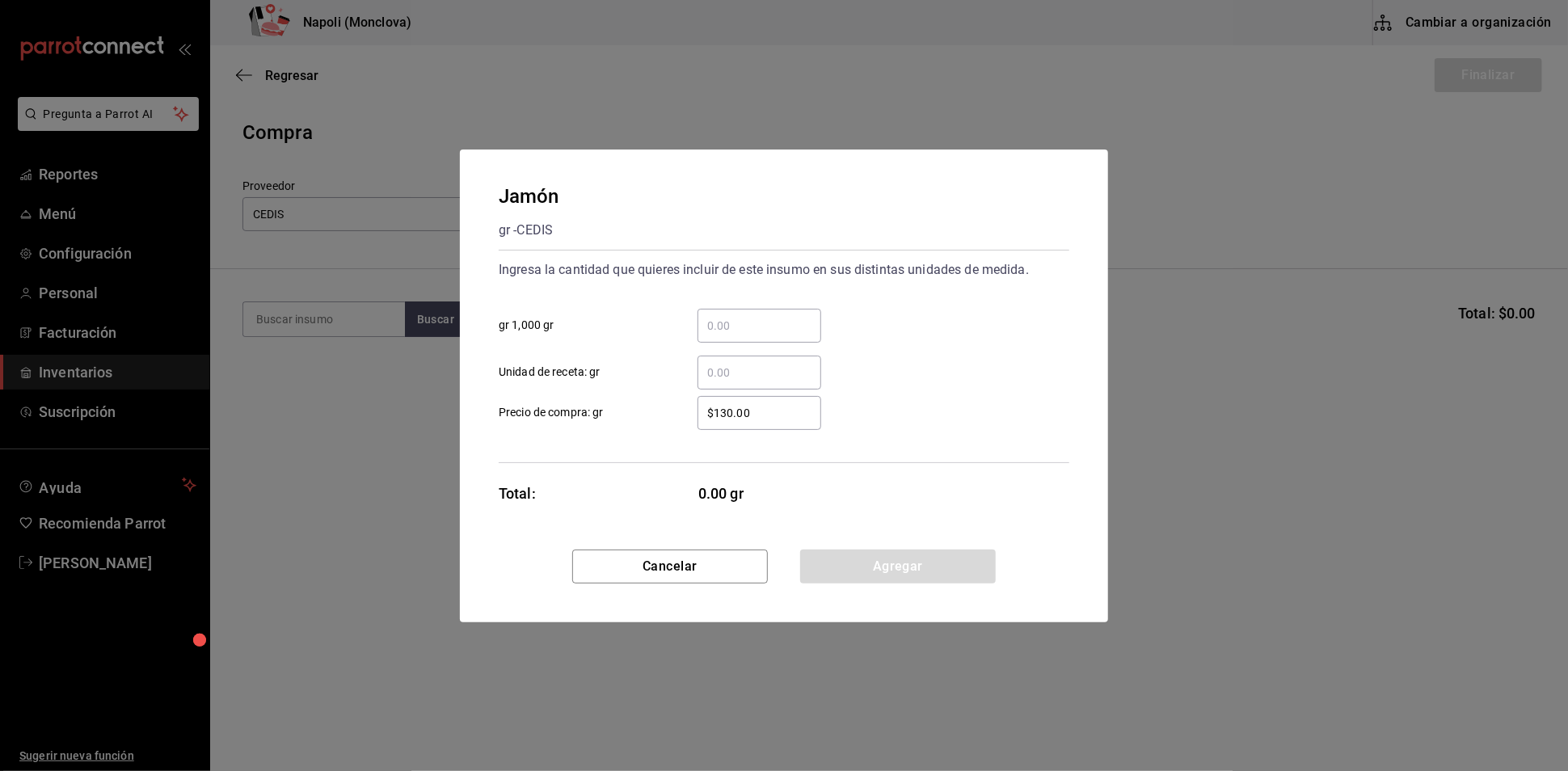
click at [735, 325] on div "​" at bounding box center [759, 326] width 123 height 34
click at [735, 325] on input "​ gr 1,000 gr" at bounding box center [759, 325] width 123 height 19
type input "2"
click at [926, 574] on button "Agregar" at bounding box center [897, 567] width 196 height 34
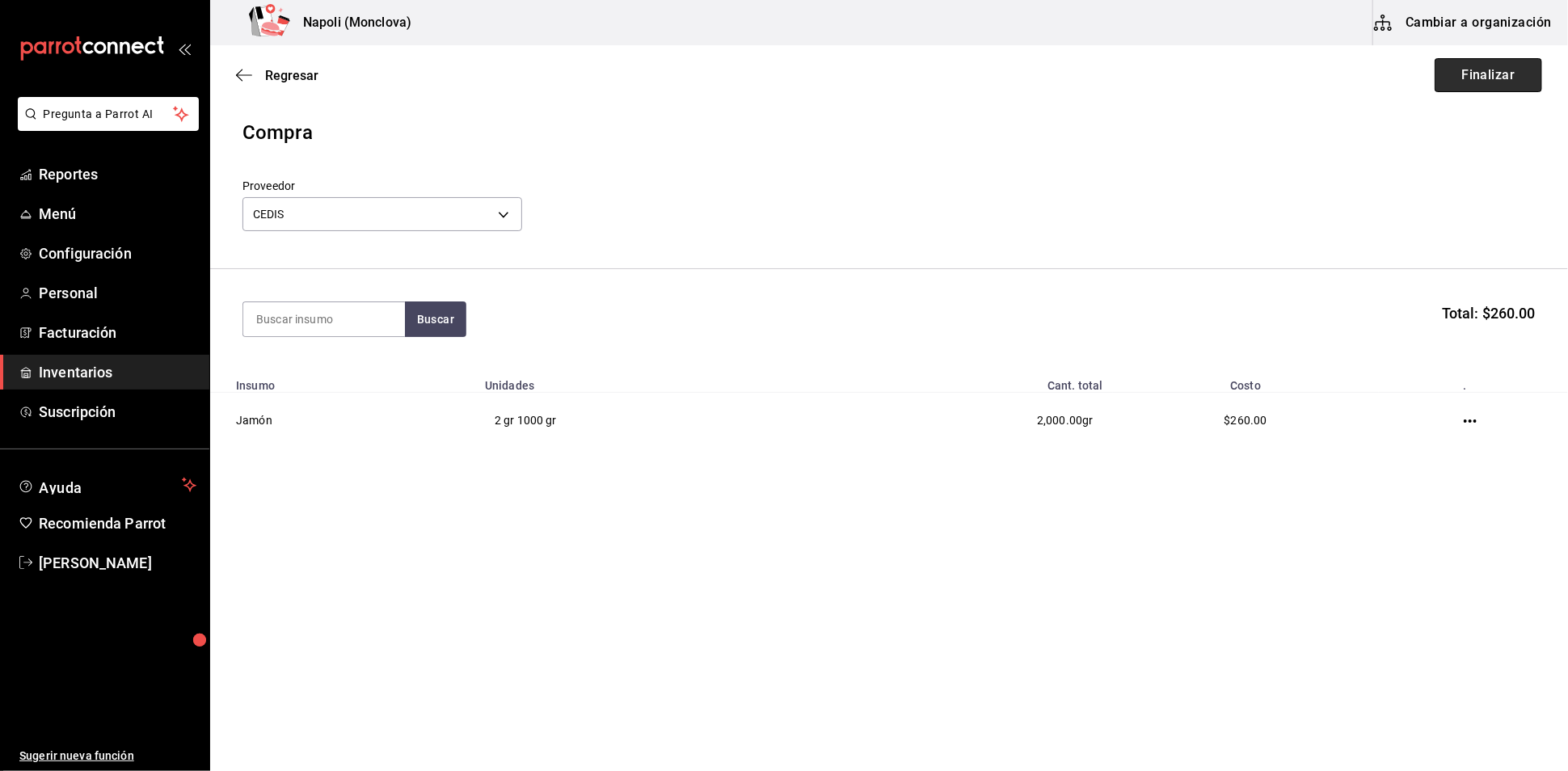
click at [1435, 89] on button "Finalizar" at bounding box center [1488, 75] width 107 height 34
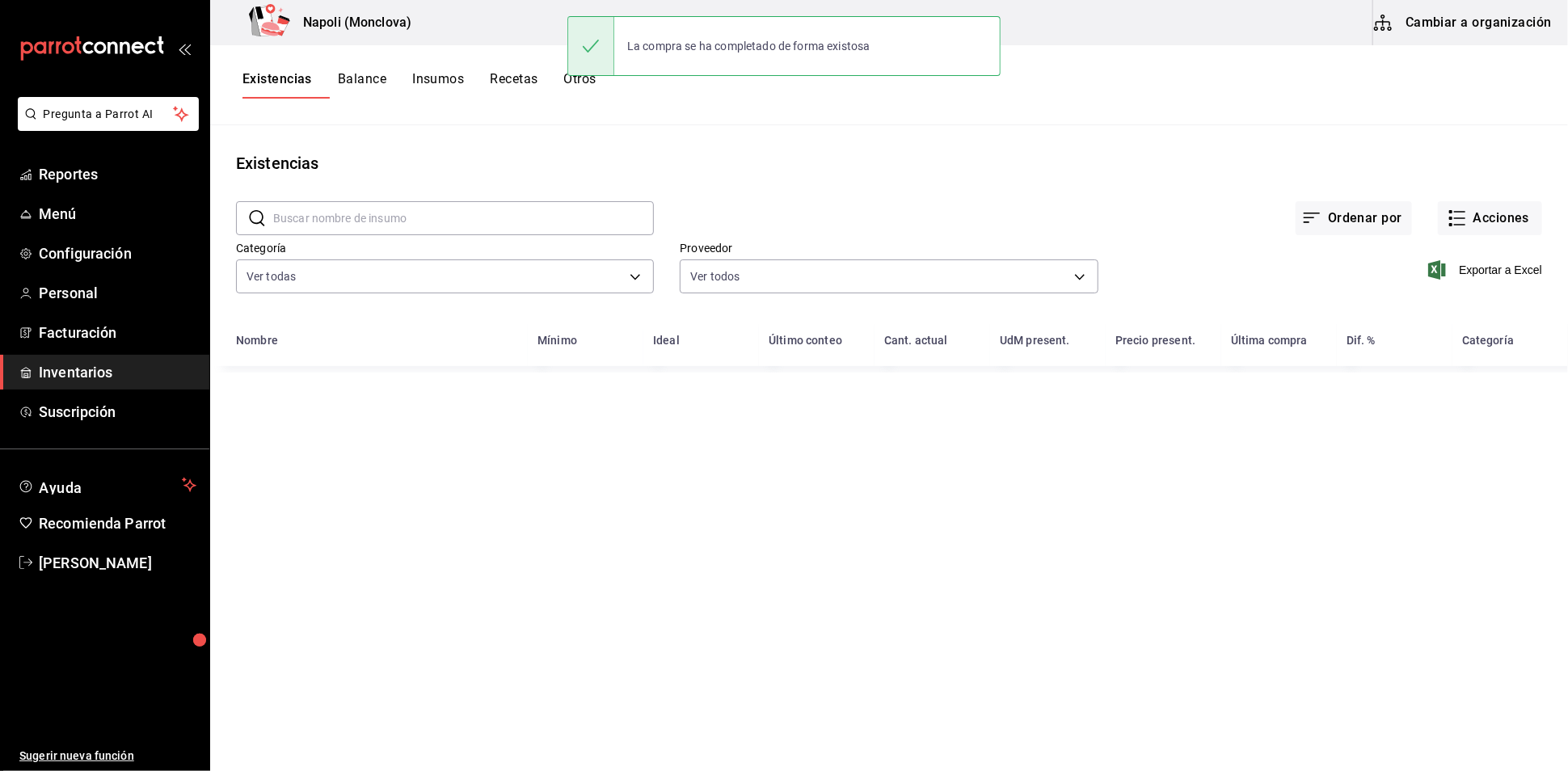
click at [326, 228] on input "text" at bounding box center [463, 218] width 380 height 33
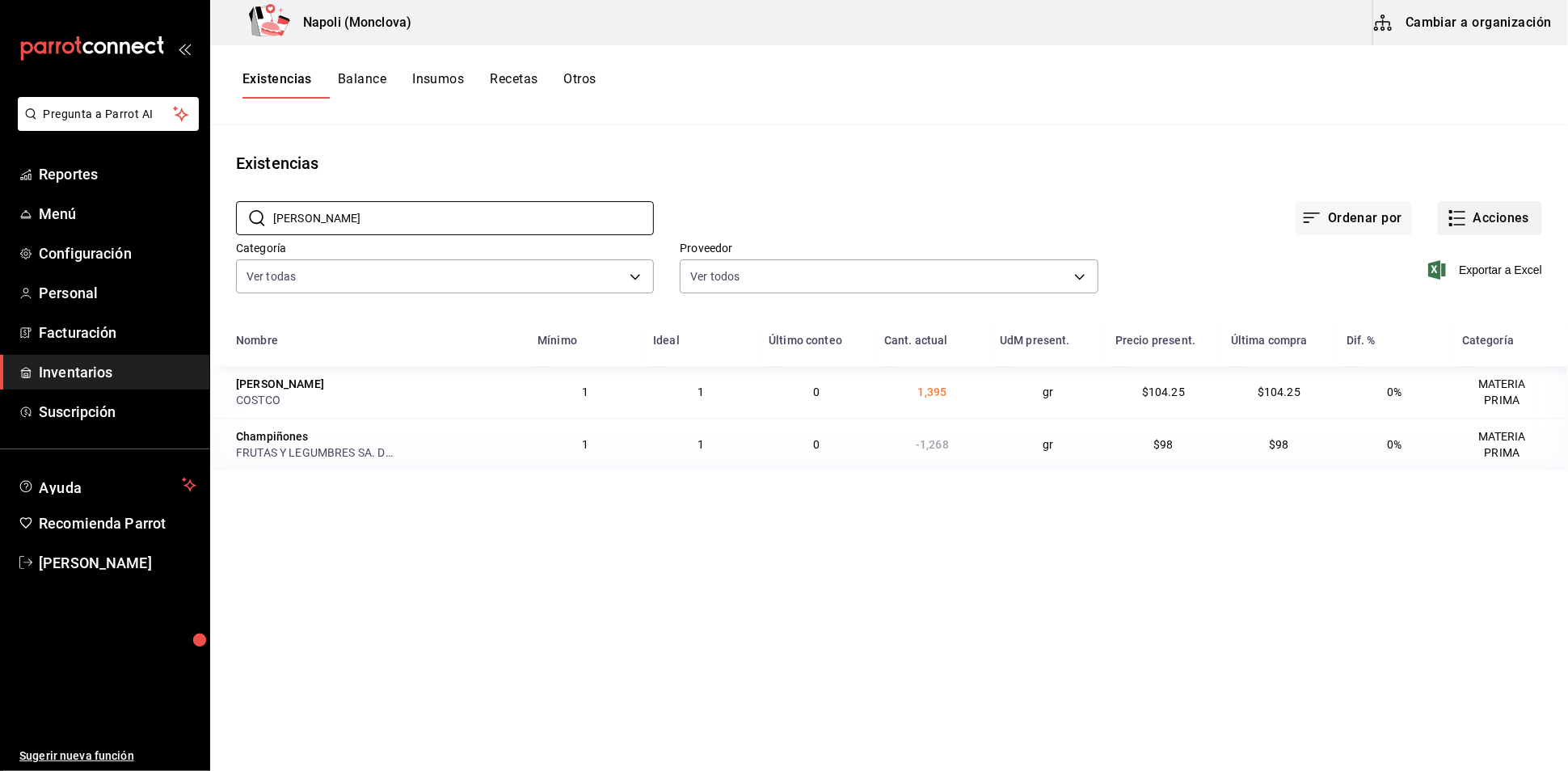
type input "PIÑON"
click at [1454, 218] on icon "button" at bounding box center [1459, 218] width 11 height 0
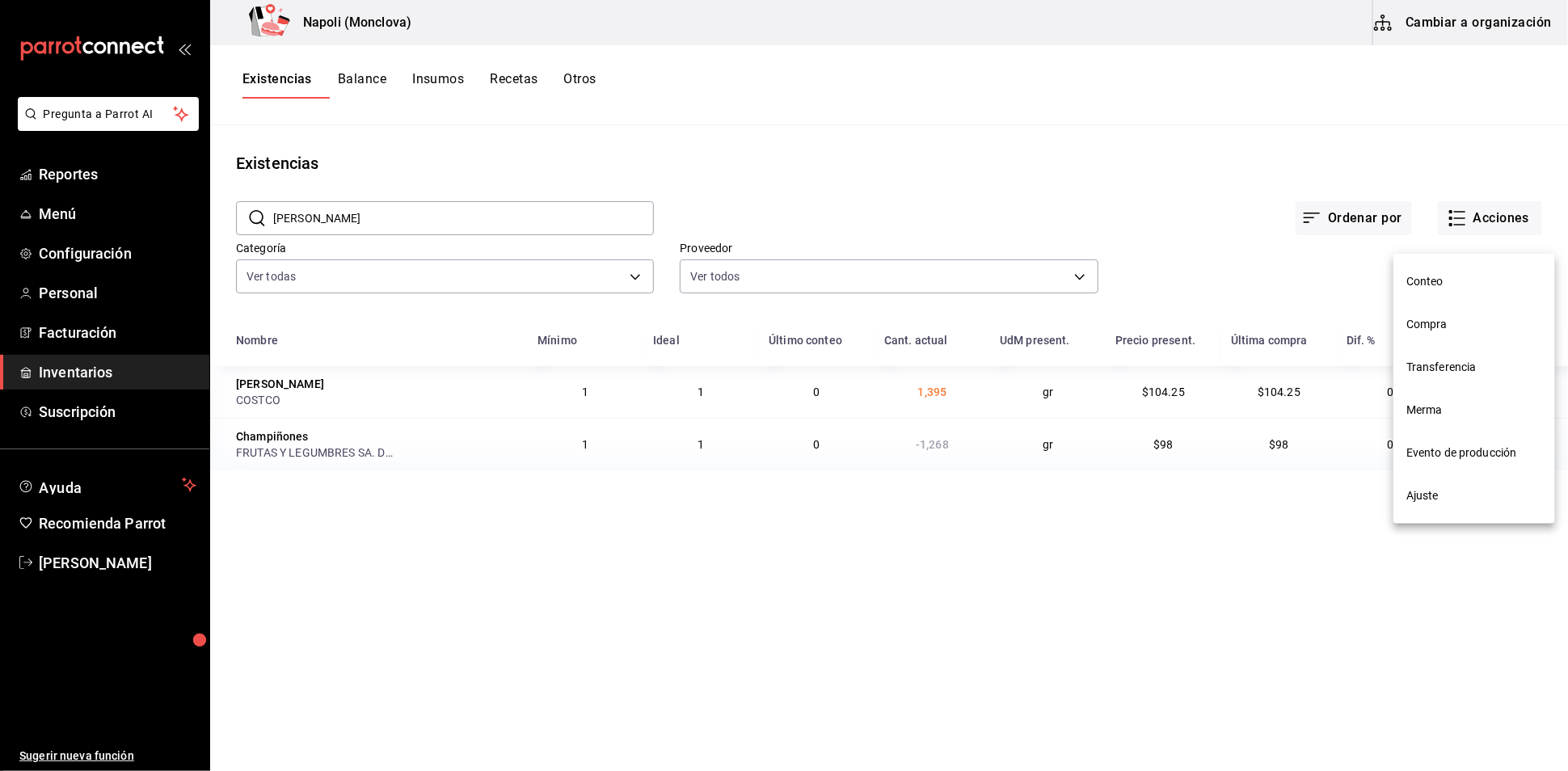
click at [1454, 325] on span "Compra" at bounding box center [1474, 324] width 136 height 17
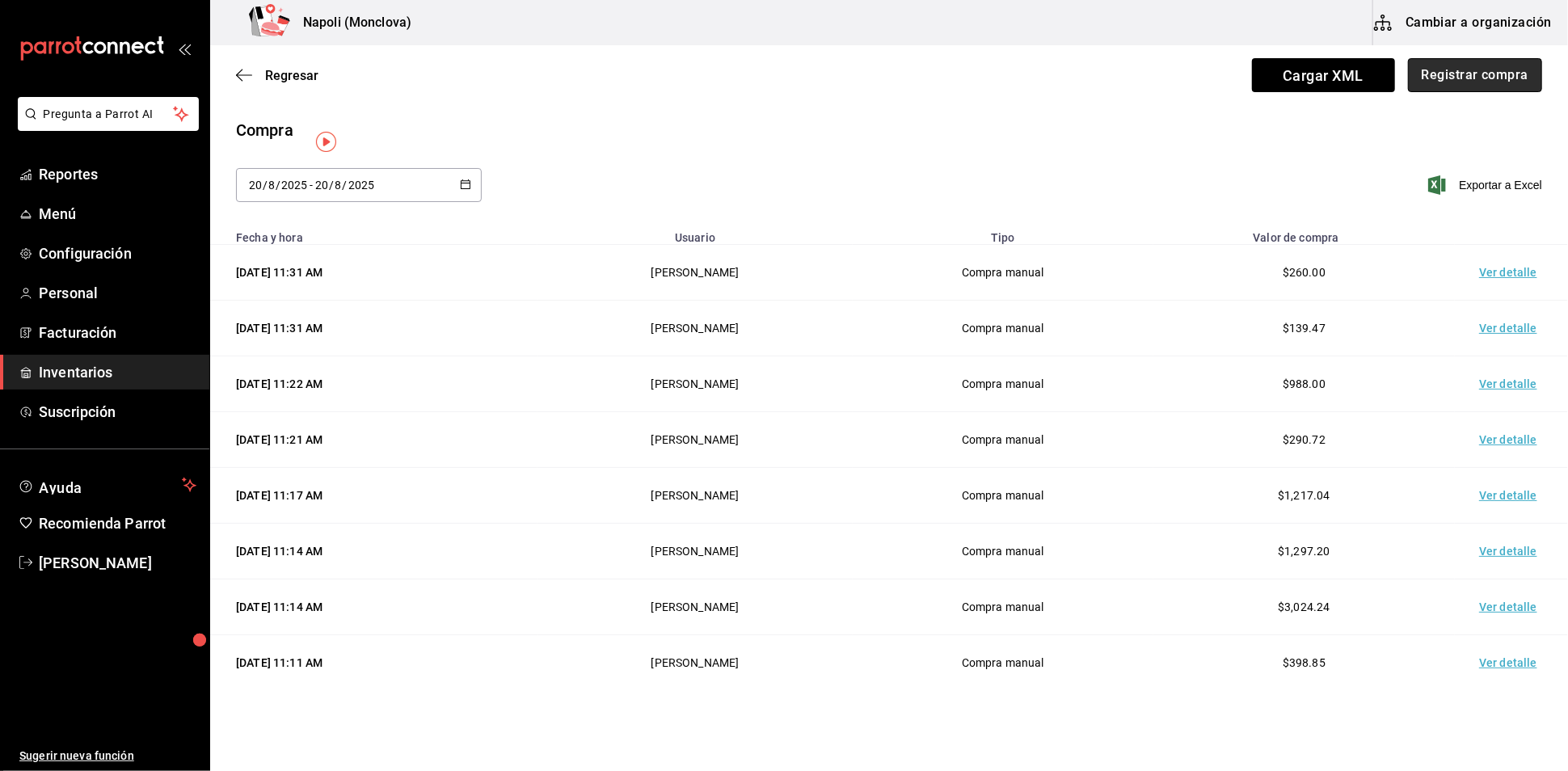
click at [1452, 65] on button "Registrar compra" at bounding box center [1475, 75] width 134 height 34
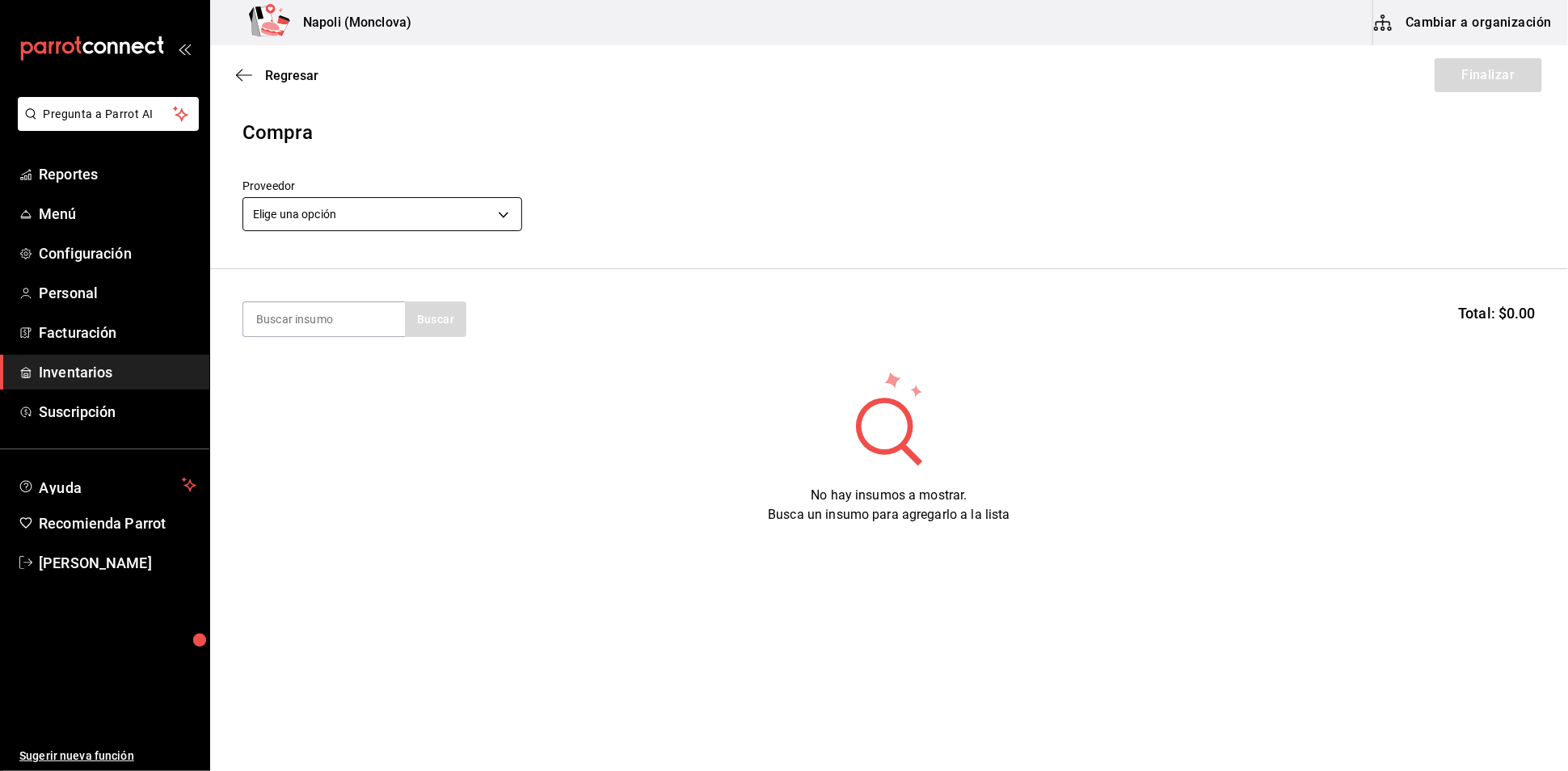
click at [499, 228] on body "Pregunta a Parrot AI Reportes Menú Configuración Personal Facturación Inventari…" at bounding box center [784, 340] width 1568 height 680
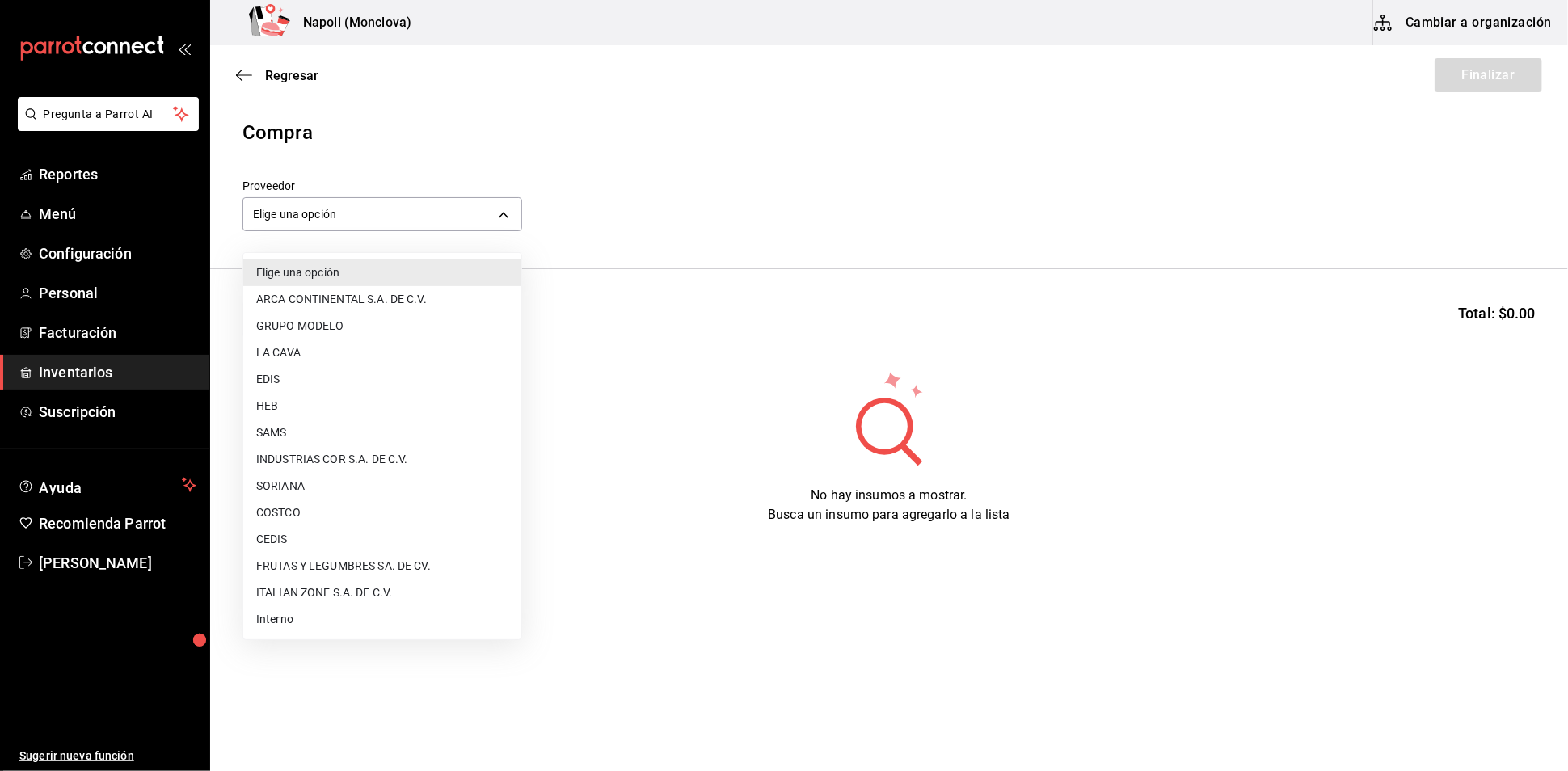
click at [390, 508] on li "COSTCO" at bounding box center [382, 513] width 278 height 27
type input "297da1de-2487-48f5-9e1b-f813c29ab2ab"
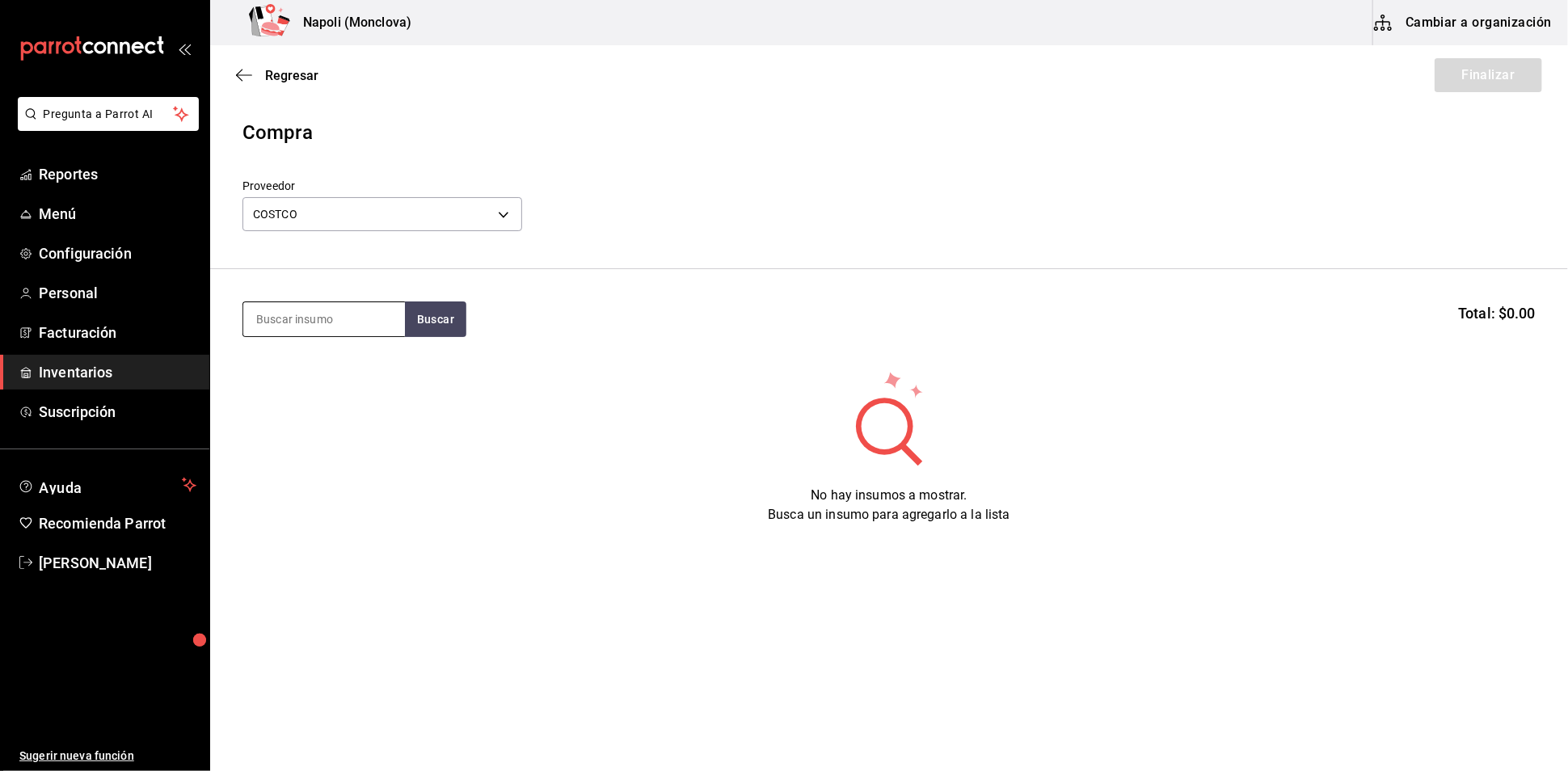
click at [321, 326] on input at bounding box center [324, 319] width 162 height 34
type input "PIÑON"
click at [466, 330] on button "Buscar" at bounding box center [435, 319] width 61 height 35
click at [331, 392] on div "Piñon gr - COSTCO" at bounding box center [323, 383] width 162 height 62
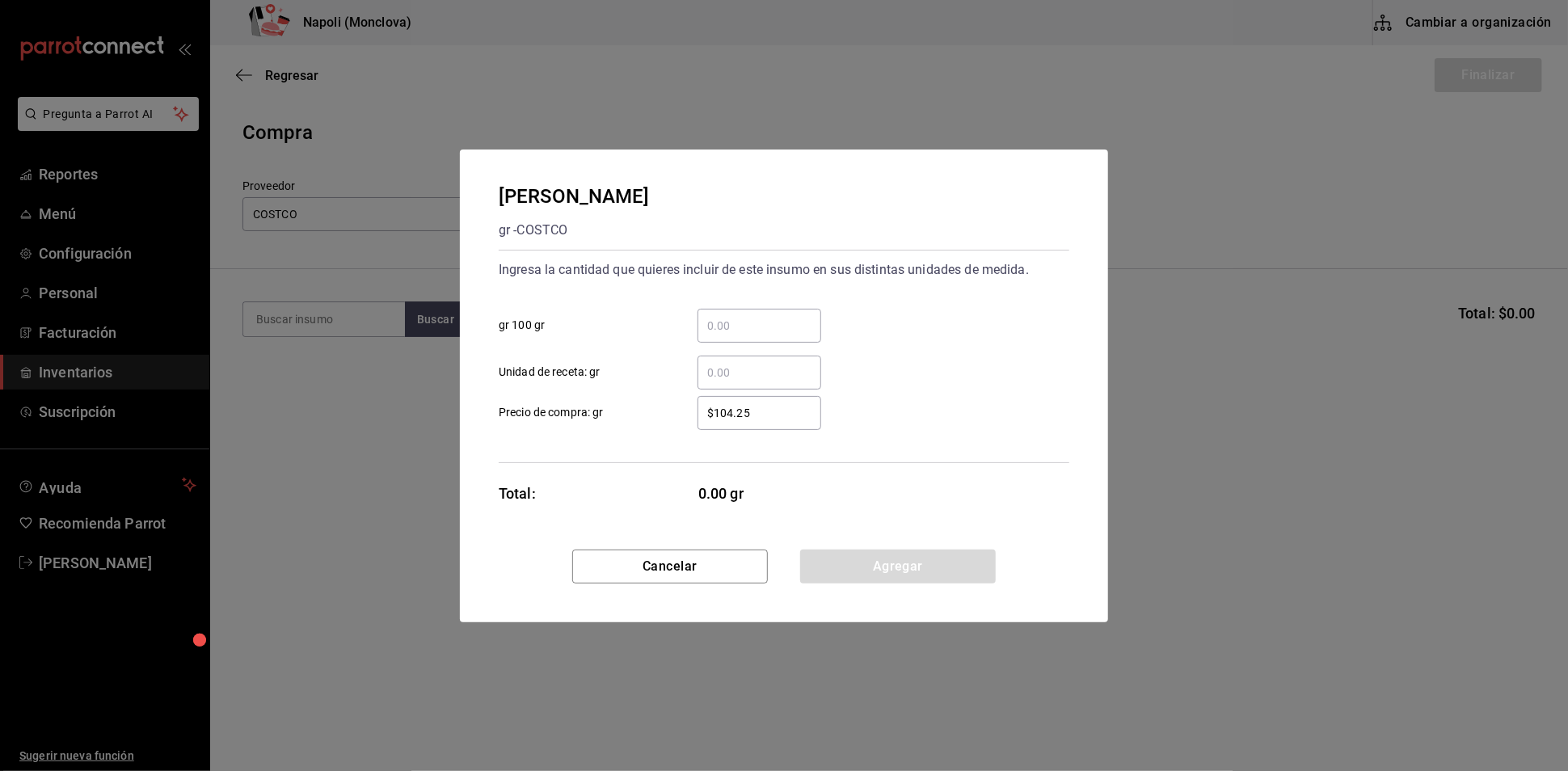
click at [734, 316] on input "​ gr 100 gr" at bounding box center [759, 325] width 123 height 19
type input "2"
click at [925, 583] on button "Agregar" at bounding box center [897, 567] width 196 height 34
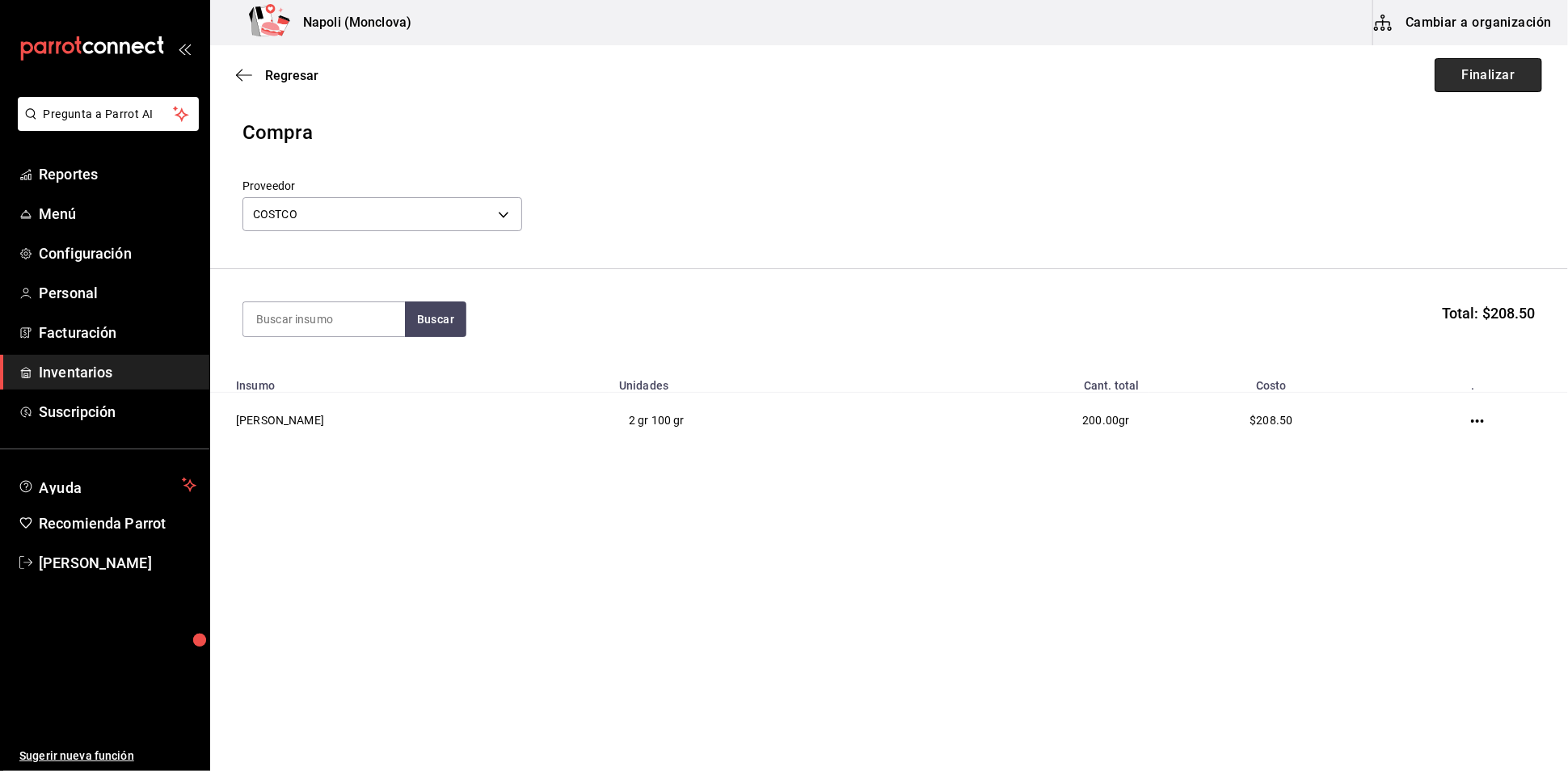
click at [1445, 89] on button "Finalizar" at bounding box center [1488, 75] width 107 height 34
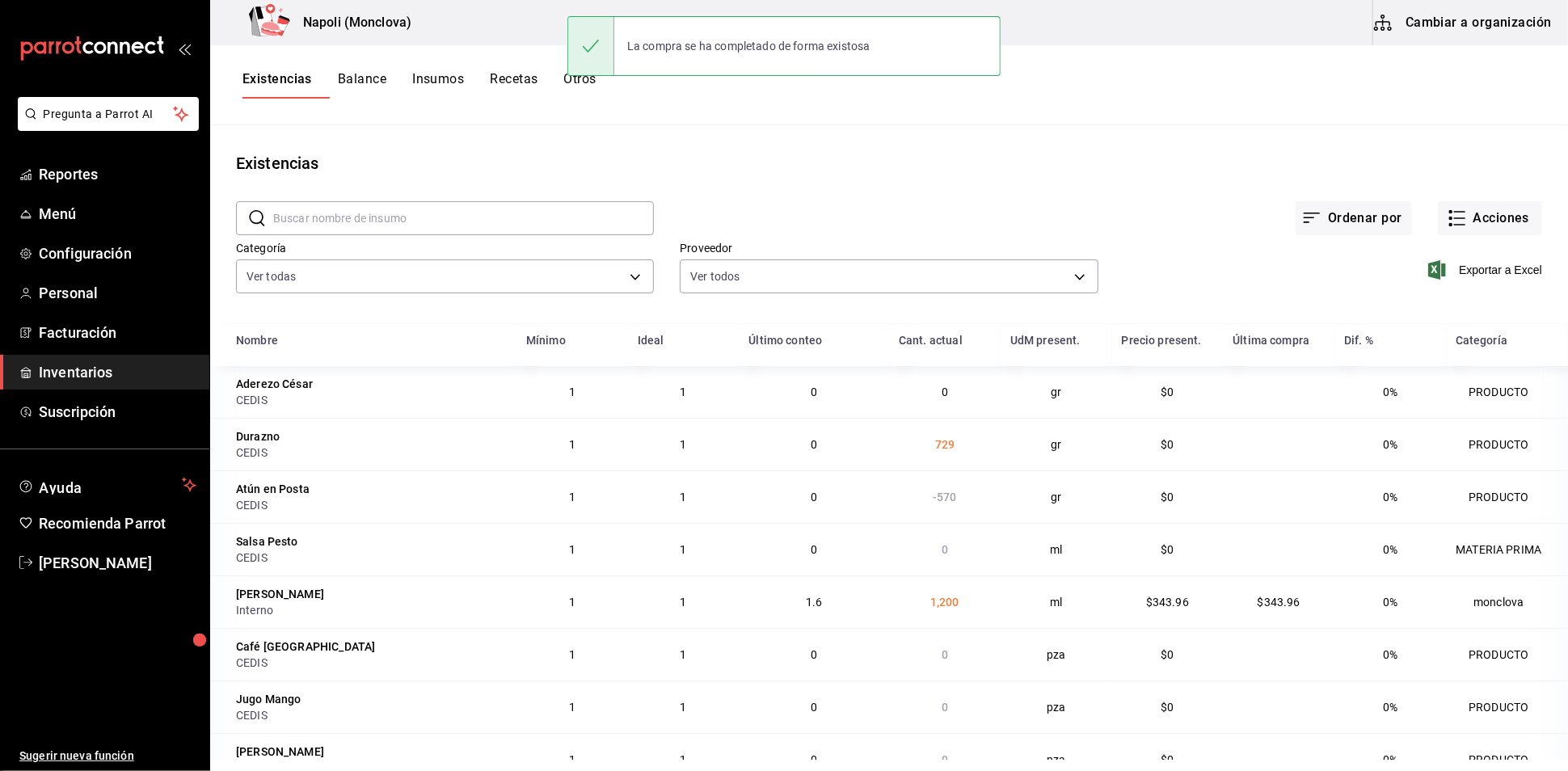
click at [414, 228] on input "text" at bounding box center [463, 218] width 380 height 33
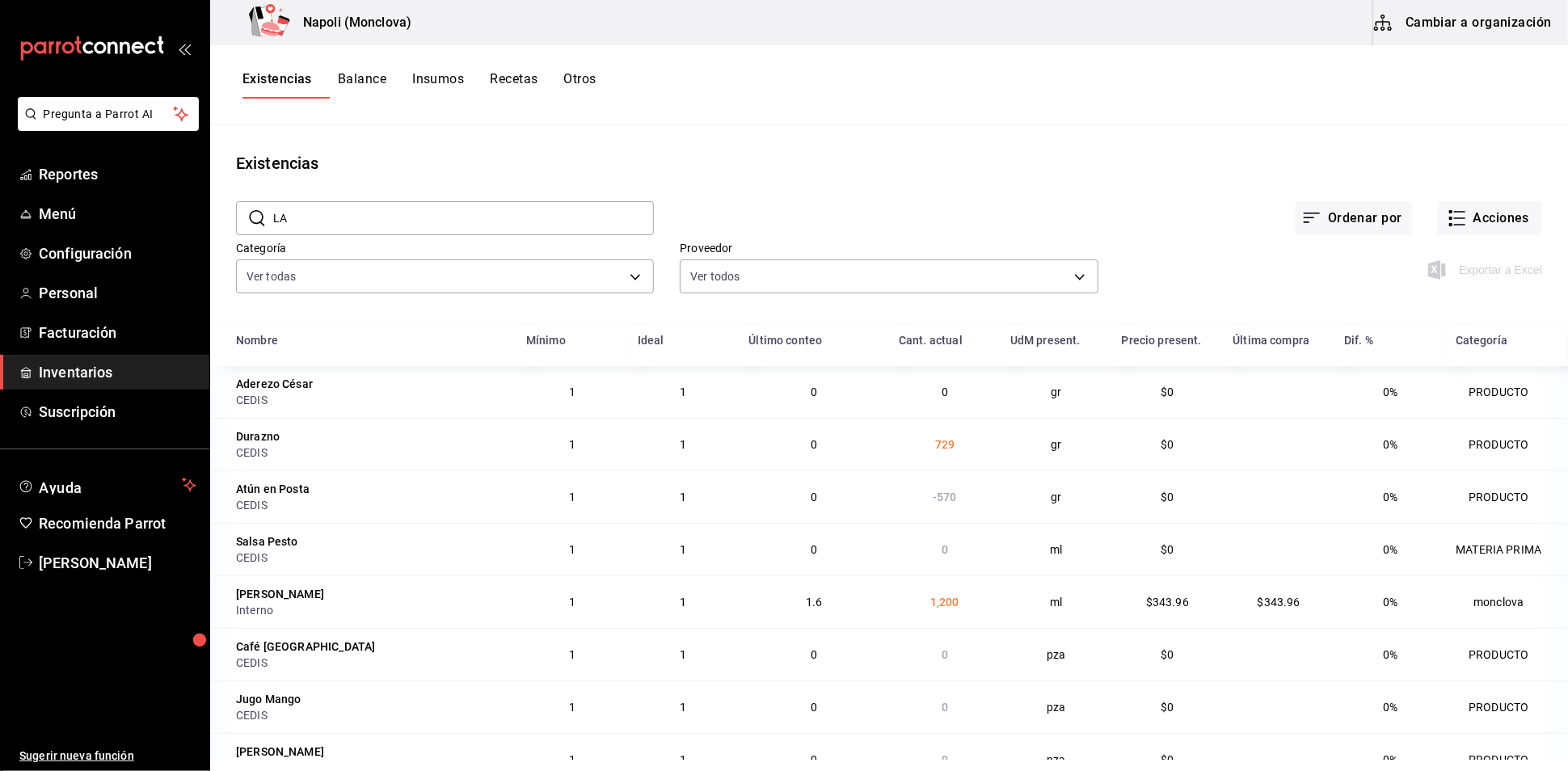
type input "L"
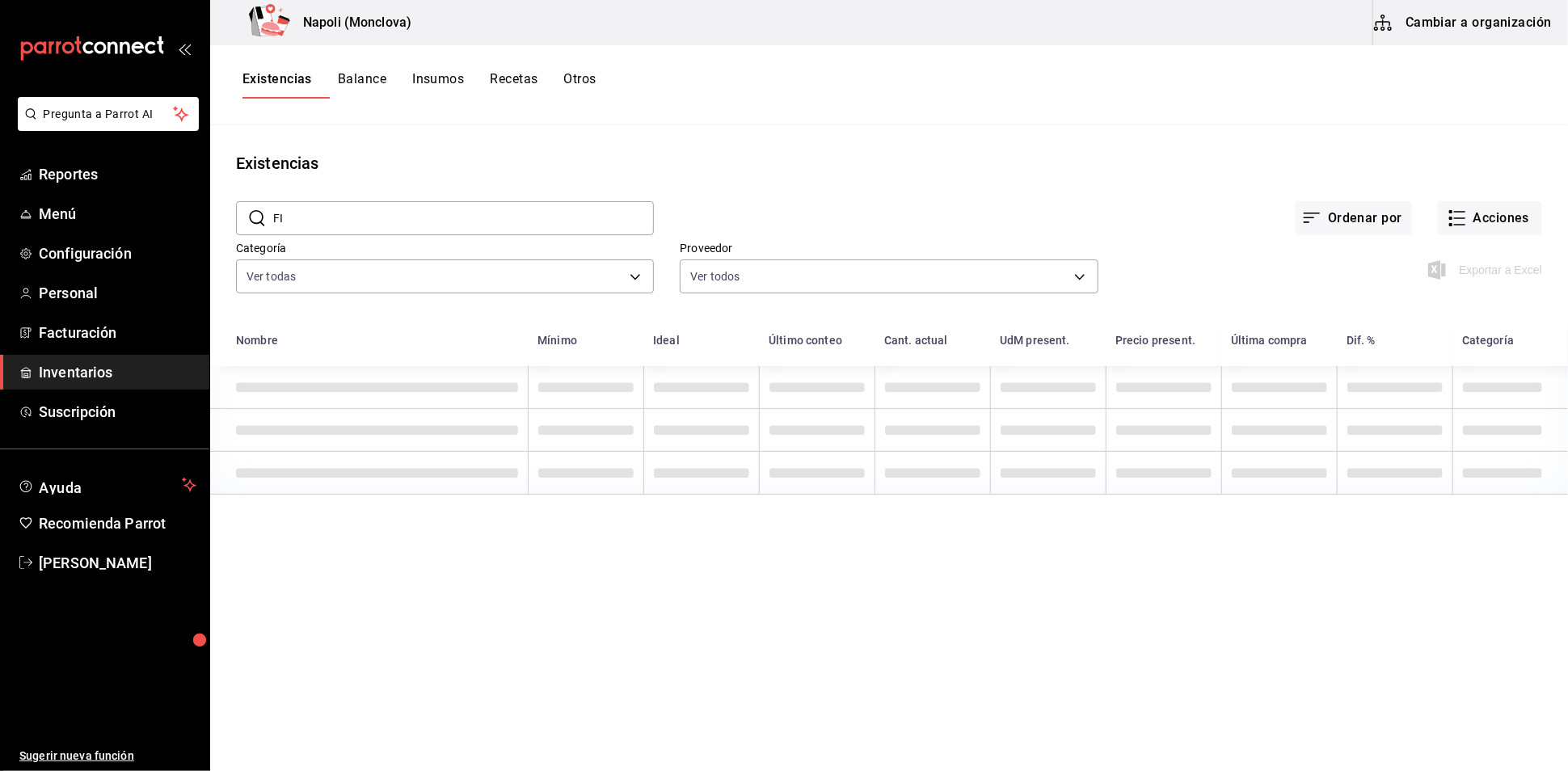
type input "F"
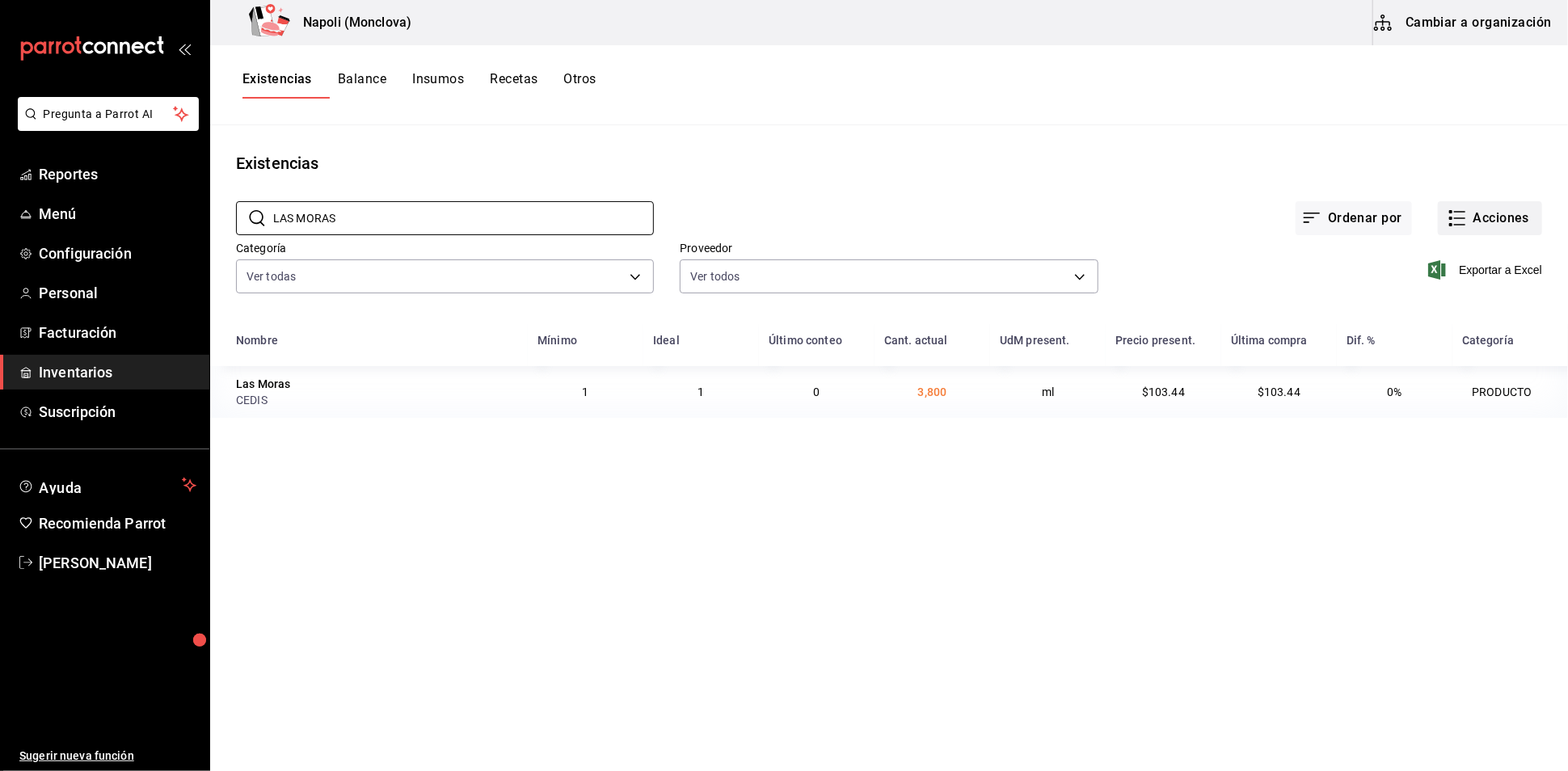
type input "LAS MORAS"
click at [1451, 228] on button "Acciones" at bounding box center [1490, 218] width 104 height 34
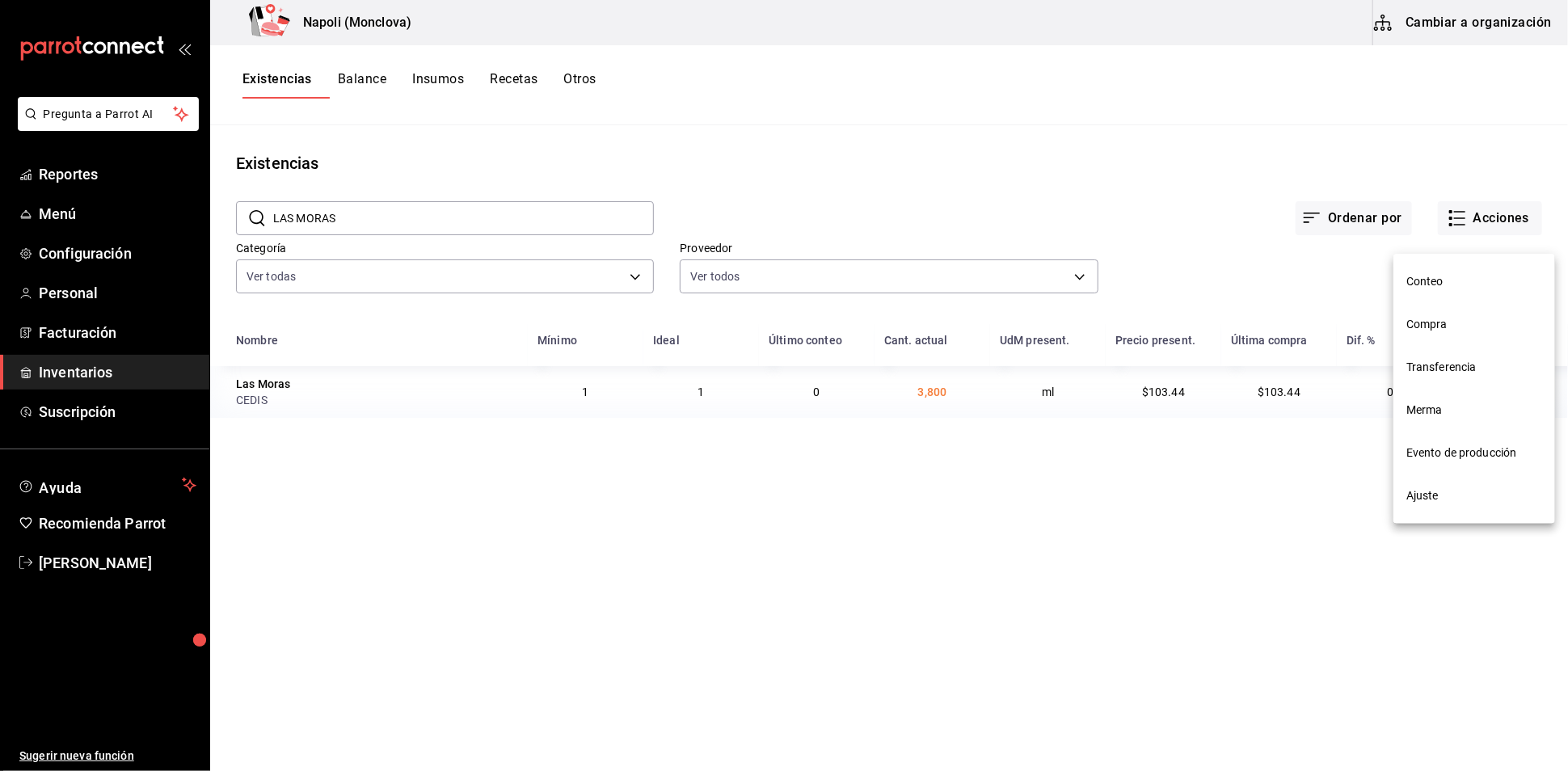
click at [1445, 326] on span "Compra" at bounding box center [1474, 324] width 136 height 17
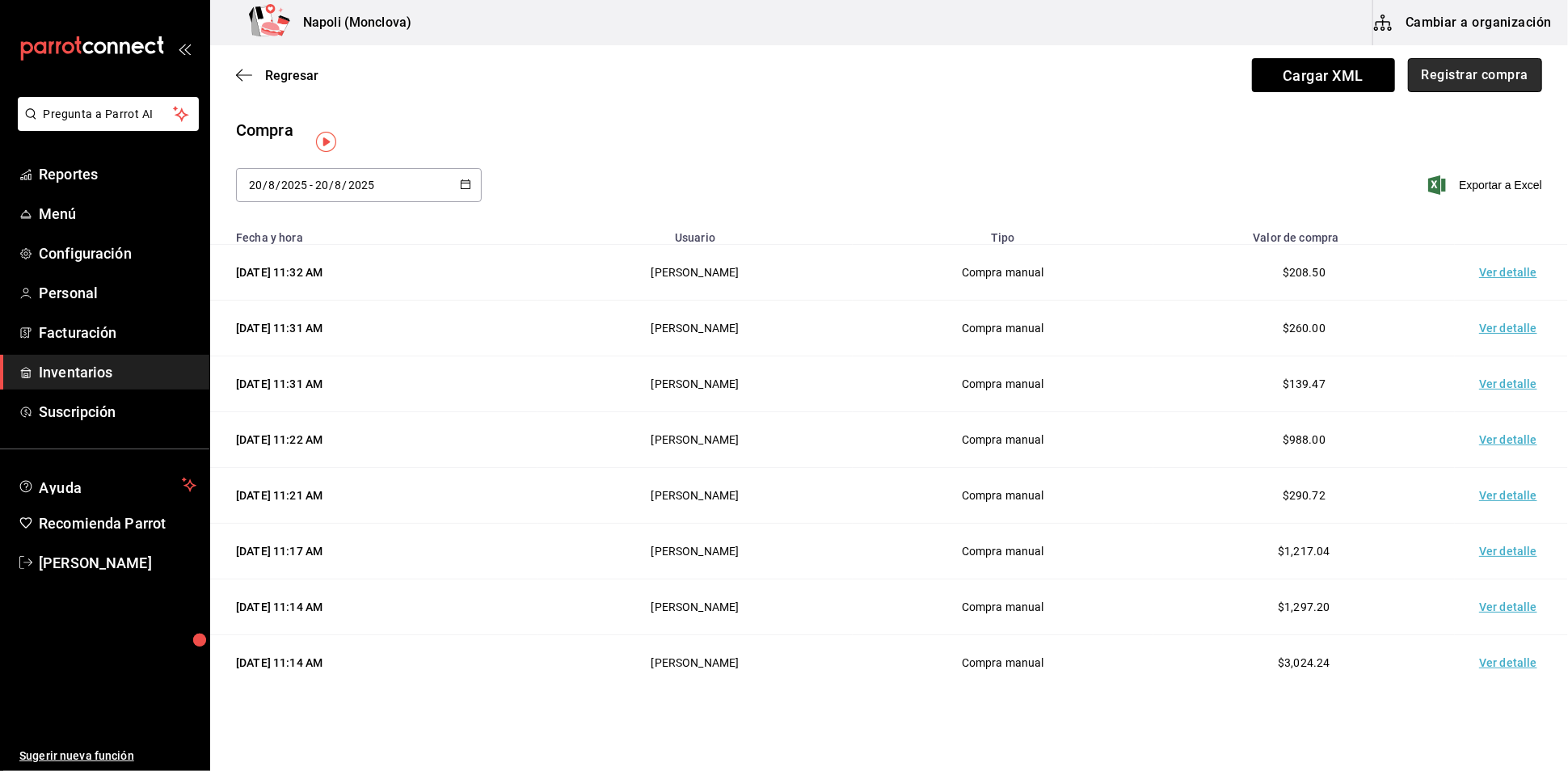
click at [1431, 92] on button "Registrar compra" at bounding box center [1475, 75] width 134 height 34
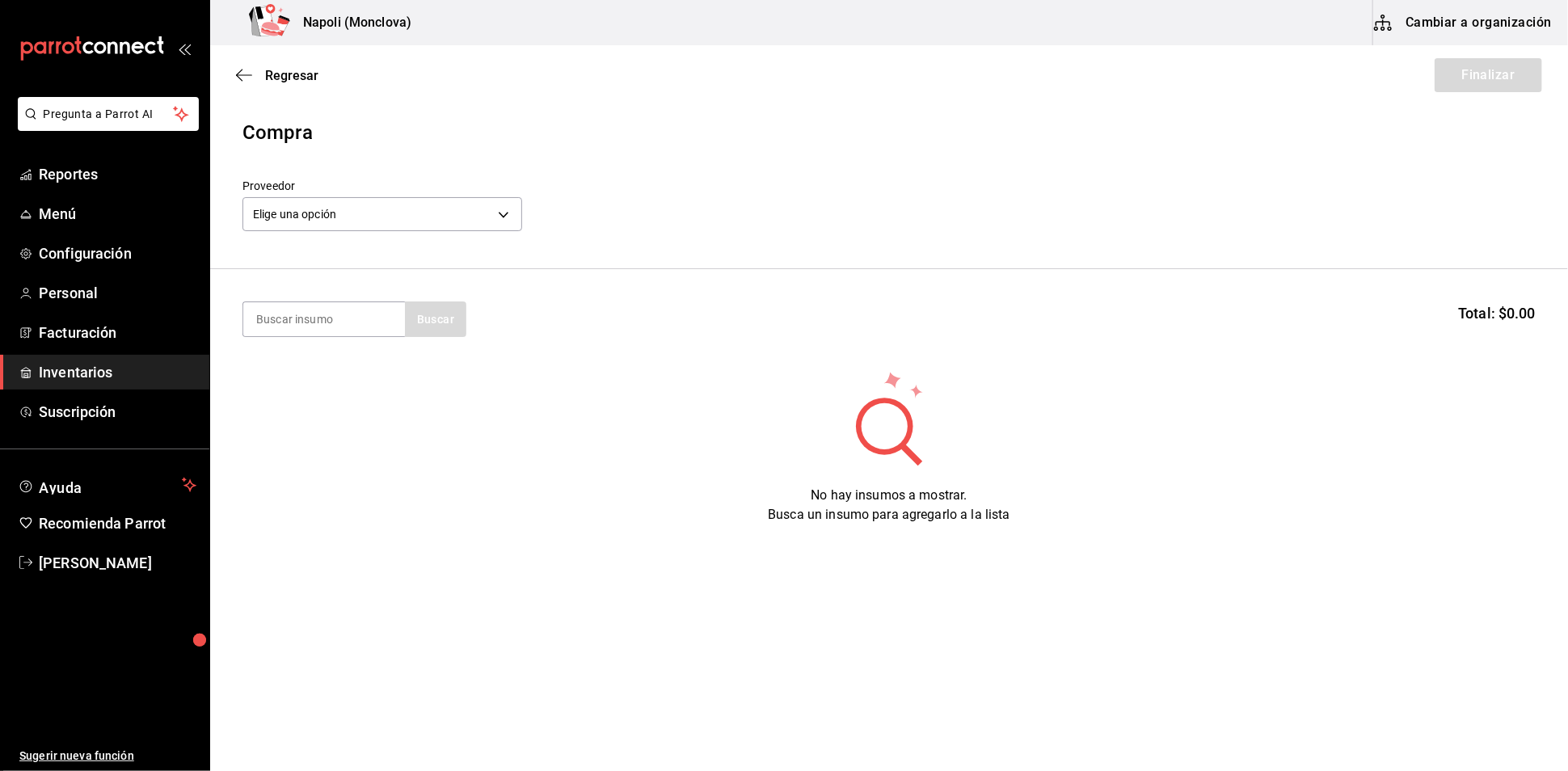
click at [523, 226] on div "Proveedor Elige una opción default" at bounding box center [889, 207] width 1293 height 56
click at [499, 213] on body "Pregunta a Parrot AI Reportes Menú Configuración Personal Facturación Inventari…" at bounding box center [784, 340] width 1568 height 680
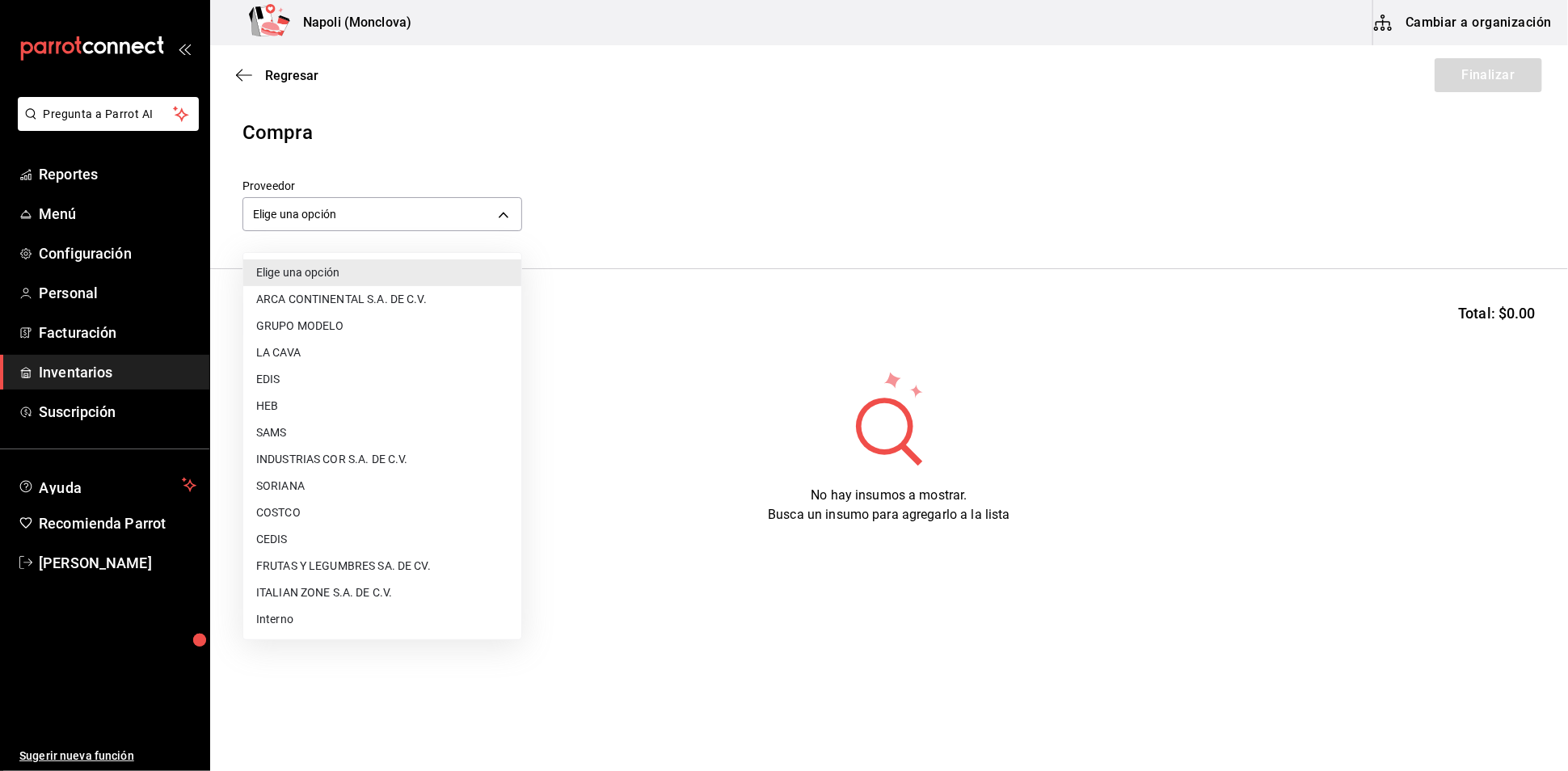
click at [343, 546] on li "CEDIS" at bounding box center [382, 540] width 278 height 27
type input "8bbbf040-4be4-464d-a164-6baf154bd563"
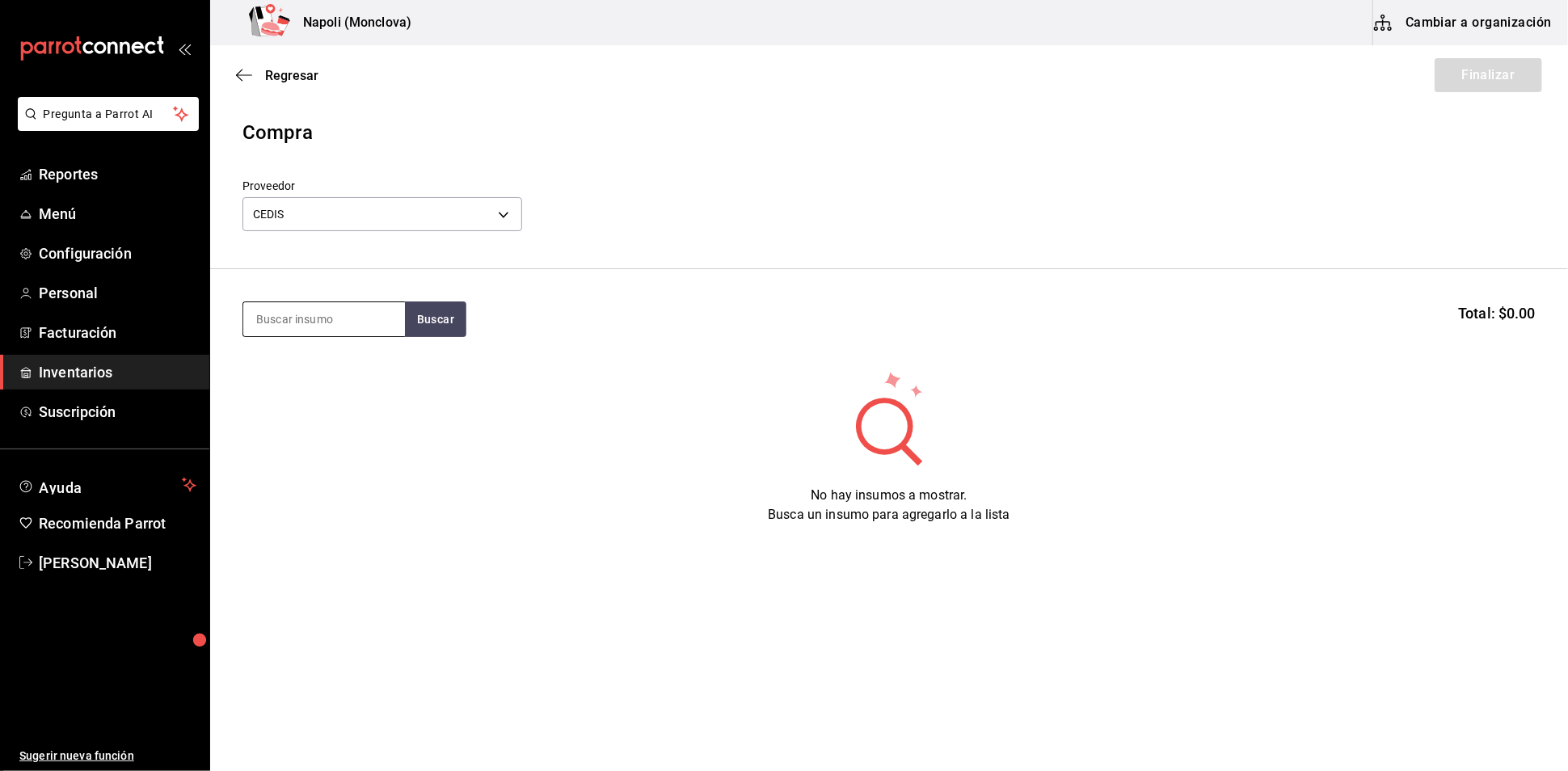
click at [277, 324] on input at bounding box center [324, 319] width 162 height 34
type input "LAS MORAS"
click at [483, 336] on div "LAS MORAS Buscar Total: $0.00" at bounding box center [889, 319] width 1293 height 35
click at [401, 336] on input "LAS MORAS" at bounding box center [324, 319] width 162 height 34
click at [489, 358] on section "LAS MORAS Buscar Total: $0.00" at bounding box center [888, 319] width 1357 height 100
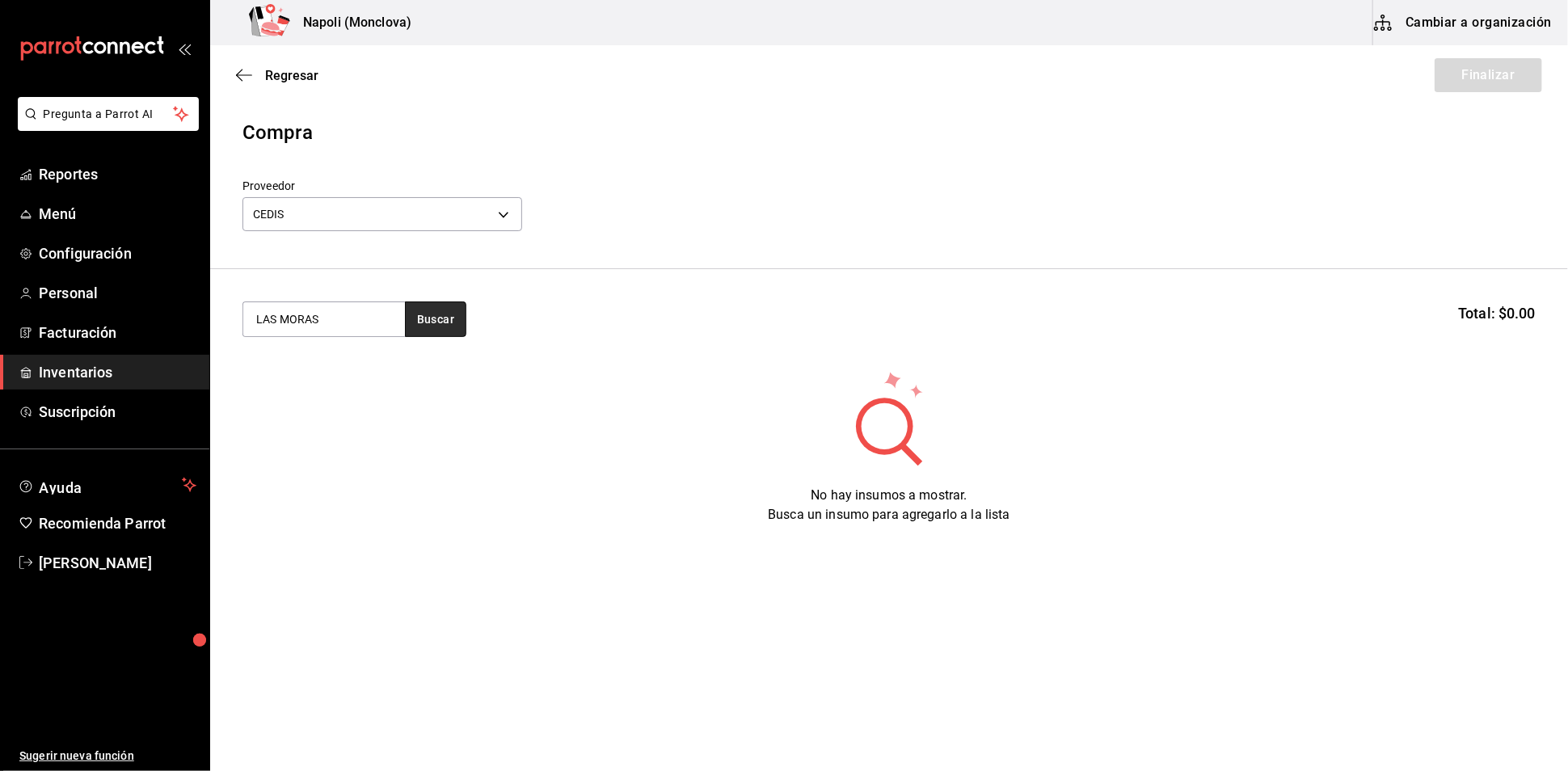
click at [466, 337] on button "Buscar" at bounding box center [435, 319] width 61 height 35
click at [311, 390] on div "PZA - CEDIS" at bounding box center [285, 392] width 61 height 17
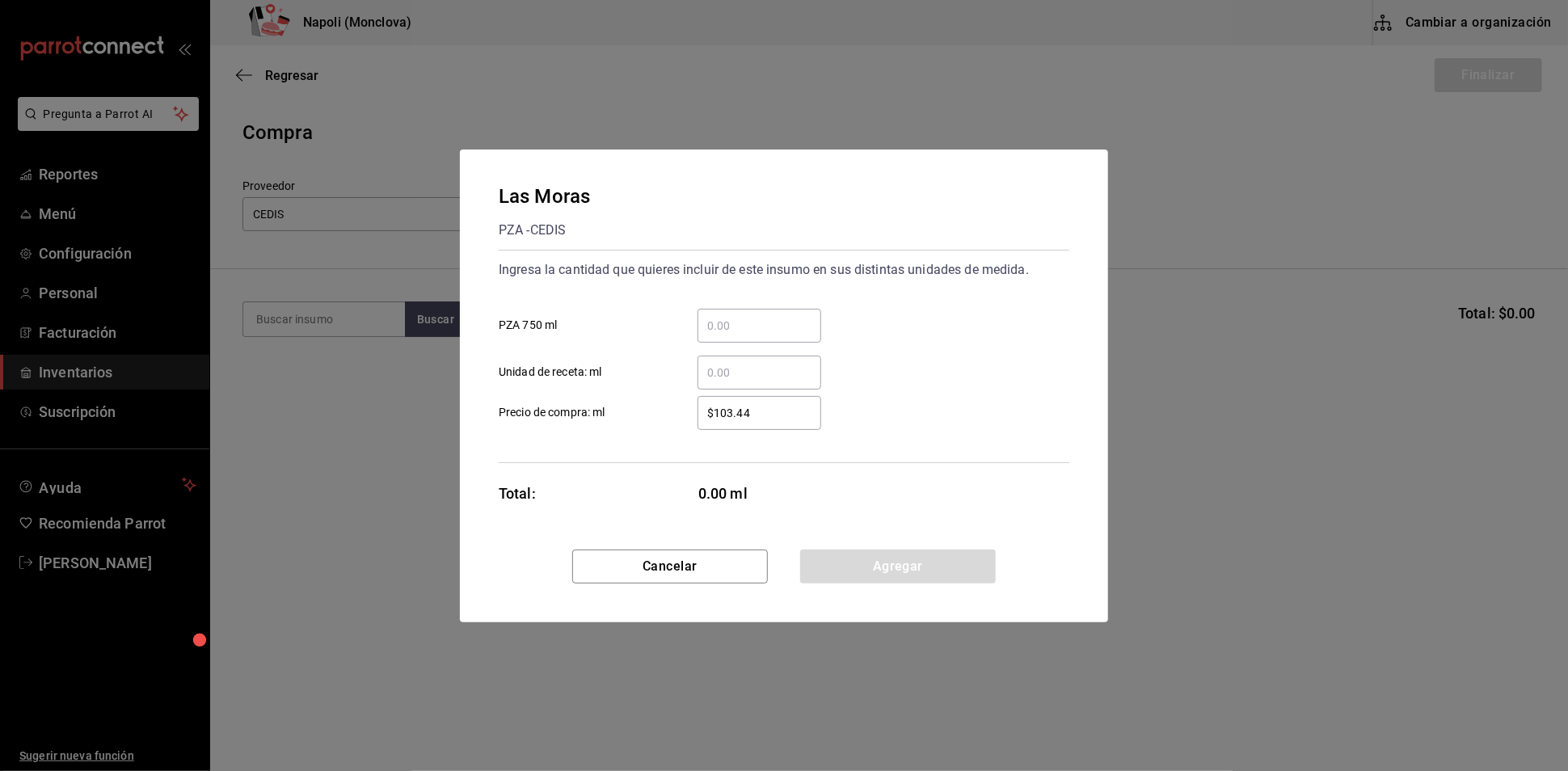
click at [762, 316] on input "​ PZA 750 ml" at bounding box center [759, 325] width 123 height 19
type input "4"
click at [911, 584] on button "Agregar" at bounding box center [897, 567] width 196 height 34
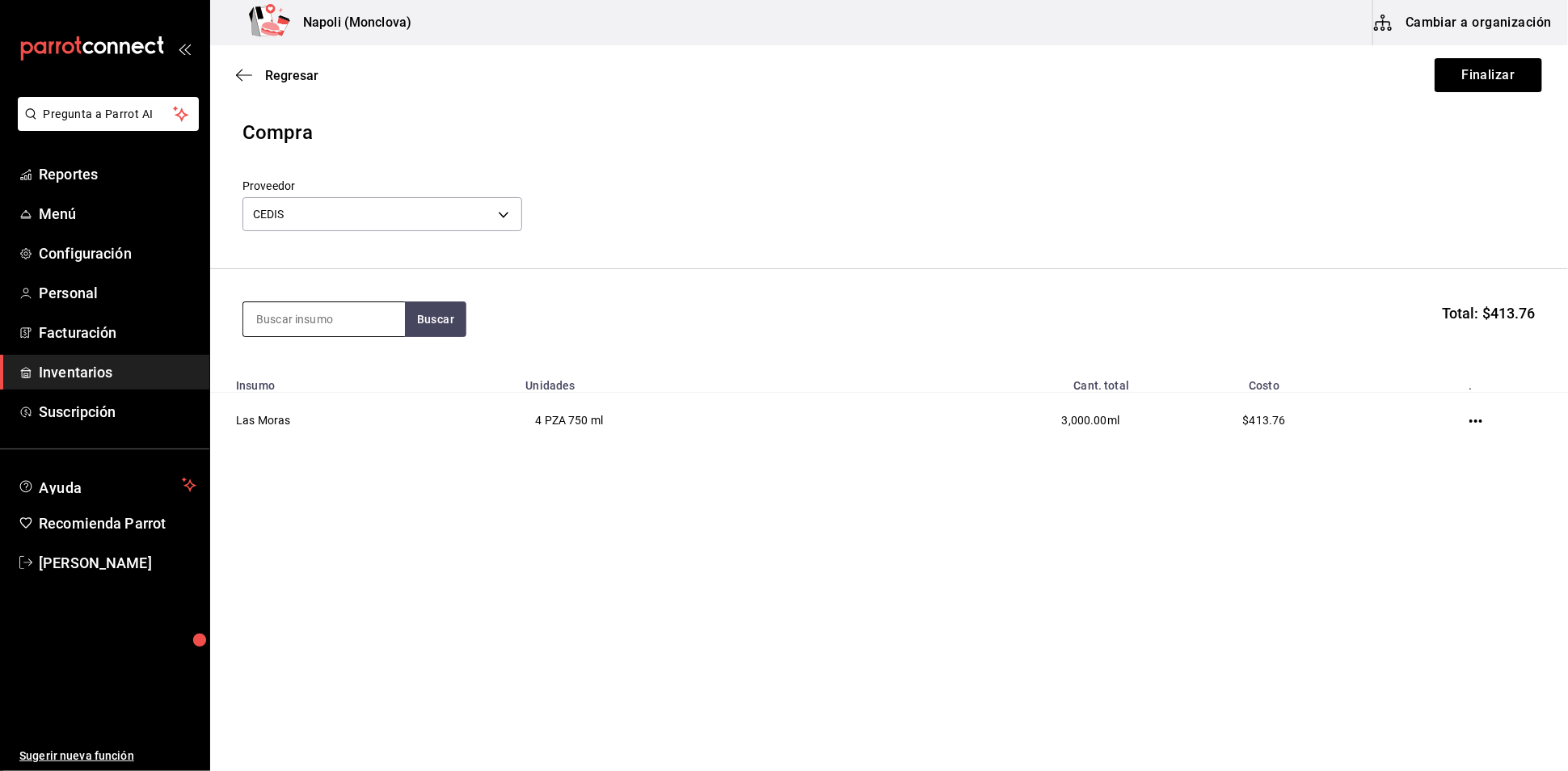
click at [342, 325] on input at bounding box center [324, 319] width 162 height 34
type input "2V"
click at [415, 328] on button "Buscar" at bounding box center [435, 319] width 61 height 35
drag, startPoint x: 352, startPoint y: 329, endPoint x: 231, endPoint y: 338, distance: 121.3
click at [231, 338] on section "2V Total: $413.76" at bounding box center [888, 319] width 1357 height 100
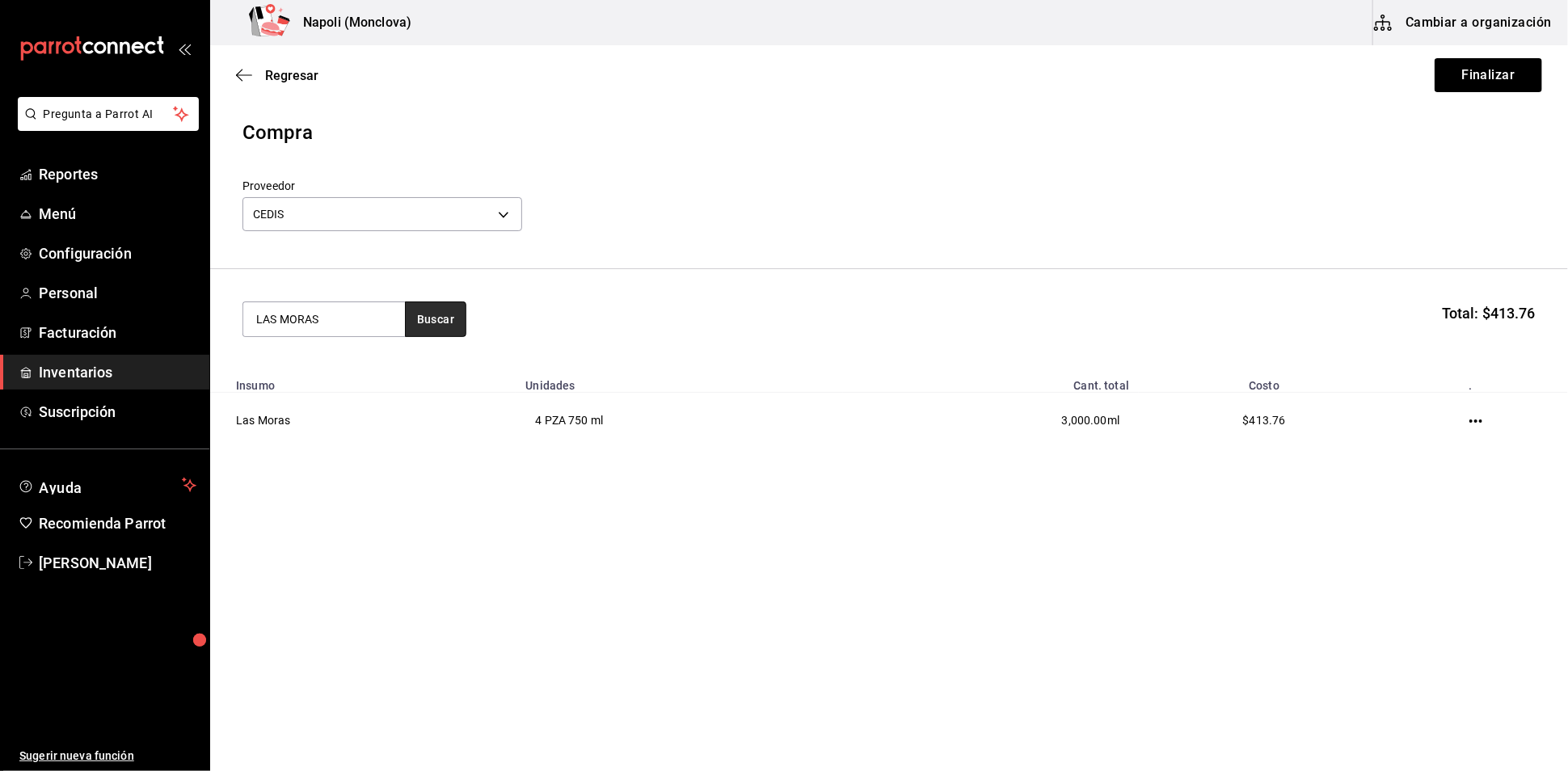
click at [447, 337] on button "Buscar" at bounding box center [435, 319] width 61 height 35
click at [442, 337] on button "Buscar" at bounding box center [435, 319] width 61 height 35
type input "LAS MORAS 2V"
click at [441, 336] on button "Buscar" at bounding box center [435, 319] width 61 height 35
drag, startPoint x: 395, startPoint y: 335, endPoint x: 216, endPoint y: 333, distance: 179.0
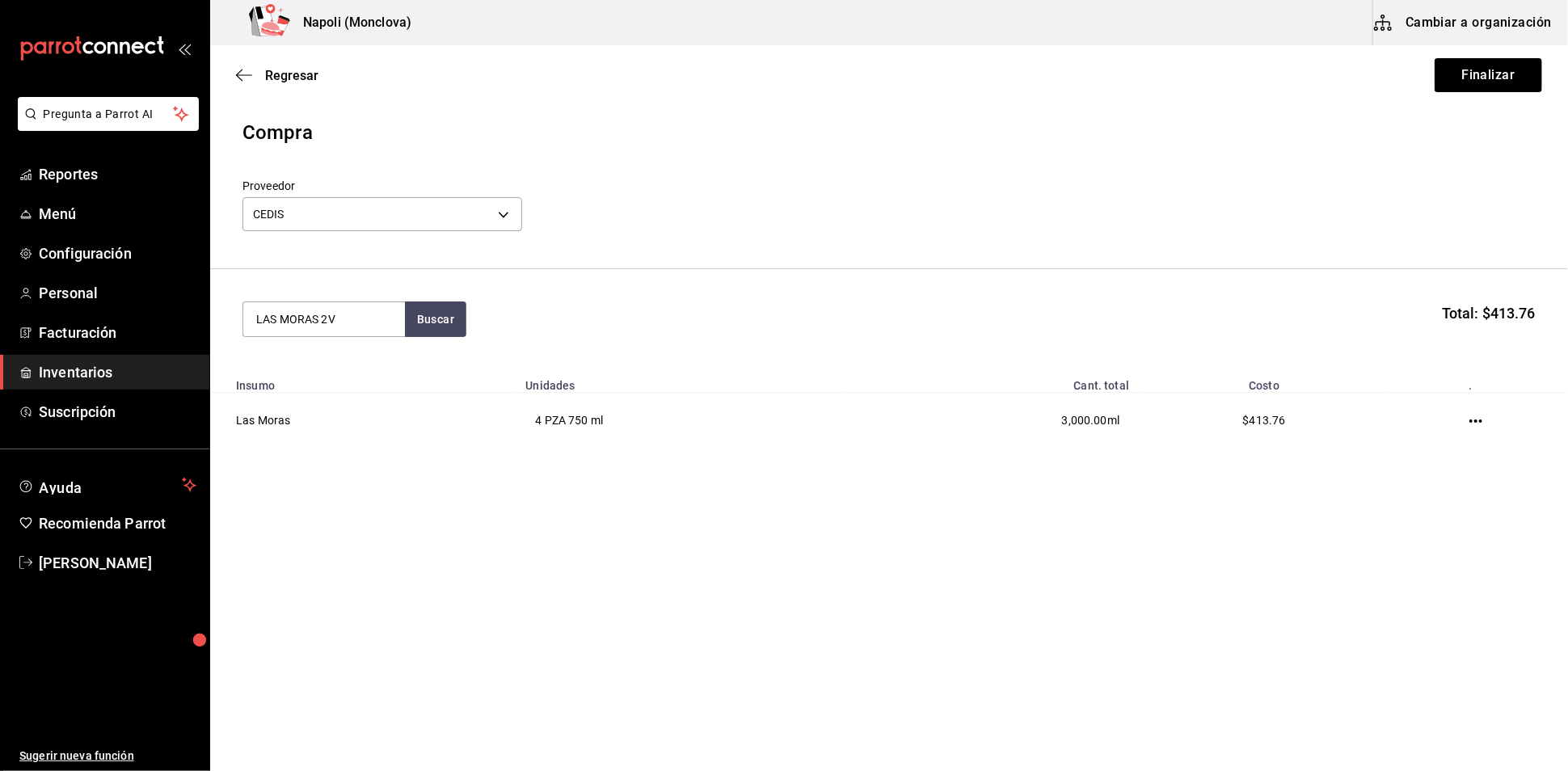
click at [216, 333] on section "LAS MORAS 2V Buscar Total: $413.76" at bounding box center [888, 319] width 1357 height 100
click at [1435, 90] on button "Finalizar" at bounding box center [1488, 75] width 107 height 34
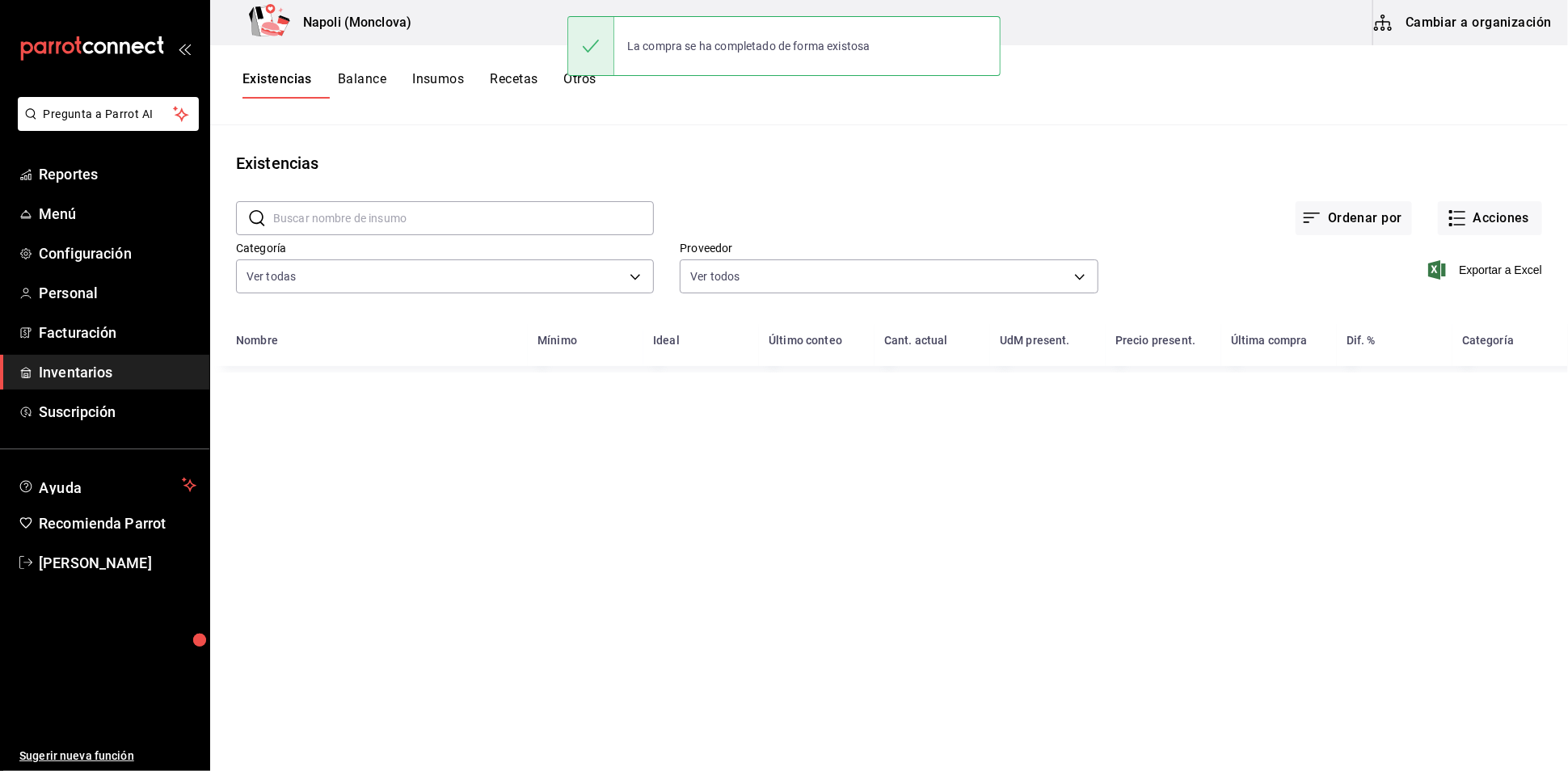
click at [368, 228] on input "text" at bounding box center [463, 218] width 380 height 33
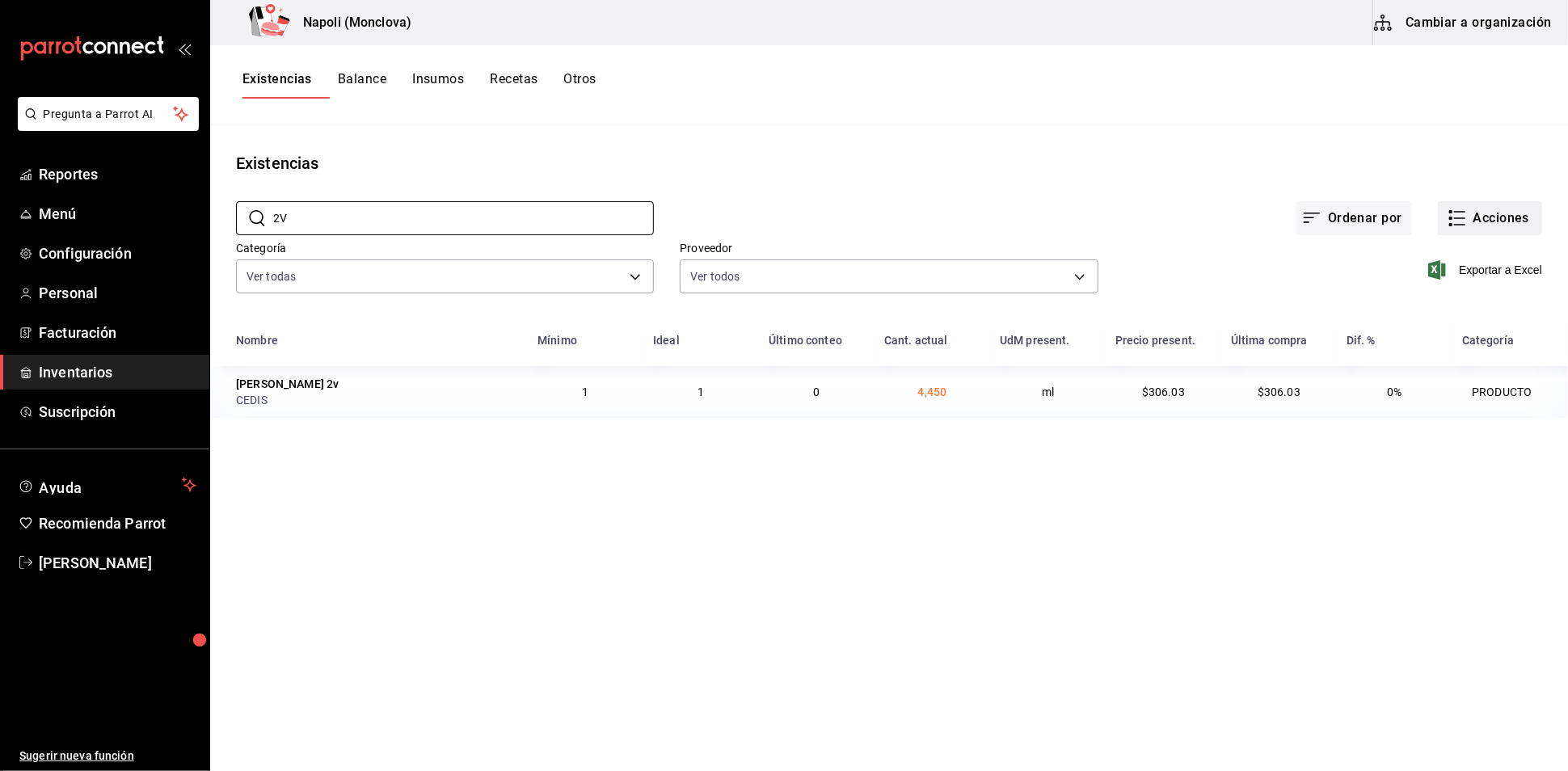
type input "2V"
click at [1457, 232] on button "Acciones" at bounding box center [1490, 218] width 104 height 34
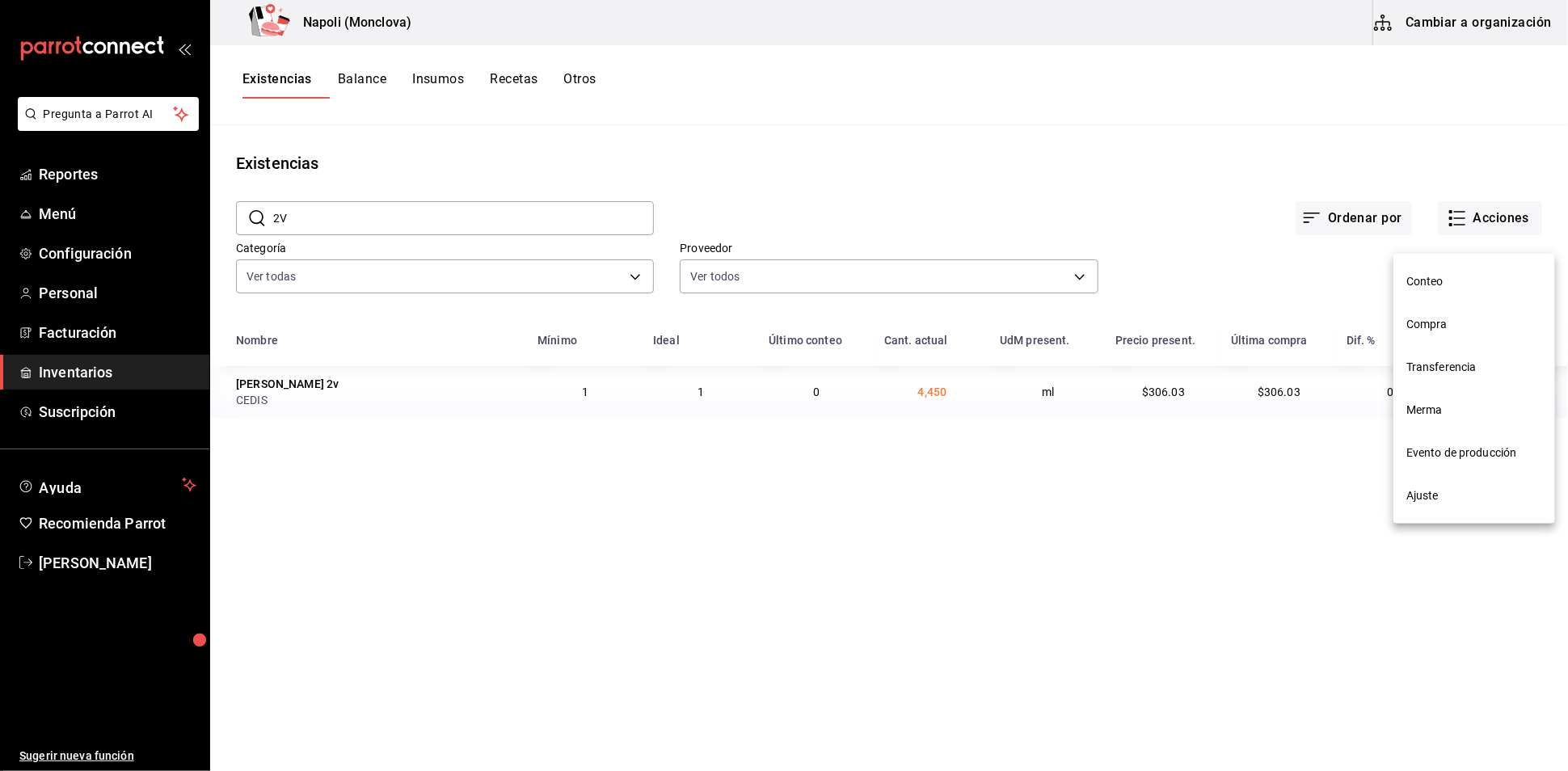
click at [1471, 332] on span "Compra" at bounding box center [1474, 324] width 136 height 17
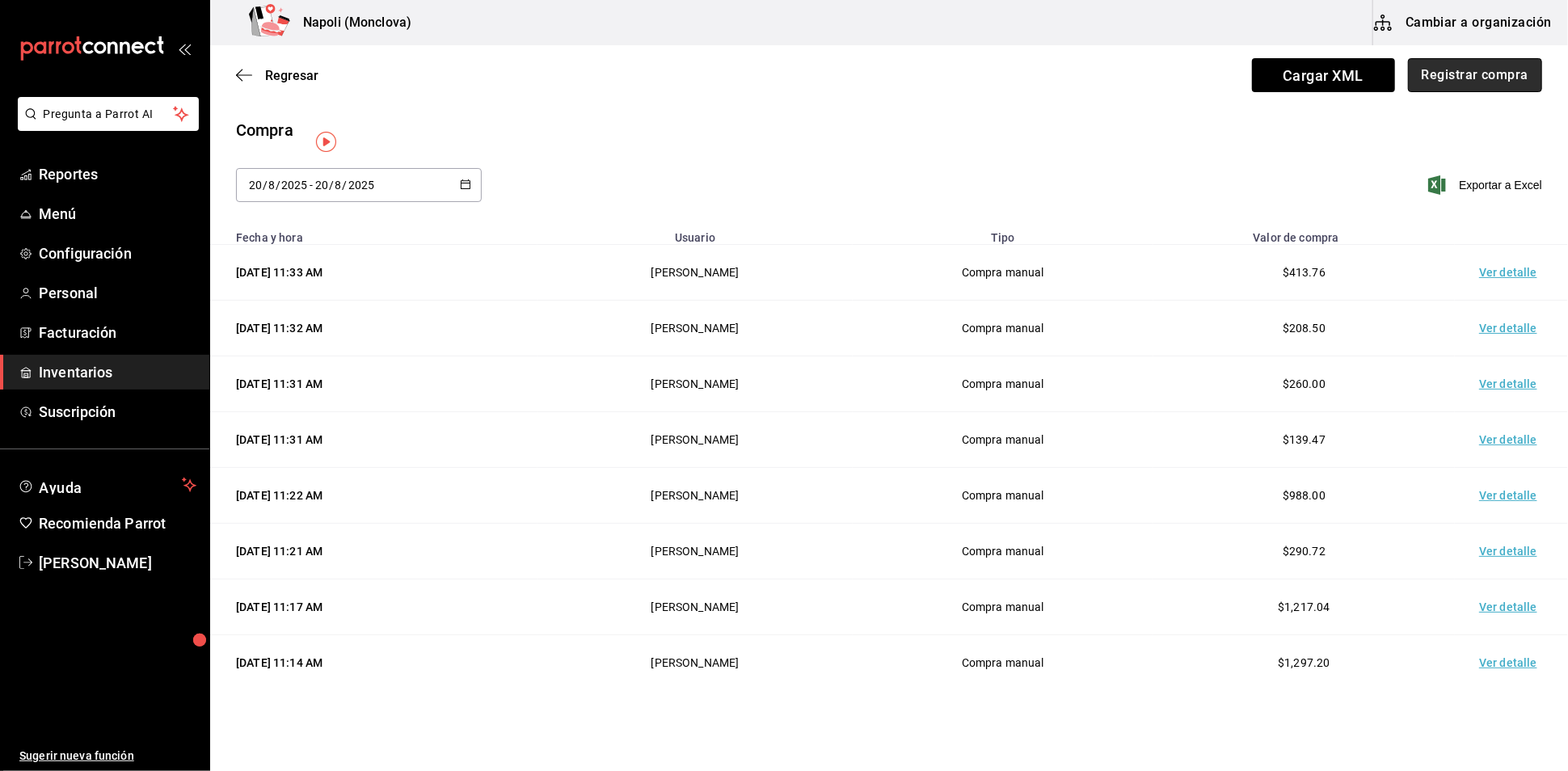
click at [1440, 81] on button "Registrar compra" at bounding box center [1475, 75] width 134 height 34
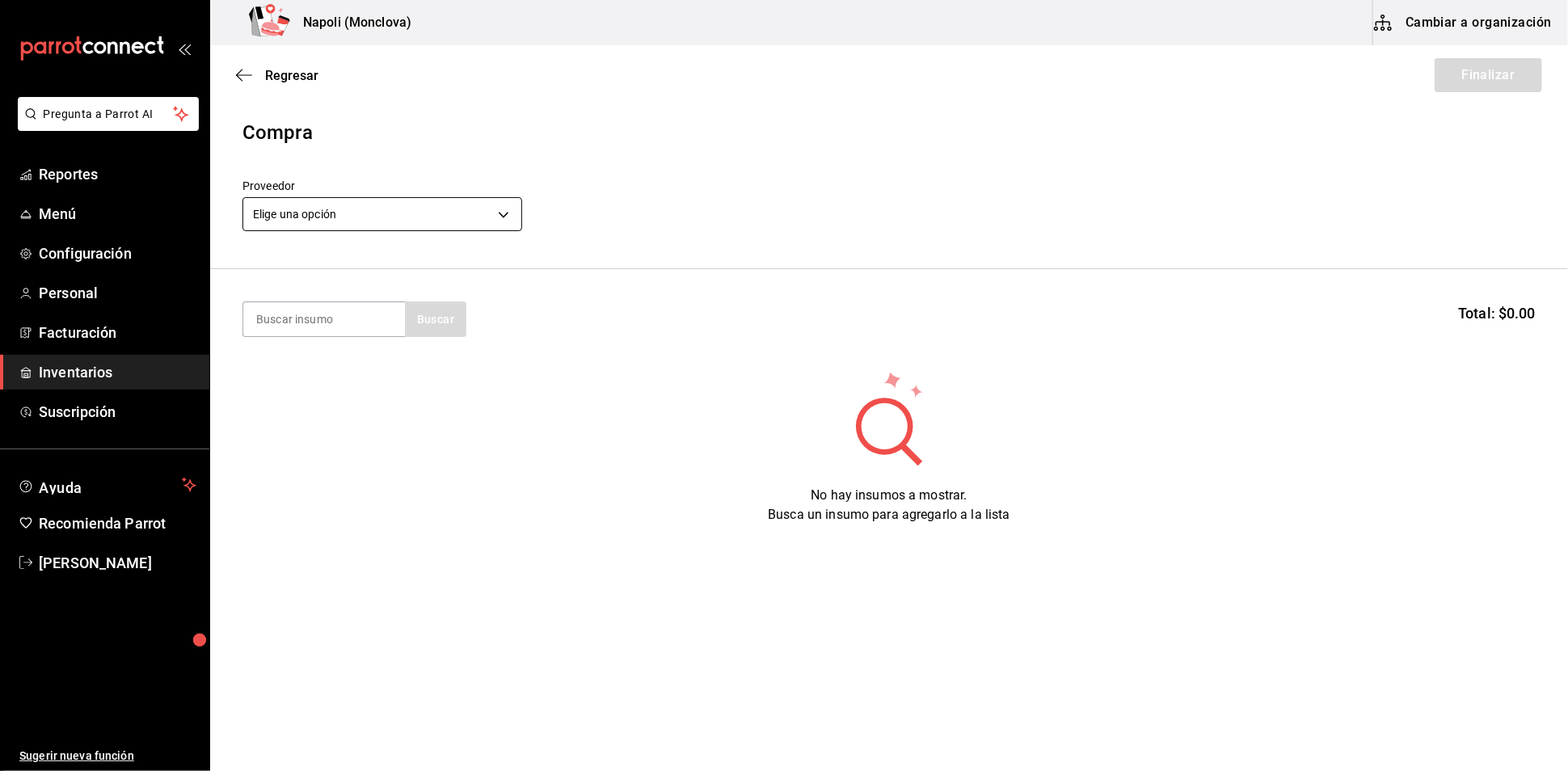
click at [514, 228] on body "Pregunta a Parrot AI Reportes Menú Configuración Personal Facturación Inventari…" at bounding box center [784, 340] width 1568 height 680
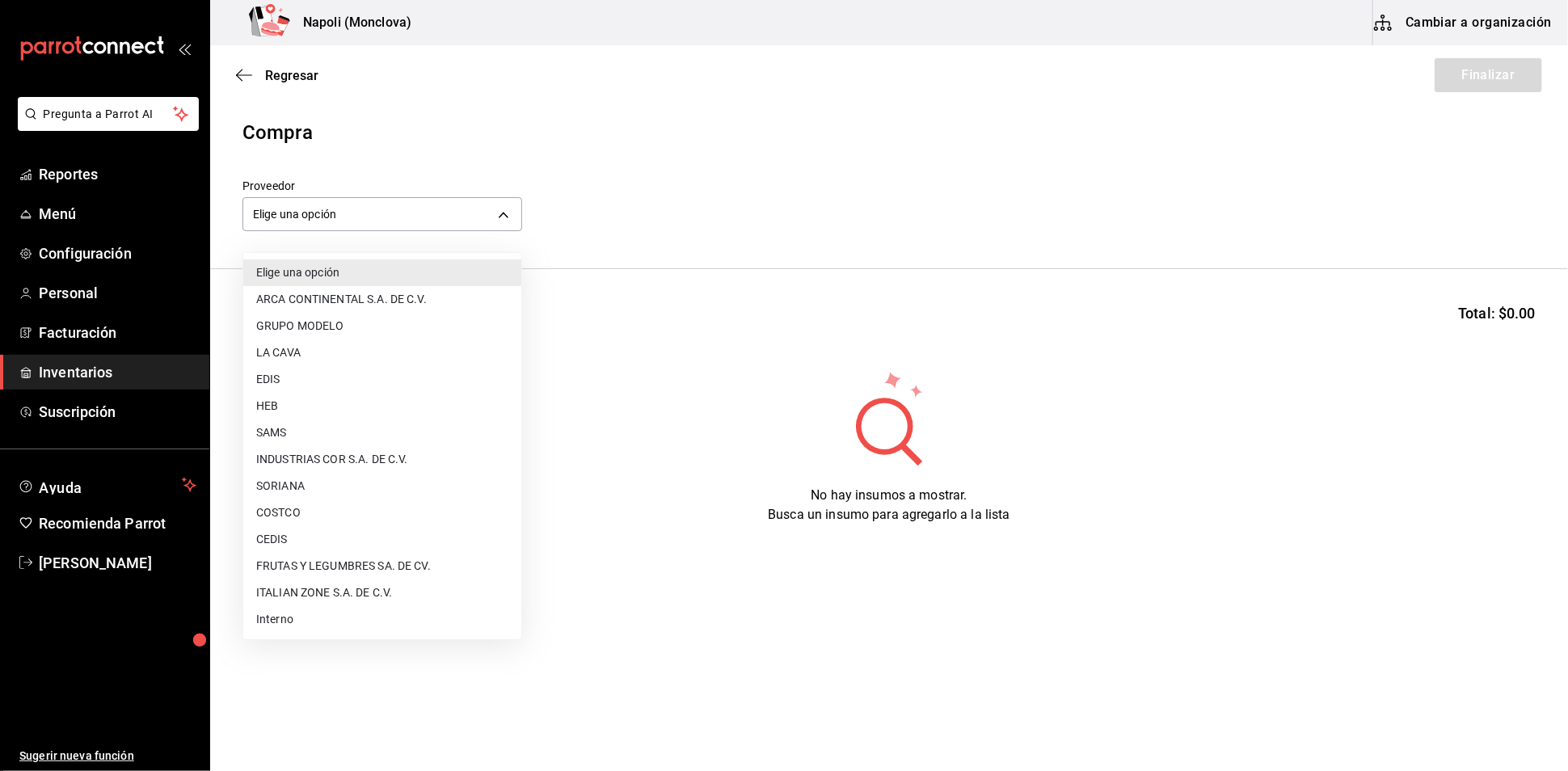
click at [289, 534] on li "CEDIS" at bounding box center [382, 540] width 278 height 27
type input "8bbbf040-4be4-464d-a164-6baf154bd563"
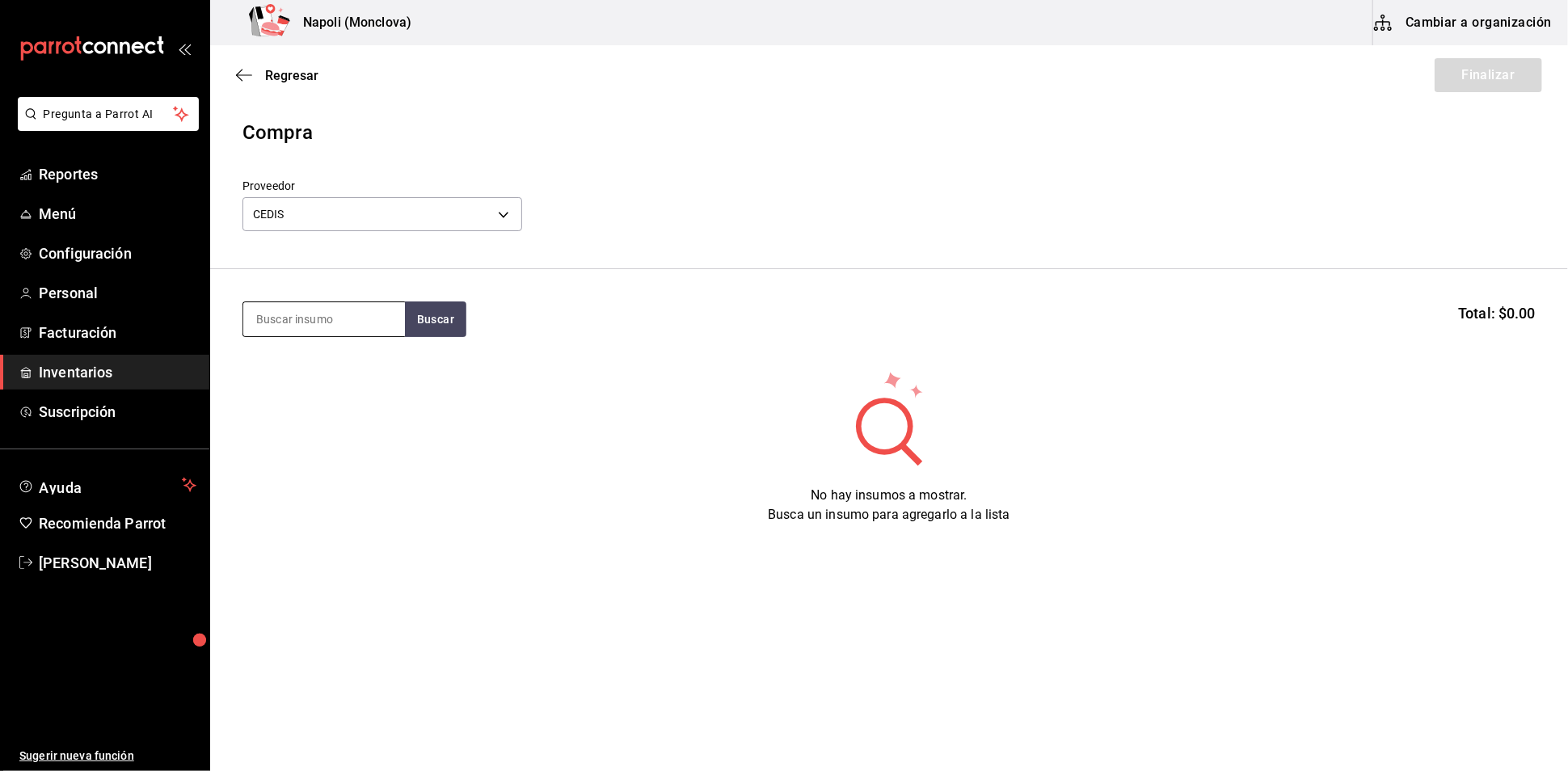
click at [306, 336] on input at bounding box center [324, 319] width 162 height 34
type input "MADERO 2V"
click at [431, 337] on button "Buscar" at bounding box center [435, 319] width 61 height 35
click at [346, 385] on div "Madero 2v PZA - CEDIS" at bounding box center [323, 383] width 162 height 62
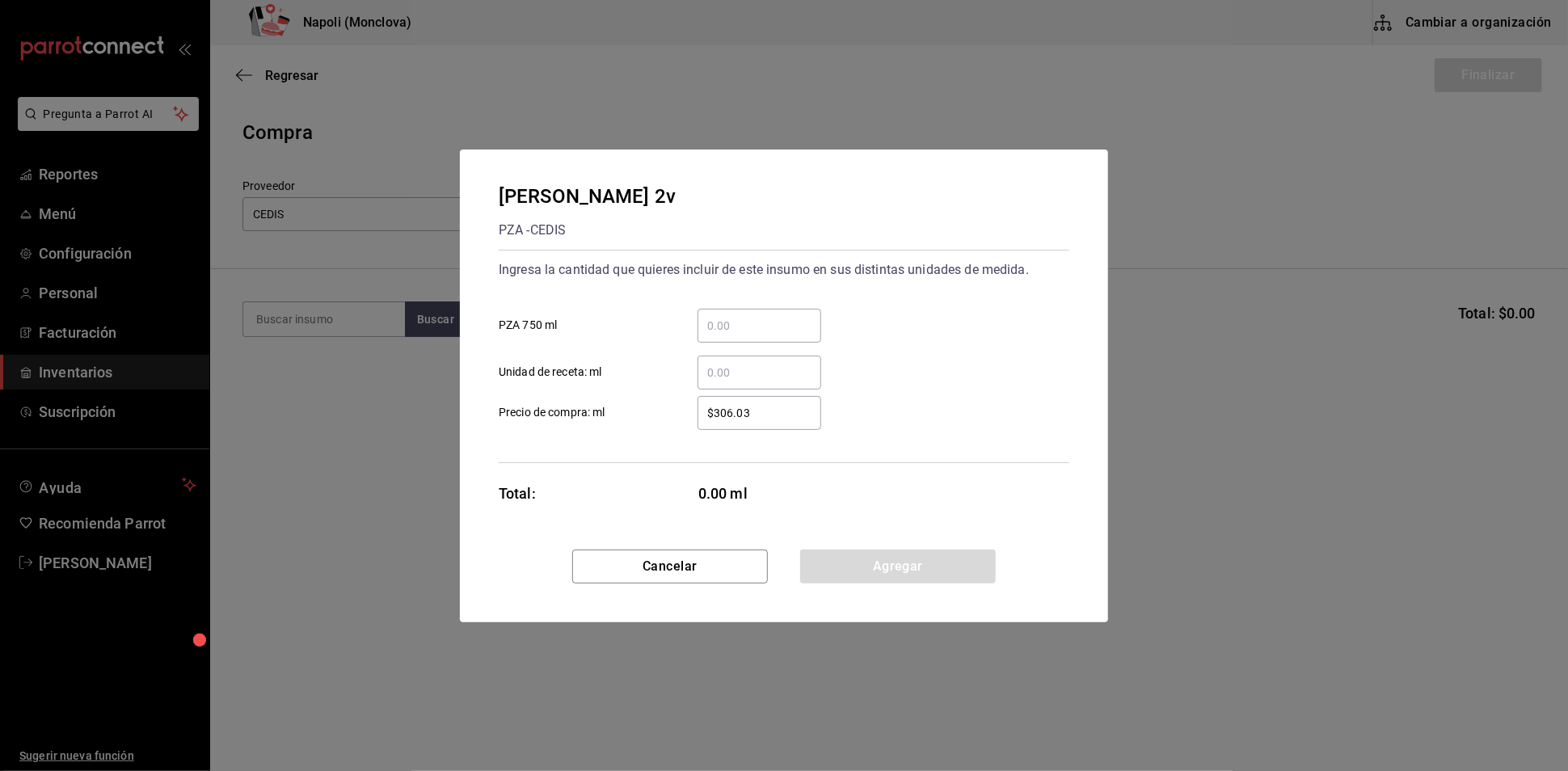
click at [708, 316] on input "​ PZA 750 ml" at bounding box center [759, 325] width 123 height 19
type input "4"
click at [871, 574] on button "Agregar" at bounding box center [897, 567] width 196 height 34
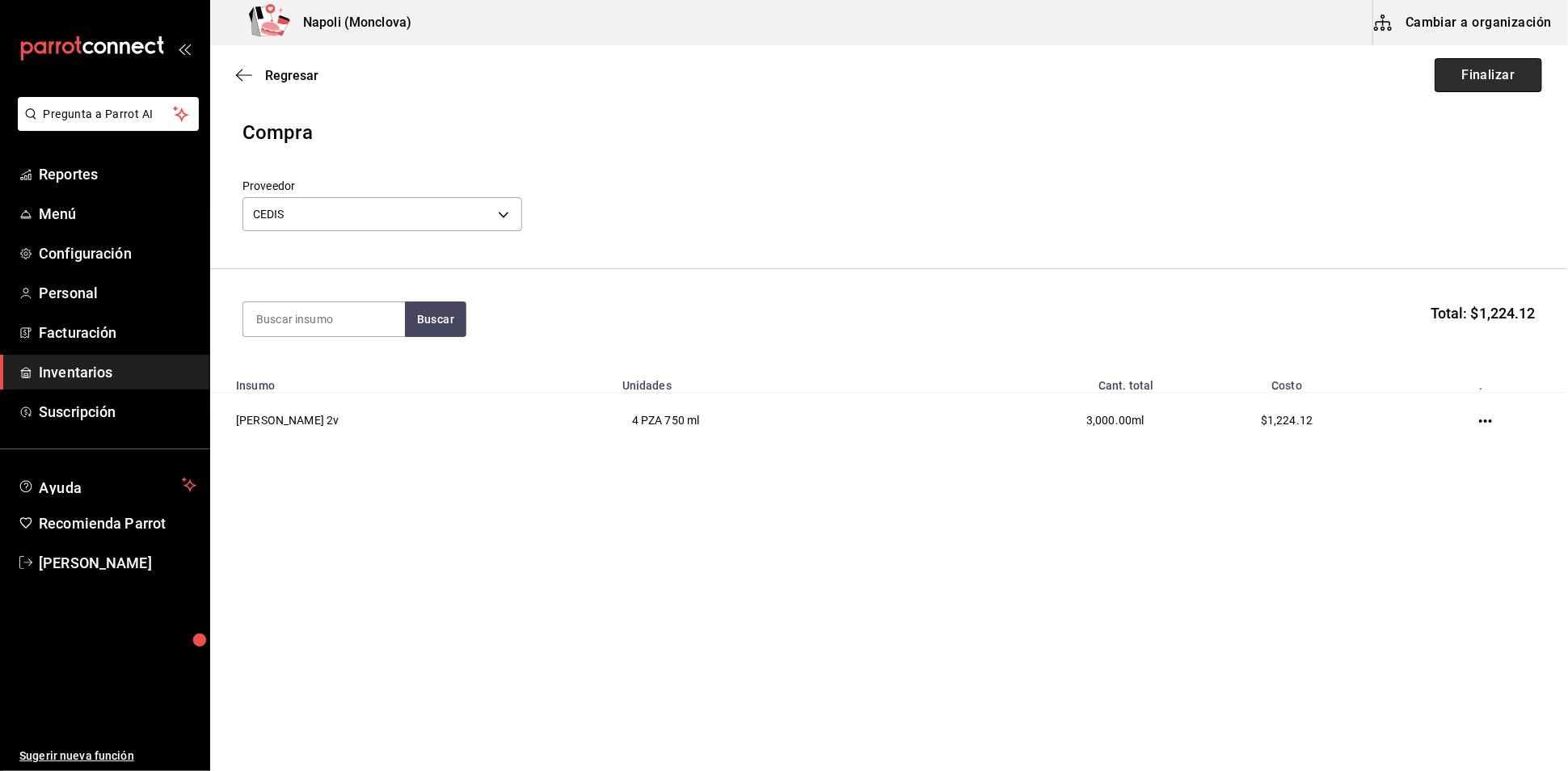
click at [1461, 87] on button "Finalizar" at bounding box center [1488, 75] width 107 height 34
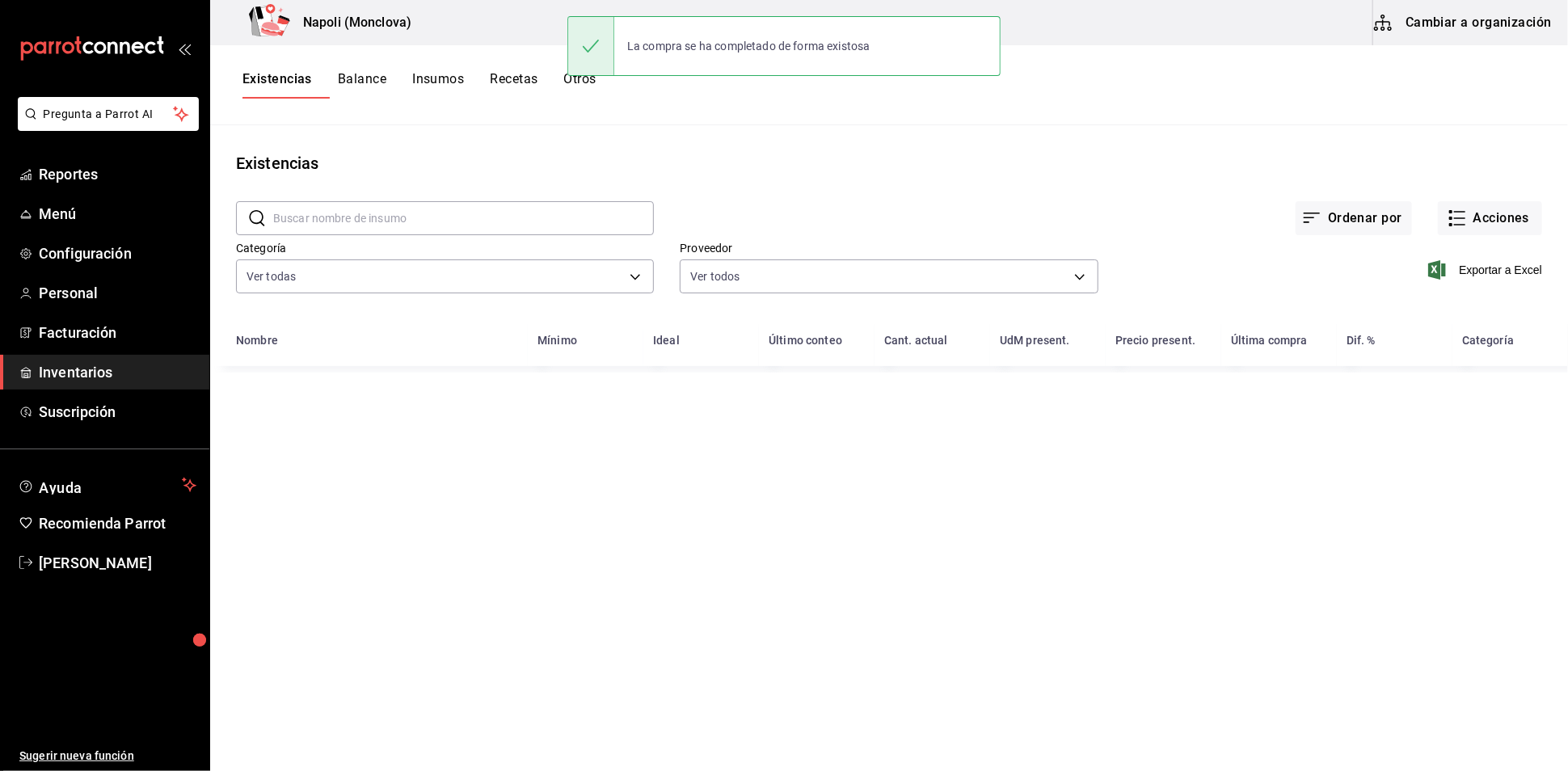
click at [339, 229] on input "text" at bounding box center [463, 218] width 380 height 33
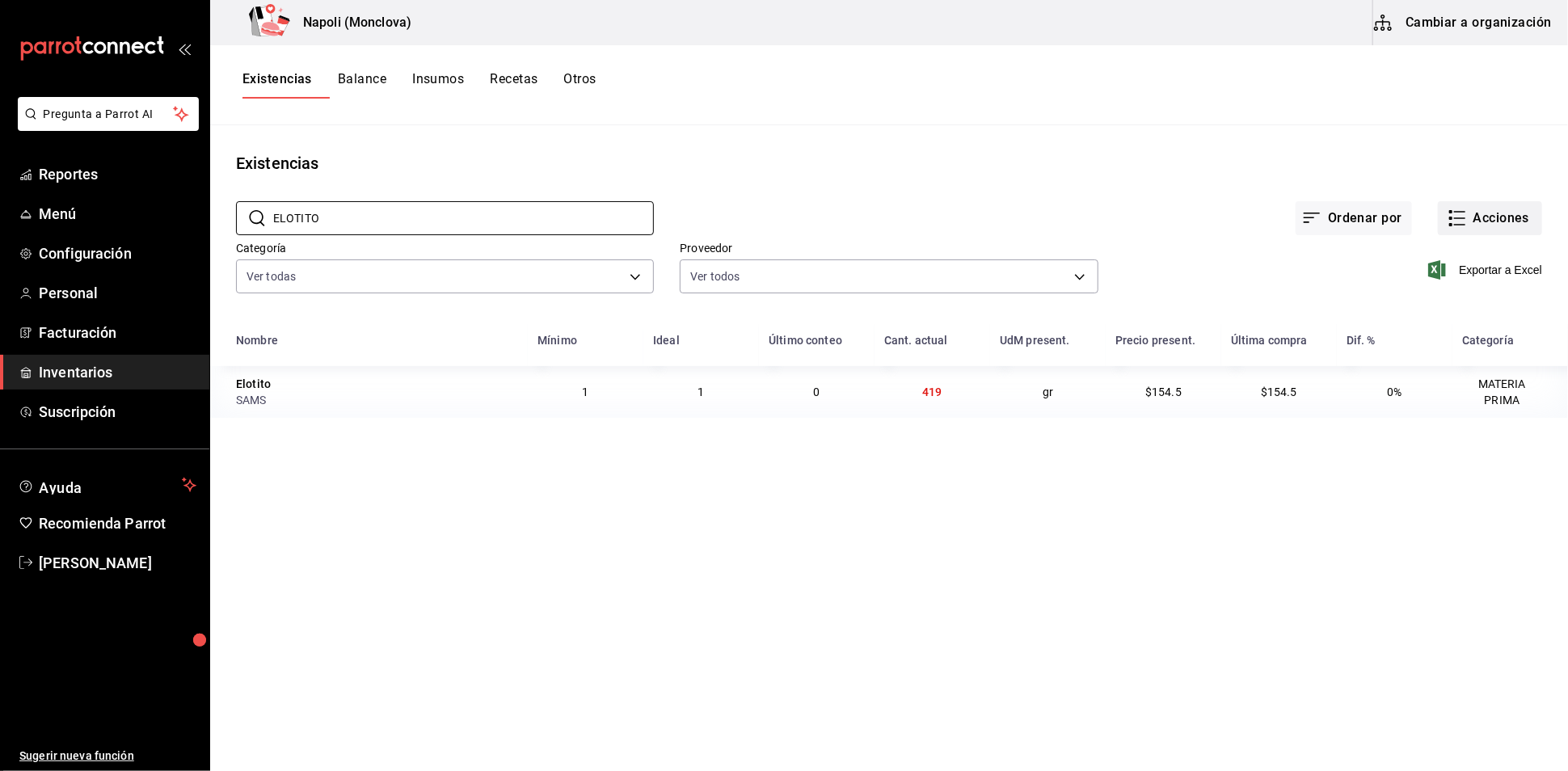
type input "ELOTITO"
click at [1447, 228] on icon "button" at bounding box center [1456, 218] width 19 height 19
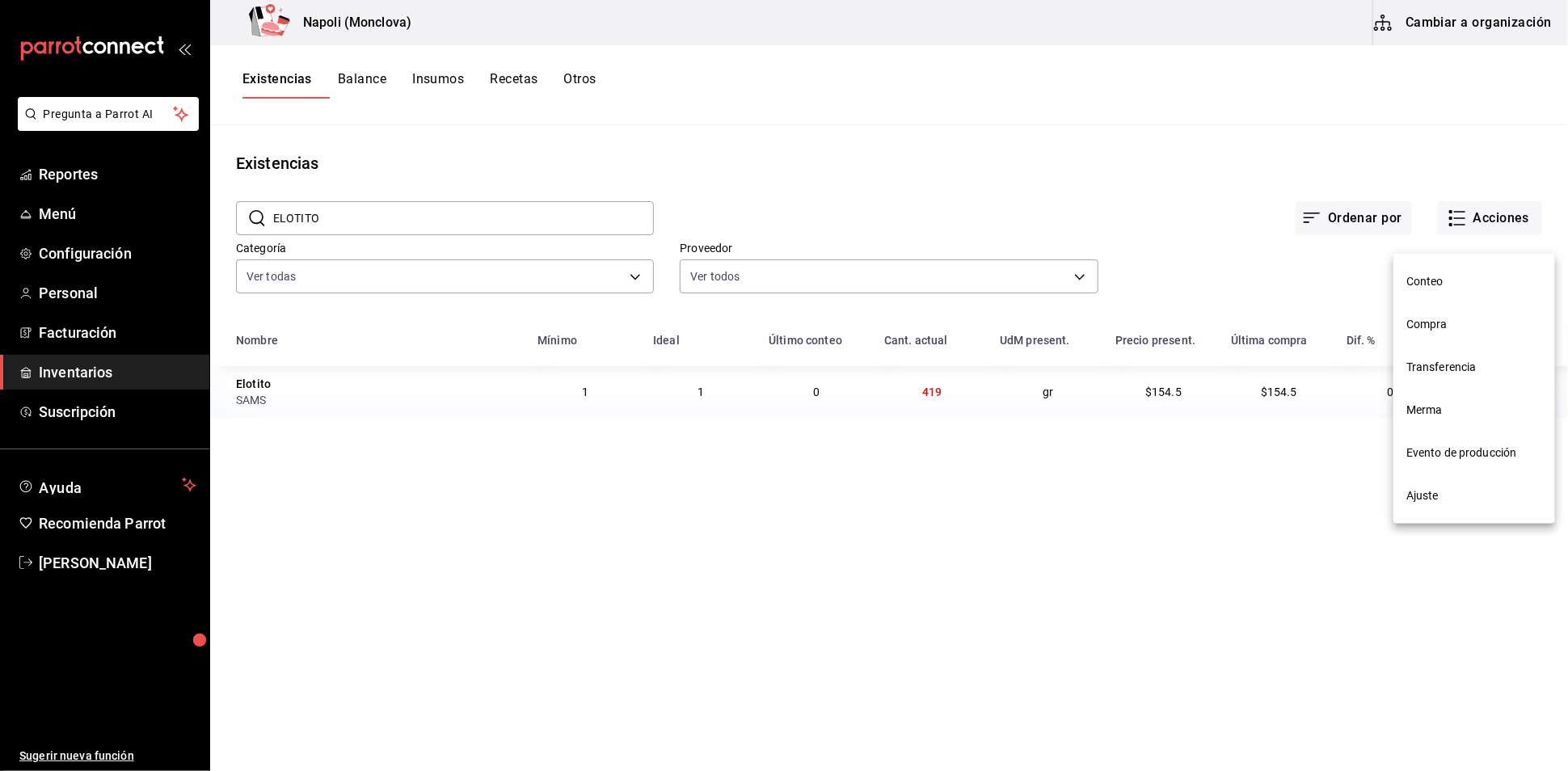
click at [1457, 334] on li "Compra" at bounding box center [1474, 324] width 162 height 43
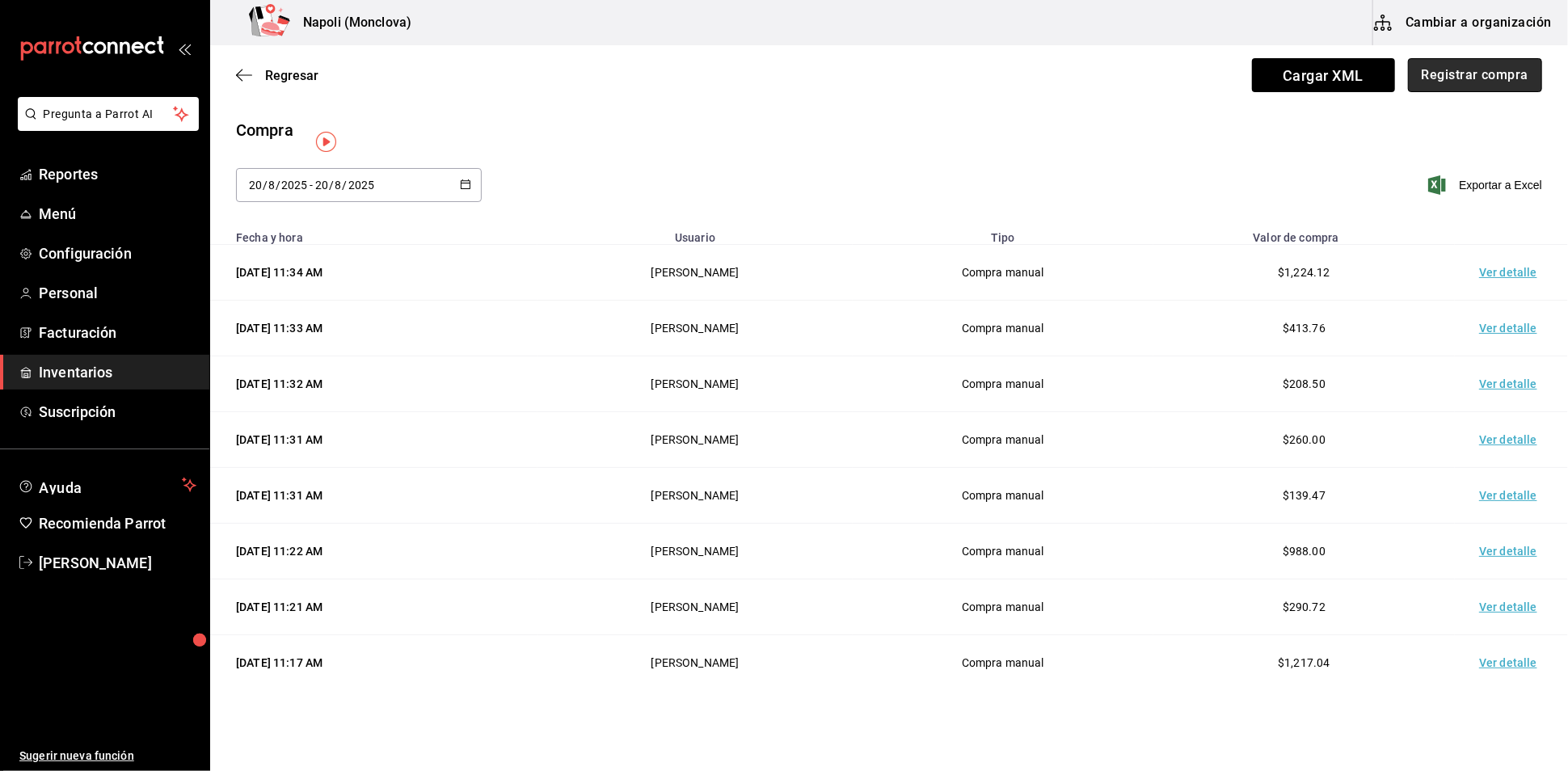
click at [1451, 79] on button "Registrar compra" at bounding box center [1475, 75] width 134 height 34
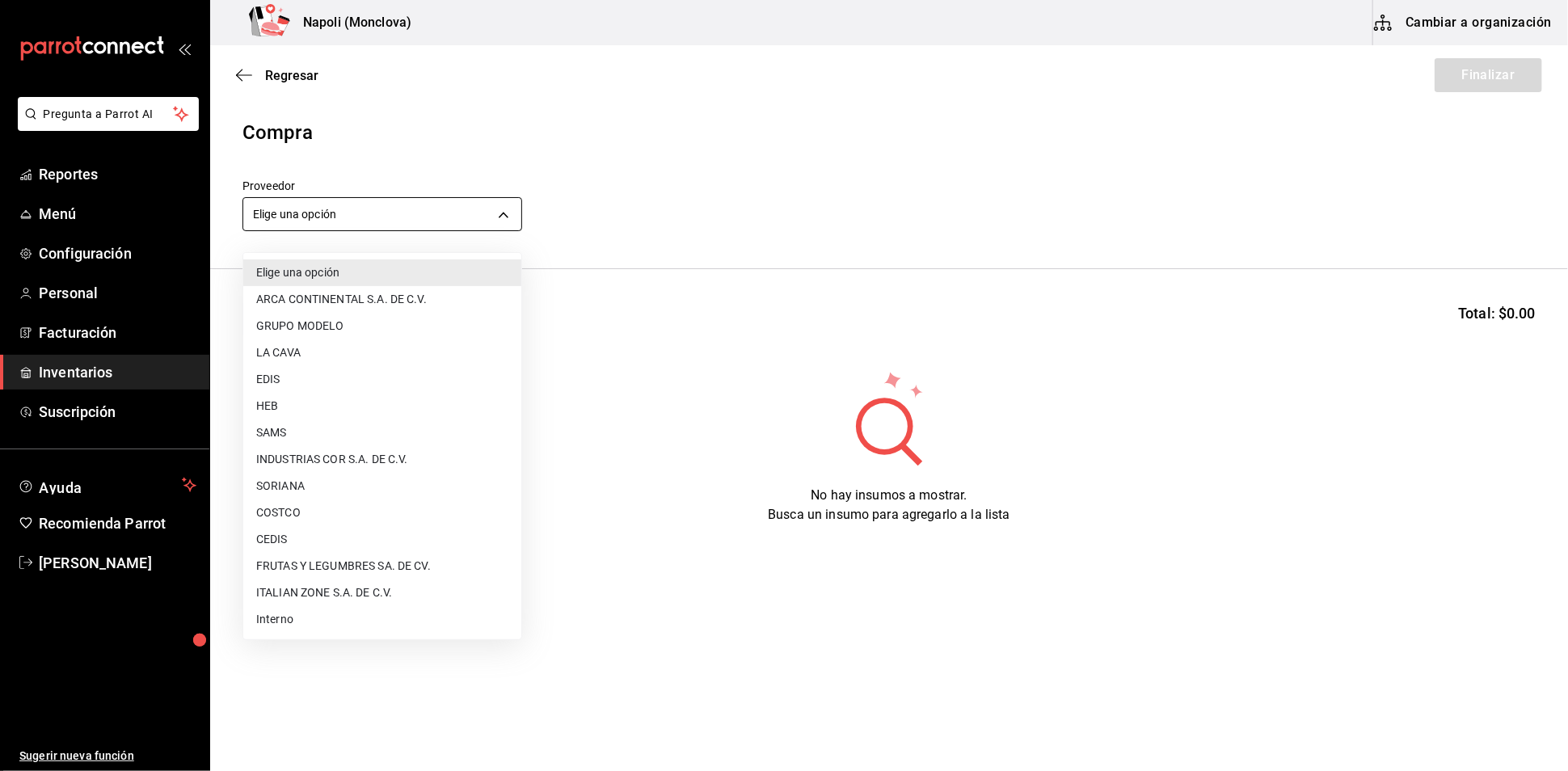
click at [510, 228] on body "Pregunta a Parrot AI Reportes Menú Configuración Personal Facturación Inventari…" at bounding box center [784, 340] width 1568 height 680
click at [329, 432] on li "SAMS" at bounding box center [382, 433] width 278 height 27
type input "c79ff9d8-8f6c-4814-bfd6-1c81d7e804f1"
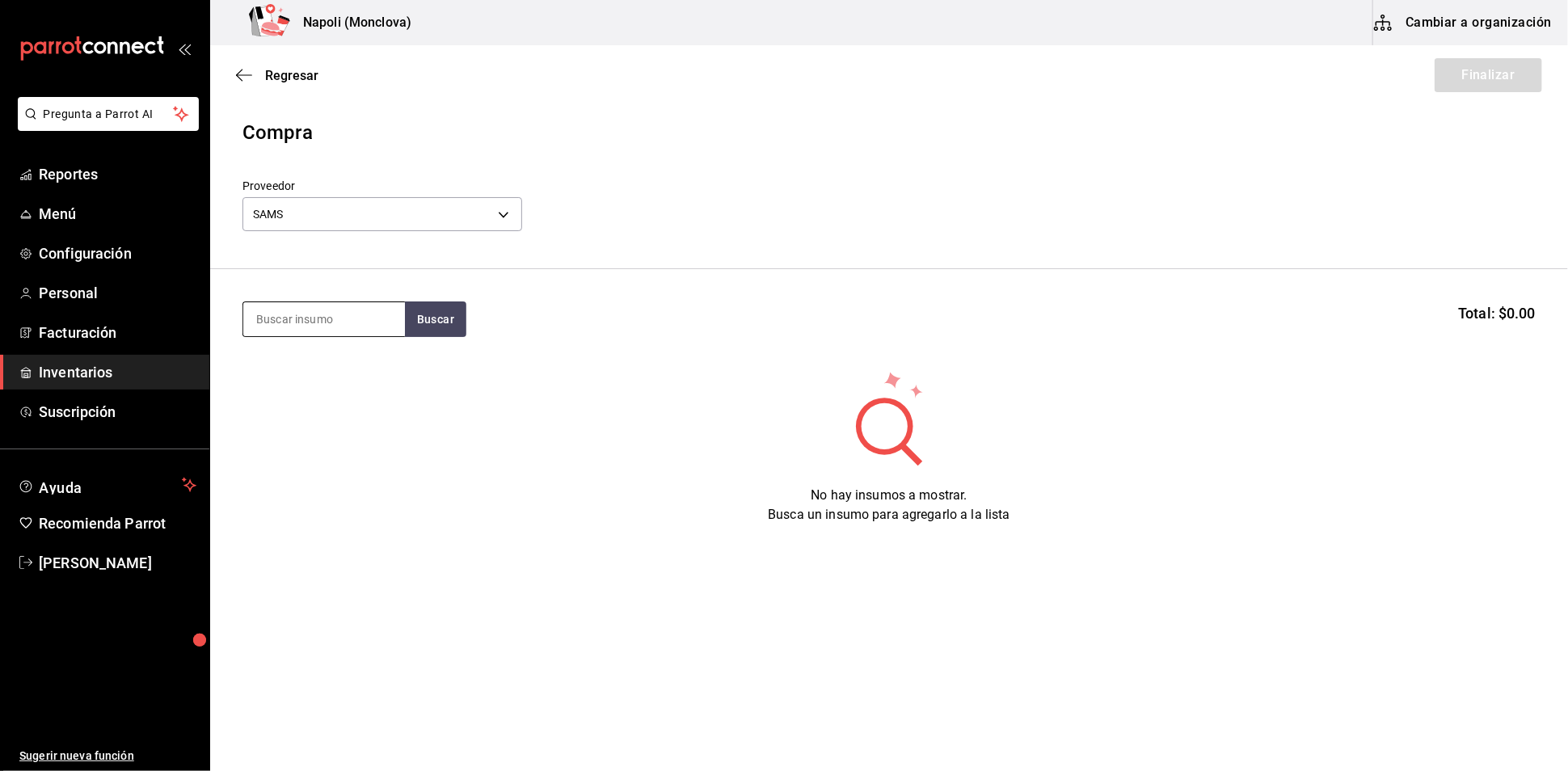
click at [327, 332] on input at bounding box center [324, 319] width 162 height 34
type input "ELOTITO"
click at [438, 333] on button "Buscar" at bounding box center [435, 319] width 61 height 35
click at [342, 386] on div "Elotito gr - SAMS" at bounding box center [323, 383] width 162 height 62
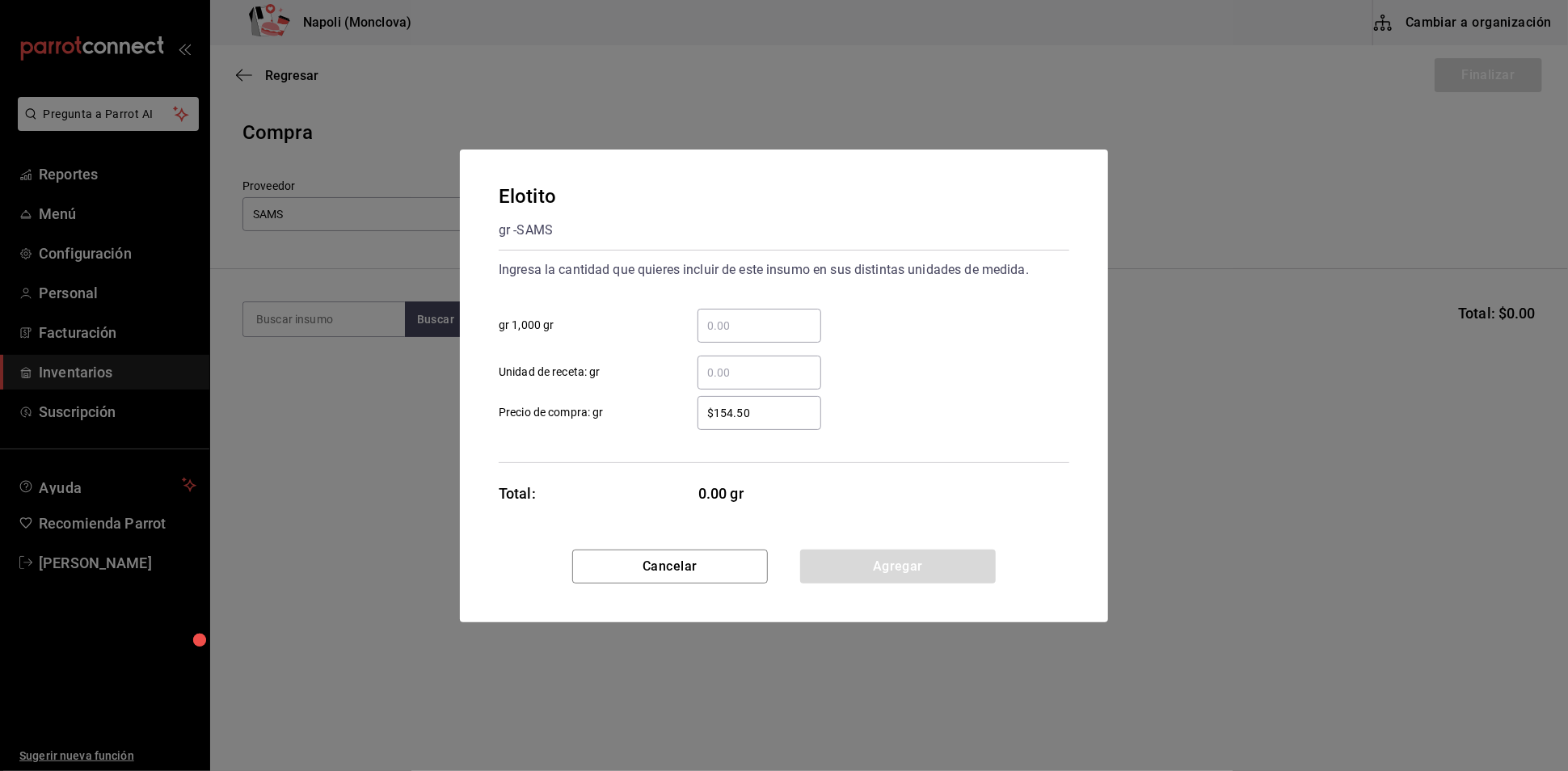
click at [770, 316] on input "​ gr 1,000 gr" at bounding box center [759, 325] width 123 height 19
type input "0.39"
click at [865, 577] on button "Agregar" at bounding box center [897, 567] width 196 height 34
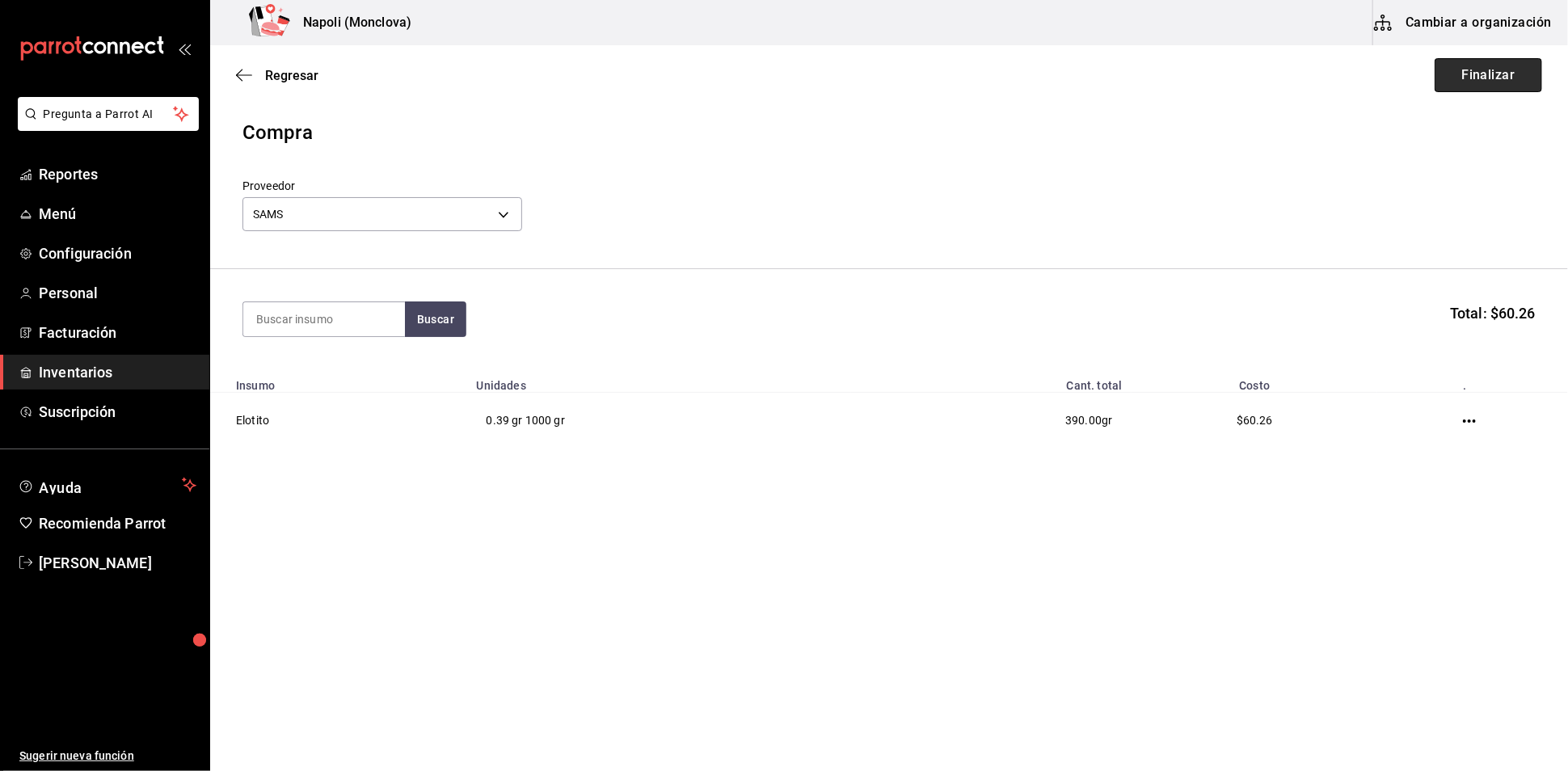
click at [1441, 81] on button "Finalizar" at bounding box center [1488, 75] width 107 height 34
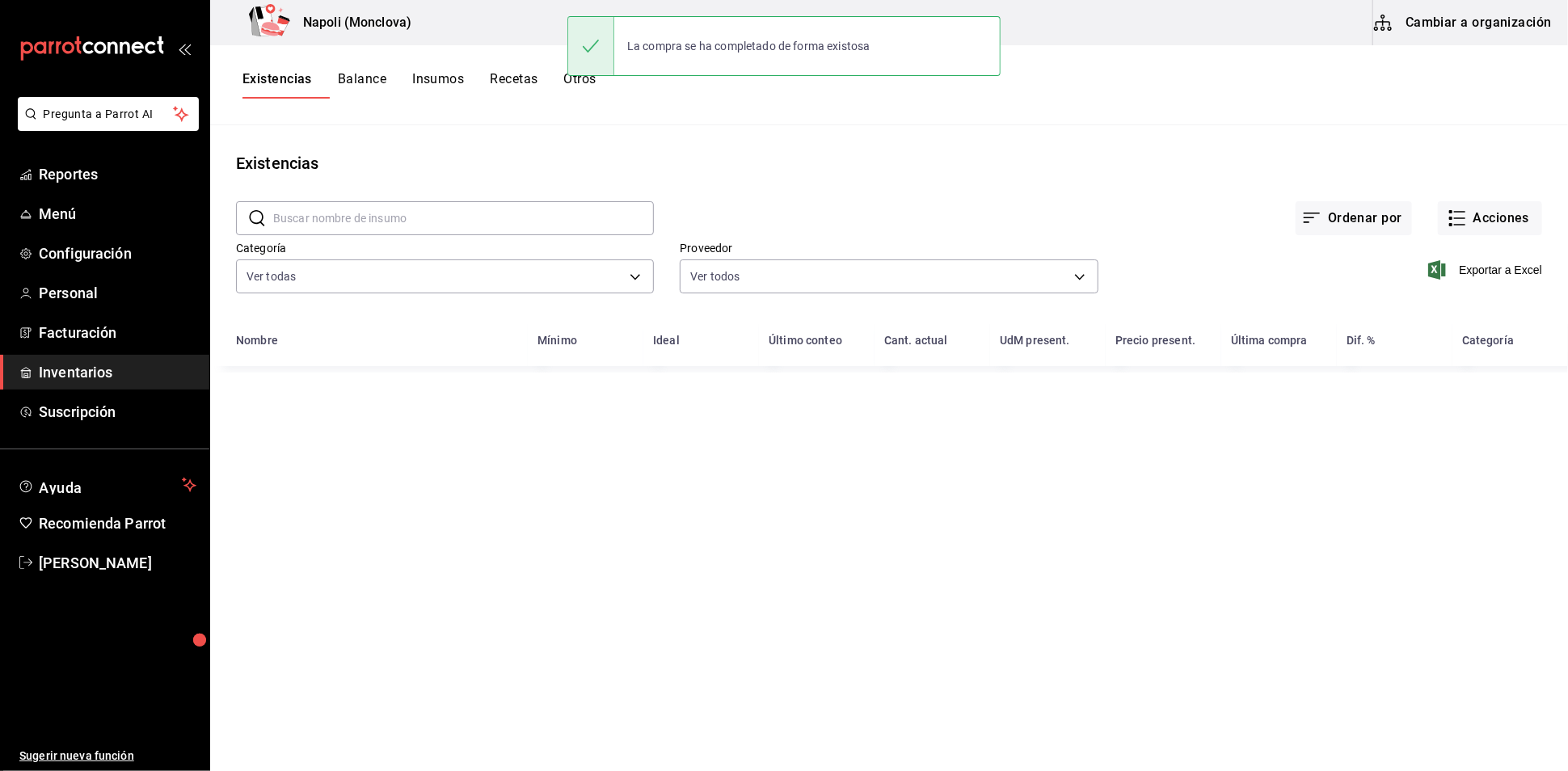
click at [377, 234] on input "text" at bounding box center [463, 218] width 380 height 33
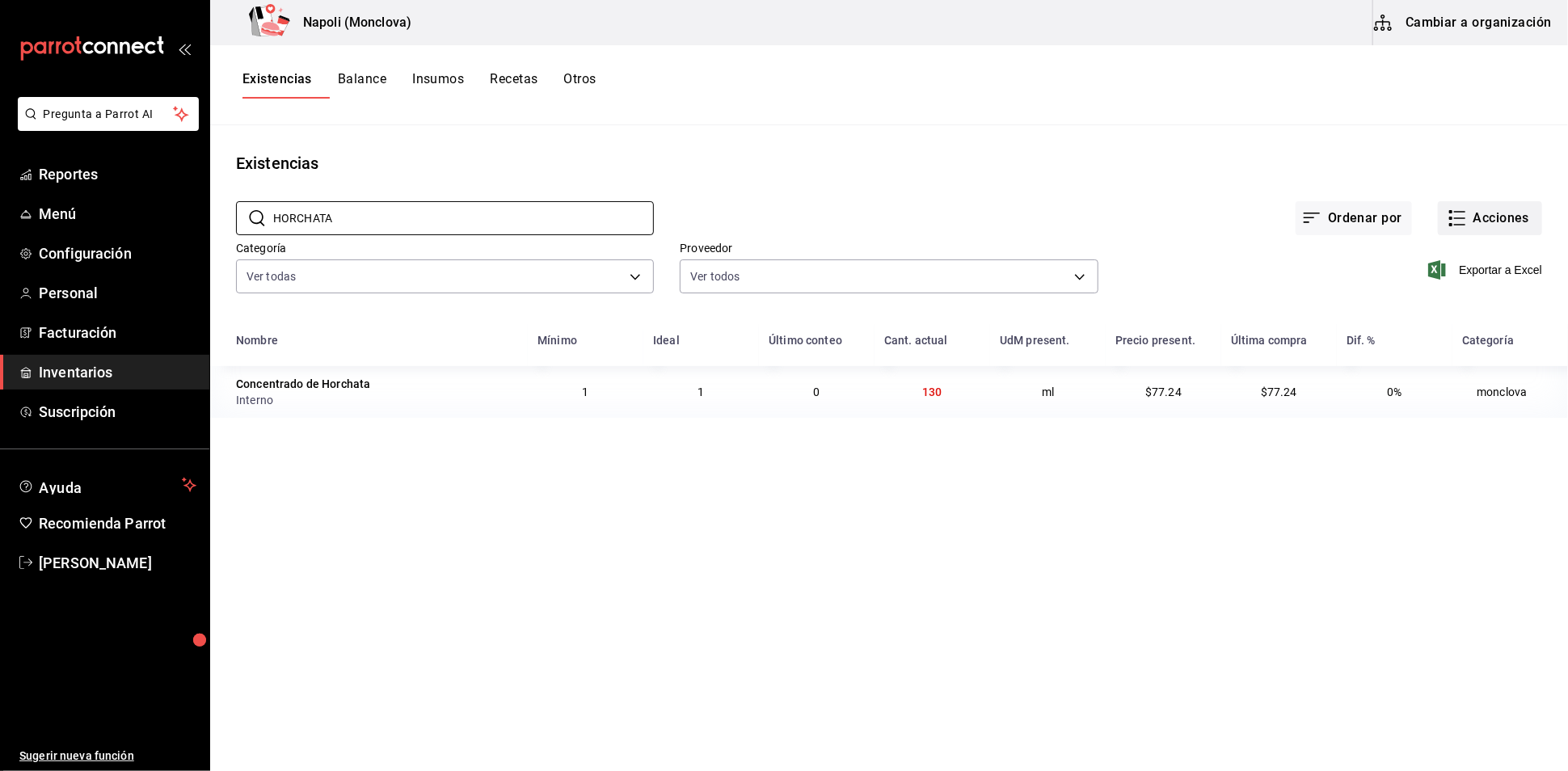
type input "HORCHATA"
click at [1484, 223] on button "Acciones" at bounding box center [1490, 218] width 104 height 34
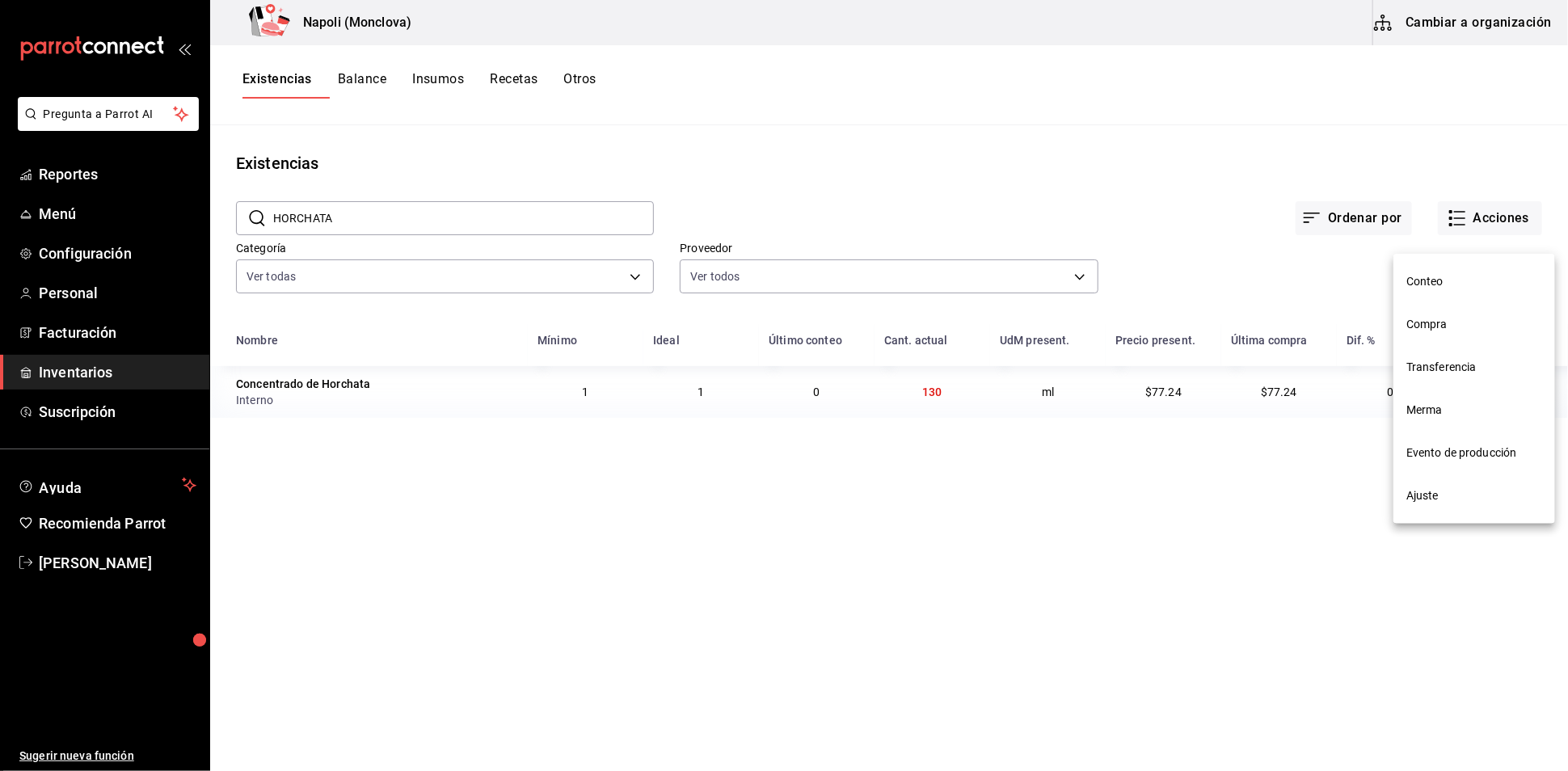
click at [1430, 314] on li "Compra" at bounding box center [1474, 324] width 162 height 43
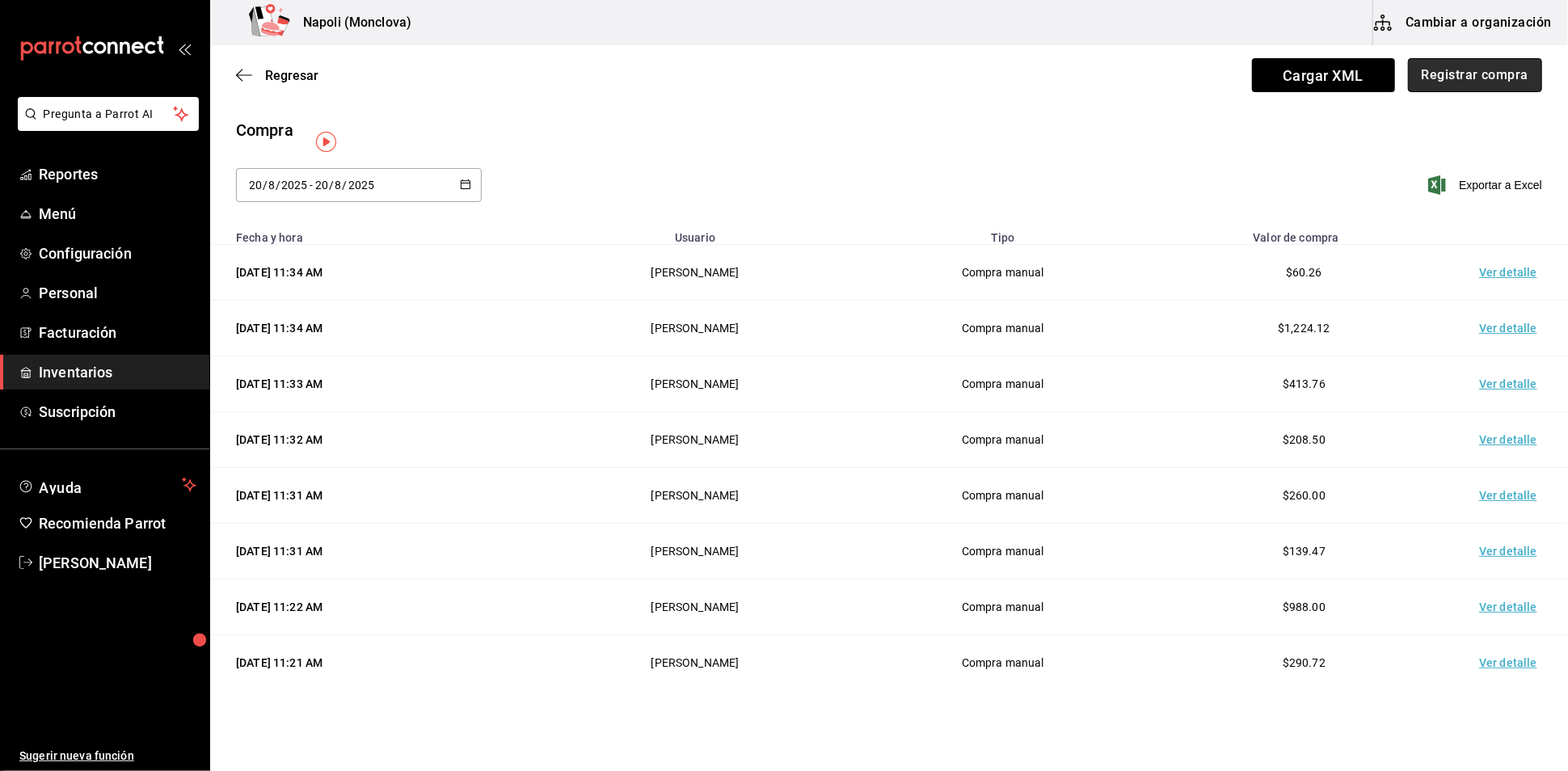
click at [1446, 76] on button "Registrar compra" at bounding box center [1475, 75] width 134 height 34
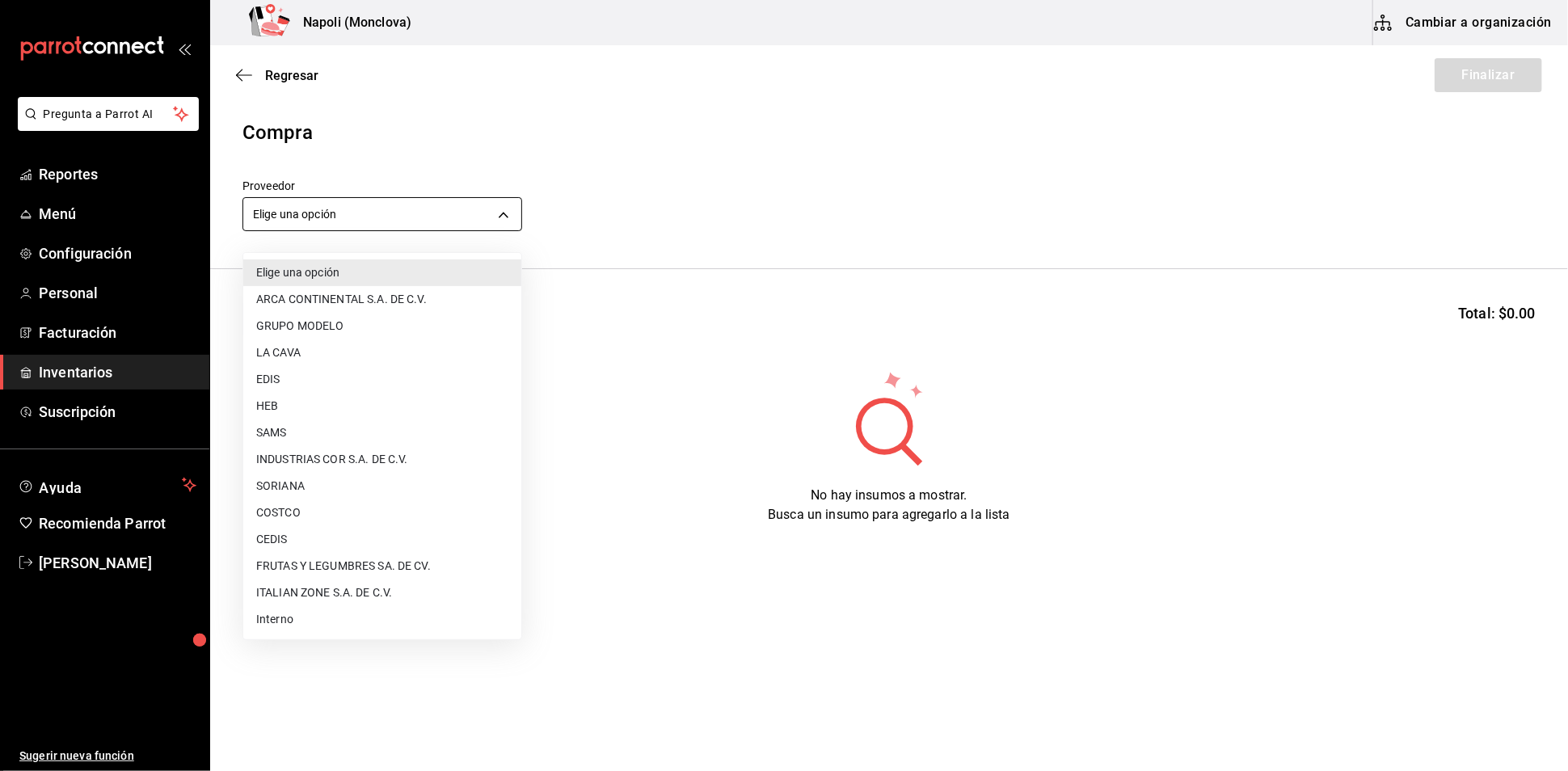
click at [501, 239] on body "Pregunta a Parrot AI Reportes Menú Configuración Personal Facturación Inventari…" at bounding box center [784, 340] width 1568 height 680
click at [360, 616] on li "Interno" at bounding box center [382, 620] width 278 height 27
type input "f09327f8-4c41-4679-ba5a-c4fdb900725a"
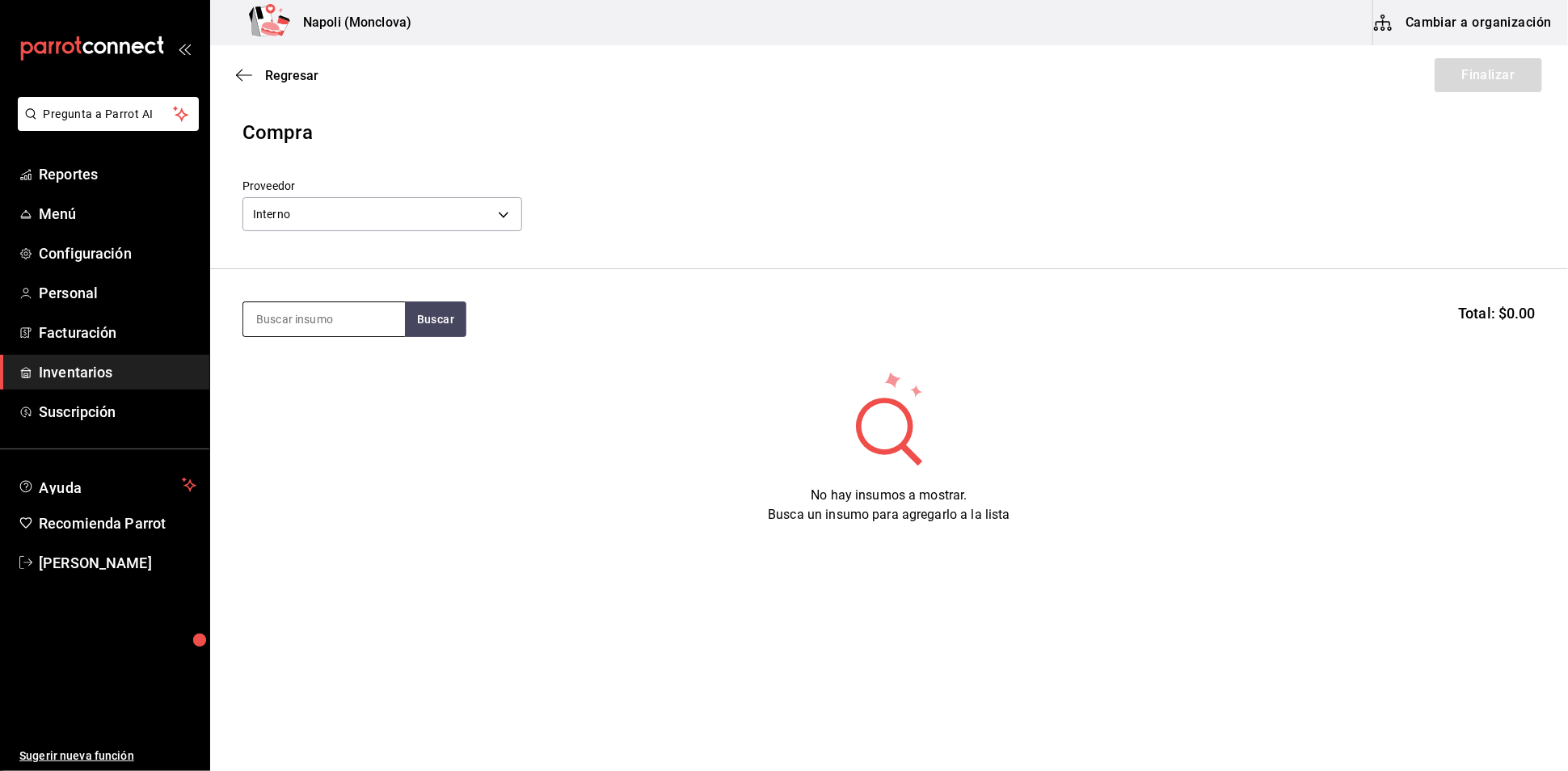
click at [334, 335] on input at bounding box center [324, 319] width 162 height 34
type input "HORCHA"
click at [441, 337] on button "Buscar" at bounding box center [435, 319] width 61 height 35
click at [342, 380] on div "Concentrado de Horchata" at bounding box center [323, 384] width 136 height 39
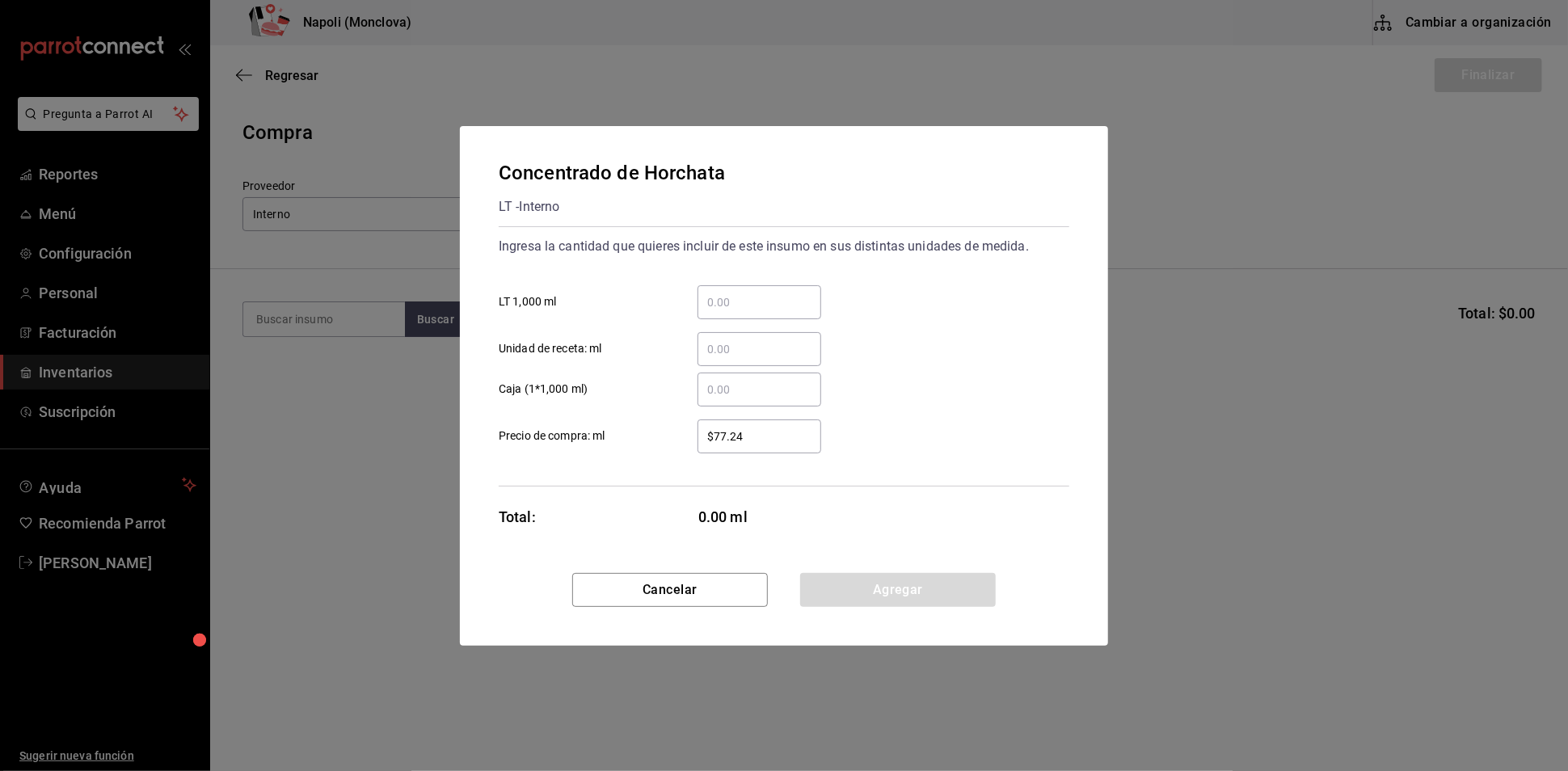
click at [752, 286] on div "​" at bounding box center [759, 302] width 123 height 34
click at [752, 293] on input "​ LT 1,000 ml" at bounding box center [759, 302] width 123 height 19
type input "0.7"
click at [896, 607] on button "Agregar" at bounding box center [897, 590] width 196 height 34
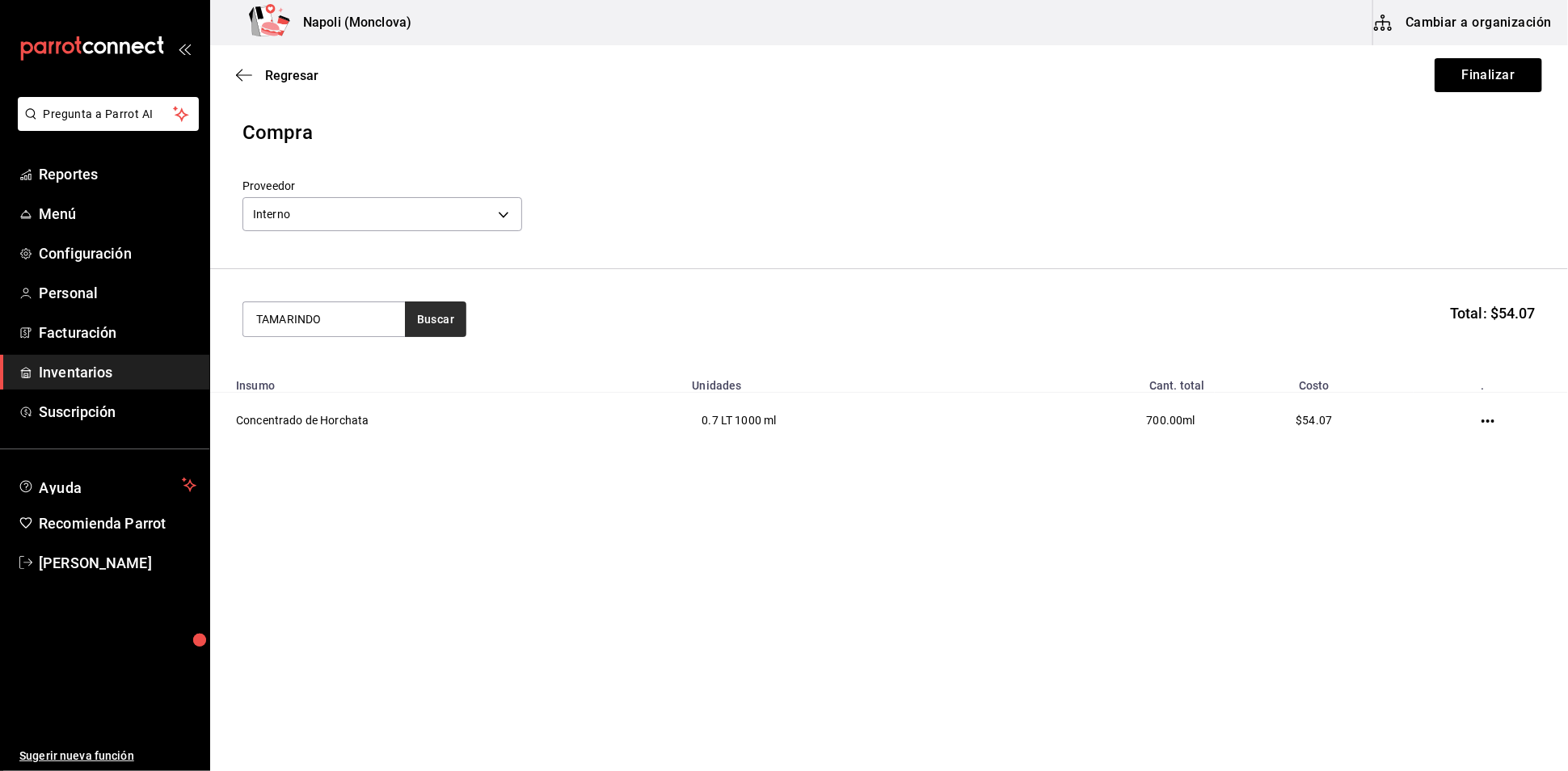
type input "TAMARINDO"
click at [425, 334] on button "Buscar" at bounding box center [435, 319] width 61 height 35
click at [326, 382] on div "Concentrado de Tamarindo" at bounding box center [323, 384] width 136 height 39
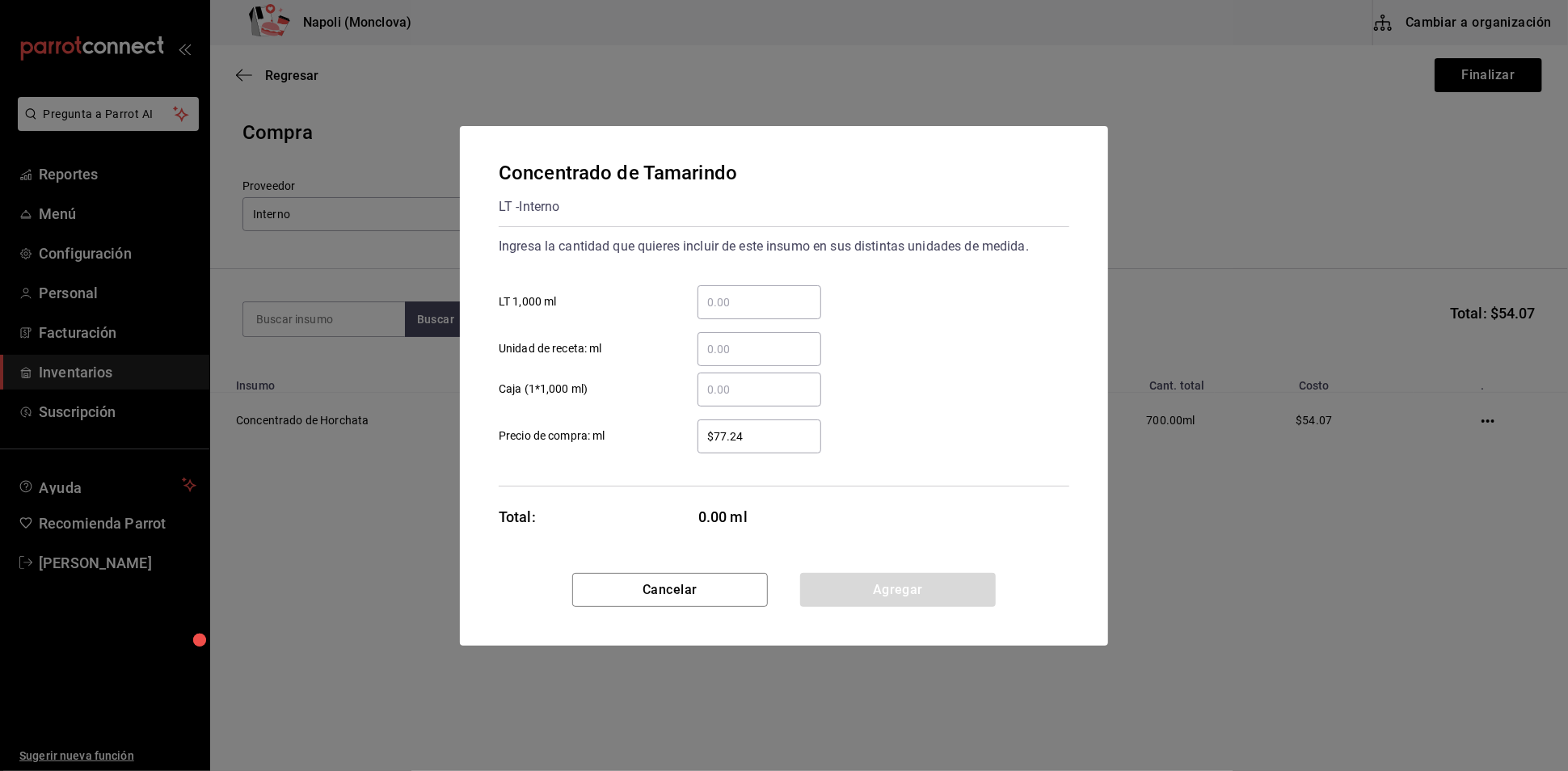
click at [739, 293] on input "​ LT 1,000 ml" at bounding box center [759, 302] width 123 height 19
type input "0.7"
click at [891, 607] on button "Agregar" at bounding box center [897, 590] width 196 height 34
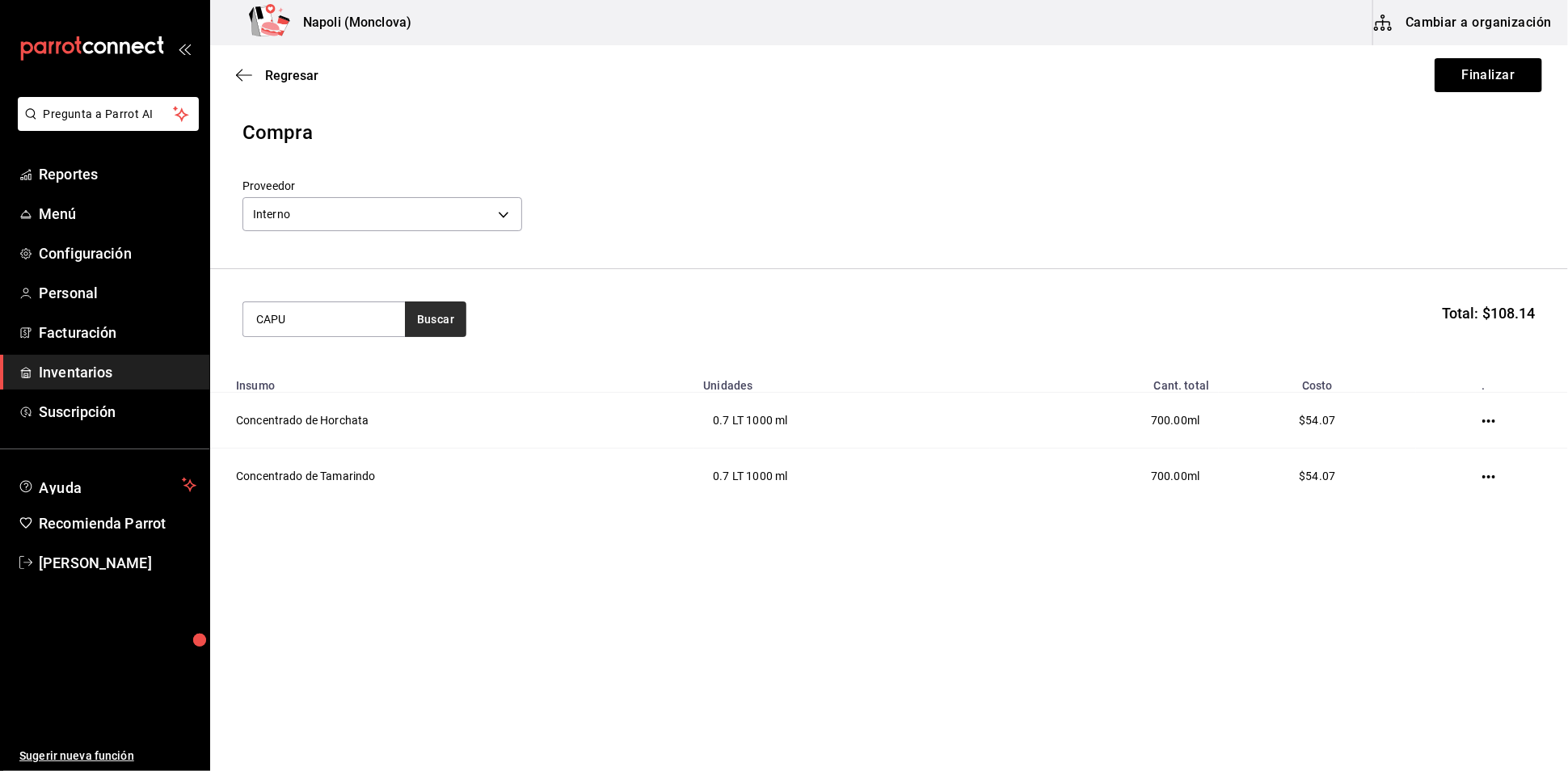
type input "CAPU"
click at [419, 326] on button "Buscar" at bounding box center [435, 319] width 61 height 35
drag, startPoint x: 366, startPoint y: 335, endPoint x: 233, endPoint y: 334, distance: 133.0
click at [233, 334] on section "CAPU Buscar Total: $108.14" at bounding box center [888, 319] width 1357 height 100
click at [1402, 89] on div "Regresar Finalizar" at bounding box center [888, 75] width 1357 height 60
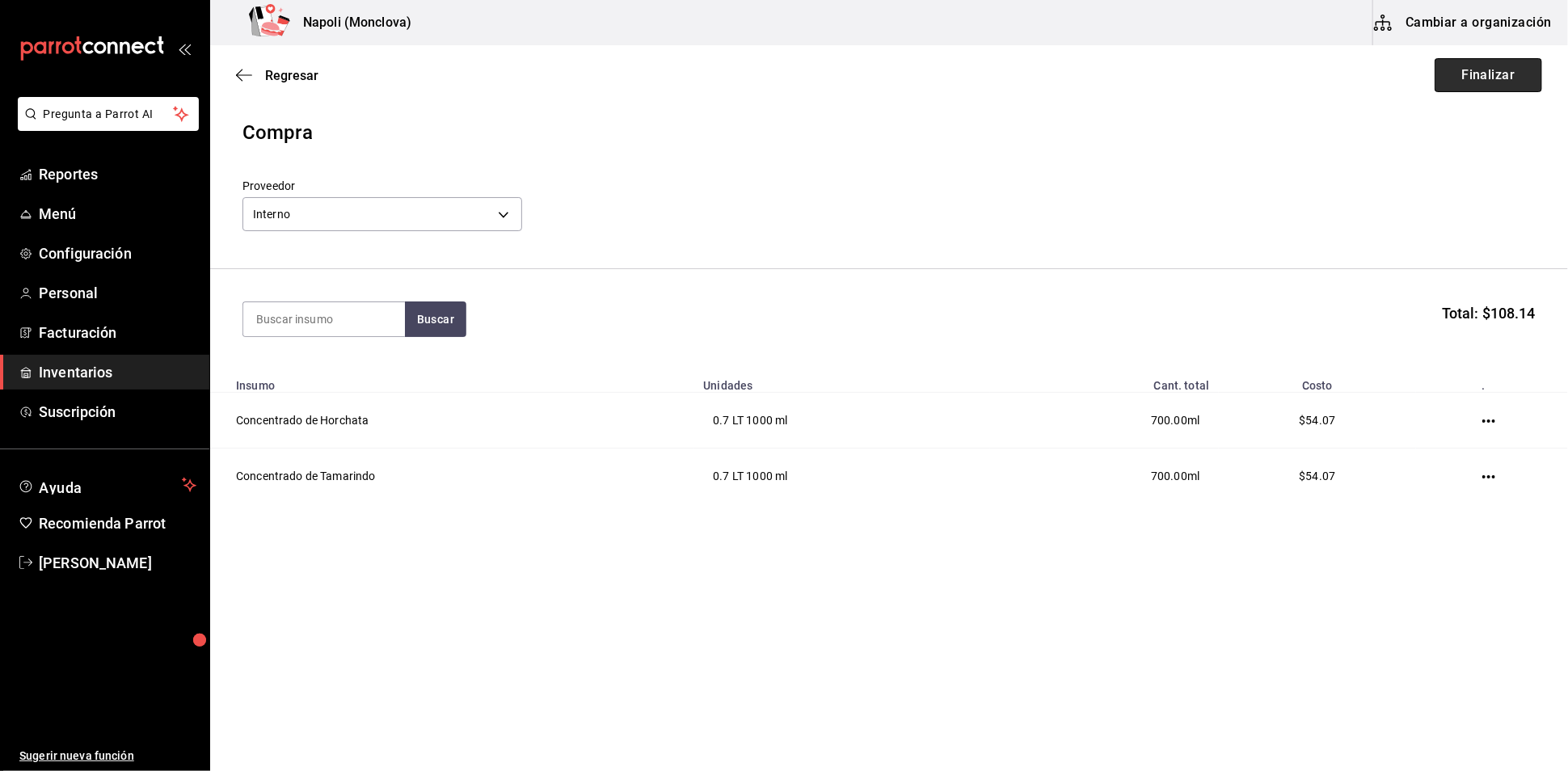
click at [1450, 84] on button "Finalizar" at bounding box center [1488, 75] width 107 height 34
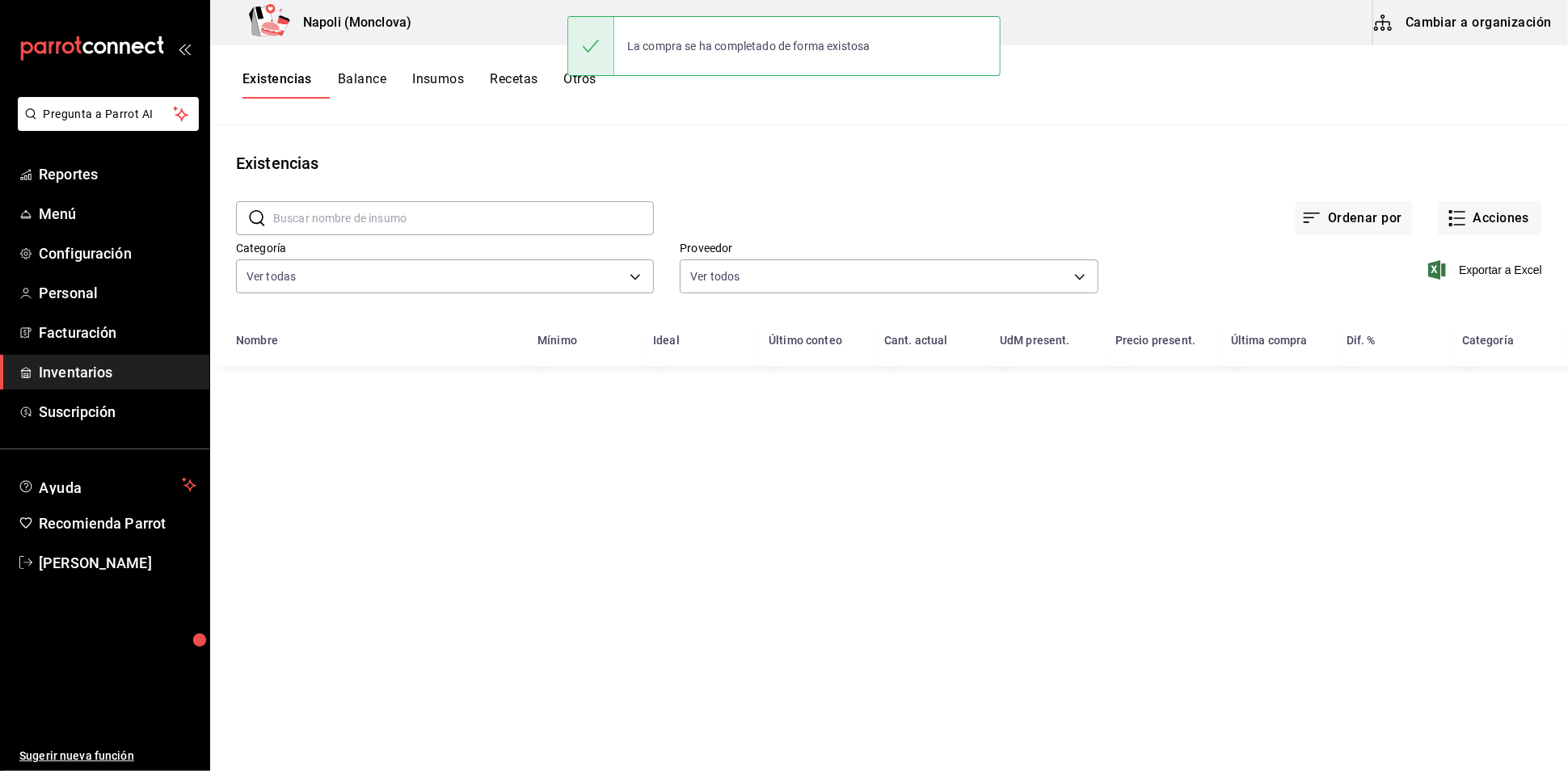
click at [345, 223] on input "text" at bounding box center [463, 218] width 380 height 33
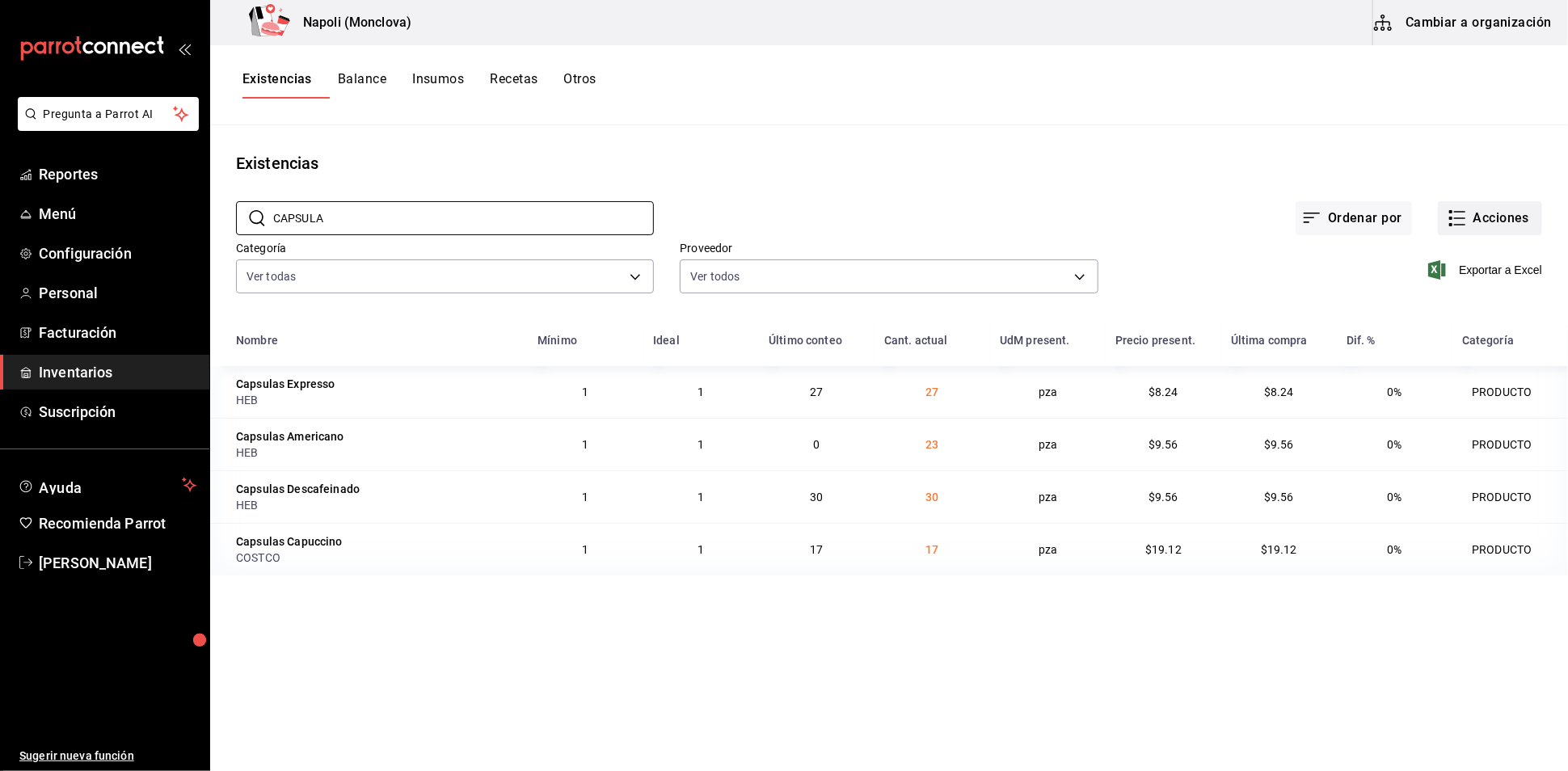
type input "CAPSULA"
click at [1490, 235] on button "Acciones" at bounding box center [1490, 218] width 104 height 34
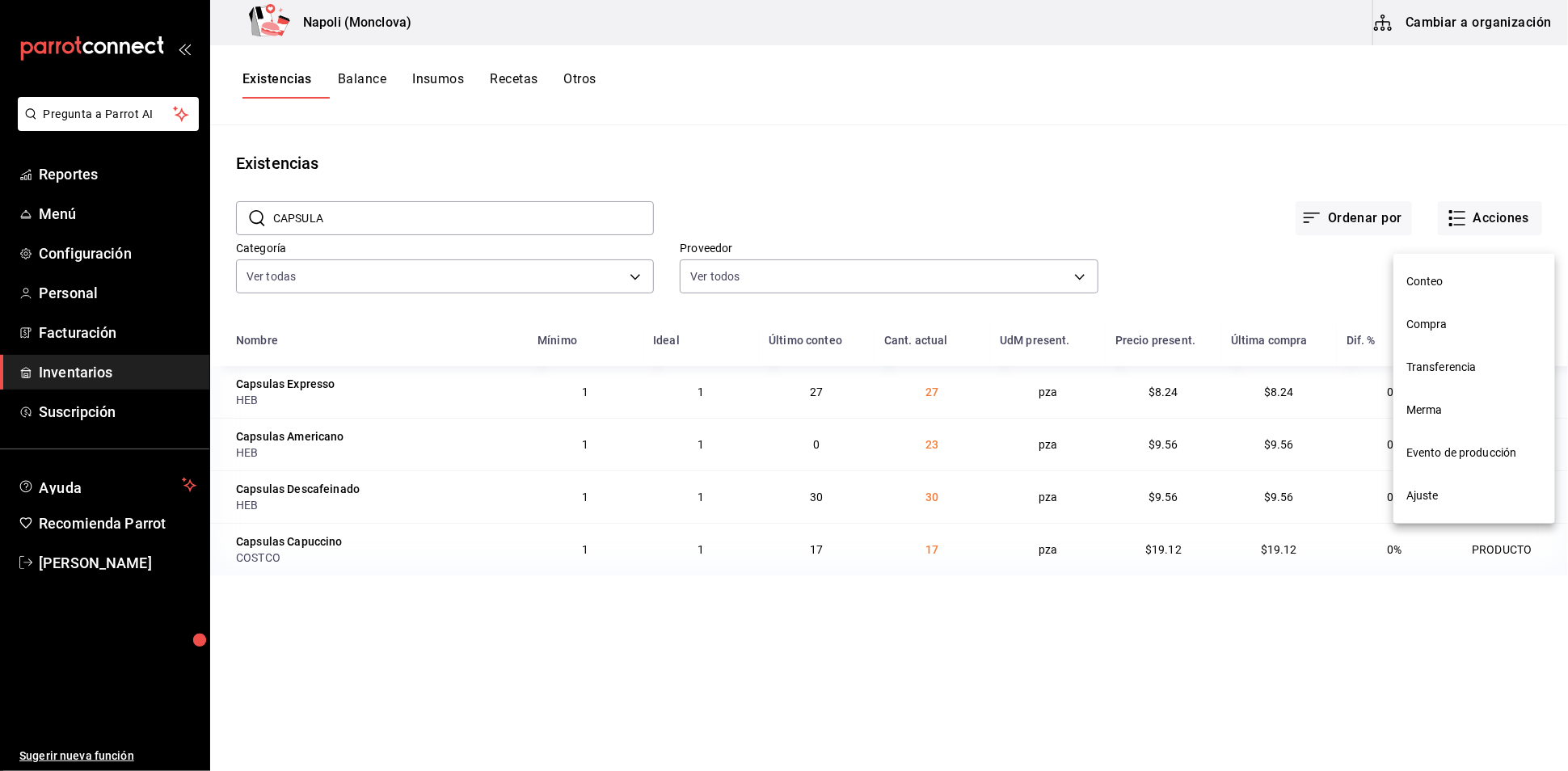
click at [1476, 325] on span "Compra" at bounding box center [1474, 324] width 136 height 17
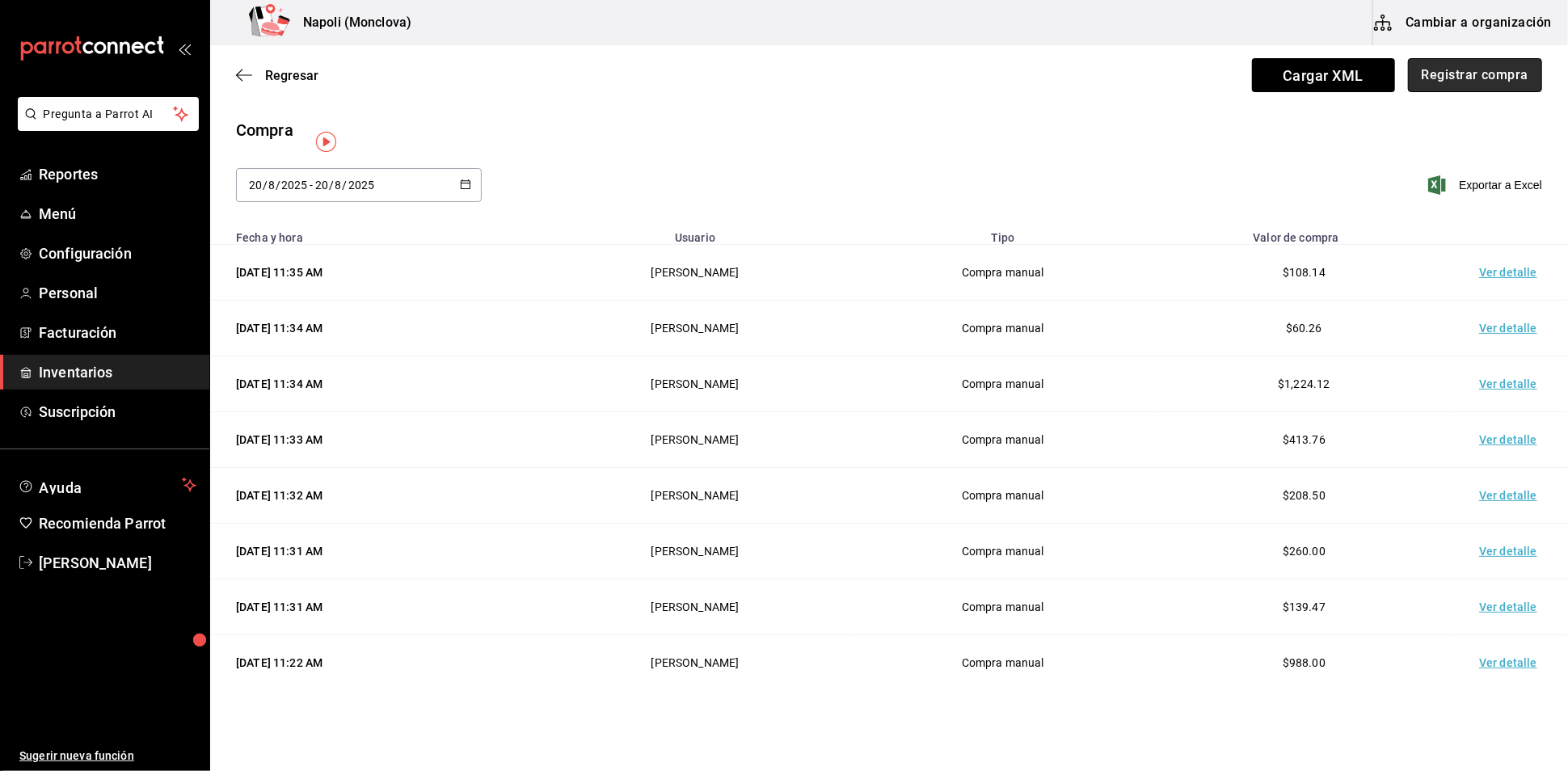
click at [1452, 84] on button "Registrar compra" at bounding box center [1475, 75] width 134 height 34
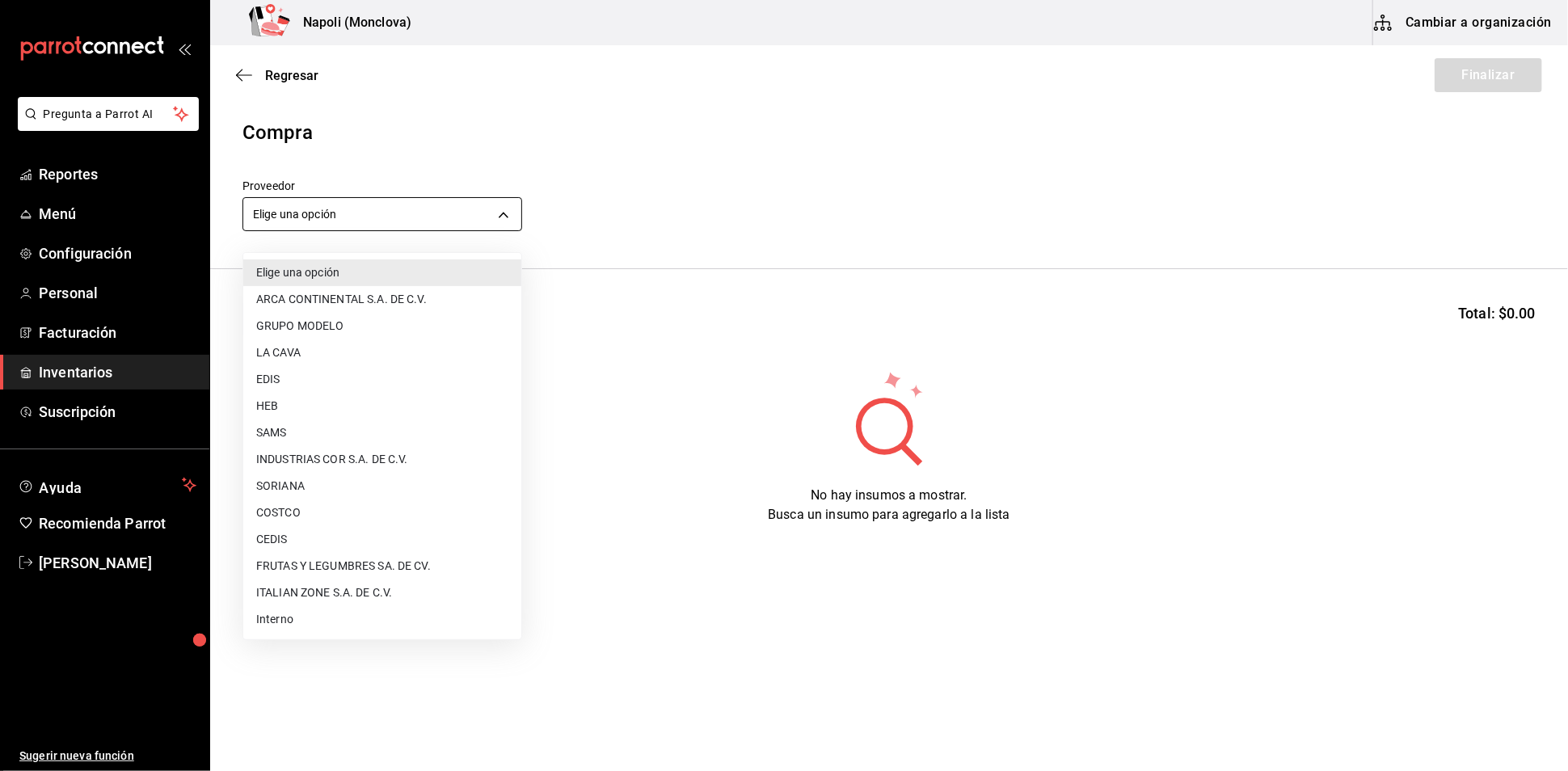
click at [507, 225] on body "Pregunta a Parrot AI Reportes Menú Configuración Personal Facturación Inventari…" at bounding box center [784, 340] width 1568 height 680
drag, startPoint x: 379, startPoint y: 506, endPoint x: 375, endPoint y: 496, distance: 10.8
click at [379, 507] on li "COSTCO" at bounding box center [382, 513] width 278 height 27
type input "297da1de-2487-48f5-9e1b-f813c29ab2ab"
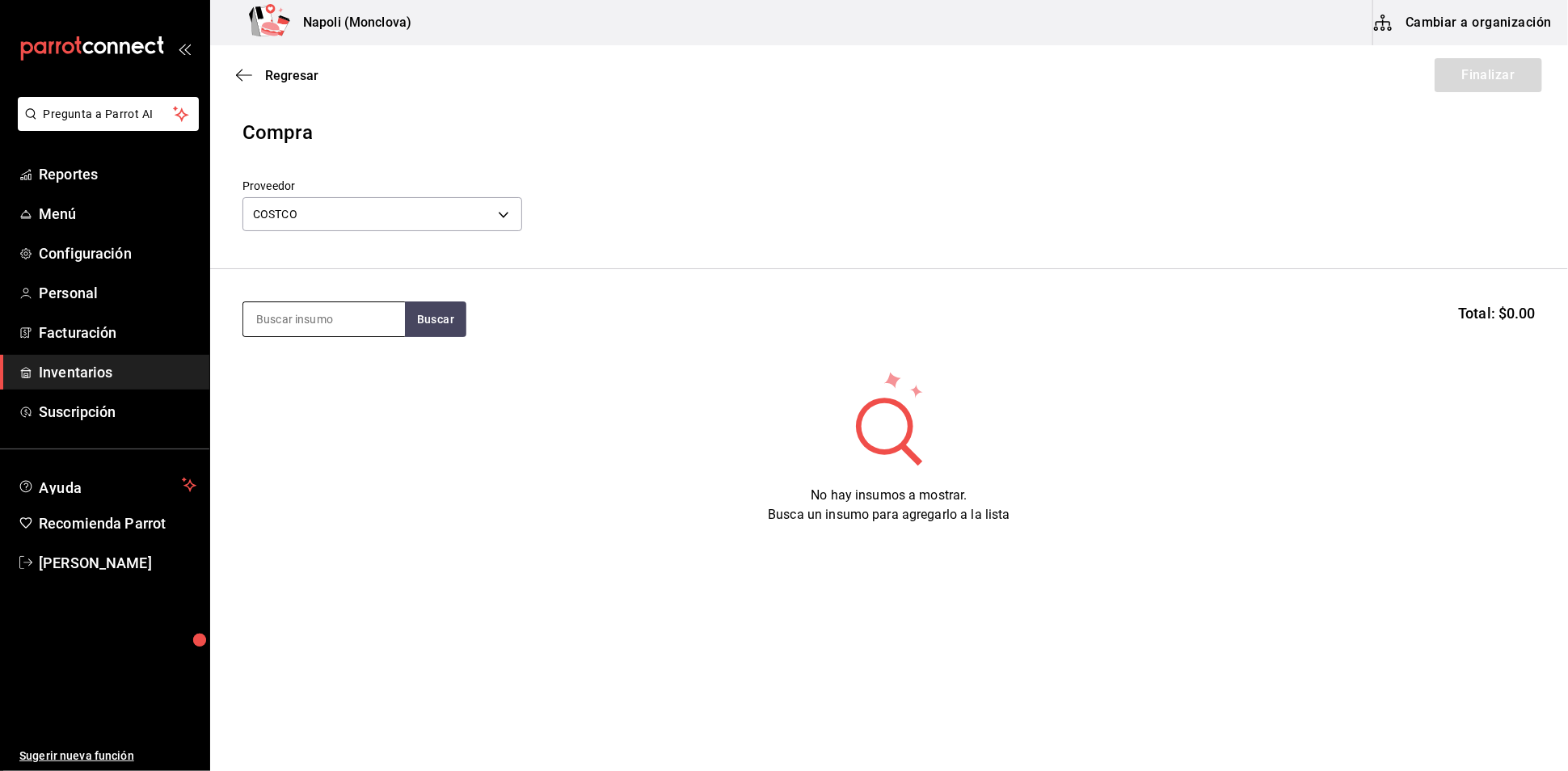
click at [332, 320] on input at bounding box center [324, 319] width 162 height 34
type input "CAPSULA"
click at [436, 337] on button "Buscar" at bounding box center [435, 319] width 61 height 35
click at [339, 384] on div "Capsulas Capuccino" at bounding box center [315, 374] width 119 height 19
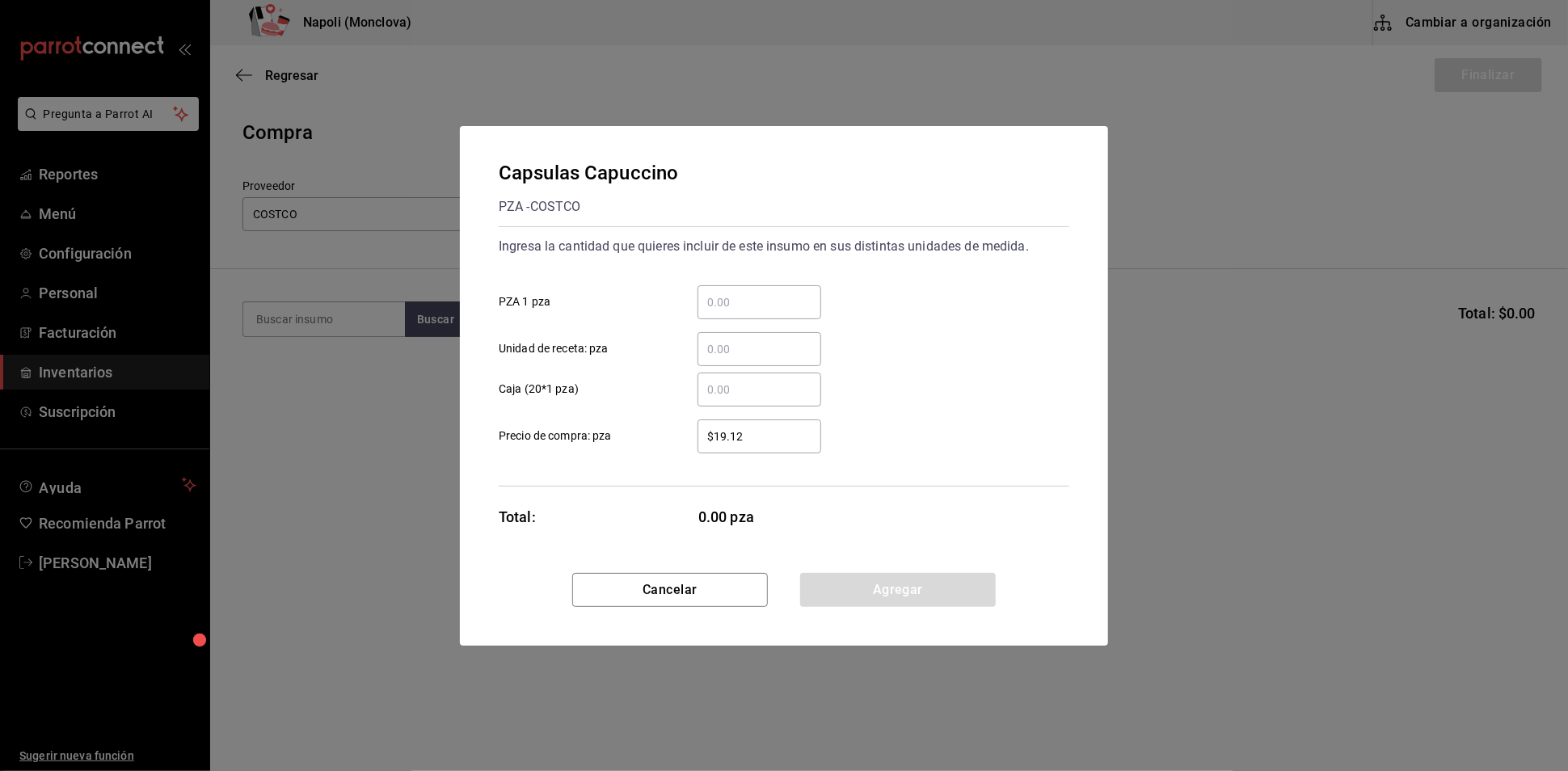
click at [761, 286] on div "​" at bounding box center [759, 302] width 123 height 34
click at [761, 293] on input "​ PZA 1 pza" at bounding box center [759, 302] width 123 height 19
type input "."
type input "1"
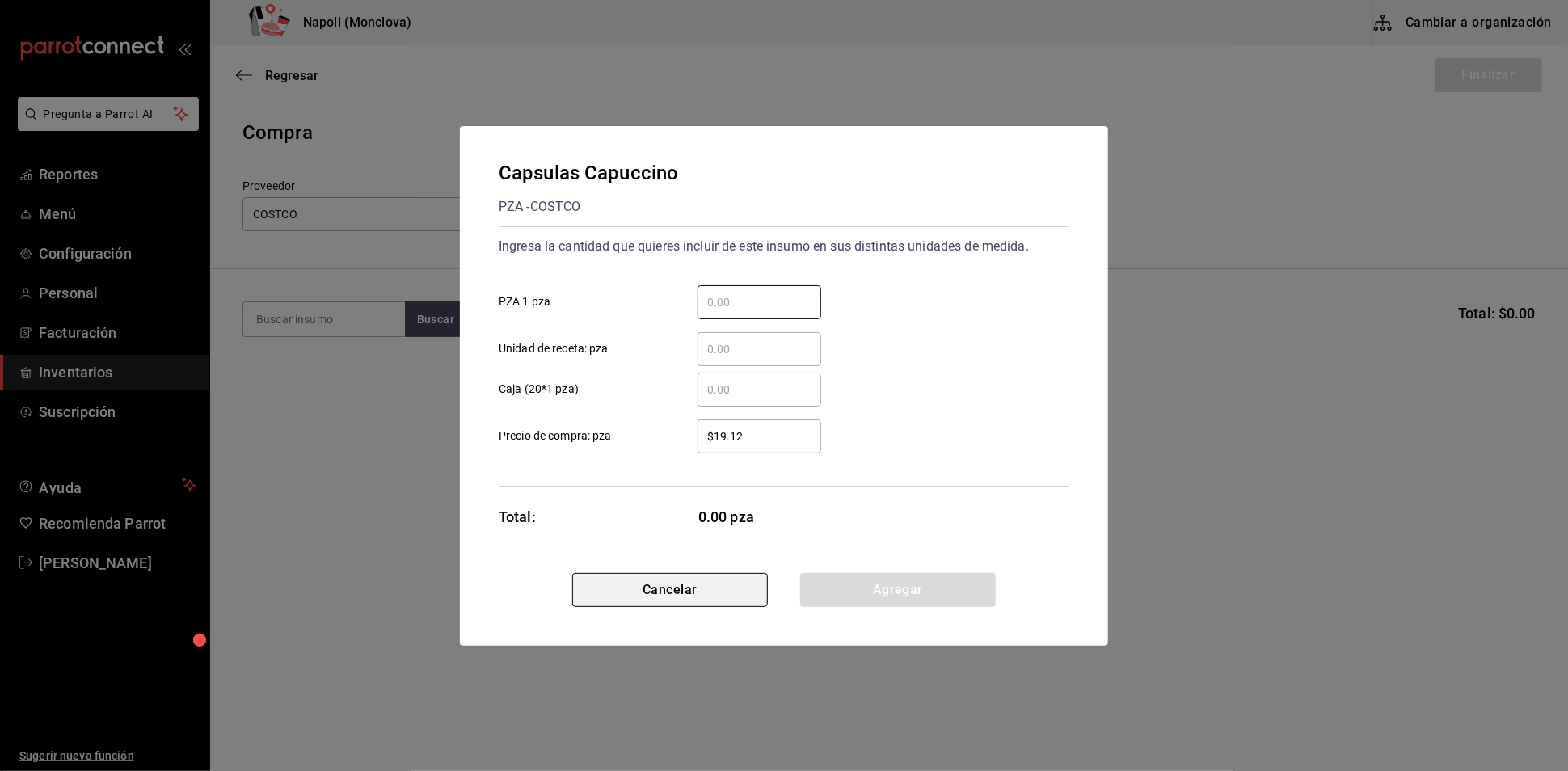
click at [644, 607] on button "Cancelar" at bounding box center [670, 590] width 196 height 34
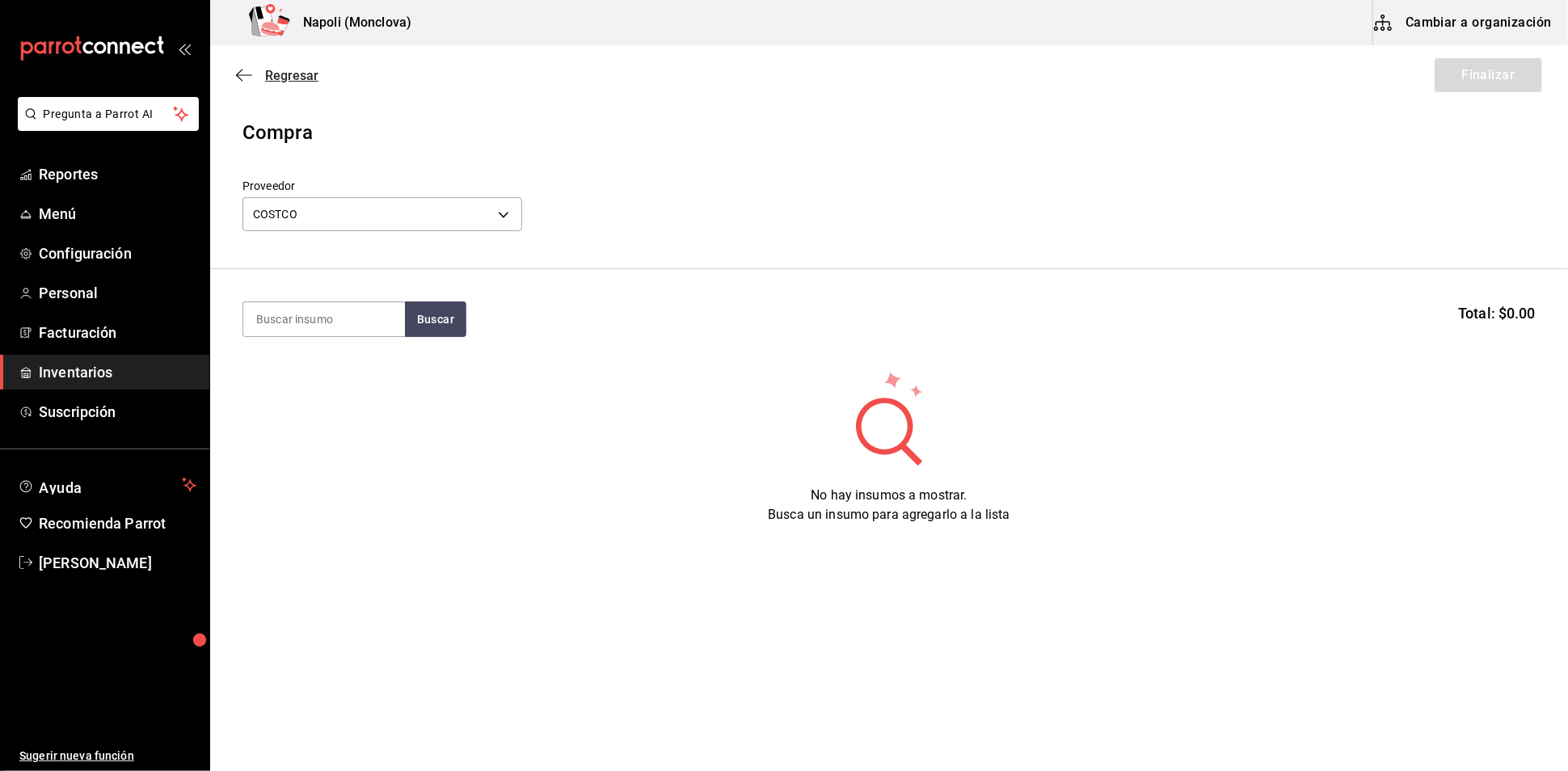
click at [301, 76] on span "Regresar" at bounding box center [292, 76] width 54 height 15
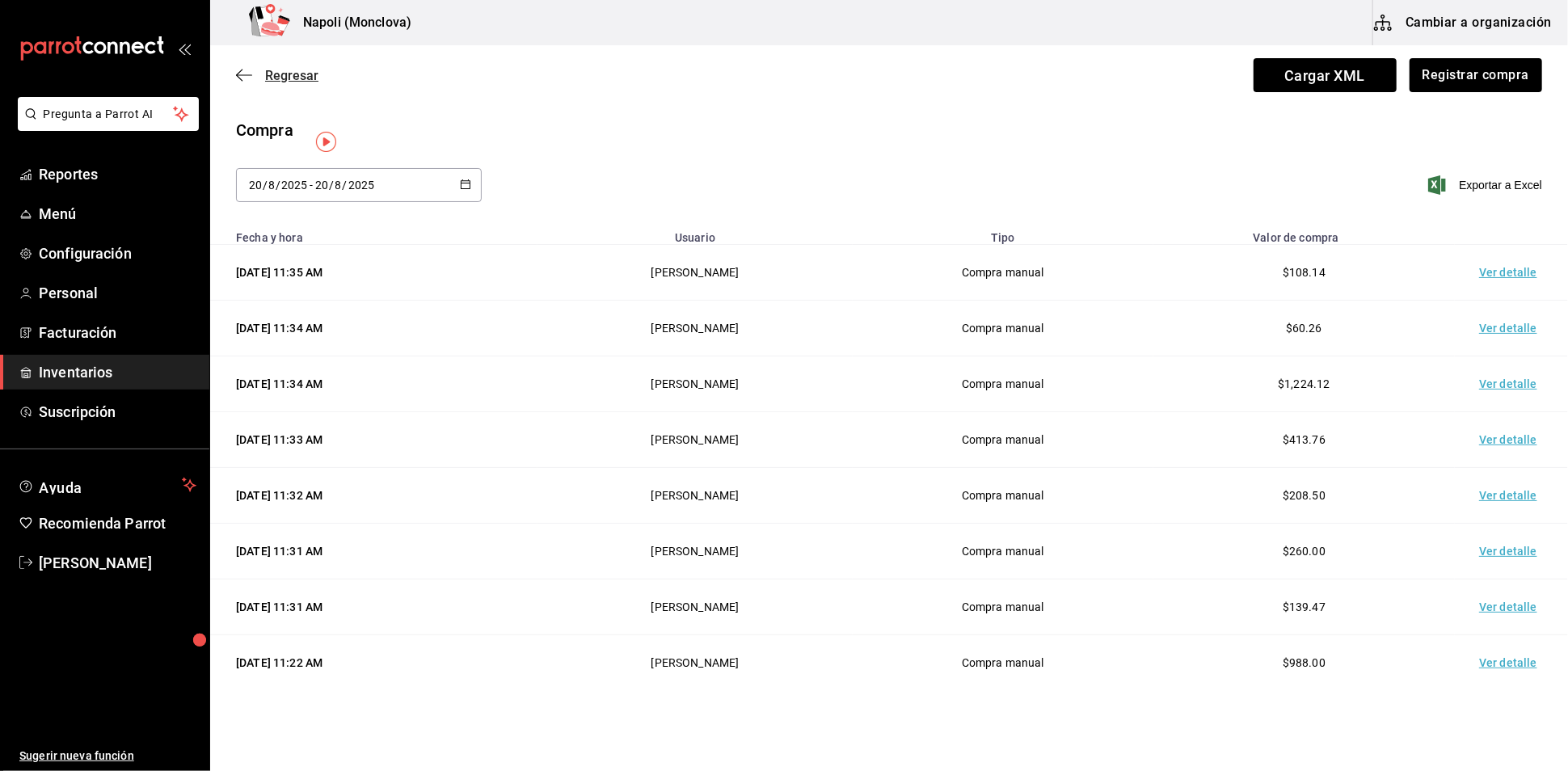
click at [285, 76] on span "Regresar" at bounding box center [292, 76] width 54 height 15
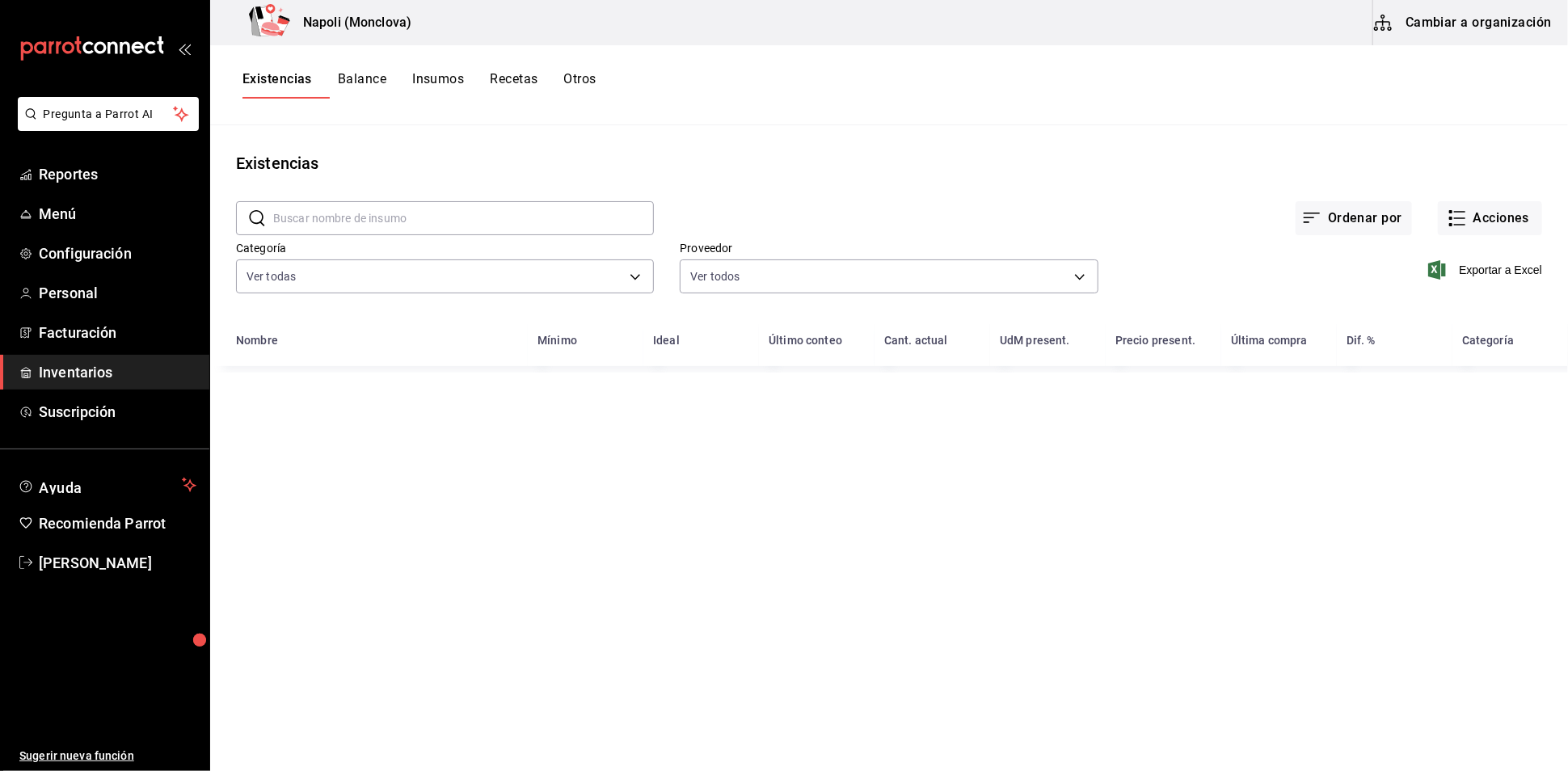
click at [740, 173] on div "Existencias" at bounding box center [888, 163] width 1357 height 24
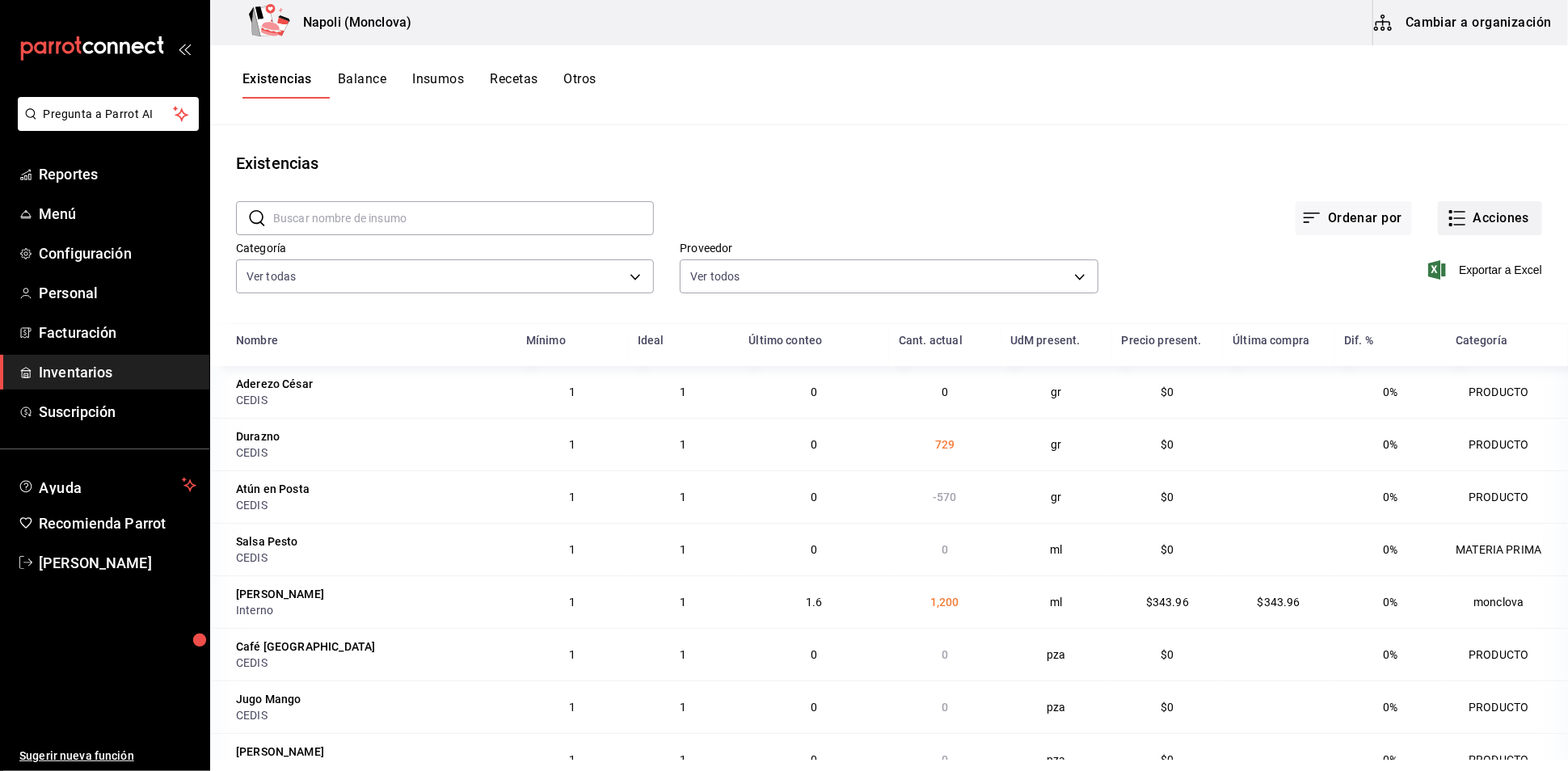
click at [1480, 214] on button "Acciones" at bounding box center [1490, 218] width 104 height 34
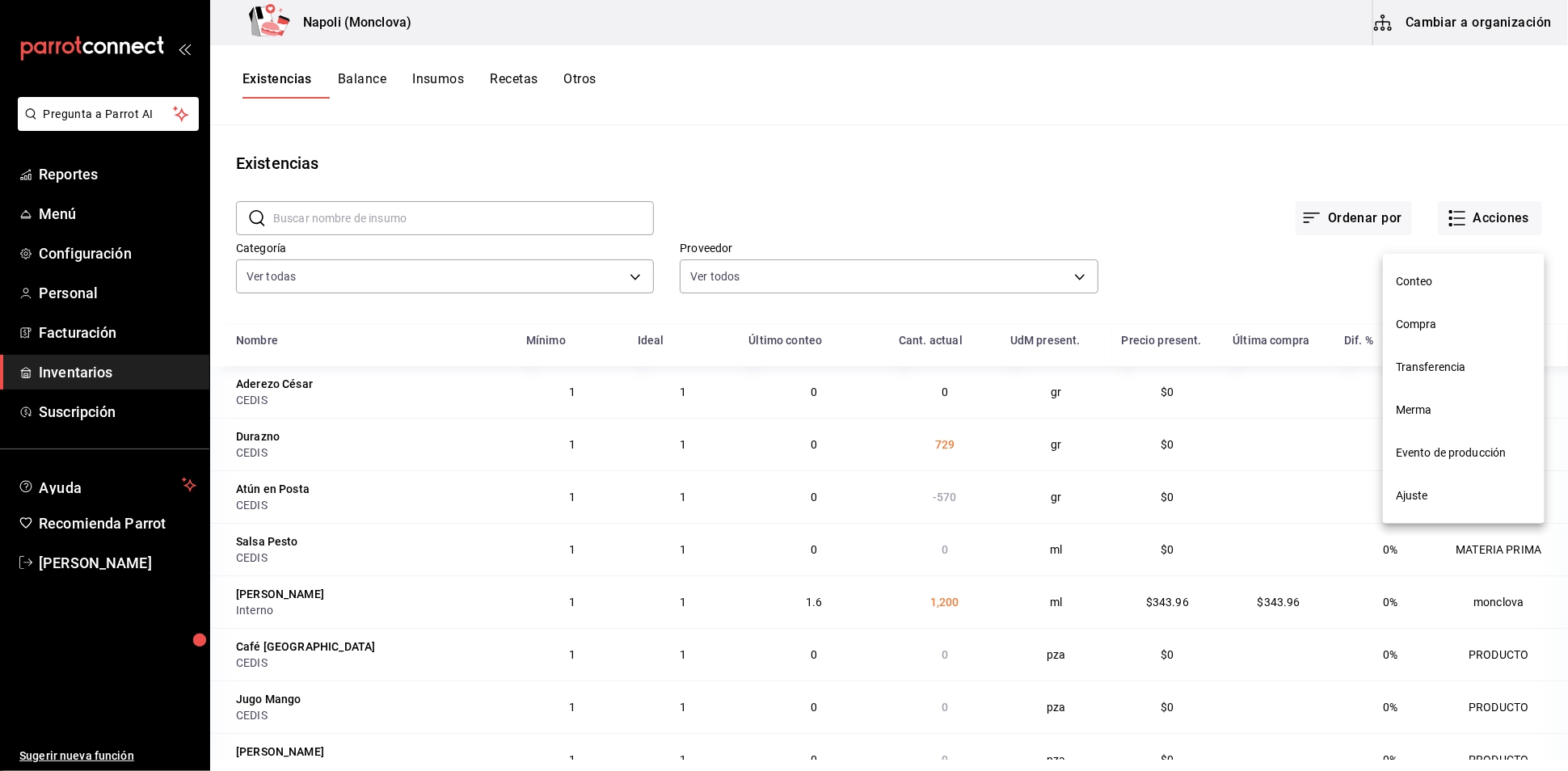
click at [1485, 314] on li "Compra" at bounding box center [1463, 324] width 162 height 43
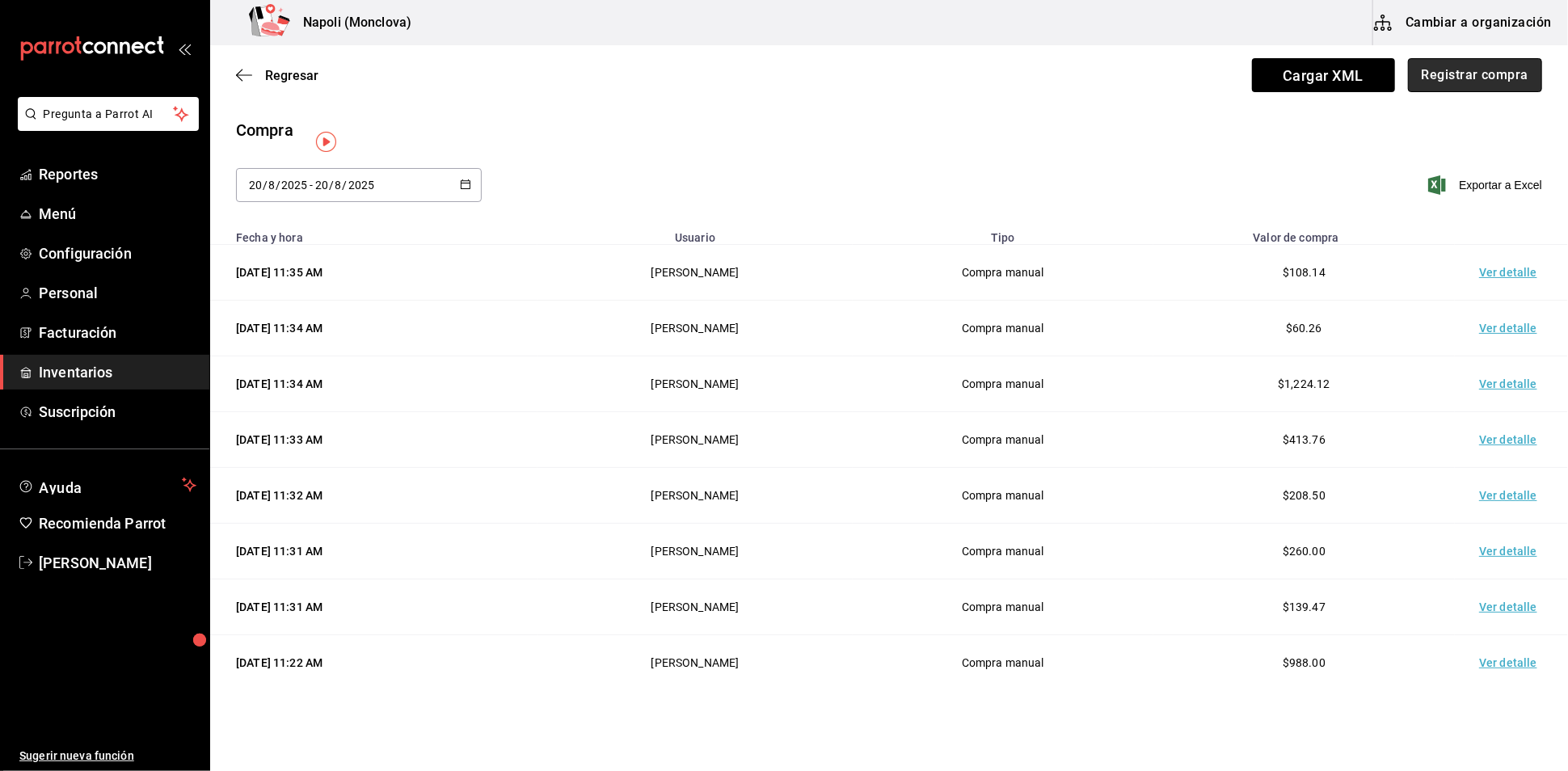
click at [1440, 66] on button "Registrar compra" at bounding box center [1475, 75] width 134 height 34
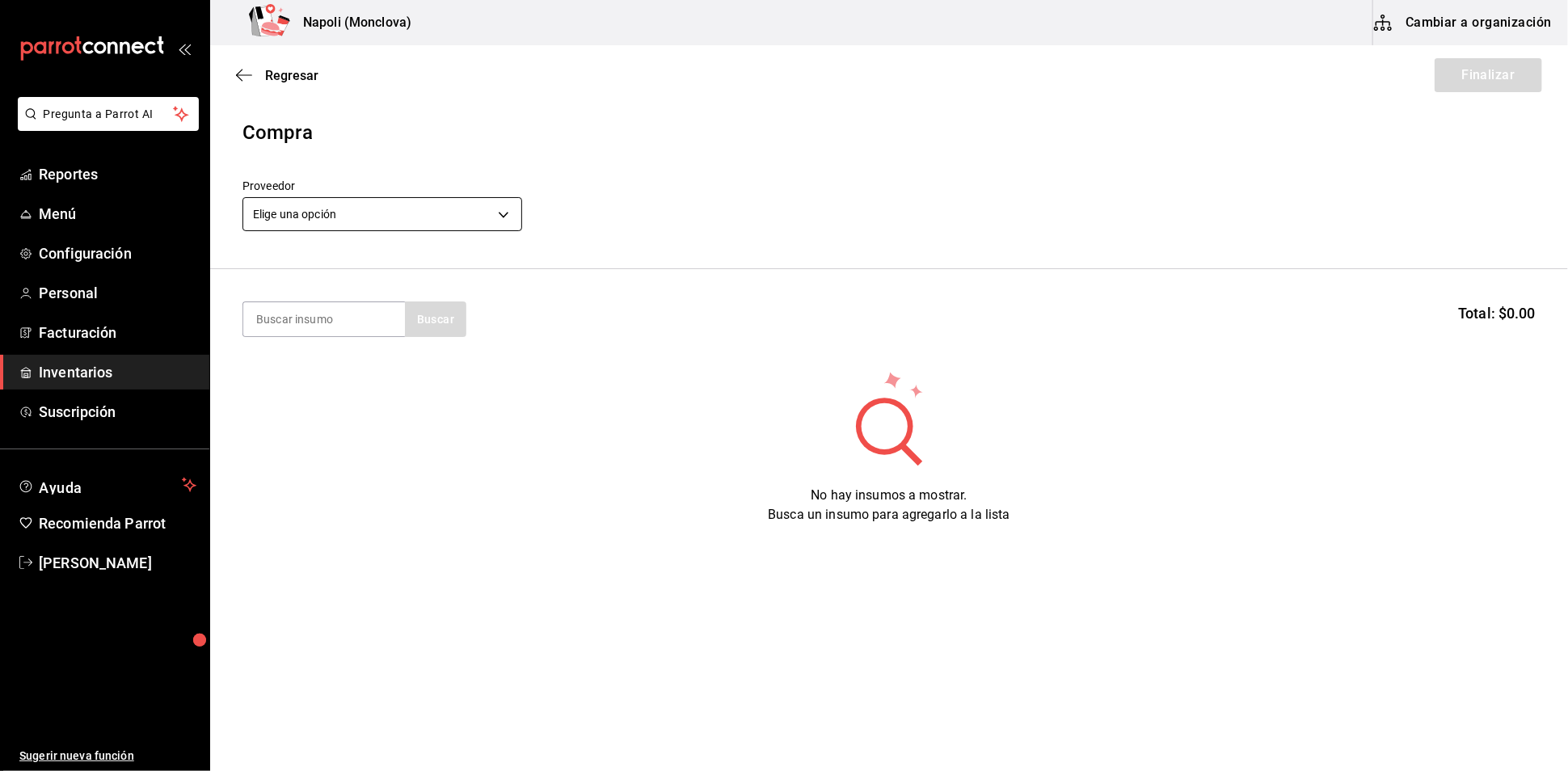
click at [515, 220] on body "Pregunta a Parrot AI Reportes Menú Configuración Personal Facturación Inventari…" at bounding box center [784, 340] width 1568 height 680
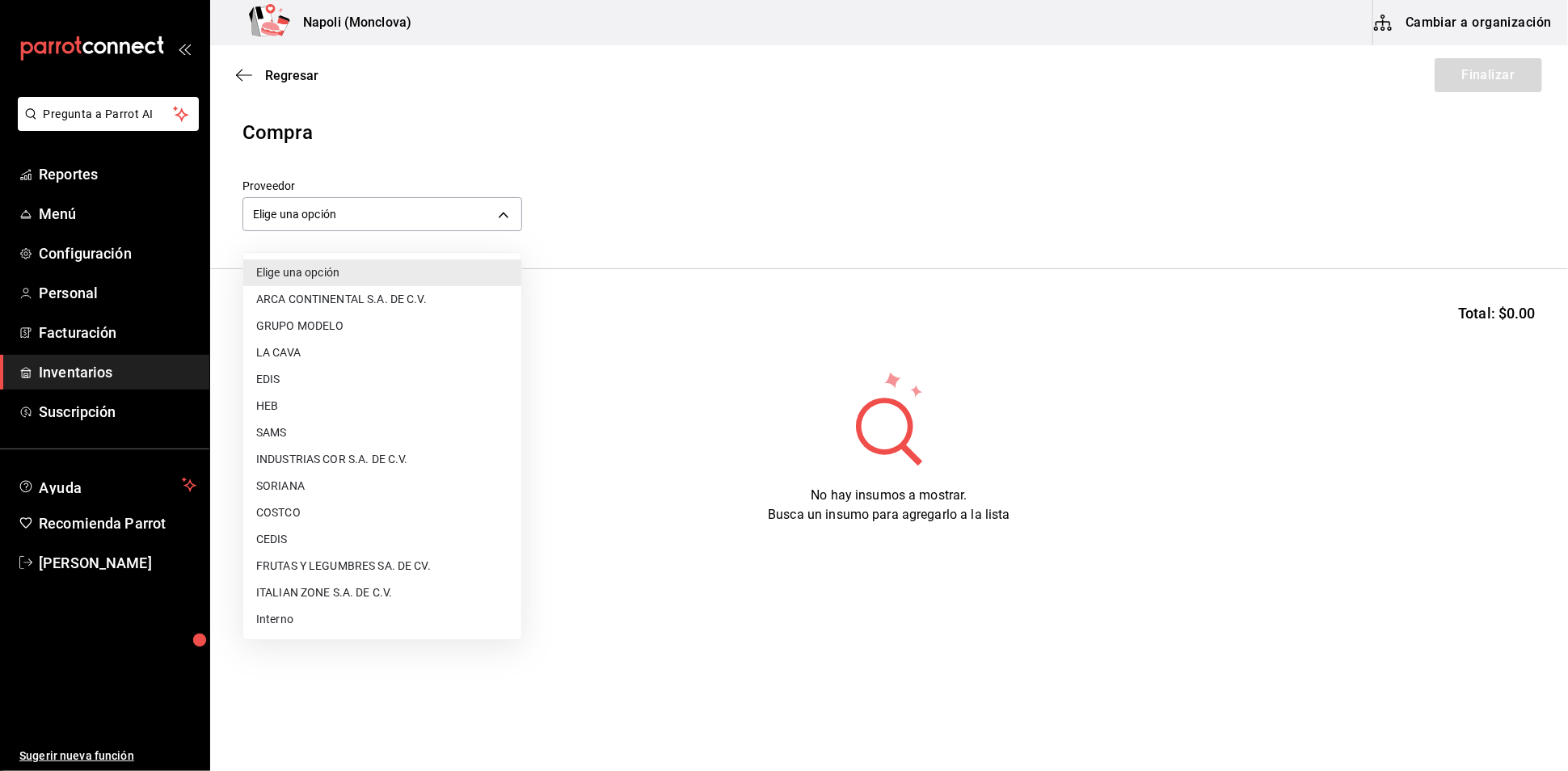
click at [343, 428] on li "SAMS" at bounding box center [382, 433] width 278 height 27
type input "c79ff9d8-8f6c-4814-bfd6-1c81d7e804f1"
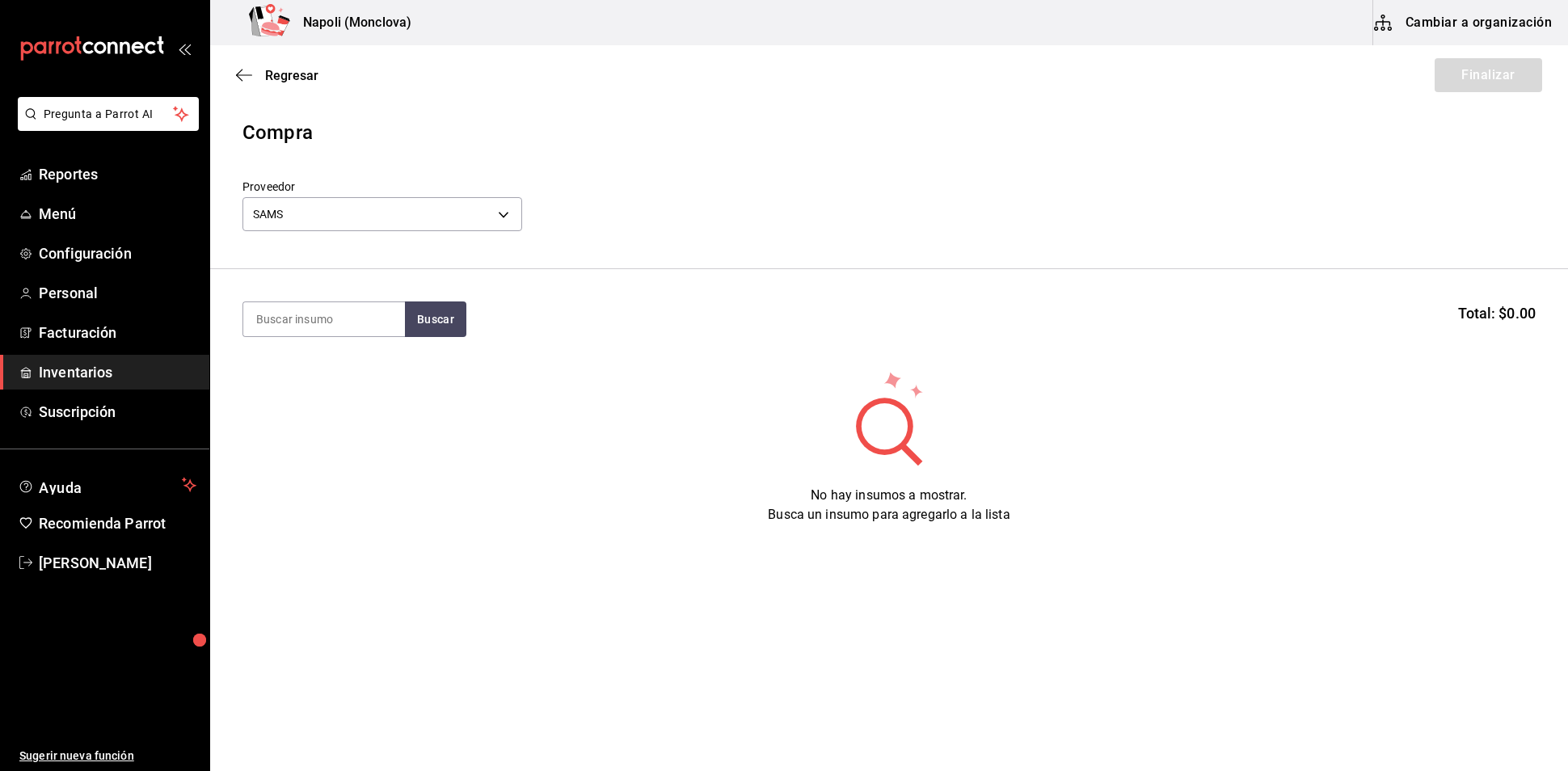
click at [325, 322] on input at bounding box center [324, 319] width 162 height 34
type input "PARMESANO"
click at [448, 337] on button "Buscar" at bounding box center [435, 319] width 61 height 35
click at [333, 377] on div "Parmesano gr - SAMS" at bounding box center [323, 383] width 162 height 62
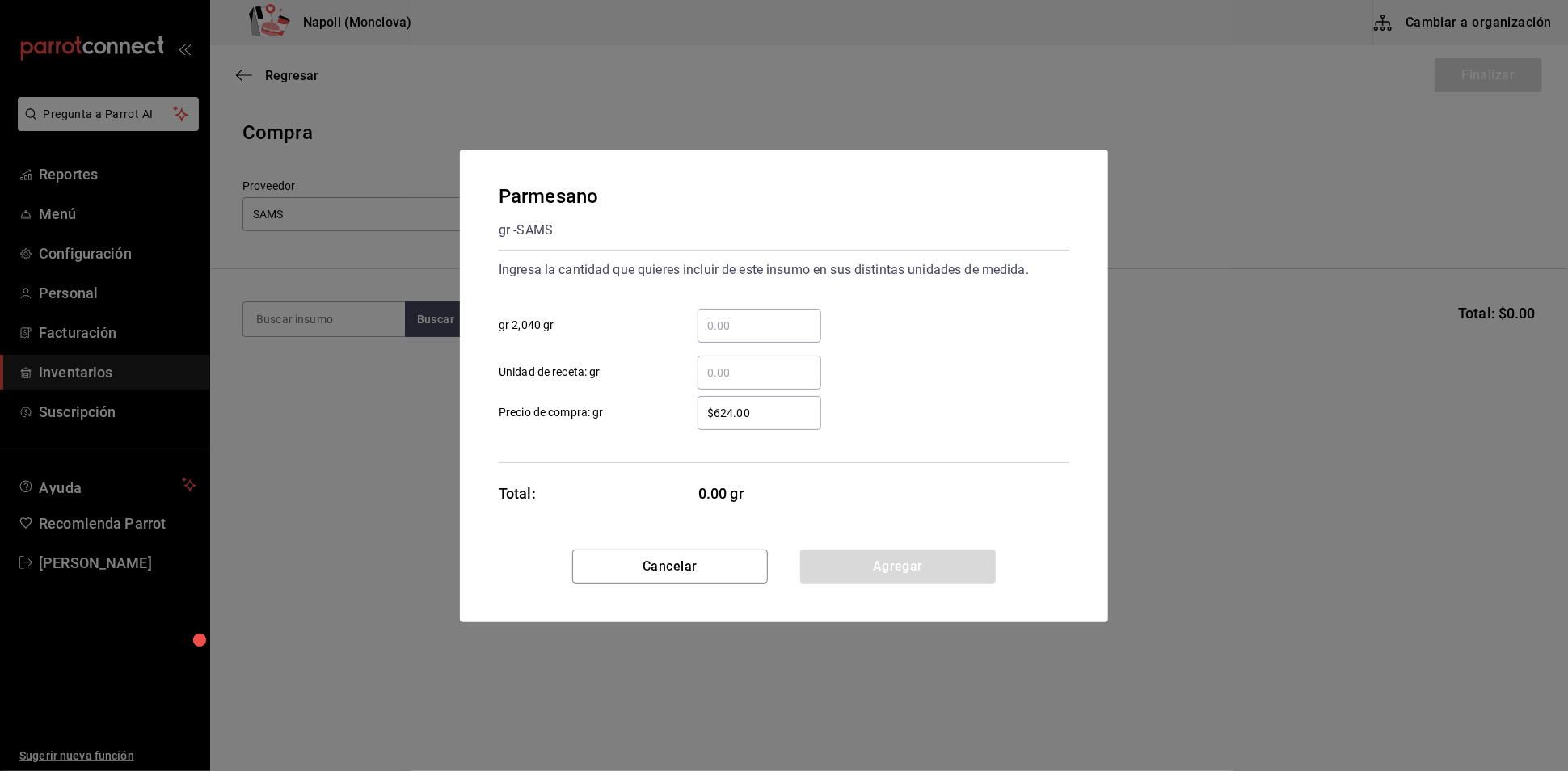
click at [741, 320] on input "​ gr 2,040 gr" at bounding box center [759, 325] width 123 height 19
type input "1"
click at [916, 569] on button "Agregar" at bounding box center [897, 567] width 196 height 34
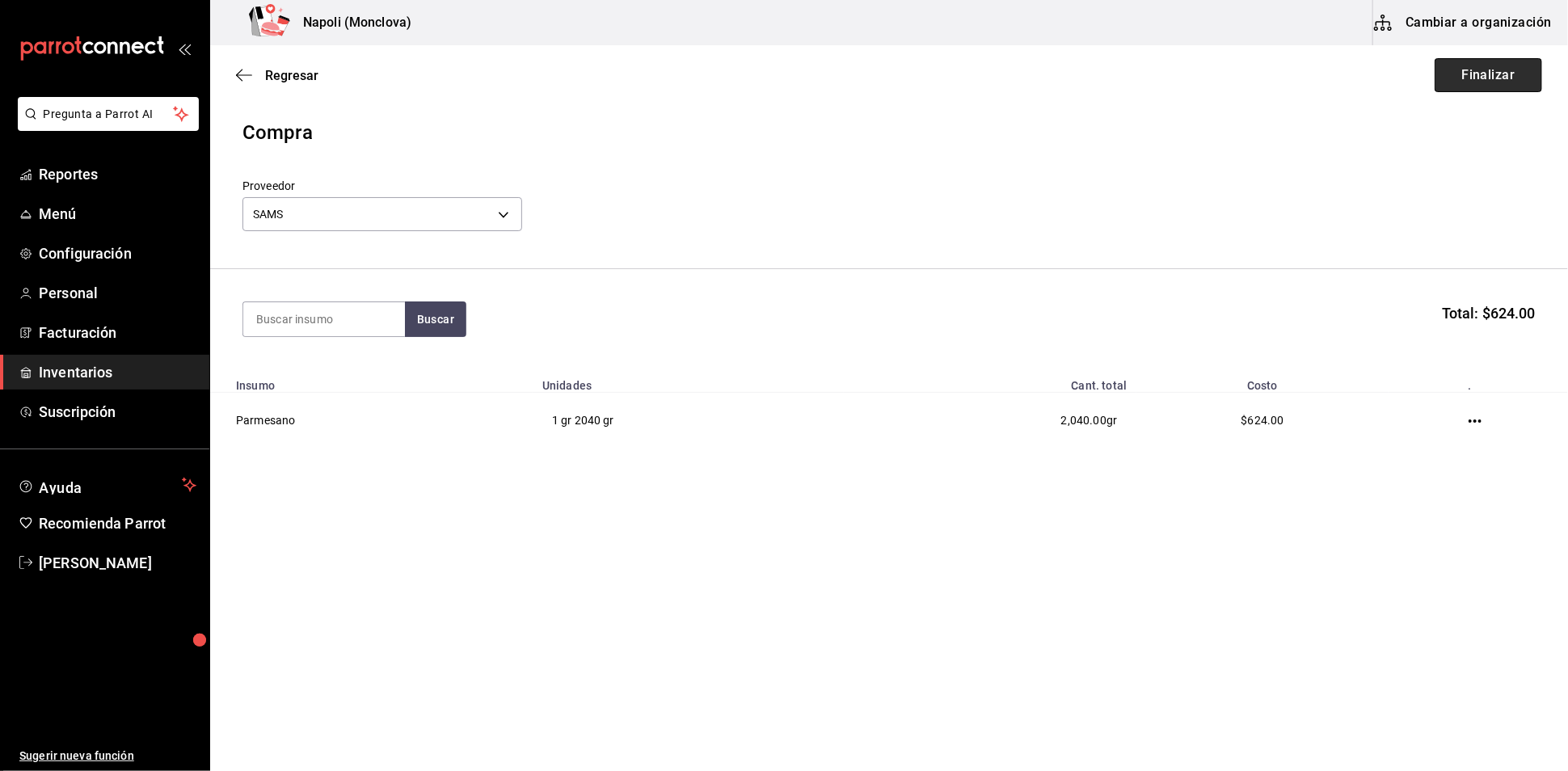
click at [1445, 92] on button "Finalizar" at bounding box center [1488, 75] width 107 height 34
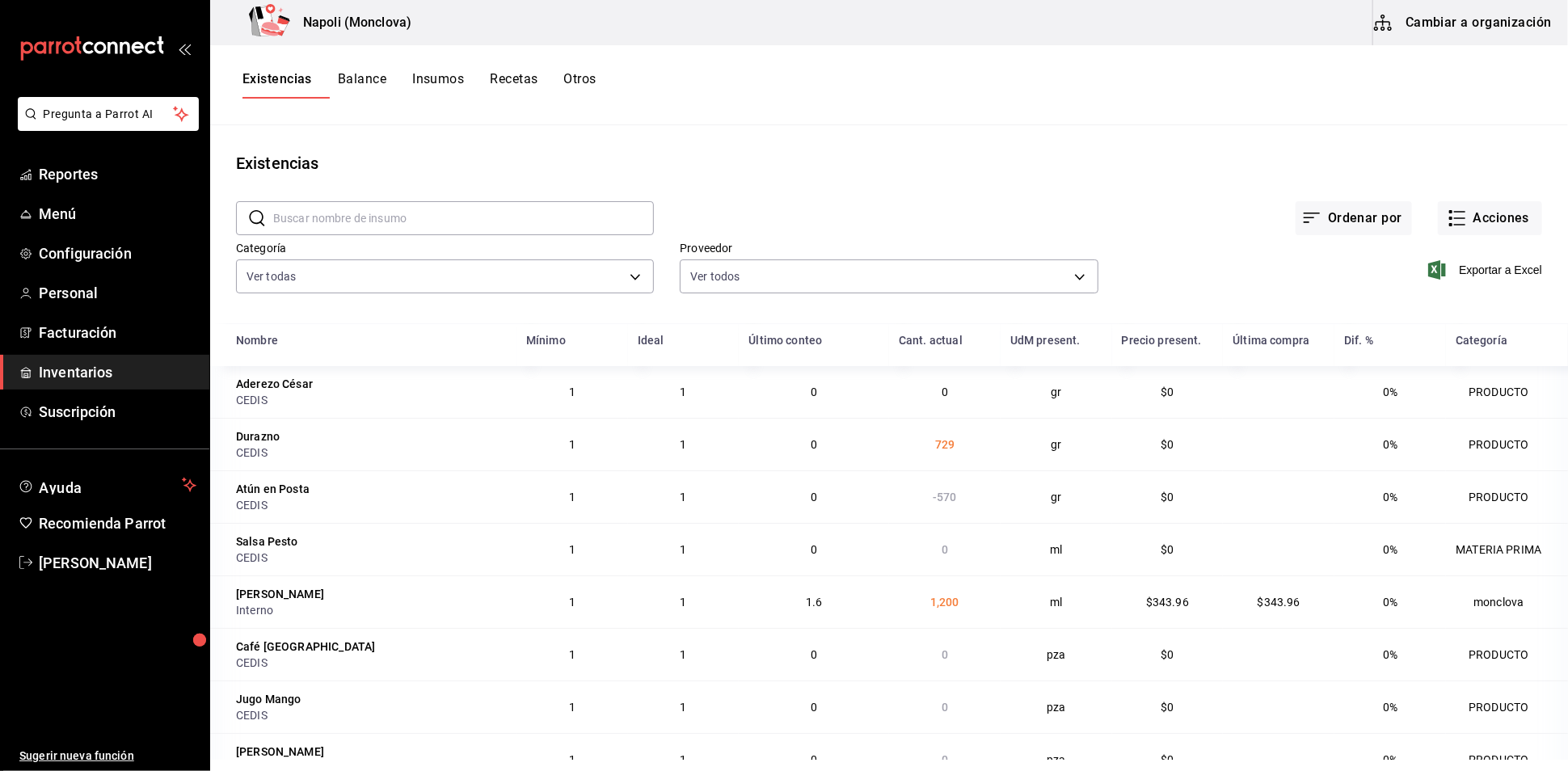
click at [412, 228] on input "text" at bounding box center [463, 218] width 380 height 33
click at [1450, 230] on button "Acciones" at bounding box center [1490, 218] width 104 height 34
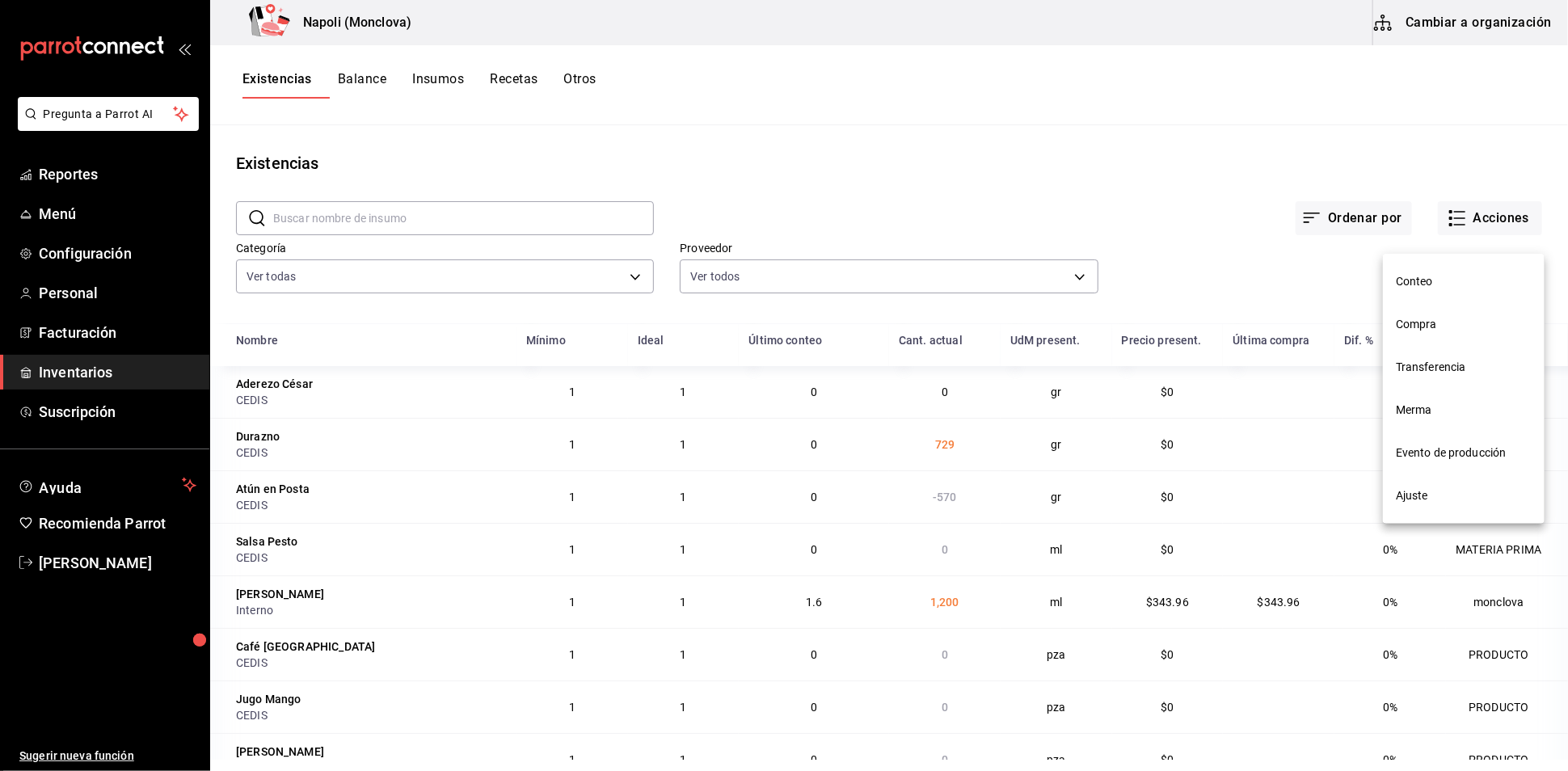
click at [1453, 311] on li "Compra" at bounding box center [1463, 324] width 162 height 43
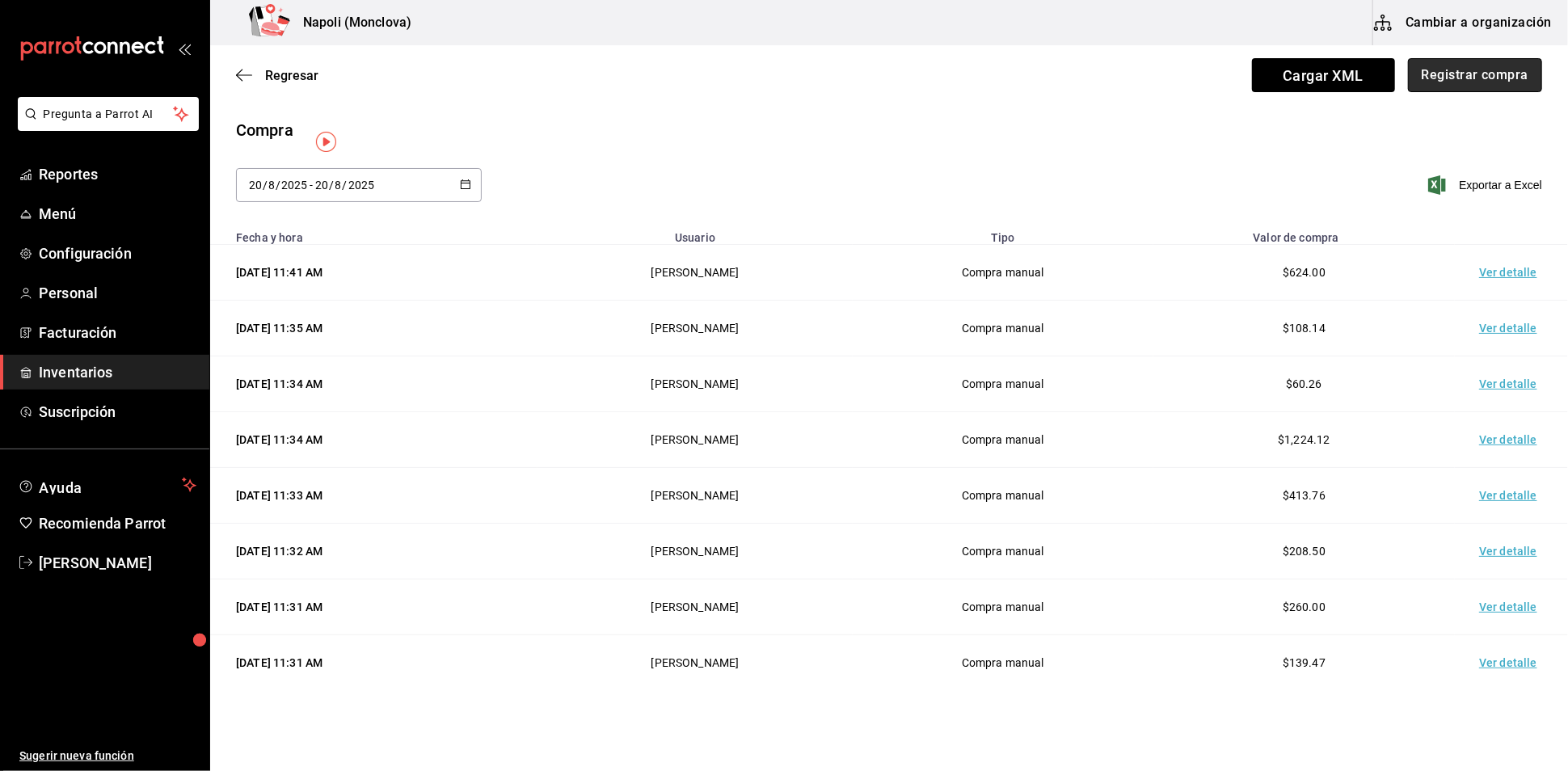
click at [1458, 86] on button "Registrar compra" at bounding box center [1475, 75] width 134 height 34
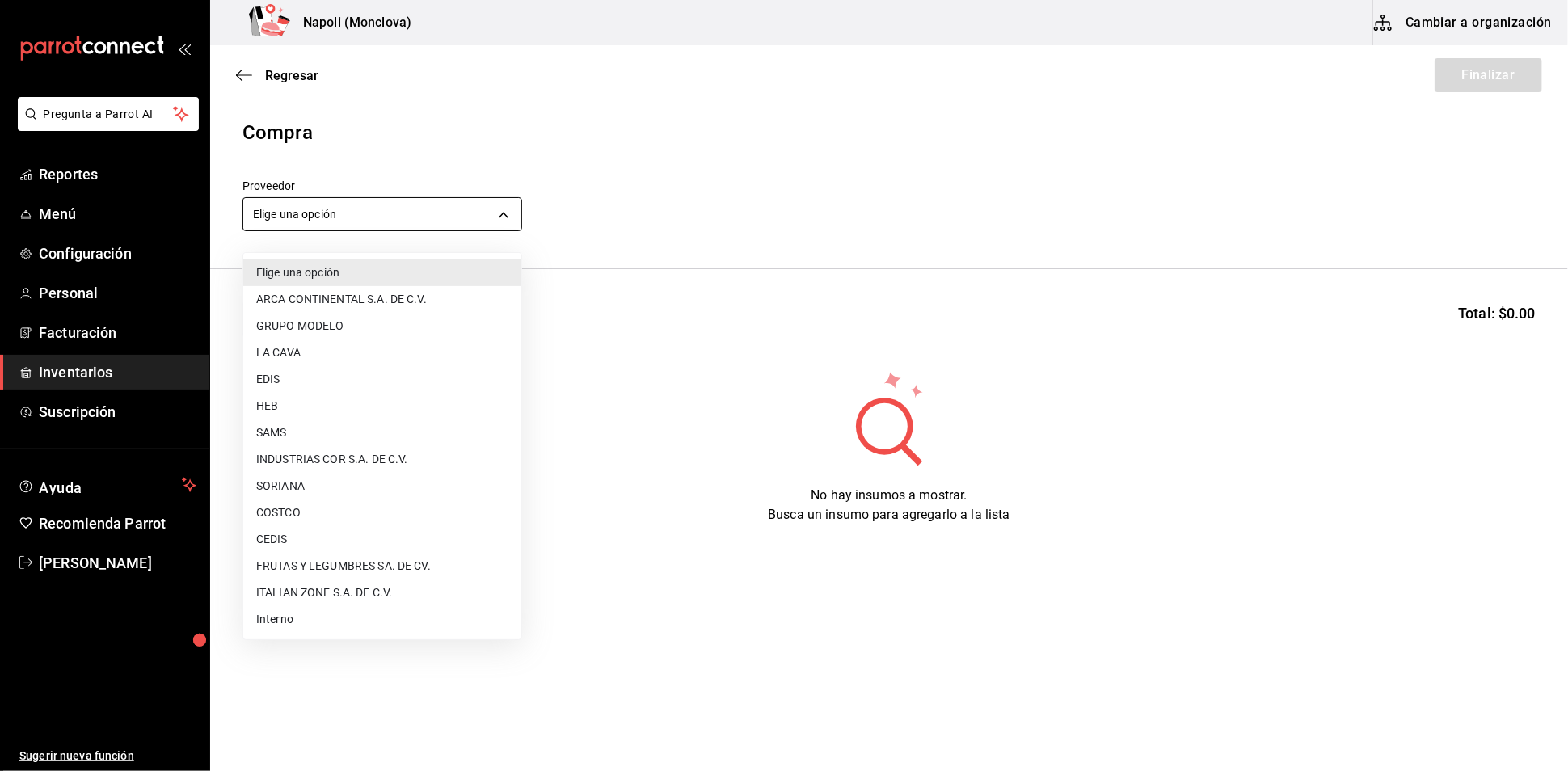
click at [504, 213] on body "Pregunta a Parrot AI Reportes Menú Configuración Personal Facturación Inventari…" at bounding box center [784, 340] width 1568 height 680
click at [377, 427] on li "SAMS" at bounding box center [382, 433] width 278 height 27
type input "c79ff9d8-8f6c-4814-bfd6-1c81d7e804f1"
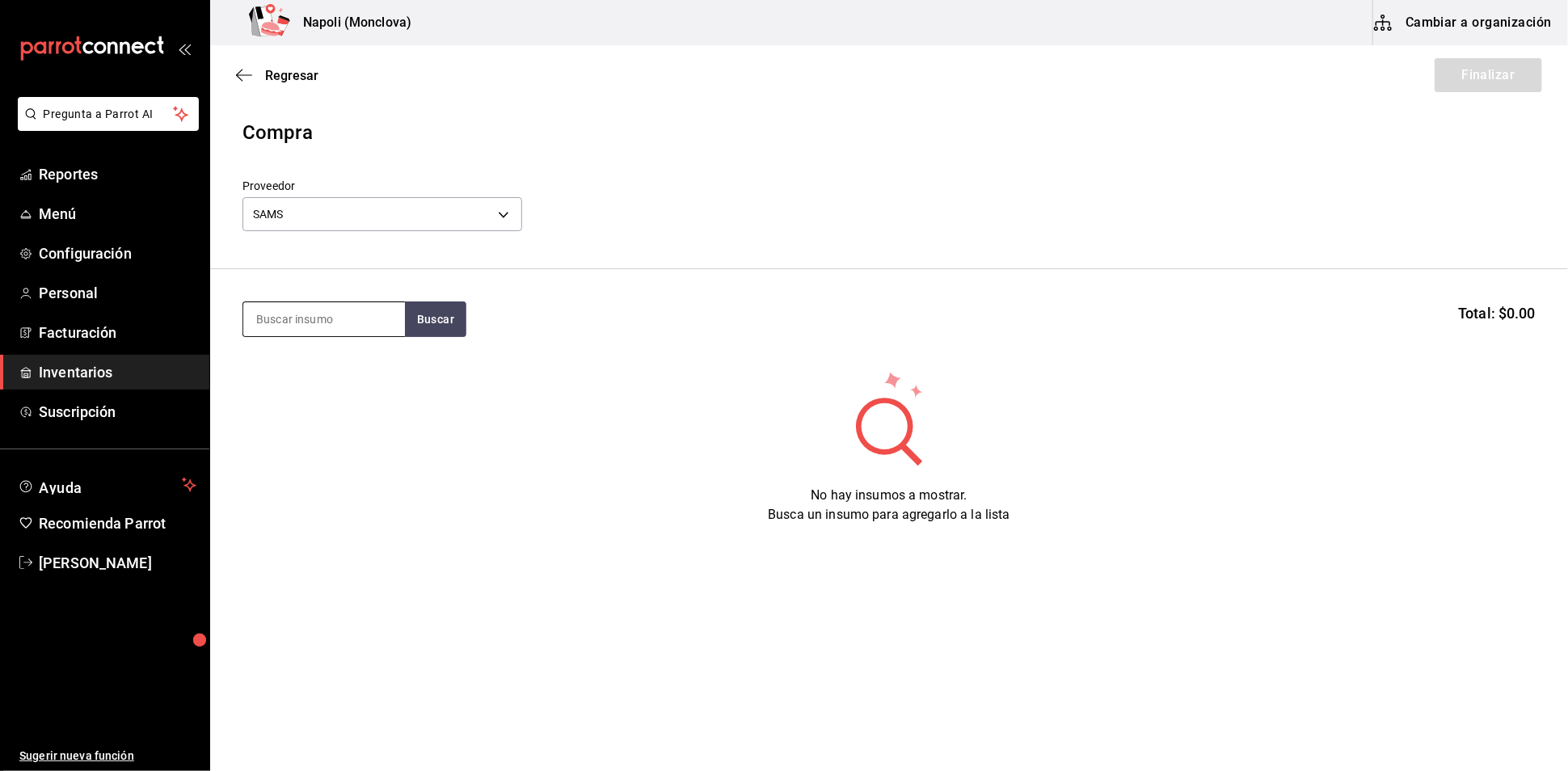
click at [330, 330] on input at bounding box center [324, 319] width 162 height 34
type input "PARMESANO"
click at [325, 377] on div "Parmesano gr - SAMS" at bounding box center [323, 383] width 162 height 62
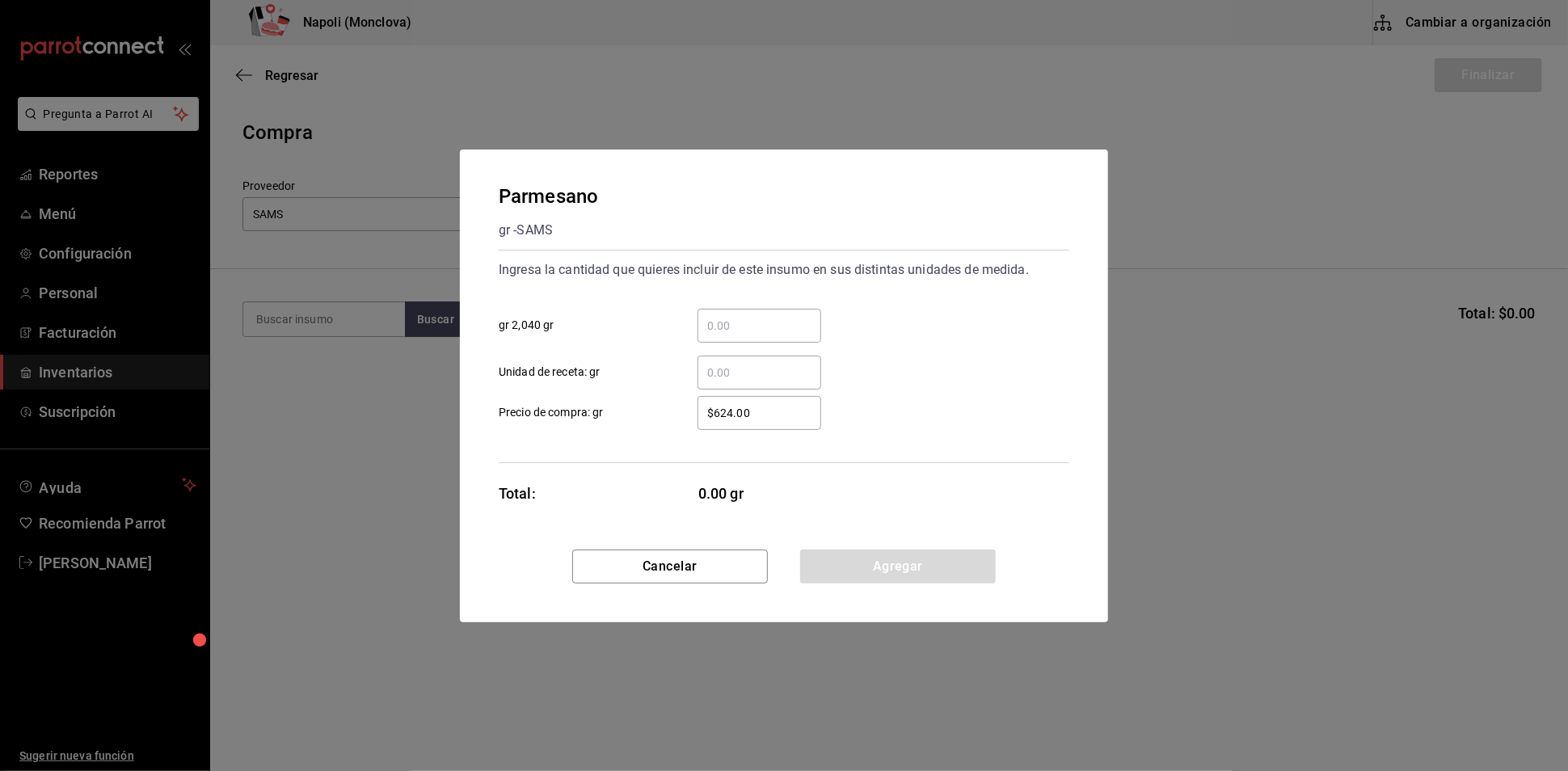
click at [798, 323] on input "​ gr 2,040 gr" at bounding box center [759, 325] width 123 height 19
type input "1"
click at [905, 574] on button "Agregar" at bounding box center [897, 567] width 196 height 34
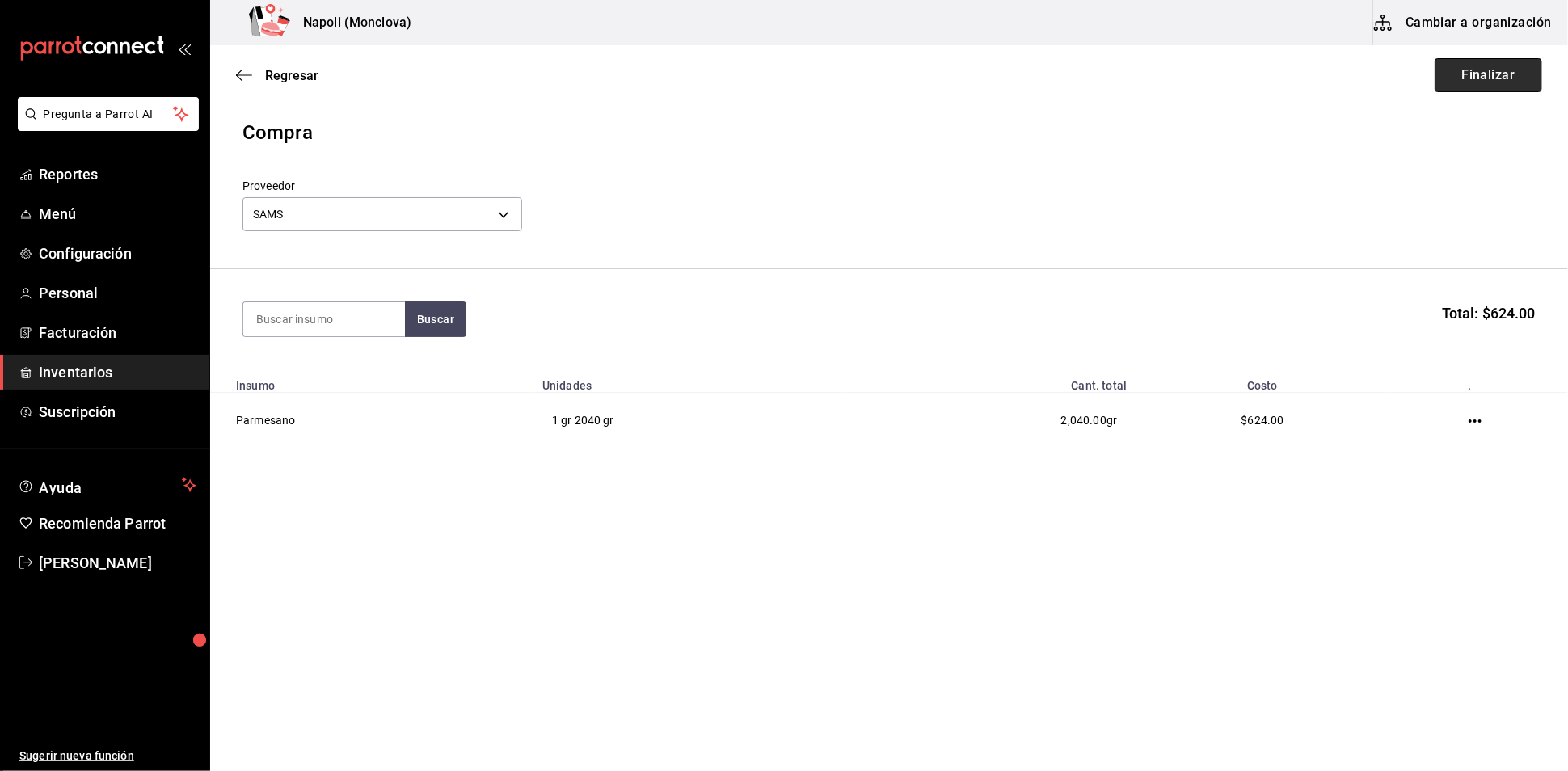
click at [1459, 67] on button "Finalizar" at bounding box center [1488, 75] width 107 height 34
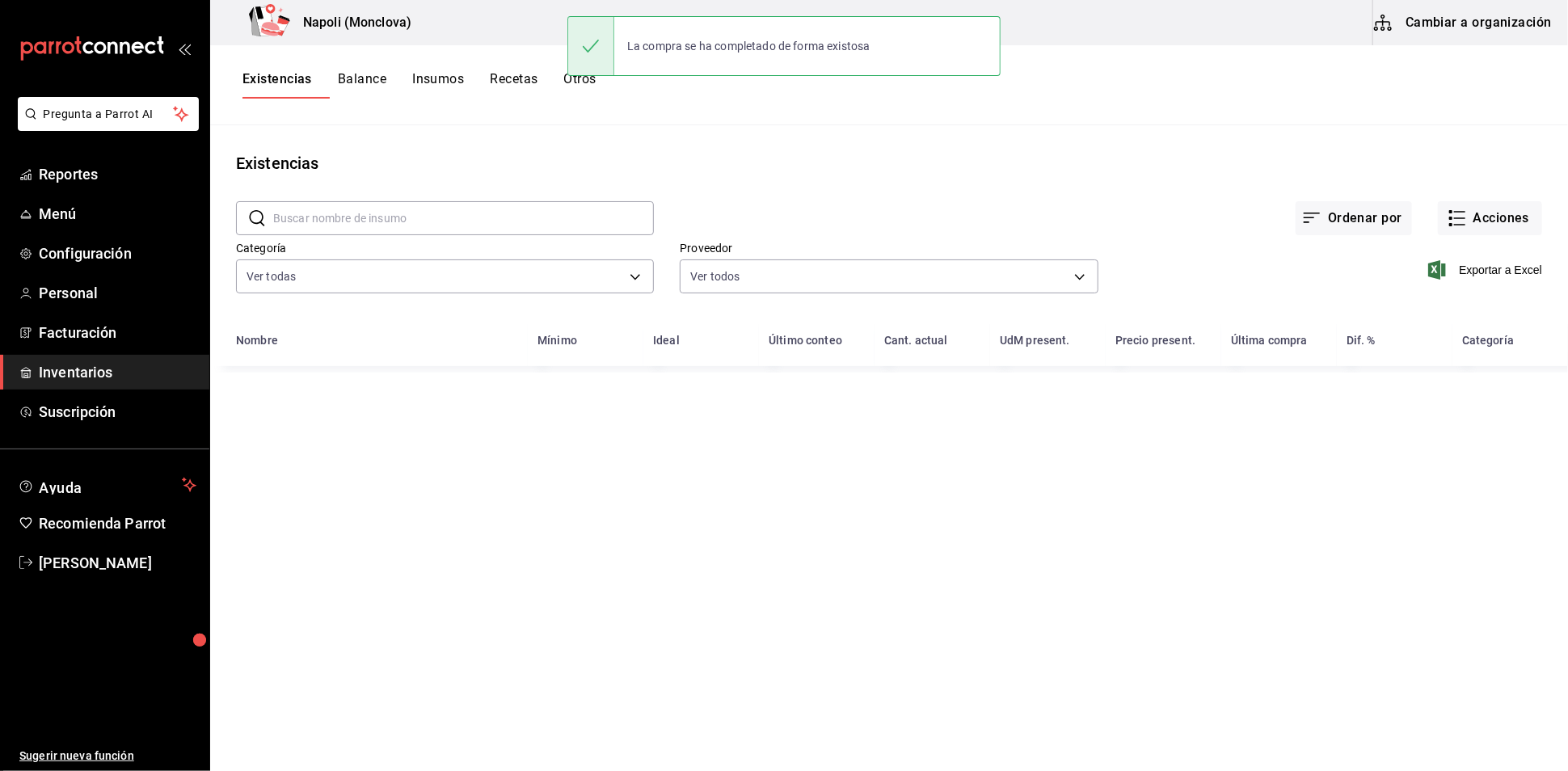
click at [363, 229] on input "text" at bounding box center [463, 218] width 380 height 33
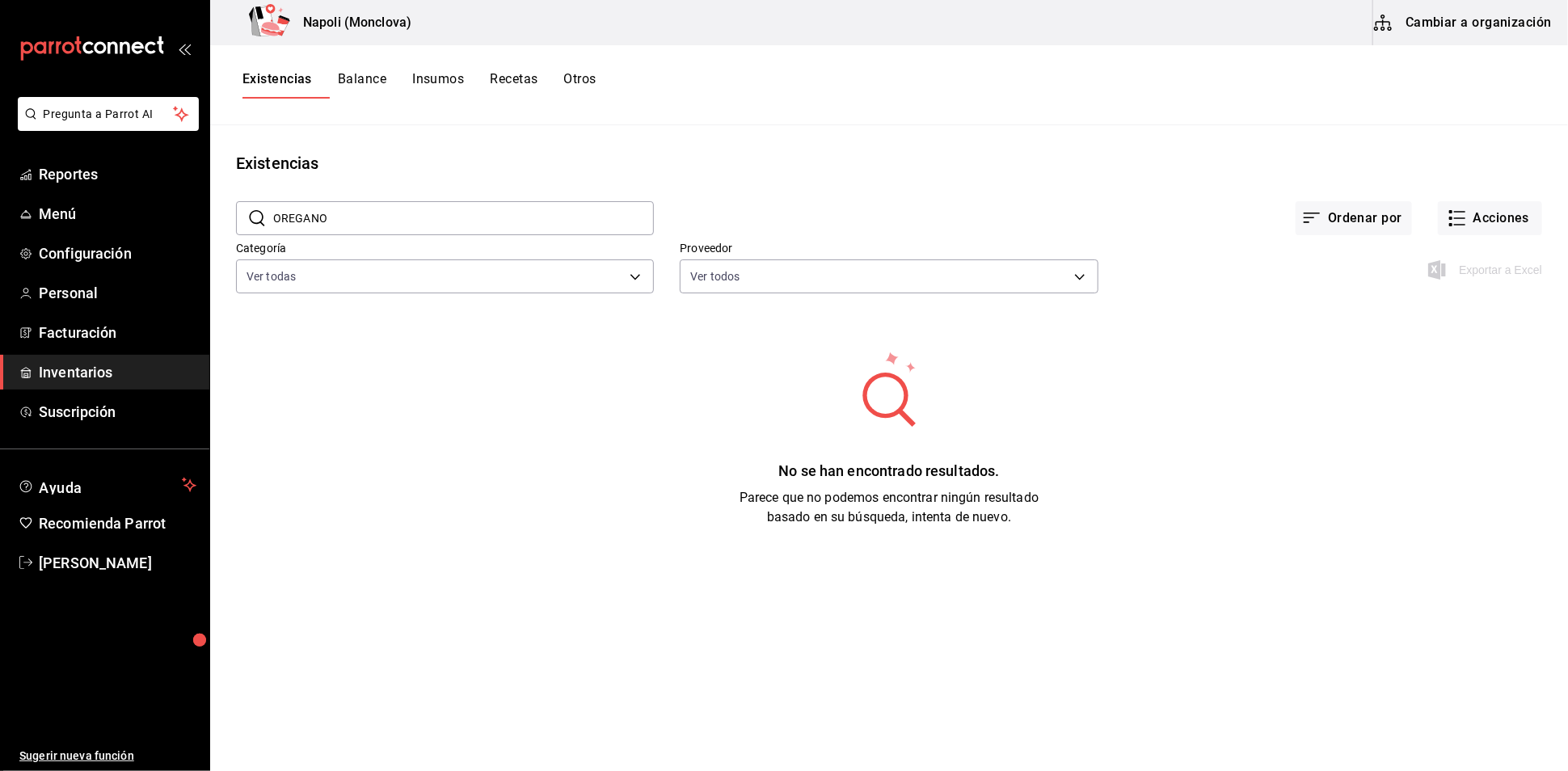
click at [475, 234] on input "OREGANO" at bounding box center [463, 218] width 380 height 33
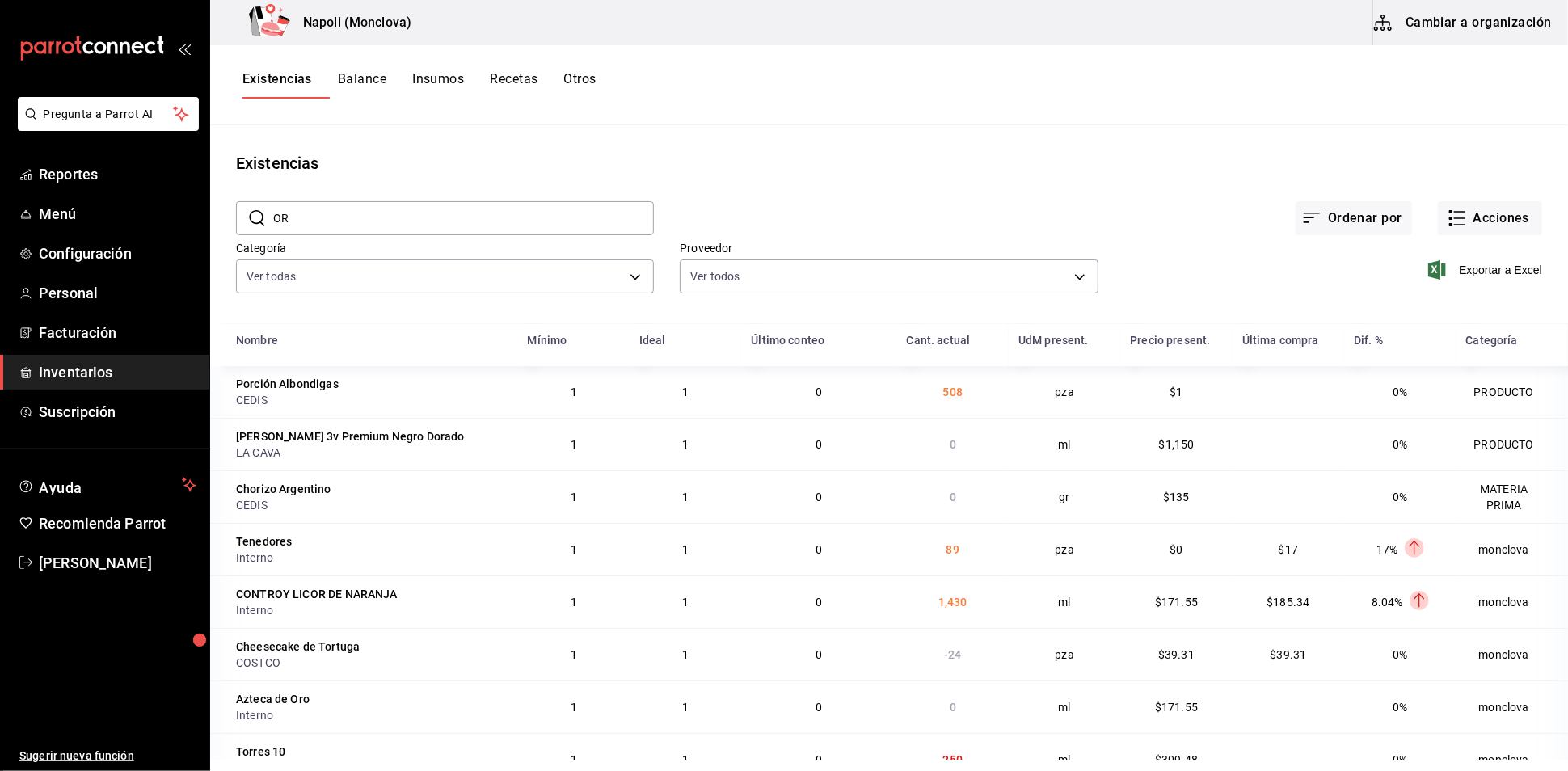
type input "orégano"
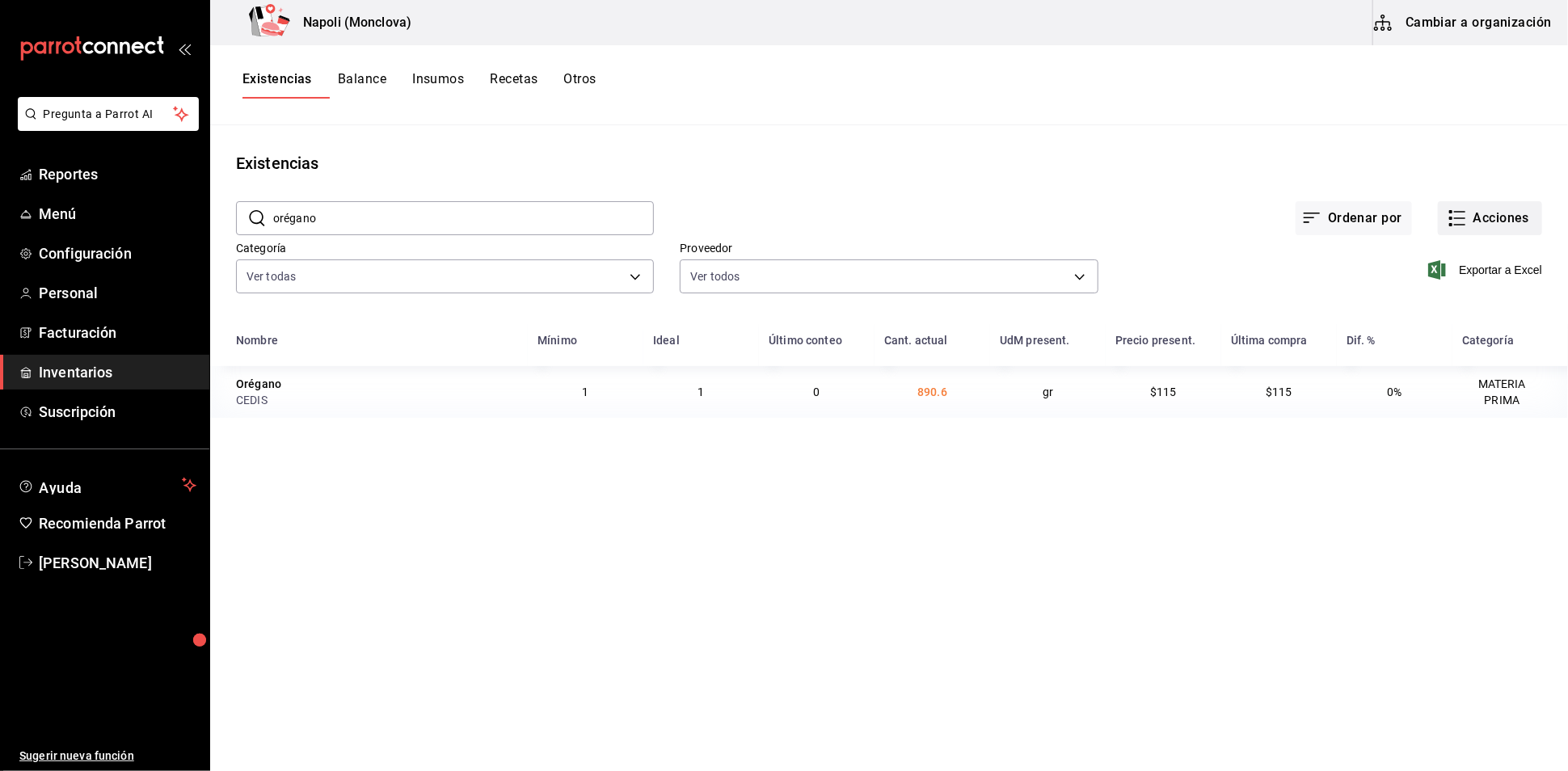
click at [1465, 229] on button "Acciones" at bounding box center [1490, 218] width 104 height 34
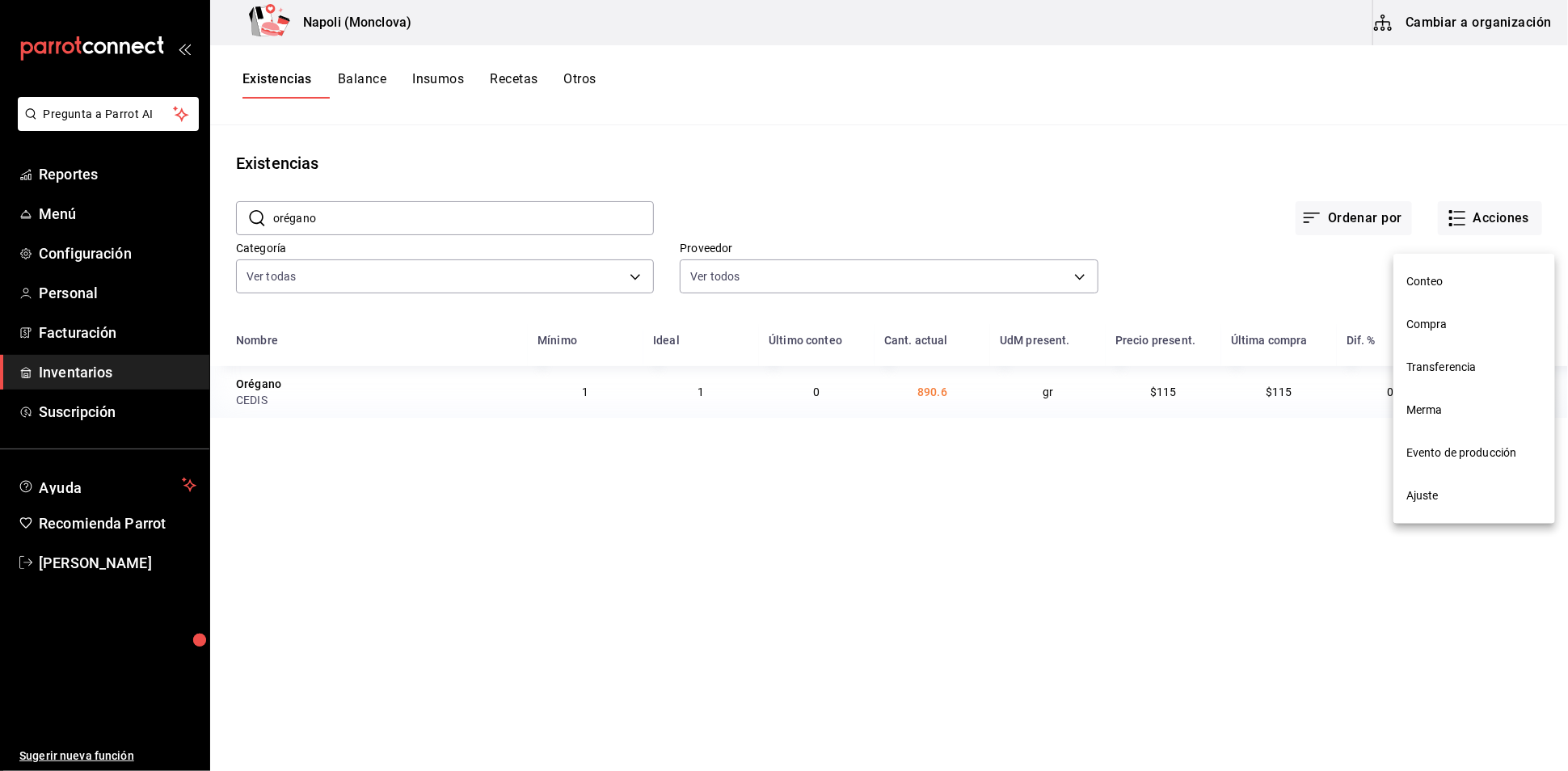
click at [1479, 323] on span "Compra" at bounding box center [1474, 324] width 136 height 17
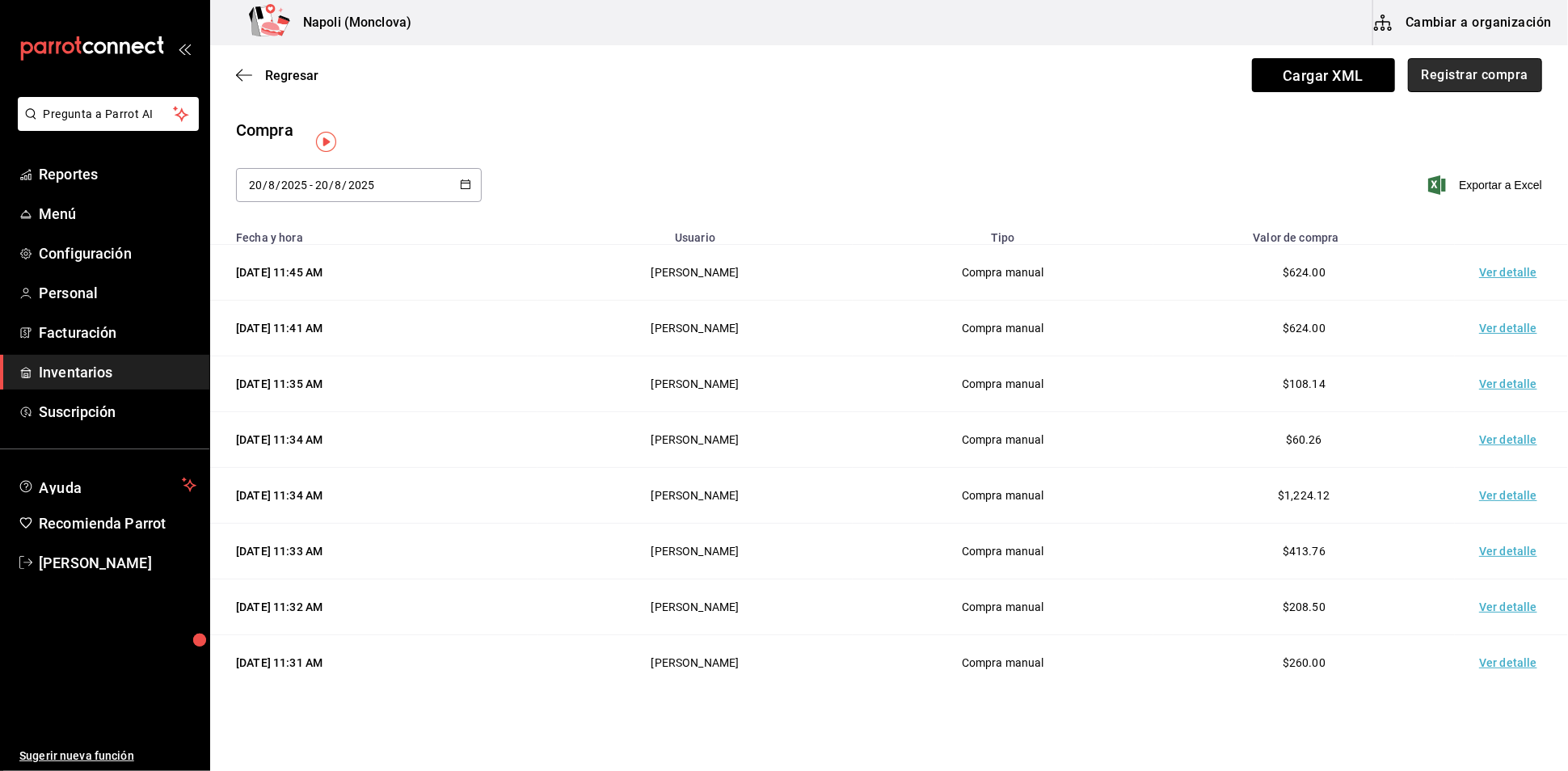
click at [1462, 92] on button "Registrar compra" at bounding box center [1475, 75] width 134 height 34
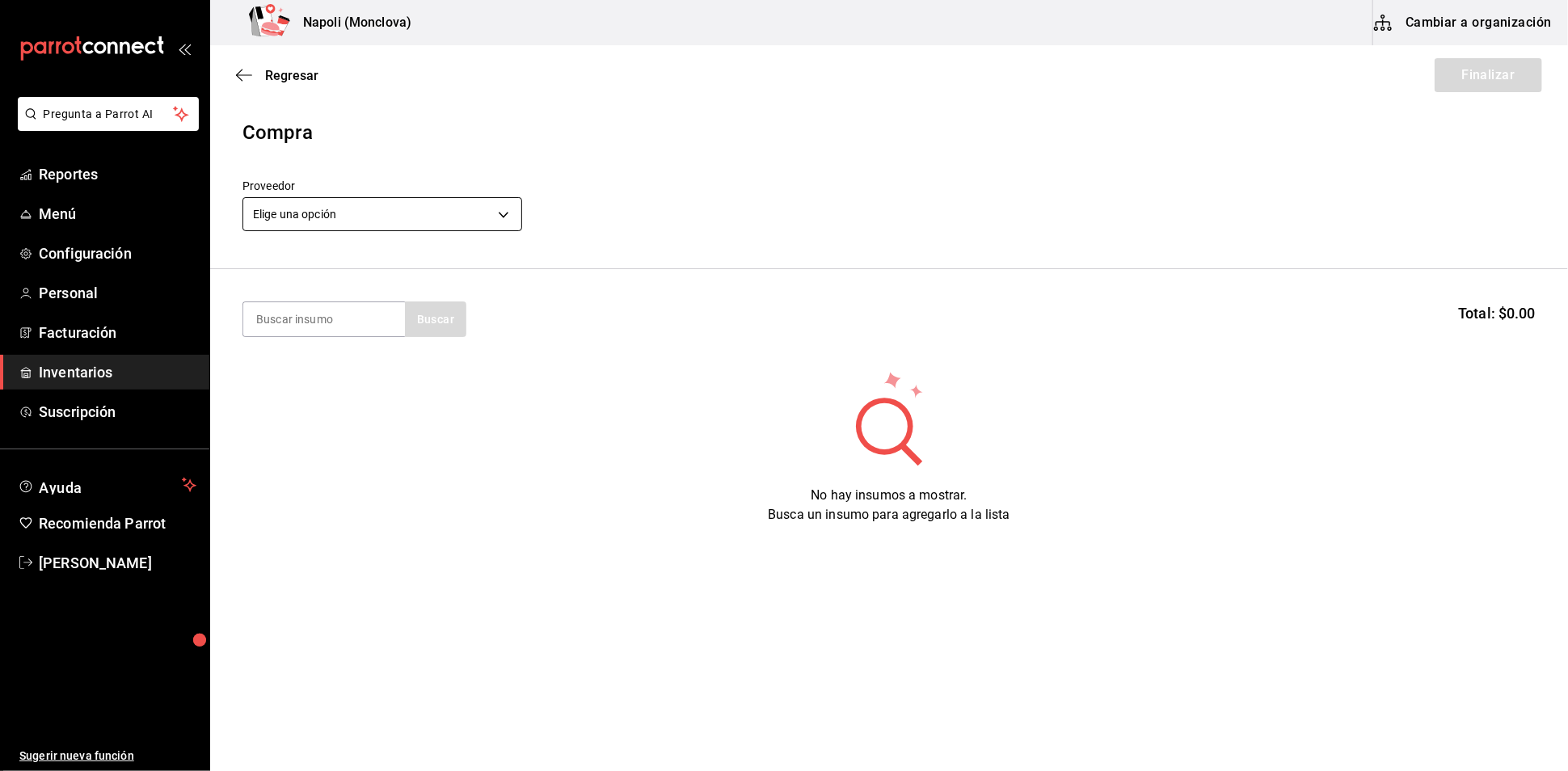
click at [495, 216] on body "Pregunta a Parrot AI Reportes Menú Configuración Personal Facturación Inventari…" at bounding box center [784, 340] width 1568 height 680
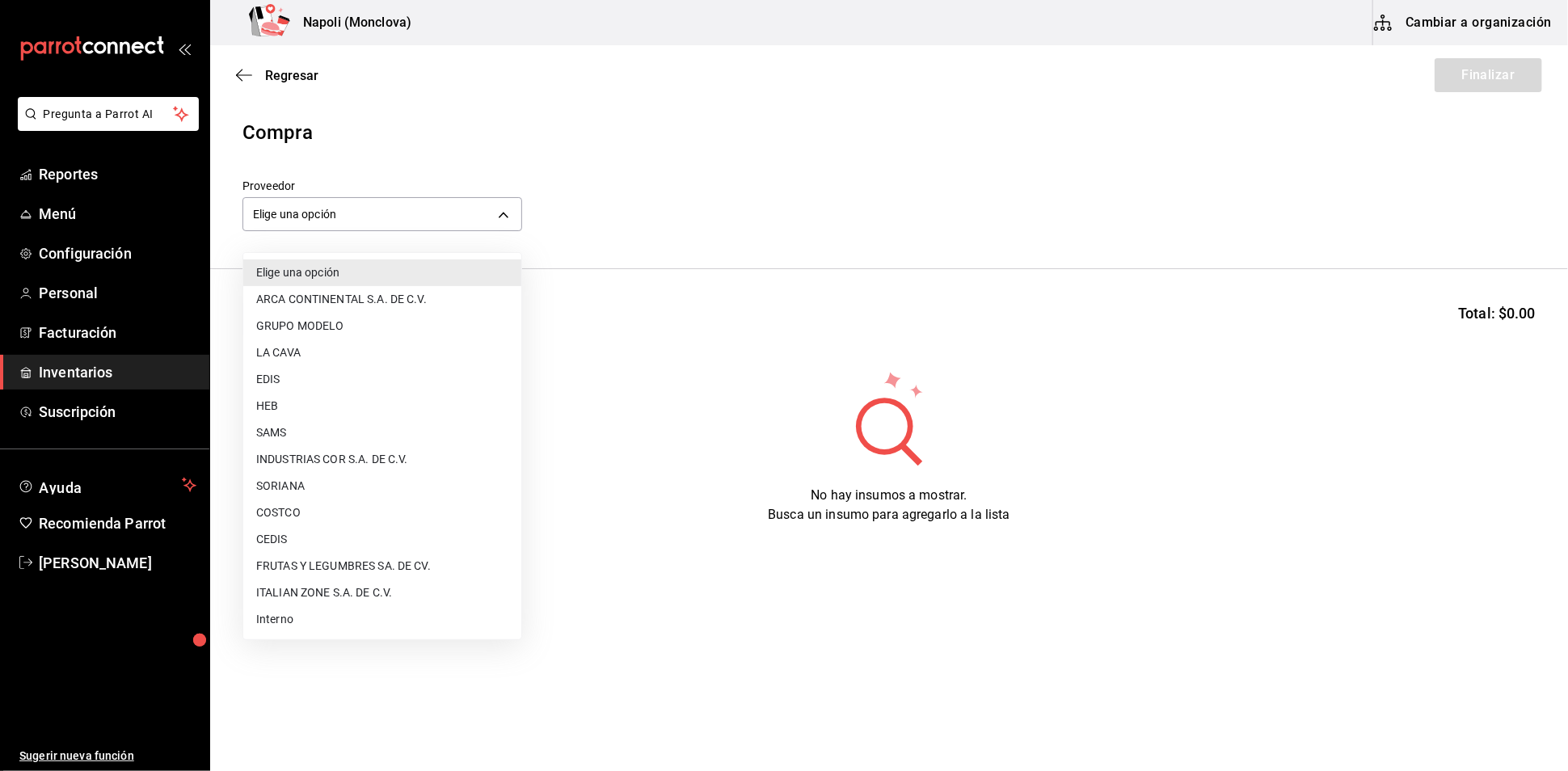
click at [336, 533] on li "CEDIS" at bounding box center [382, 540] width 278 height 27
type input "8bbbf040-4be4-464d-a164-6baf154bd563"
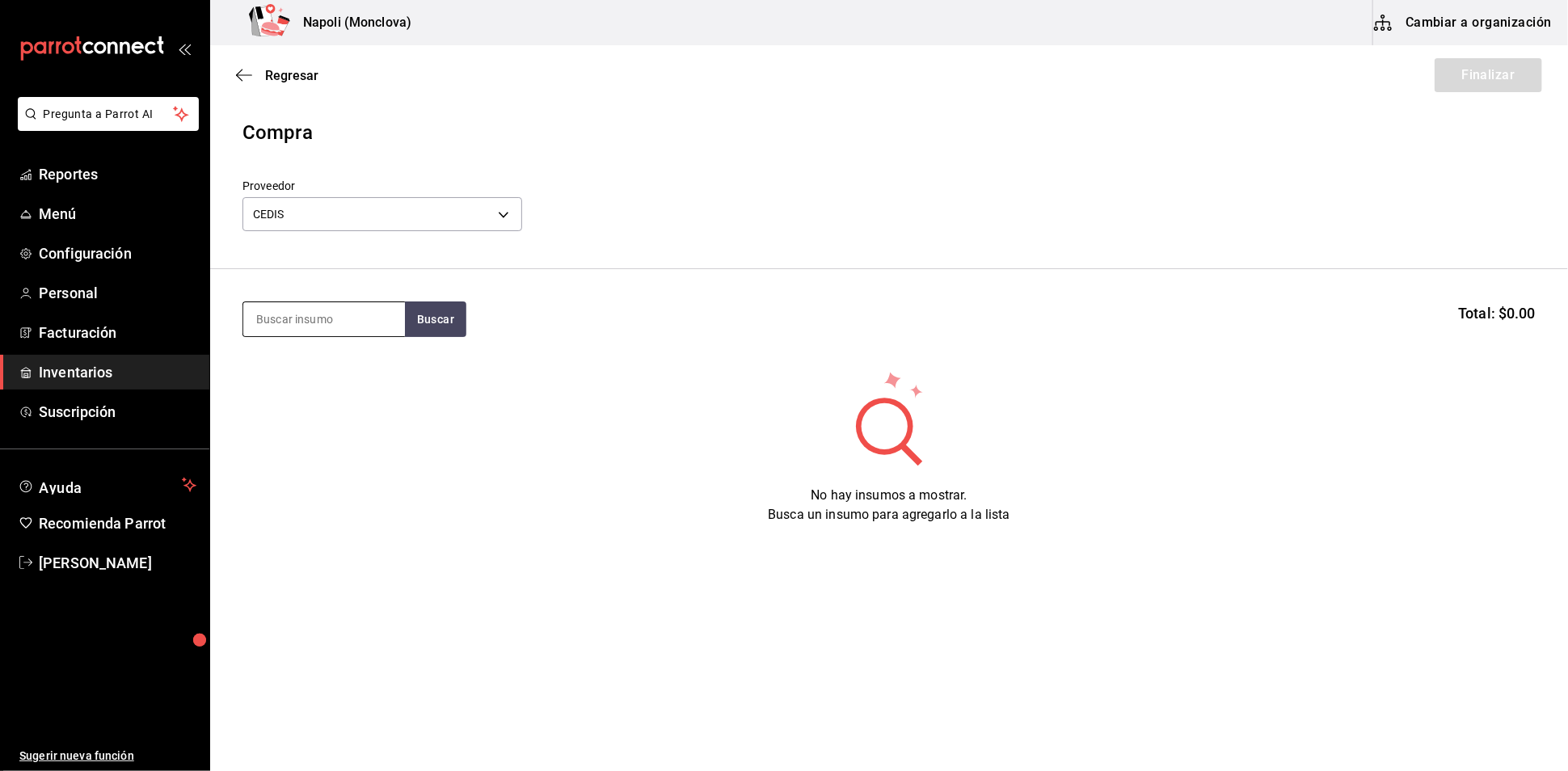
click at [337, 336] on input at bounding box center [324, 319] width 162 height 34
click at [466, 337] on button "Buscar" at bounding box center [435, 319] width 61 height 35
click at [416, 337] on button "Buscar" at bounding box center [435, 319] width 61 height 35
type input "ORE"
click at [416, 337] on button "Buscar" at bounding box center [435, 319] width 61 height 35
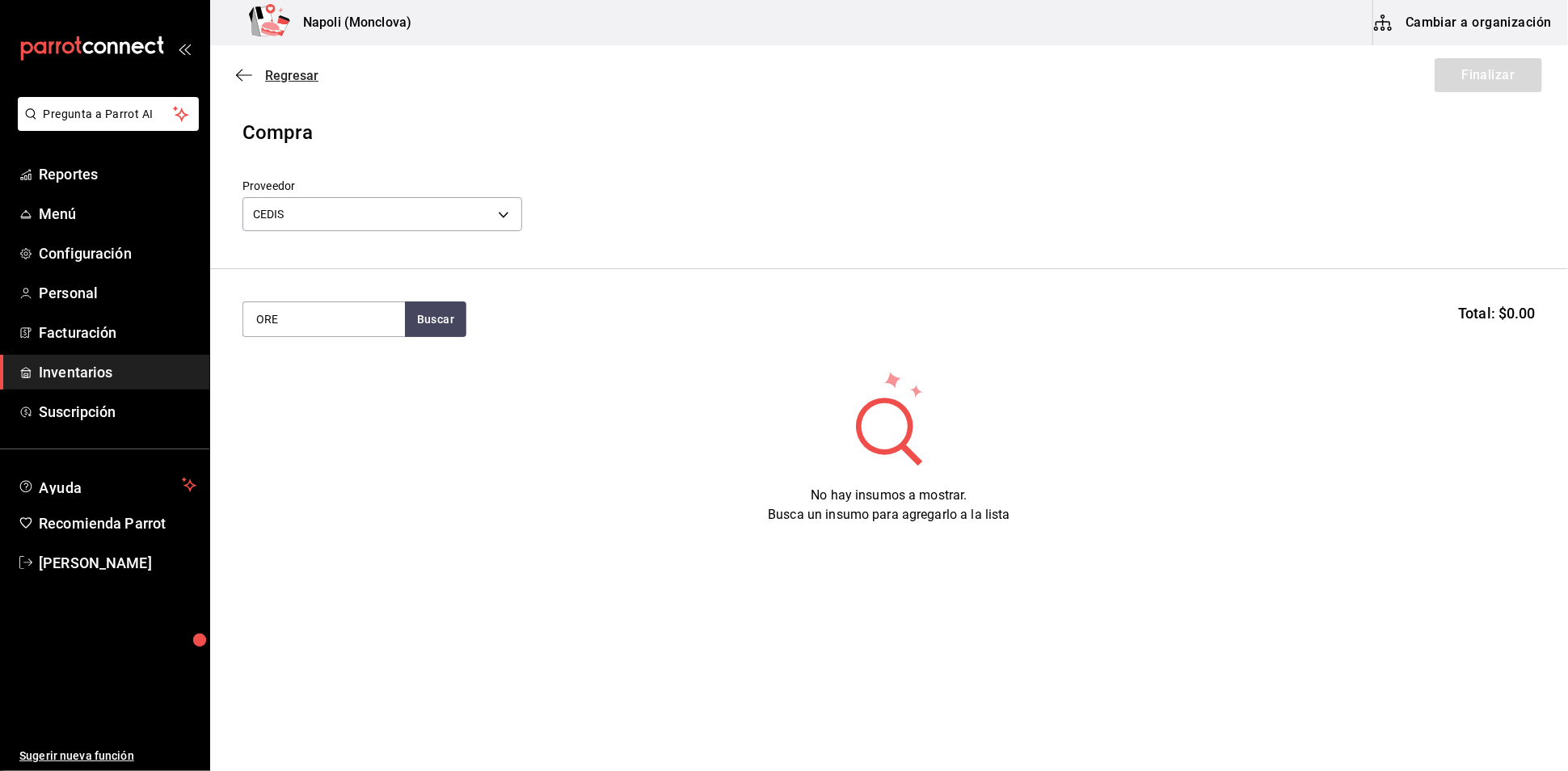
click at [290, 81] on span "Regresar" at bounding box center [292, 76] width 54 height 15
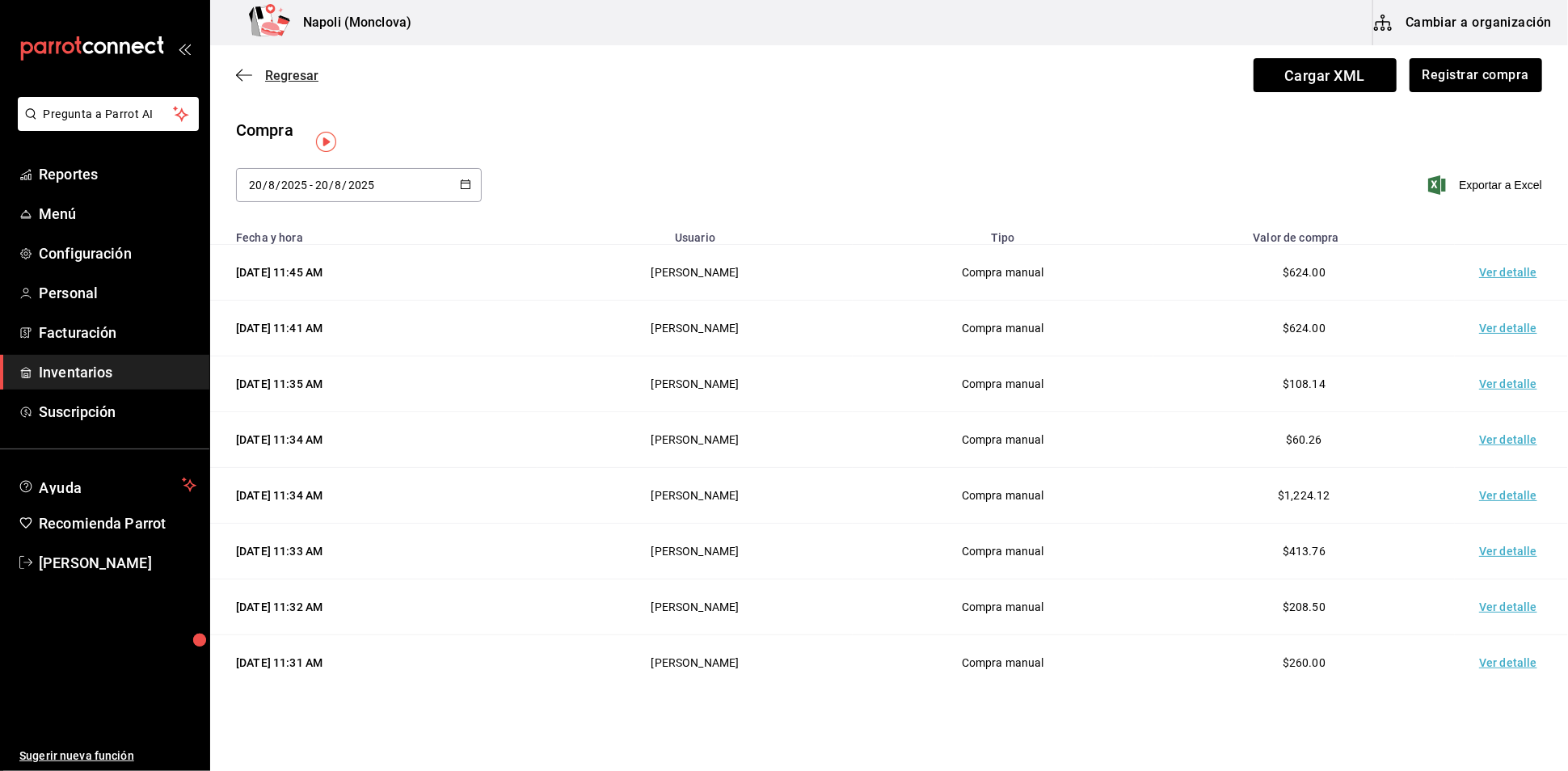
click at [288, 74] on span "Regresar" at bounding box center [292, 76] width 54 height 15
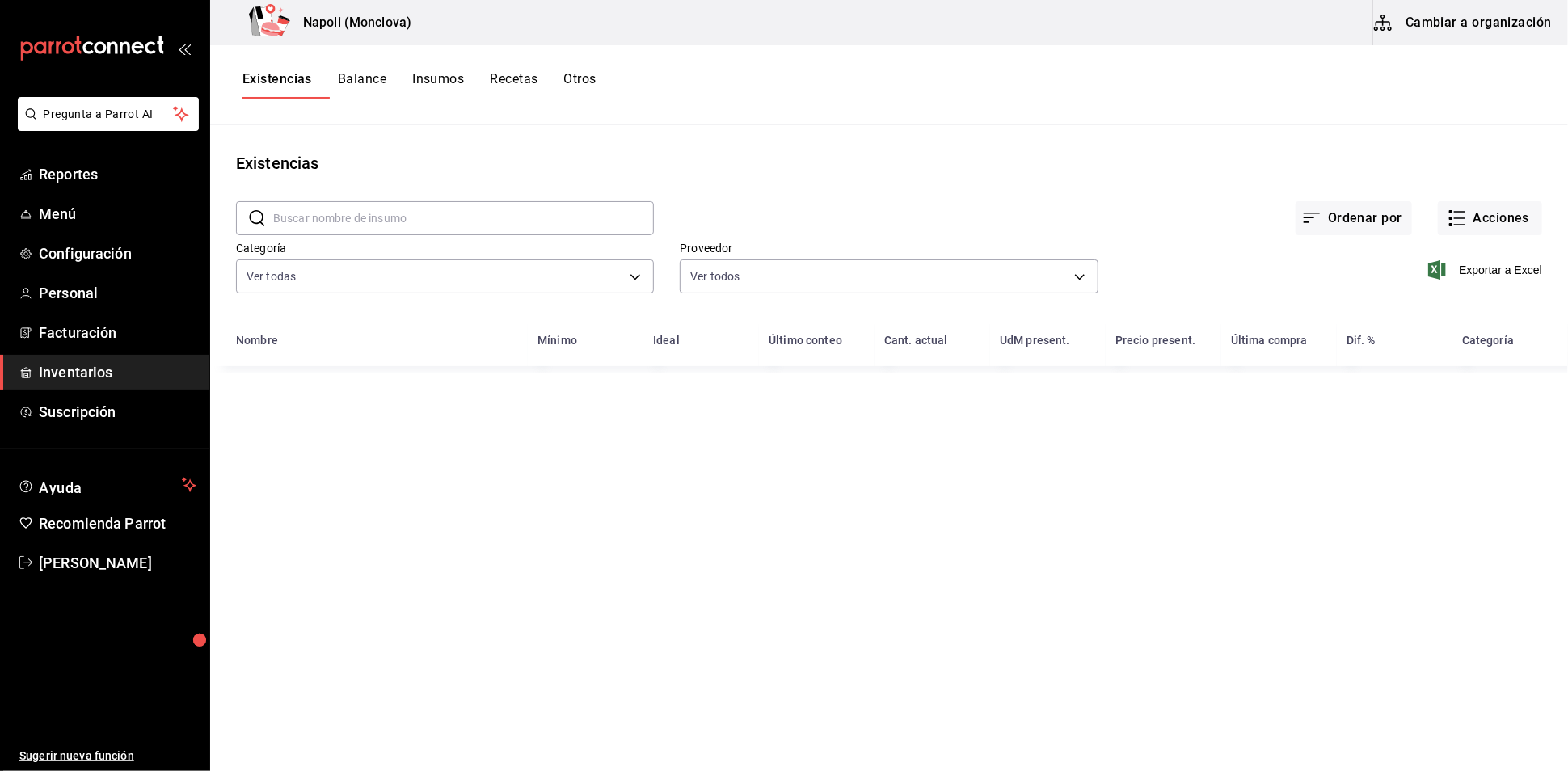
click at [348, 223] on input "text" at bounding box center [463, 218] width 380 height 33
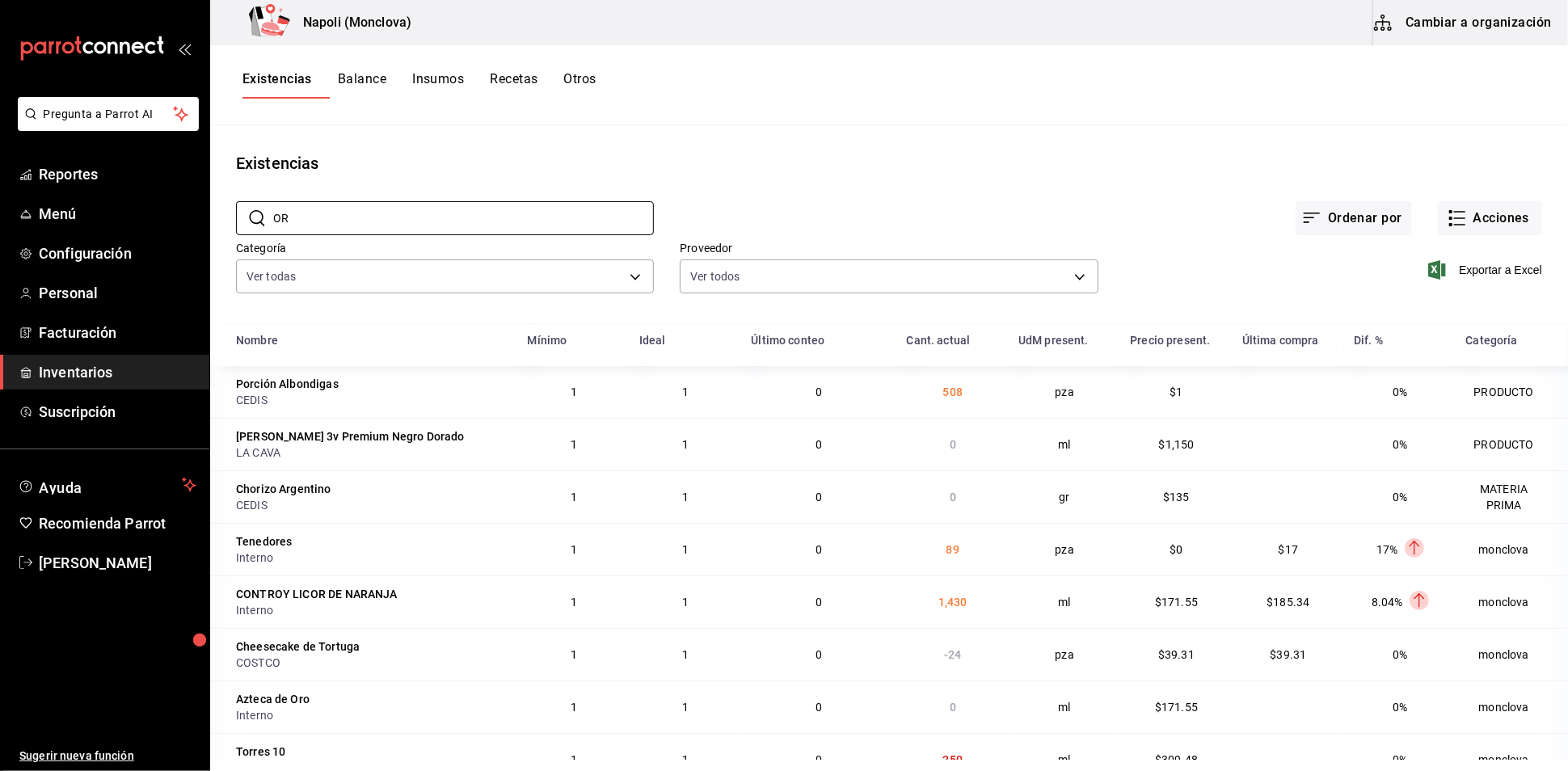
type input "orégano"
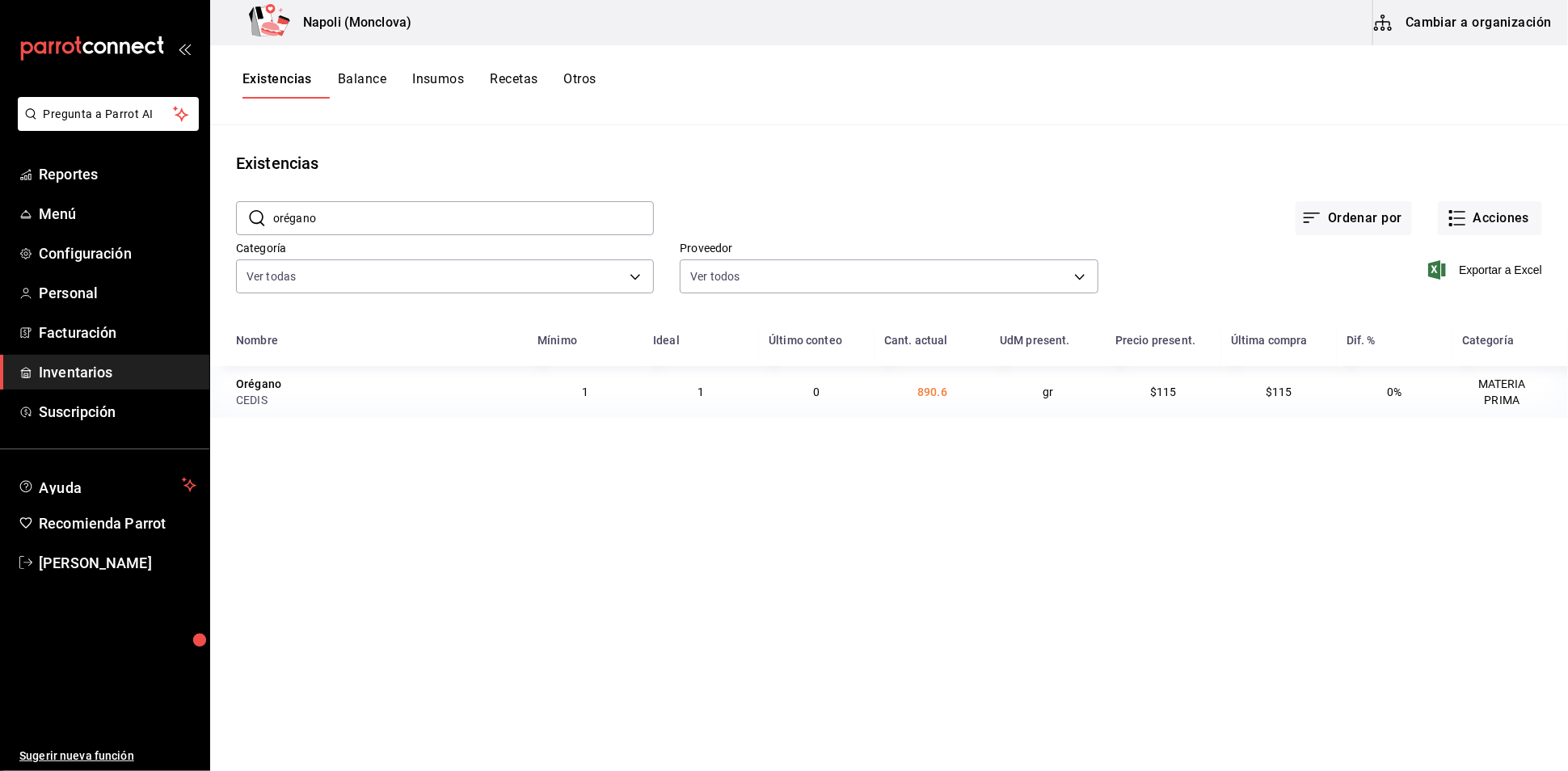
drag, startPoint x: 328, startPoint y: 232, endPoint x: 261, endPoint y: 234, distance: 67.0
click at [261, 234] on div "​ orégano ​" at bounding box center [445, 218] width 418 height 34
click at [1446, 222] on button "Acciones" at bounding box center [1490, 218] width 104 height 34
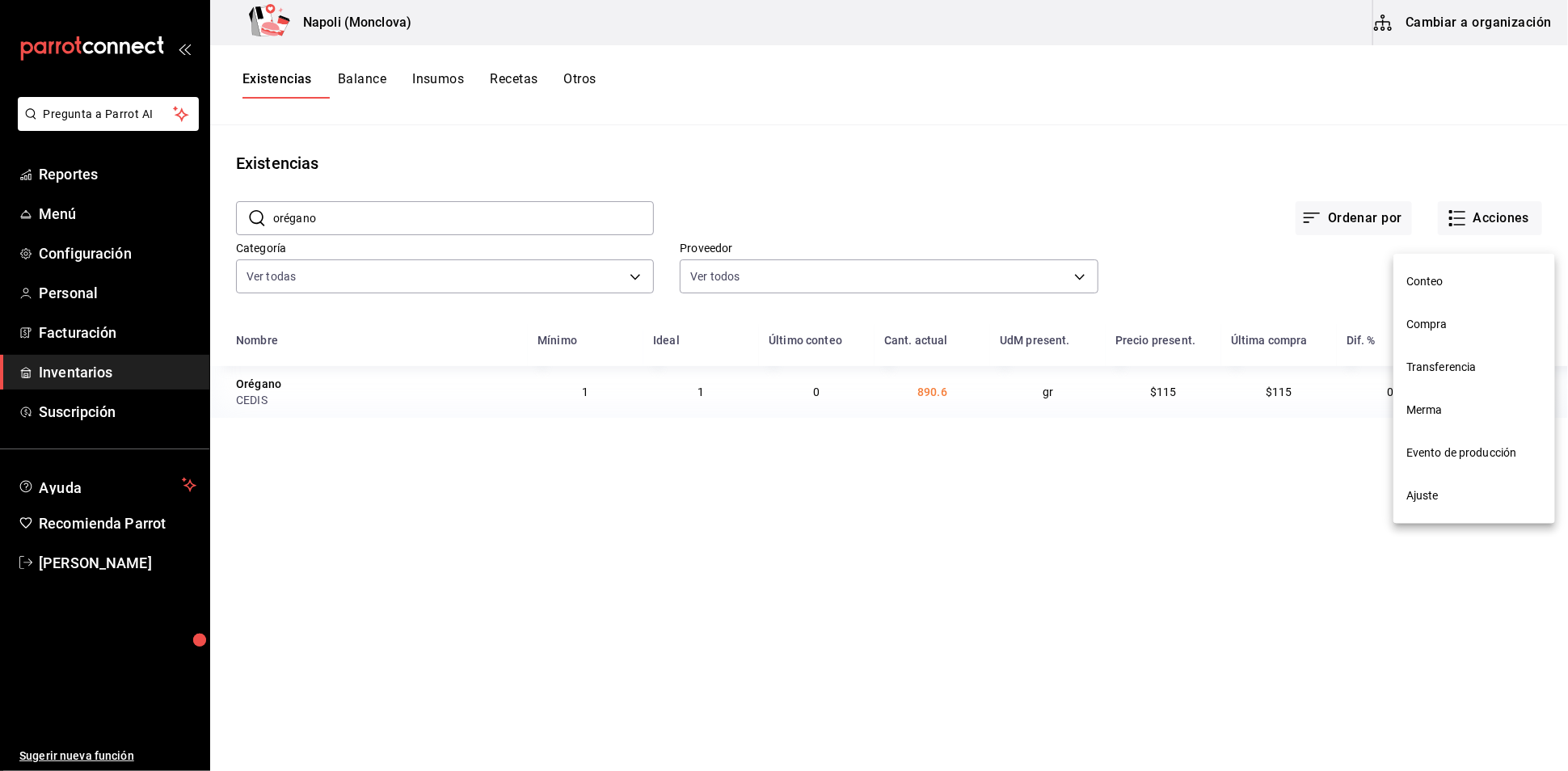
click at [1477, 335] on li "Compra" at bounding box center [1474, 324] width 162 height 43
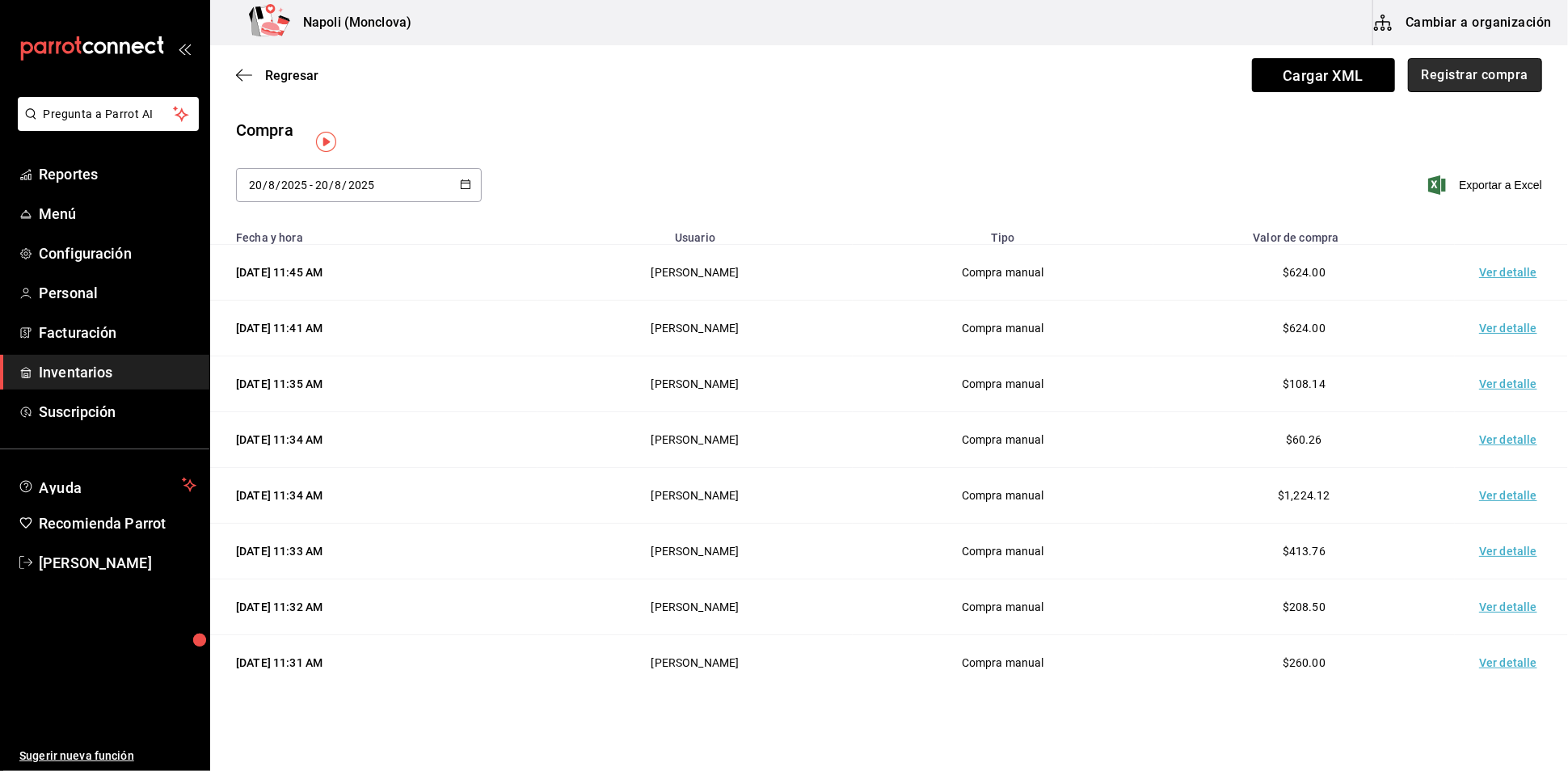
click at [1443, 92] on button "Registrar compra" at bounding box center [1475, 75] width 134 height 34
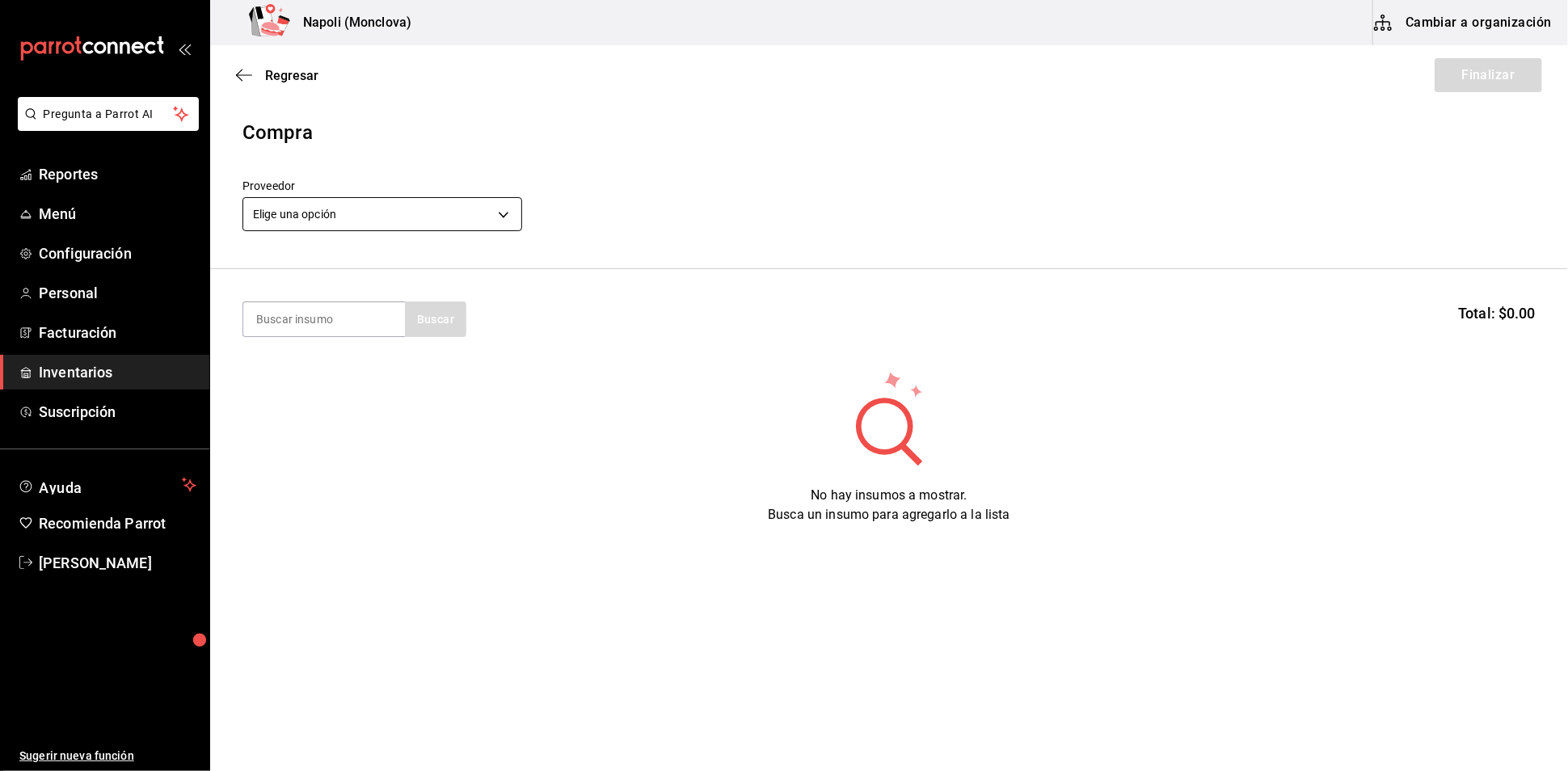
click at [505, 226] on body "Pregunta a Parrot AI Reportes Menú Configuración Personal Facturación Inventari…" at bounding box center [784, 340] width 1568 height 680
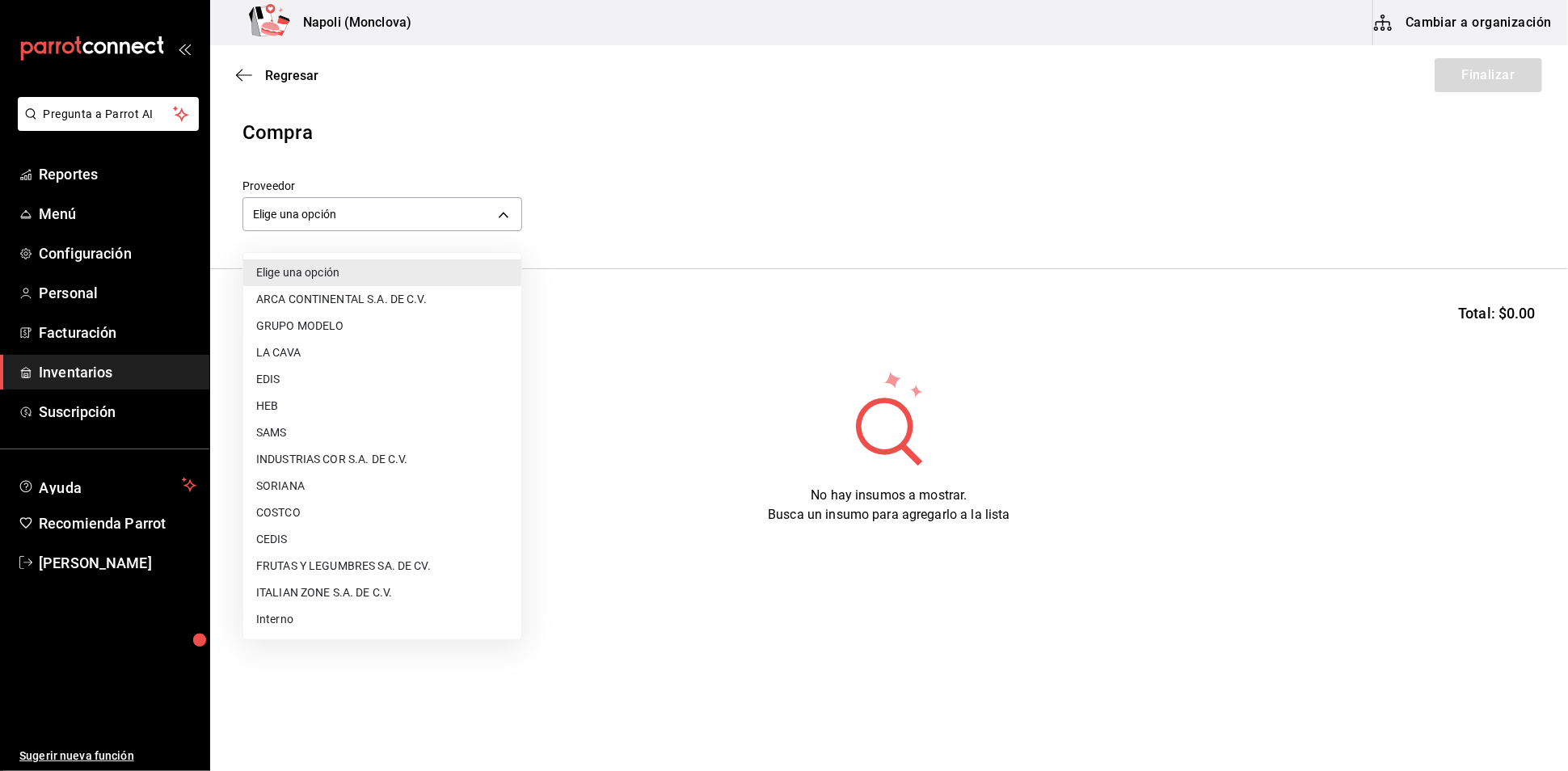
click at [378, 529] on li "CEDIS" at bounding box center [382, 540] width 278 height 27
type input "8bbbf040-4be4-464d-a164-6baf154bd563"
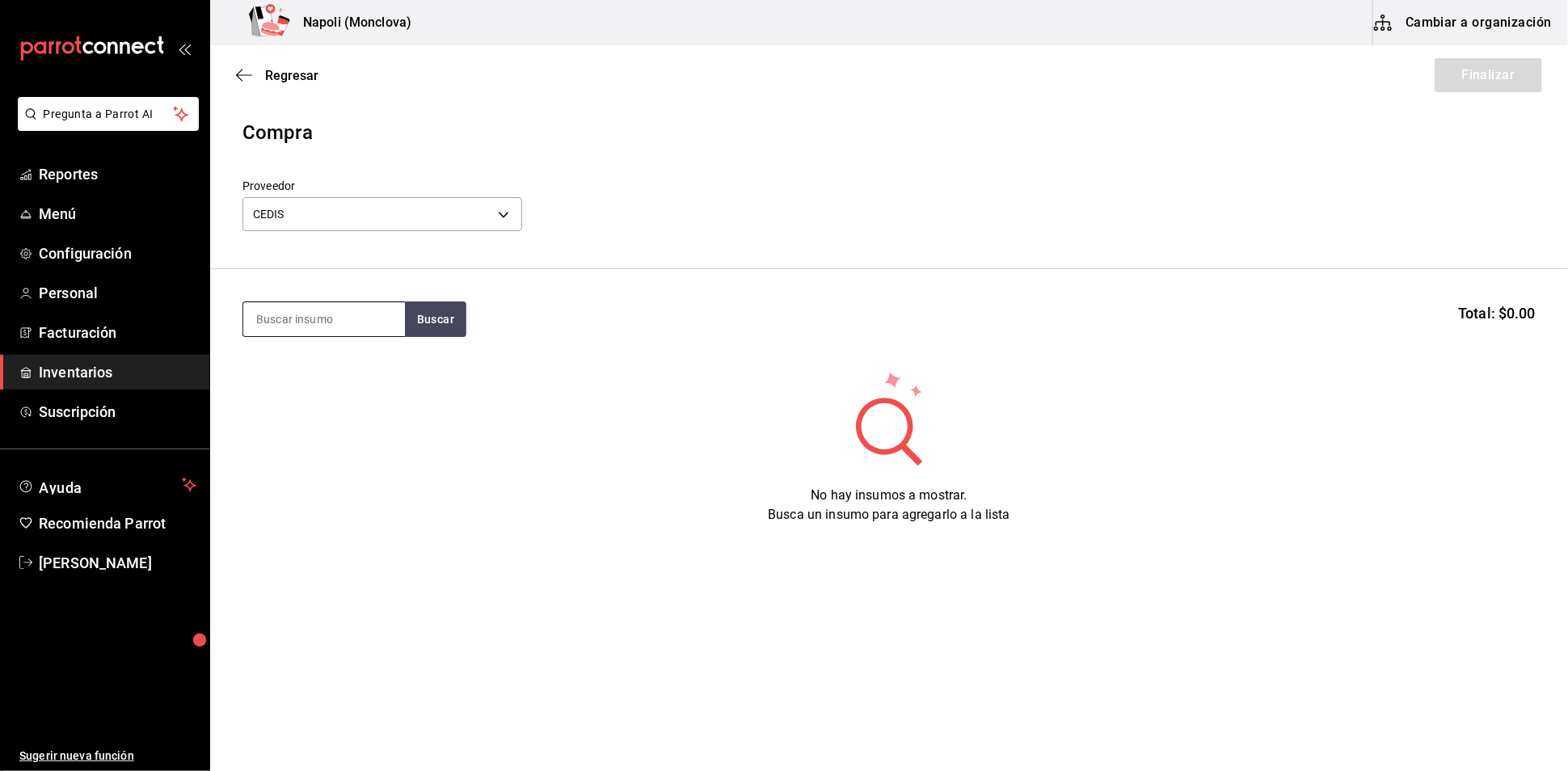
click at [300, 333] on input at bounding box center [324, 319] width 162 height 34
paste input "orégano"
type input "orégano"
click at [464, 337] on button "Buscar" at bounding box center [435, 319] width 61 height 35
click at [294, 390] on div "gr - CEDIS" at bounding box center [280, 392] width 50 height 17
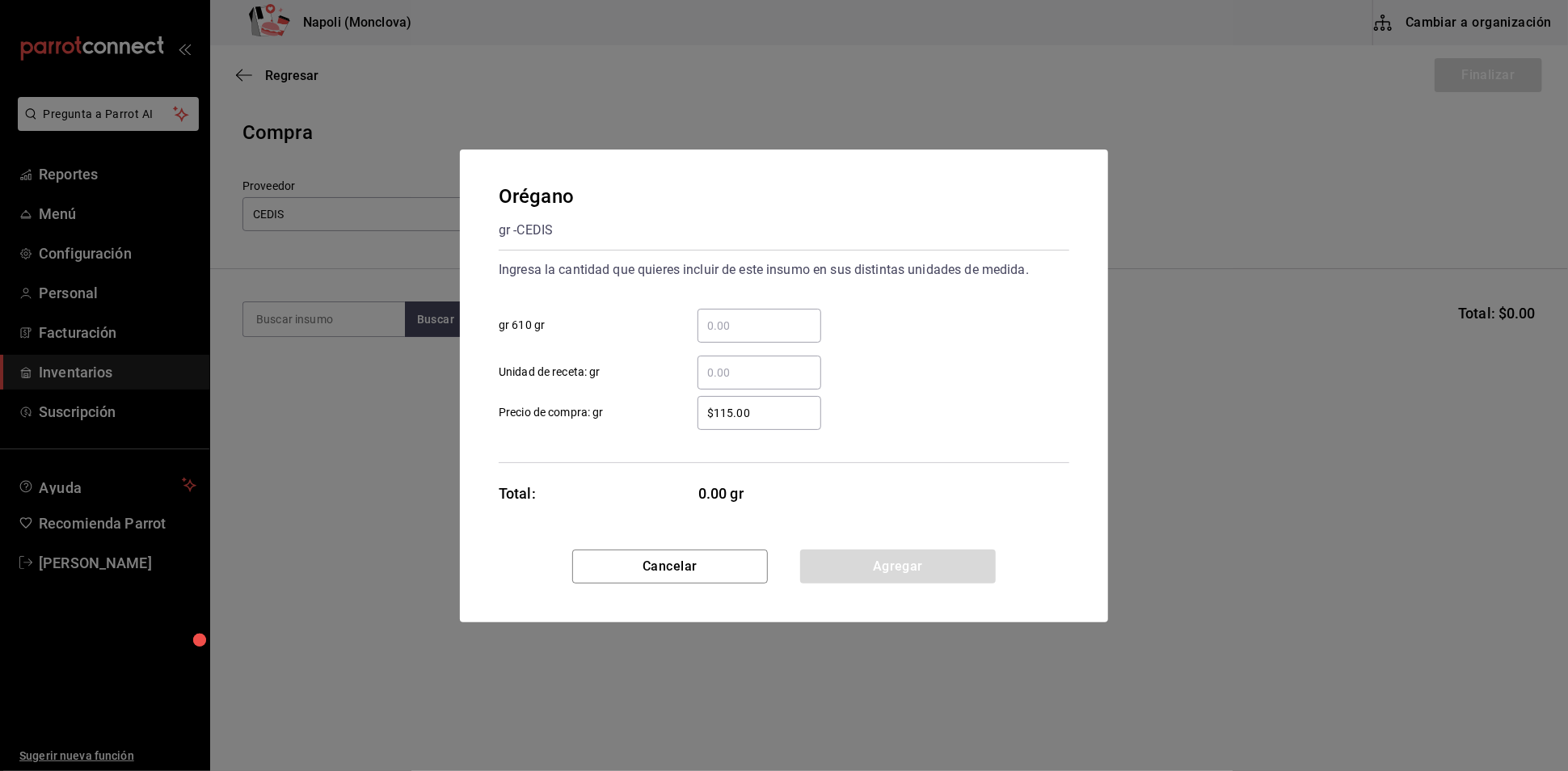
click at [719, 316] on input "​ gr 610 gr" at bounding box center [759, 325] width 123 height 19
type input "0.68"
click at [849, 565] on button "Agregar" at bounding box center [897, 567] width 196 height 34
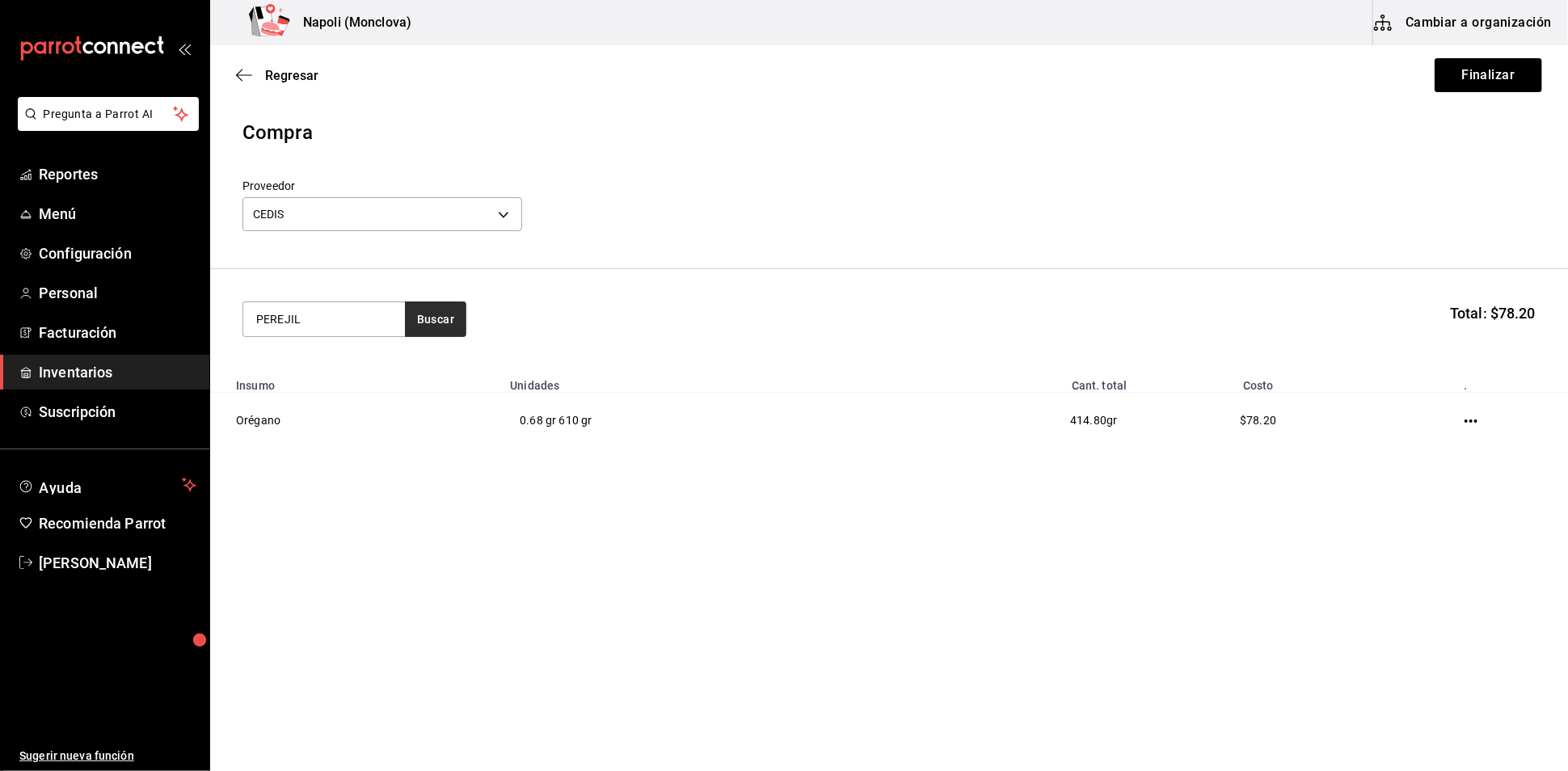
type input "PEREJIL"
click at [452, 328] on button "Buscar" at bounding box center [435, 319] width 61 height 35
click at [1480, 63] on button "Finalizar" at bounding box center [1488, 75] width 107 height 34
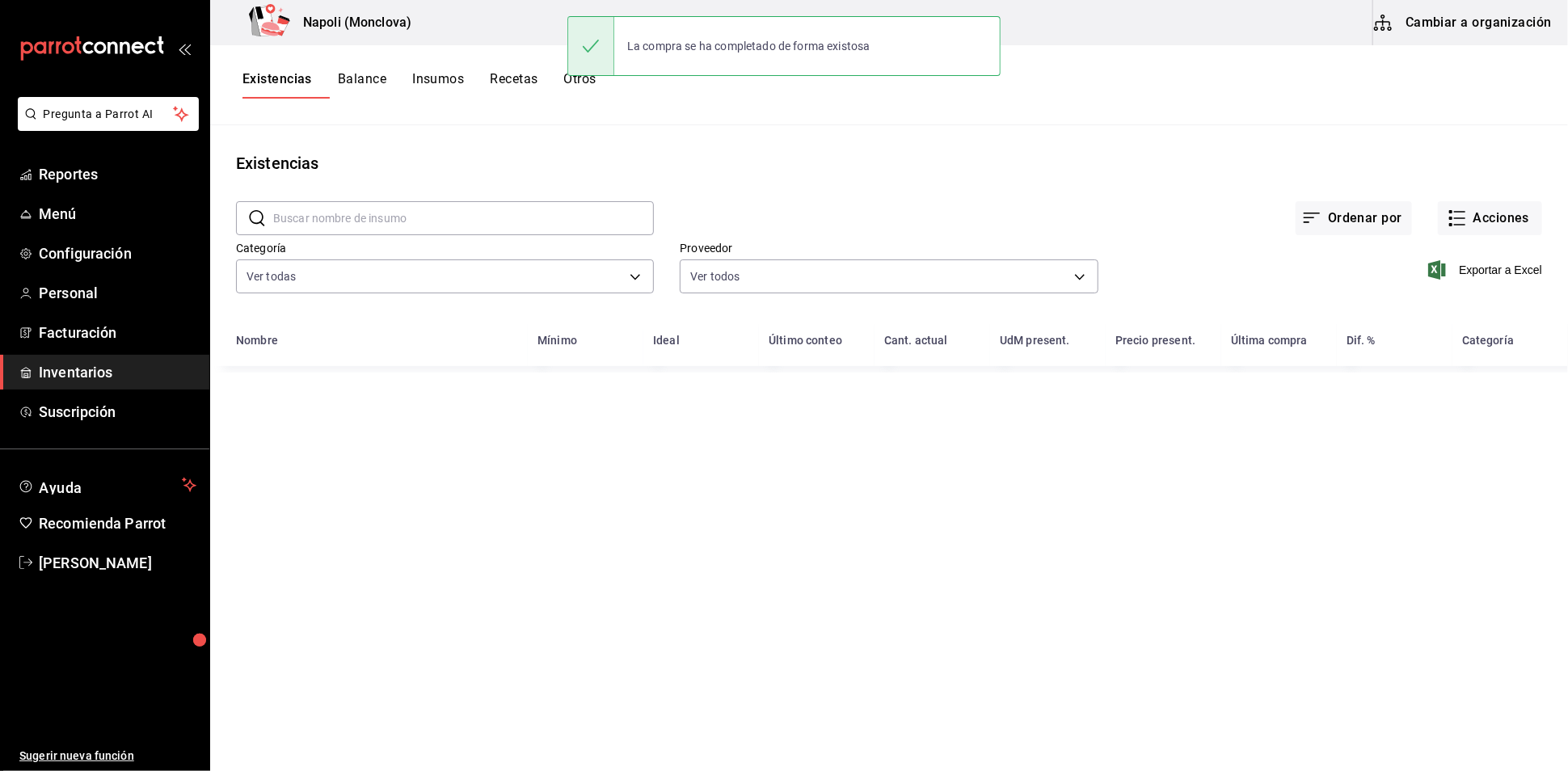
click at [348, 218] on input "text" at bounding box center [463, 218] width 380 height 33
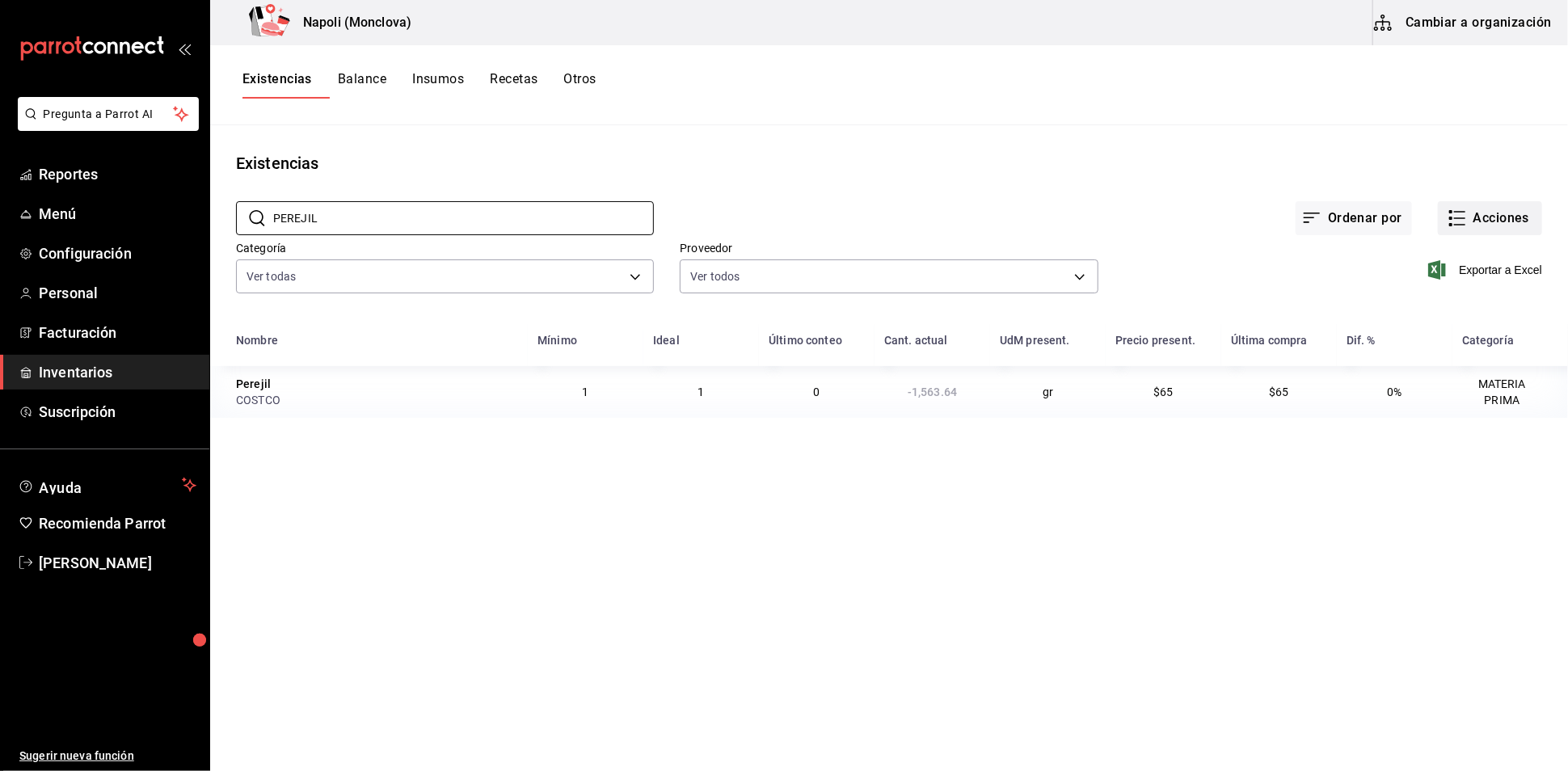
type input "PEREJIL"
click at [1456, 223] on button "Acciones" at bounding box center [1490, 218] width 104 height 34
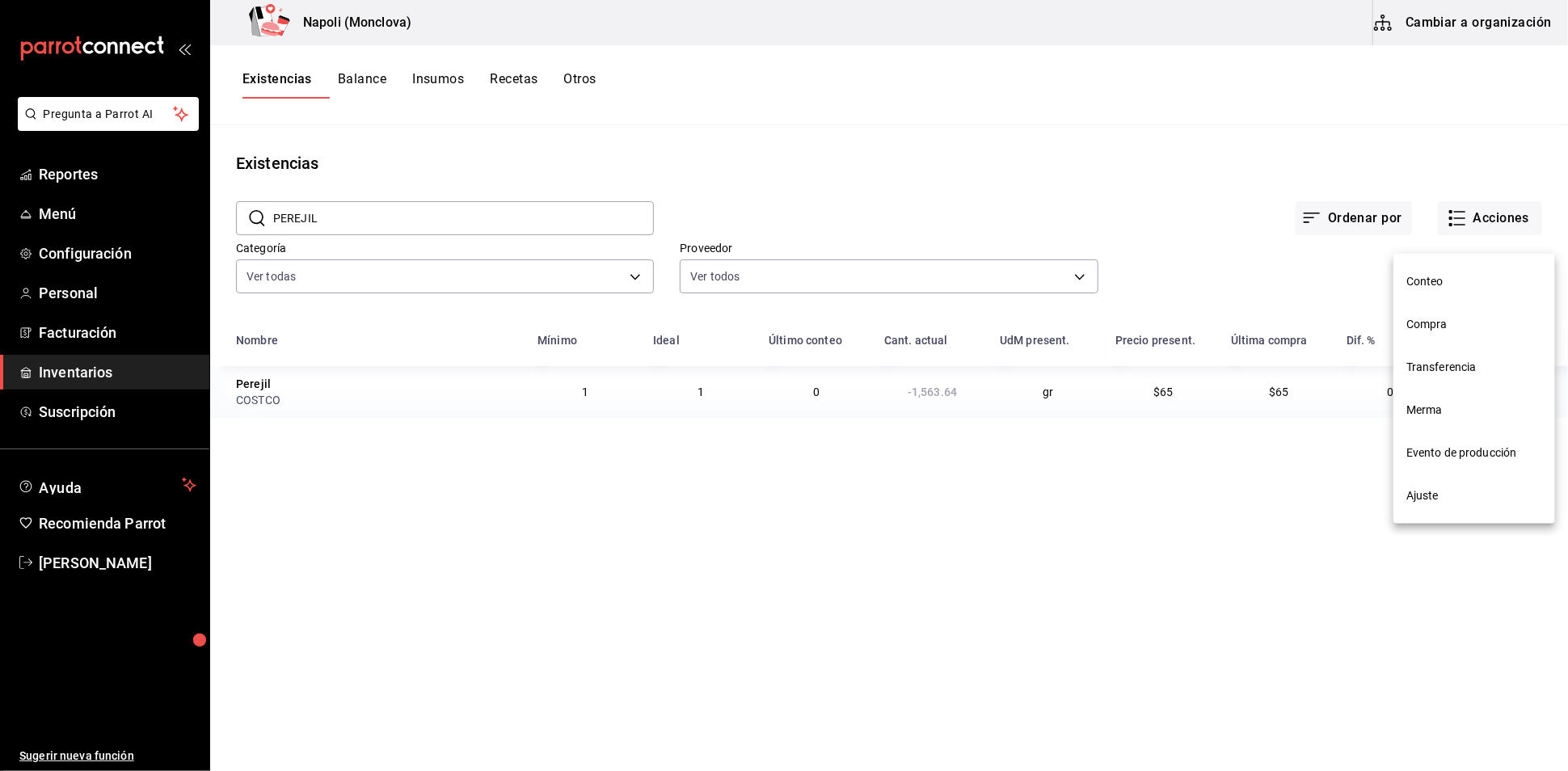
click at [1458, 325] on span "Compra" at bounding box center [1474, 324] width 136 height 17
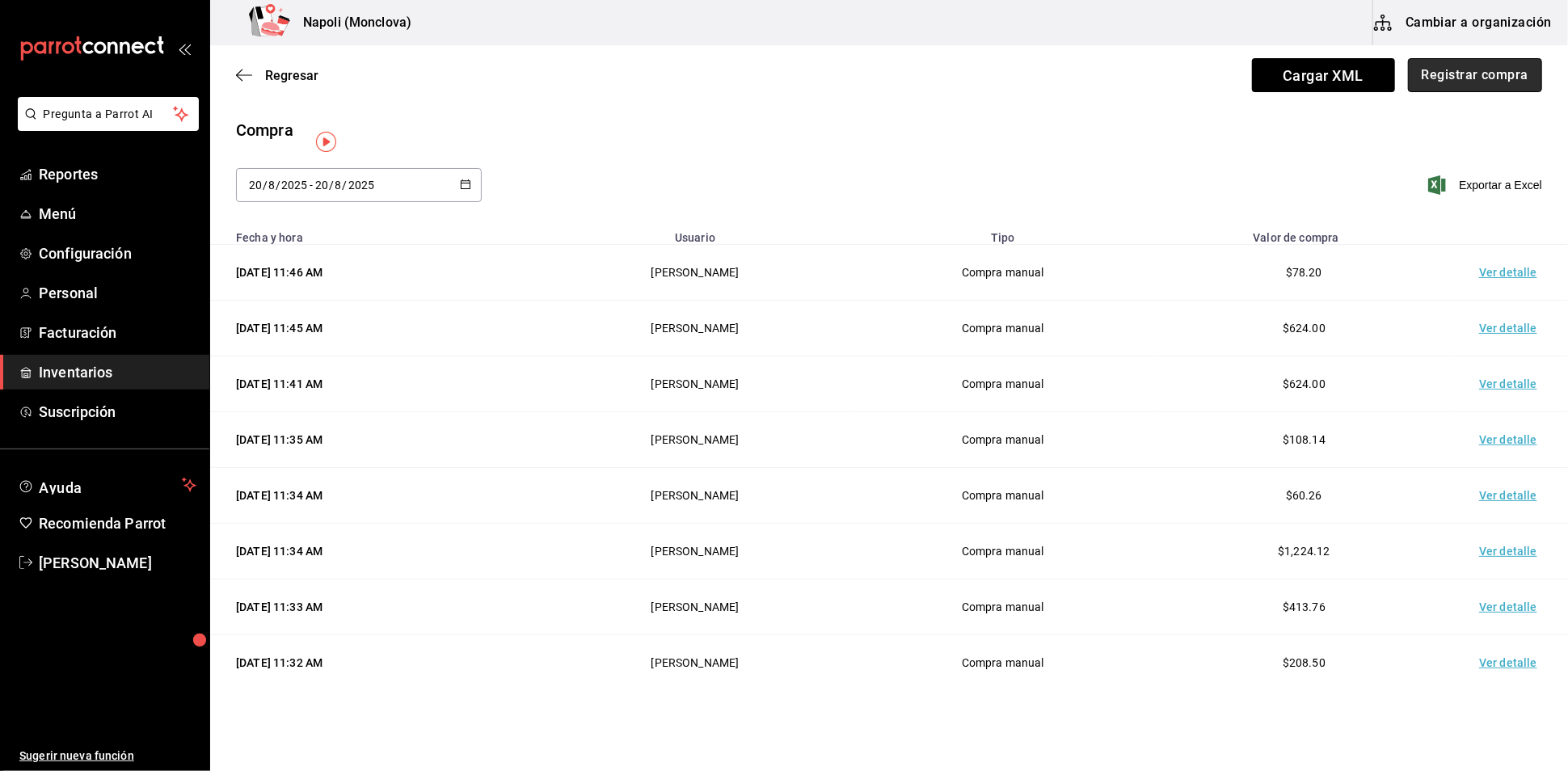
click at [1418, 90] on button "Registrar compra" at bounding box center [1475, 75] width 134 height 34
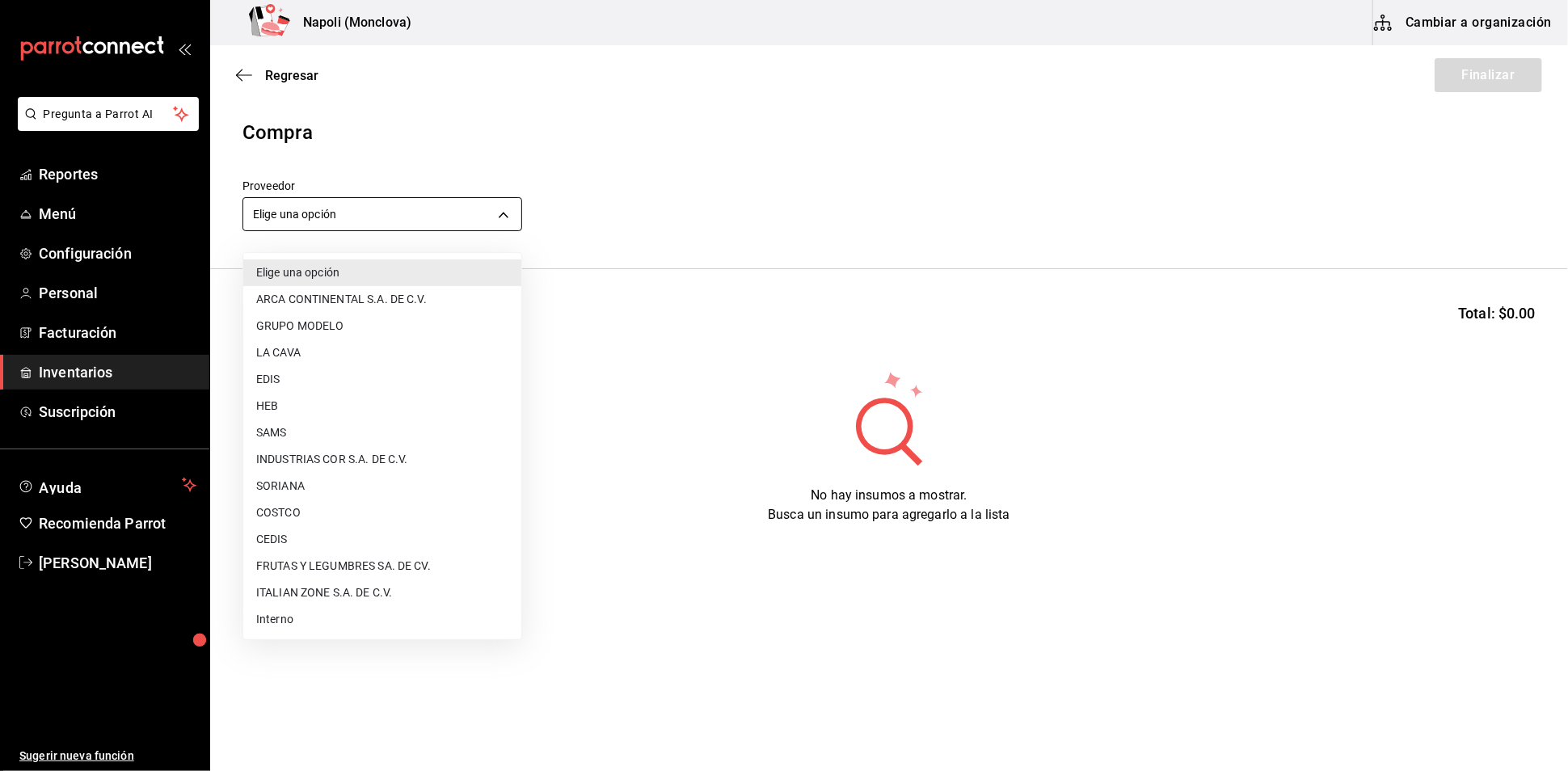
click at [504, 224] on body "Pregunta a Parrot AI Reportes Menú Configuración Personal Facturación Inventari…" at bounding box center [784, 340] width 1568 height 680
click at [317, 512] on li "COSTCO" at bounding box center [382, 513] width 278 height 27
type input "297da1de-2487-48f5-9e1b-f813c29ab2ab"
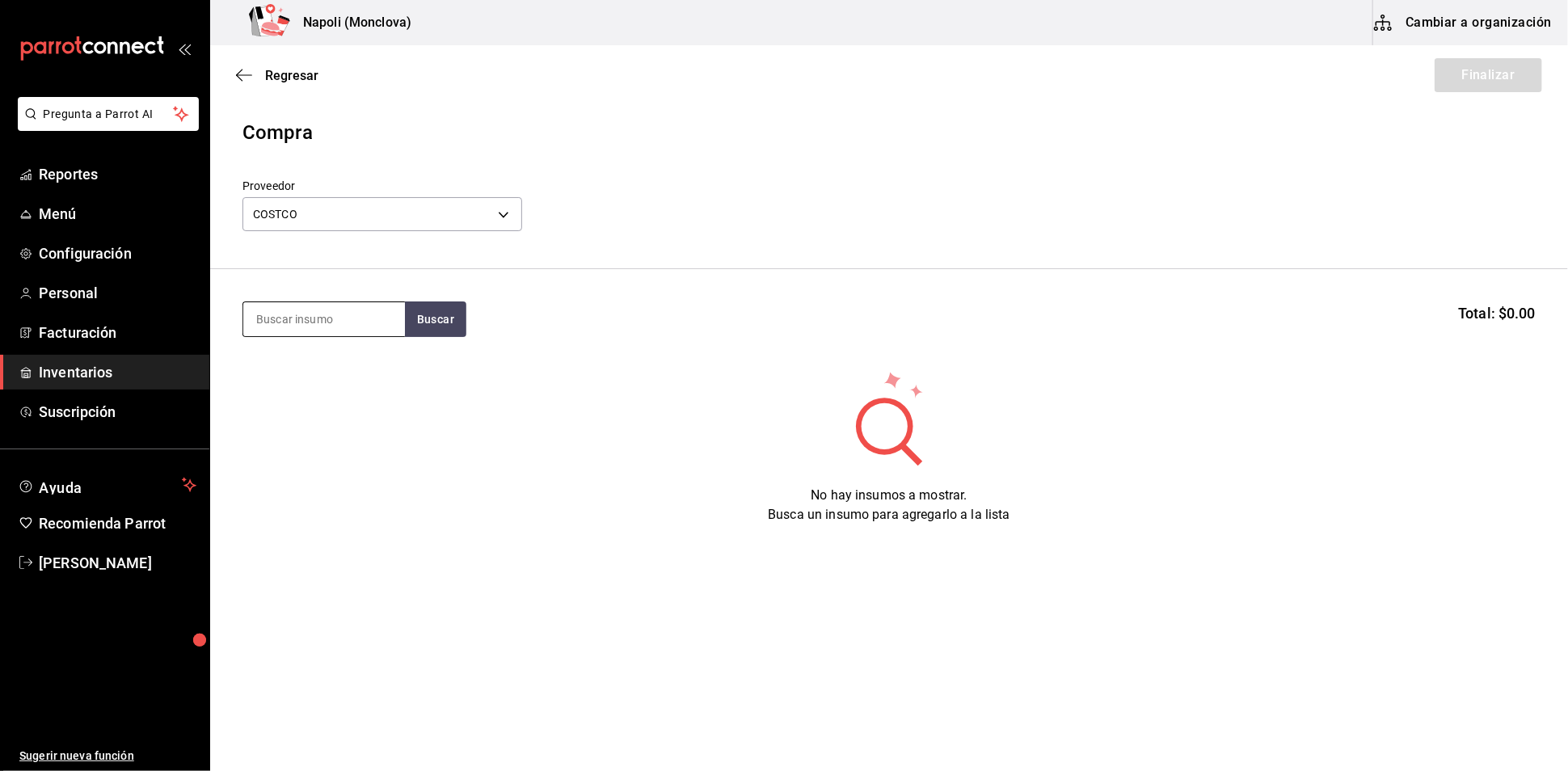
click at [315, 321] on input at bounding box center [324, 319] width 162 height 34
type input "PEREJIL"
click at [445, 334] on button "Buscar" at bounding box center [435, 319] width 61 height 35
click at [347, 376] on div "Perejil gr - COSTCO" at bounding box center [323, 383] width 162 height 62
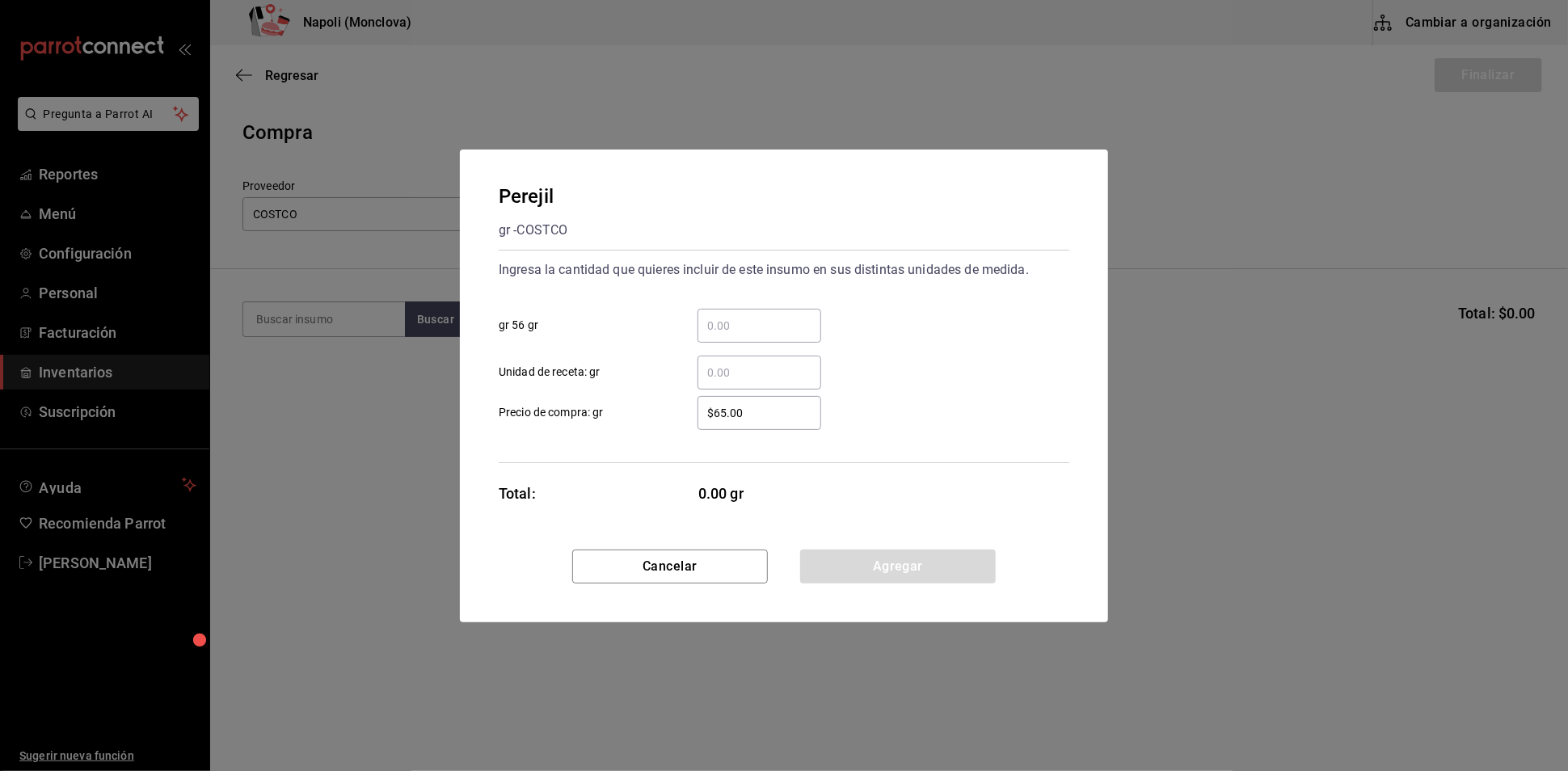
click at [776, 316] on input "​ gr 56 gr" at bounding box center [759, 325] width 123 height 19
type input "."
type input "2"
type input "4"
click at [874, 584] on button "Agregar" at bounding box center [897, 567] width 196 height 34
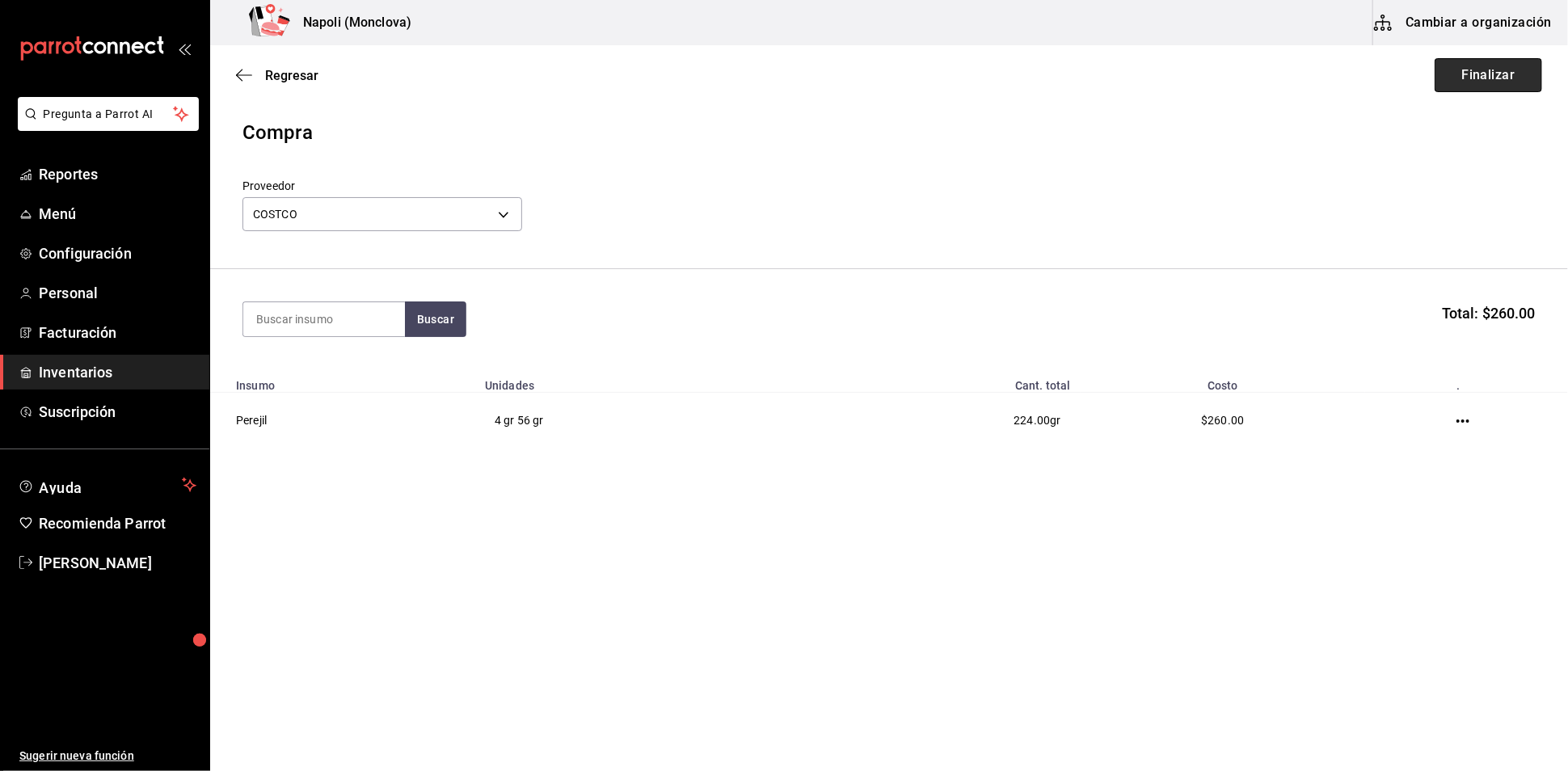
click at [1489, 65] on button "Finalizar" at bounding box center [1488, 75] width 107 height 34
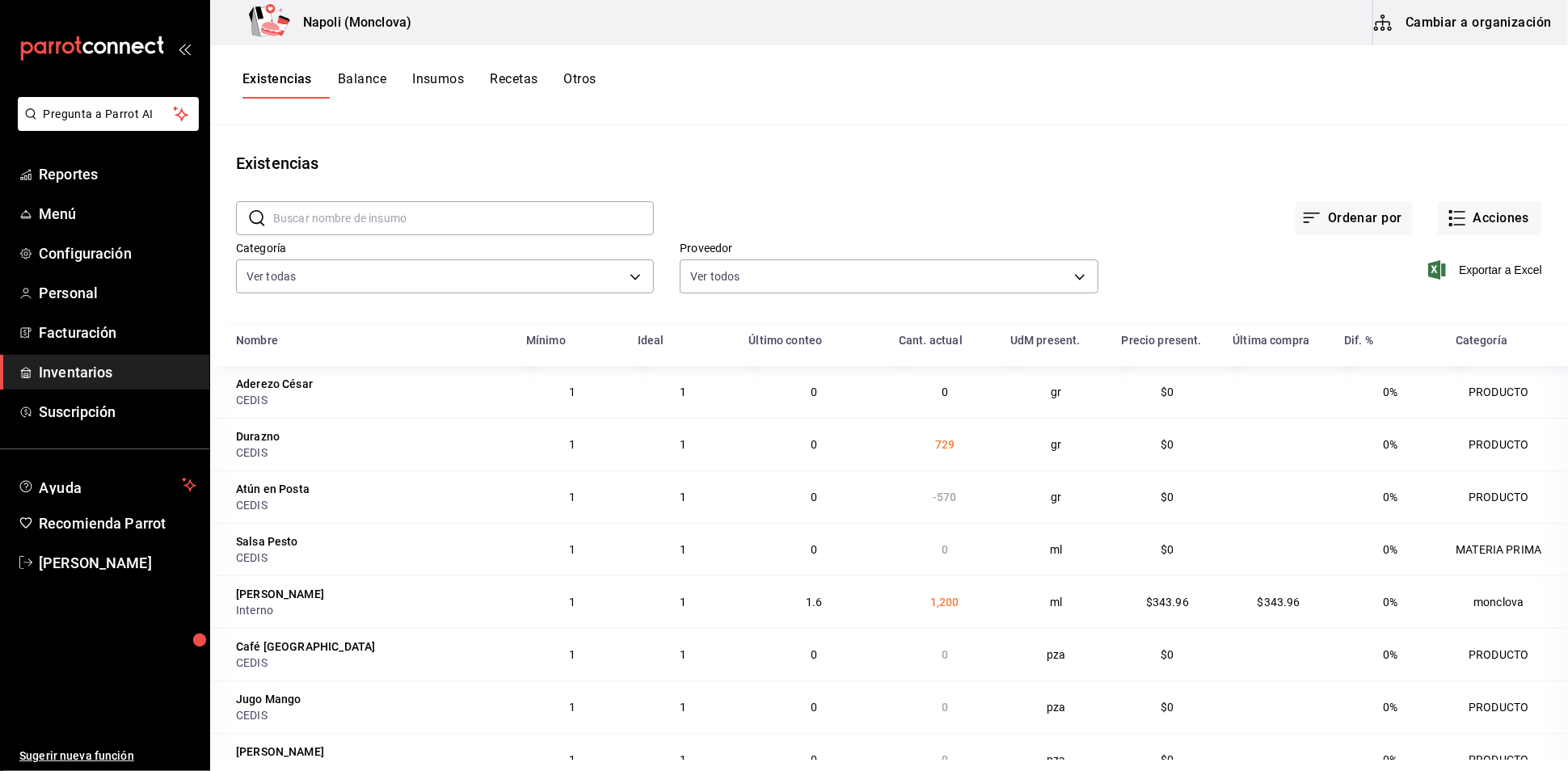
click at [502, 230] on input "text" at bounding box center [463, 218] width 380 height 33
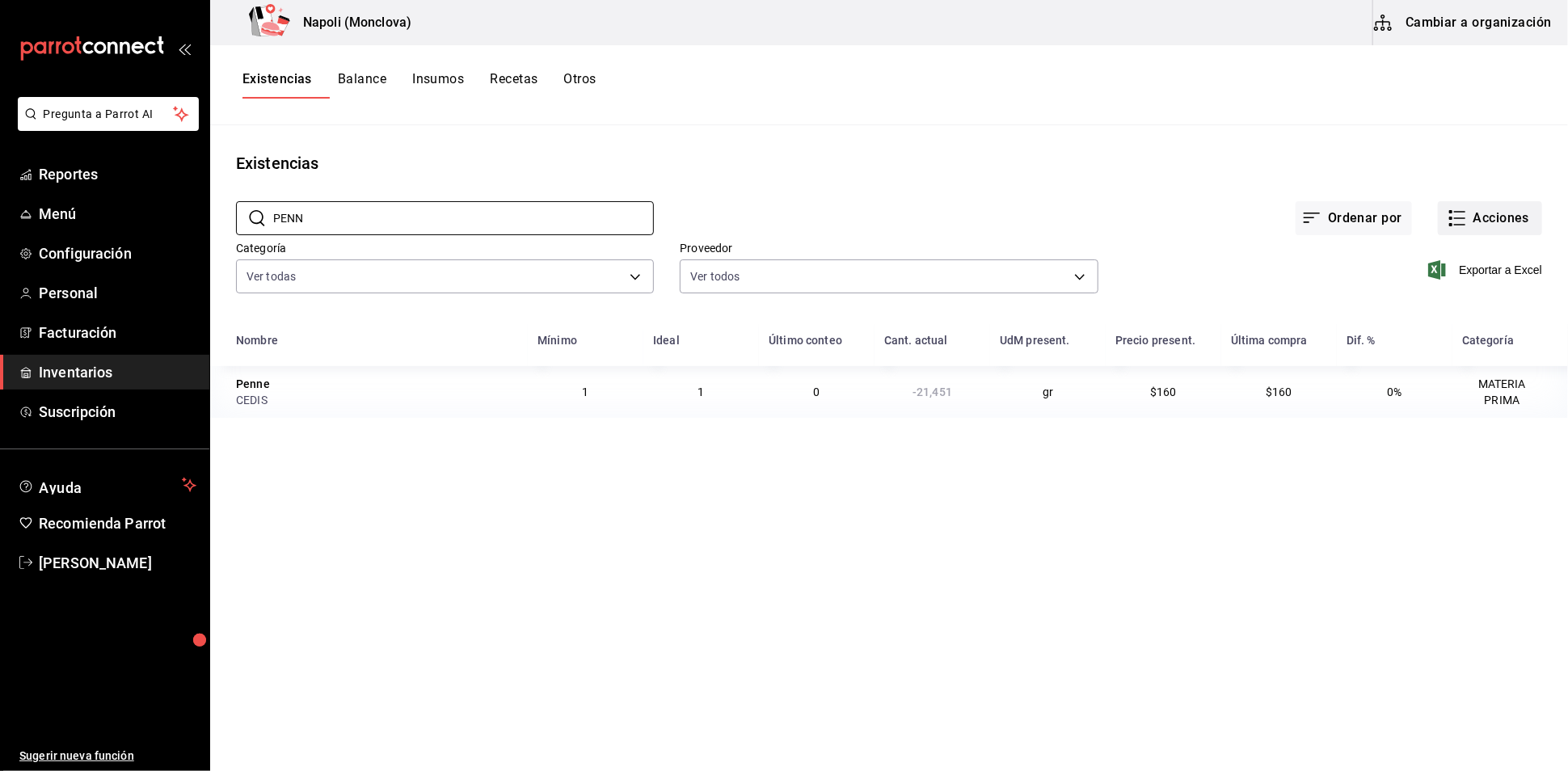
type input "PENN"
click at [1488, 233] on button "Acciones" at bounding box center [1490, 218] width 104 height 34
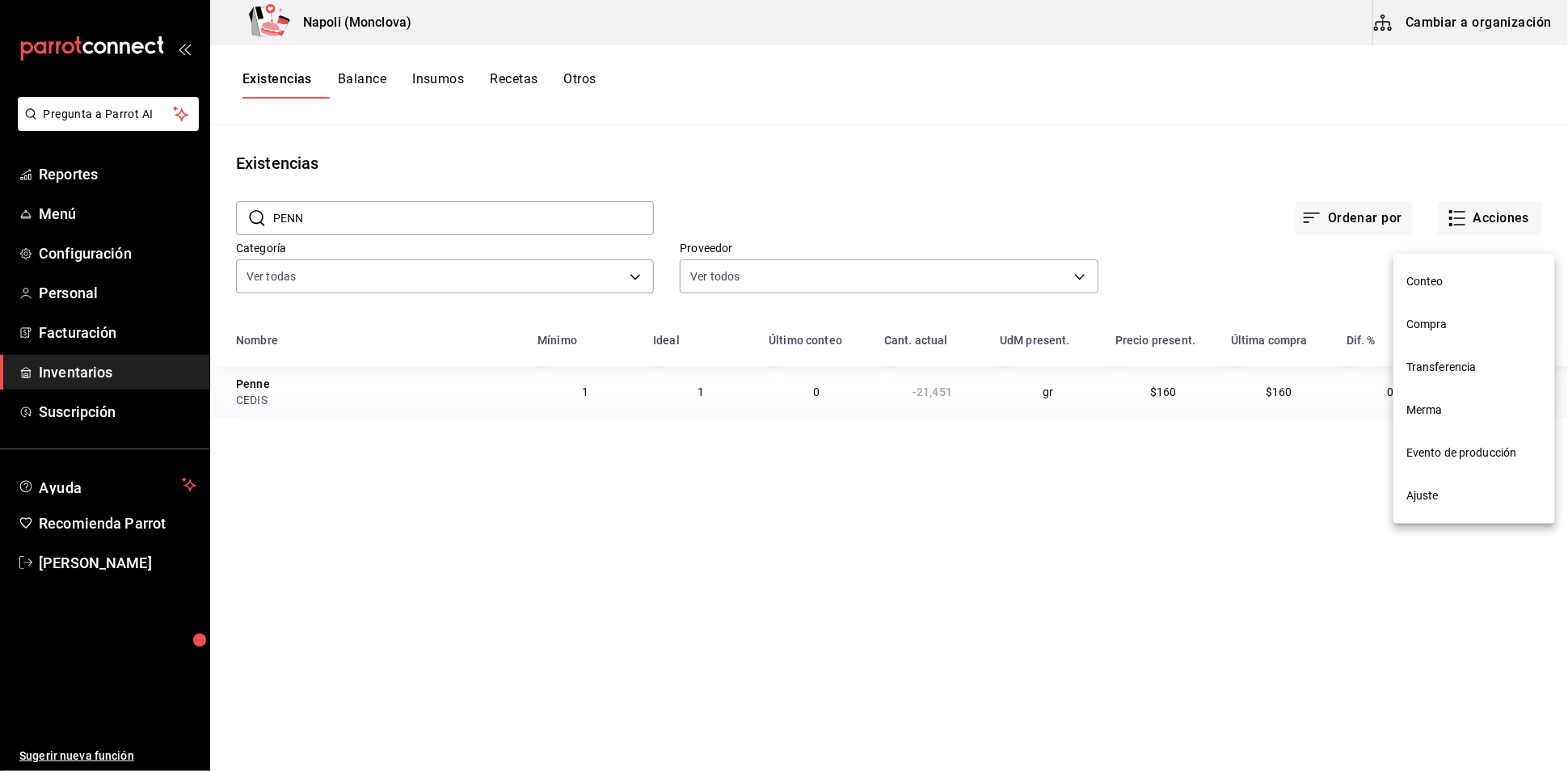
click at [1467, 337] on li "Compra" at bounding box center [1474, 324] width 162 height 43
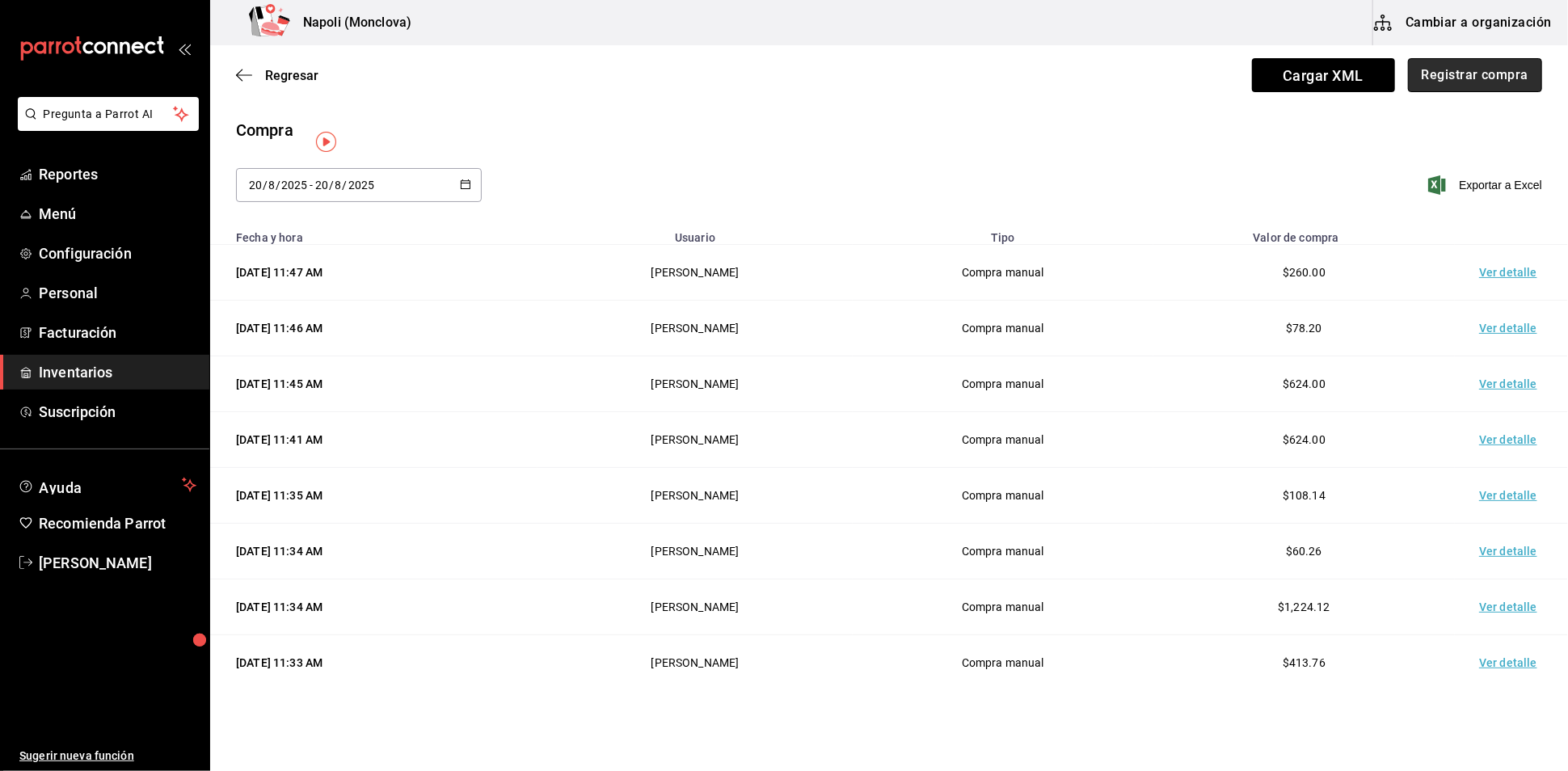
click at [1450, 84] on button "Registrar compra" at bounding box center [1475, 75] width 134 height 34
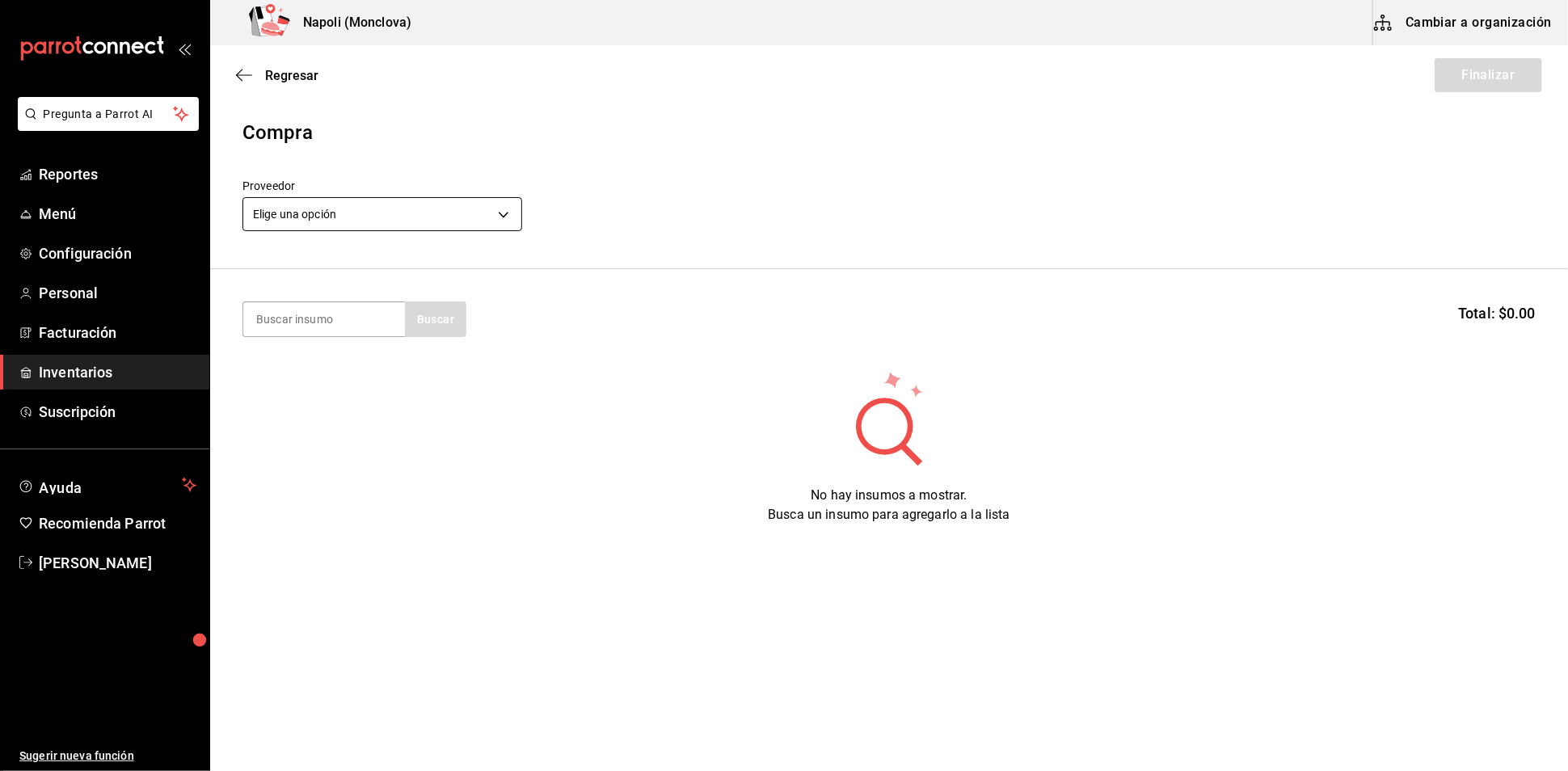
click at [499, 228] on body "Pregunta a Parrot AI Reportes Menú Configuración Personal Facturación Inventari…" at bounding box center [784, 340] width 1568 height 680
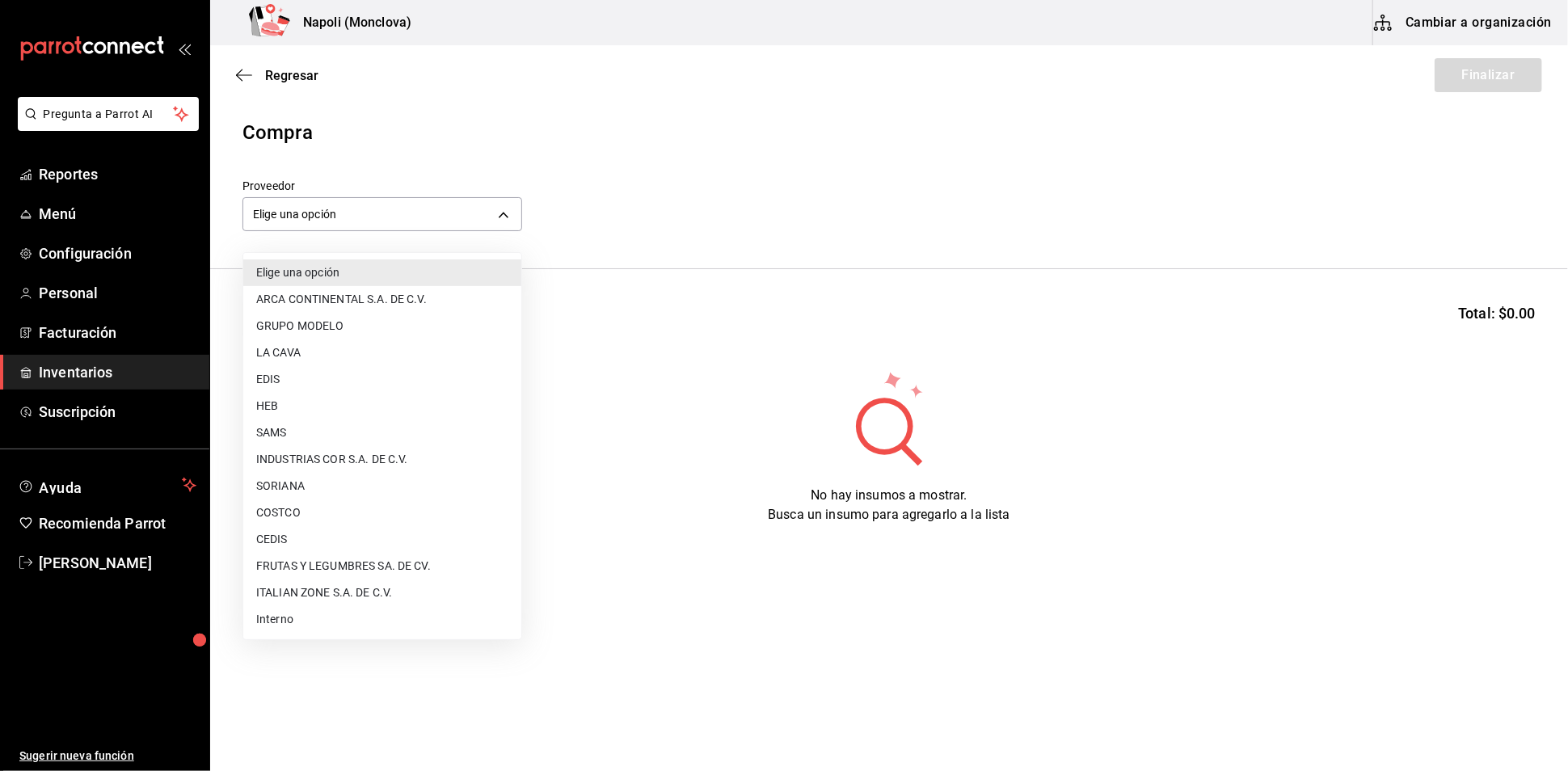
click at [291, 532] on li "CEDIS" at bounding box center [382, 540] width 278 height 27
type input "8bbbf040-4be4-464d-a164-6baf154bd563"
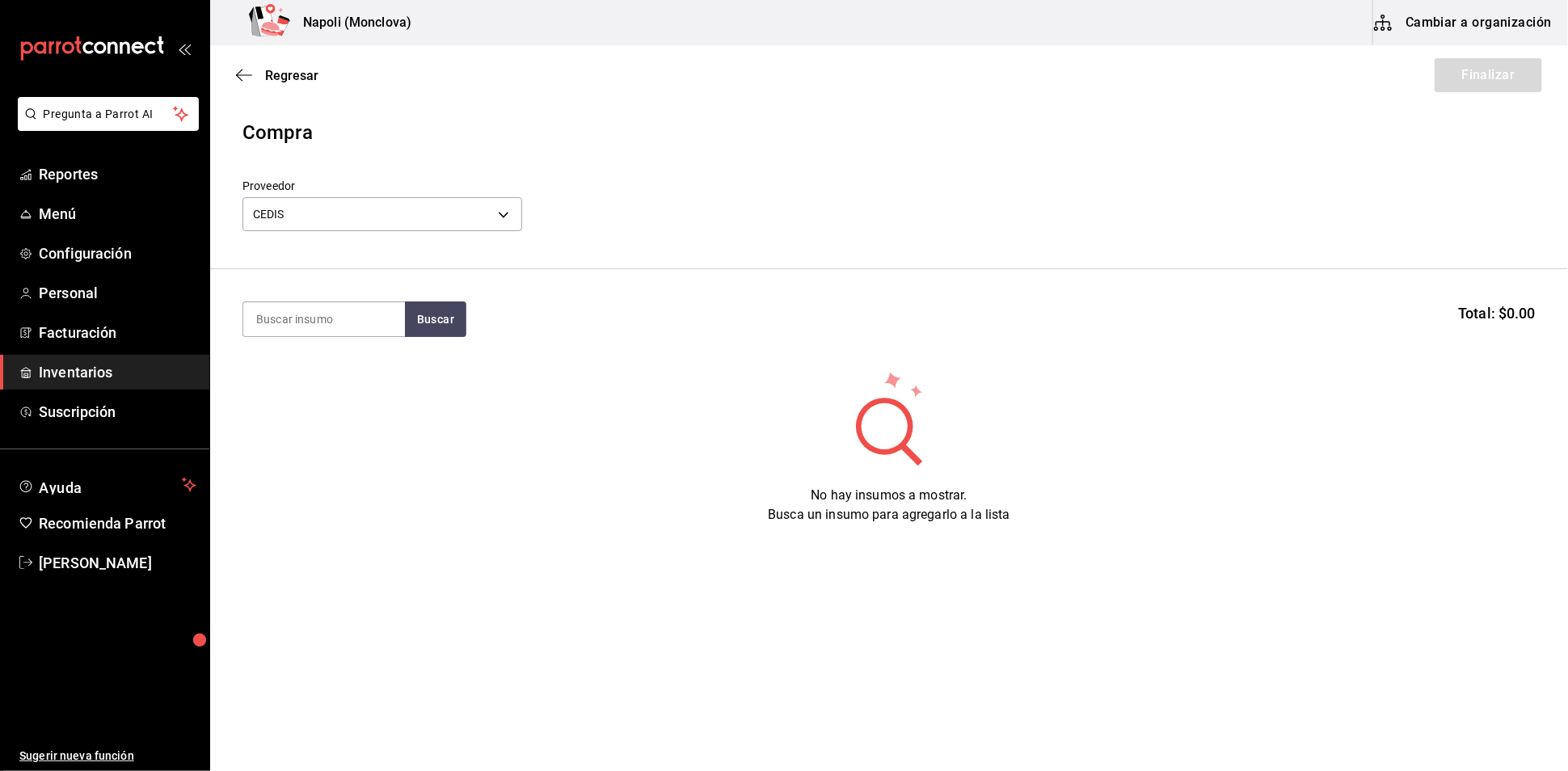
click at [324, 307] on section "Buscar Total: $0.00" at bounding box center [888, 319] width 1357 height 100
click at [333, 325] on input at bounding box center [324, 319] width 162 height 34
type input "PENNE"
click at [447, 335] on button "Buscar" at bounding box center [435, 319] width 61 height 35
click at [302, 379] on div "Penne" at bounding box center [280, 374] width 50 height 19
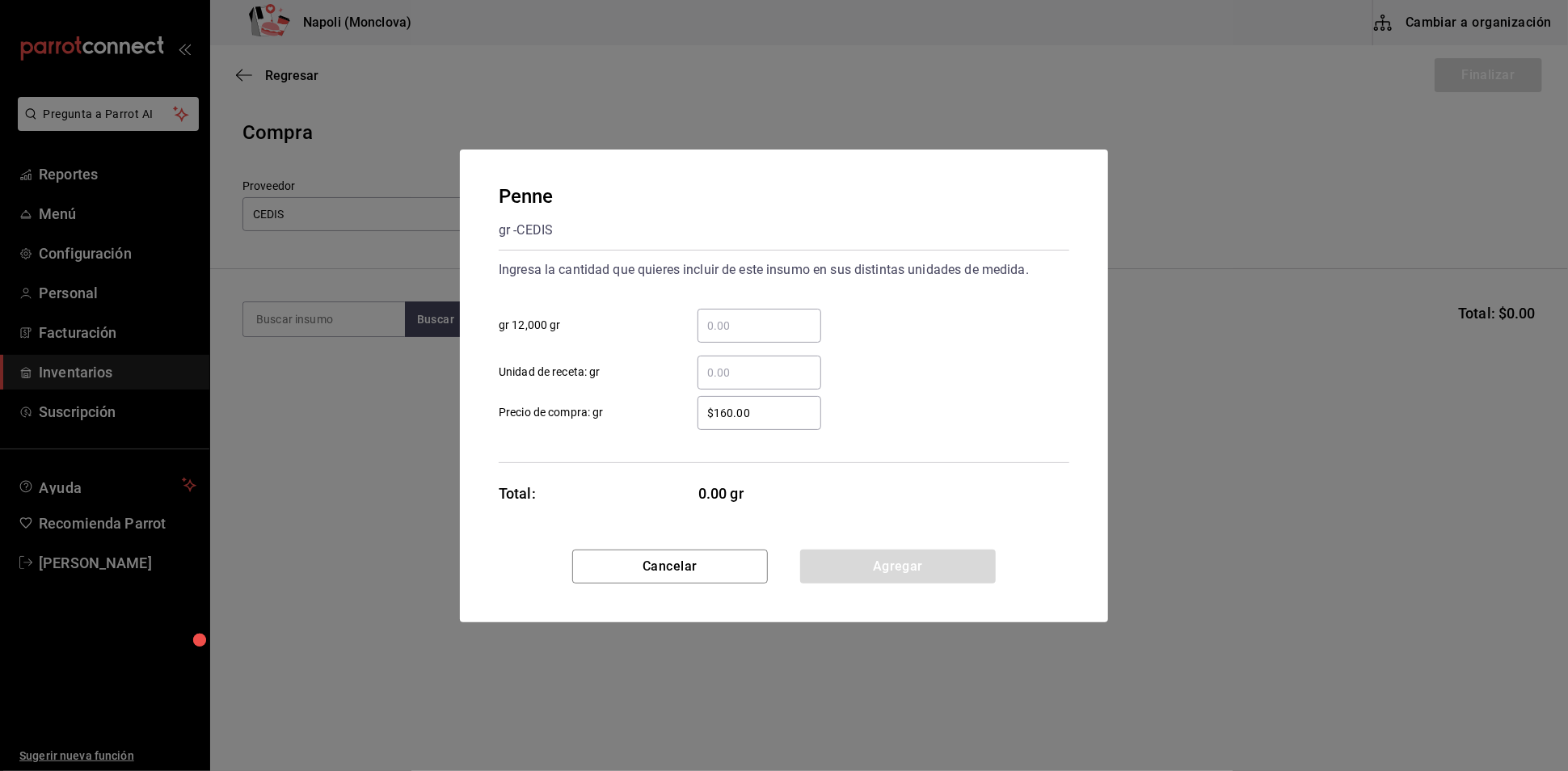
click at [769, 316] on input "​ gr 12,000 gr" at bounding box center [759, 325] width 123 height 19
type input "3"
type input "0.3"
click at [872, 584] on button "Agregar" at bounding box center [897, 567] width 196 height 34
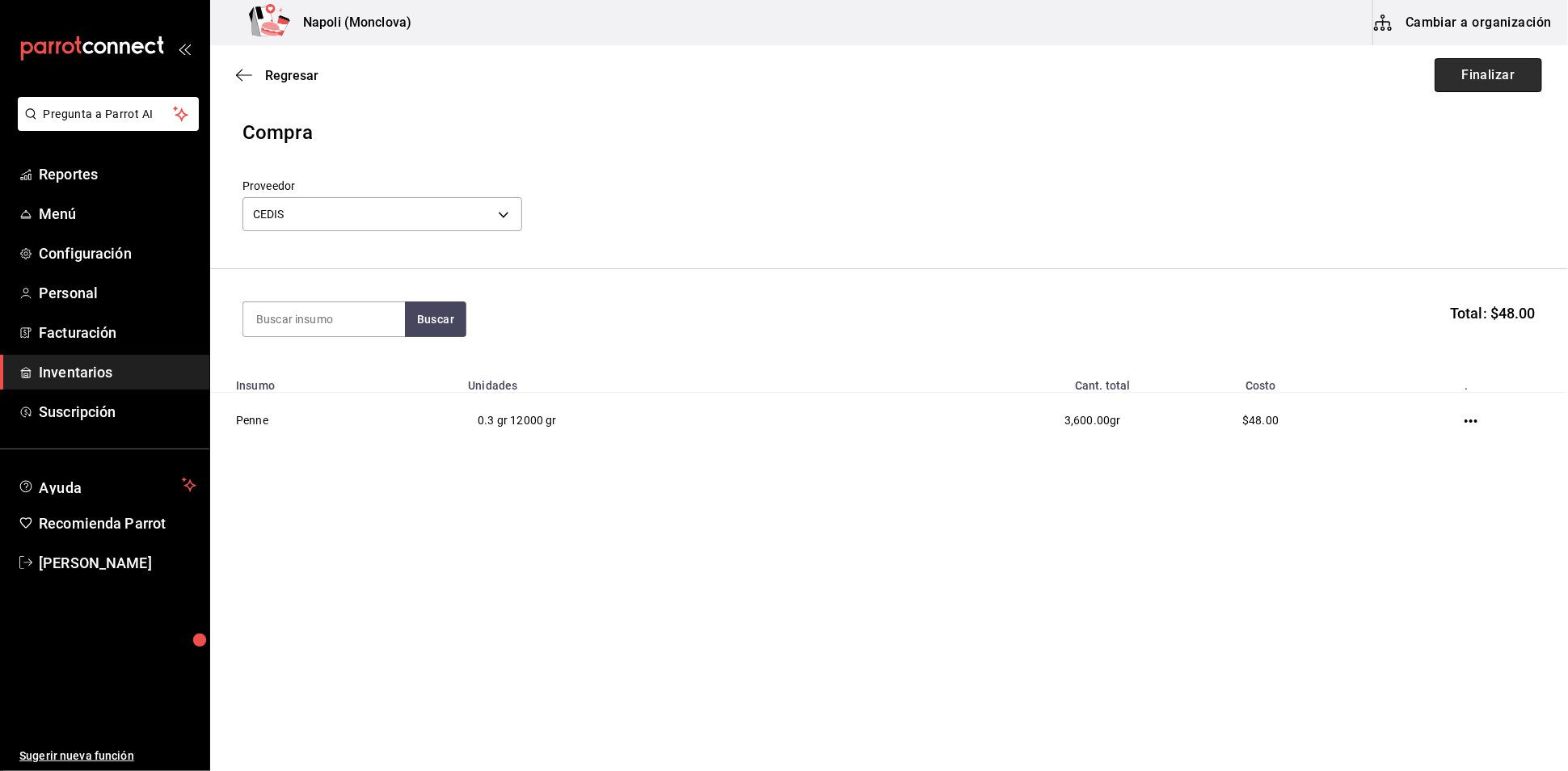
click at [1454, 92] on button "Finalizar" at bounding box center [1488, 75] width 107 height 34
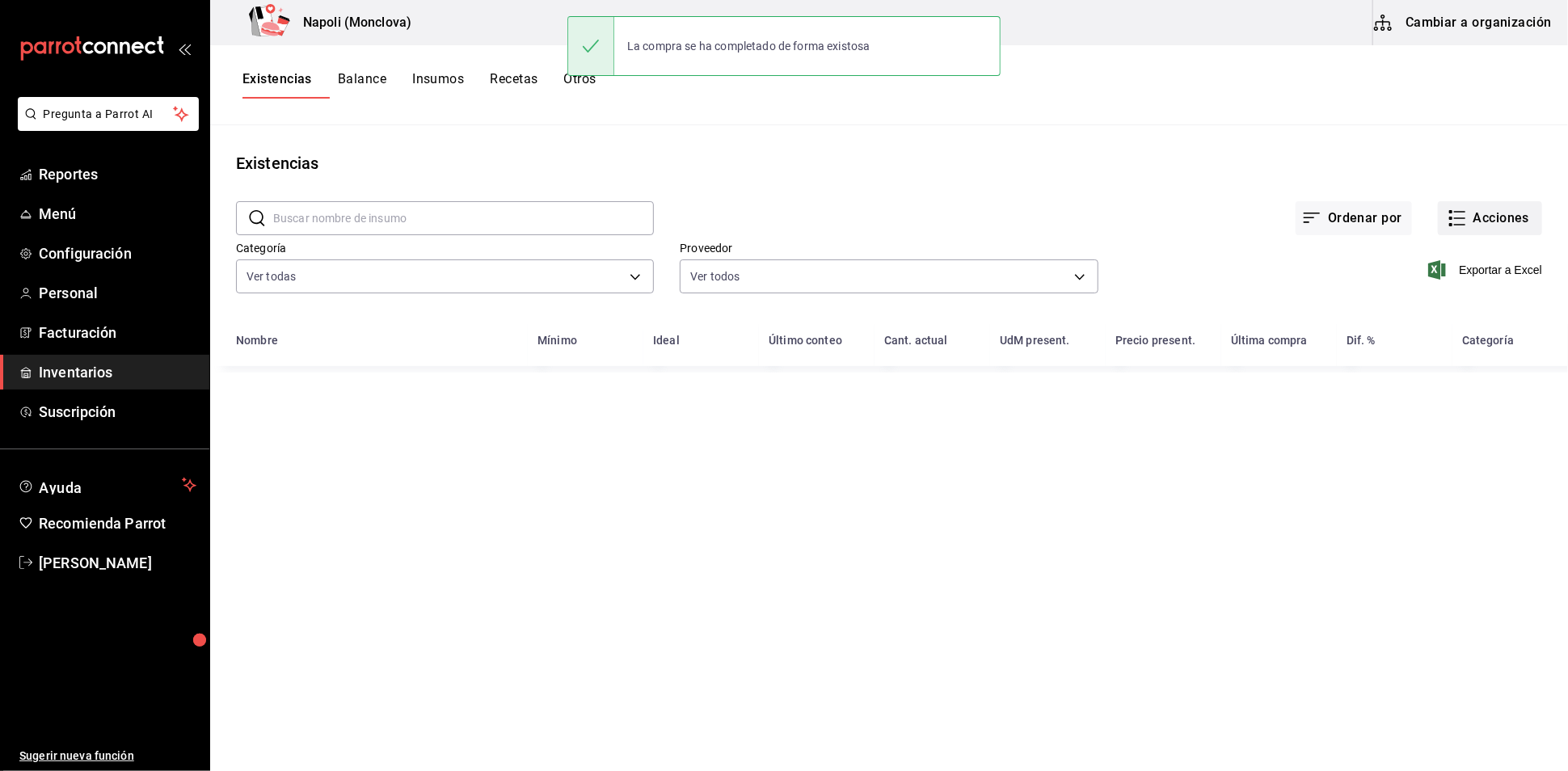
click at [1487, 235] on button "Acciones" at bounding box center [1490, 218] width 104 height 34
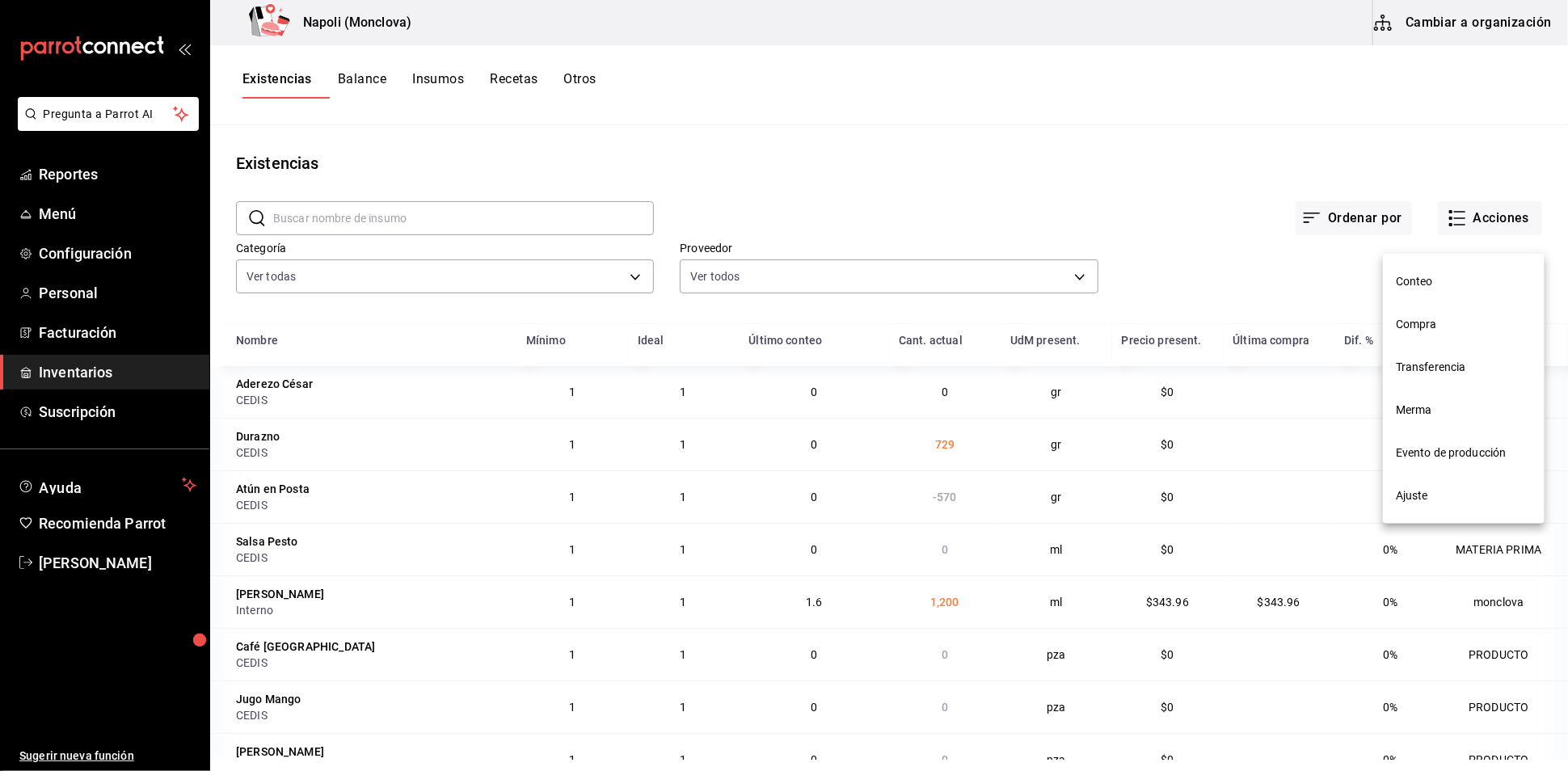
click at [1444, 325] on span "Compra" at bounding box center [1464, 324] width 136 height 17
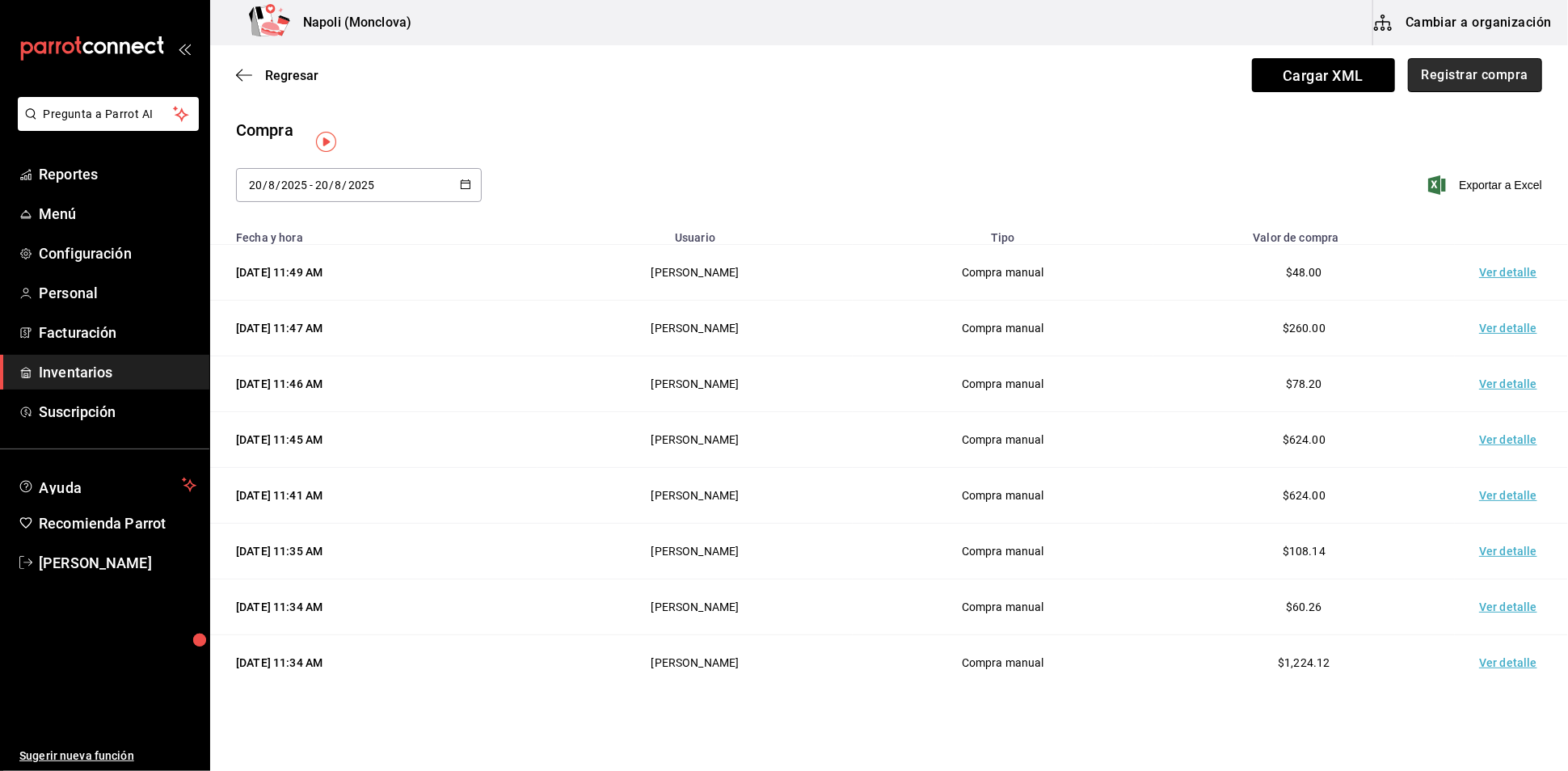
click at [1463, 78] on button "Registrar compra" at bounding box center [1475, 75] width 134 height 34
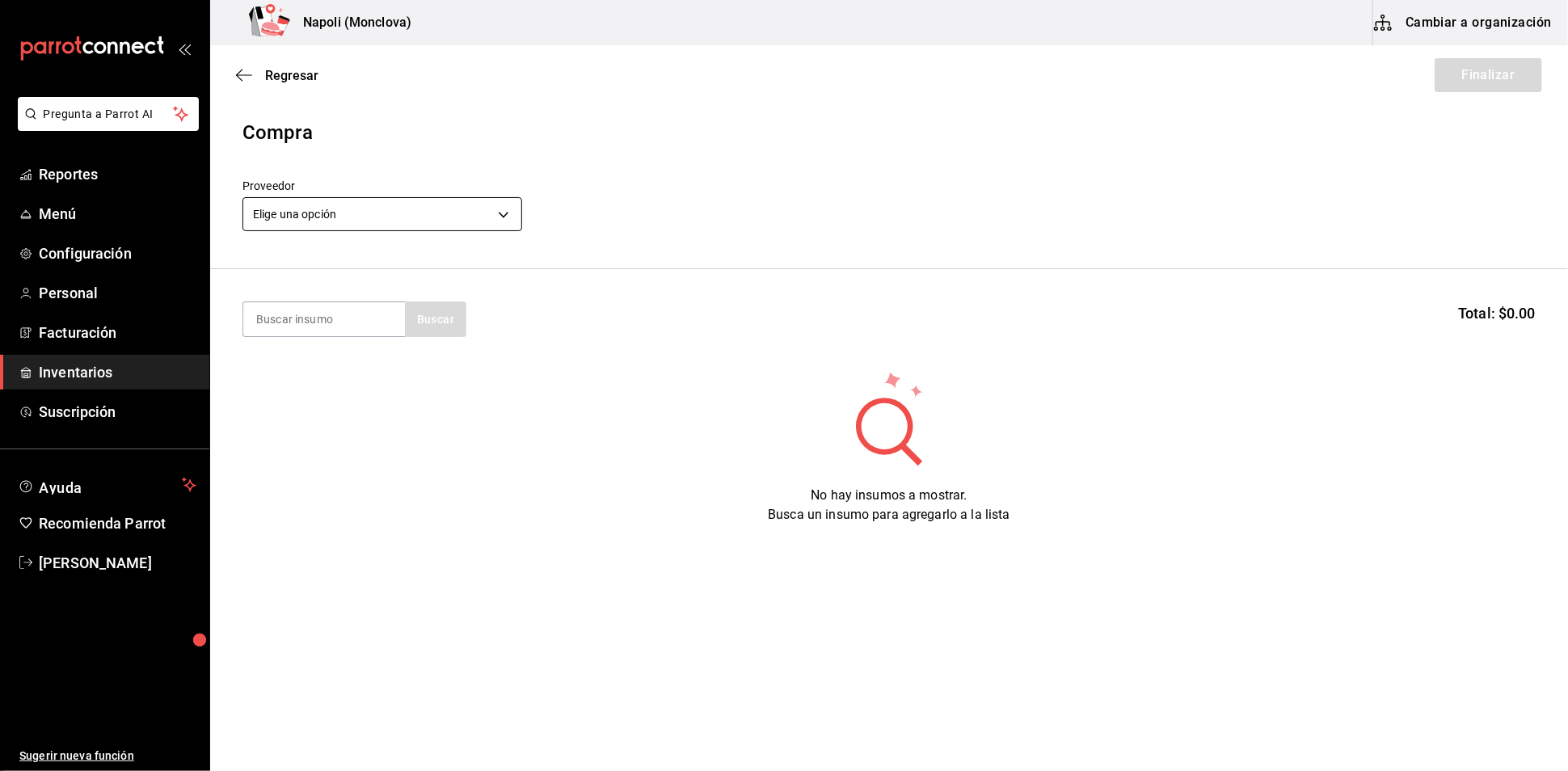
click at [510, 223] on body "Pregunta a Parrot AI Reportes Menú Configuración Personal Facturación Inventari…" at bounding box center [784, 340] width 1568 height 680
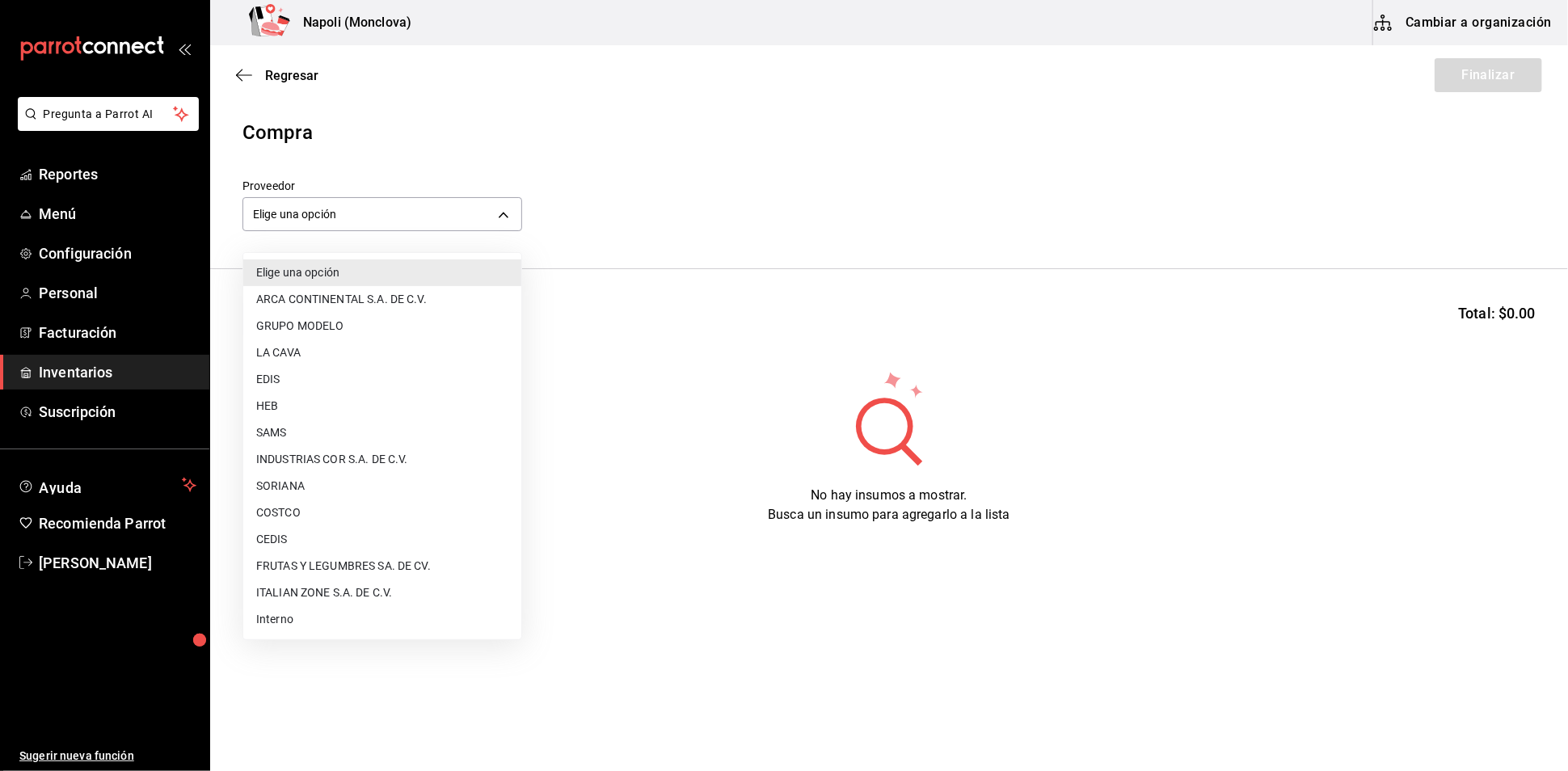
click at [378, 505] on li "COSTCO" at bounding box center [382, 513] width 278 height 27
type input "297da1de-2487-48f5-9e1b-f813c29ab2ab"
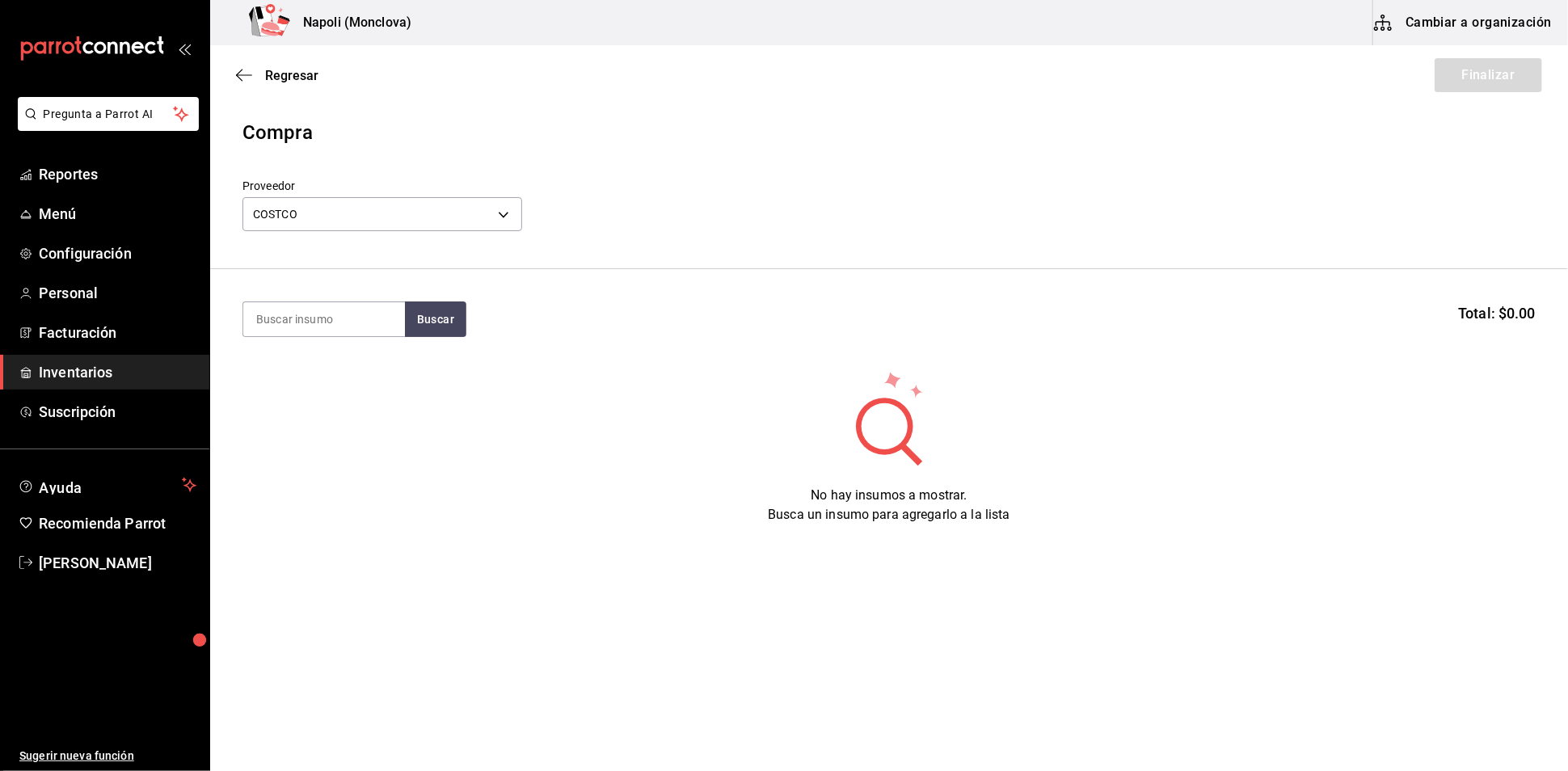
click at [335, 309] on section "Buscar Total: $0.00" at bounding box center [888, 319] width 1357 height 100
click at [342, 328] on input at bounding box center [324, 319] width 162 height 34
type input "ESPINACA"
click at [431, 337] on button "Buscar" at bounding box center [435, 319] width 61 height 35
click at [290, 388] on div "gr - COSTCO" at bounding box center [298, 392] width 86 height 17
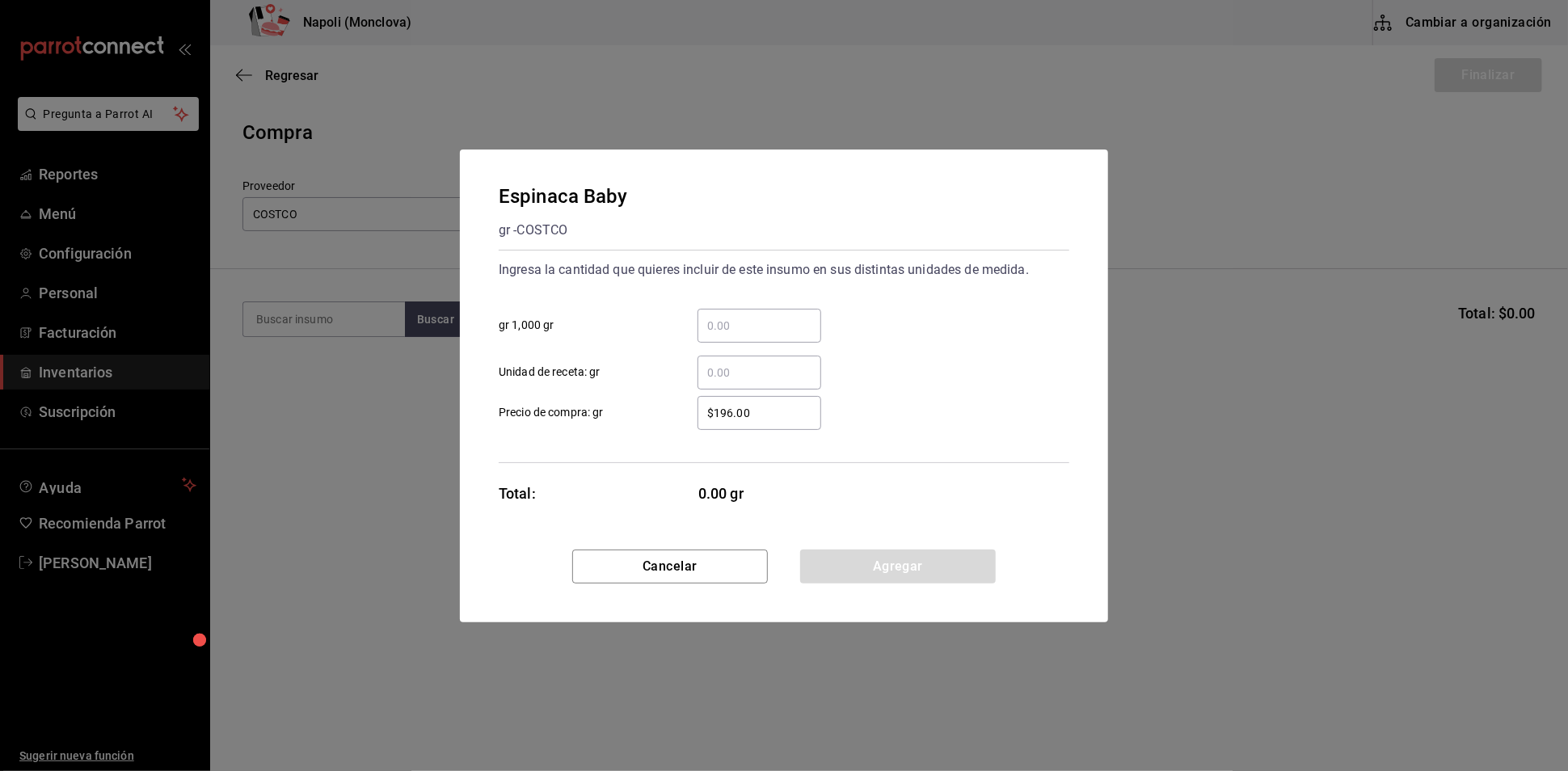
click at [741, 327] on div "​" at bounding box center [759, 326] width 123 height 34
click at [741, 327] on input "​ gr 1,000 gr" at bounding box center [759, 325] width 123 height 19
type input "0.25"
click at [863, 571] on button "Agregar" at bounding box center [897, 567] width 196 height 34
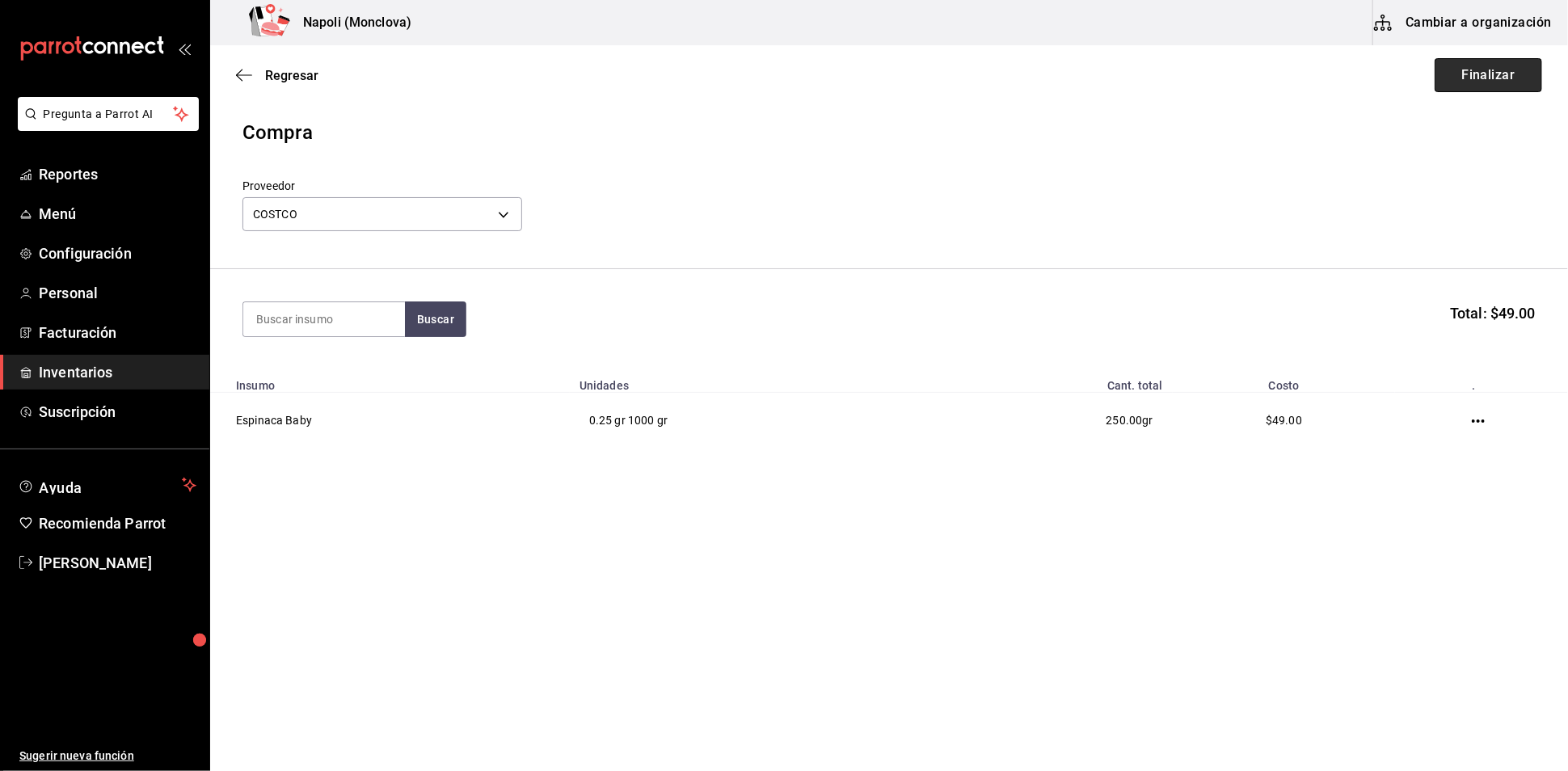
click at [1496, 71] on button "Finalizar" at bounding box center [1488, 75] width 107 height 34
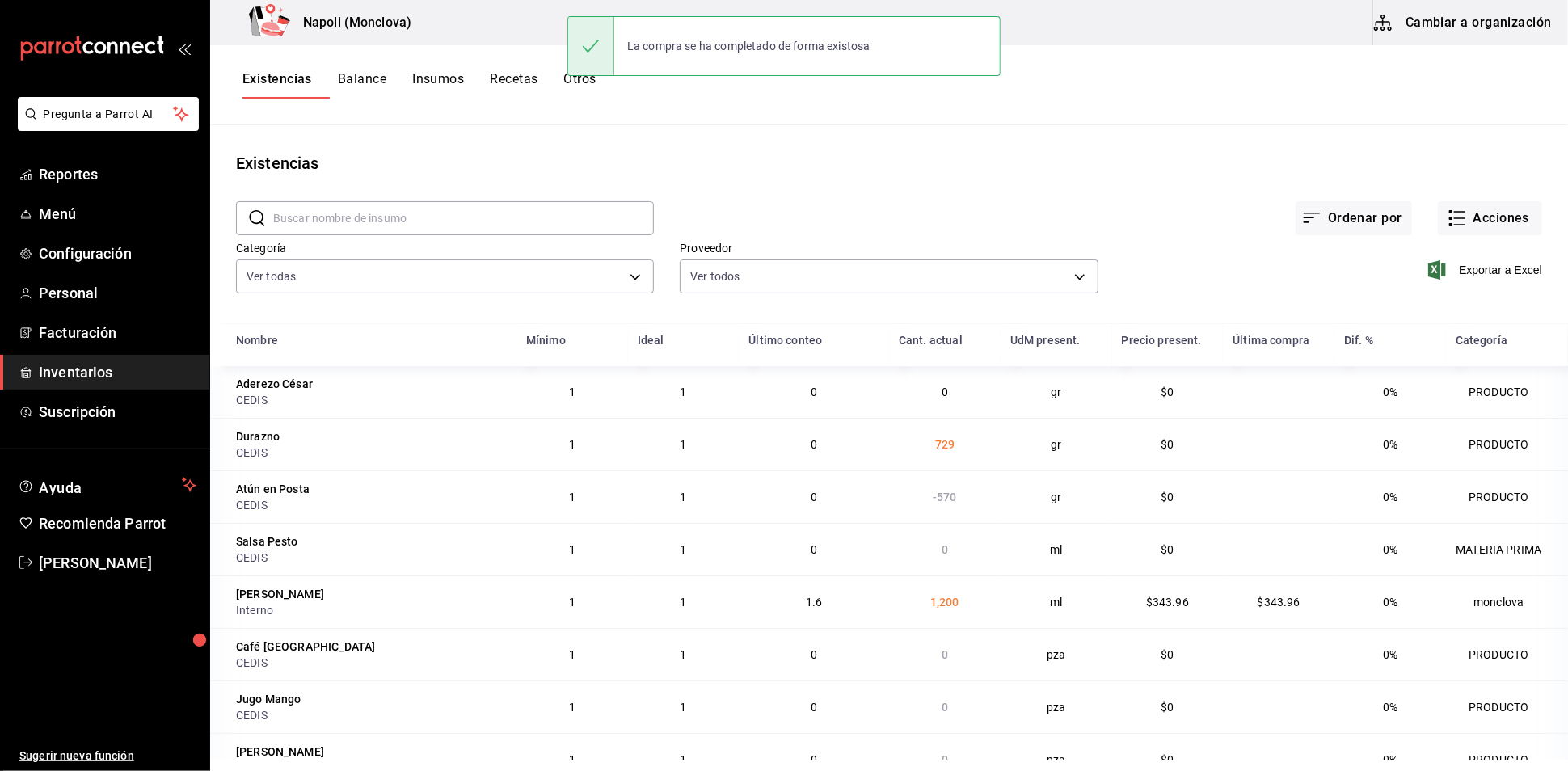
click at [751, 232] on div "Ordenar por Acciones" at bounding box center [1098, 205] width 888 height 60
click at [452, 228] on input "text" at bounding box center [463, 218] width 380 height 33
click at [1475, 229] on button "Acciones" at bounding box center [1490, 218] width 104 height 34
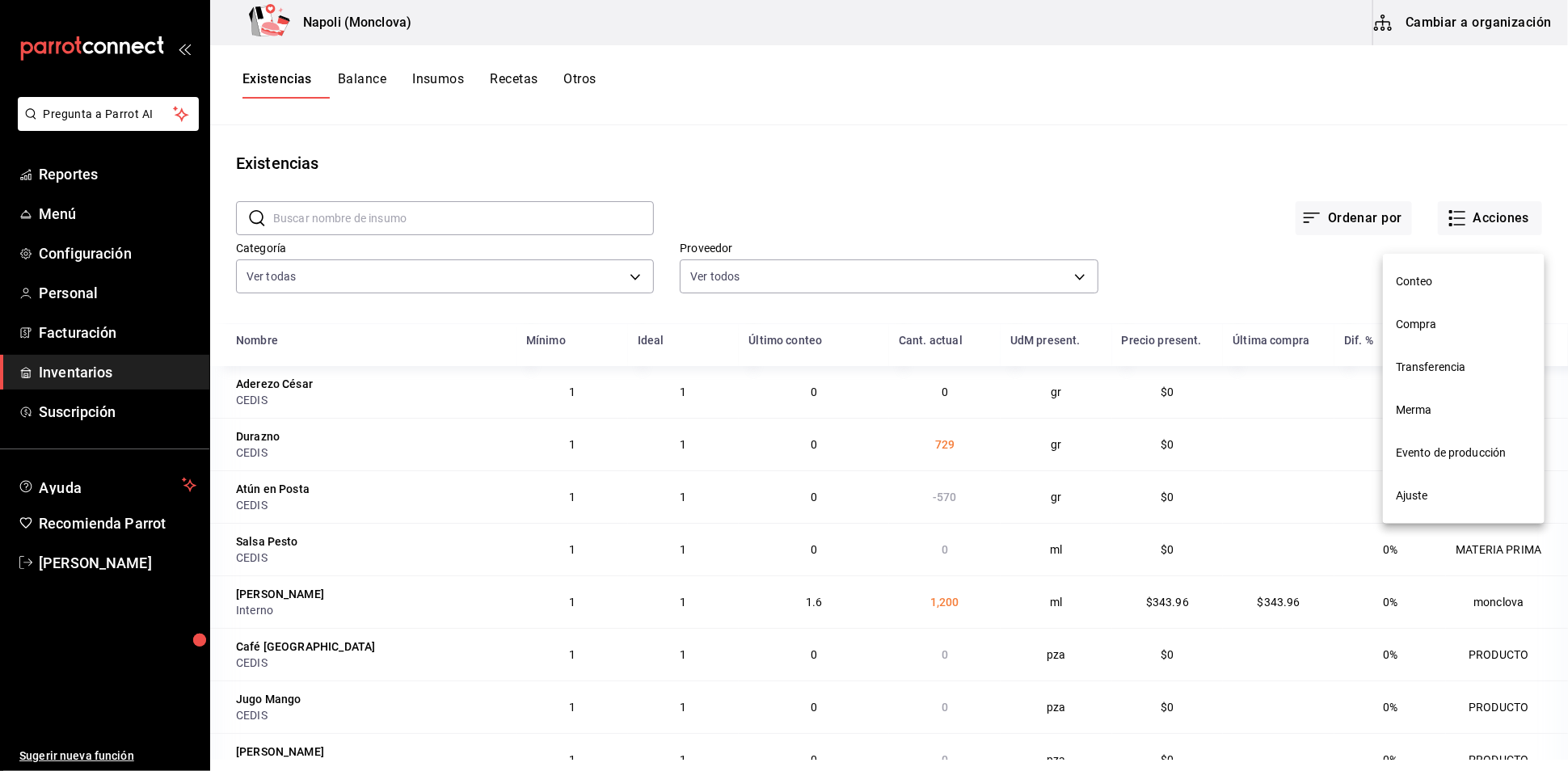
click at [1424, 333] on span "Compra" at bounding box center [1464, 324] width 136 height 17
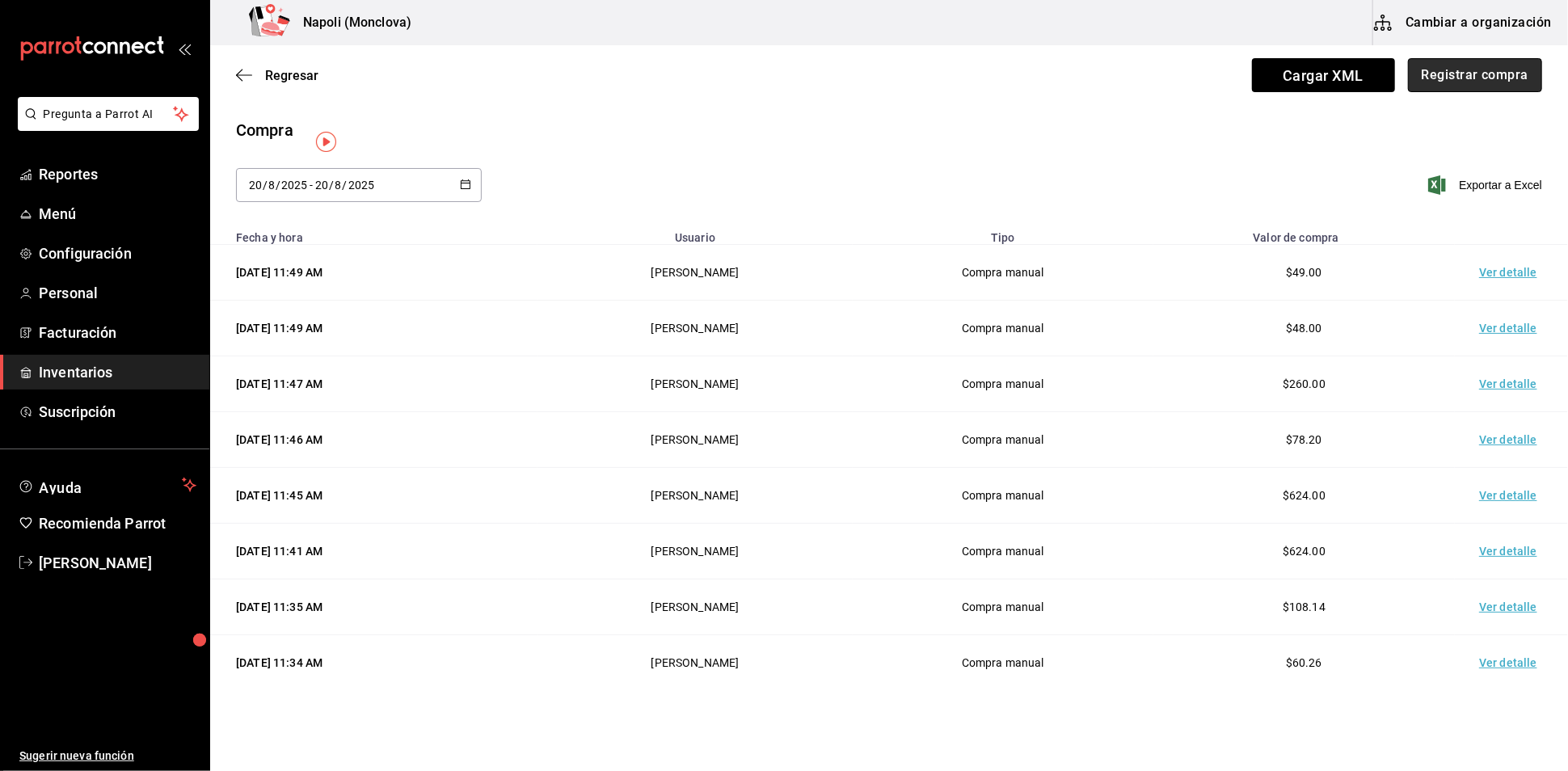
click at [1461, 92] on button "Registrar compra" at bounding box center [1475, 75] width 134 height 34
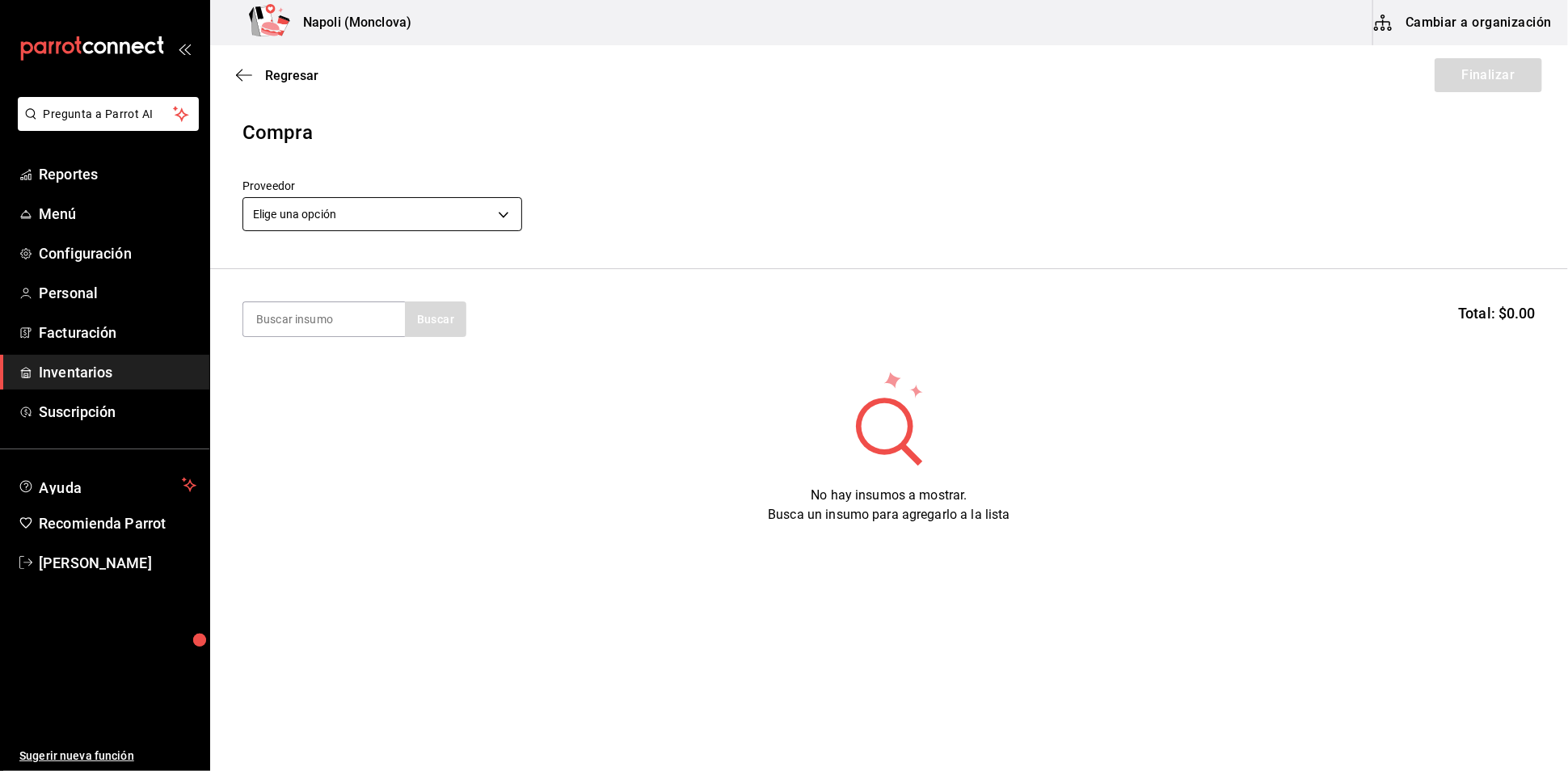
click at [502, 228] on body "Pregunta a Parrot AI Reportes Menú Configuración Personal Facturación Inventari…" at bounding box center [784, 340] width 1568 height 680
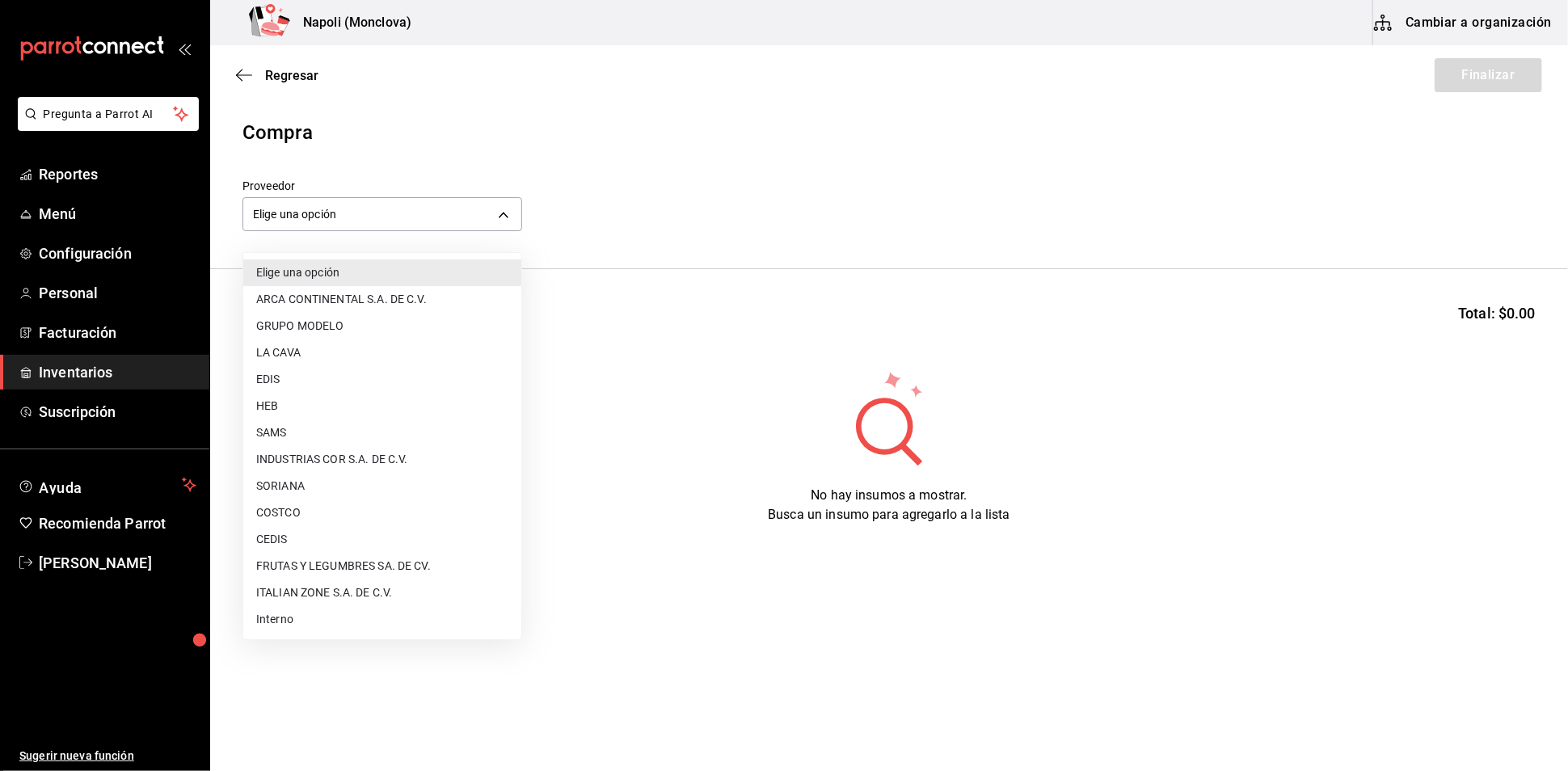
click at [311, 568] on li "FRUTAS Y LEGUMBRES SA. DE CV." at bounding box center [382, 566] width 278 height 27
type input "05b4ca23-b36a-46a1-ac6b-e80d2dc61e96"
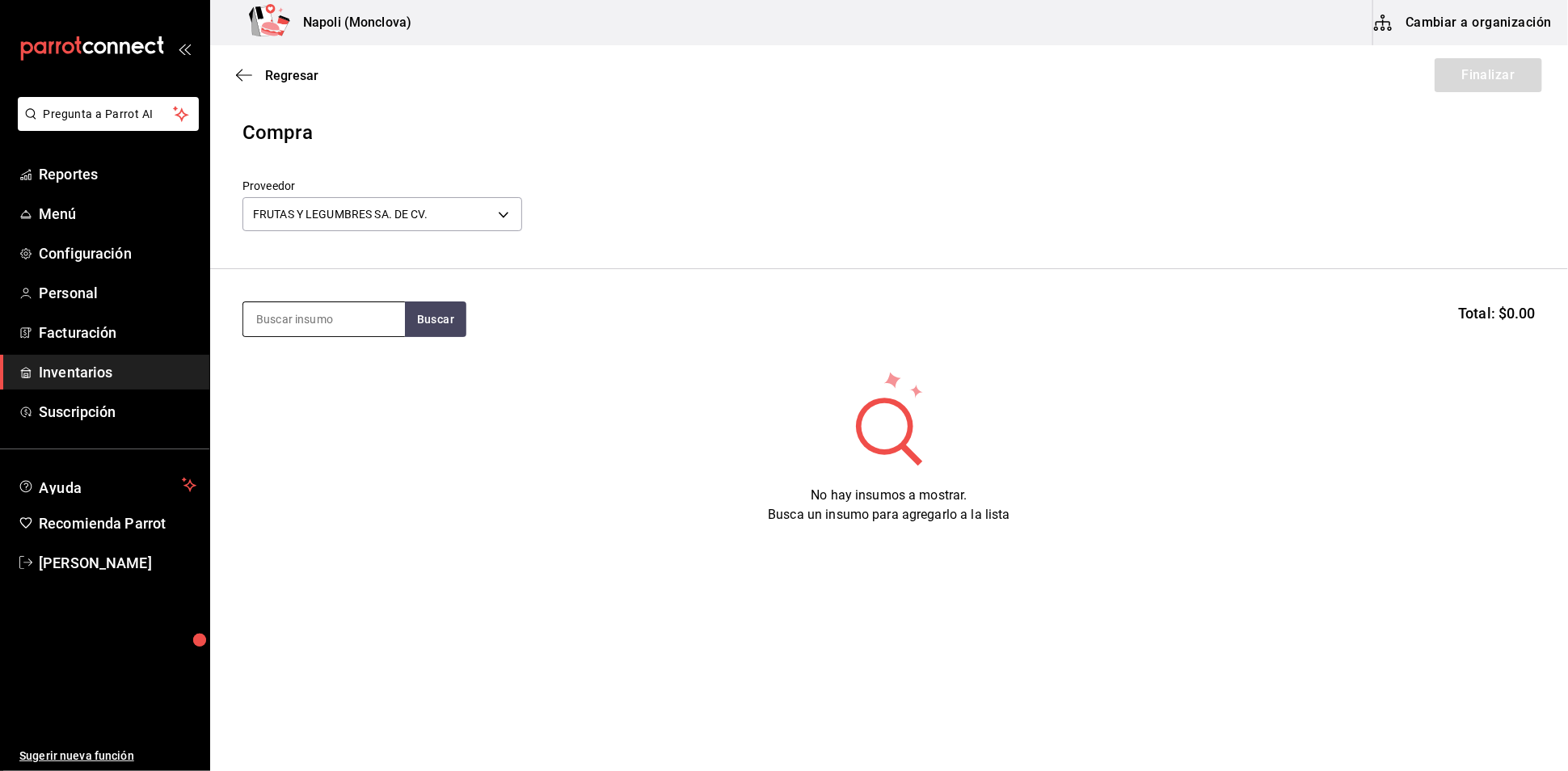
click at [325, 317] on input at bounding box center [324, 319] width 162 height 34
type input "ARUGULA"
click at [436, 337] on button "Buscar" at bounding box center [435, 319] width 61 height 35
click at [353, 395] on div "gr - FRUTAS Y LEGUMBRES SA. DE CV." at bounding box center [323, 401] width 136 height 34
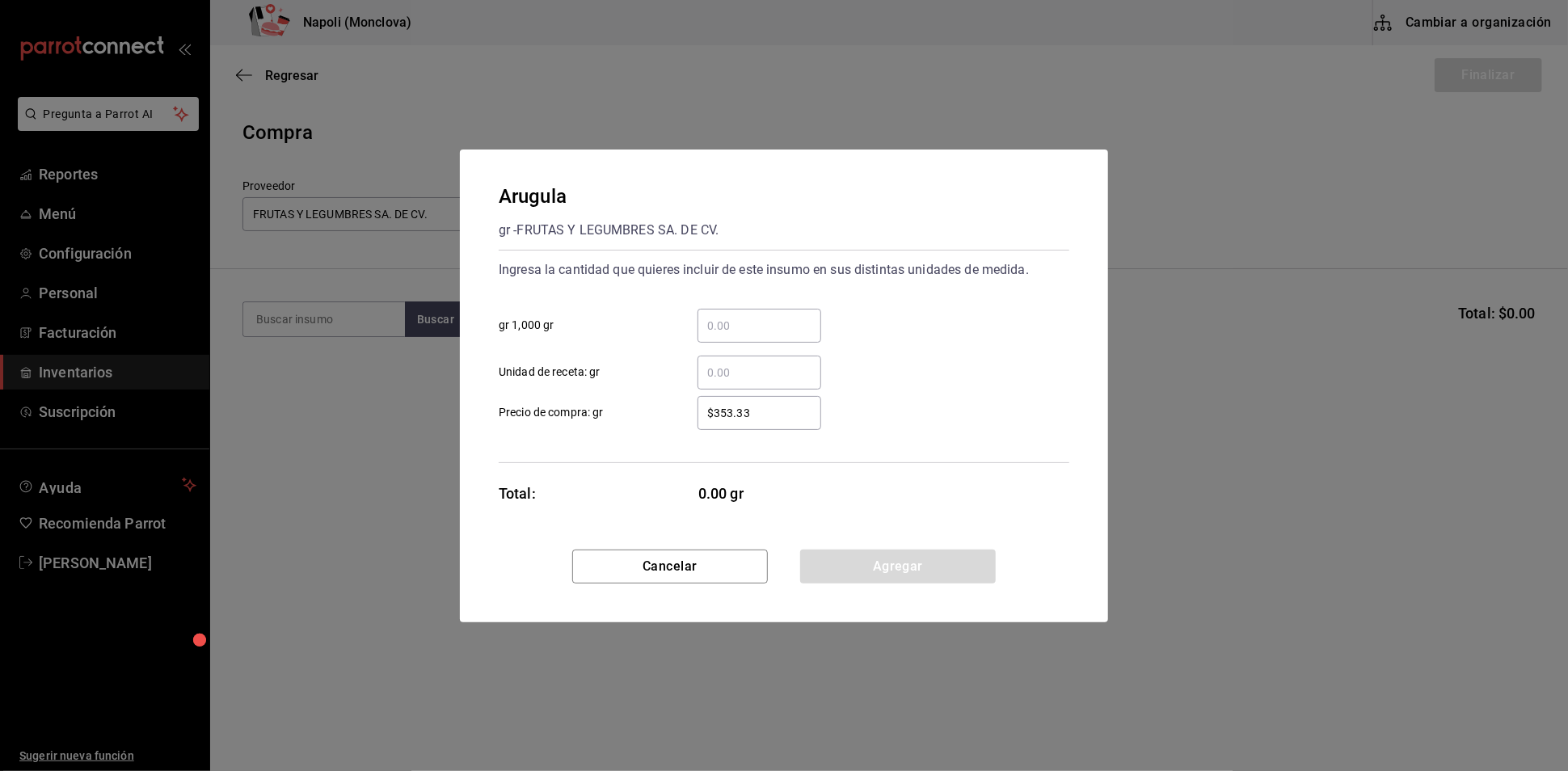
click at [781, 323] on input "​ gr 1,000 gr" at bounding box center [759, 325] width 123 height 19
type input "1"
type input "0.14"
click at [868, 569] on button "Agregar" at bounding box center [897, 567] width 196 height 34
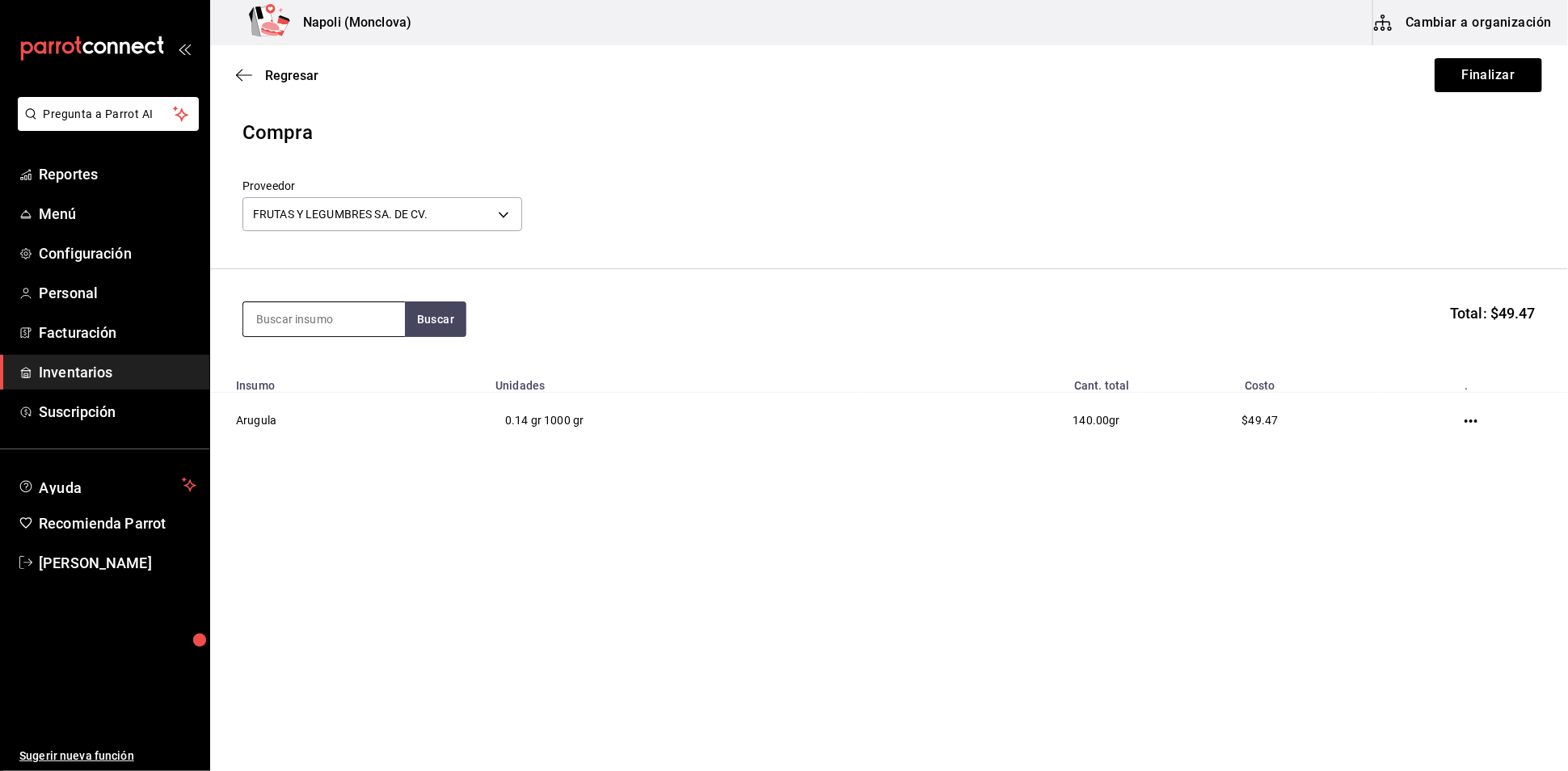
click at [364, 328] on input at bounding box center [324, 319] width 162 height 34
type input "ALBA"
click at [459, 333] on button "Buscar" at bounding box center [435, 319] width 61 height 35
click at [290, 388] on div "PZA - FRUTAS Y LEGUMBRES SA. DE CV." at bounding box center [323, 401] width 136 height 34
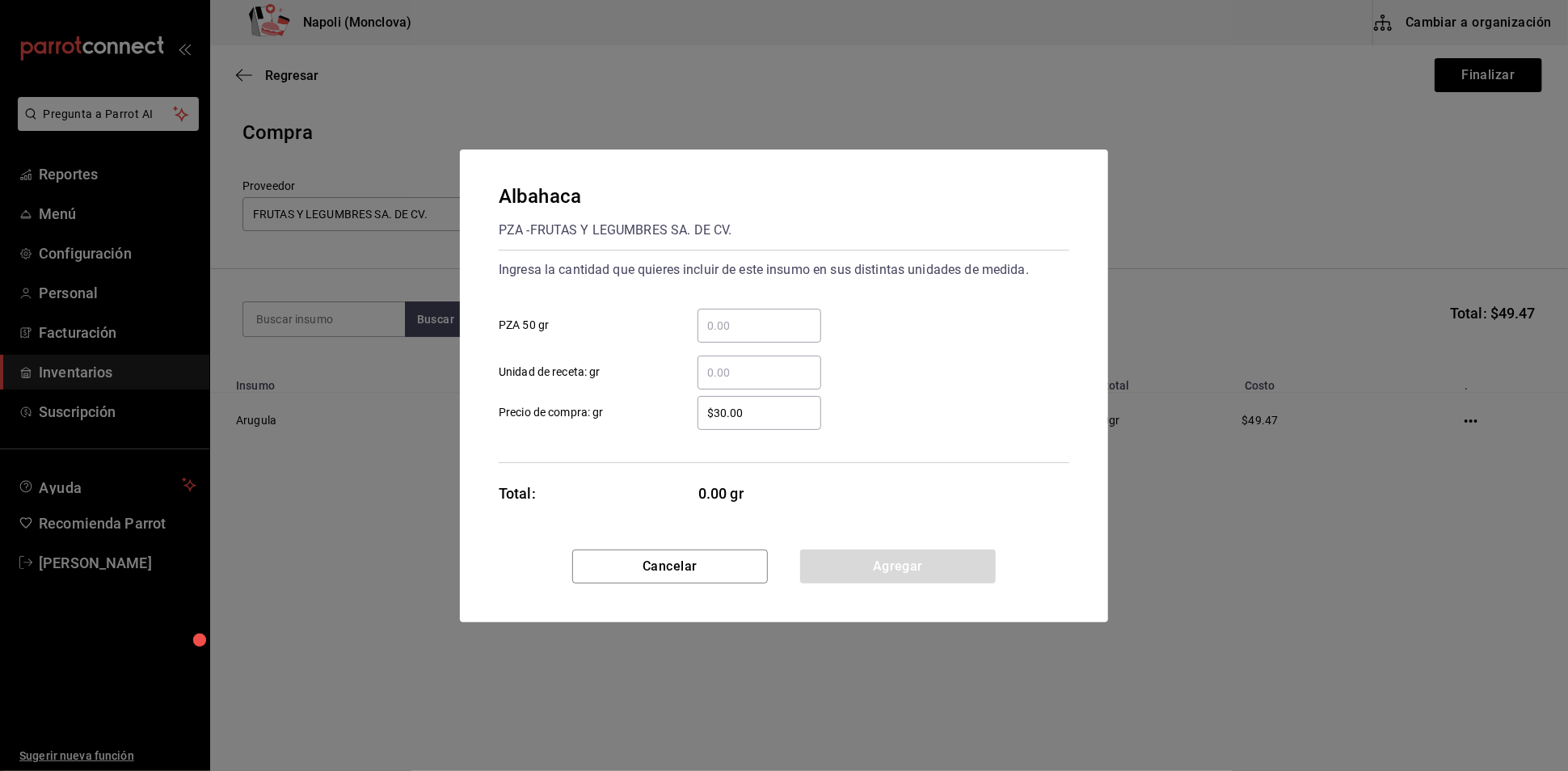
click at [719, 316] on input "​ PZA 50 gr" at bounding box center [759, 325] width 123 height 19
type input "7"
click at [921, 583] on button "Agregar" at bounding box center [897, 567] width 196 height 34
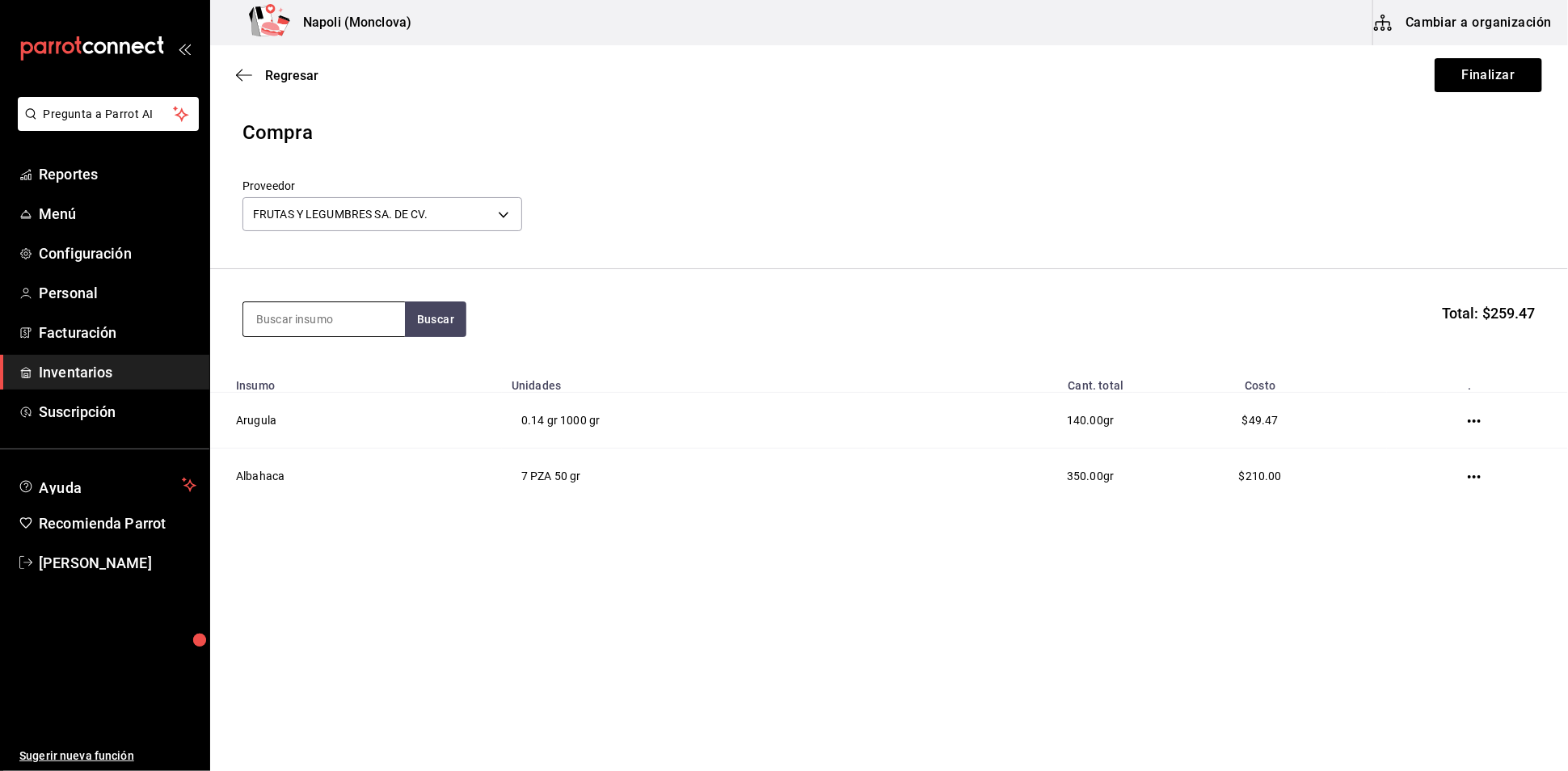
click at [295, 336] on input at bounding box center [324, 319] width 162 height 34
type input "TOMATE"
click at [416, 336] on button "Buscar" at bounding box center [435, 319] width 61 height 35
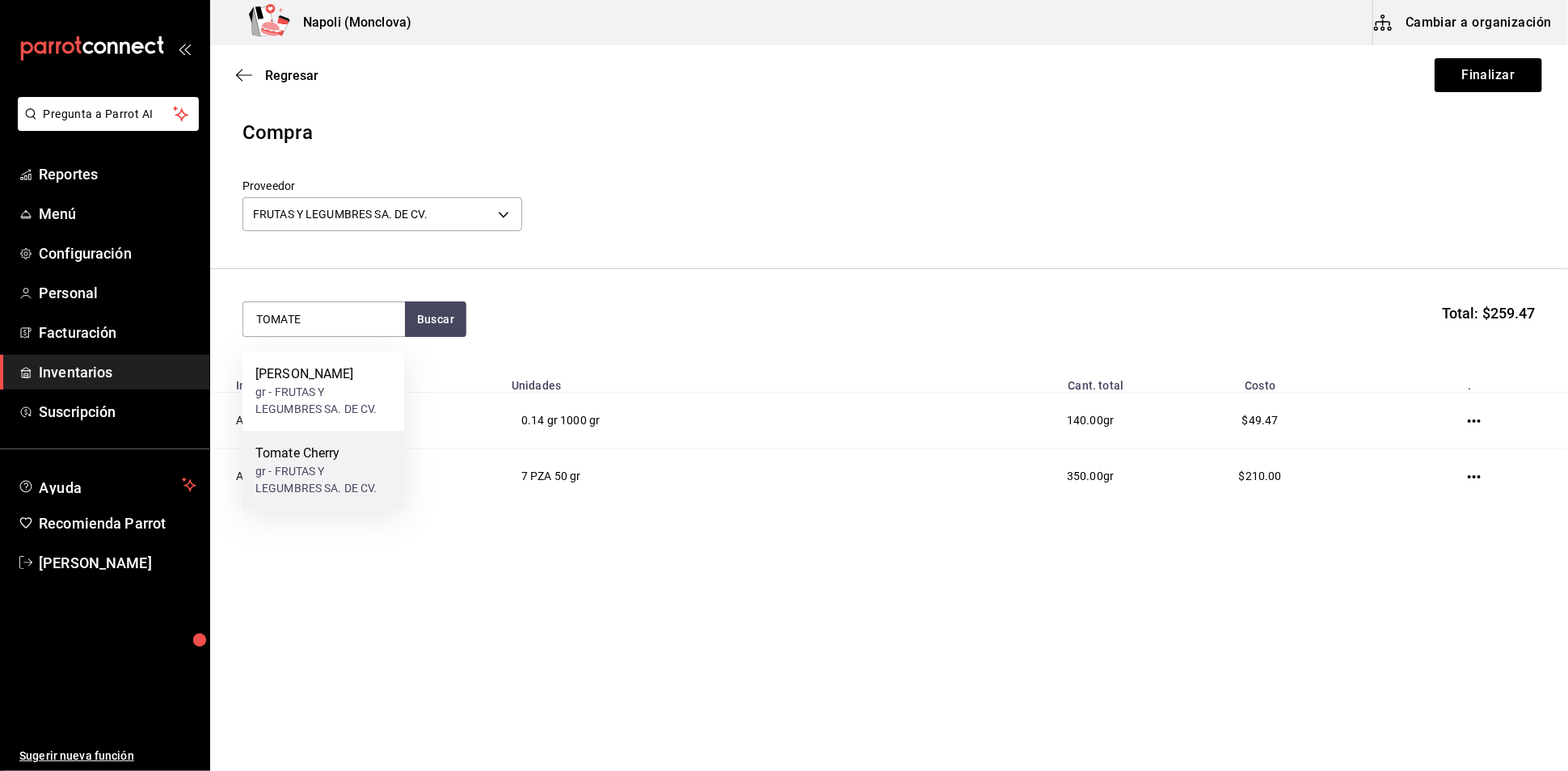
click at [370, 455] on div "Tomate Cherry" at bounding box center [323, 454] width 136 height 19
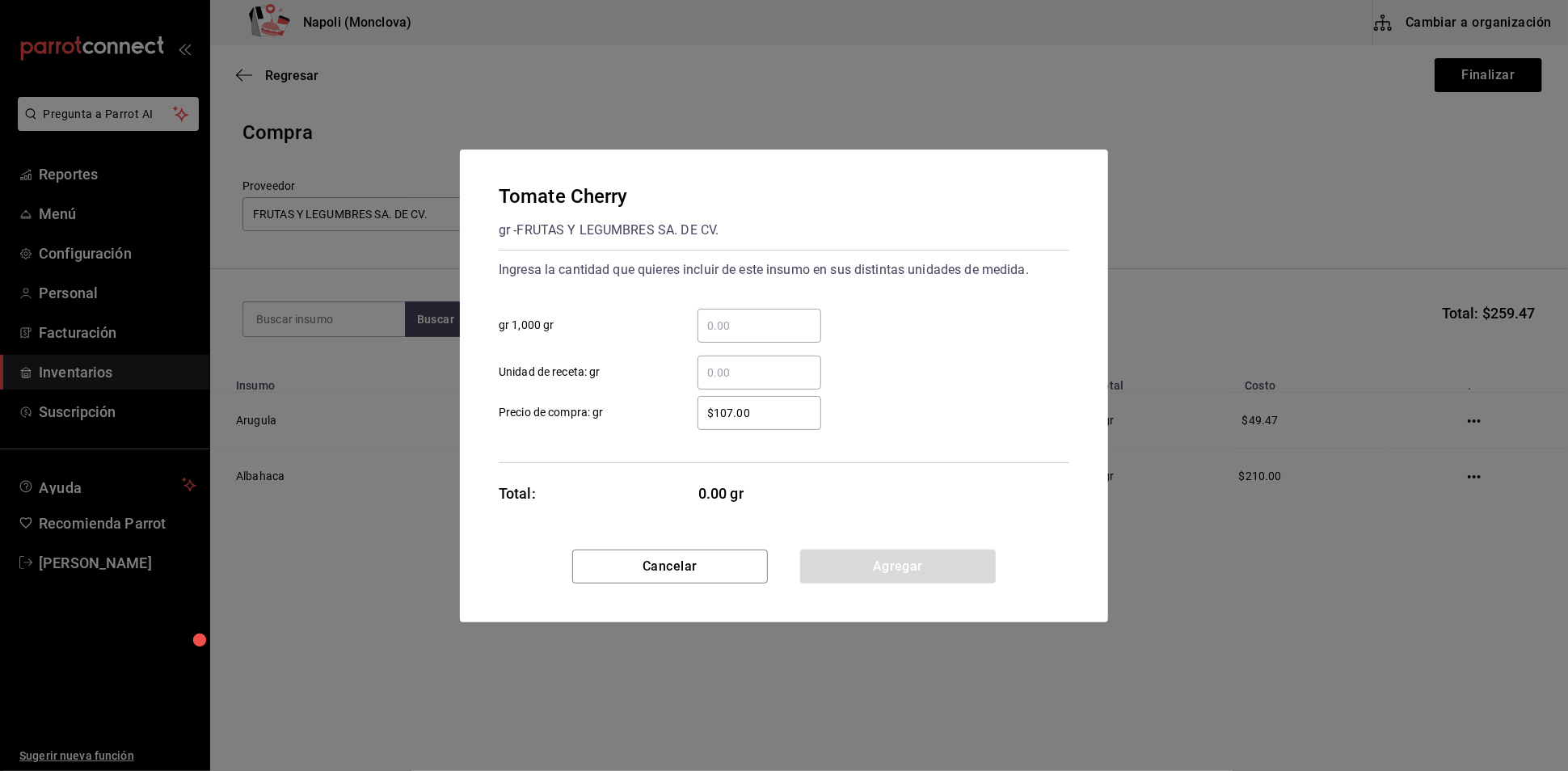
click at [749, 322] on input "​ gr 1,000 gr" at bounding box center [759, 325] width 123 height 19
type input "1.36"
click at [890, 584] on button "Agregar" at bounding box center [897, 567] width 196 height 34
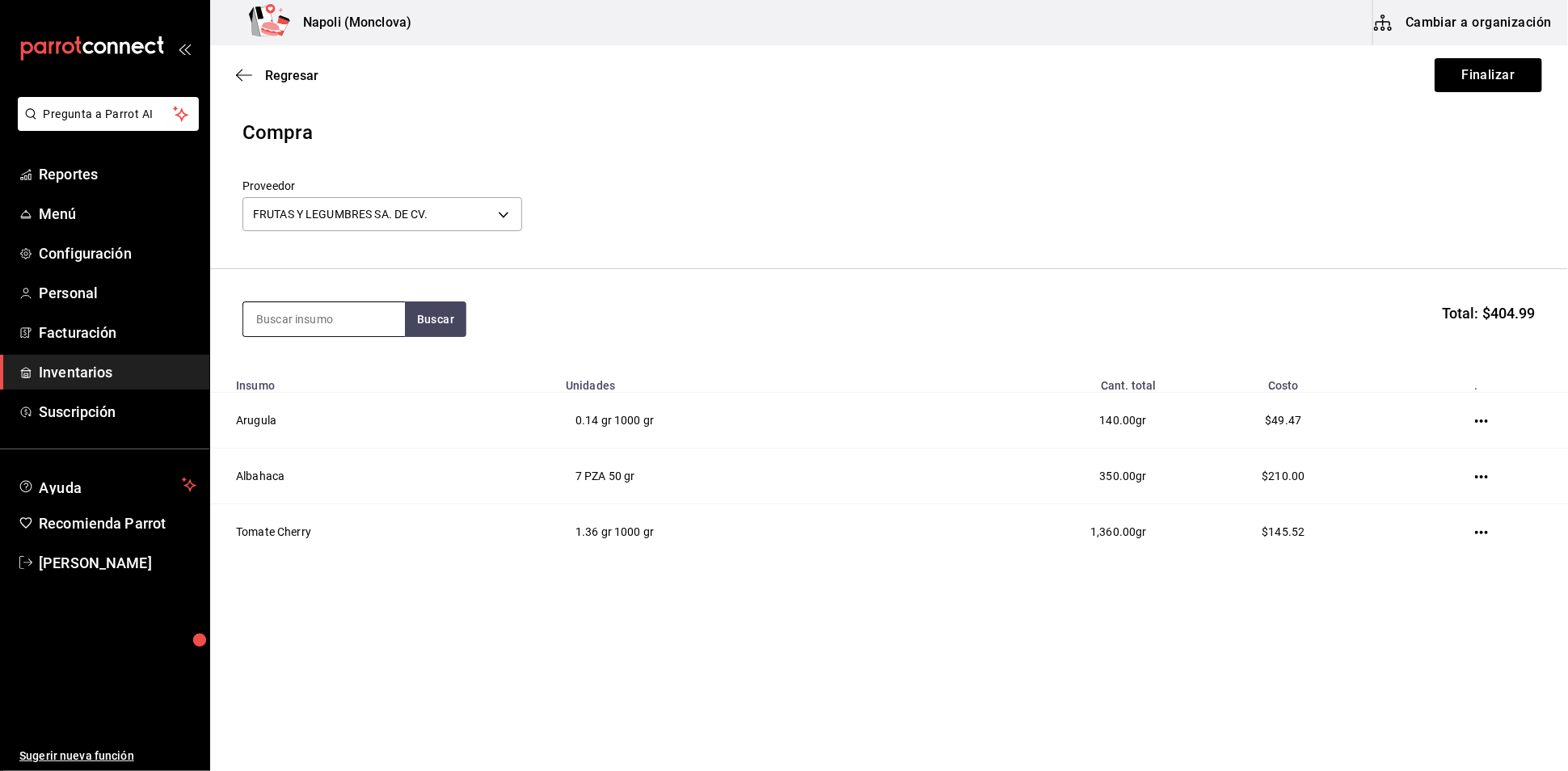
click at [350, 333] on input at bounding box center [324, 319] width 162 height 34
click at [1440, 81] on button "Finalizar" at bounding box center [1488, 75] width 107 height 34
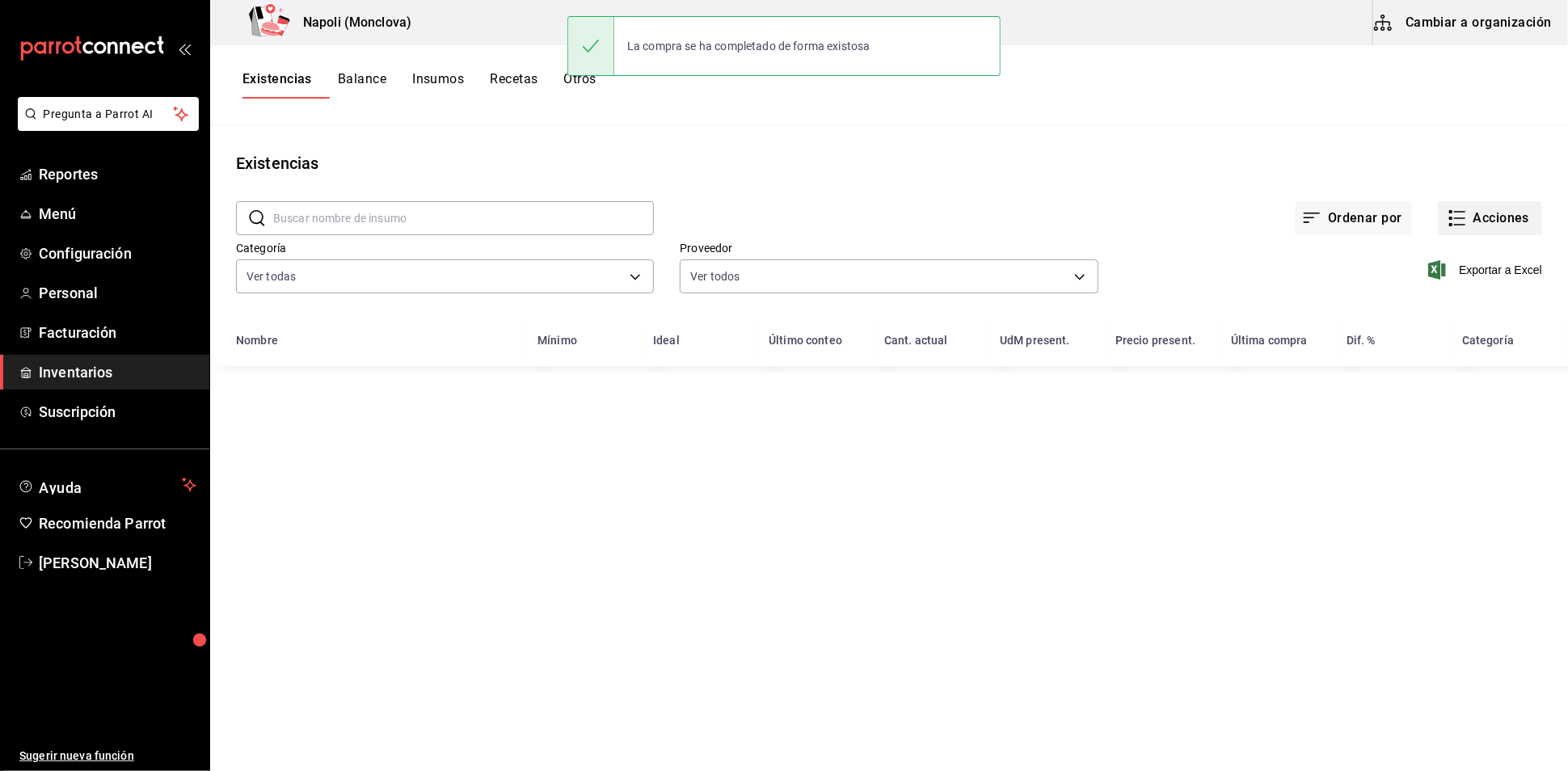
click at [1477, 231] on button "Acciones" at bounding box center [1490, 218] width 104 height 34
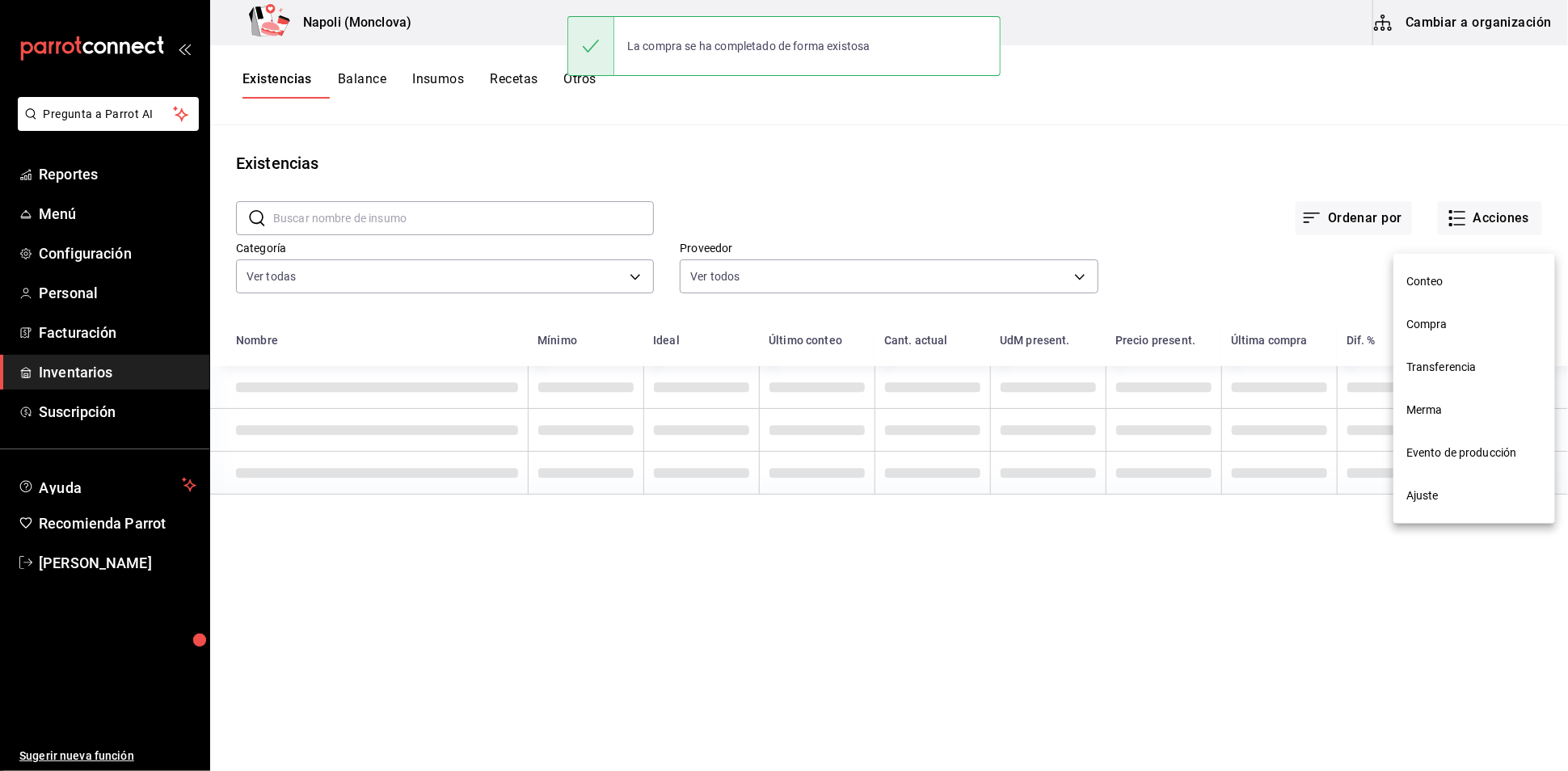
click at [1448, 332] on span "Compra" at bounding box center [1474, 324] width 136 height 17
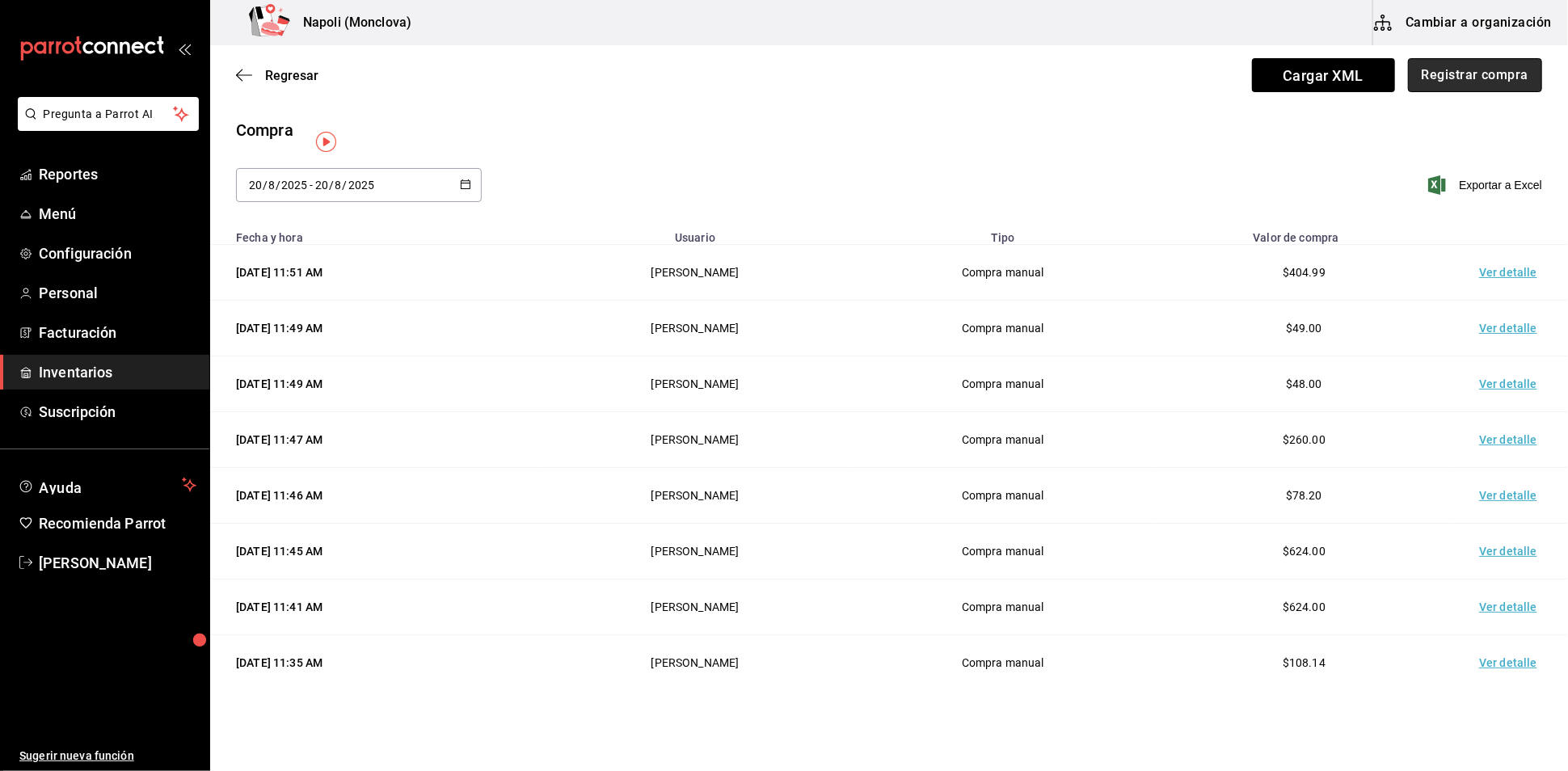
click at [1443, 89] on button "Registrar compra" at bounding box center [1475, 75] width 134 height 34
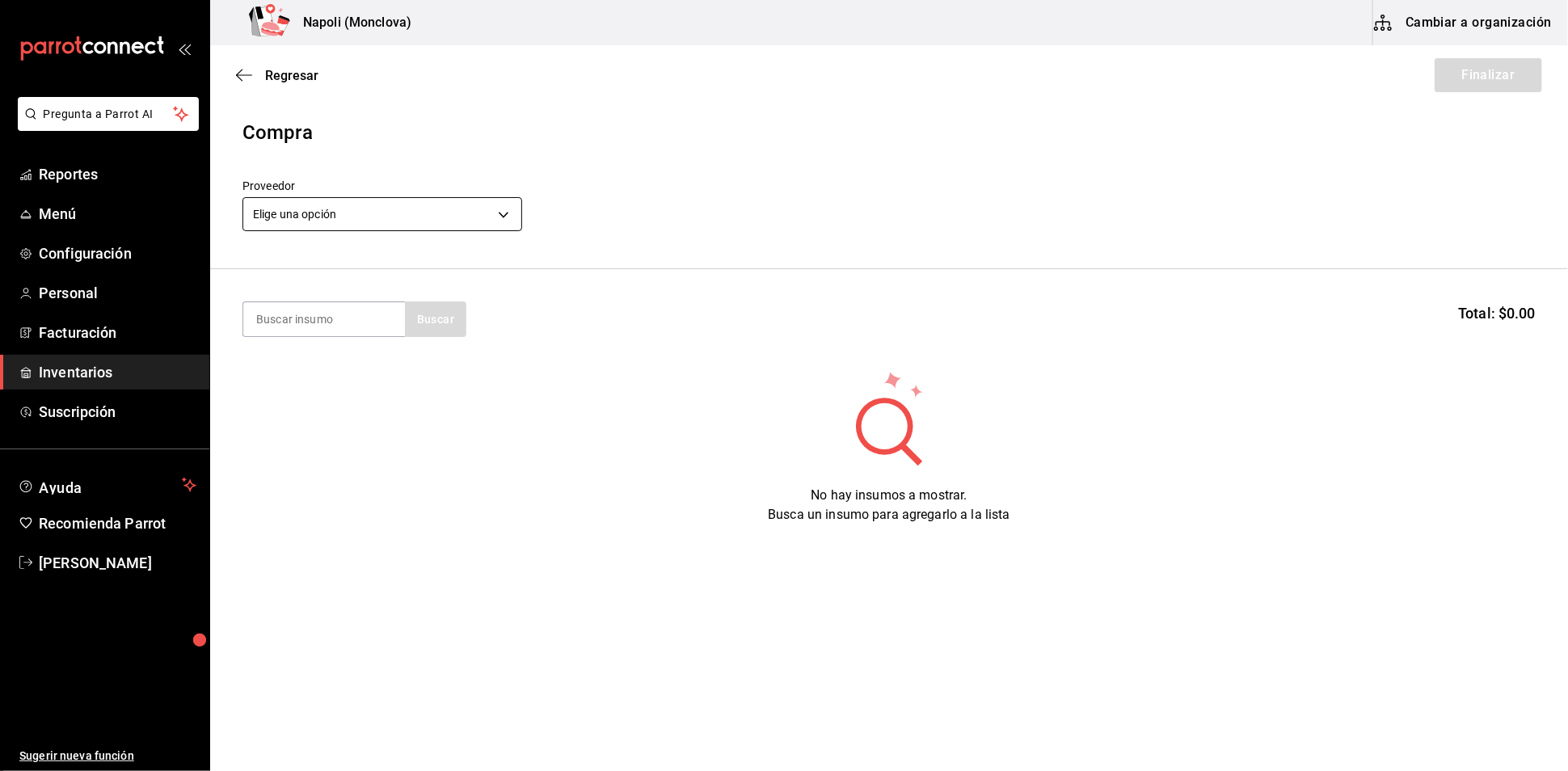
click at [500, 220] on body "Pregunta a Parrot AI Reportes Menú Configuración Personal Facturación Inventari…" at bounding box center [784, 340] width 1568 height 680
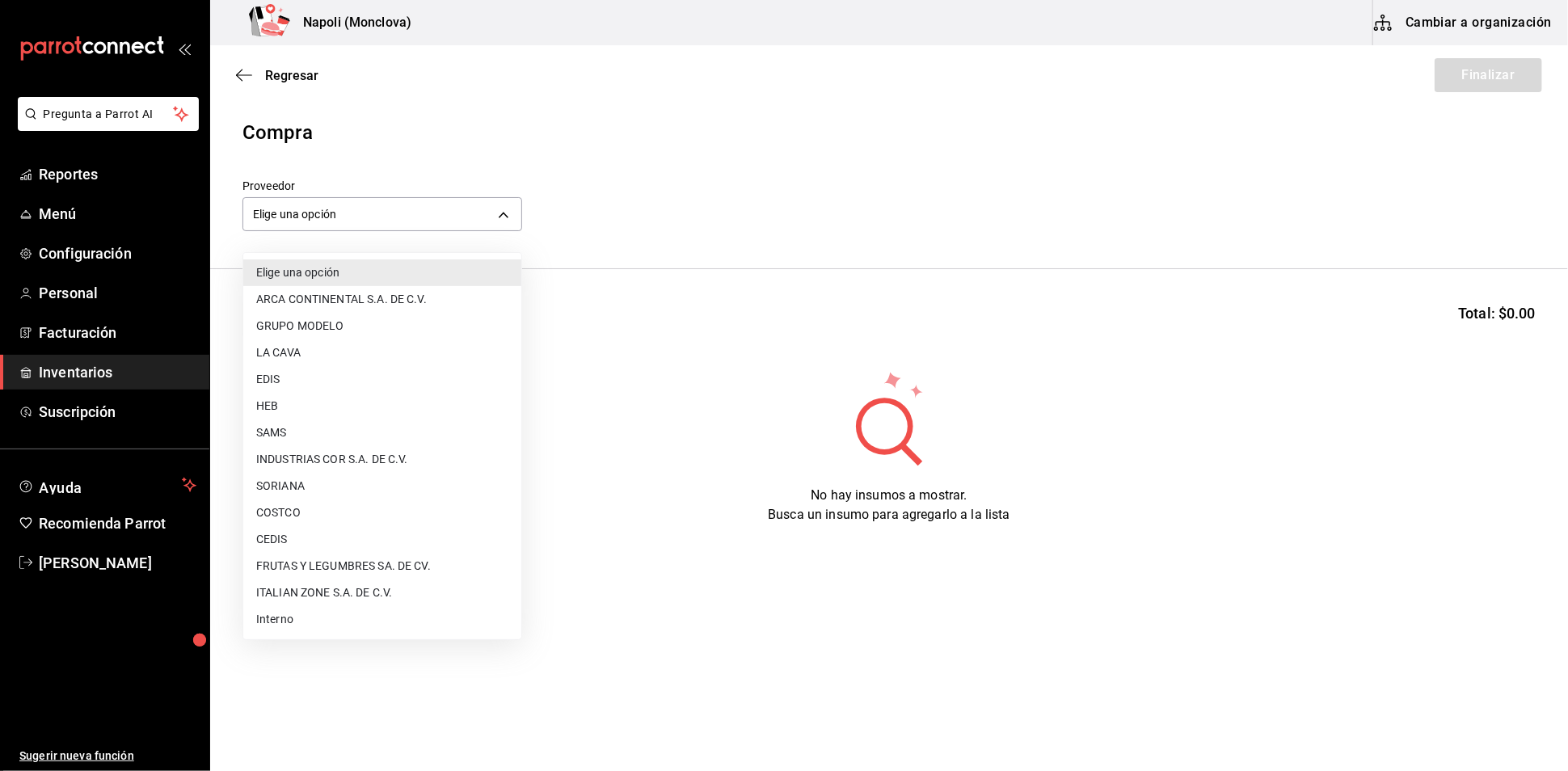
click at [355, 624] on li "Interno" at bounding box center [382, 620] width 278 height 27
type input "f09327f8-4c41-4679-ba5a-c4fdb900725a"
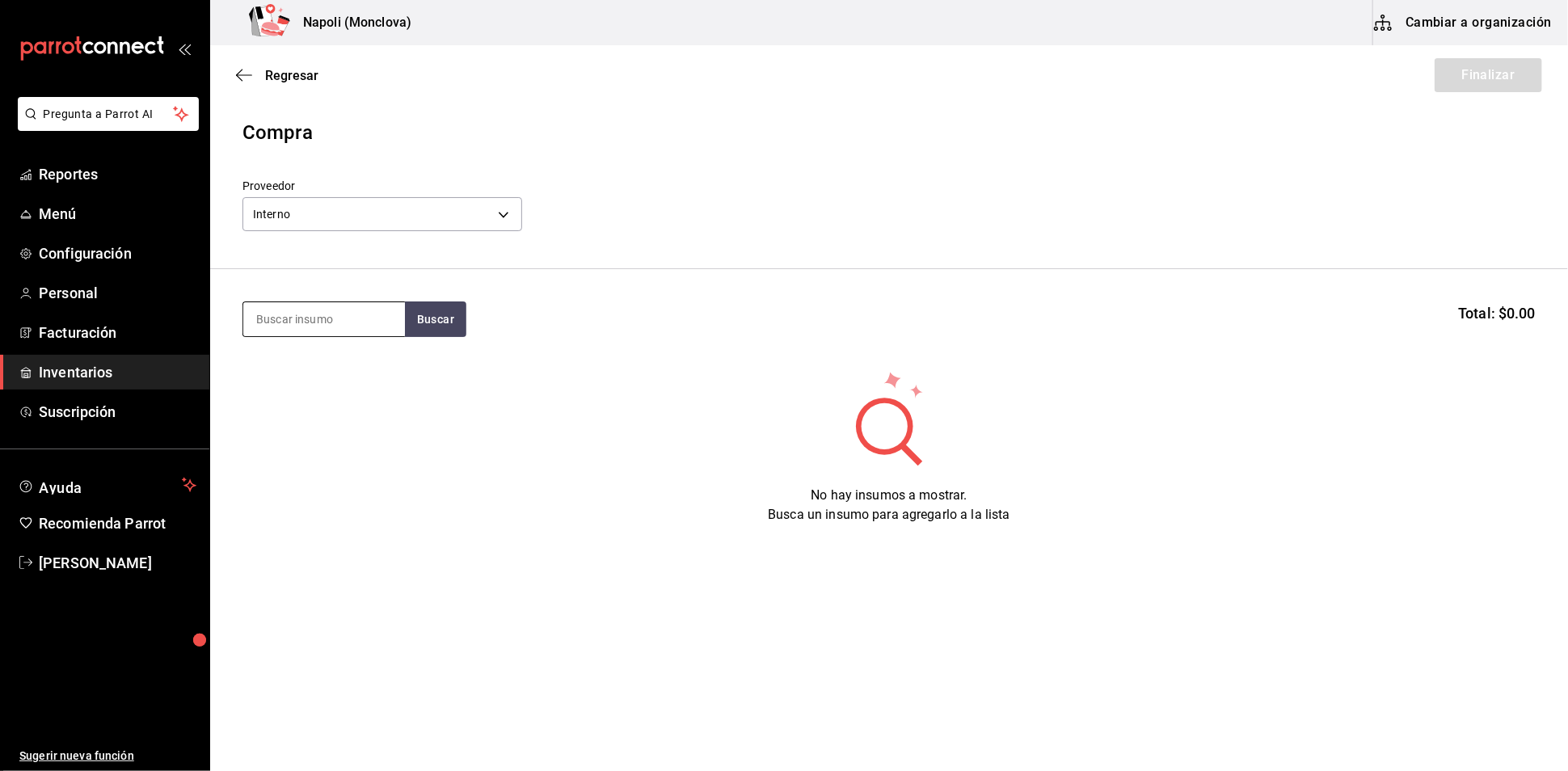
click at [336, 327] on input at bounding box center [324, 319] width 162 height 34
type input "JAMAICA"
click at [425, 336] on button "Buscar" at bounding box center [435, 319] width 61 height 35
click at [259, 422] on div "Concentrado de Jamaica LT - Interno" at bounding box center [323, 392] width 162 height 81
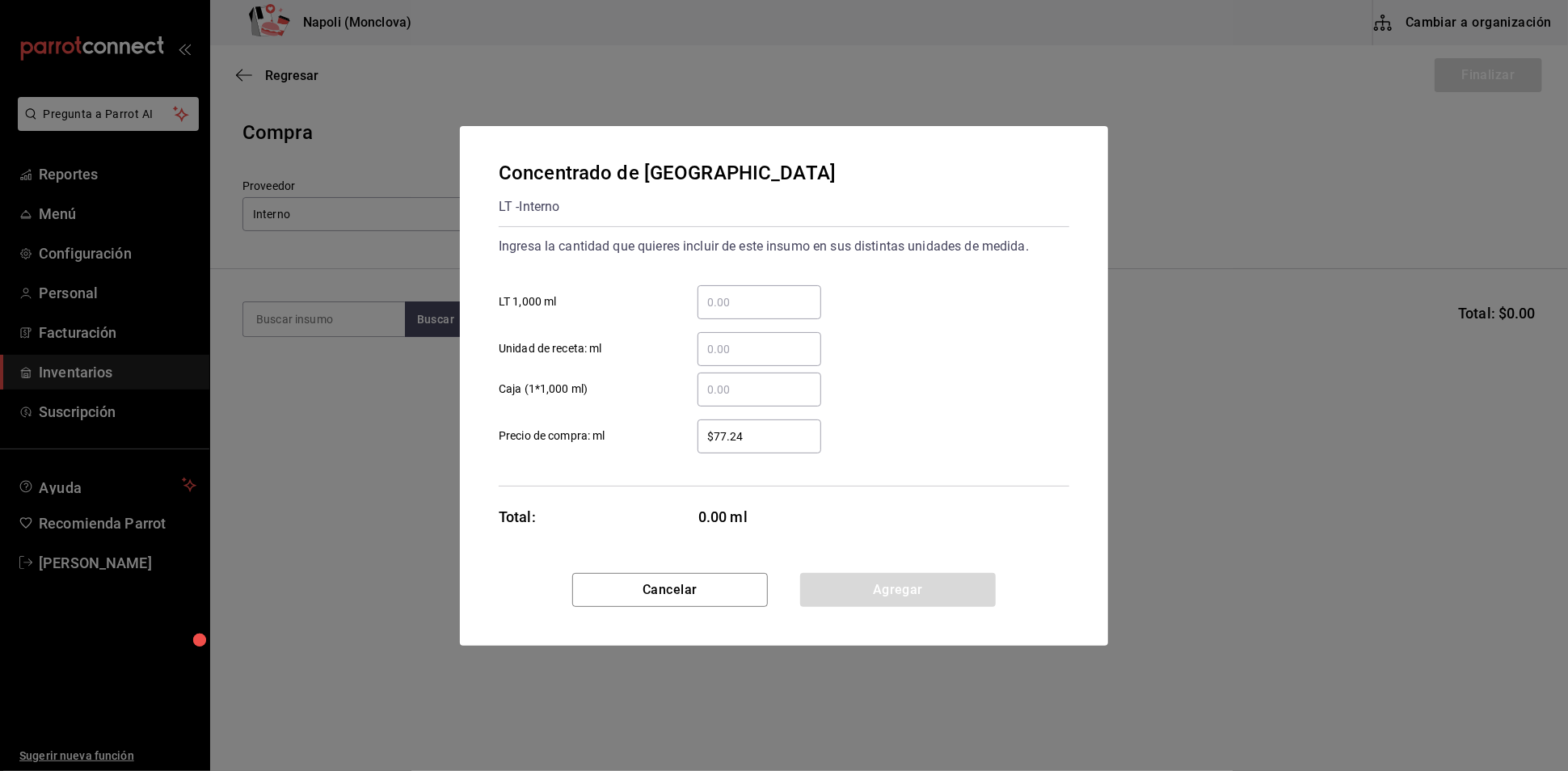
click at [724, 293] on input "​ LT 1,000 ml" at bounding box center [759, 302] width 123 height 19
type input "1.4"
click at [904, 606] on button "Agregar" at bounding box center [897, 590] width 196 height 34
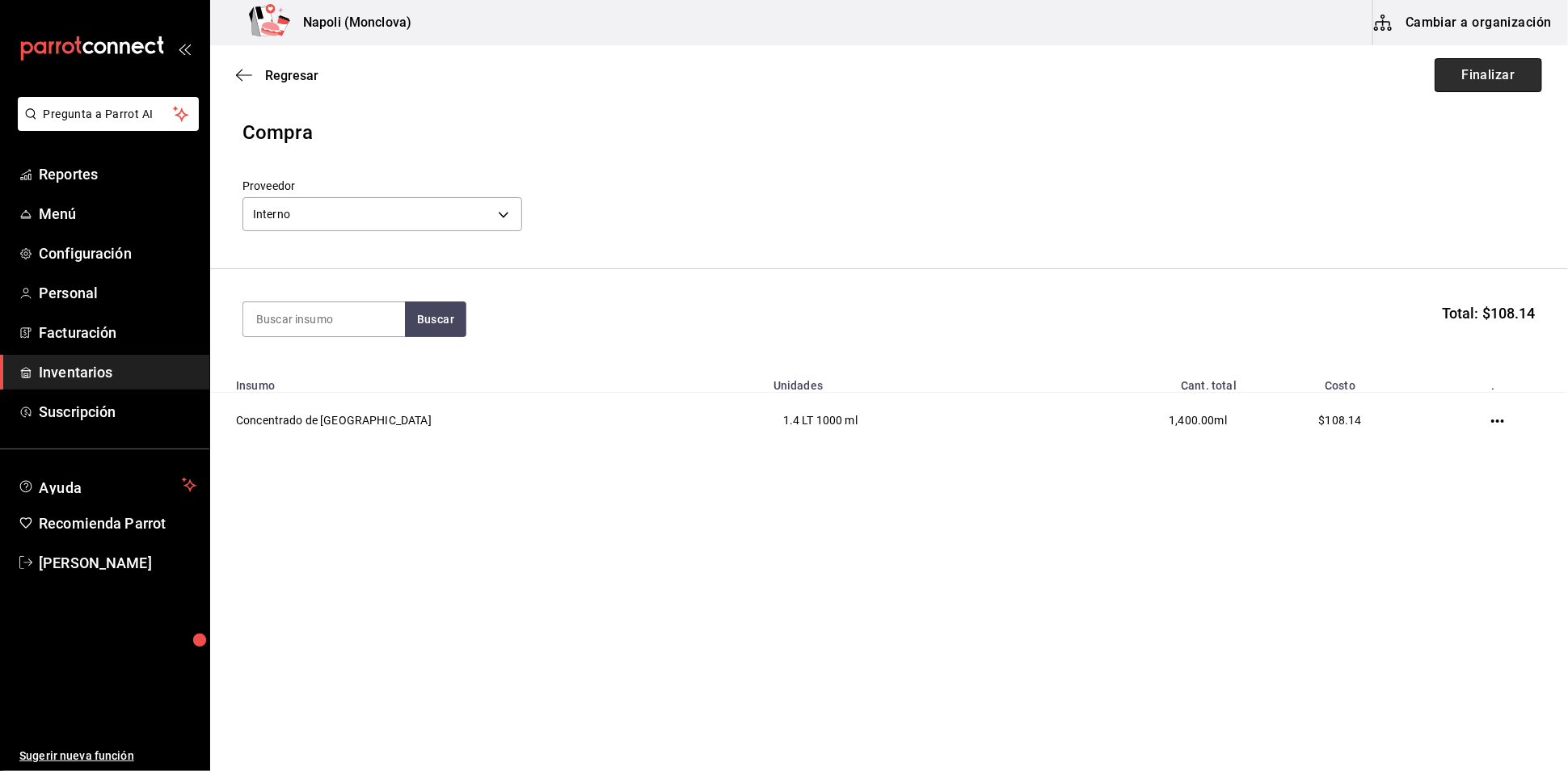
click at [1465, 76] on button "Finalizar" at bounding box center [1488, 75] width 107 height 34
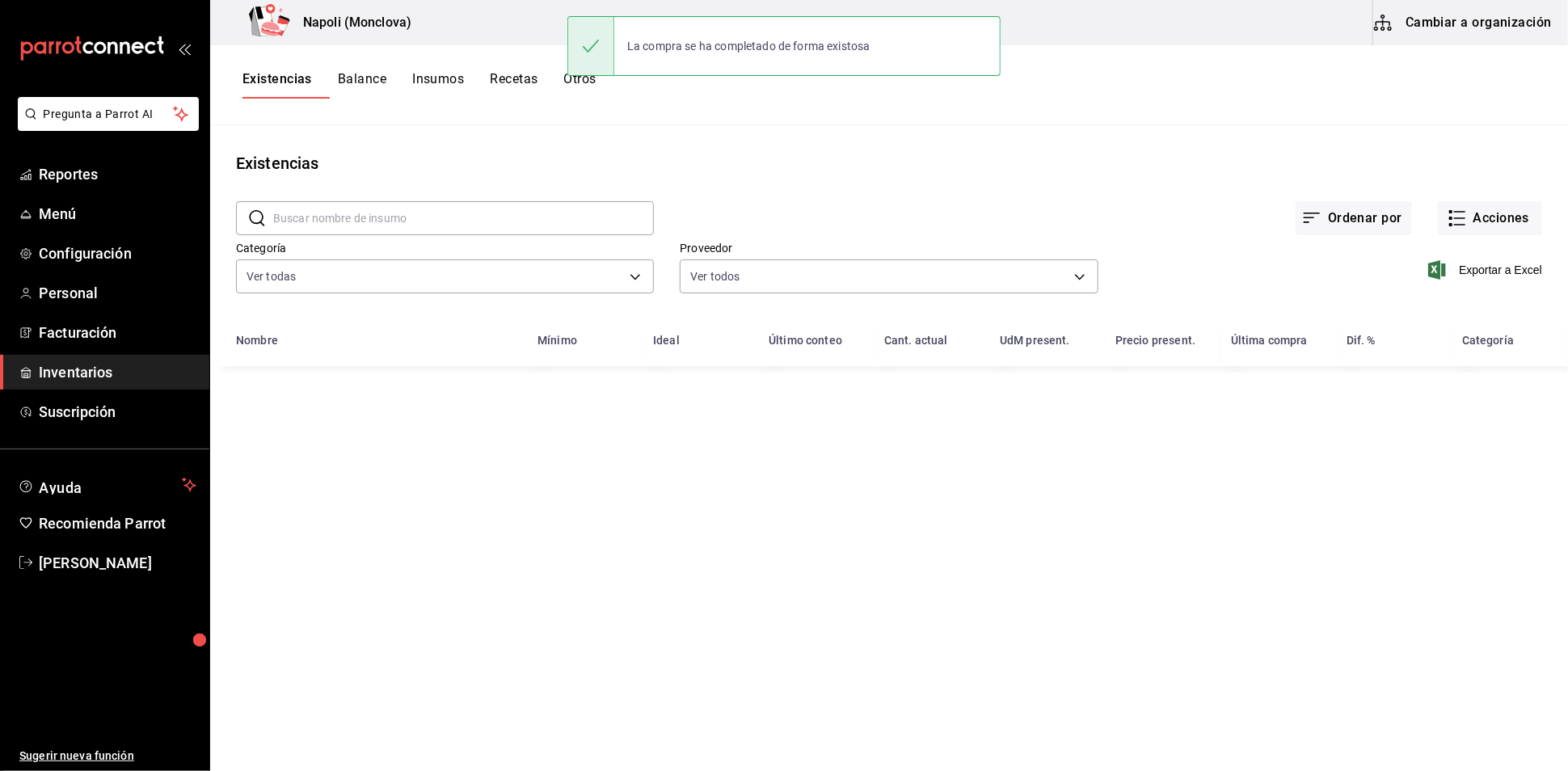
click at [396, 234] on input "text" at bounding box center [463, 218] width 380 height 33
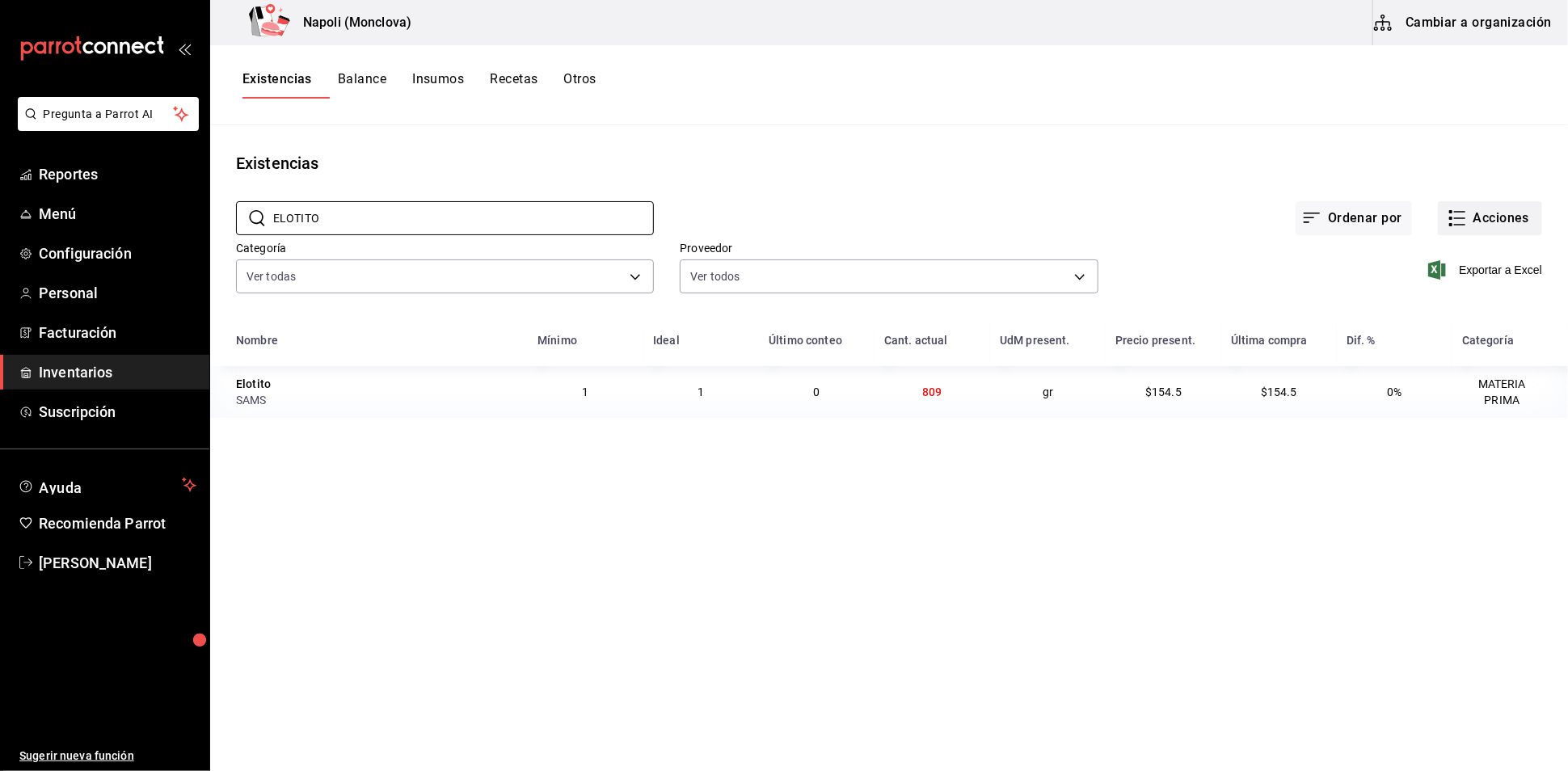
type input "ELOTITO"
click at [1463, 223] on button "Acciones" at bounding box center [1490, 218] width 104 height 34
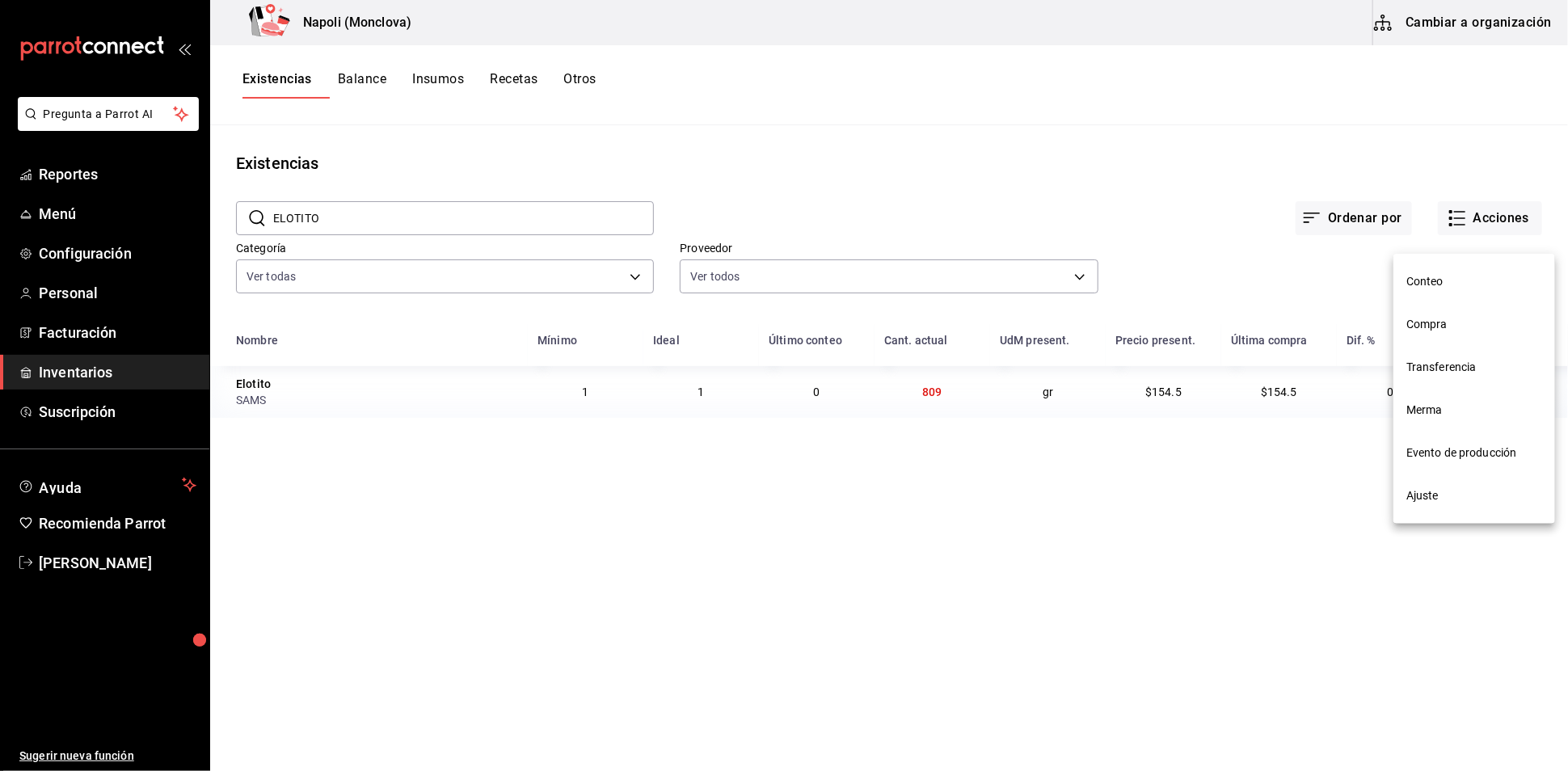
click at [1461, 307] on li "Compra" at bounding box center [1474, 324] width 162 height 43
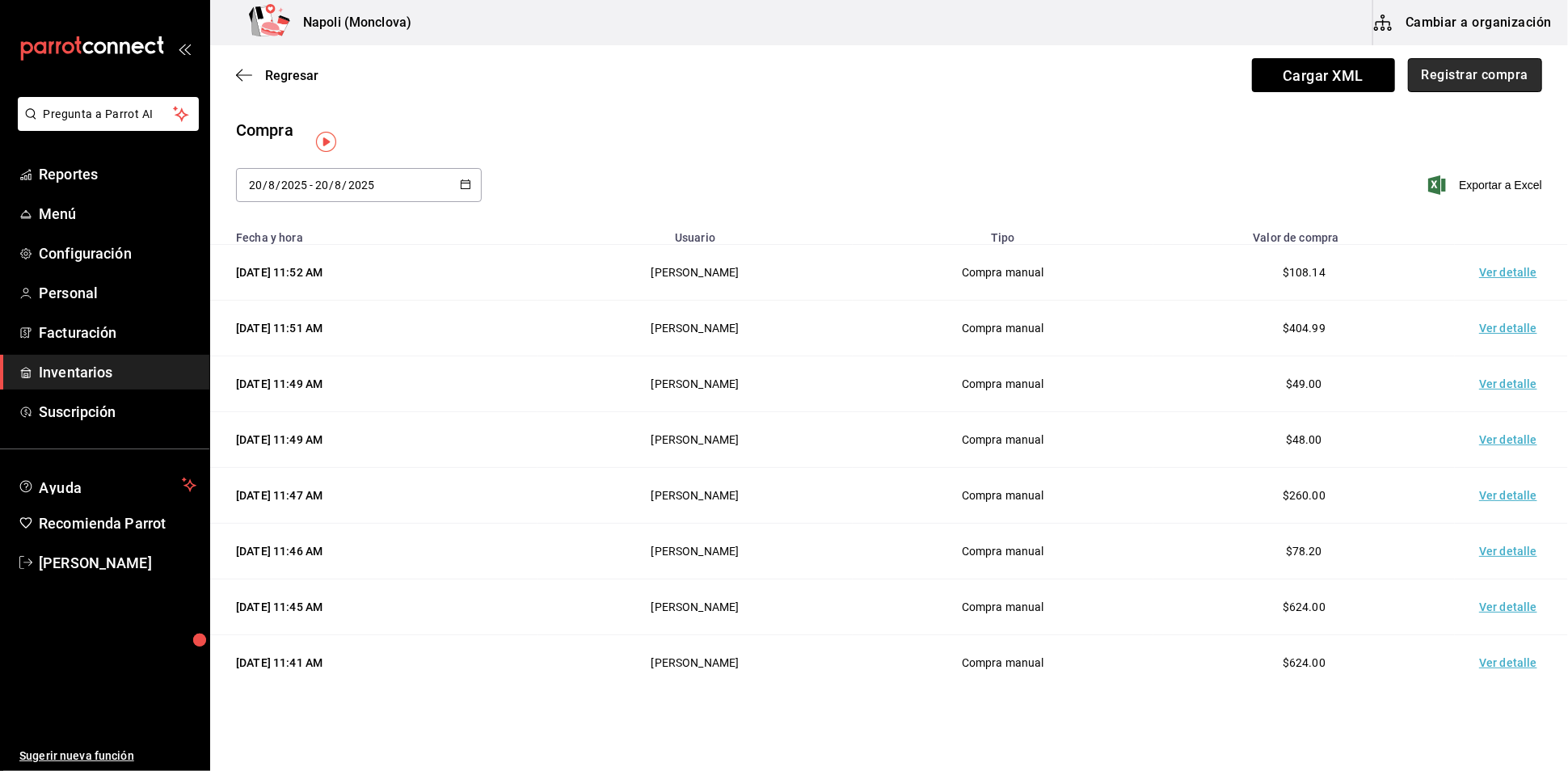
click at [1439, 90] on button "Registrar compra" at bounding box center [1475, 75] width 134 height 34
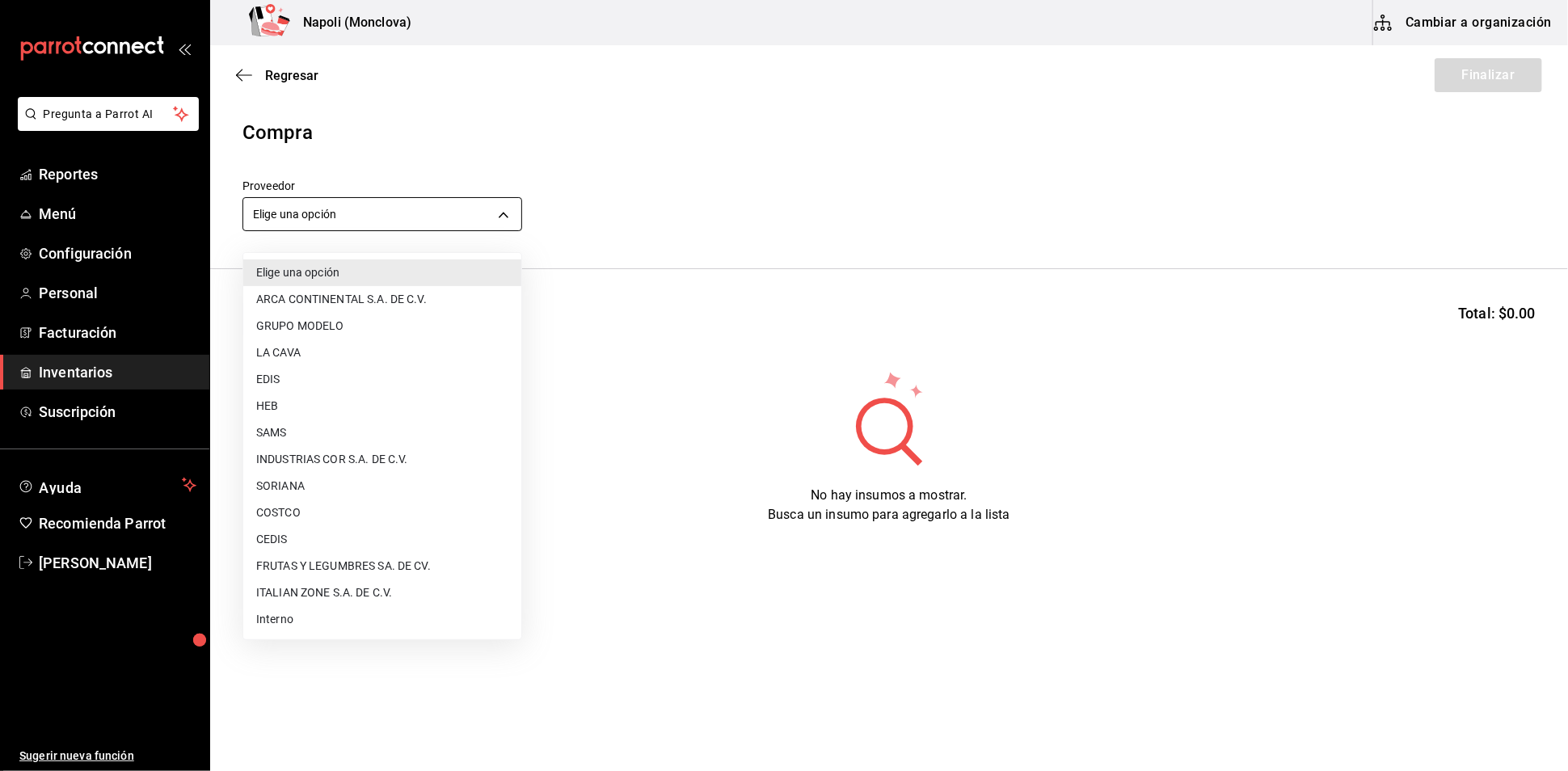
click at [497, 223] on body "Pregunta a Parrot AI Reportes Menú Configuración Personal Facturación Inventari…" at bounding box center [784, 340] width 1568 height 680
click at [360, 433] on li "SAMS" at bounding box center [382, 433] width 278 height 27
type input "c79ff9d8-8f6c-4814-bfd6-1c81d7e804f1"
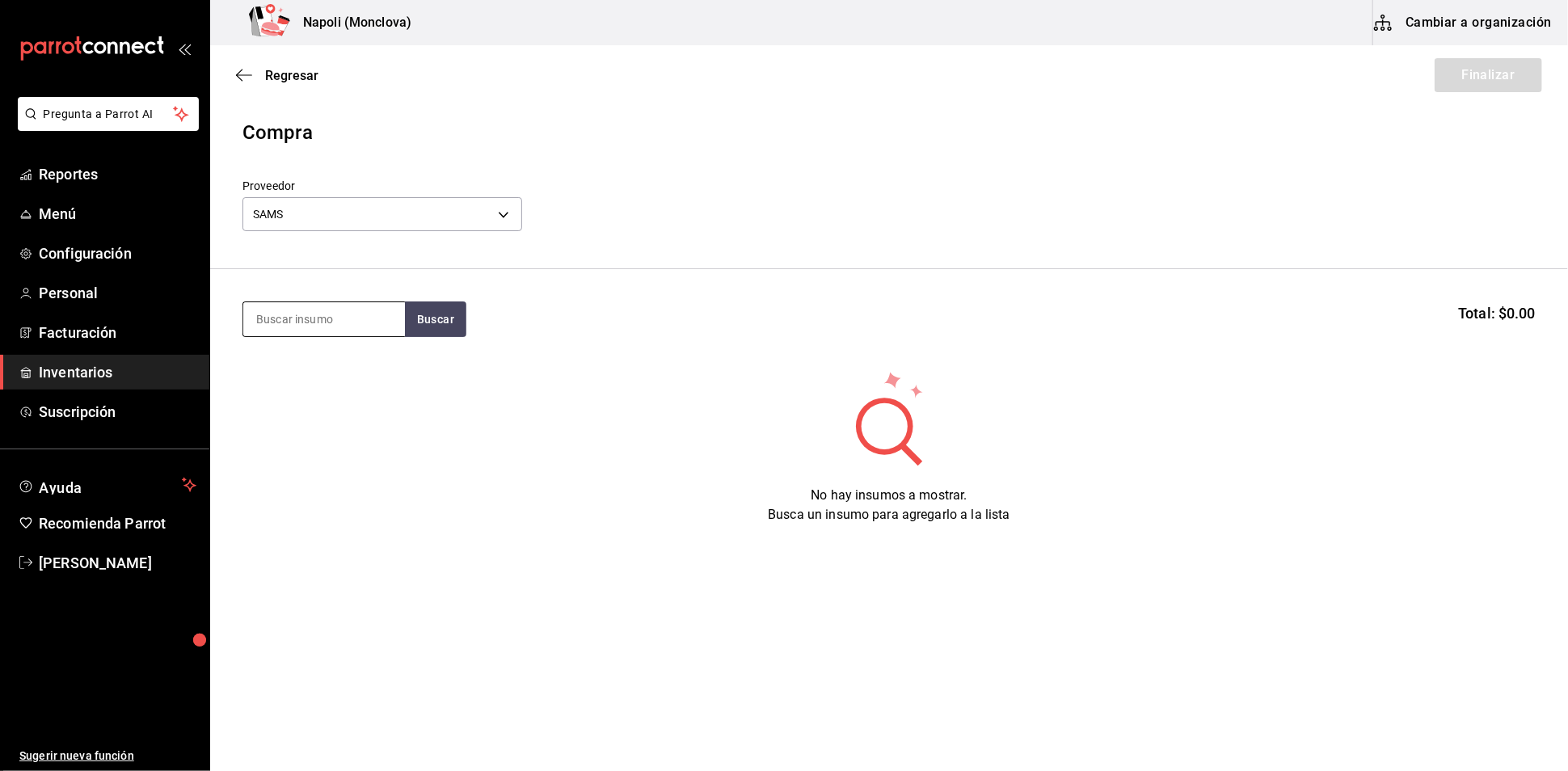
click at [320, 336] on input at bounding box center [324, 319] width 162 height 34
type input "ELOTITO"
click at [437, 318] on button "Buscar" at bounding box center [435, 319] width 61 height 35
click at [296, 400] on div "gr - SAMS" at bounding box center [308, 392] width 107 height 17
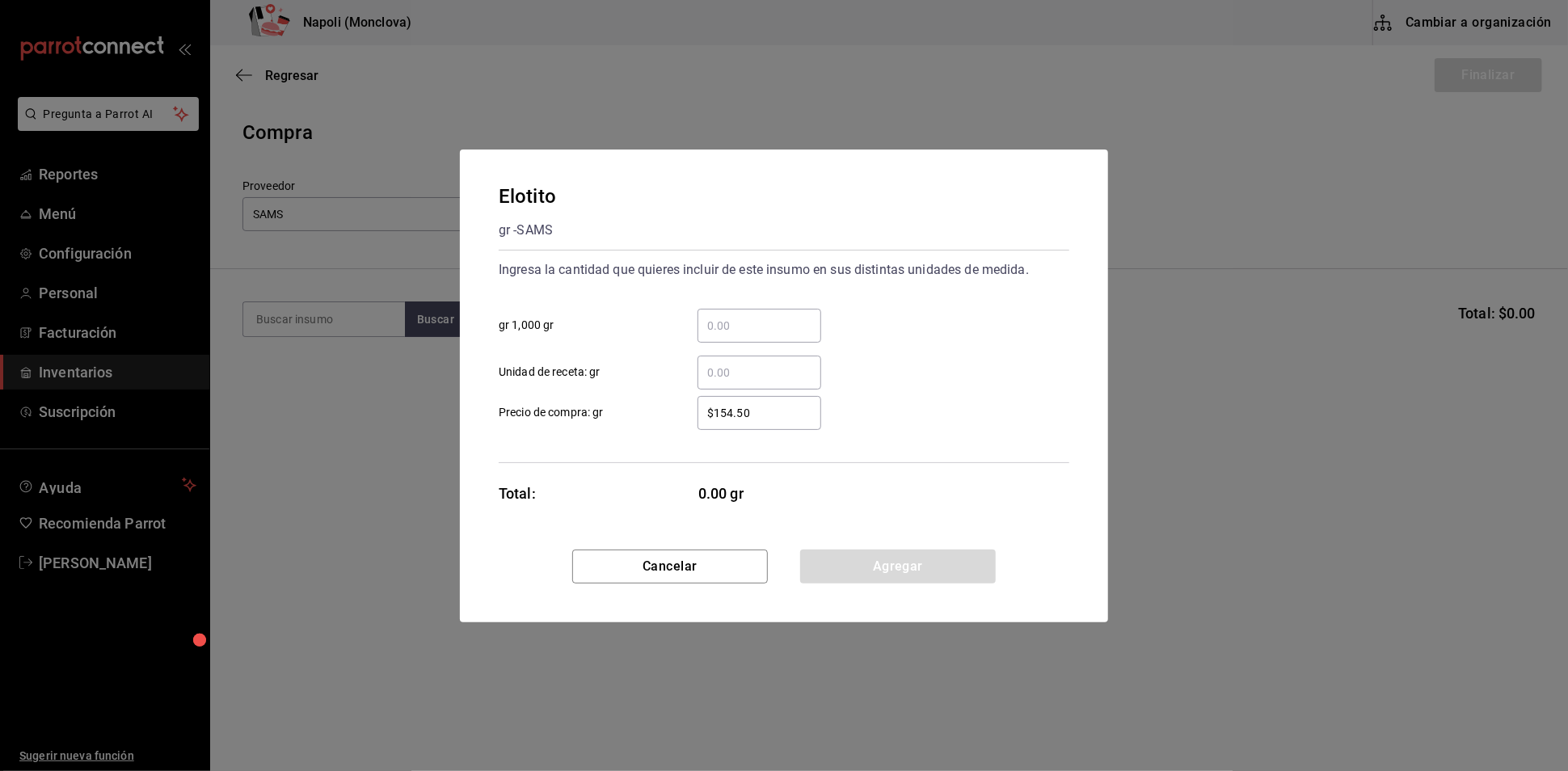
click at [749, 317] on input "​ gr 1,000 gr" at bounding box center [759, 325] width 123 height 19
click at [735, 316] on input "​ gr 1,000 gr" at bounding box center [759, 325] width 123 height 19
type input "0.6"
click at [945, 580] on button "Agregar" at bounding box center [897, 567] width 196 height 34
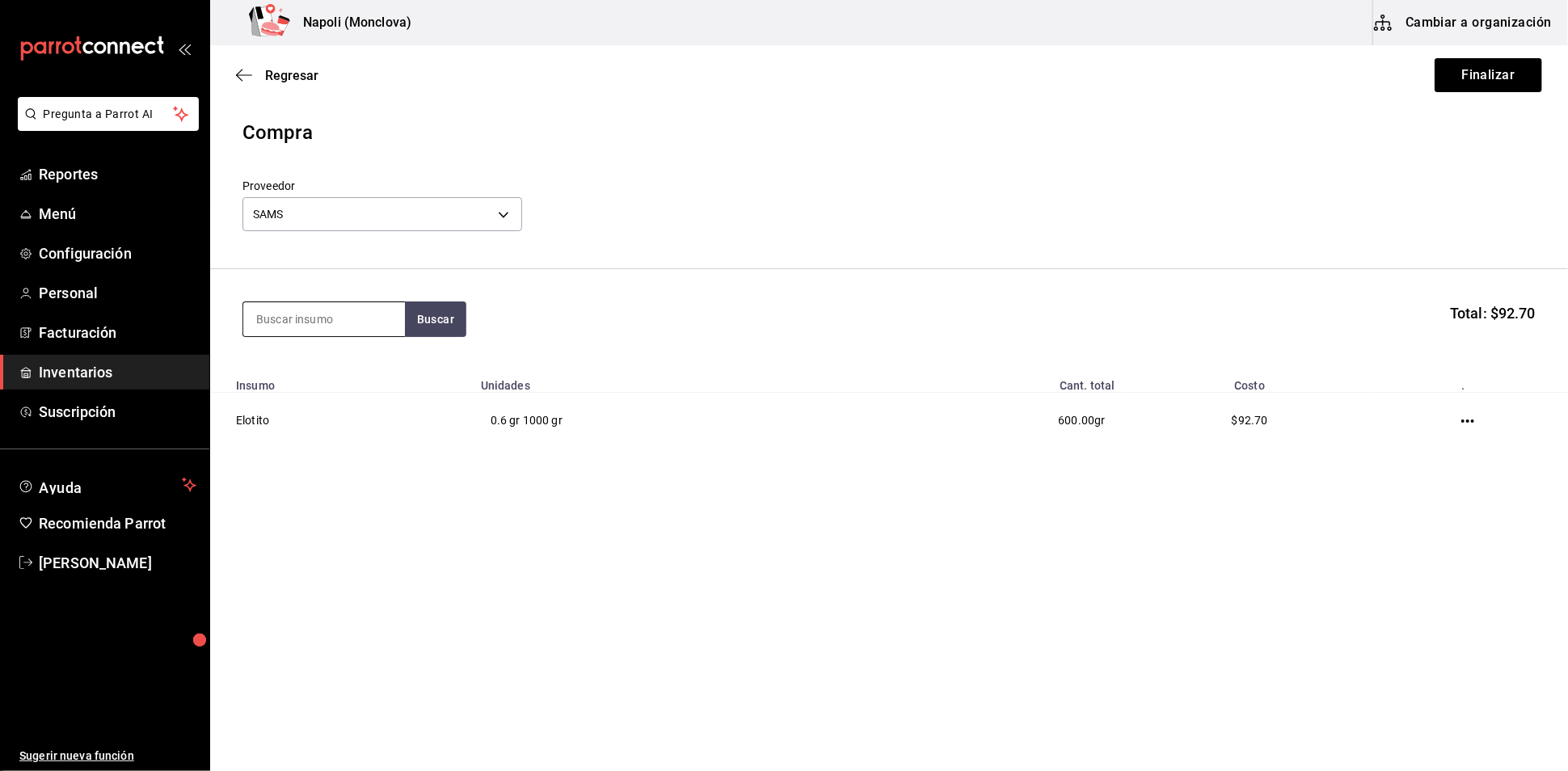
click at [346, 328] on input at bounding box center [324, 319] width 162 height 34
click at [1488, 66] on button "Finalizar" at bounding box center [1488, 75] width 107 height 34
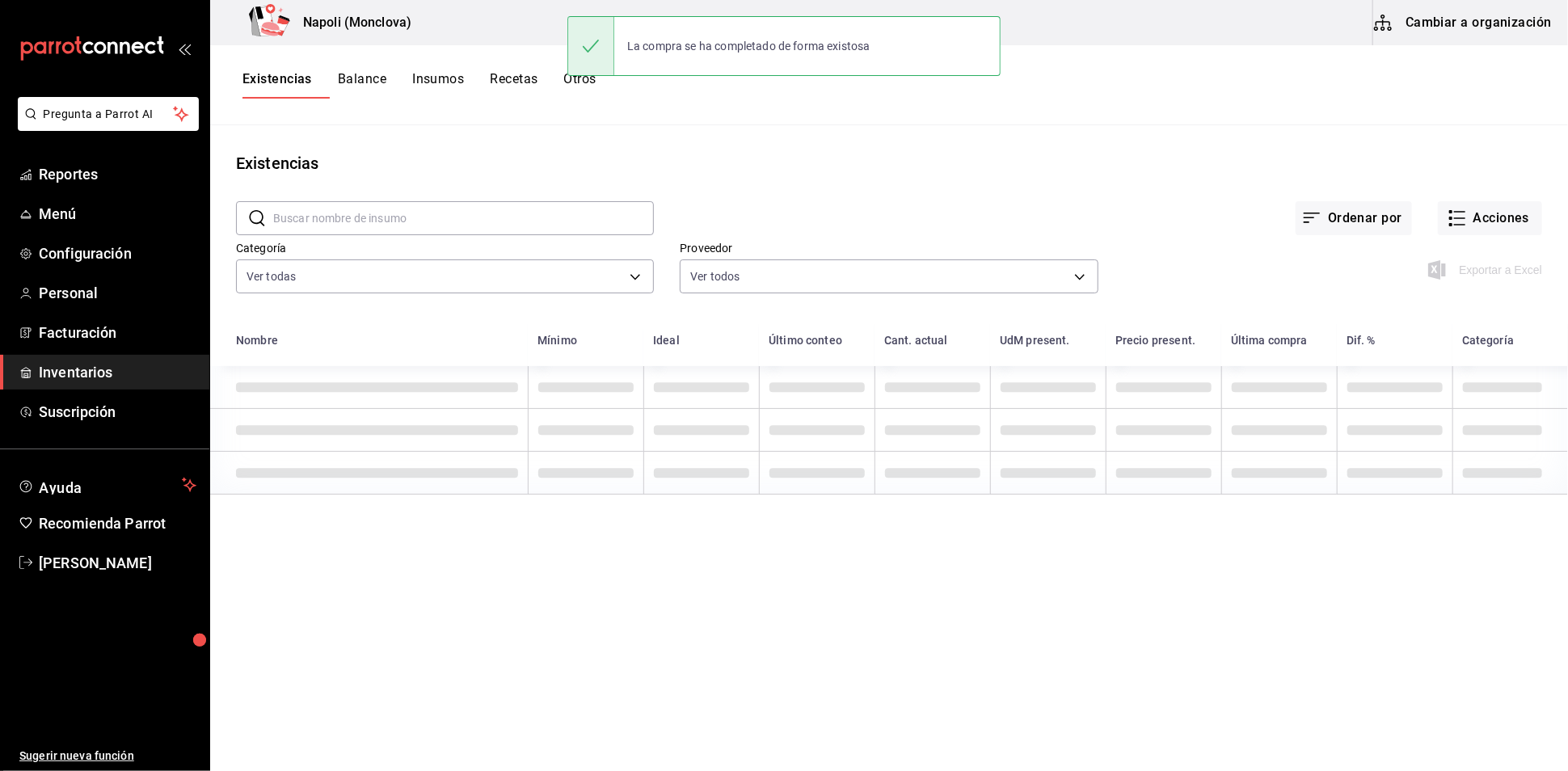
click at [400, 206] on div "​ ​" at bounding box center [431, 205] width 444 height 60
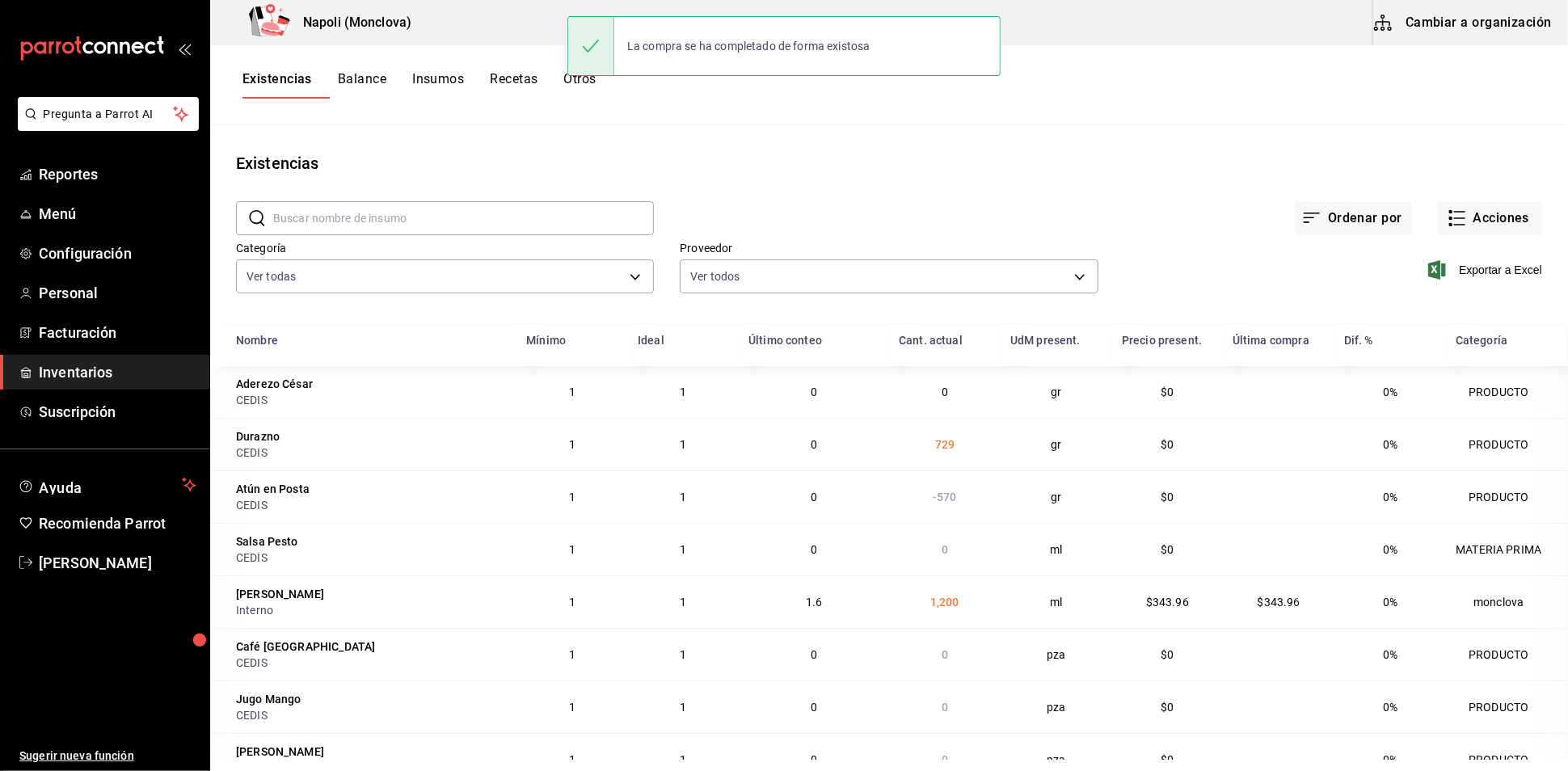
click at [403, 224] on input "text" at bounding box center [463, 218] width 380 height 33
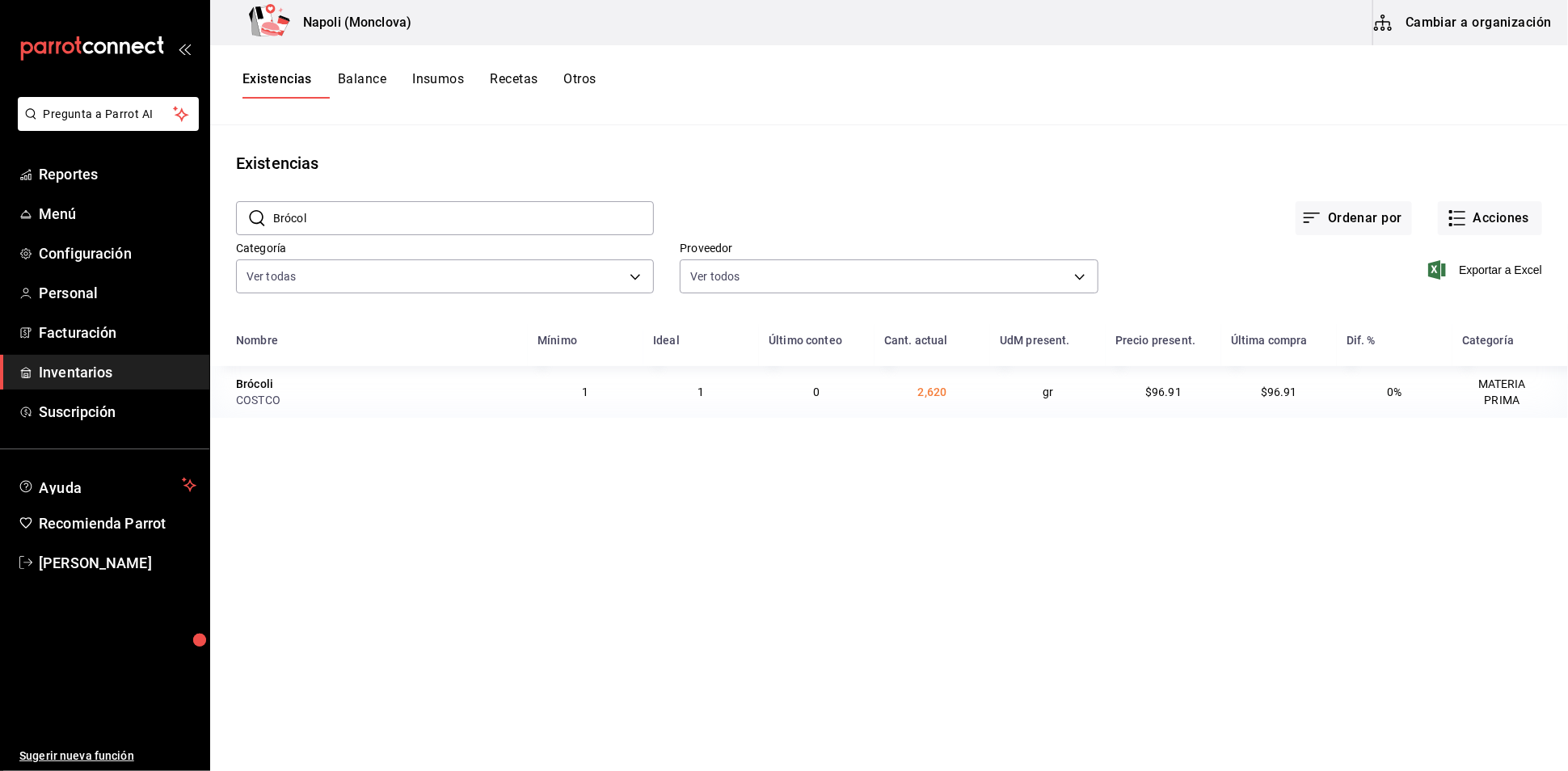
click at [395, 234] on input "Brócol" at bounding box center [463, 218] width 380 height 33
drag, startPoint x: 314, startPoint y: 228, endPoint x: 260, endPoint y: 233, distance: 54.2
click at [260, 233] on div "​ BrócolI ​" at bounding box center [445, 218] width 418 height 34
type input "BrócolI"
click at [1459, 235] on button "Acciones" at bounding box center [1490, 218] width 104 height 34
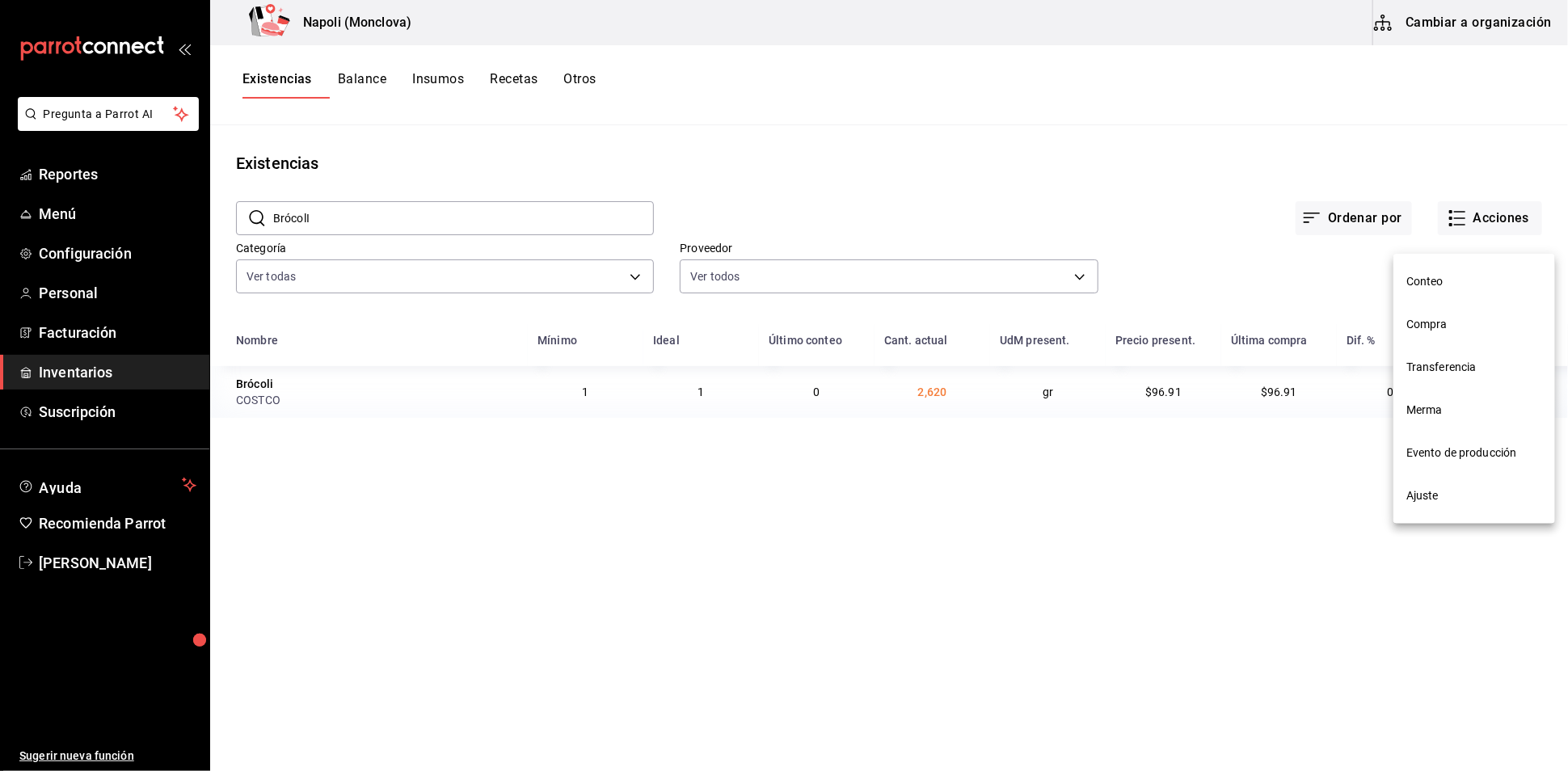
click at [1461, 329] on span "Compra" at bounding box center [1474, 324] width 136 height 17
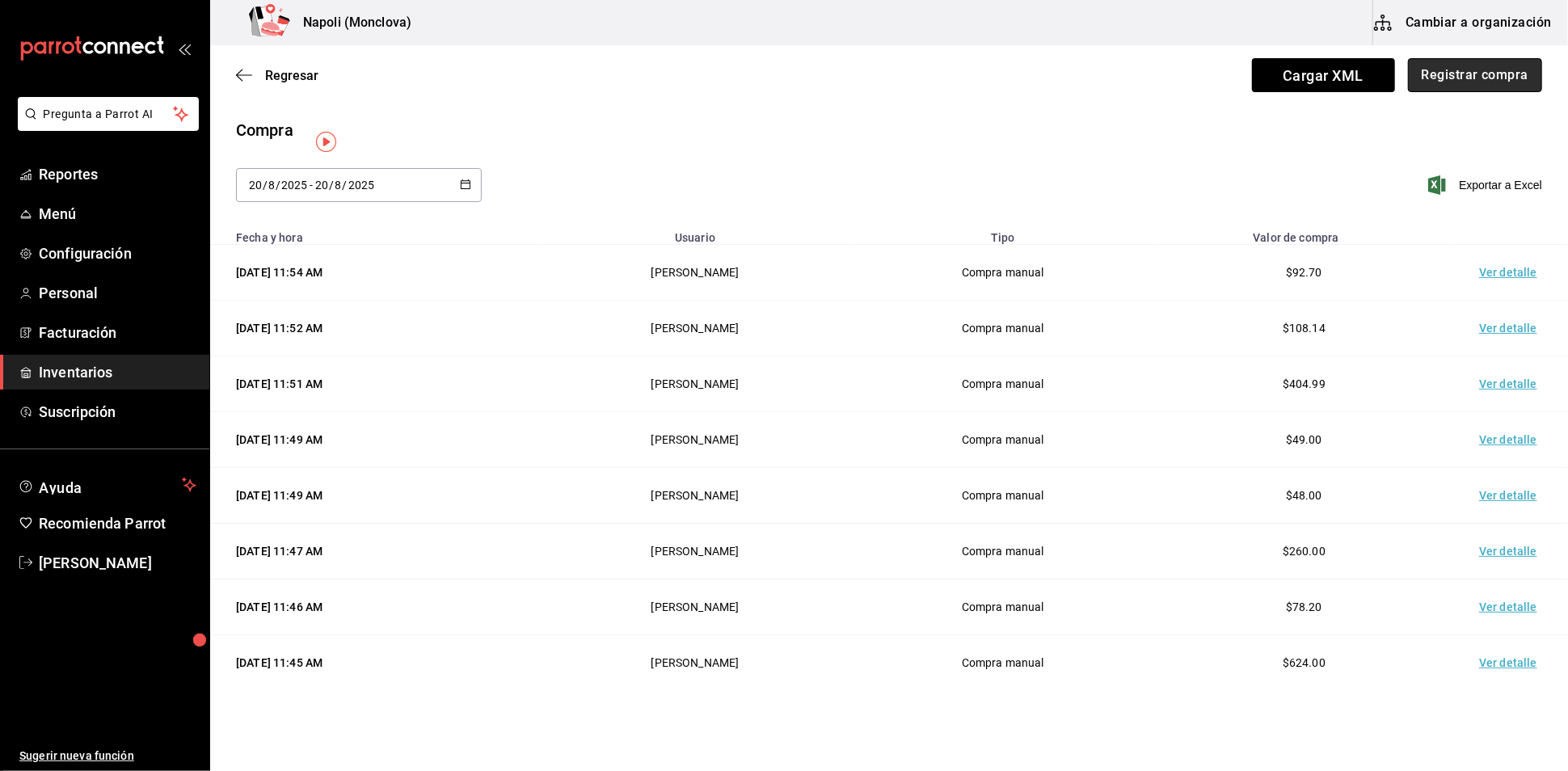
click at [1482, 77] on button "Registrar compra" at bounding box center [1475, 75] width 134 height 34
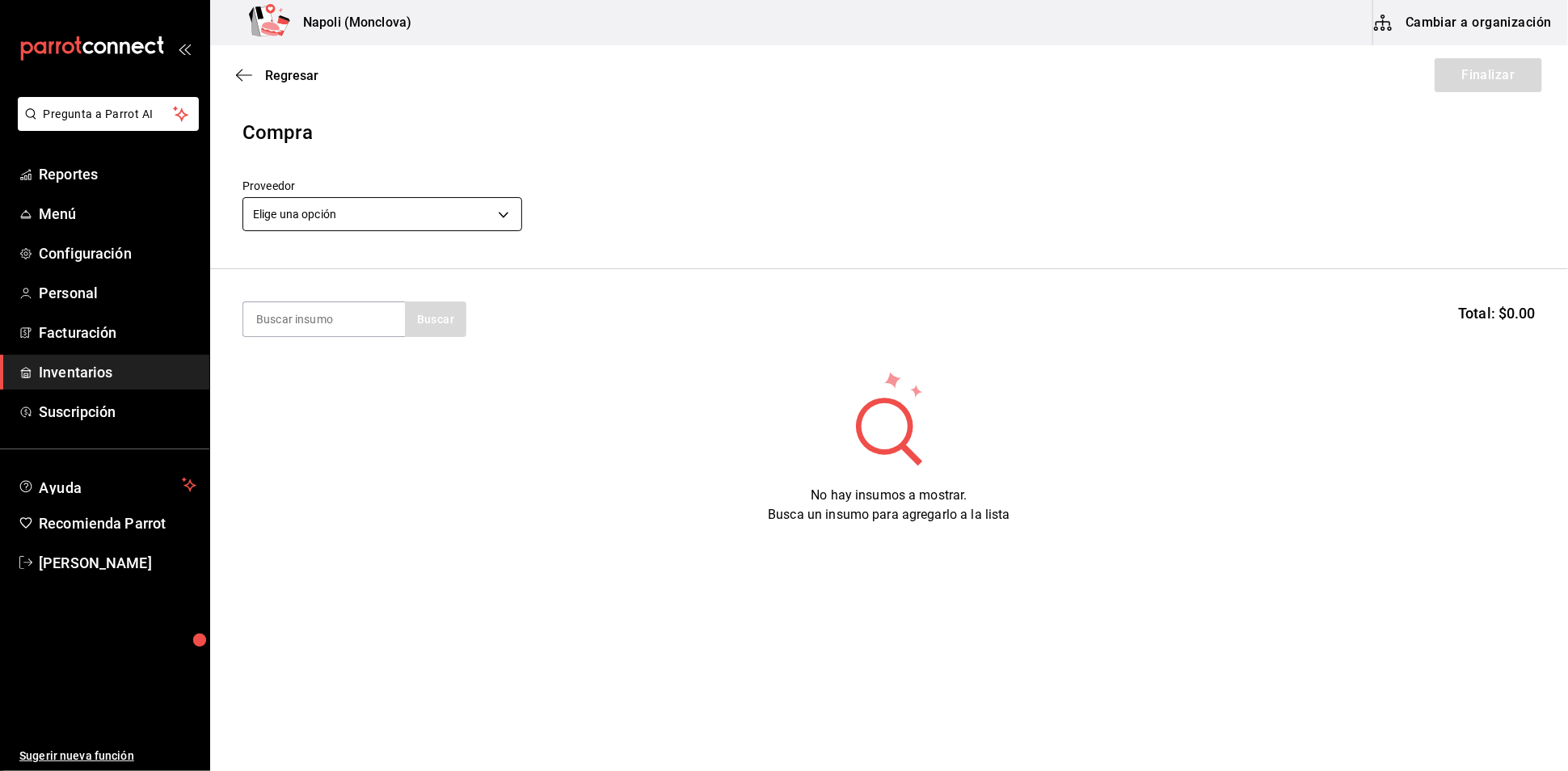
click at [499, 221] on body "Pregunta a Parrot AI Reportes Menú Configuración Personal Facturación Inventari…" at bounding box center [784, 340] width 1568 height 680
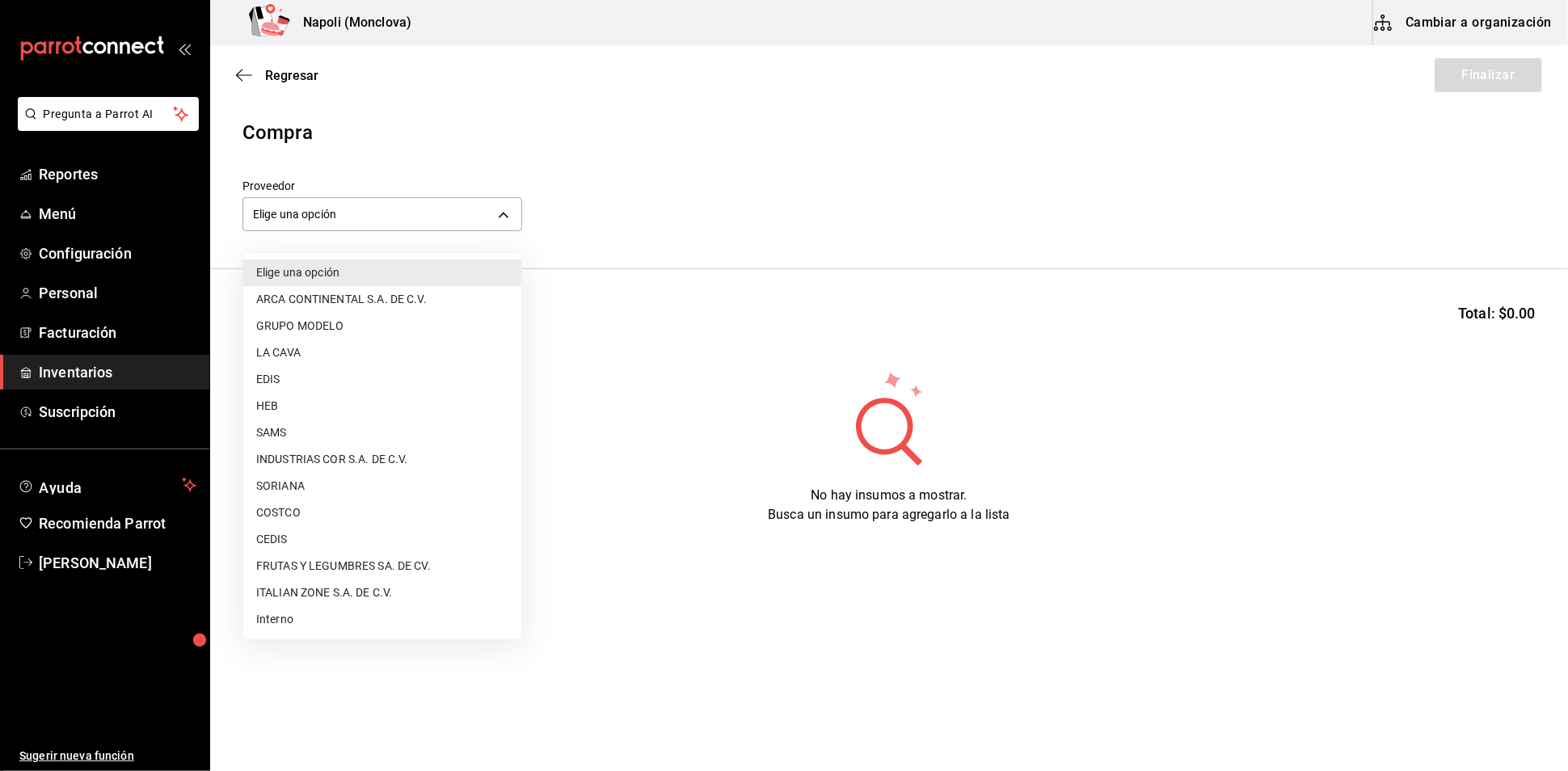
click at [339, 519] on li "COSTCO" at bounding box center [382, 513] width 278 height 27
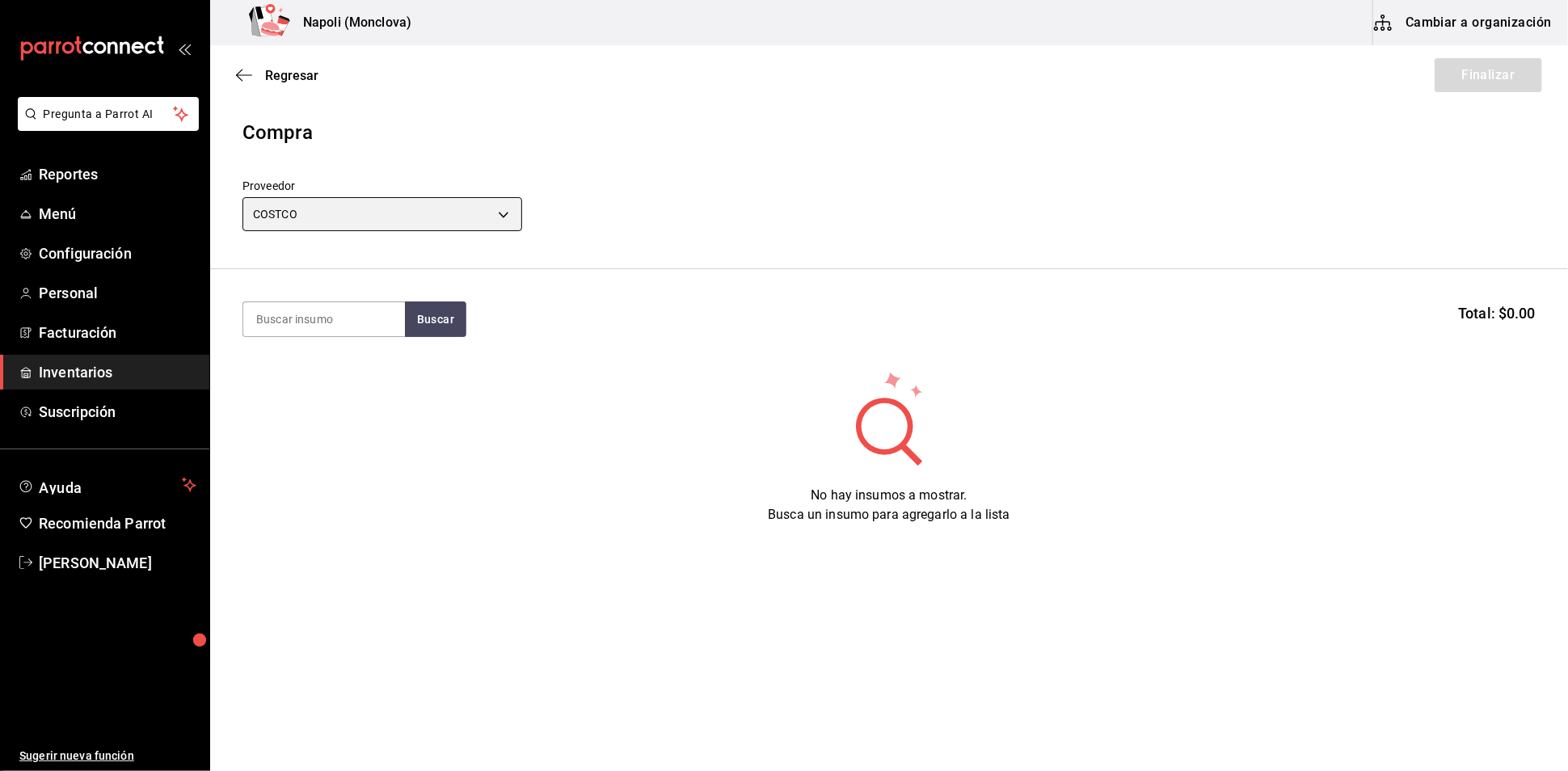
type input "297da1de-2487-48f5-9e1b-f813c29ab2ab"
click at [295, 328] on input at bounding box center [324, 319] width 162 height 34
paste input "BrócolI"
type input "BrócolI"
click at [463, 337] on button "Buscar" at bounding box center [435, 319] width 61 height 35
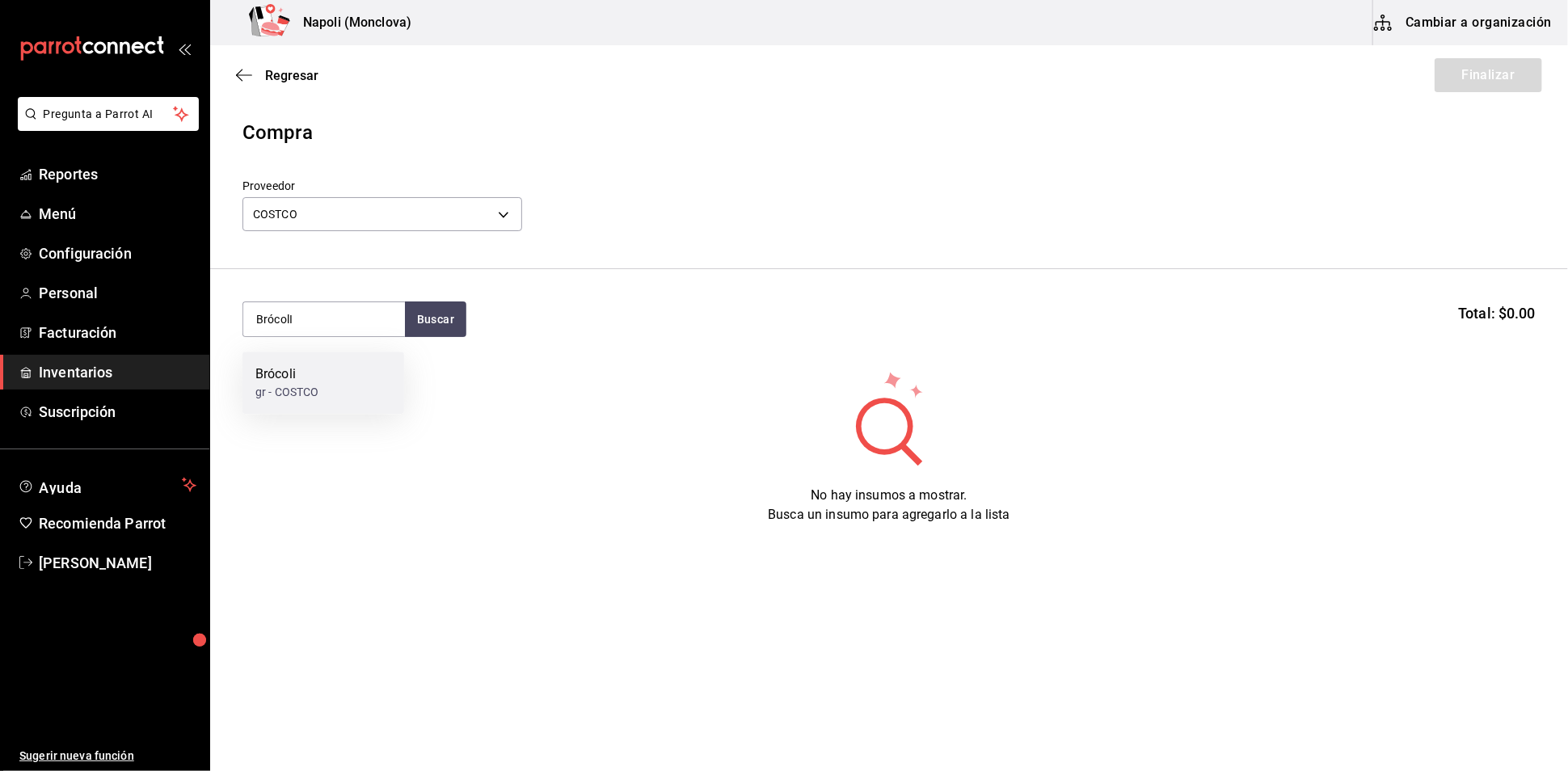
click at [360, 385] on div "Brócoli gr - COSTCO" at bounding box center [323, 383] width 162 height 62
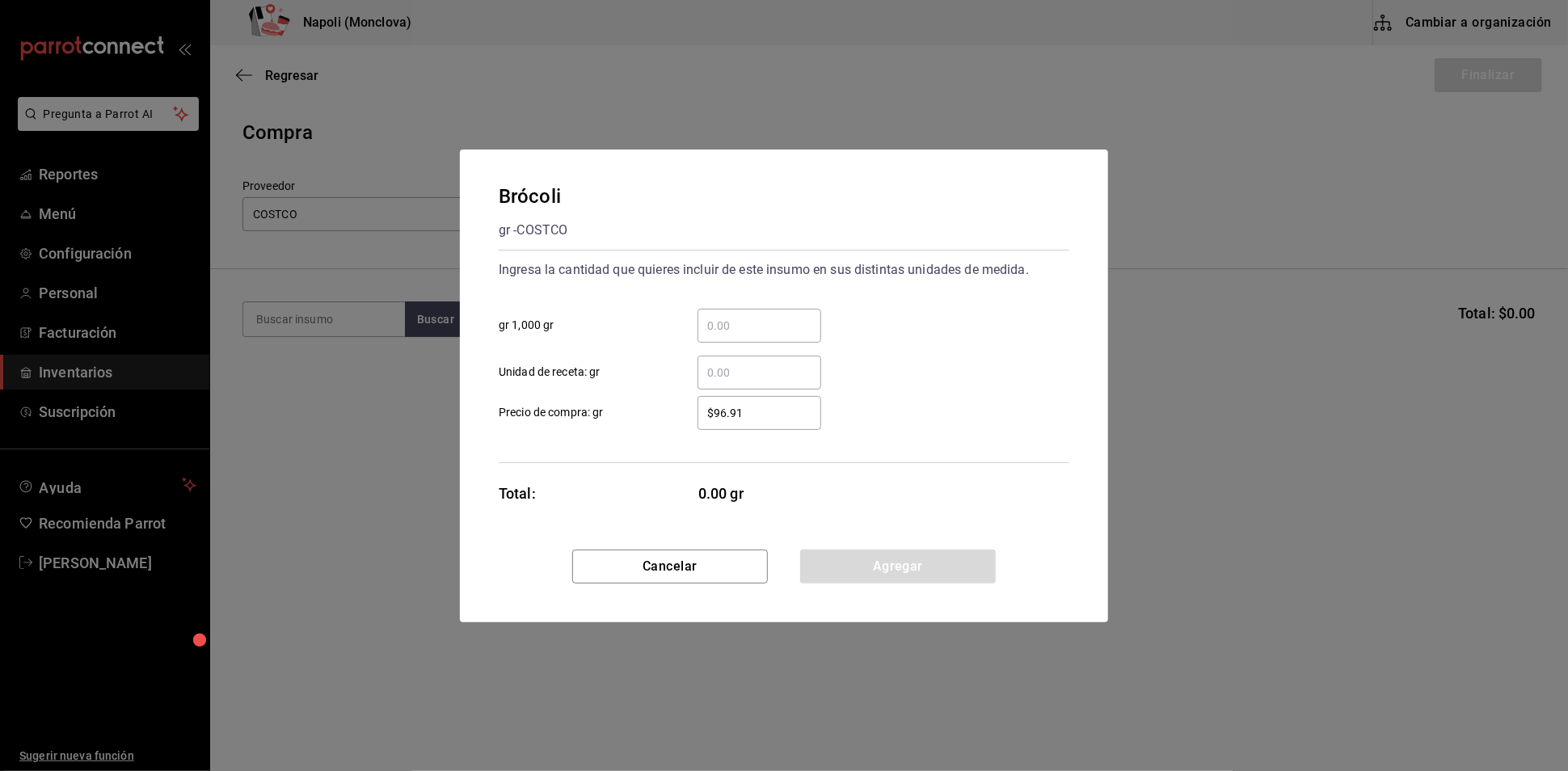
click at [754, 316] on input "​ gr 1,000 gr" at bounding box center [759, 325] width 123 height 19
type input "1"
click at [947, 564] on button "Agregar" at bounding box center [897, 567] width 196 height 34
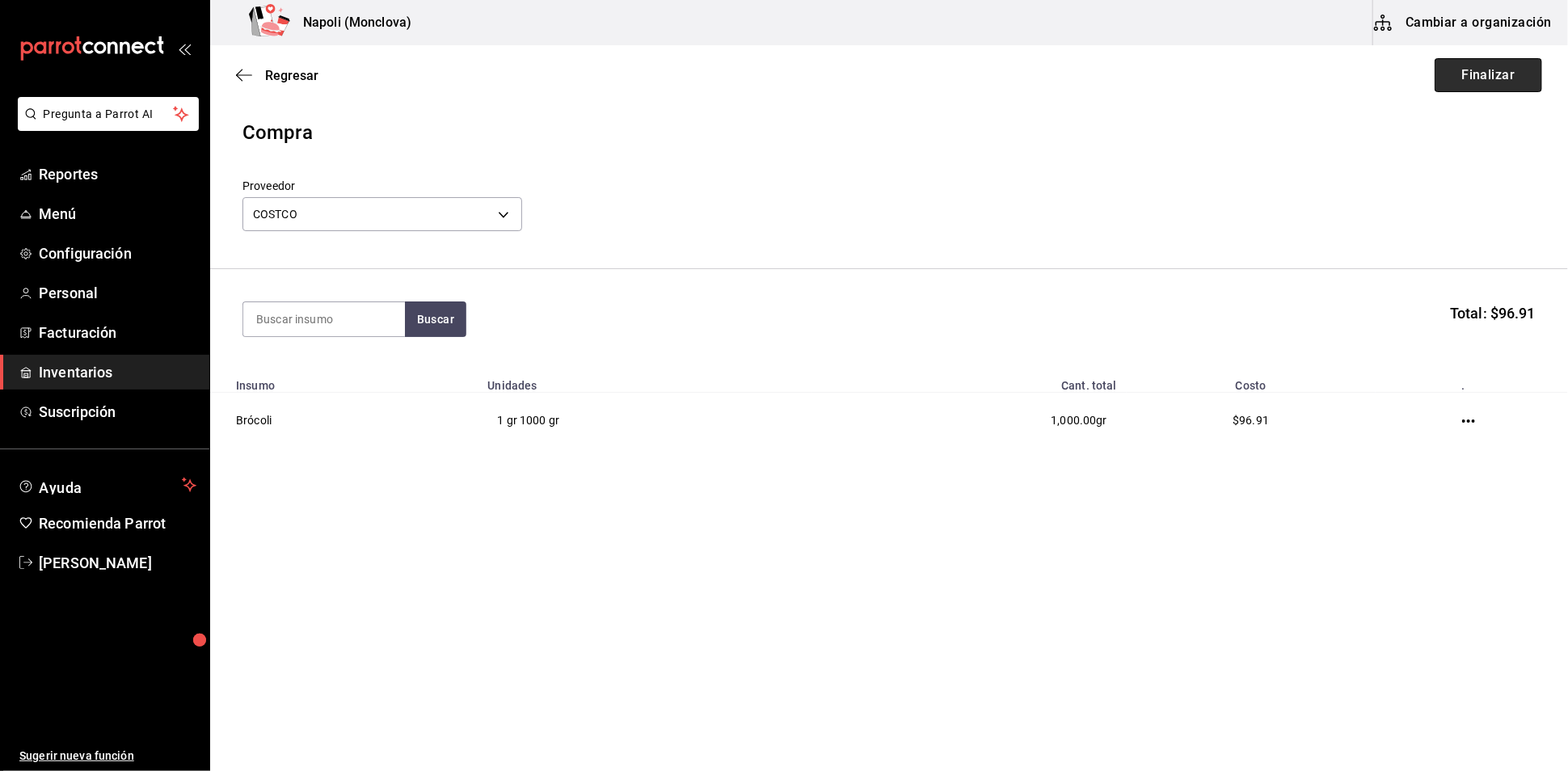
click at [1435, 79] on button "Finalizar" at bounding box center [1488, 75] width 107 height 34
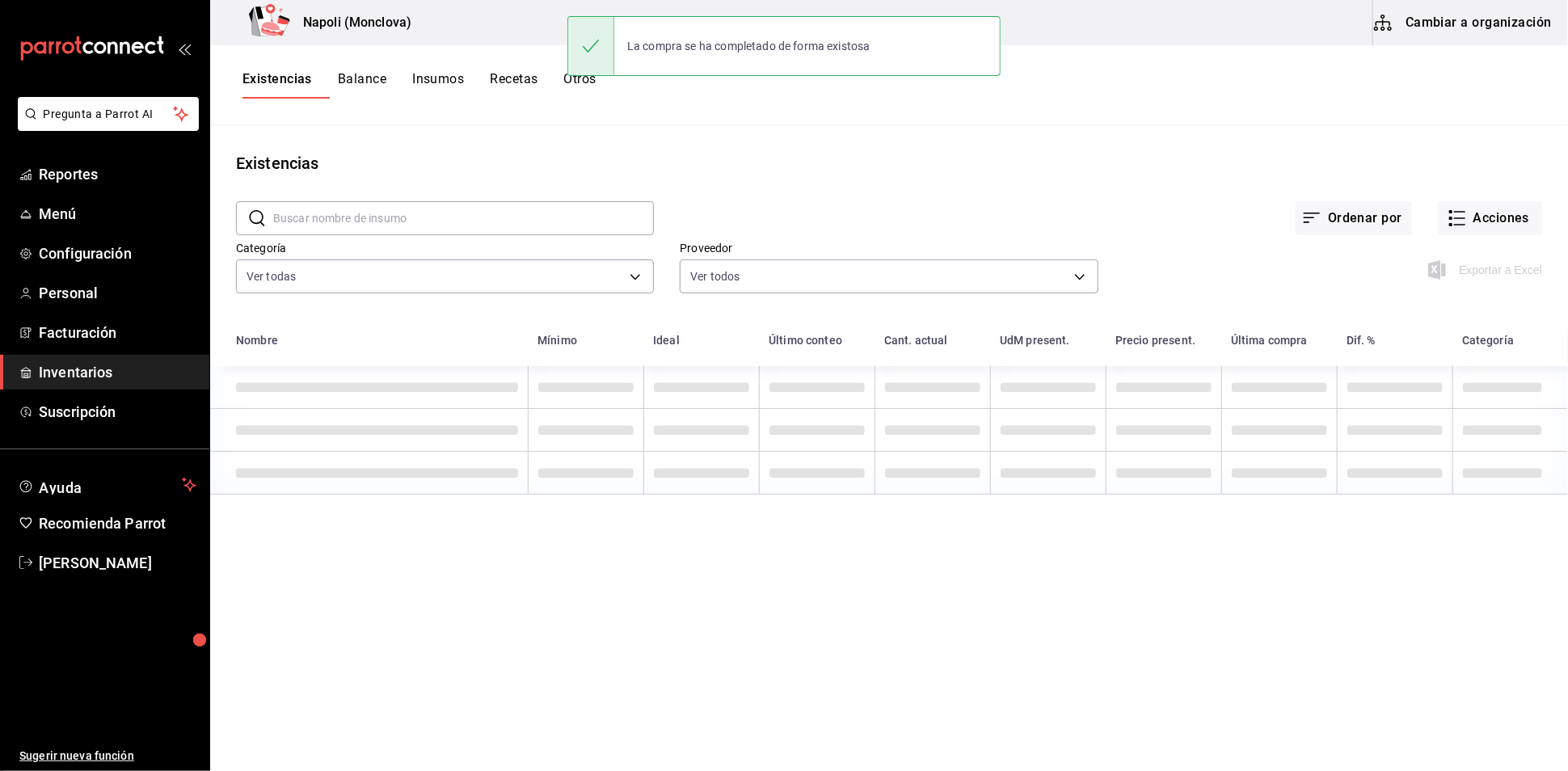
click at [339, 219] on input "text" at bounding box center [463, 218] width 380 height 33
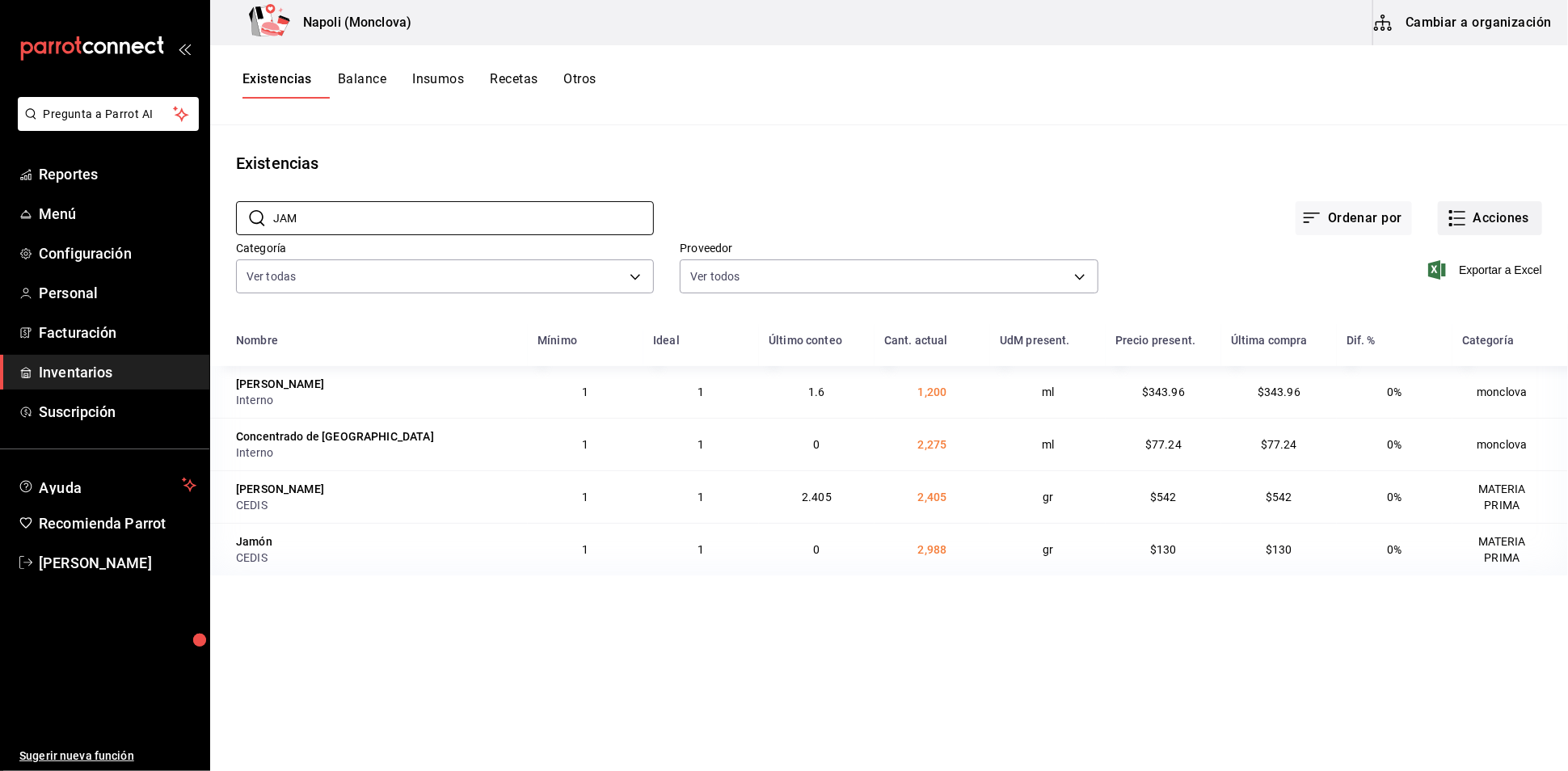
type input "JAM"
click at [1492, 235] on button "Acciones" at bounding box center [1490, 218] width 104 height 34
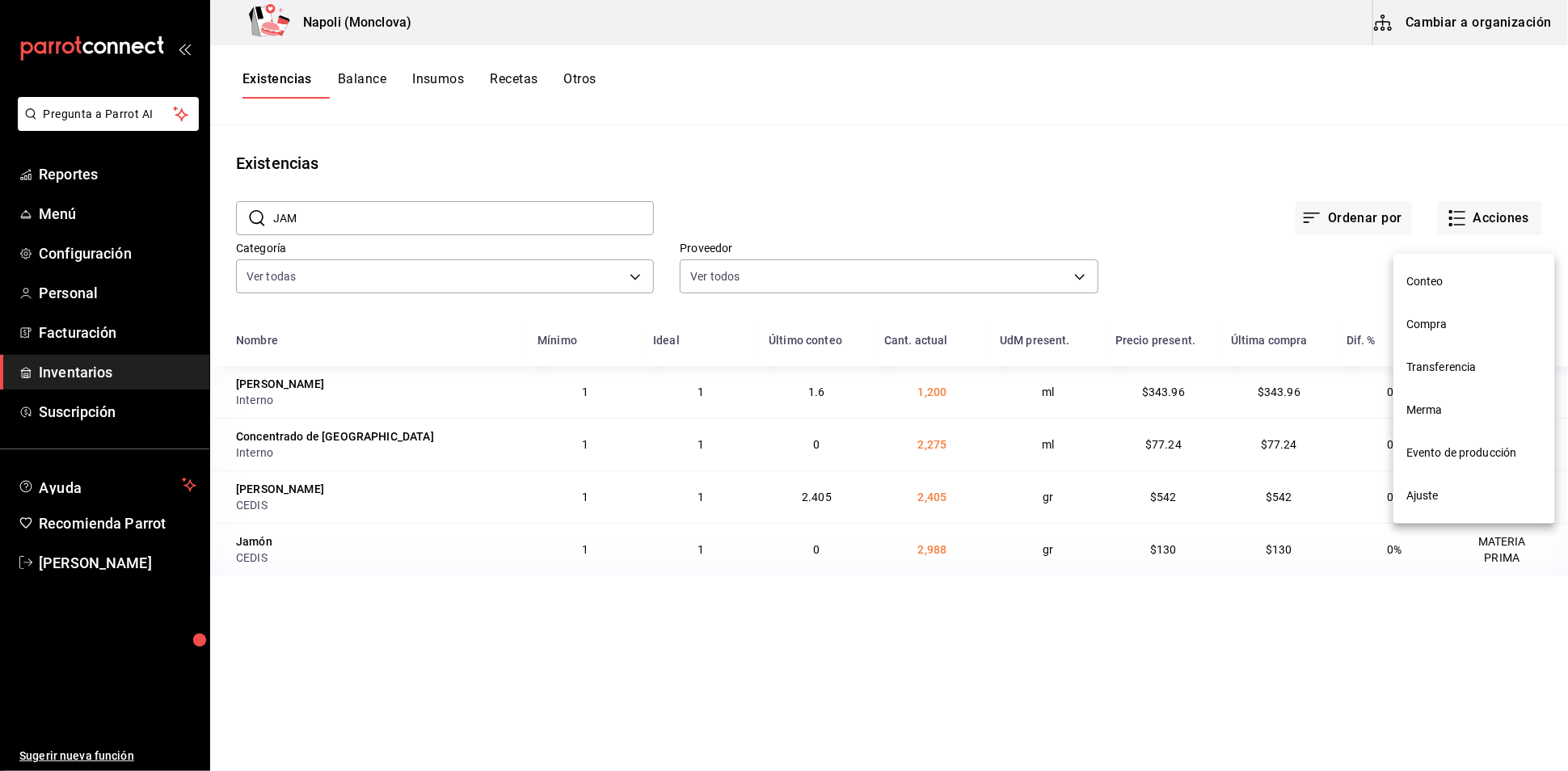
click at [1475, 328] on span "Compra" at bounding box center [1474, 324] width 136 height 17
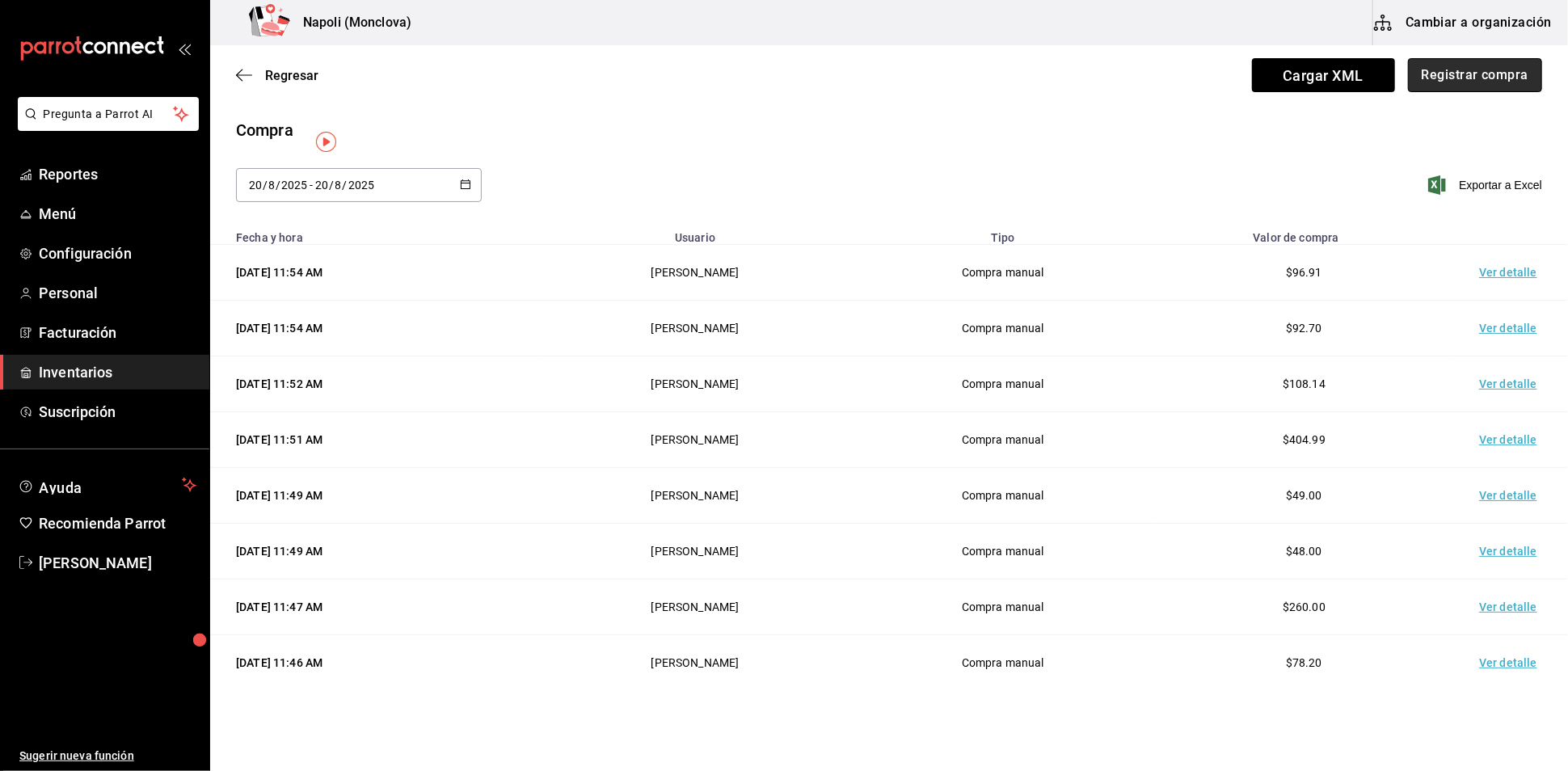
click at [1478, 81] on button "Registrar compra" at bounding box center [1475, 75] width 134 height 34
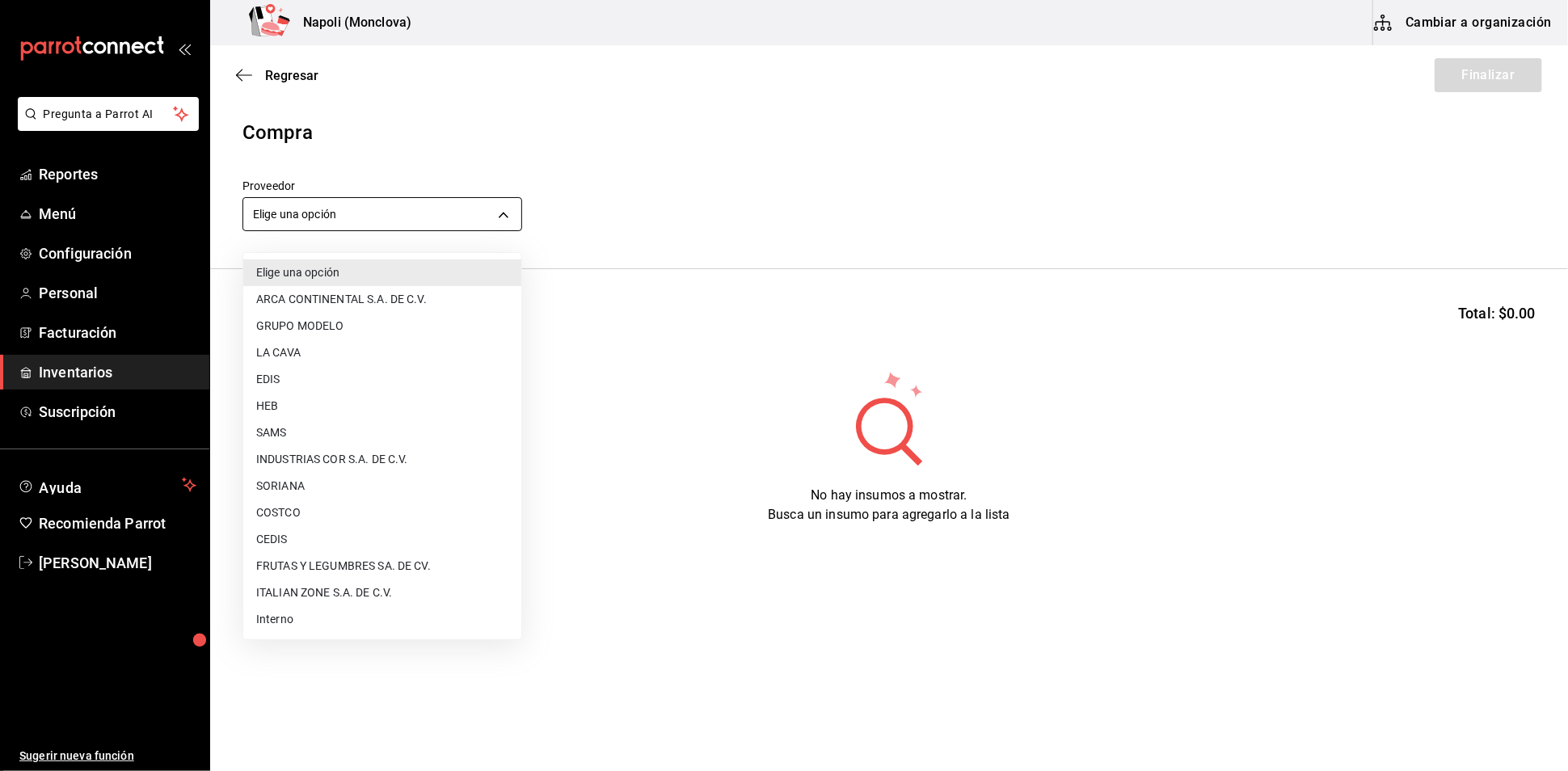
click at [520, 228] on body "Pregunta a Parrot AI Reportes Menú Configuración Personal Facturación Inventari…" at bounding box center [784, 340] width 1568 height 680
click at [343, 530] on li "CEDIS" at bounding box center [382, 540] width 278 height 27
type input "8bbbf040-4be4-464d-a164-6baf154bd563"
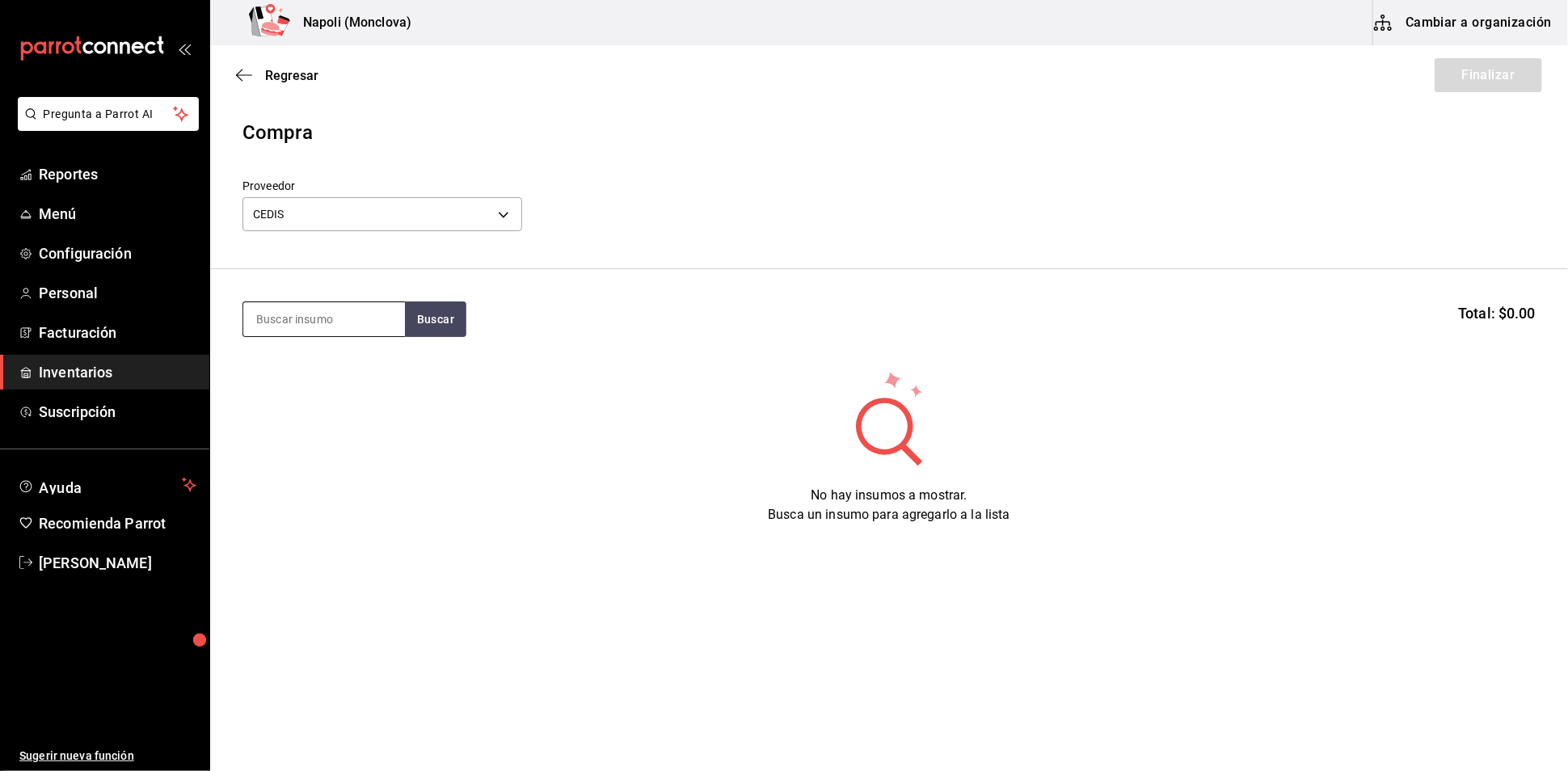
click at [320, 324] on input at bounding box center [324, 319] width 162 height 34
type input "JAM"
click at [457, 328] on button "Buscar" at bounding box center [435, 319] width 61 height 35
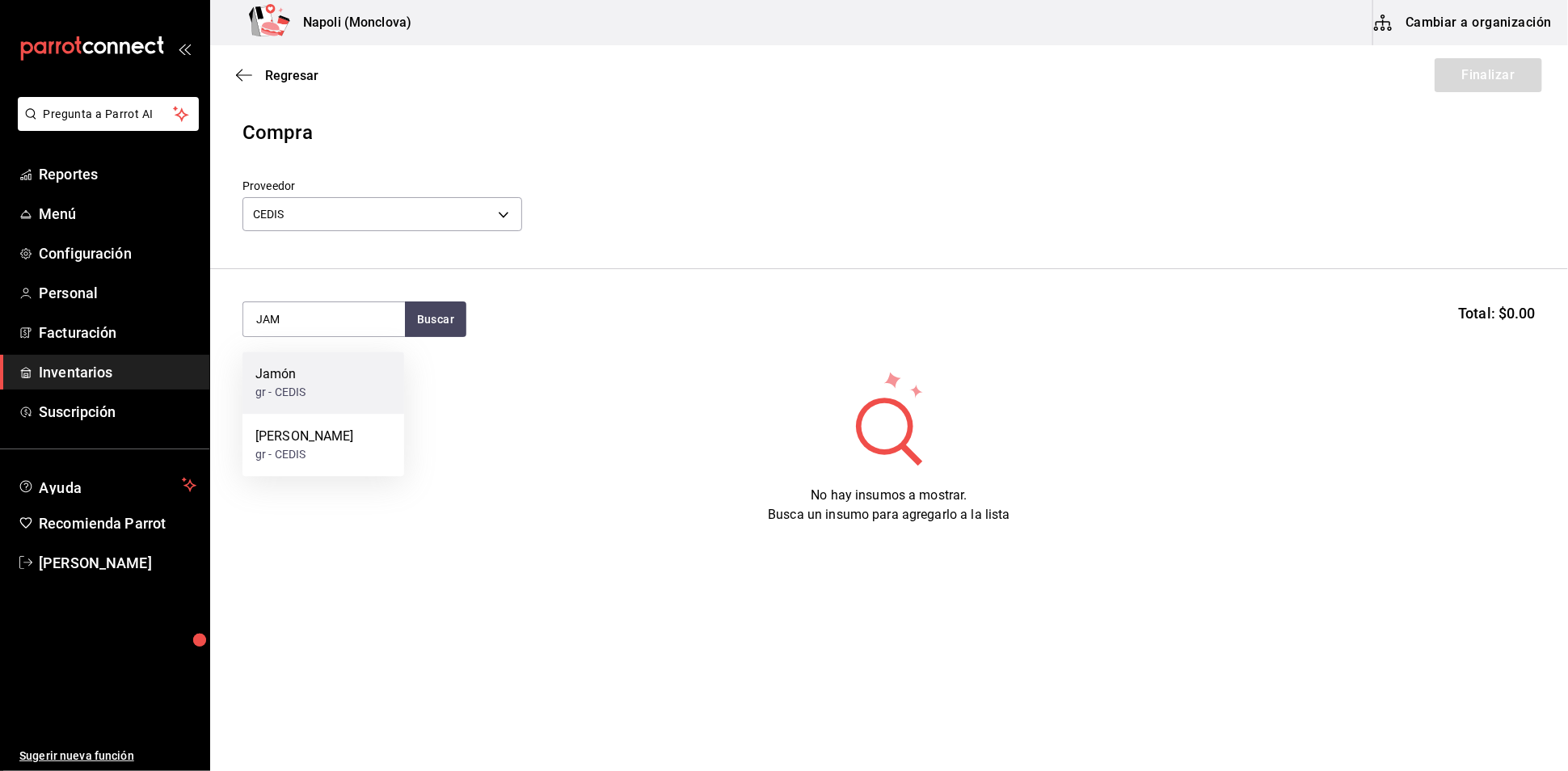
click at [285, 388] on div "gr - CEDIS" at bounding box center [280, 392] width 50 height 17
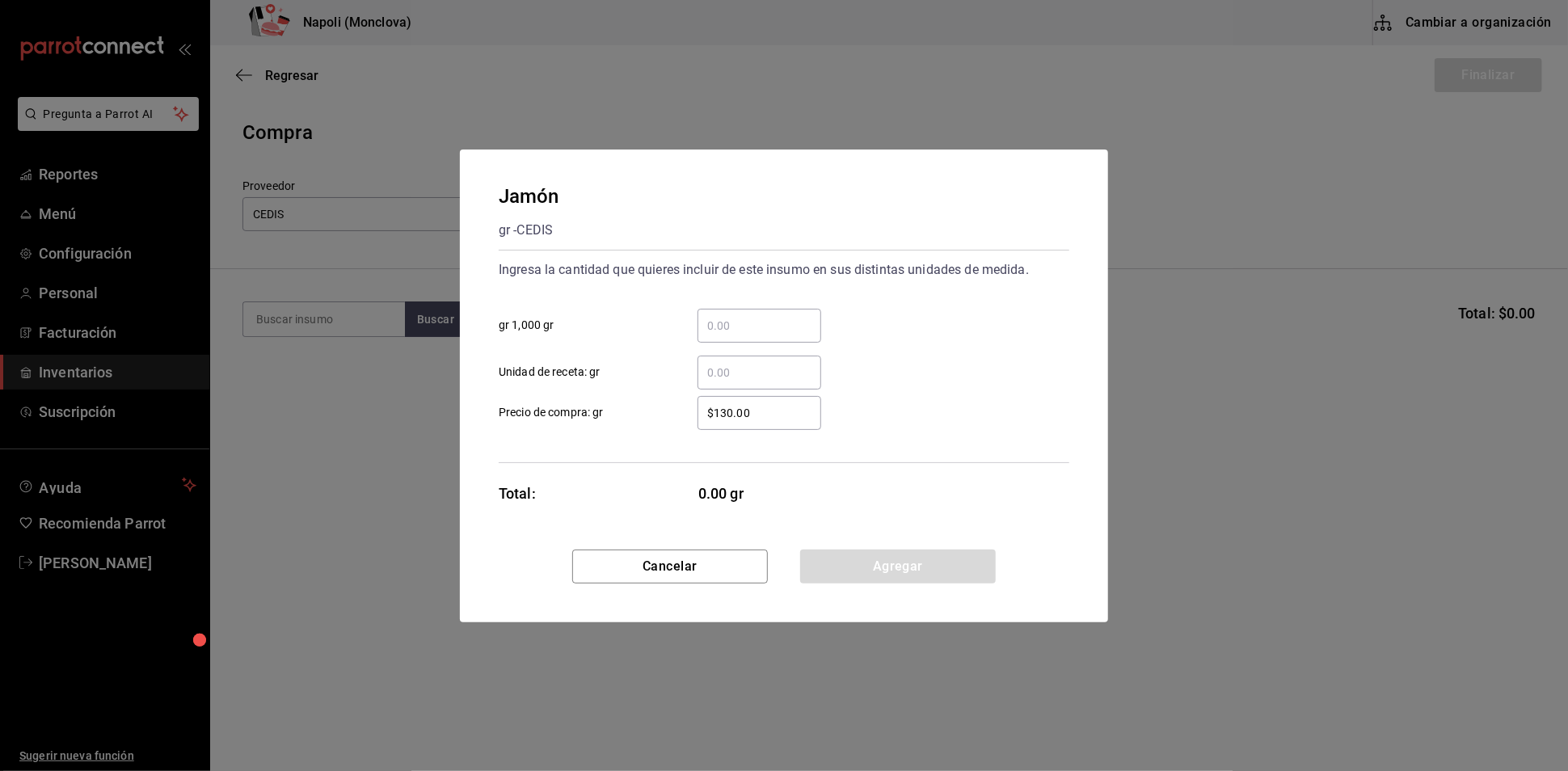
click at [718, 316] on input "​ gr 1,000 gr" at bounding box center [759, 325] width 123 height 19
type input "3"
click at [868, 574] on button "Agregar" at bounding box center [897, 567] width 196 height 34
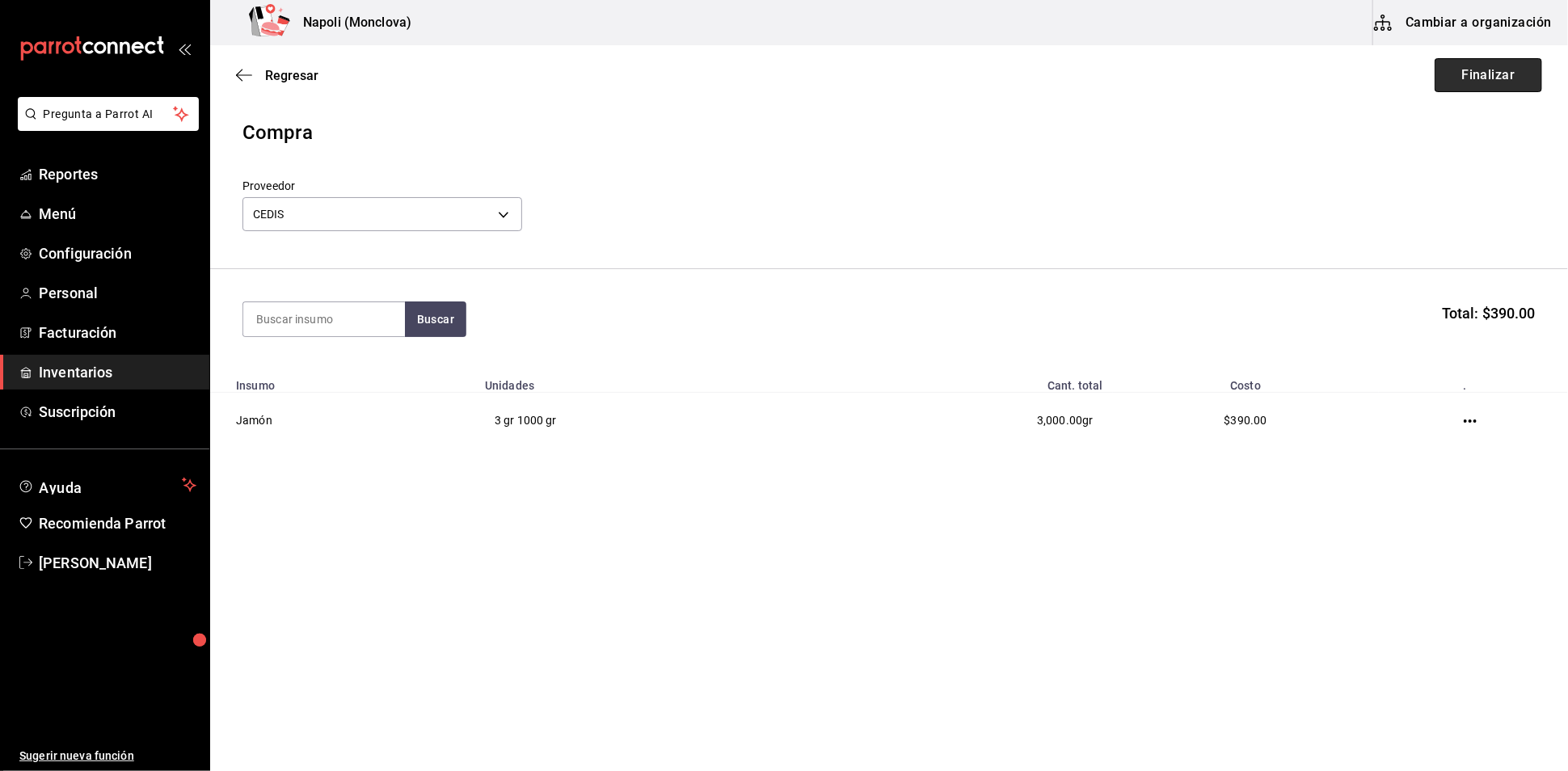
click at [1461, 75] on button "Finalizar" at bounding box center [1488, 75] width 107 height 34
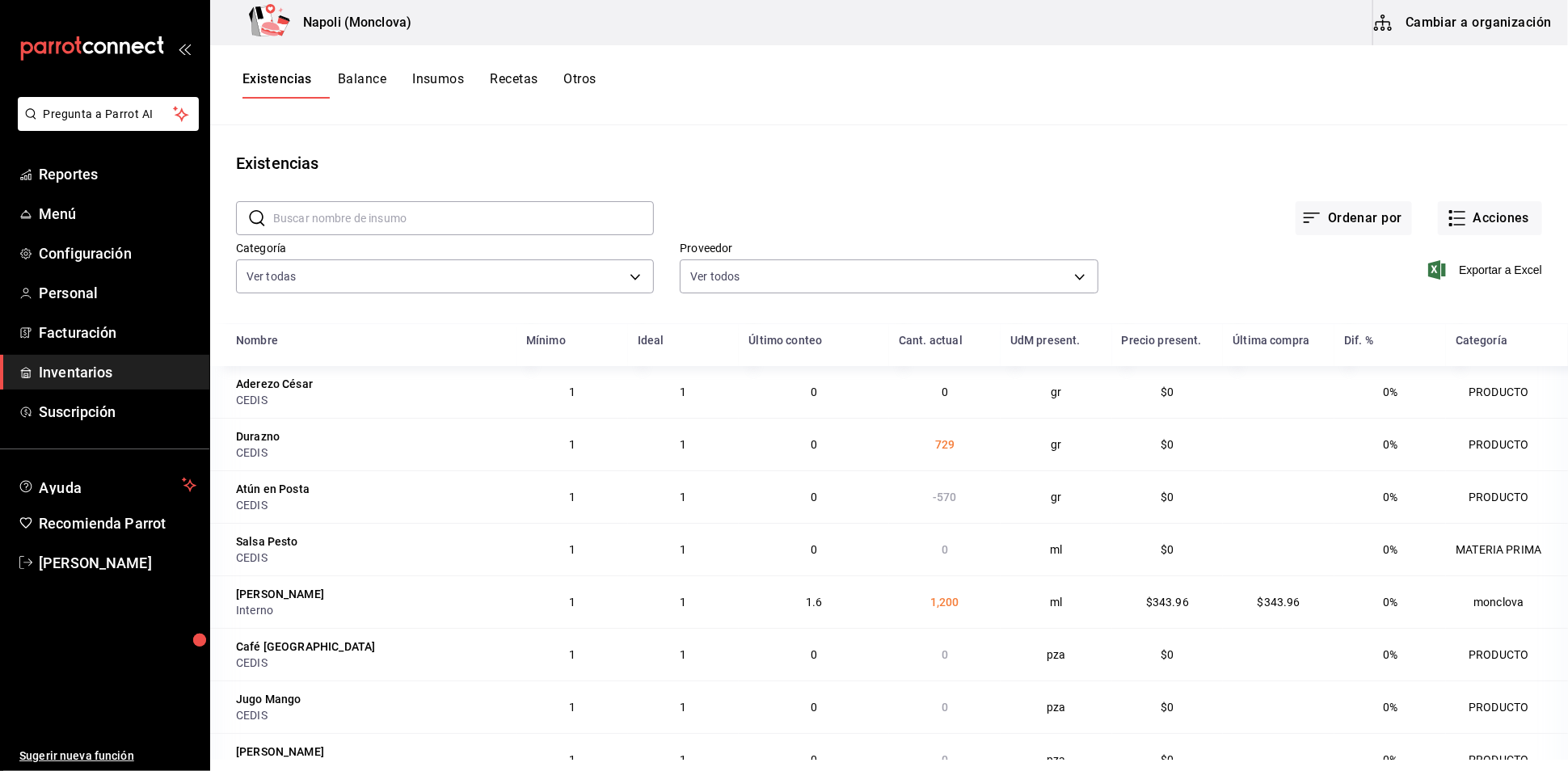
click at [966, 163] on div "Existencias" at bounding box center [888, 163] width 1357 height 24
